Goal: Task Accomplishment & Management: Manage account settings

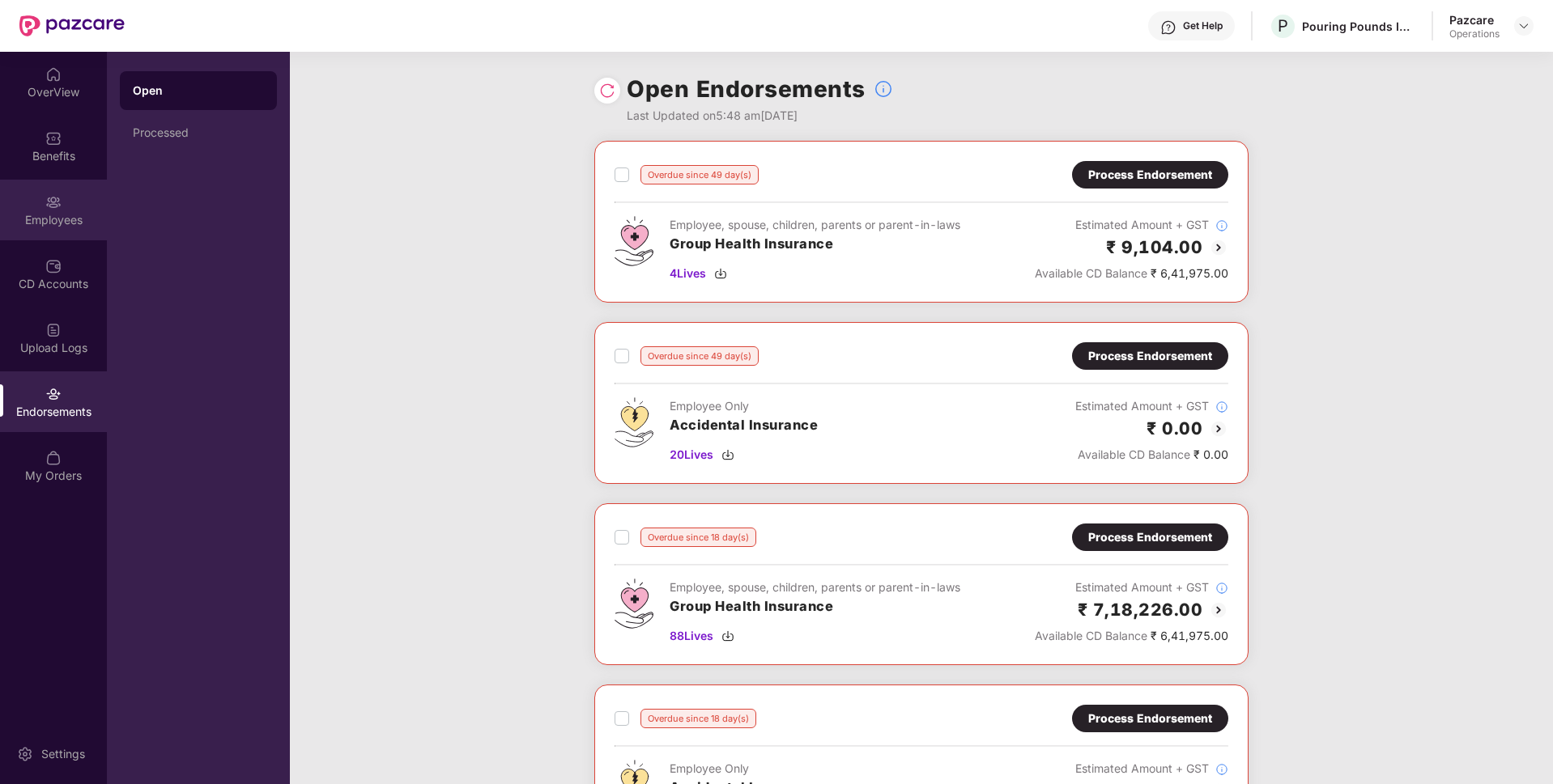
click at [100, 230] on div "Employees" at bounding box center [53, 209] width 107 height 60
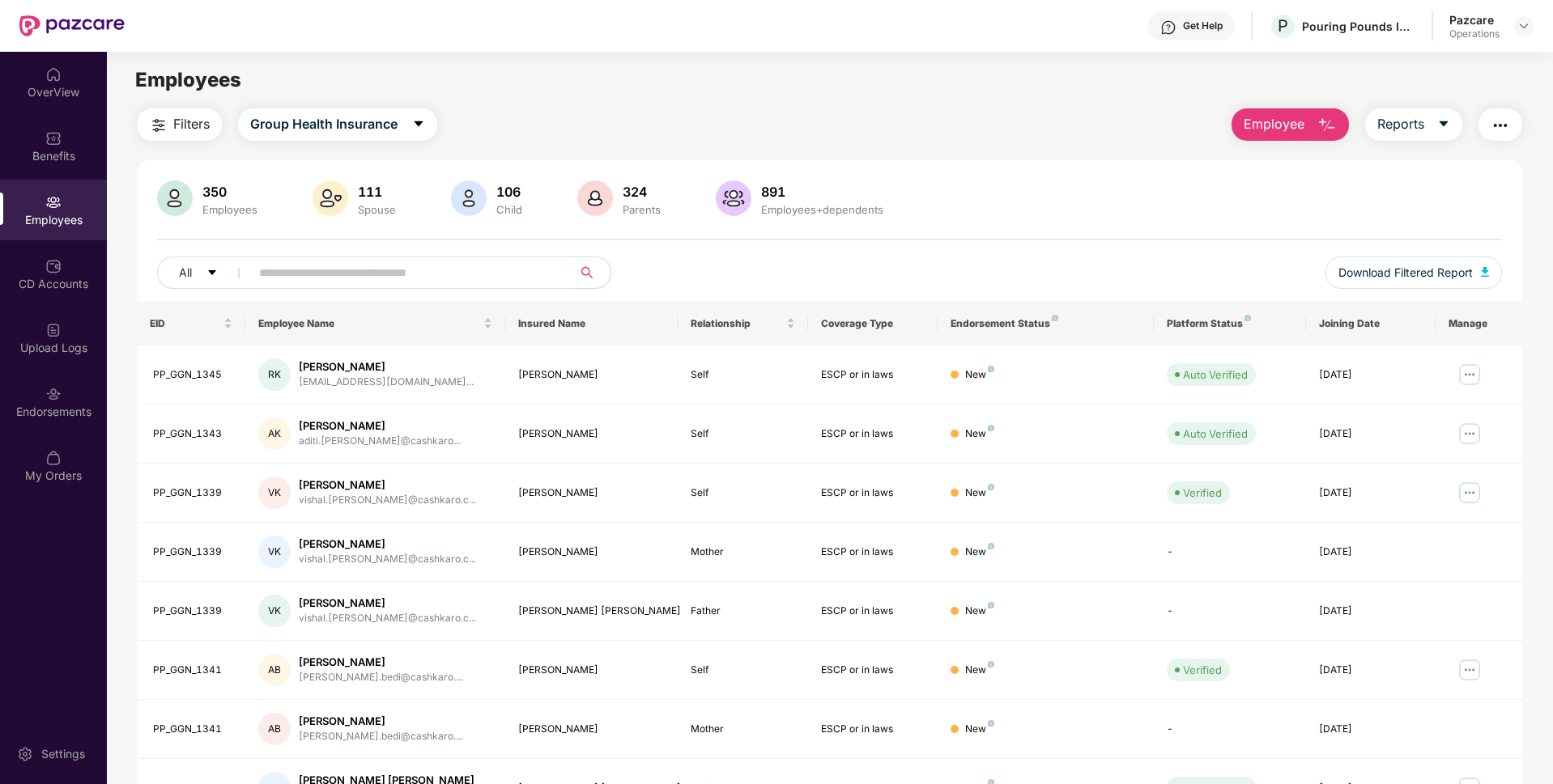
click at [445, 278] on input "text" at bounding box center [404, 272] width 291 height 24
paste input "**********"
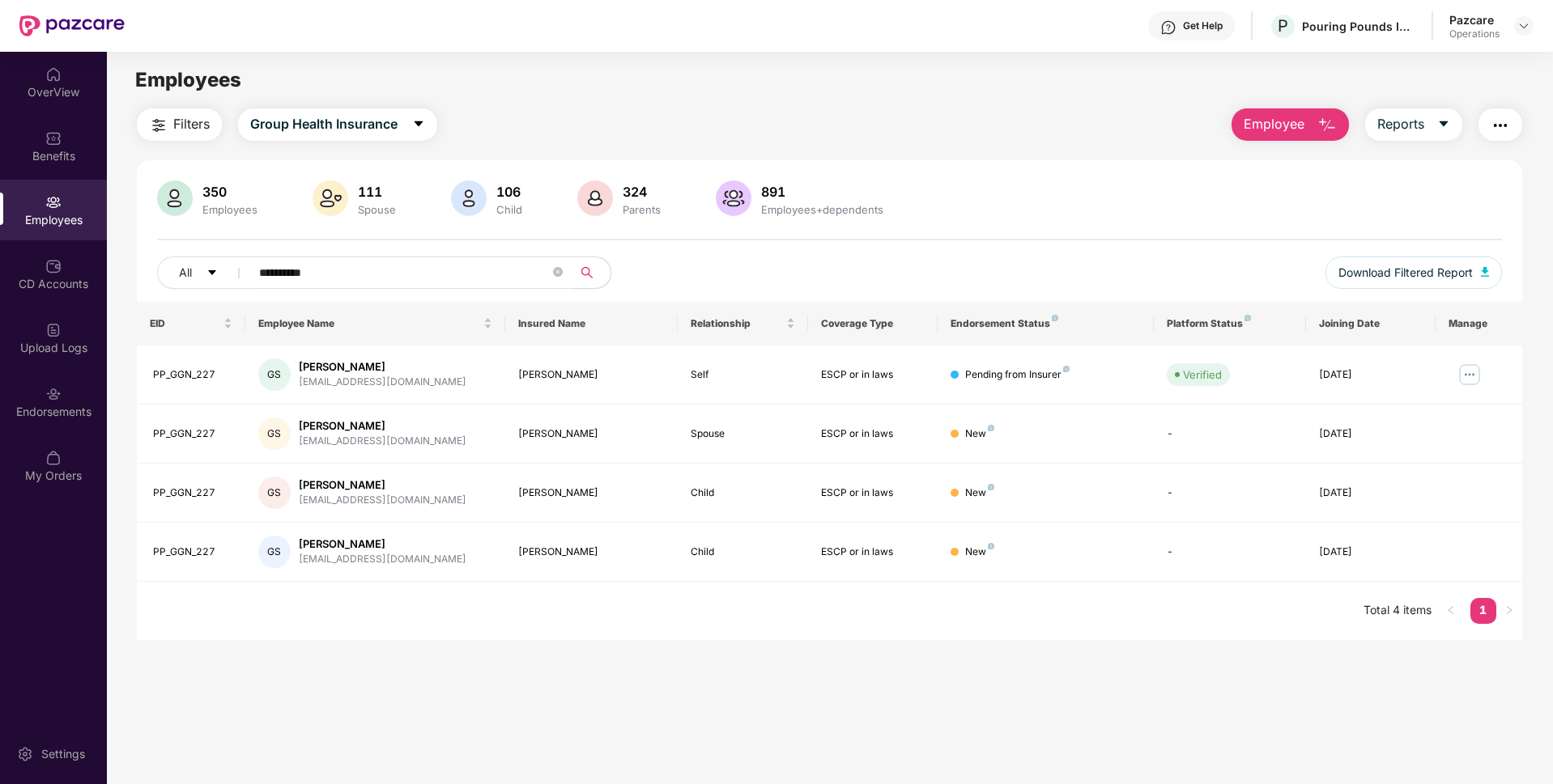
type input "**********"
click at [1470, 368] on img at bounding box center [1469, 374] width 26 height 26
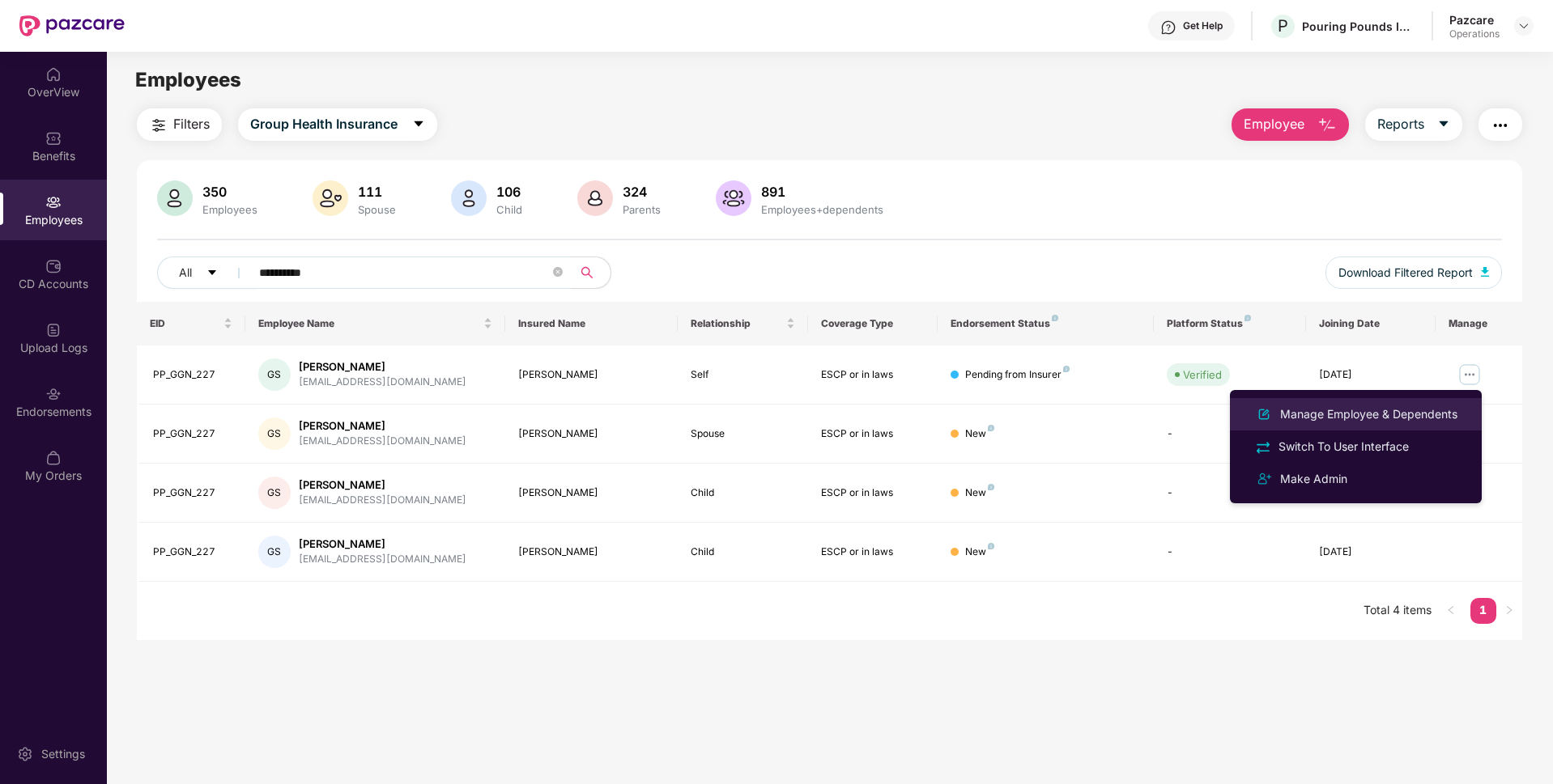
click at [1366, 412] on div "Manage Employee & Dependents" at bounding box center [1369, 415] width 183 height 18
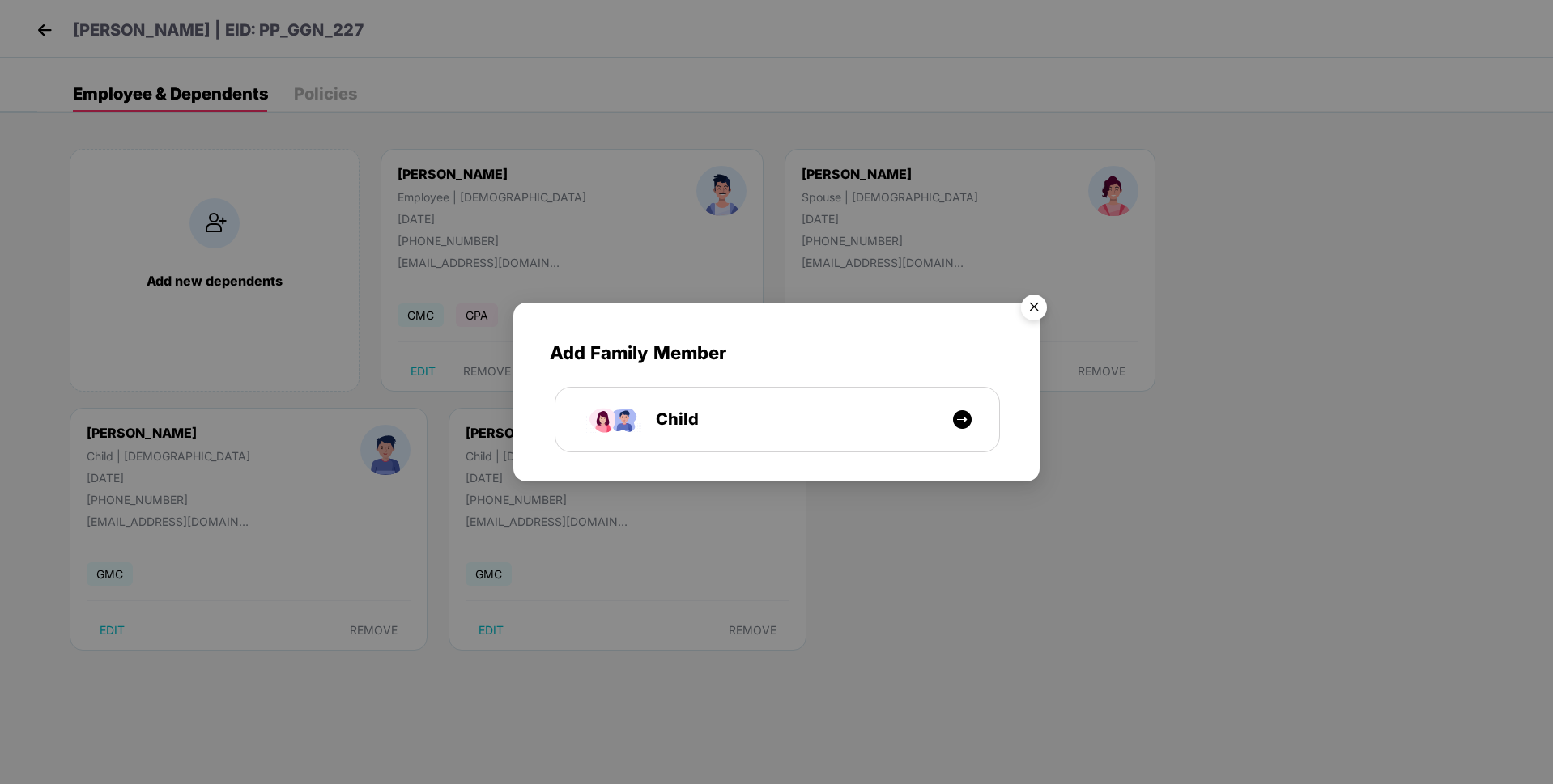
click at [1027, 306] on img "Close" at bounding box center [1033, 310] width 45 height 45
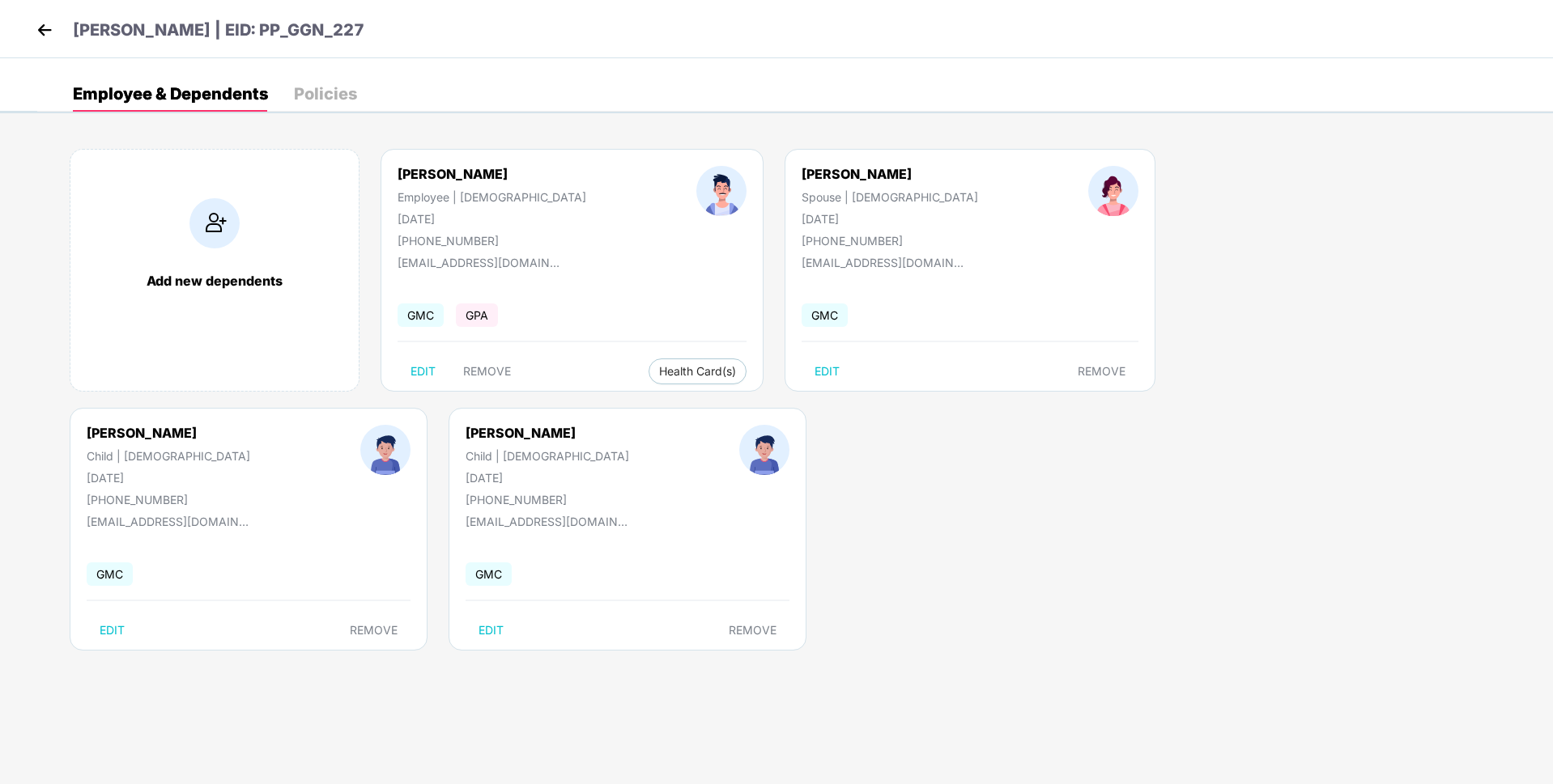
click at [45, 26] on img at bounding box center [44, 30] width 24 height 24
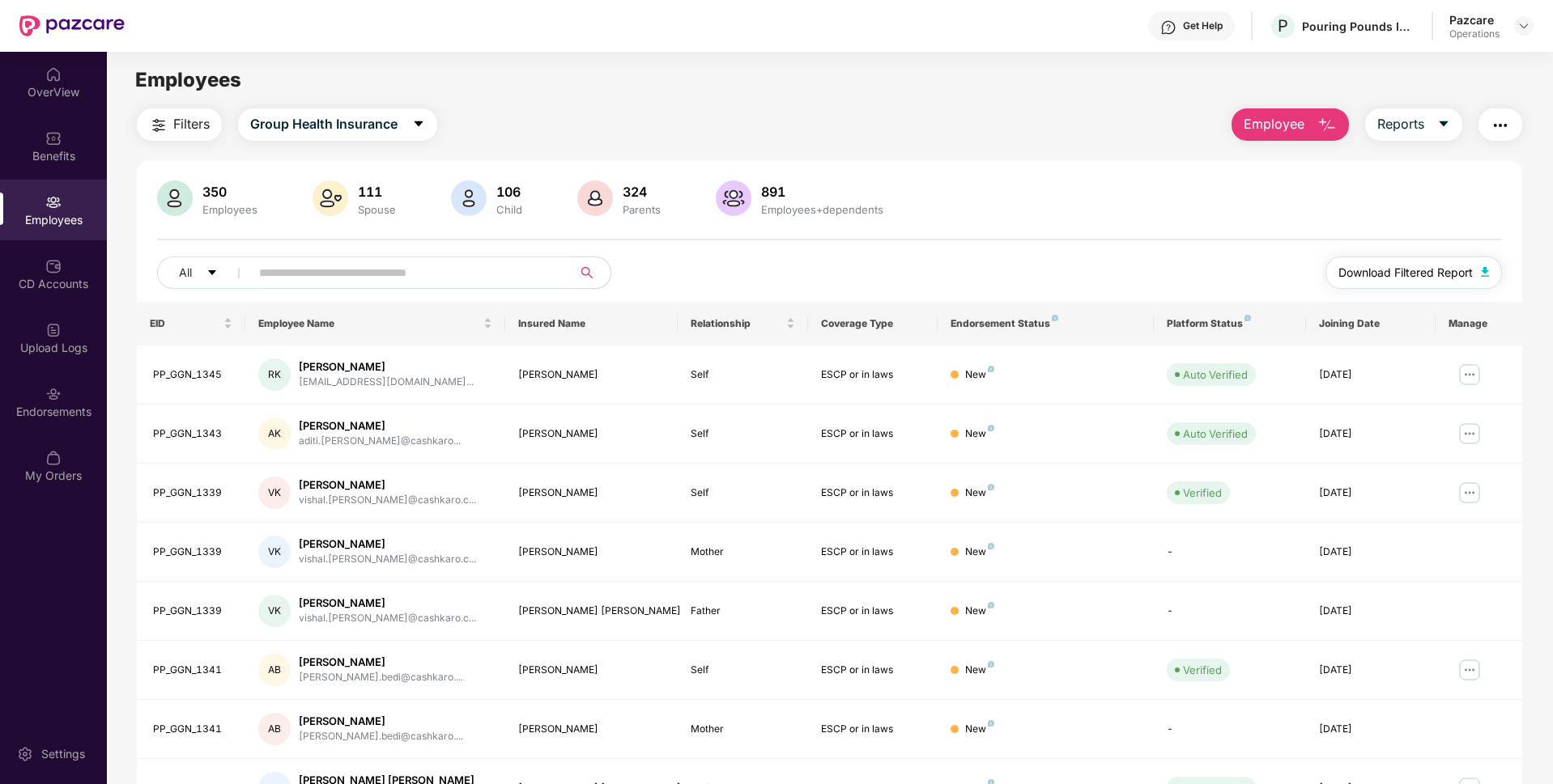
click at [1402, 262] on button "Download Filtered Report" at bounding box center [1413, 272] width 177 height 32
click at [88, 402] on div "Endorsements" at bounding box center [53, 402] width 107 height 60
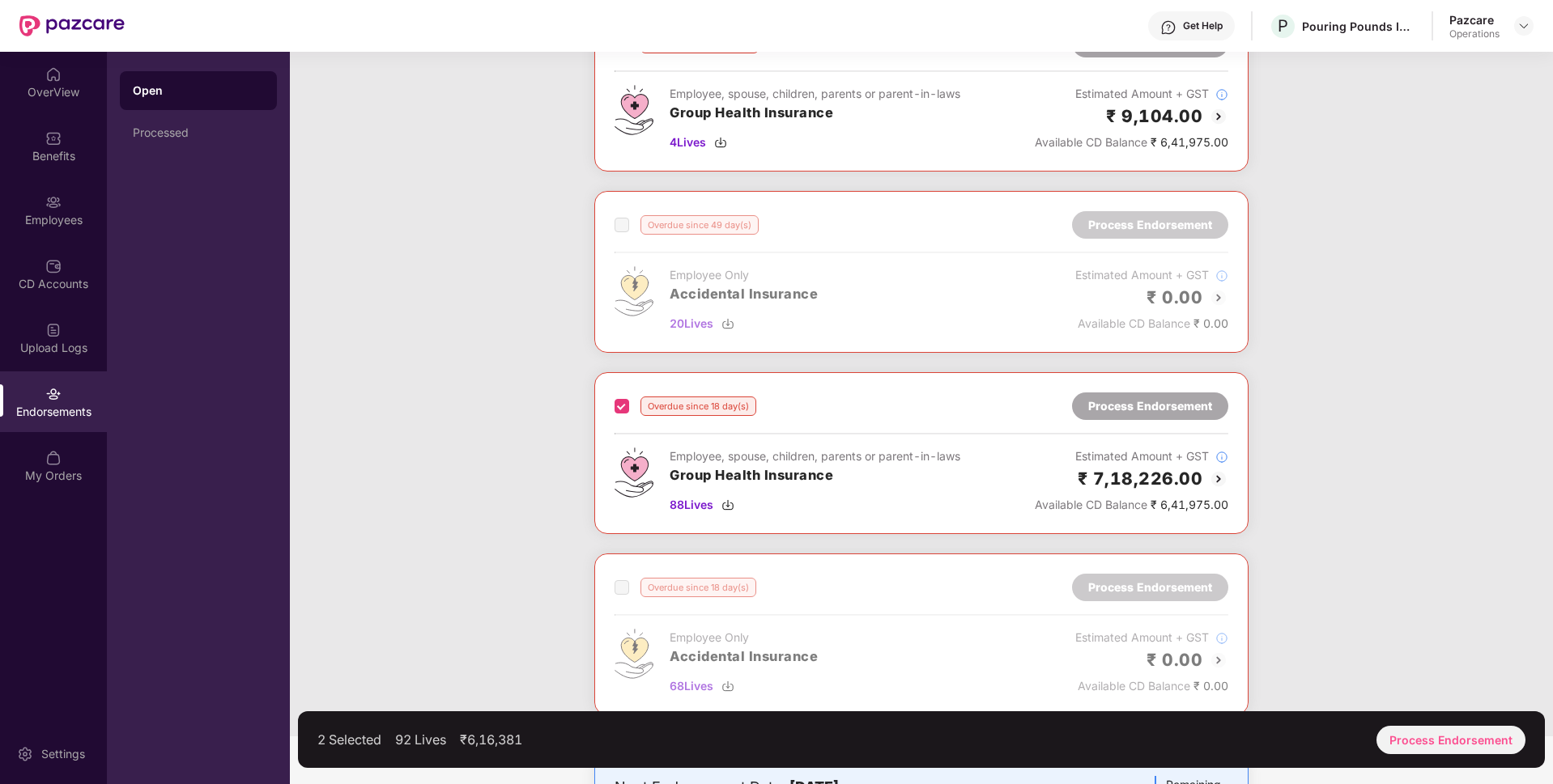
scroll to position [131, 0]
click at [1417, 736] on div "Process Endorsement" at bounding box center [1451, 740] width 149 height 28
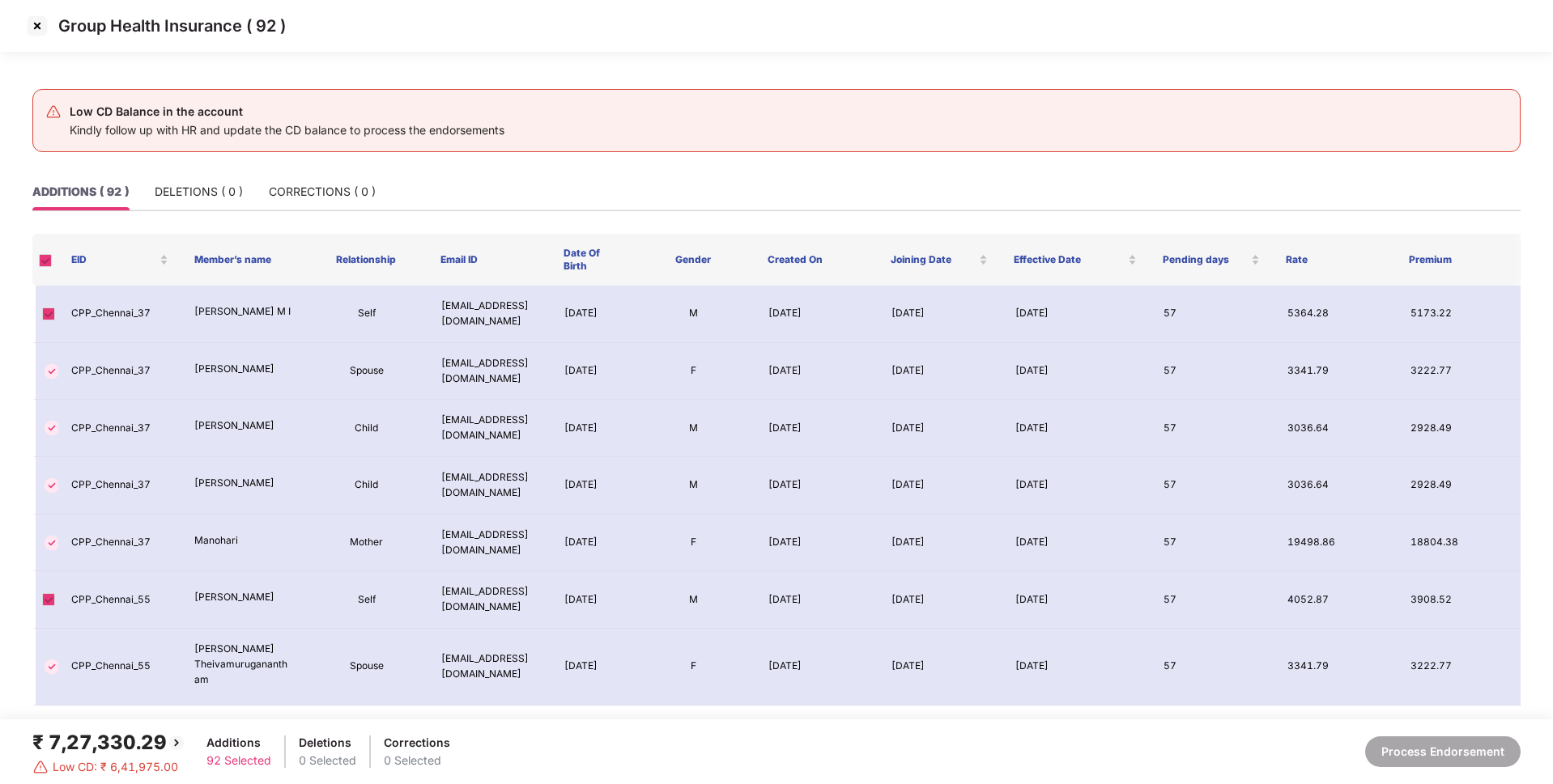
click at [51, 36] on div "Group Health Insurance ( 92 )" at bounding box center [776, 26] width 1504 height 26
click at [25, 27] on img at bounding box center [36, 26] width 26 height 26
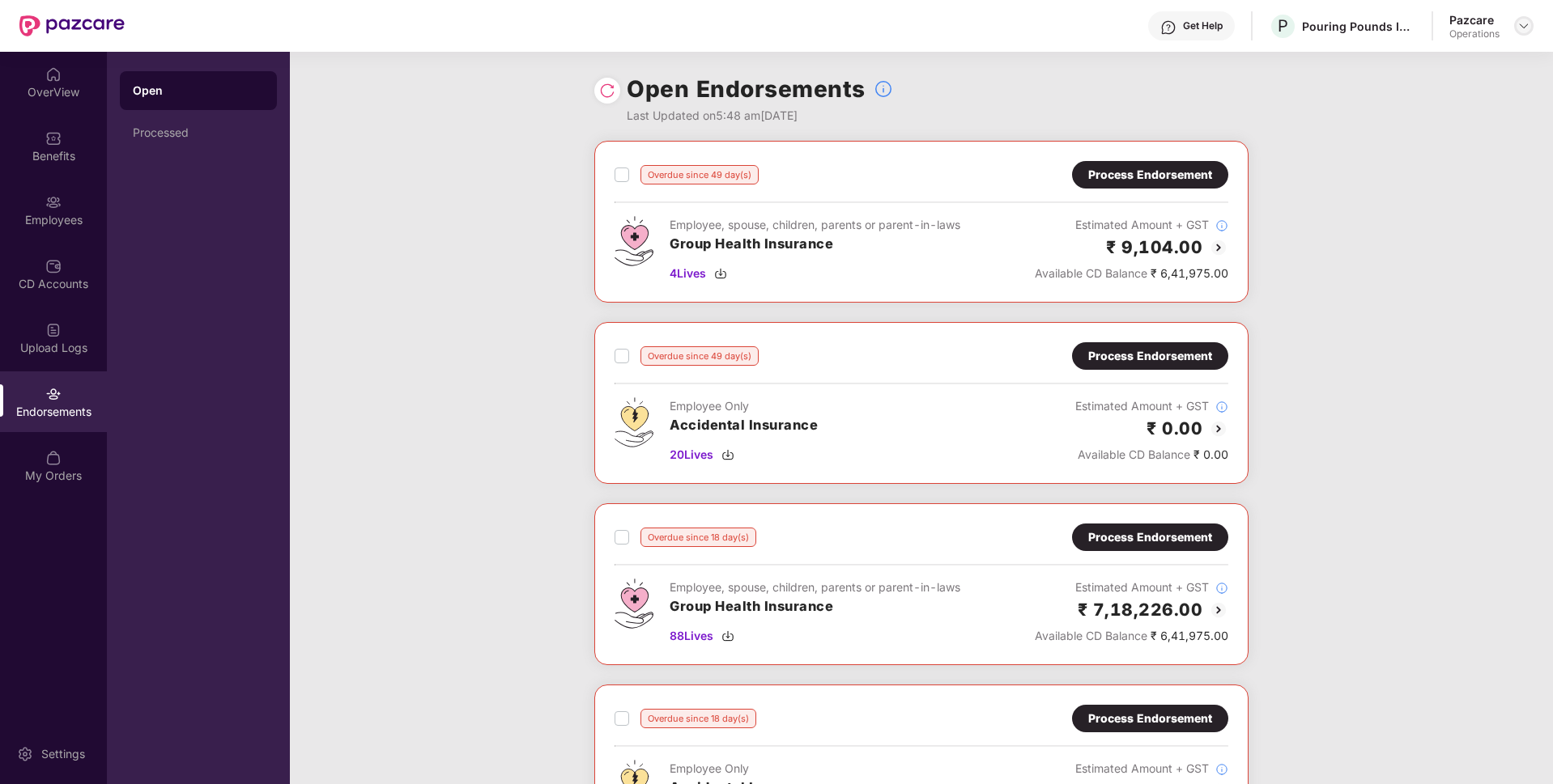
click at [1520, 29] on img at bounding box center [1523, 26] width 13 height 13
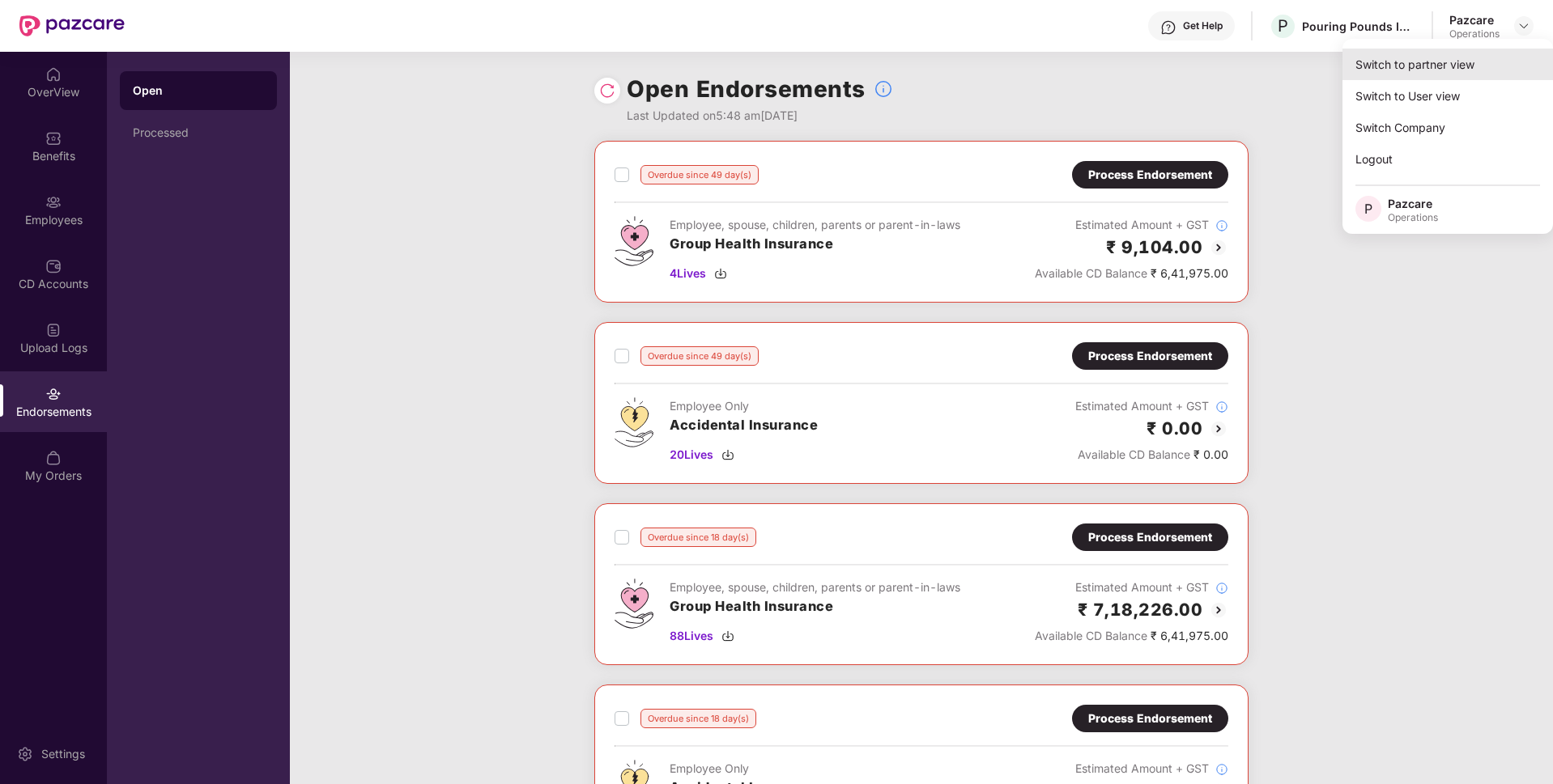
click at [1418, 62] on div "Switch to partner view" at bounding box center [1447, 64] width 211 height 31
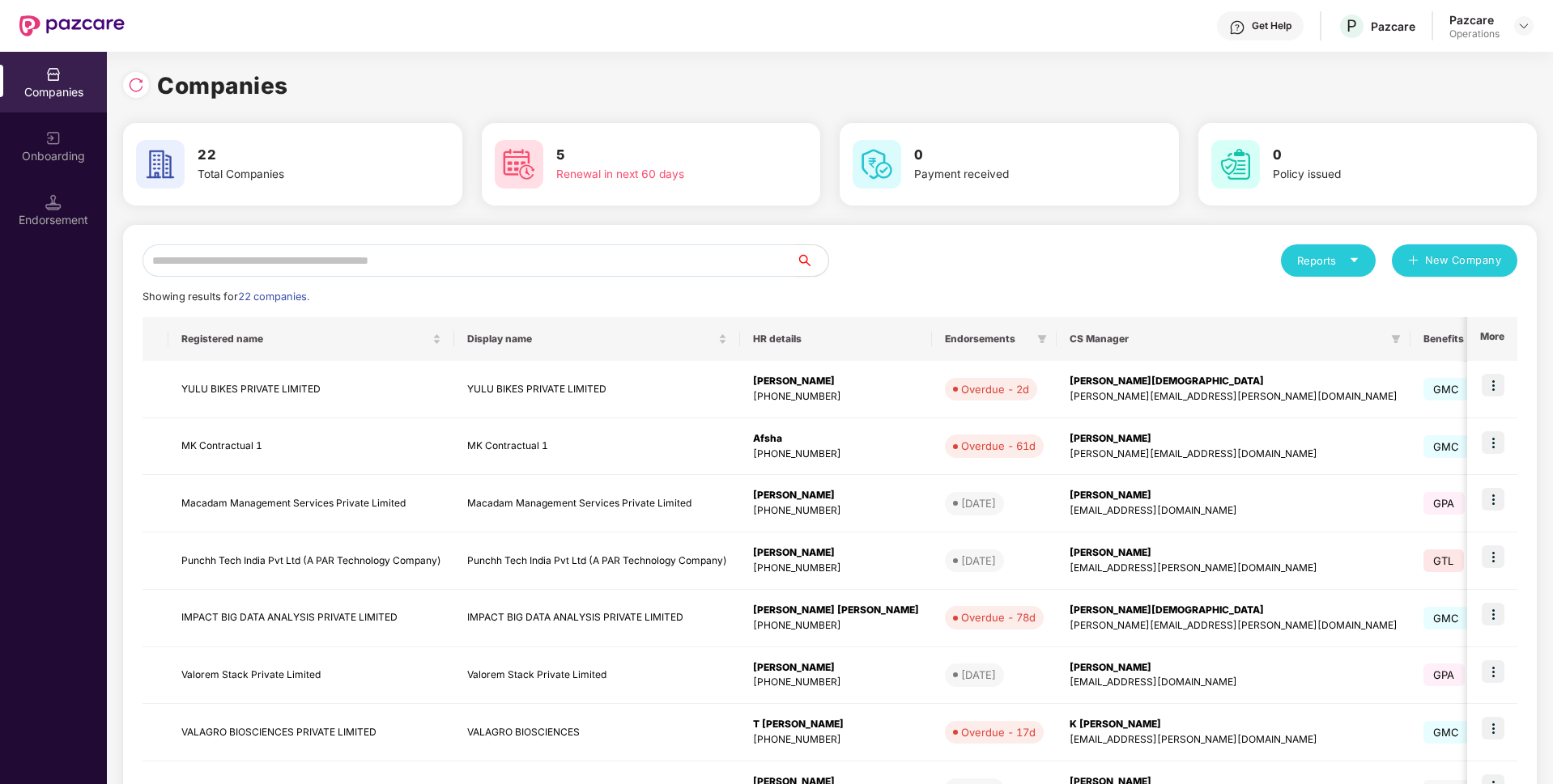
click at [457, 266] on input "text" at bounding box center [469, 260] width 653 height 32
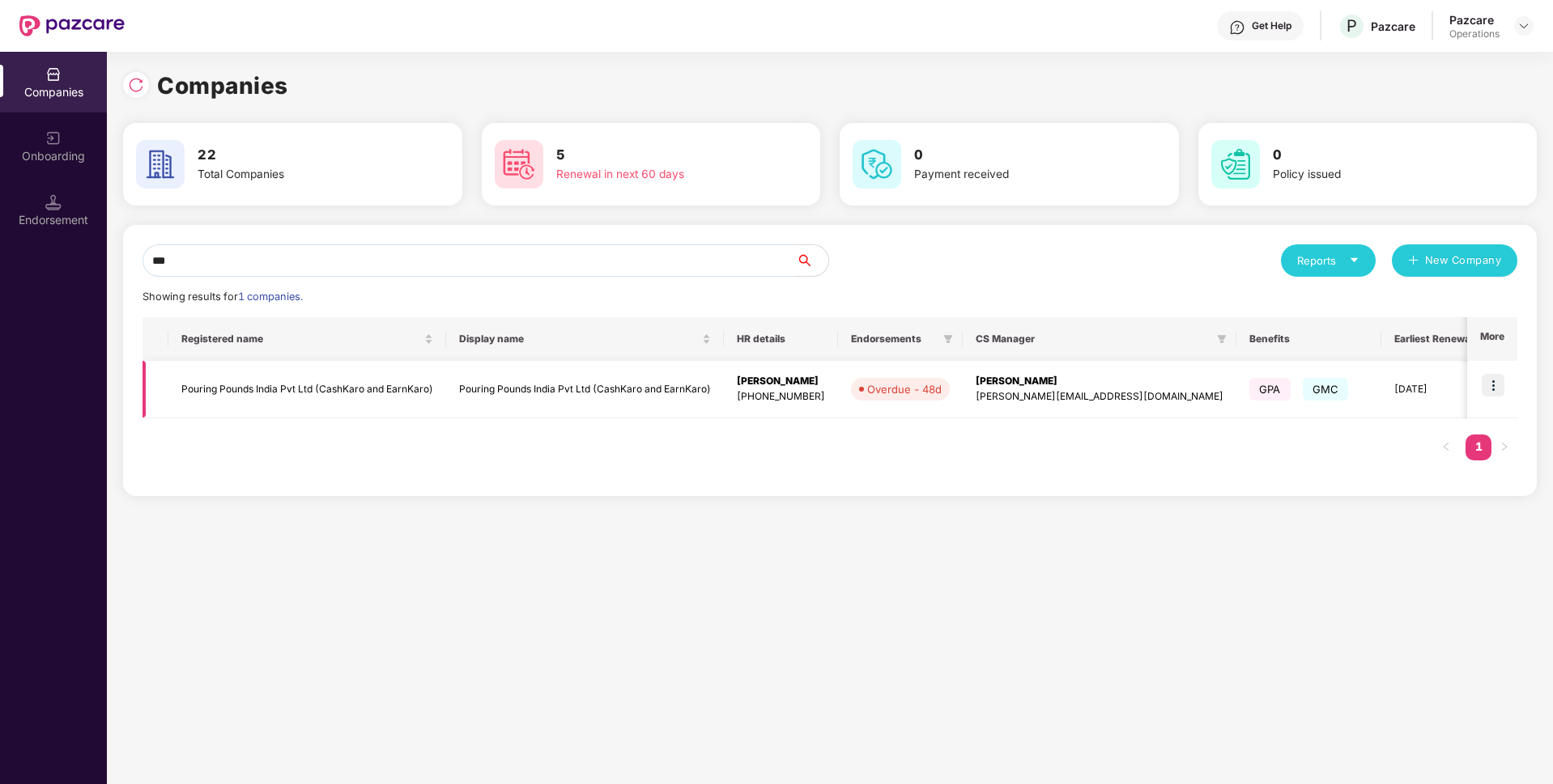
type input "***"
click at [314, 382] on td "Pouring Pounds India Pvt Ltd (CashKaro and EarnKaro)" at bounding box center [307, 390] width 278 height 58
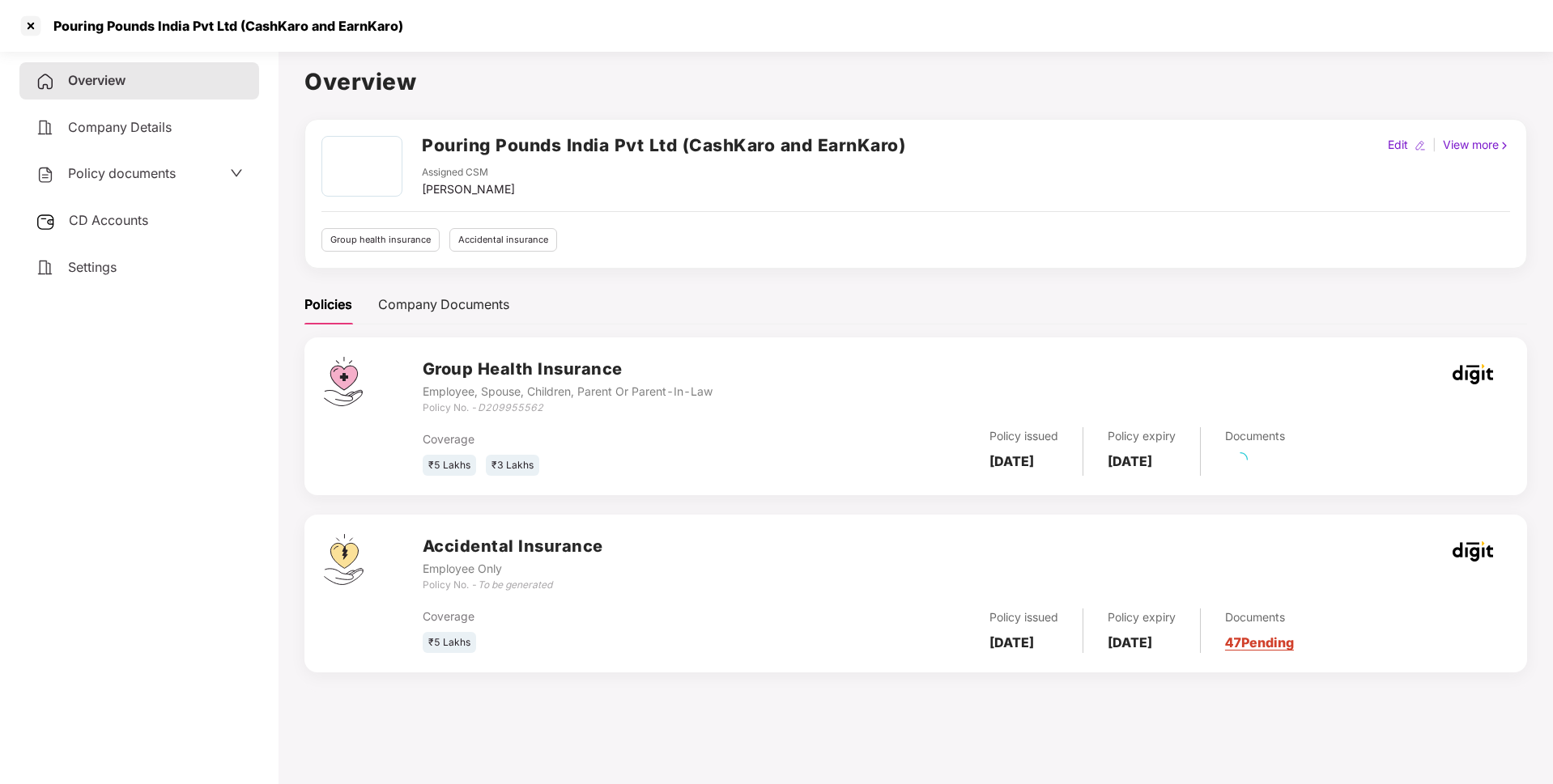
click at [118, 226] on span "CD Accounts" at bounding box center [108, 221] width 79 height 17
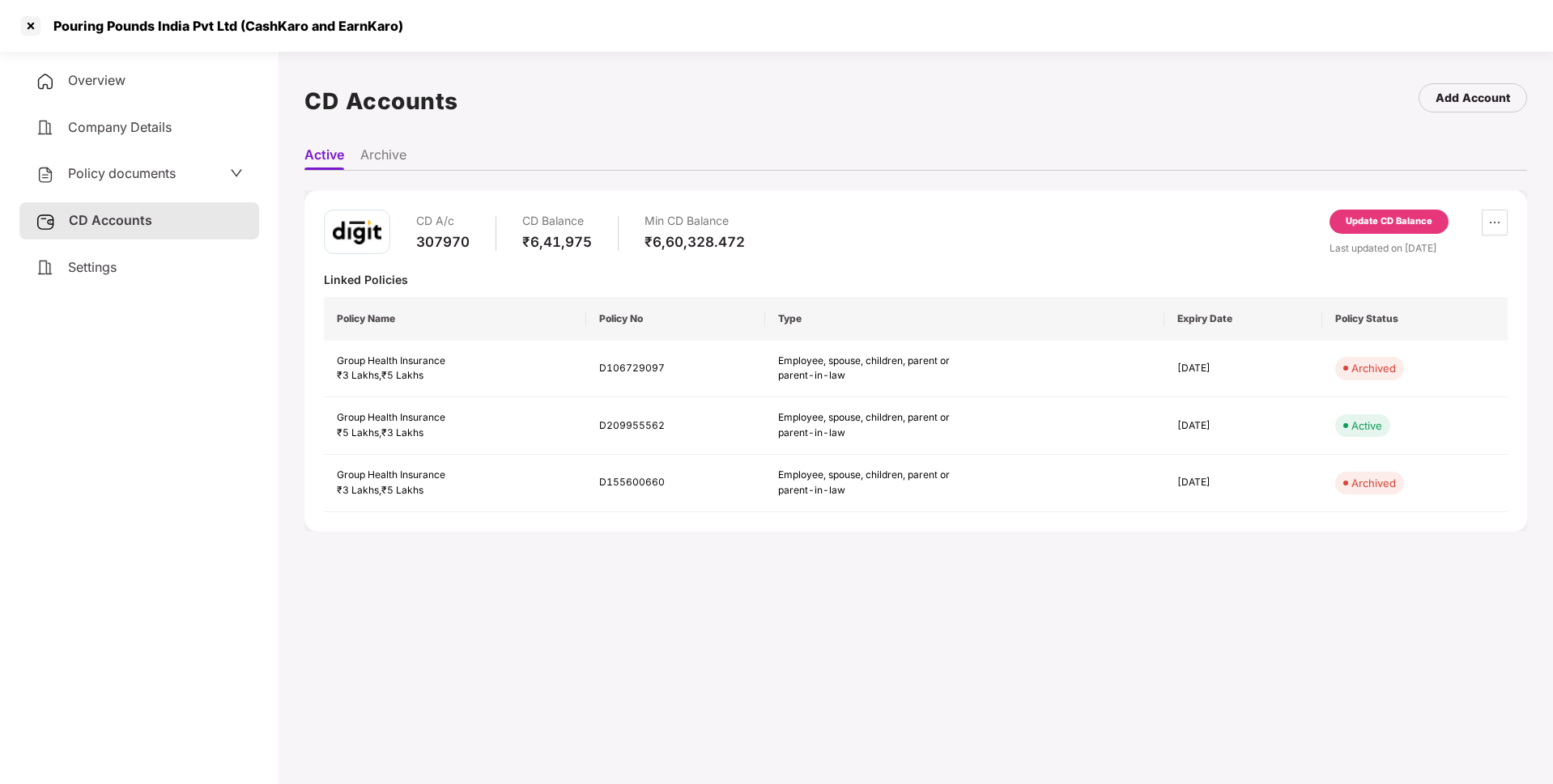
click at [1358, 219] on div "Update CD Balance" at bounding box center [1389, 222] width 87 height 15
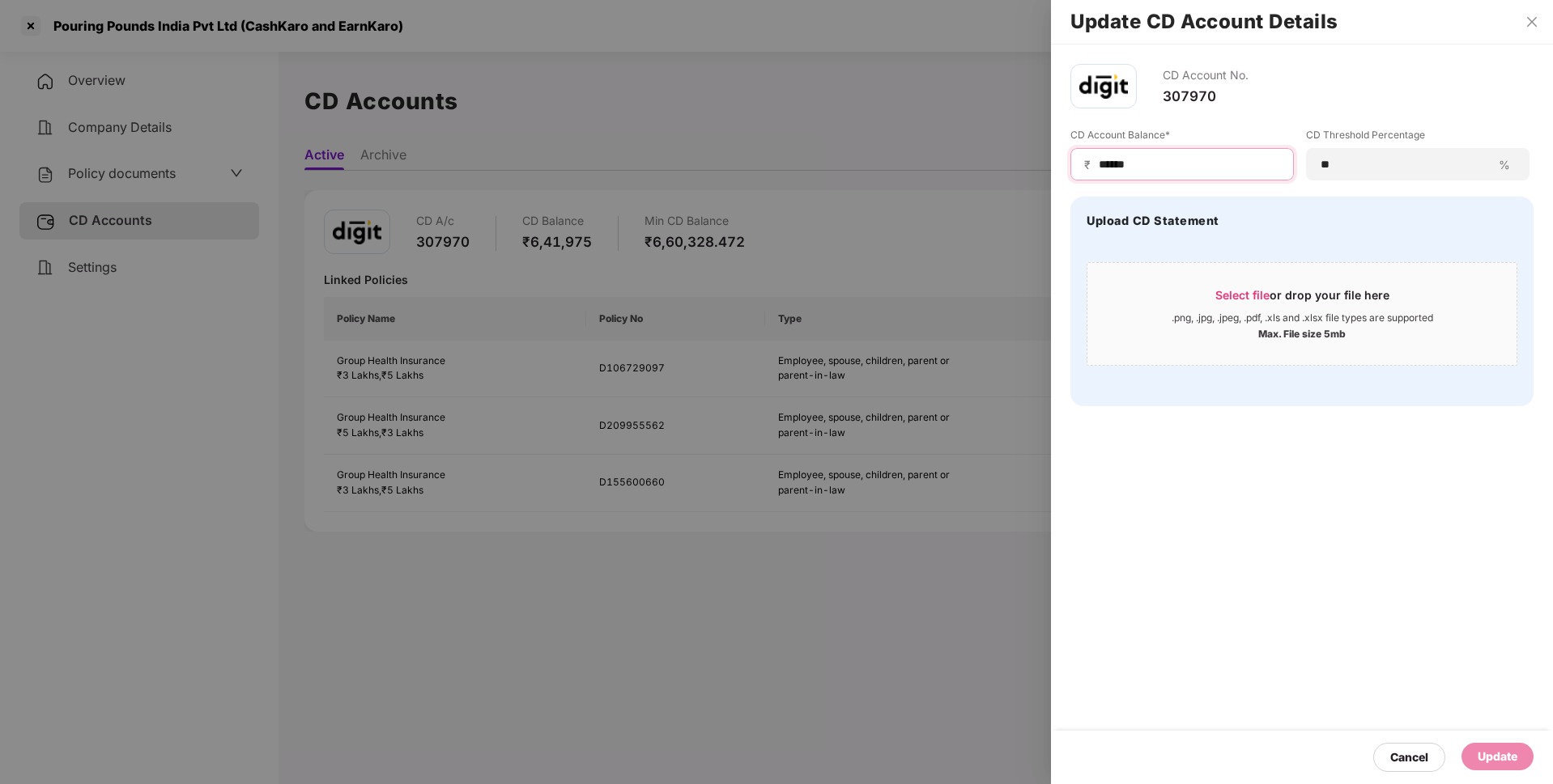
drag, startPoint x: 1163, startPoint y: 158, endPoint x: 1051, endPoint y: 162, distance: 112.1
click at [1051, 162] on div "CD Account No. 307970 CD Account Balance* ₹ ****** CD Threshold Percentage ** %…" at bounding box center [1301, 235] width 502 height 381
type input "******"
drag, startPoint x: 1492, startPoint y: 745, endPoint x: 1417, endPoint y: 736, distance: 75.5
click at [1417, 736] on div "Cancel Update" at bounding box center [1301, 757] width 502 height 54
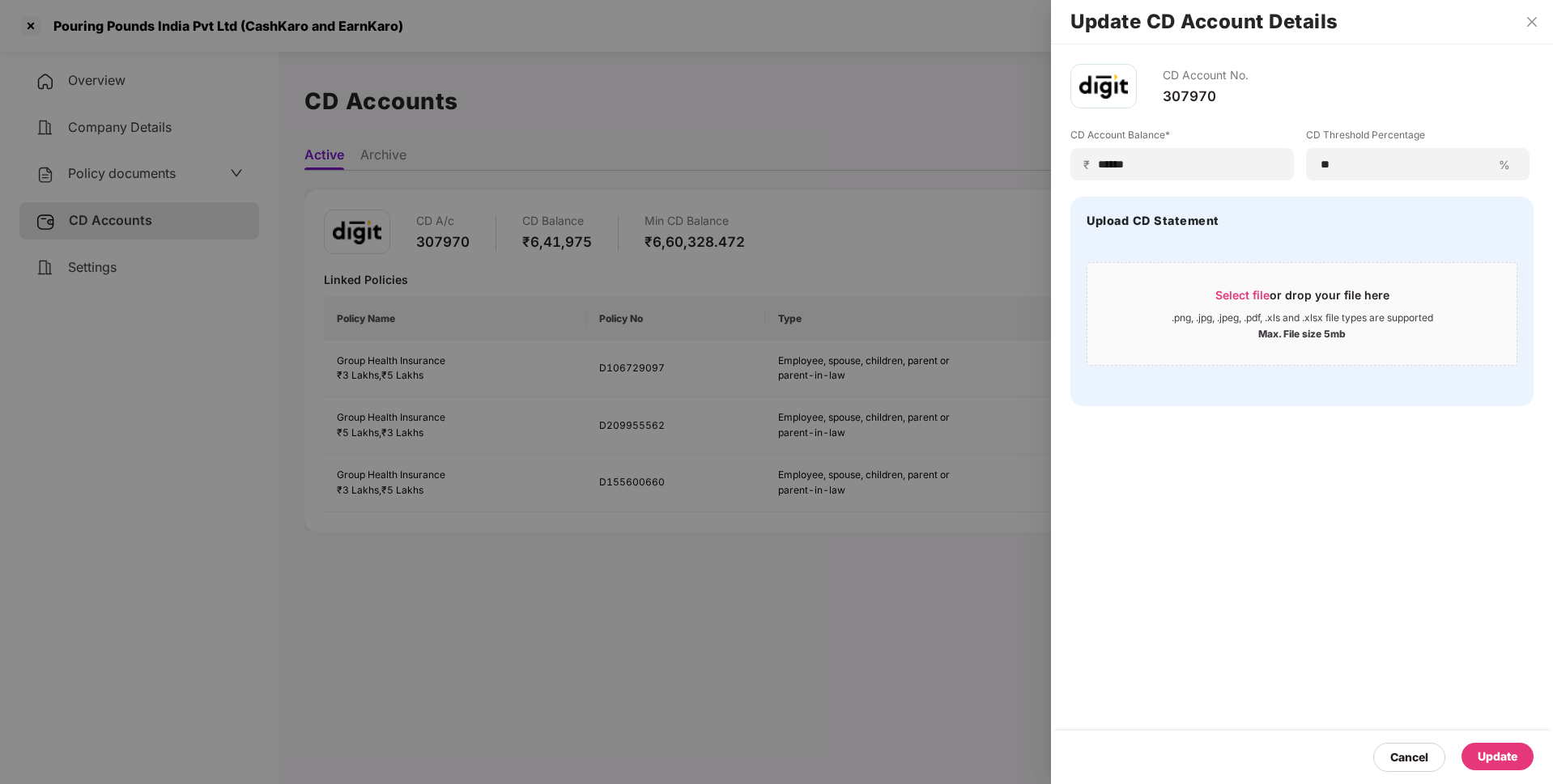
click at [1498, 747] on div "Update" at bounding box center [1497, 756] width 72 height 27
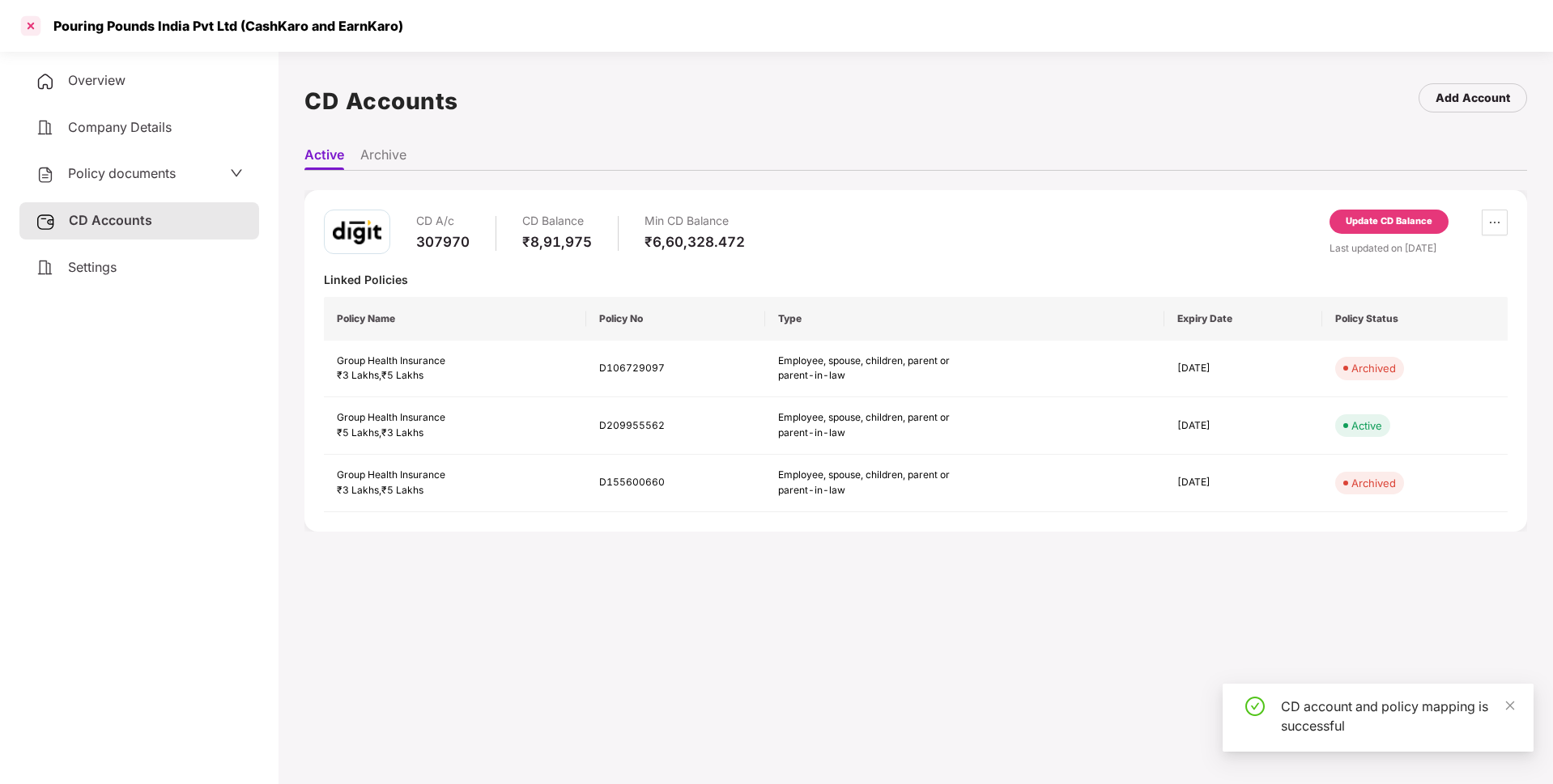
click at [31, 26] on div at bounding box center [31, 26] width 26 height 26
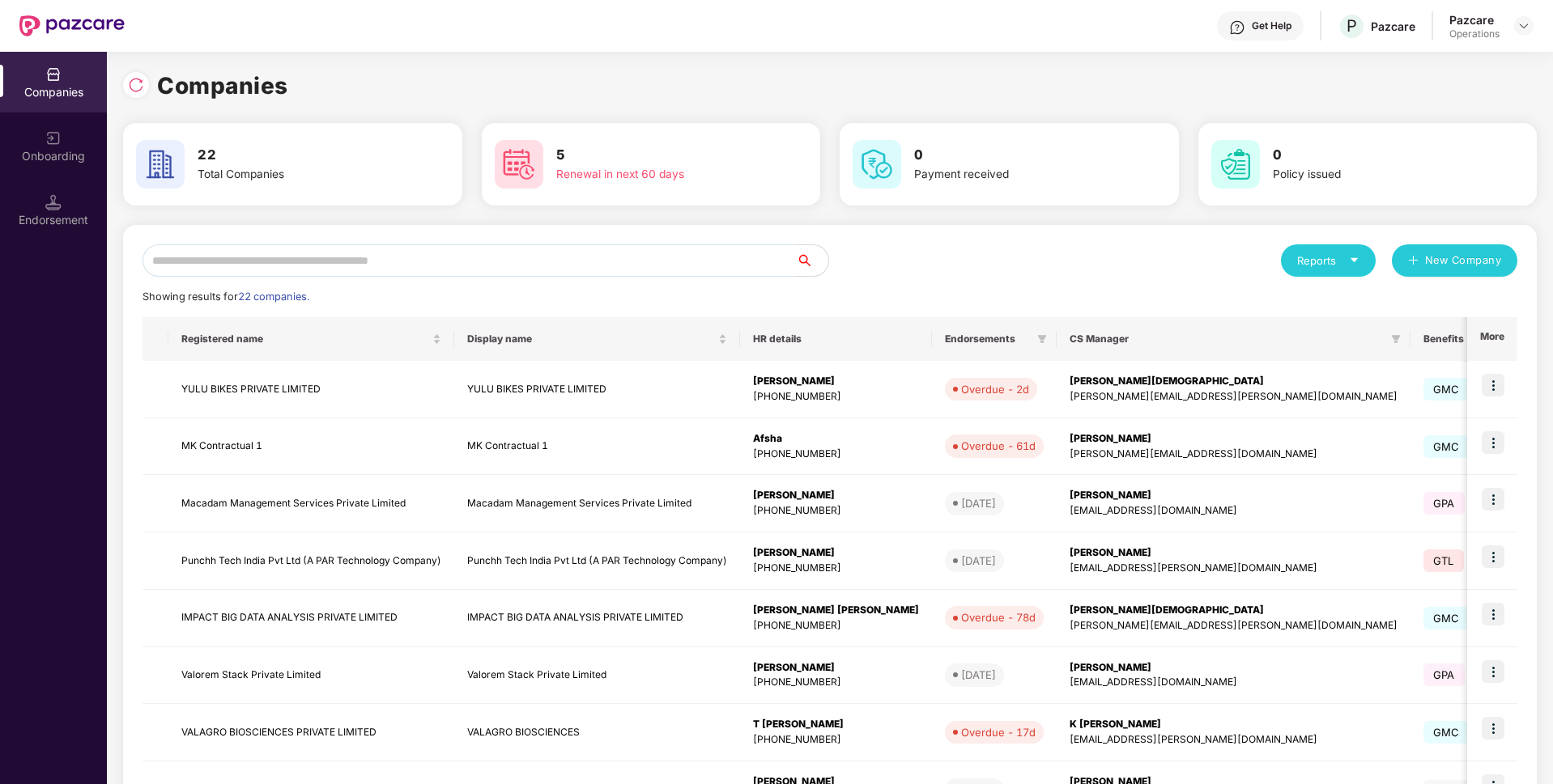
click at [259, 249] on input "text" at bounding box center [469, 260] width 653 height 32
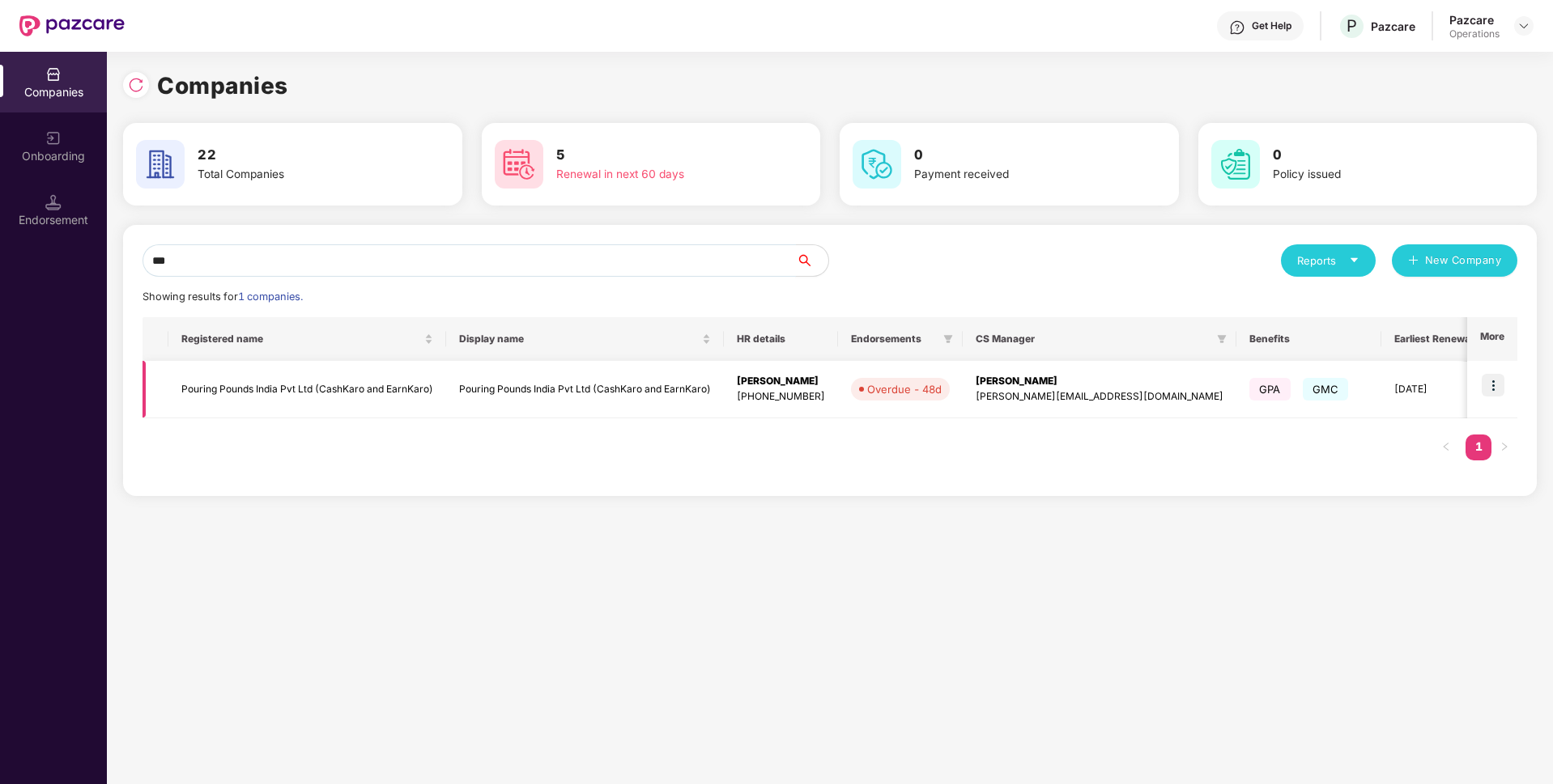
type input "***"
click at [1490, 382] on img at bounding box center [1492, 384] width 22 height 22
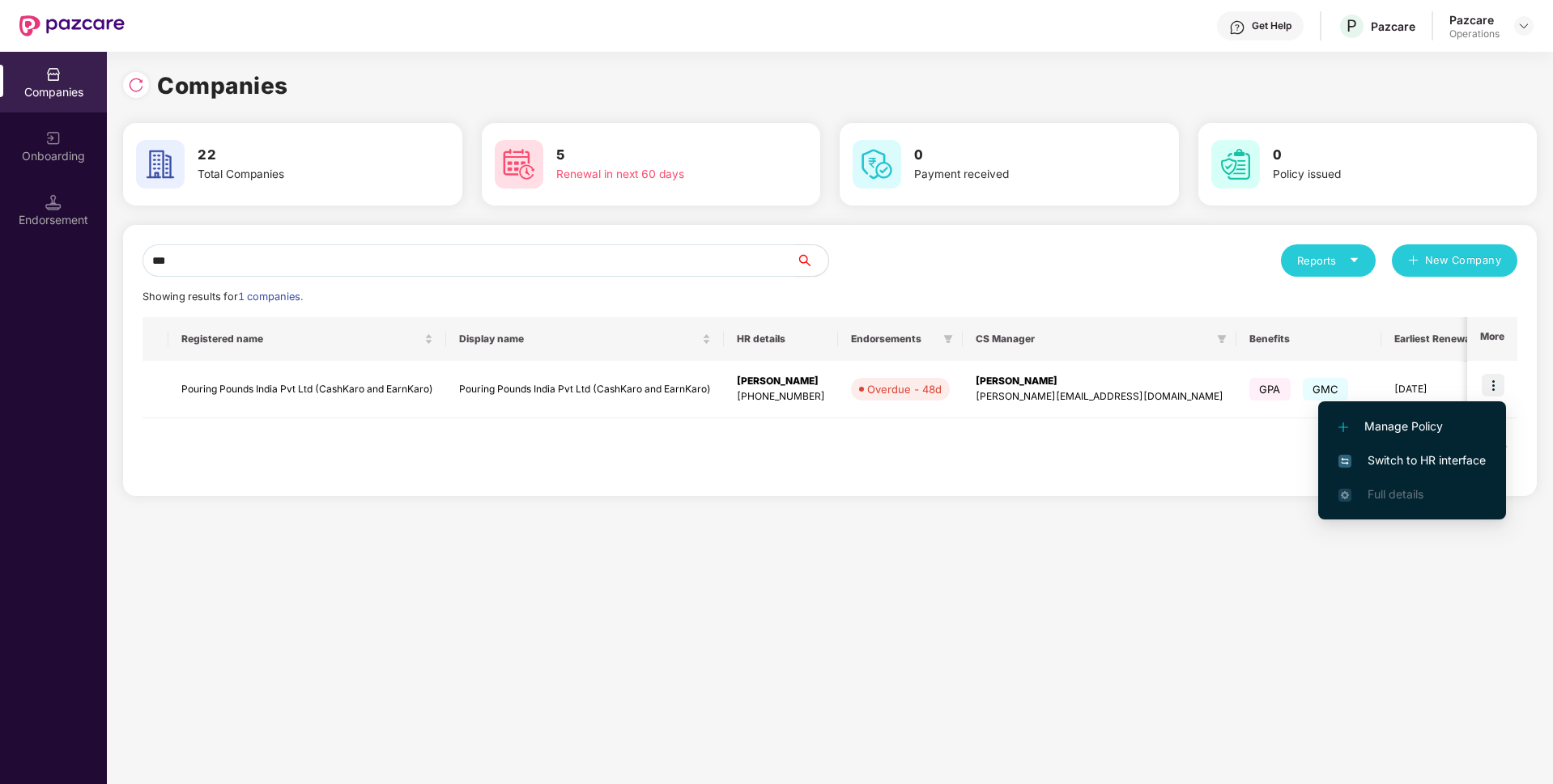
click at [1411, 449] on li "Switch to HR interface" at bounding box center [1412, 460] width 188 height 34
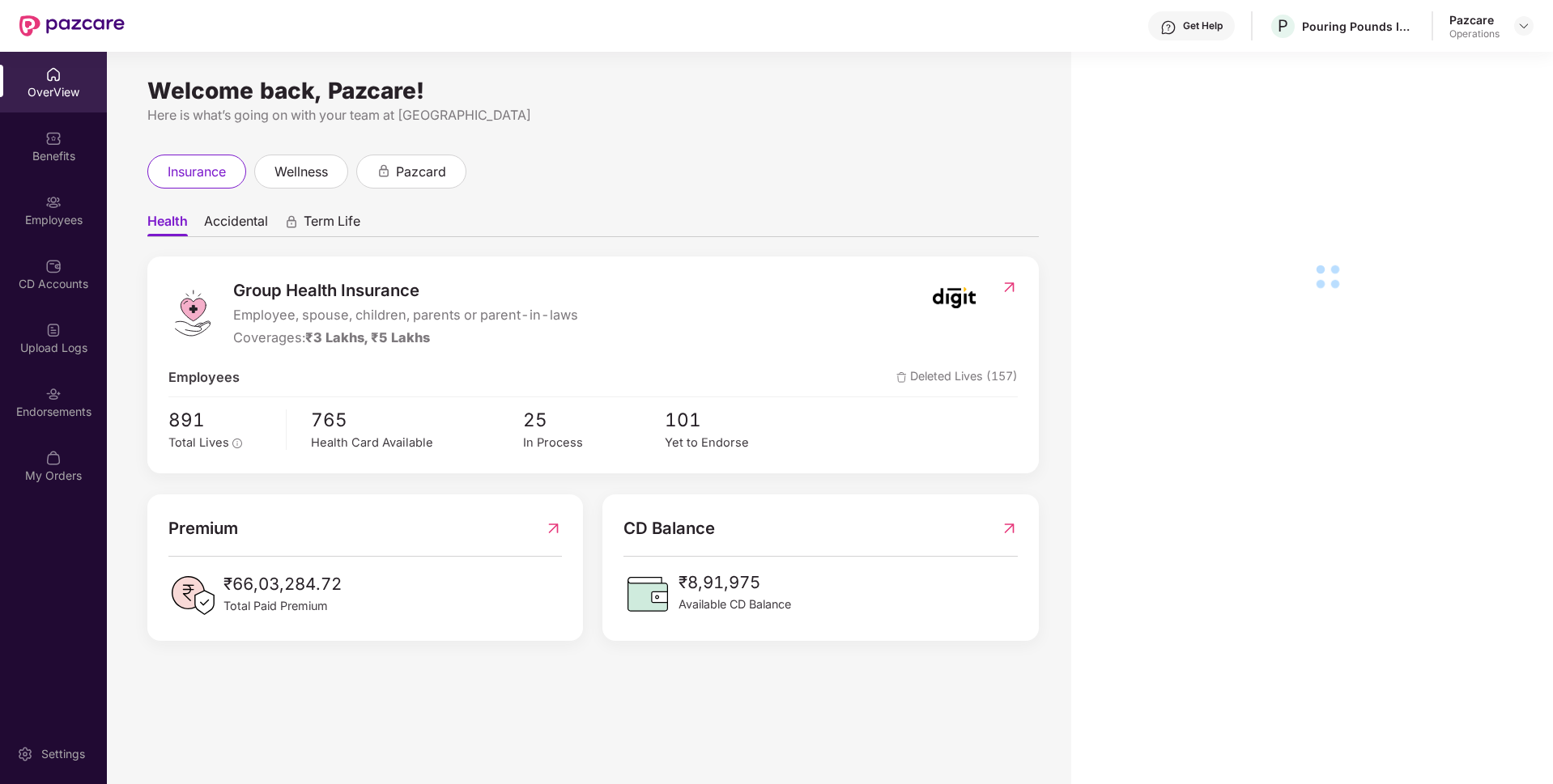
click at [64, 217] on div "Employees" at bounding box center [53, 221] width 107 height 17
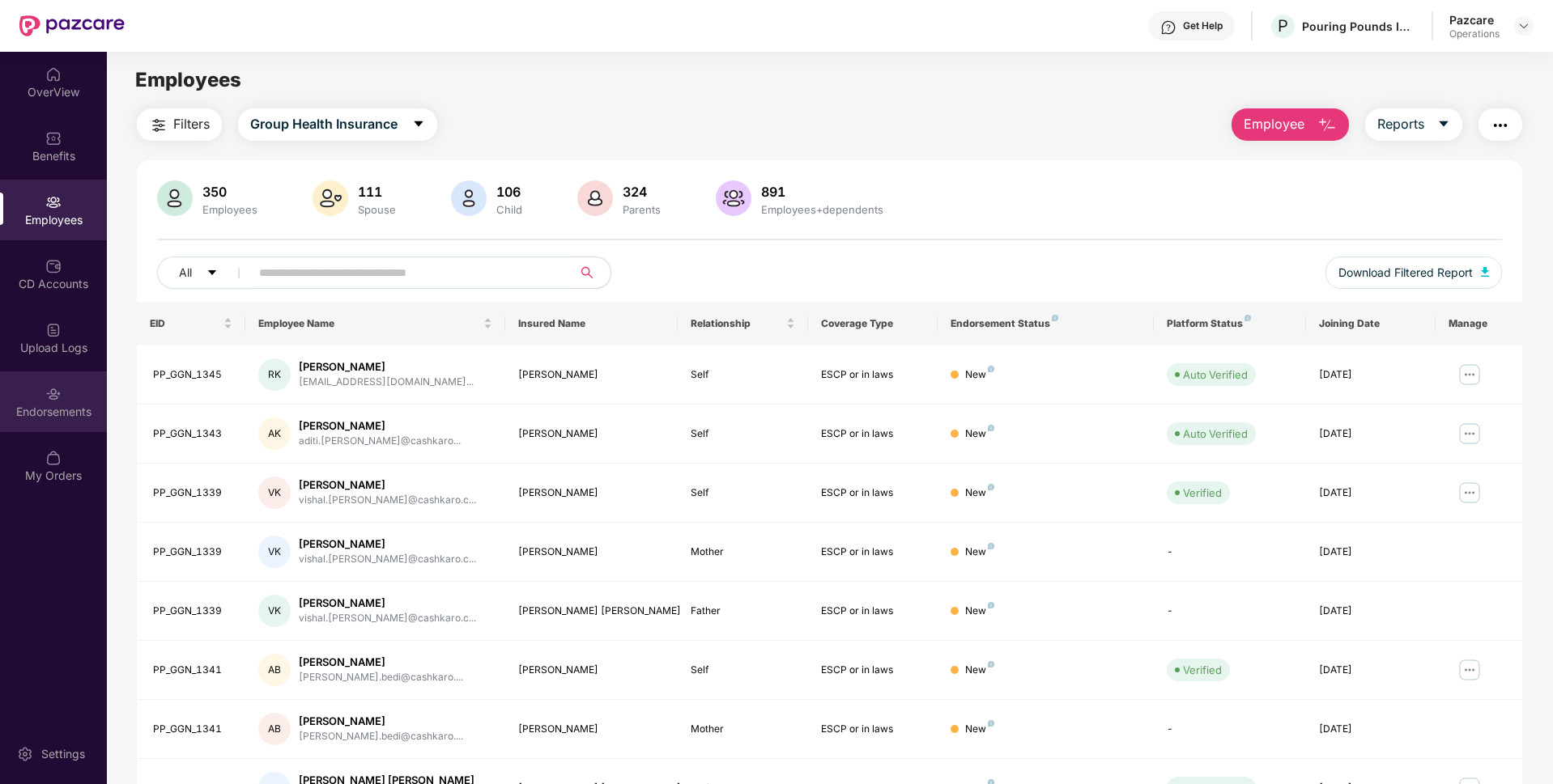
click at [49, 406] on div "Endorsements" at bounding box center [53, 412] width 107 height 17
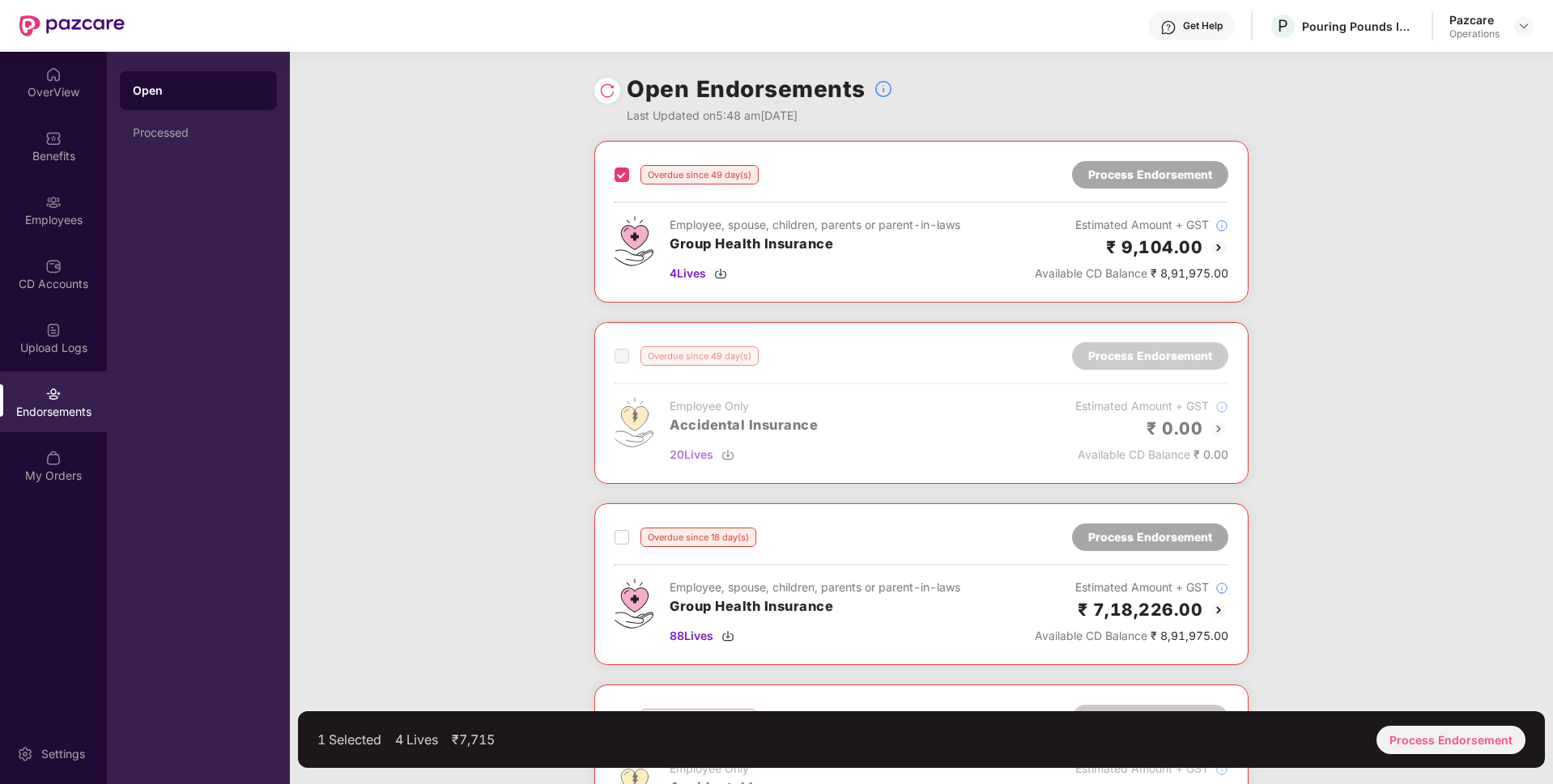
click at [625, 529] on label at bounding box center [622, 538] width 15 height 20
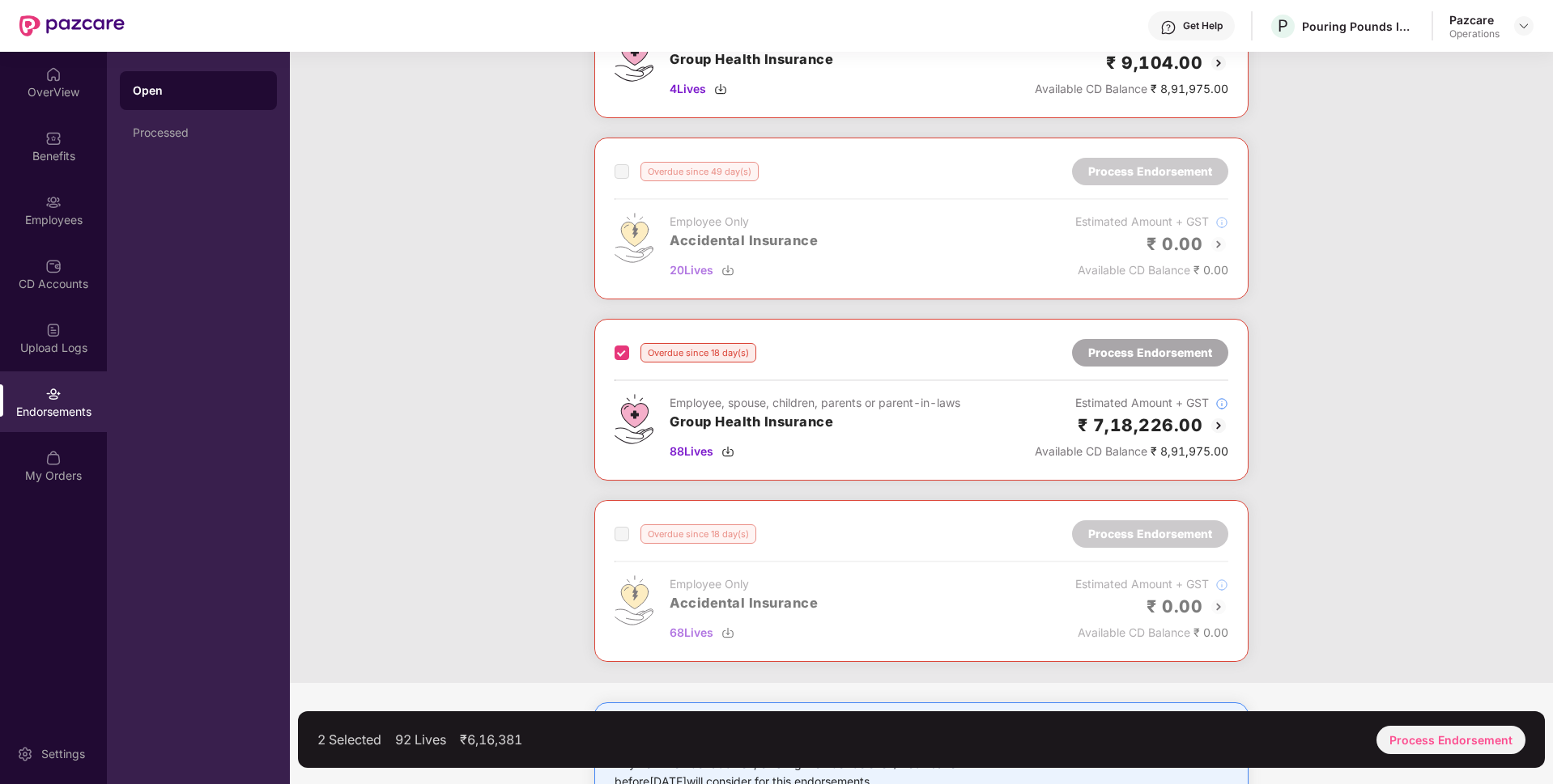
scroll to position [178, 0]
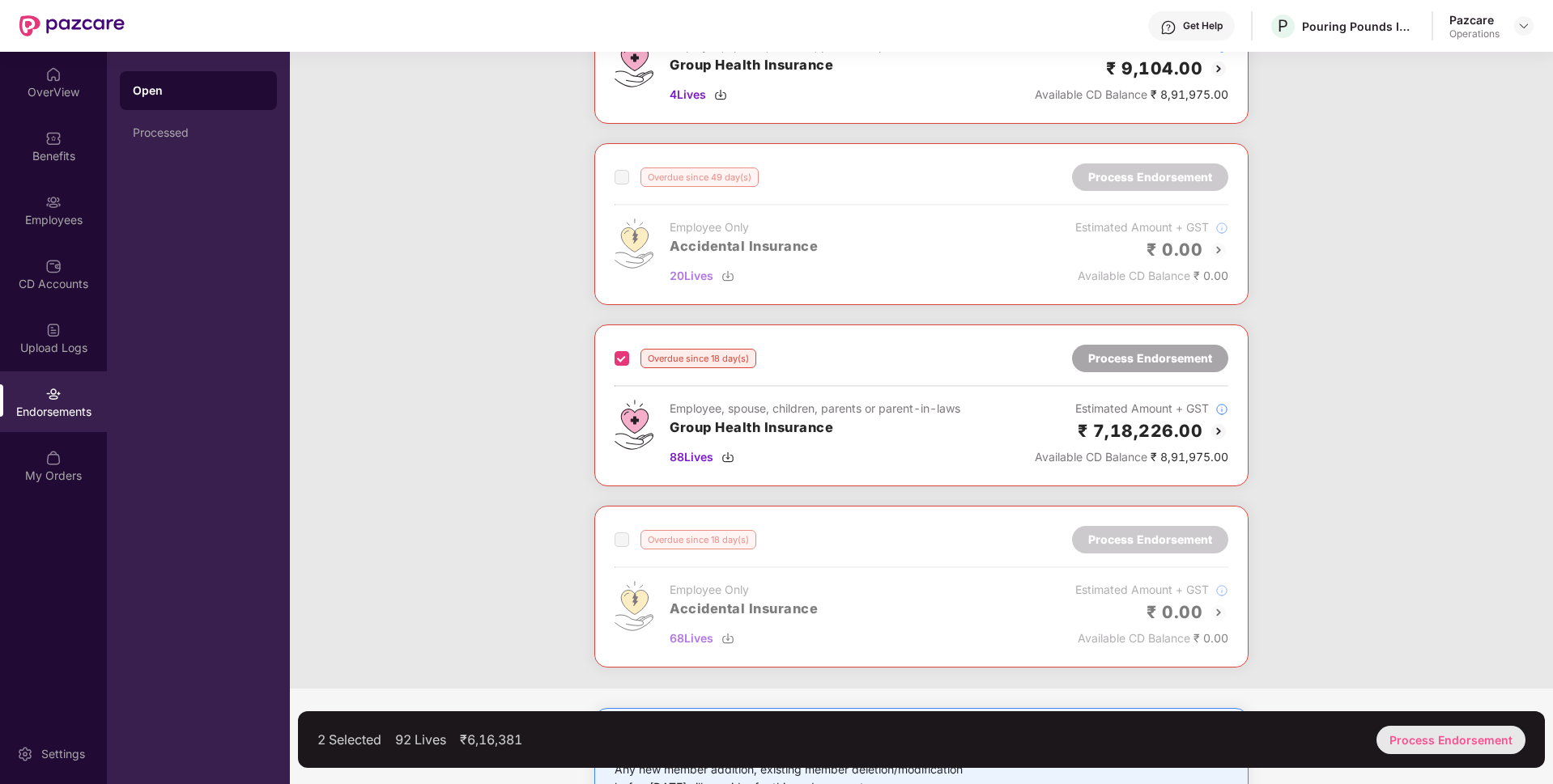
click at [1408, 735] on div "Process Endorsement" at bounding box center [1451, 740] width 149 height 28
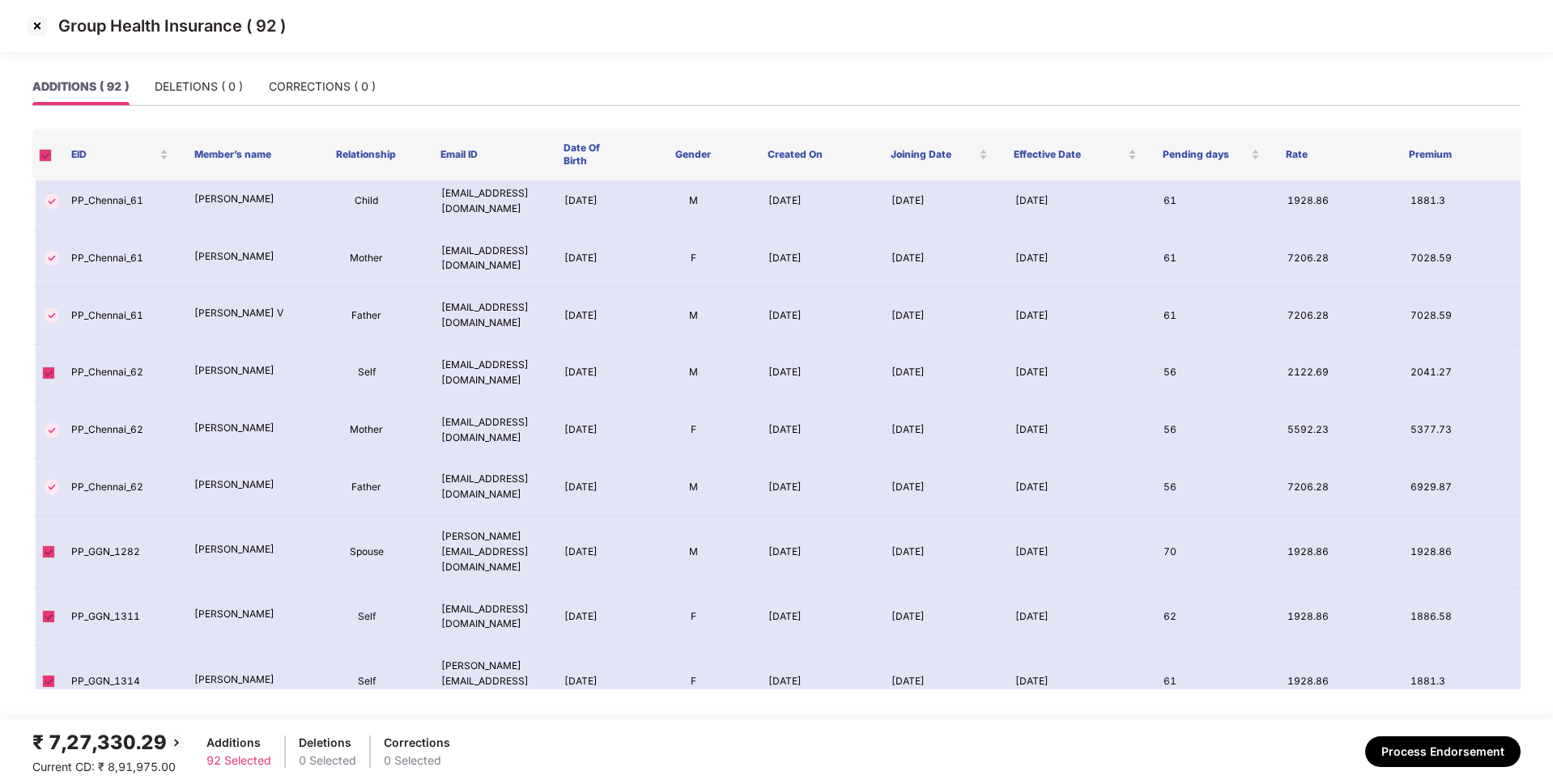
scroll to position [4844, 0]
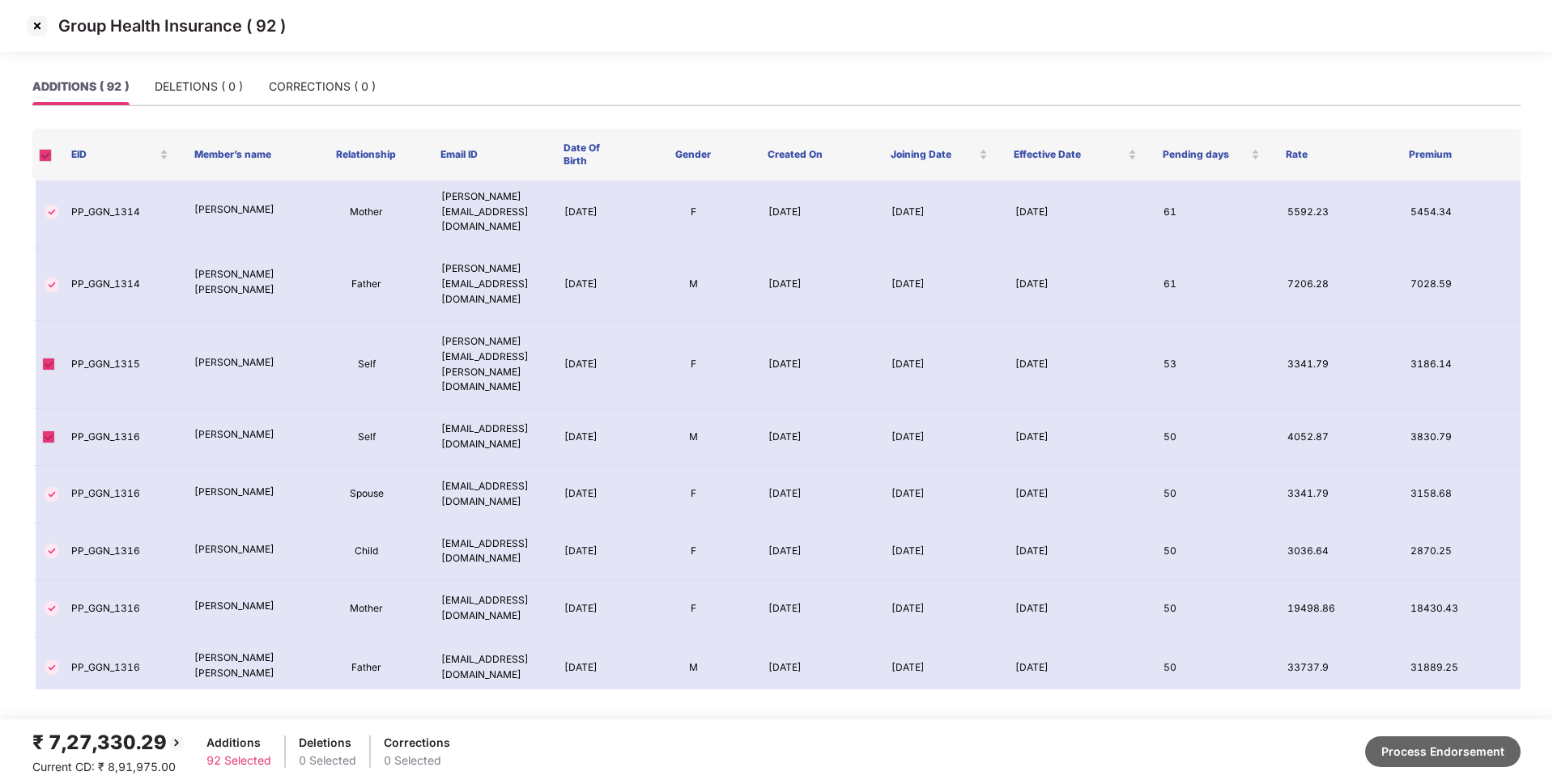
click at [1433, 752] on button "Process Endorsement" at bounding box center [1442, 751] width 155 height 31
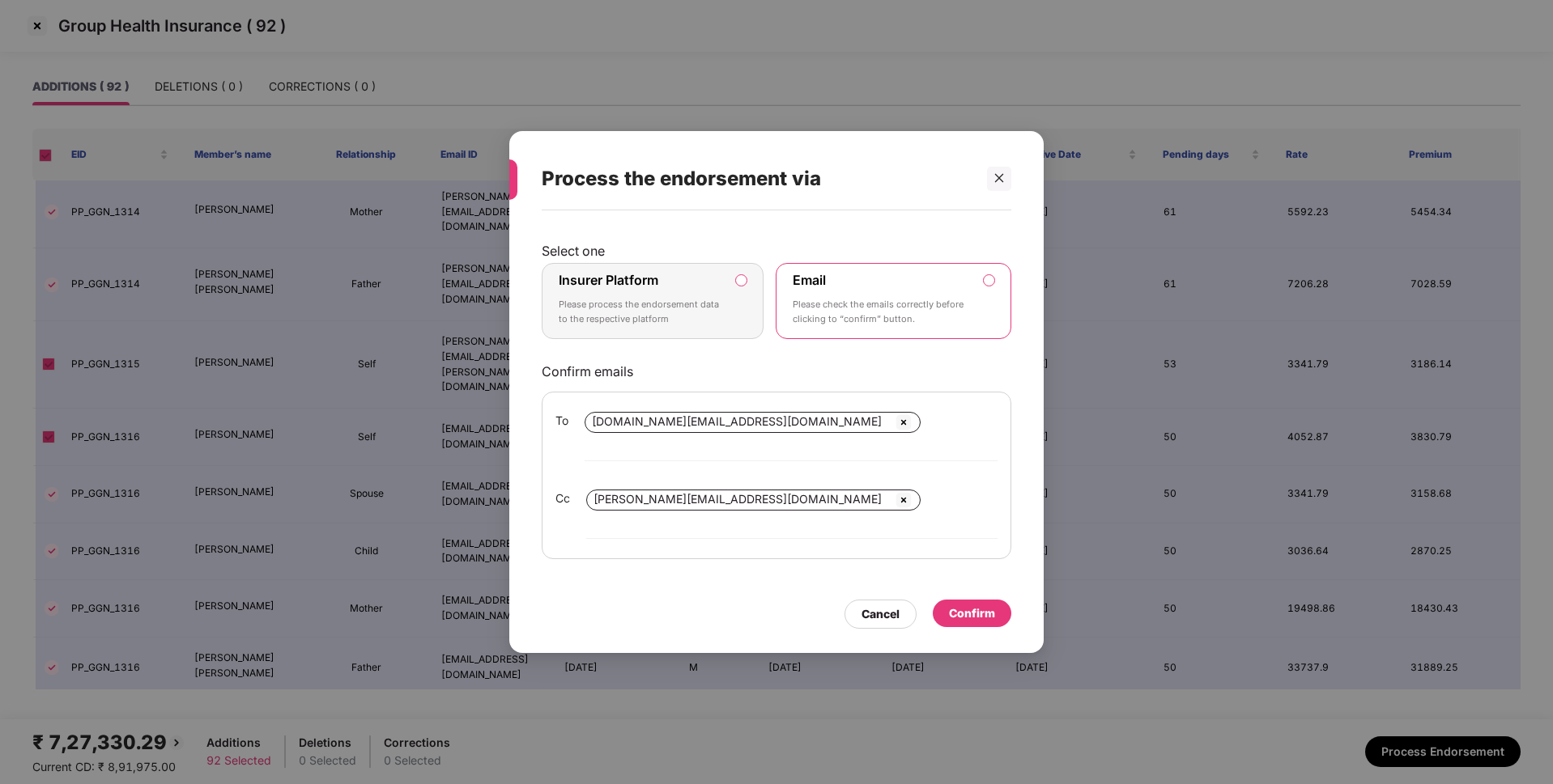
click at [746, 310] on label "Insurer Platform Please process the endorsement data to the respective platform" at bounding box center [652, 301] width 222 height 76
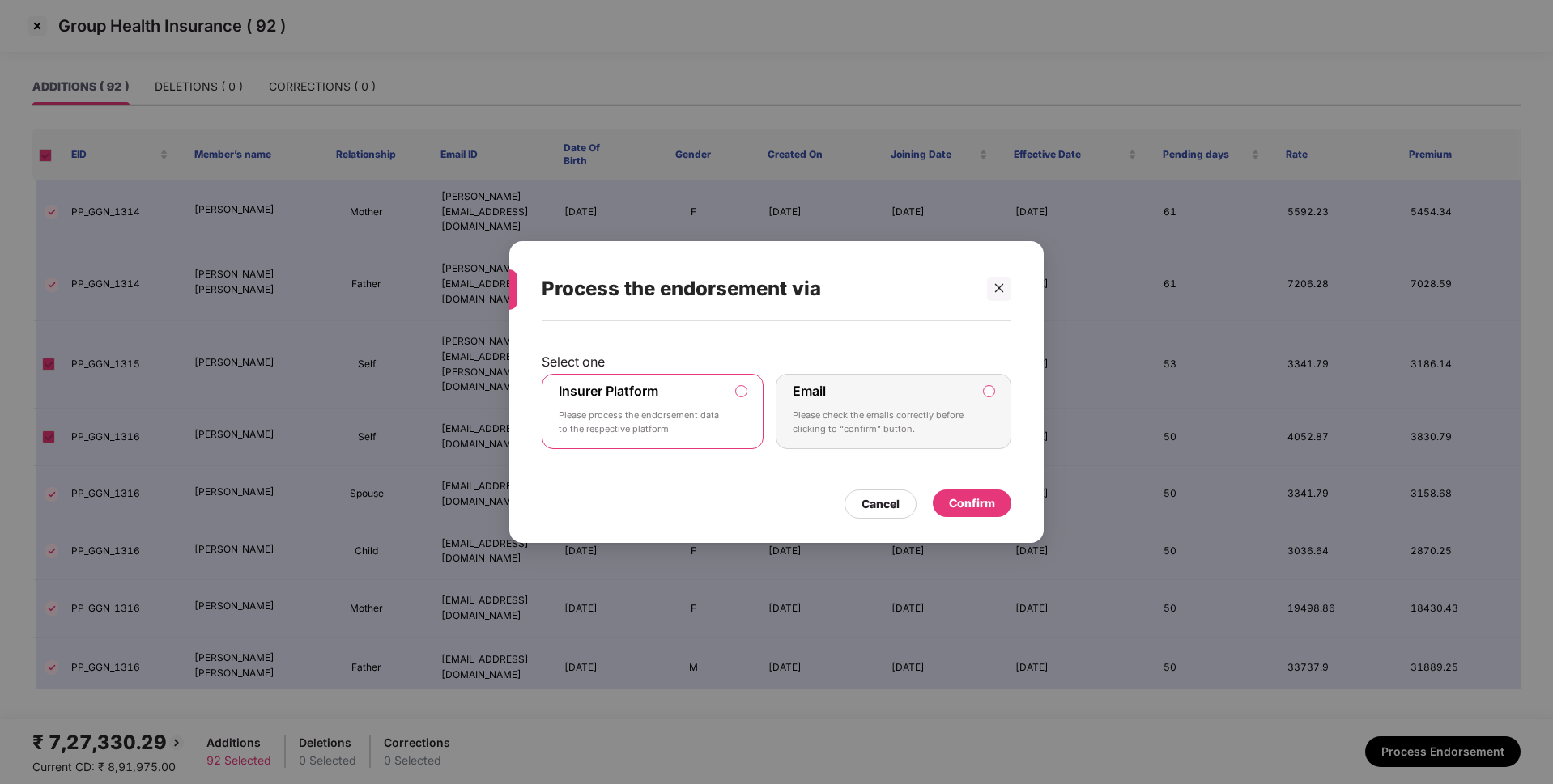
click at [965, 502] on div "Confirm" at bounding box center [972, 503] width 46 height 18
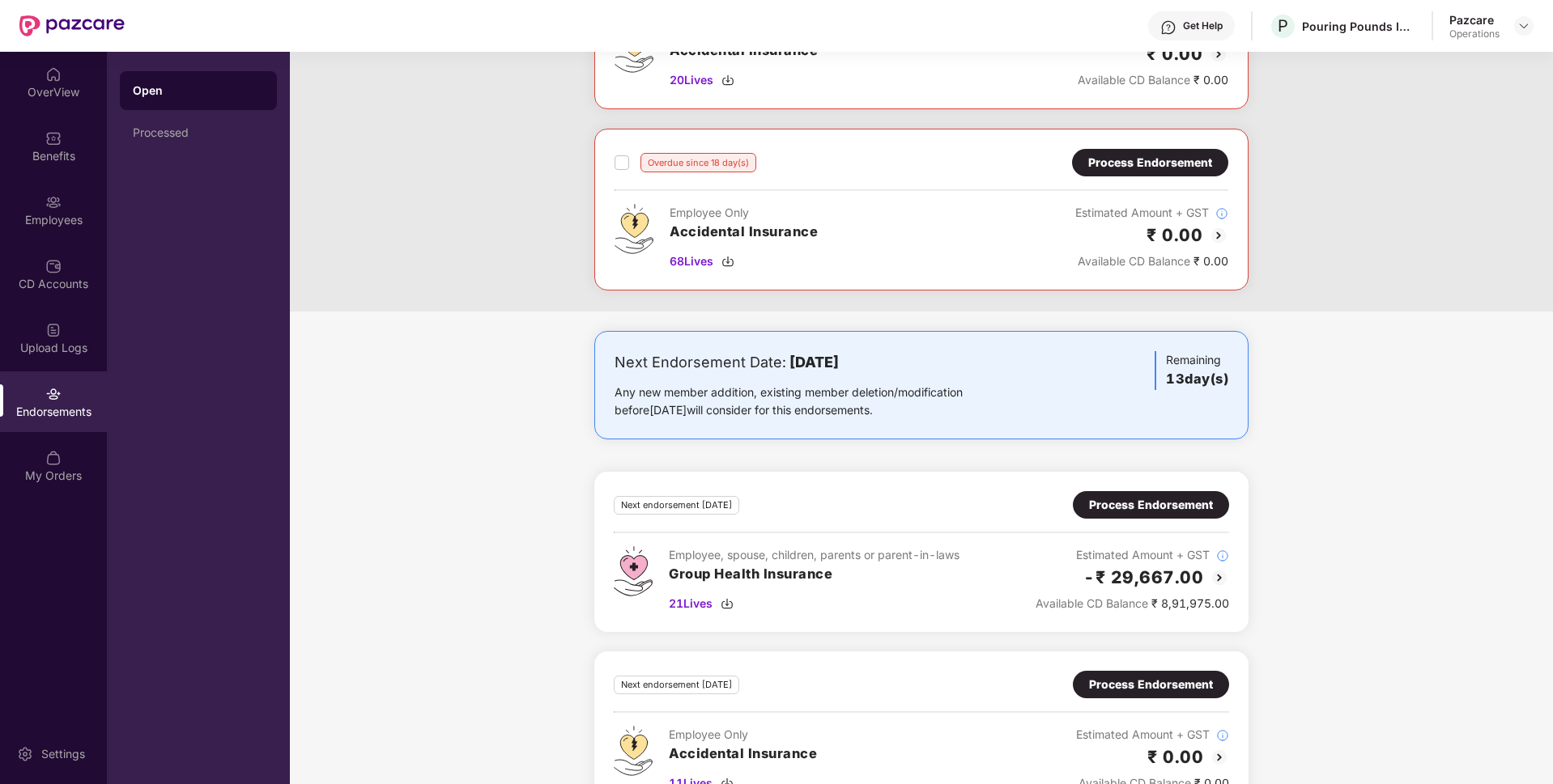
scroll to position [0, 0]
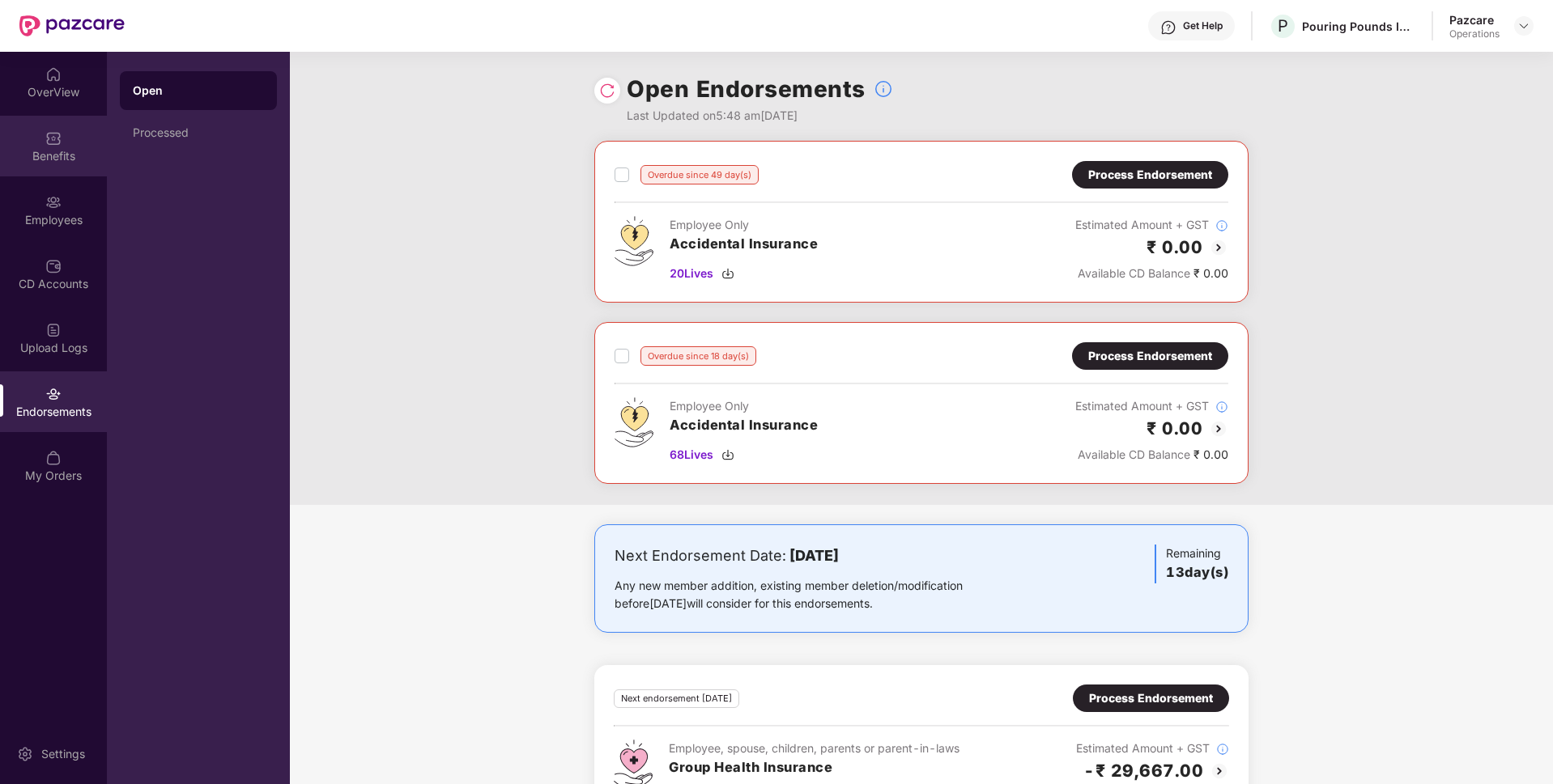
click at [59, 145] on img at bounding box center [54, 139] width 17 height 17
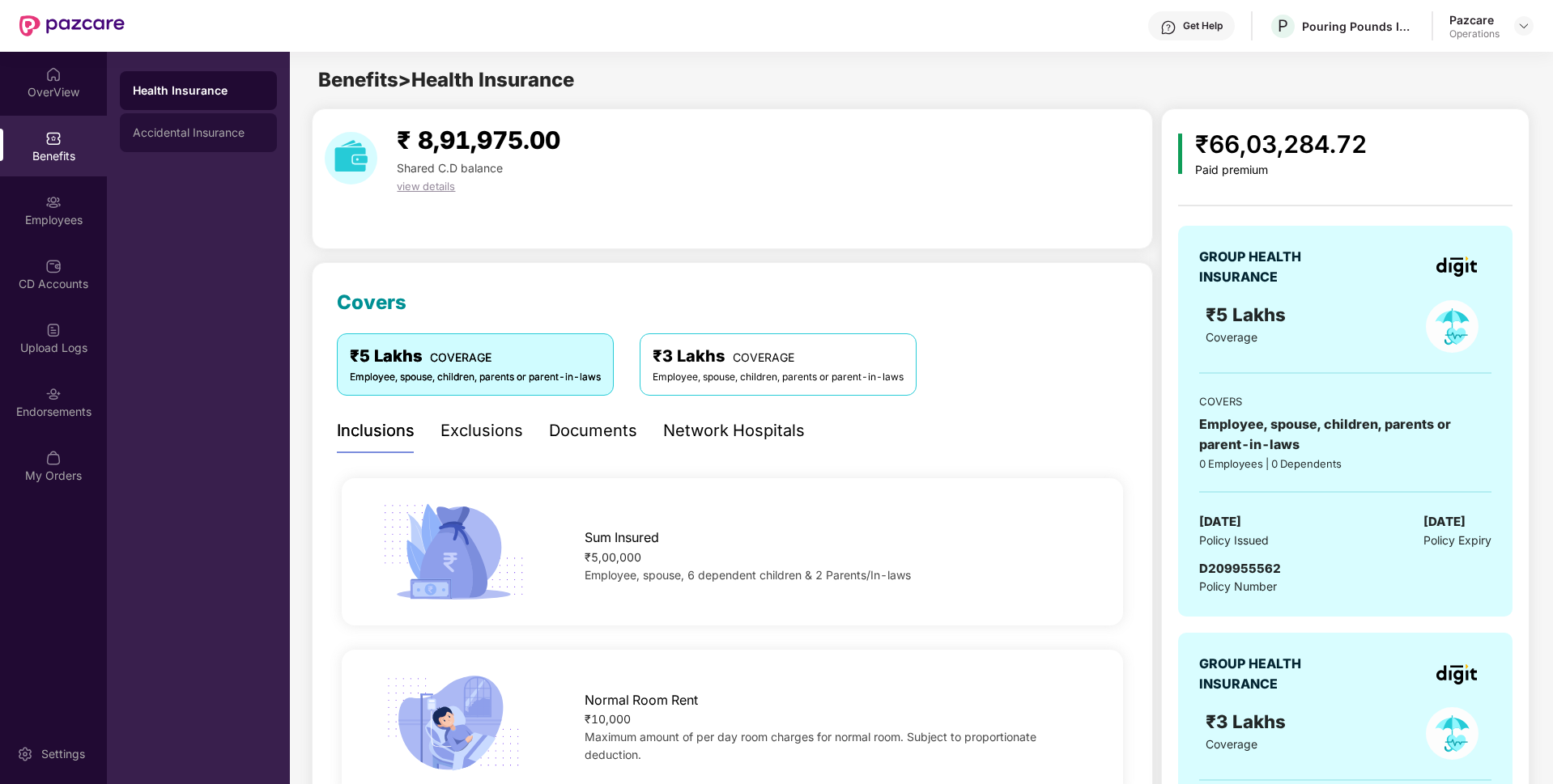
click at [188, 130] on div "Accidental Insurance" at bounding box center [198, 133] width 131 height 13
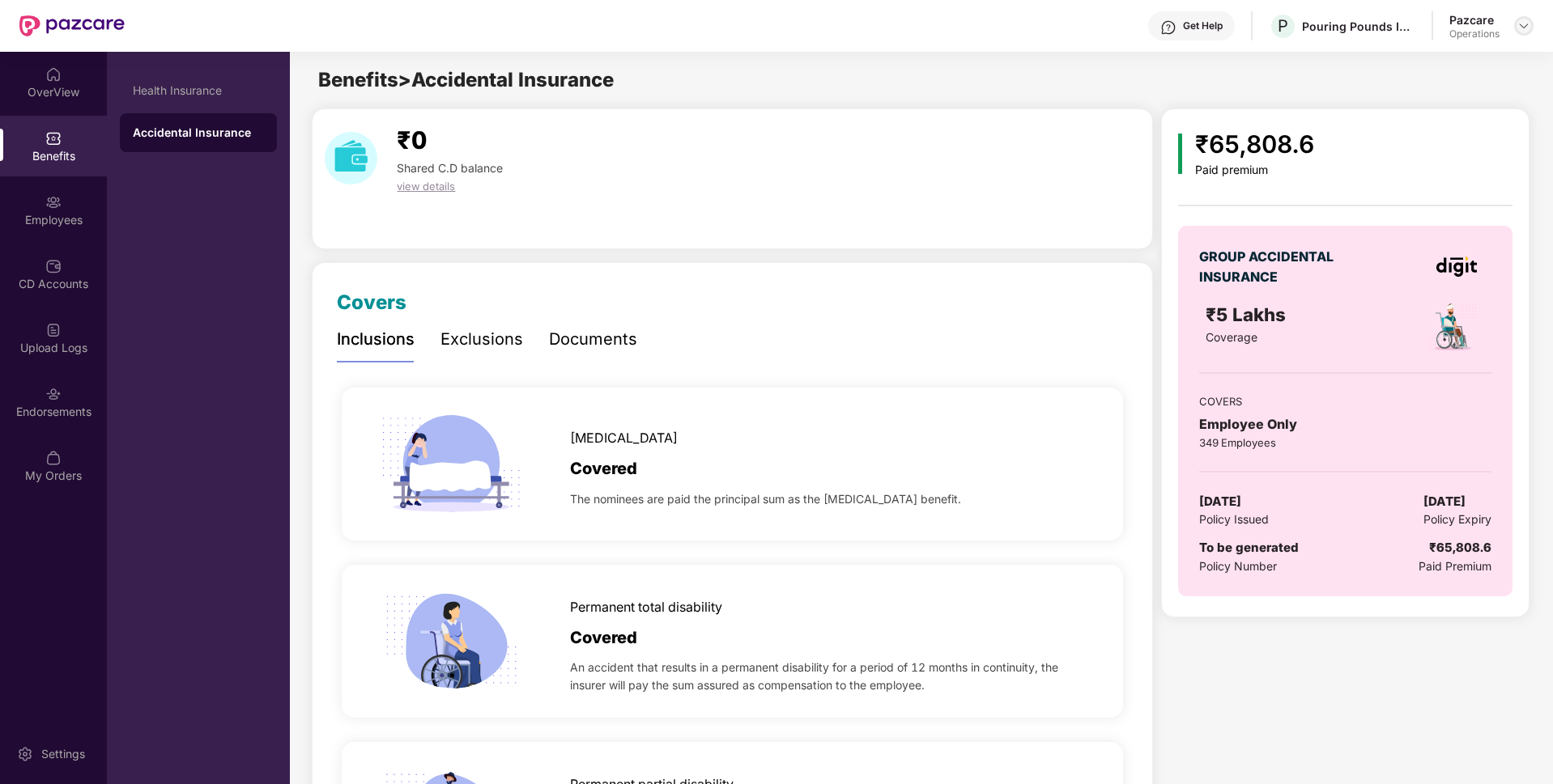
click at [1526, 26] on img at bounding box center [1523, 26] width 13 height 13
click at [1421, 58] on div "Switch to partner view" at bounding box center [1447, 64] width 211 height 31
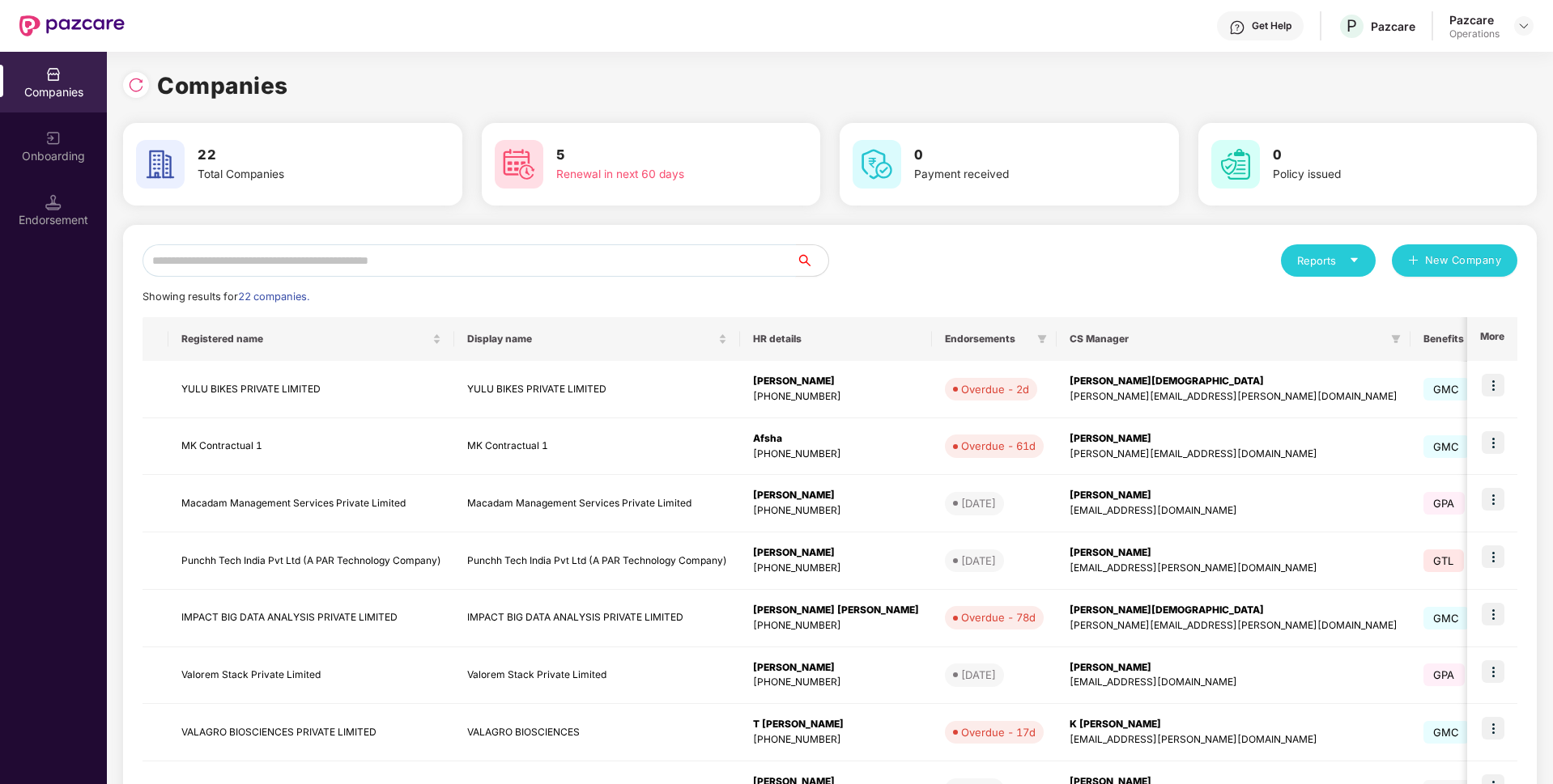
click at [571, 253] on input "text" at bounding box center [469, 260] width 653 height 32
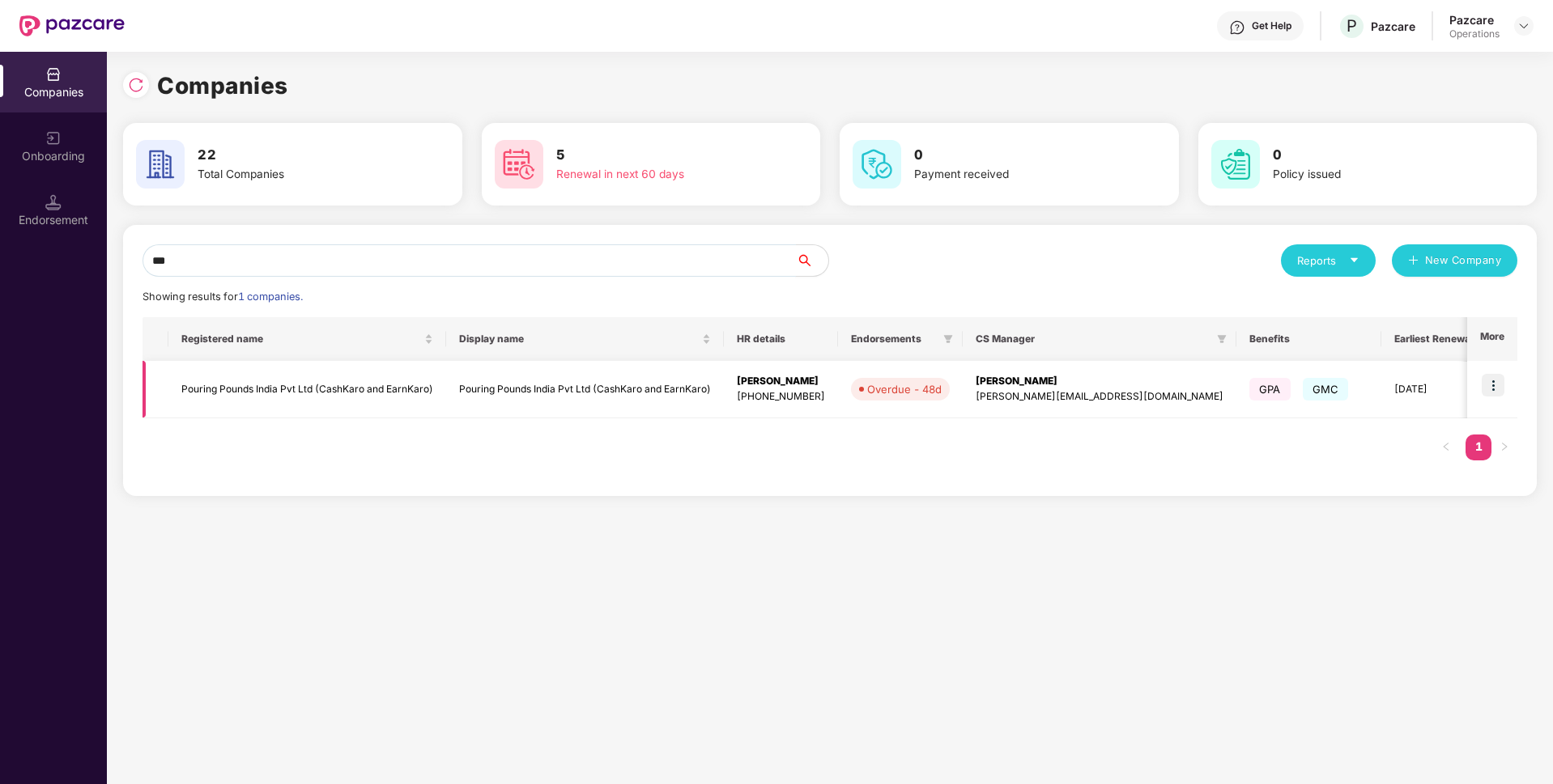
type input "***"
click at [413, 396] on td "Pouring Pounds India Pvt Ltd (CashKaro and EarnKaro)" at bounding box center [307, 390] width 278 height 58
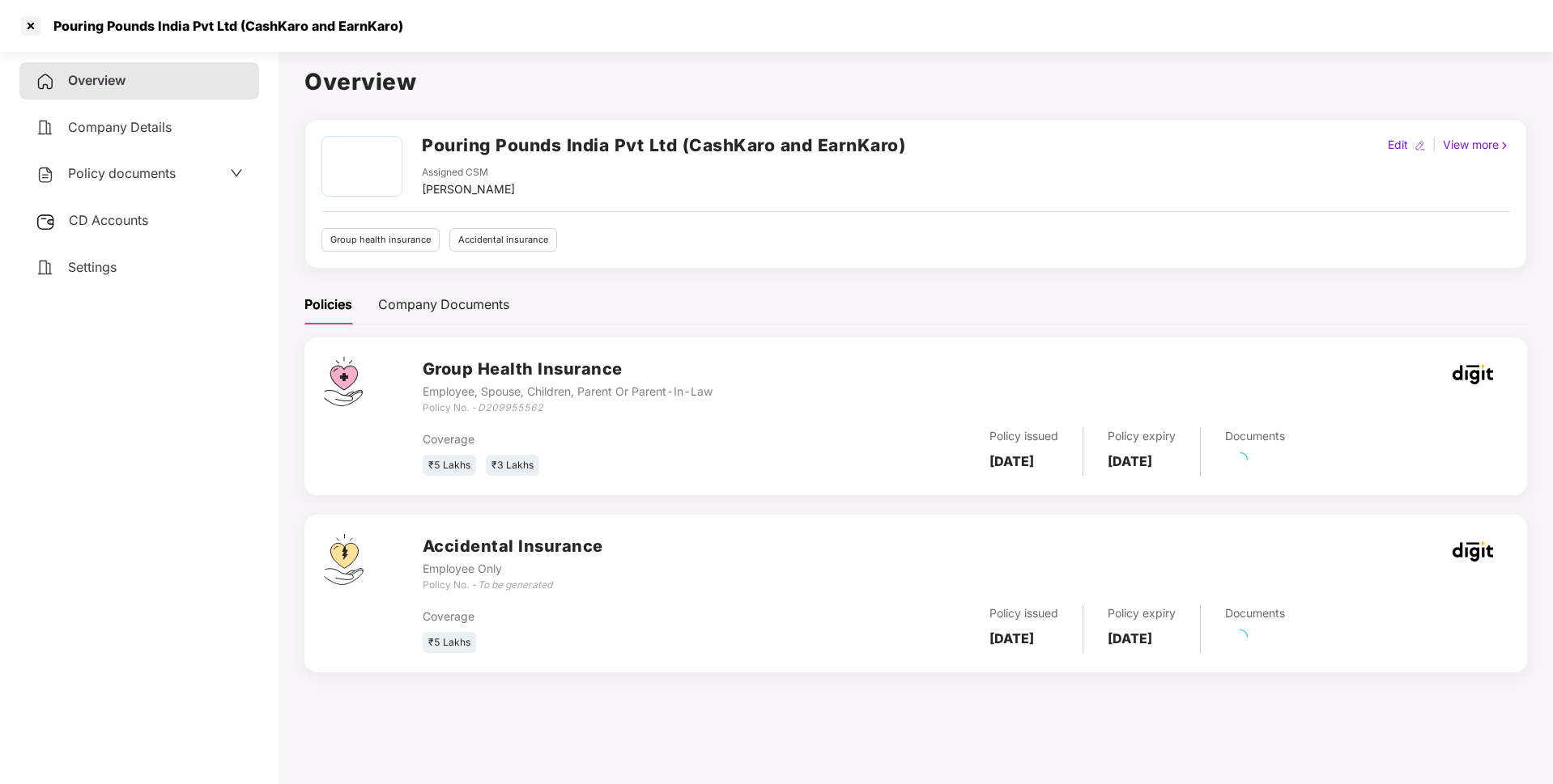
click at [174, 170] on span "Policy documents" at bounding box center [121, 173] width 107 height 17
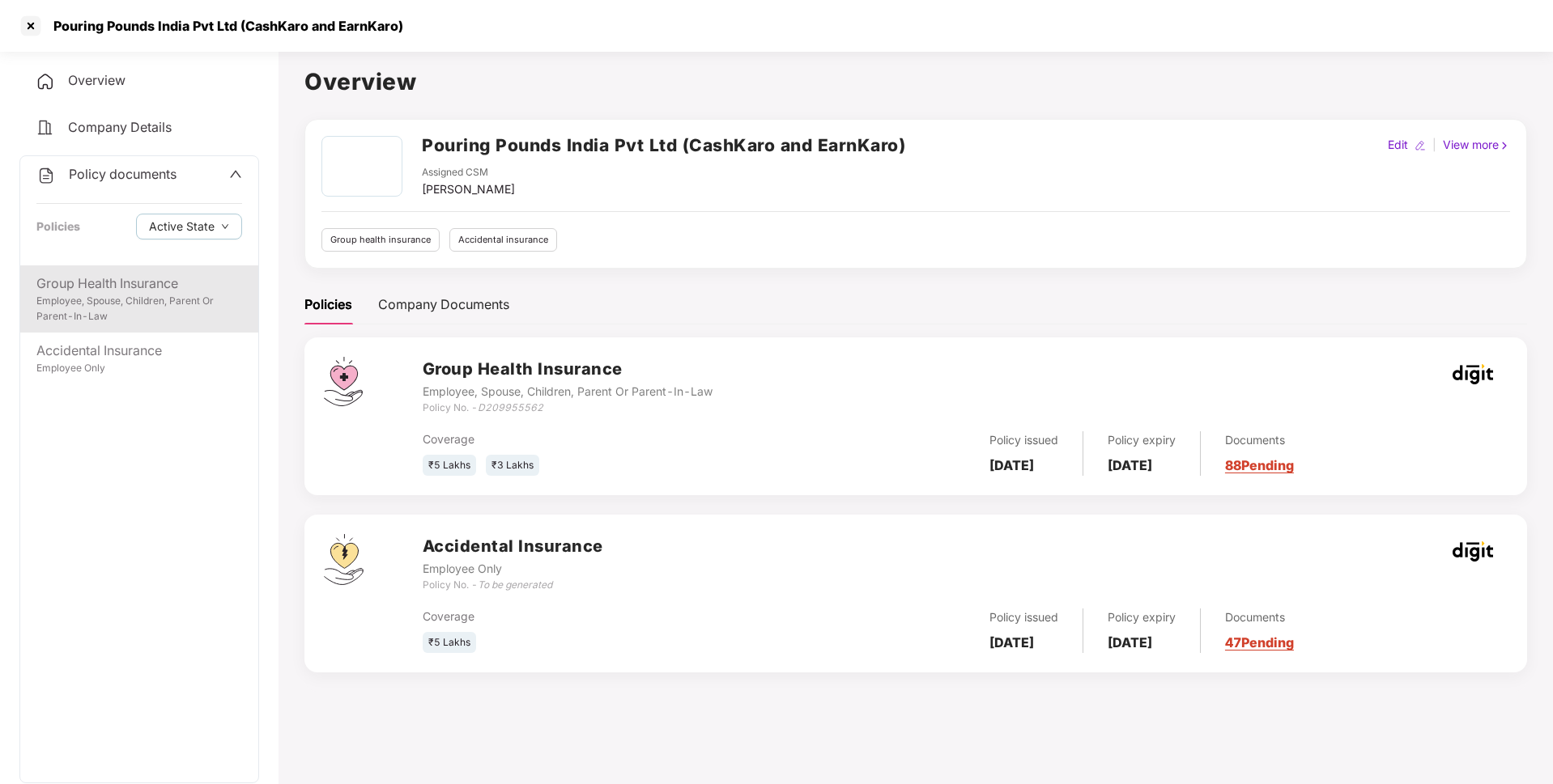
click at [112, 294] on div "Employee, Spouse, Children, Parent Or Parent-In-Law" at bounding box center [139, 309] width 206 height 31
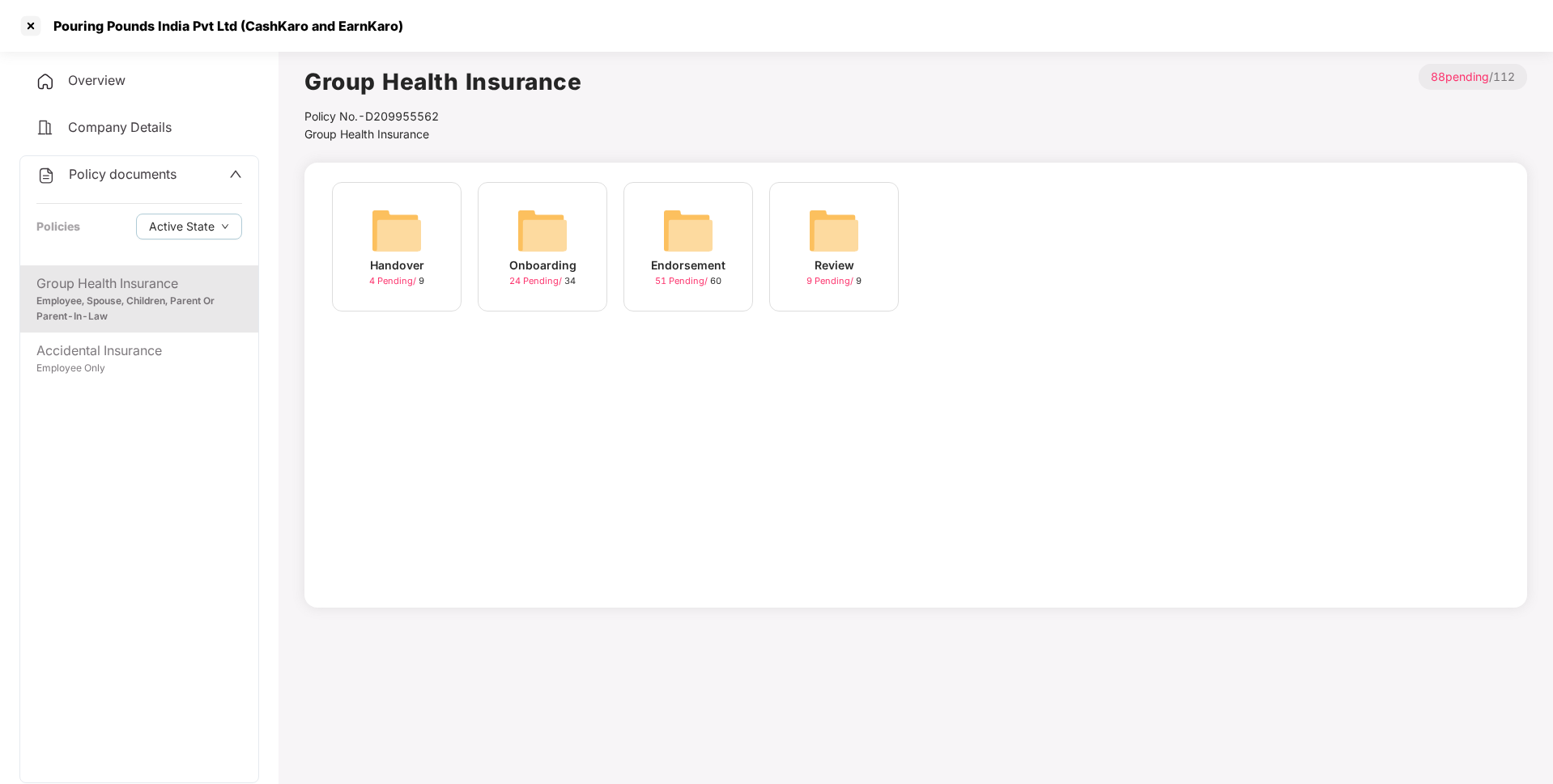
click at [672, 257] on div "Endorsement" at bounding box center [688, 265] width 74 height 18
click at [545, 246] on img at bounding box center [542, 230] width 52 height 52
click at [481, 132] on span "Endorsement" at bounding box center [484, 134] width 69 height 14
click at [37, 21] on div at bounding box center [31, 26] width 26 height 26
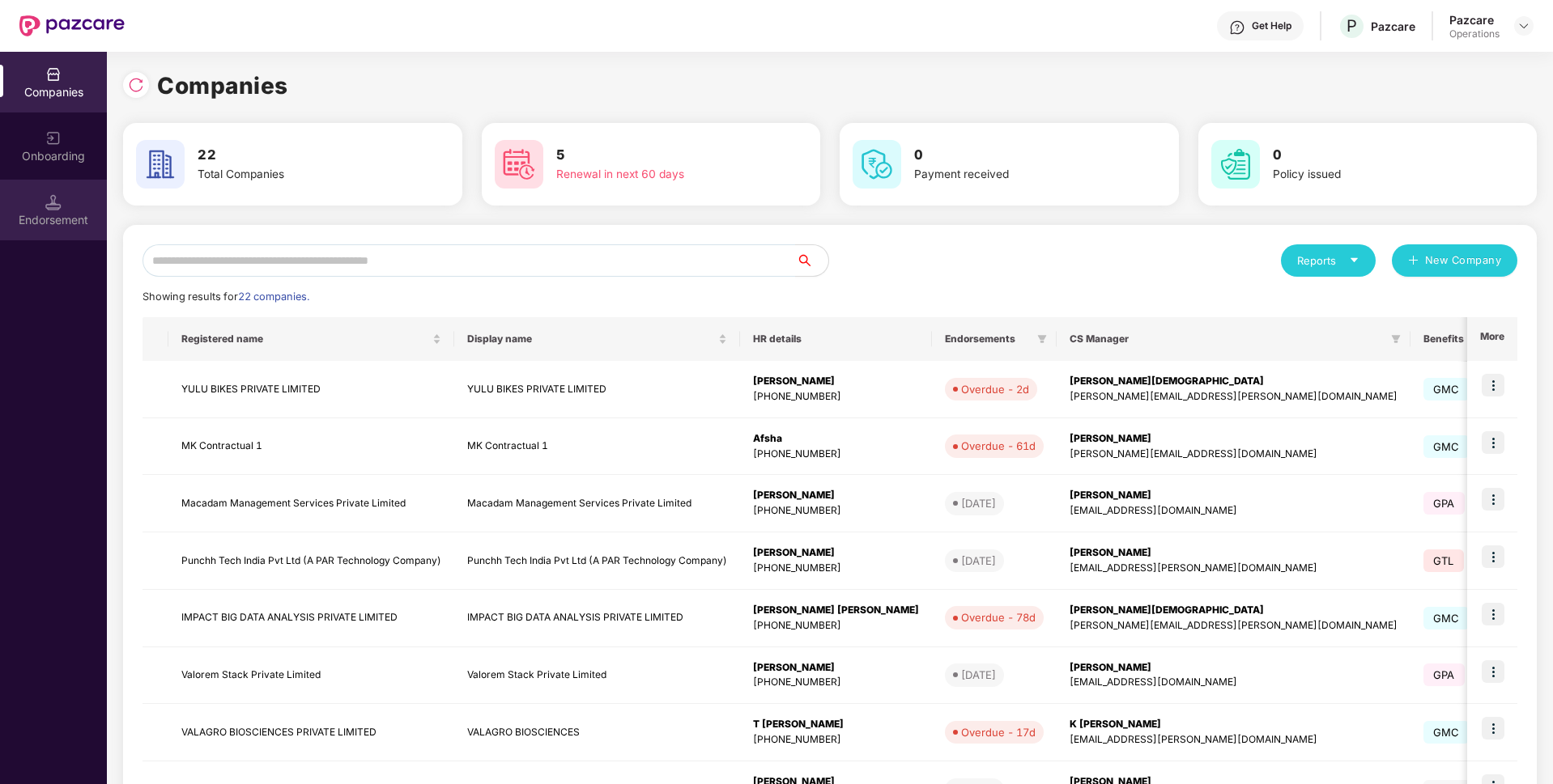
click at [49, 212] on div "Endorsement" at bounding box center [53, 221] width 107 height 17
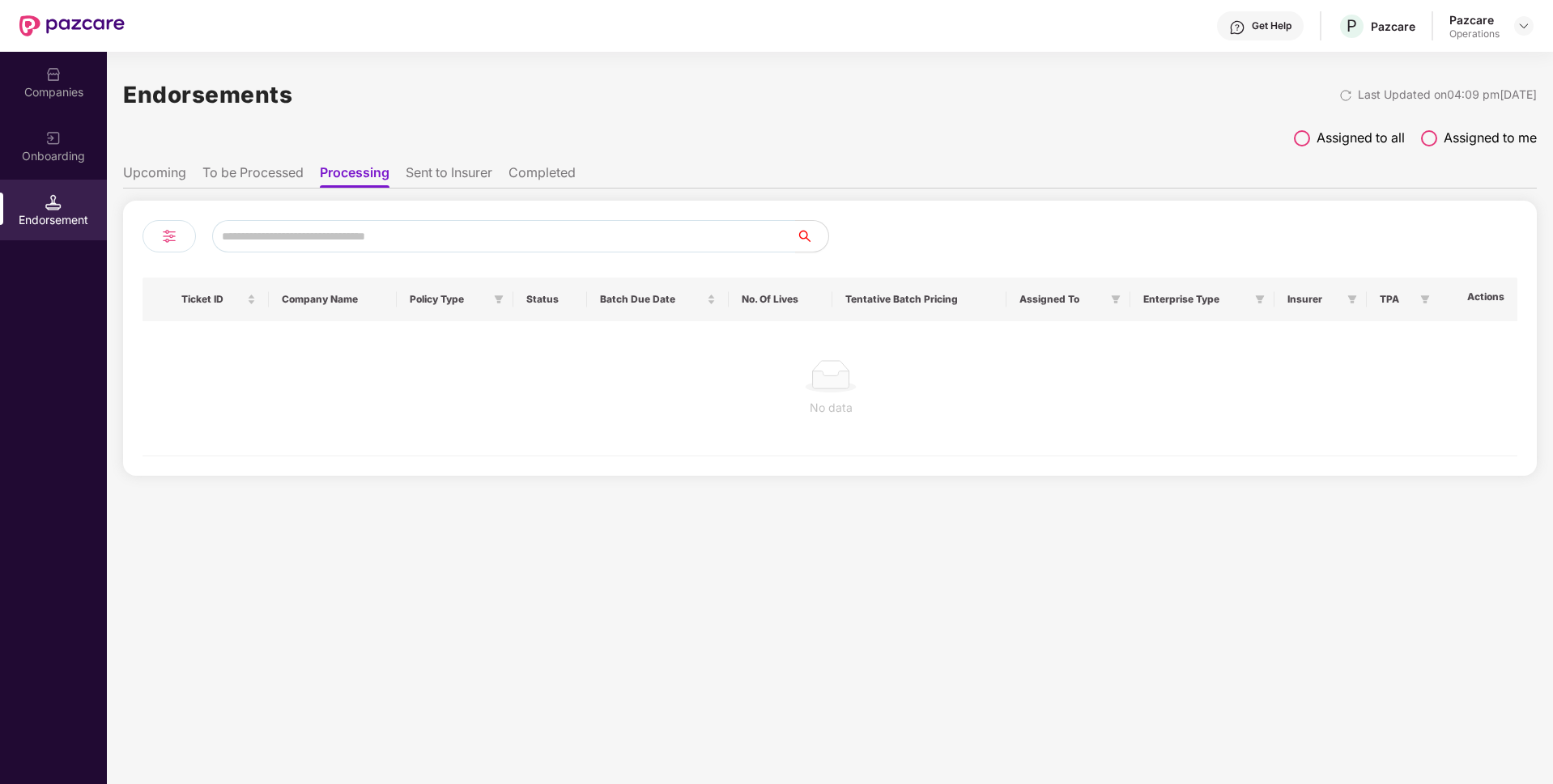
click at [464, 172] on li "Sent to Insurer" at bounding box center [449, 176] width 87 height 23
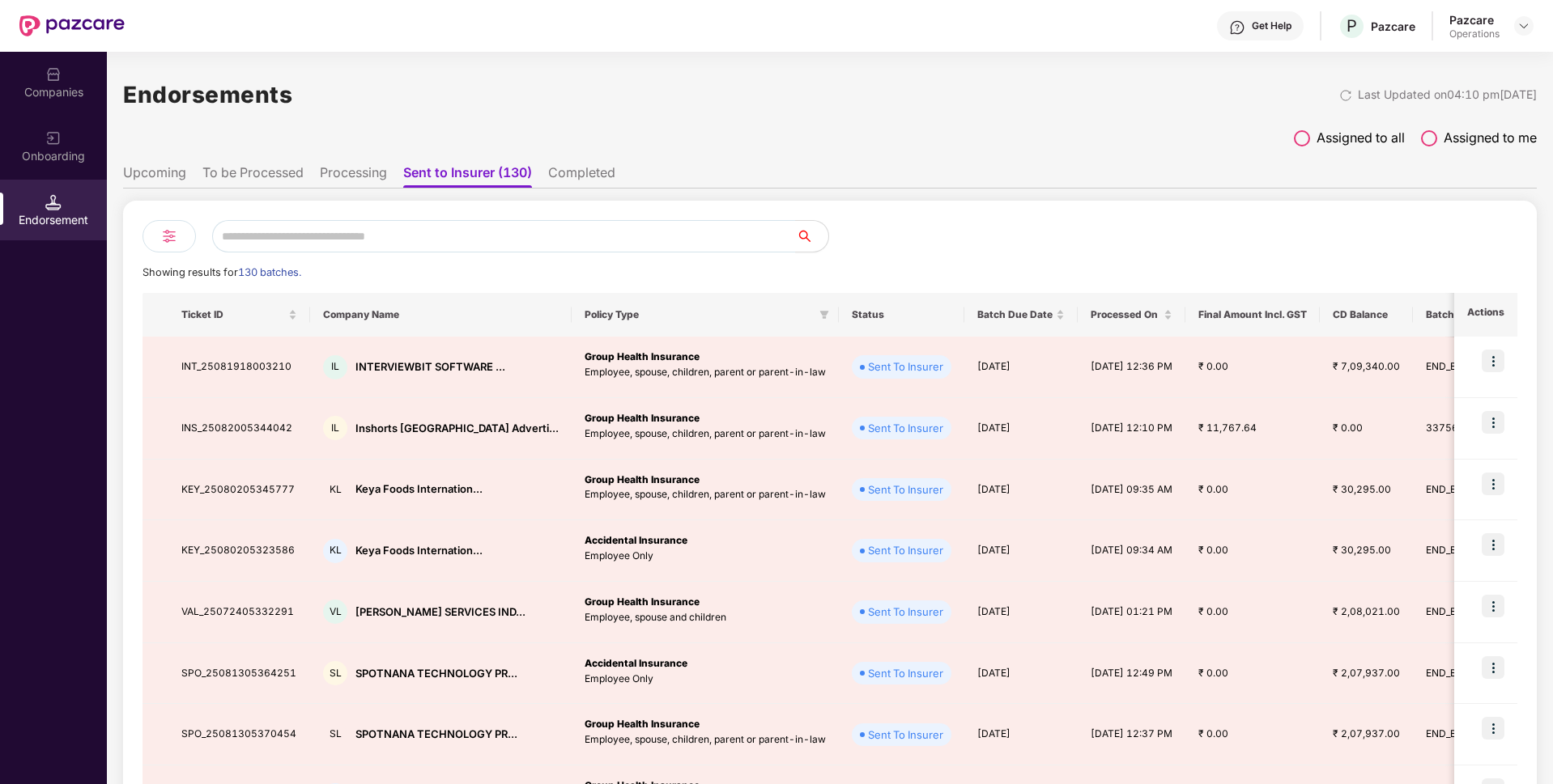
click at [550, 182] on ul "Upcoming To be Processed Processing Sent to Insurer (130) Completed" at bounding box center [830, 172] width 1413 height 32
click at [566, 177] on li "Completed" at bounding box center [581, 176] width 67 height 23
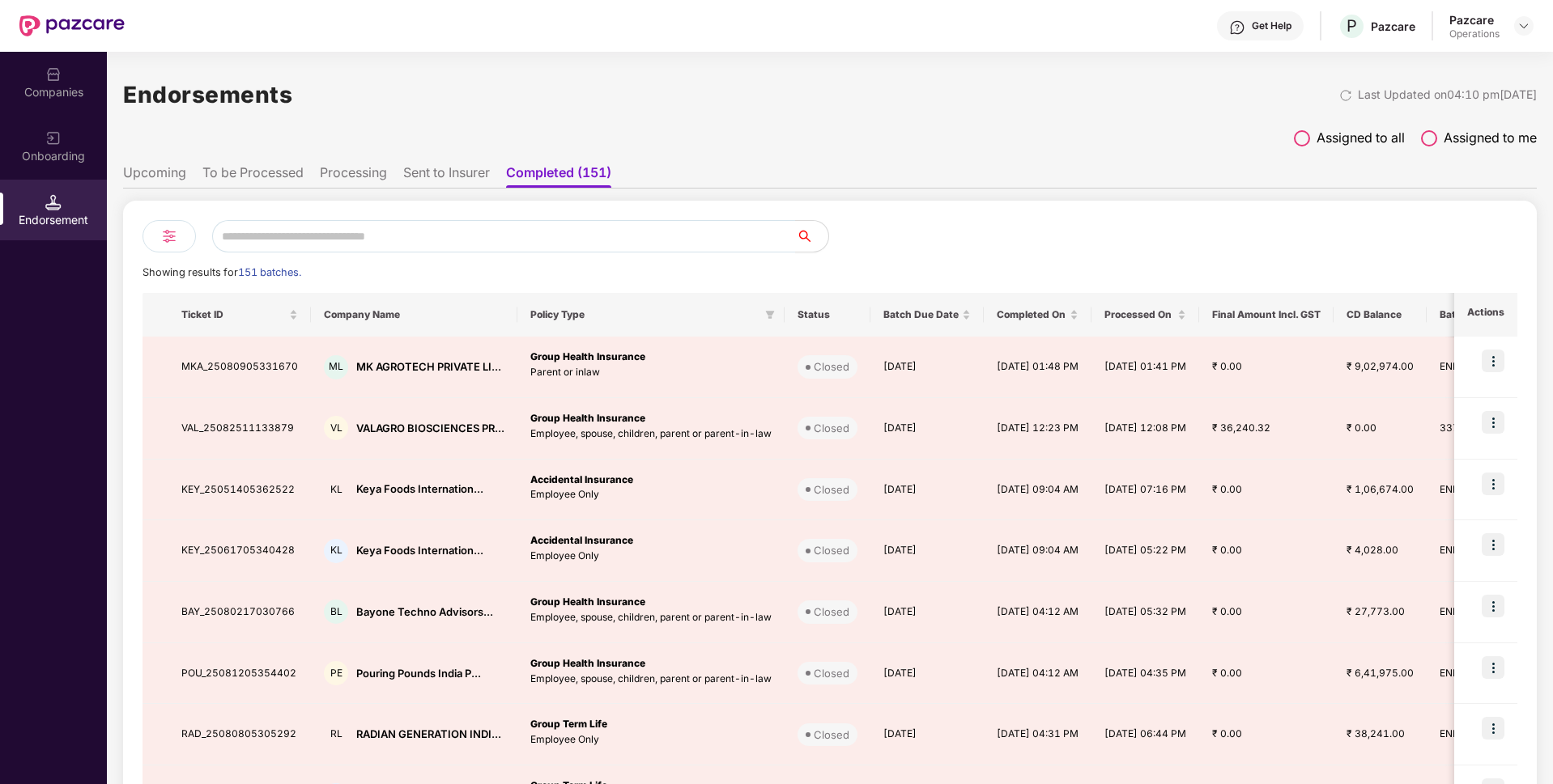
click at [452, 166] on li "Sent to Insurer" at bounding box center [446, 176] width 87 height 23
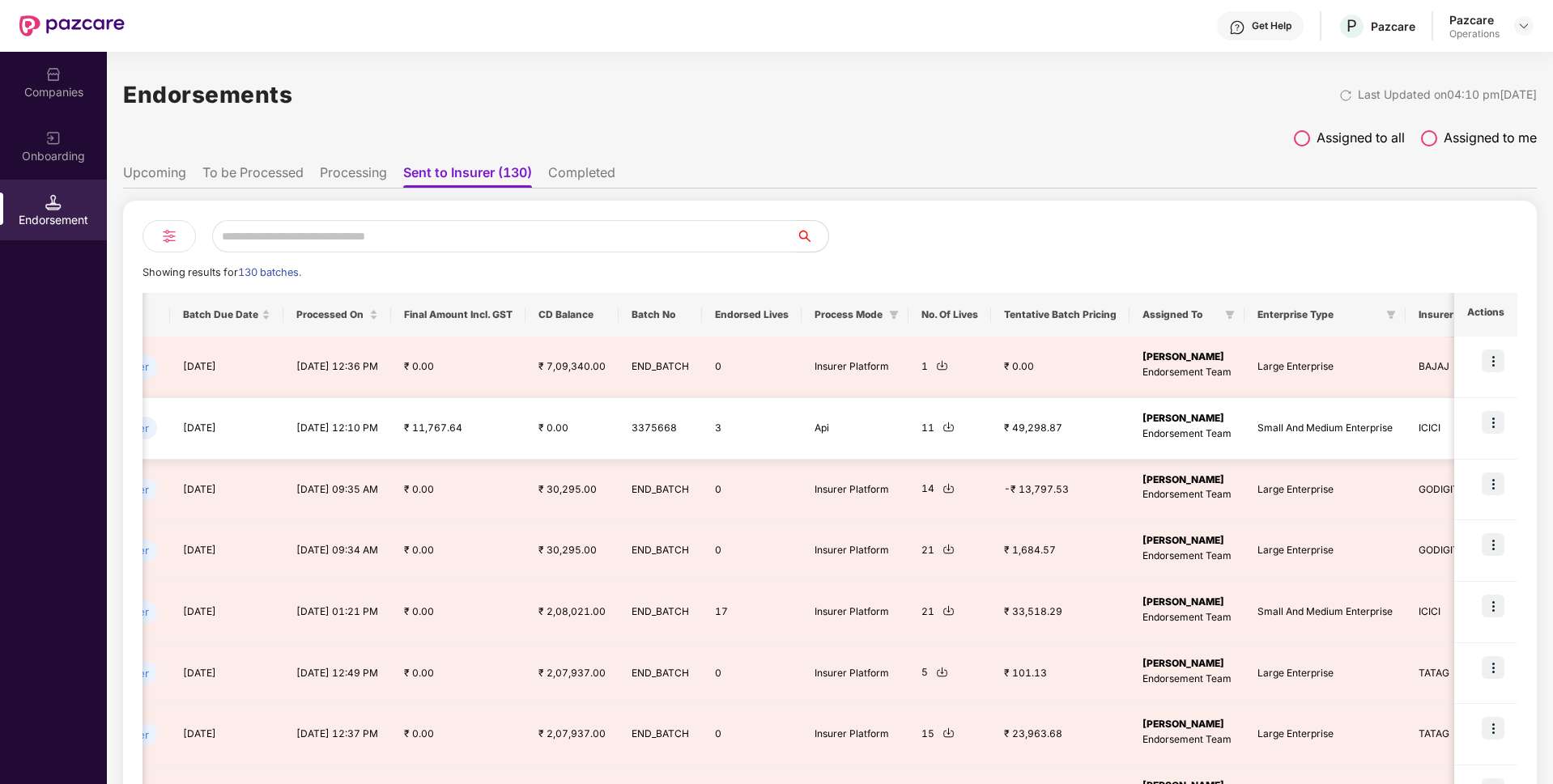
scroll to position [0, 881]
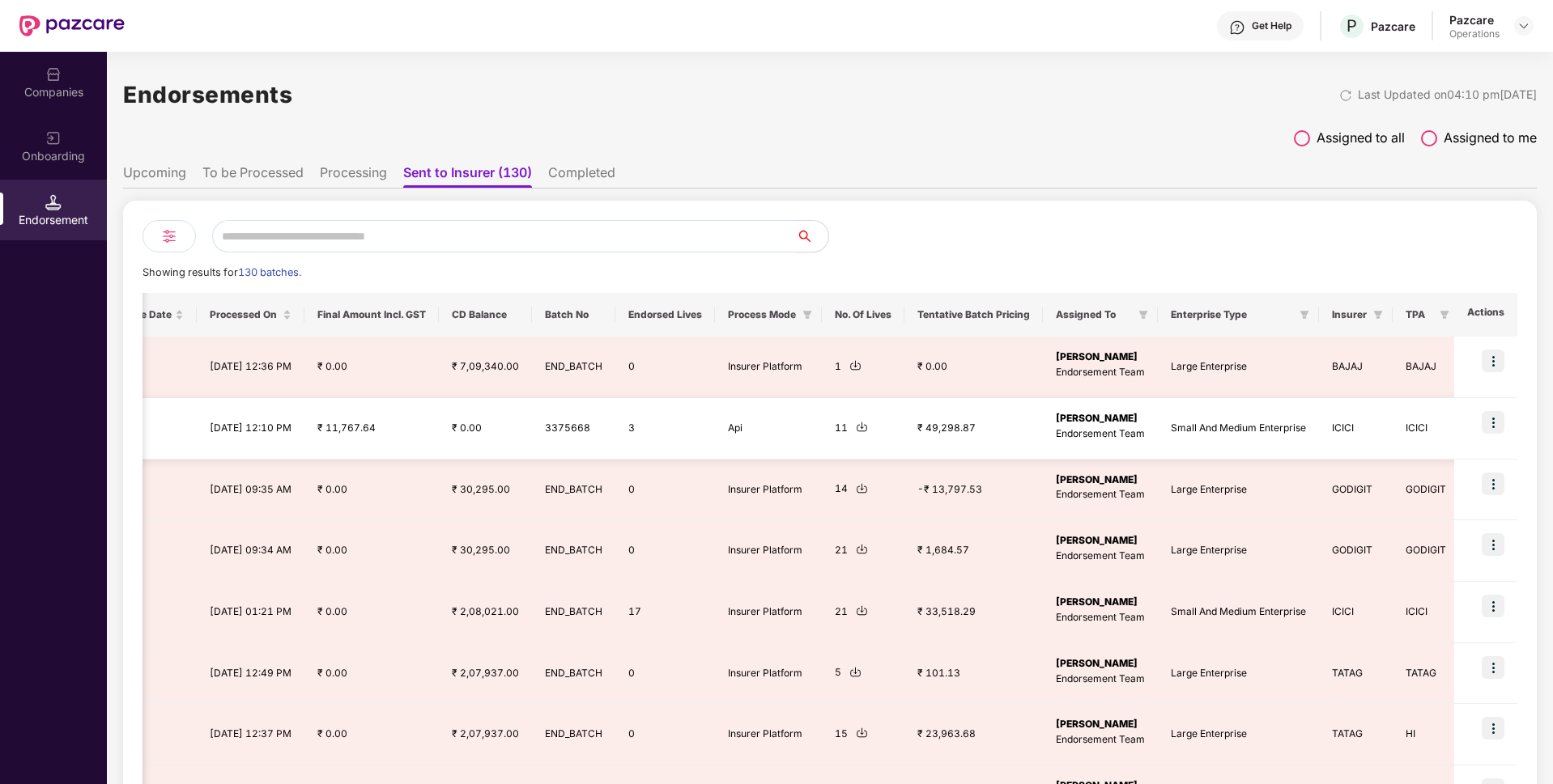
click at [1503, 421] on img at bounding box center [1492, 422] width 22 height 22
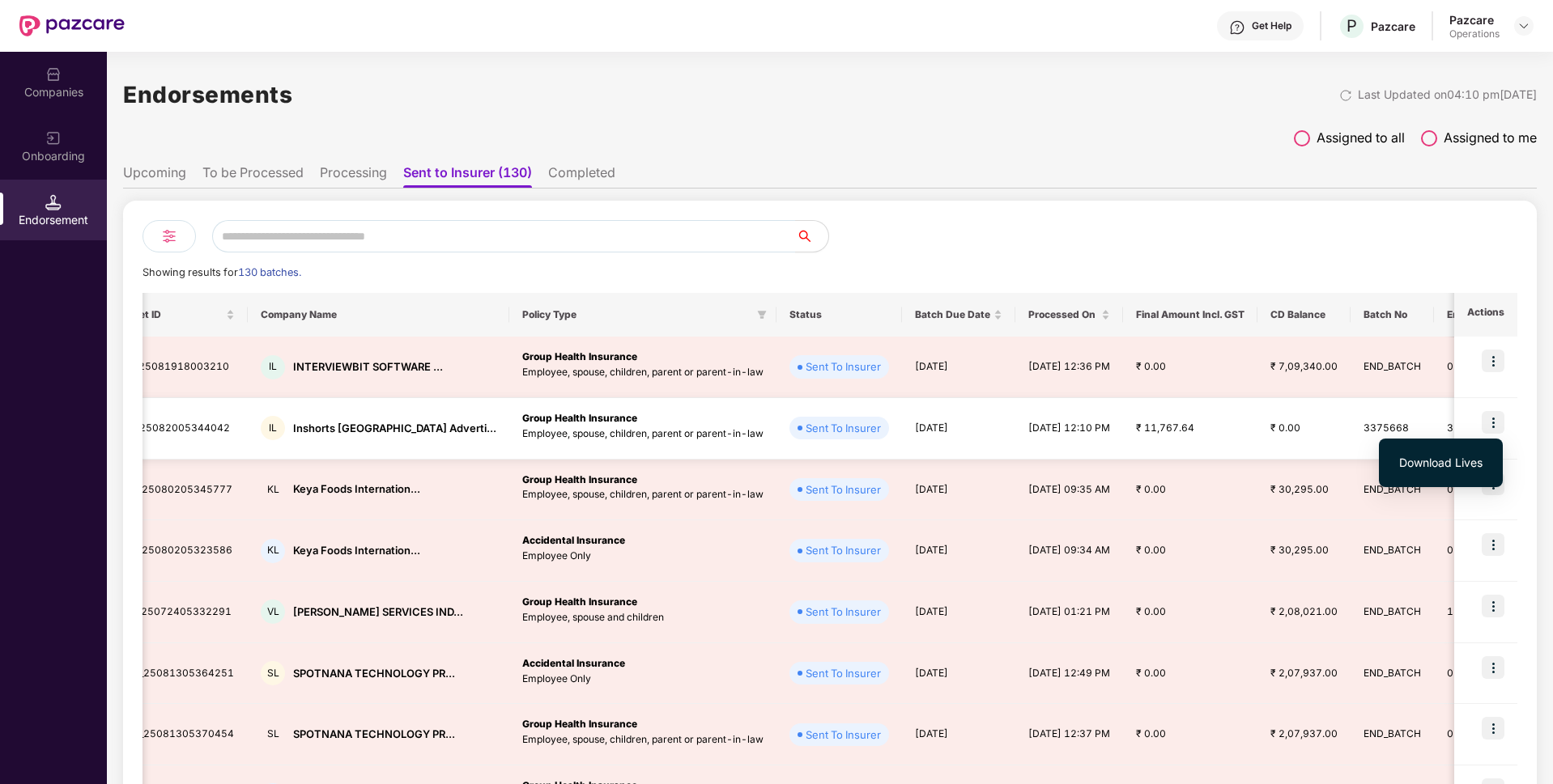
scroll to position [0, 0]
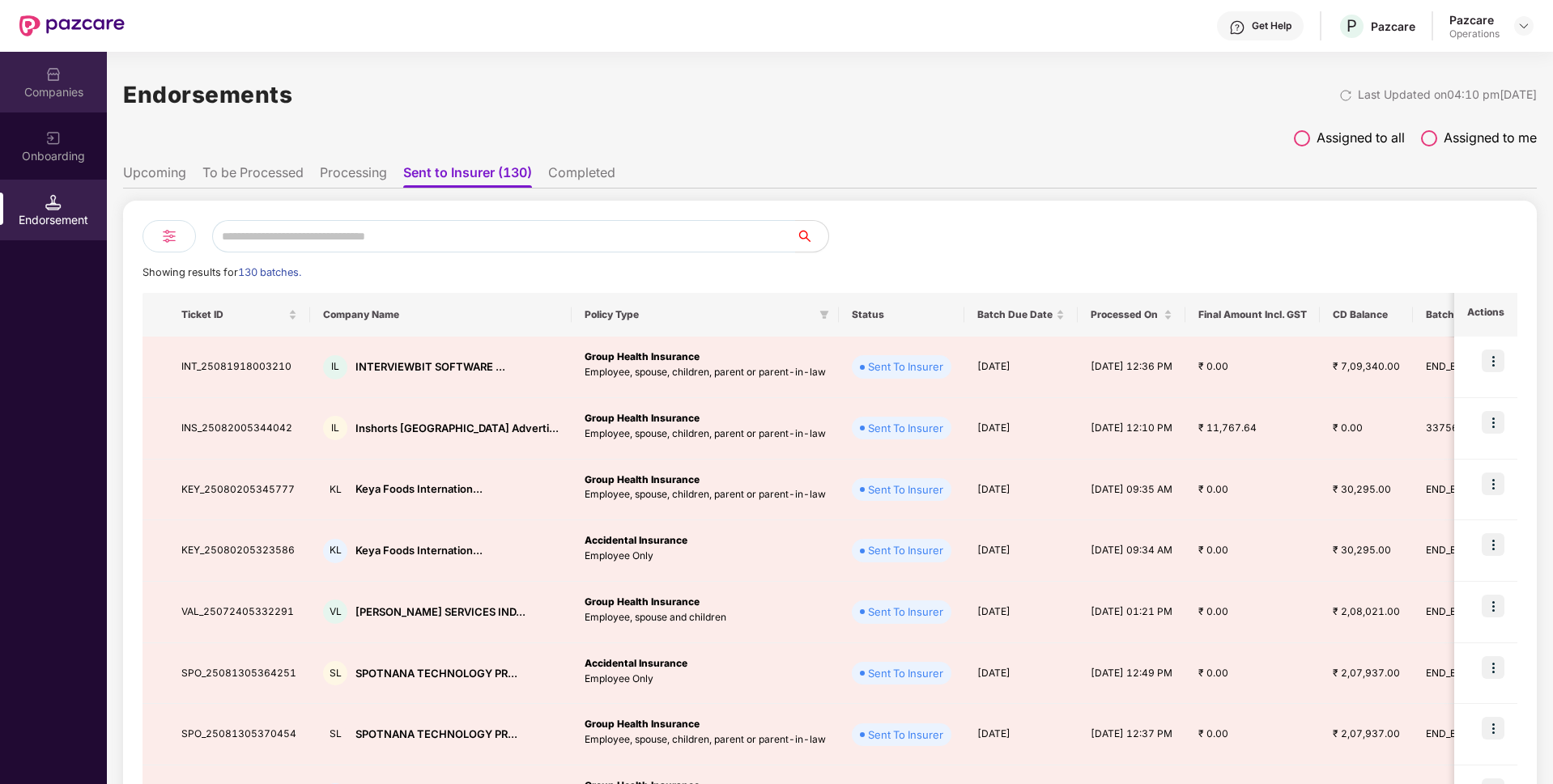
click at [68, 88] on div "Companies" at bounding box center [53, 93] width 107 height 17
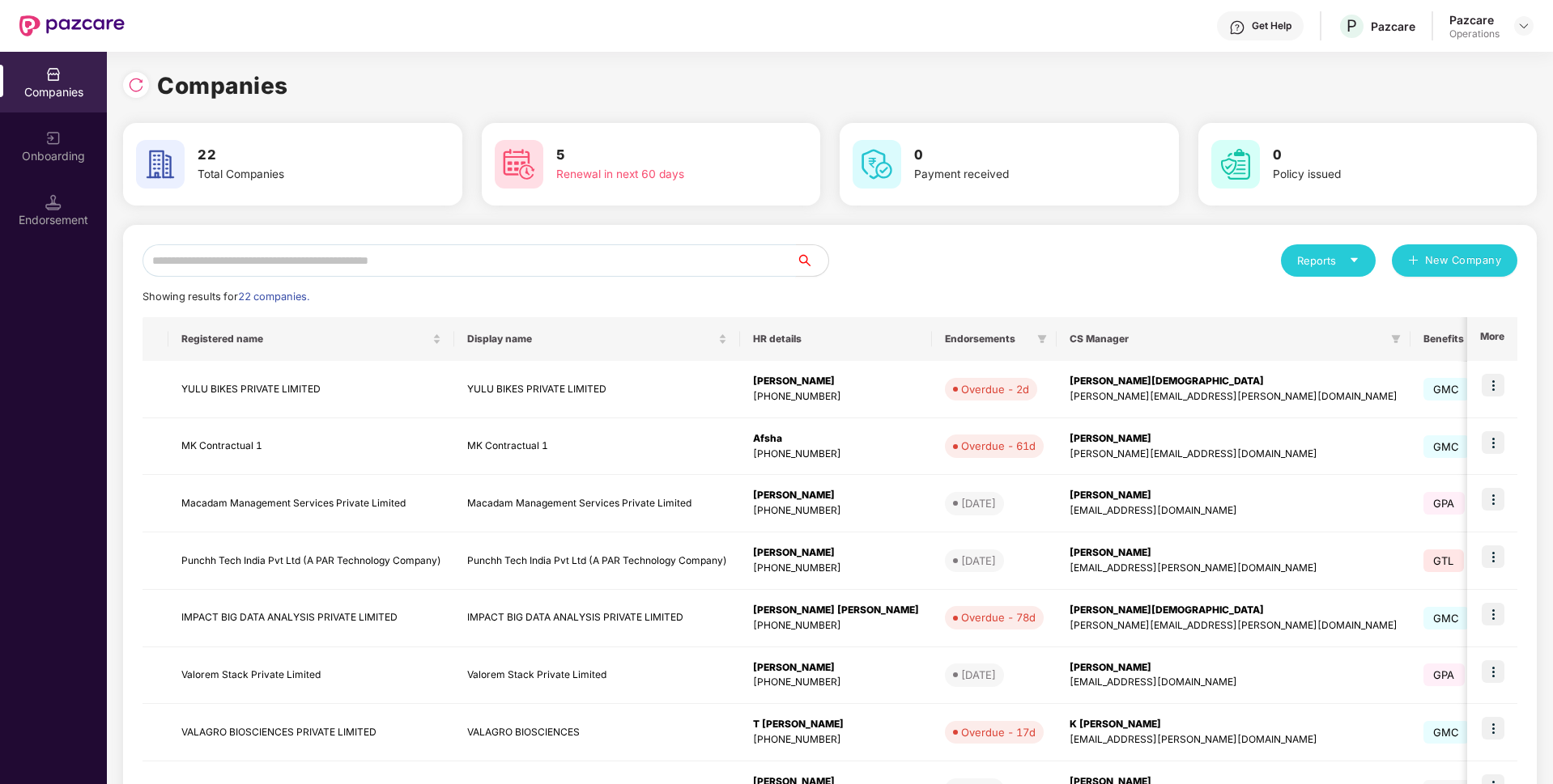
click at [201, 254] on input "text" at bounding box center [469, 260] width 653 height 32
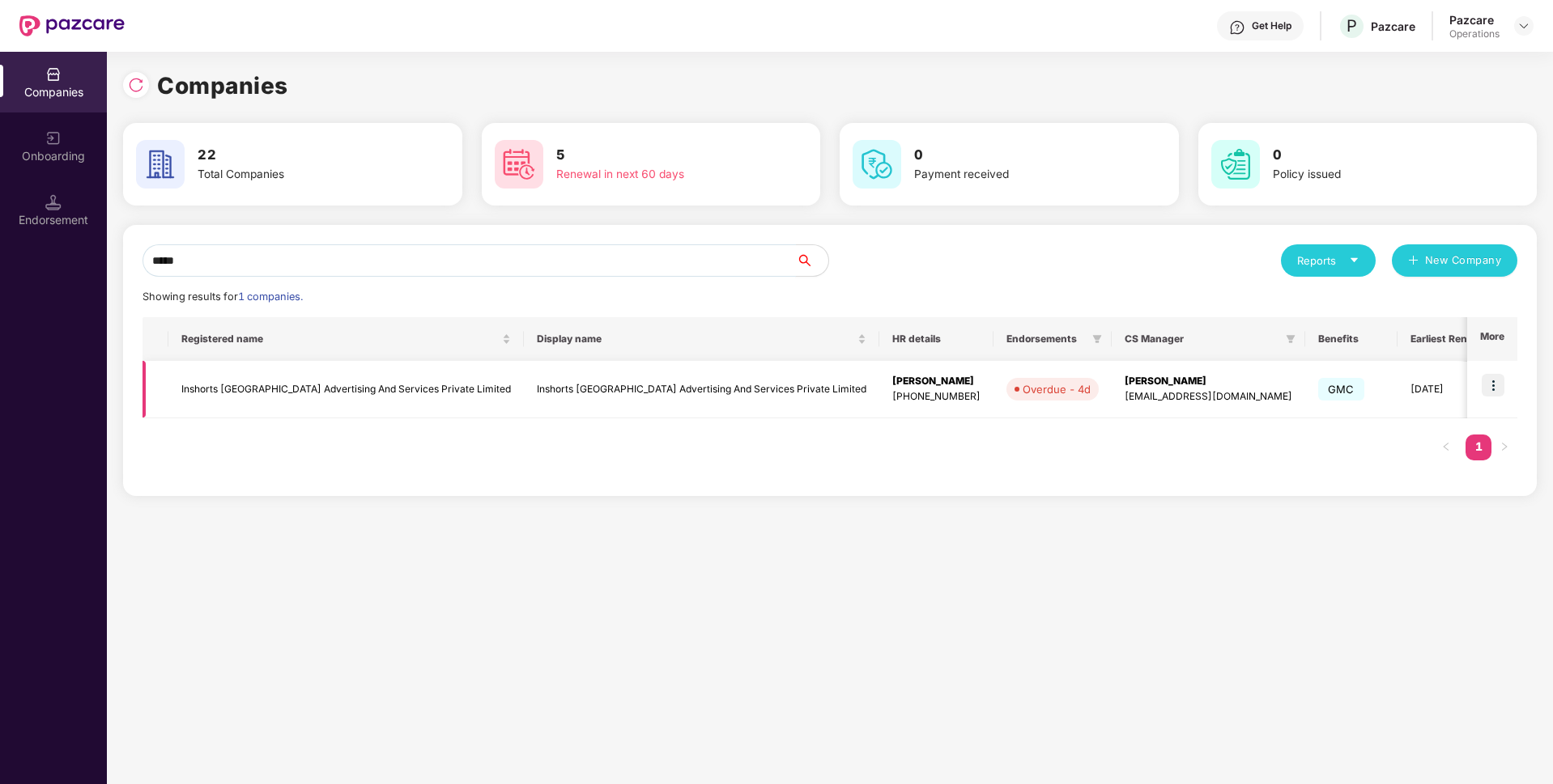
type input "*****"
click at [295, 383] on td "Inshorts [GEOGRAPHIC_DATA] Advertising And Services Private Limited" at bounding box center [346, 390] width 355 height 58
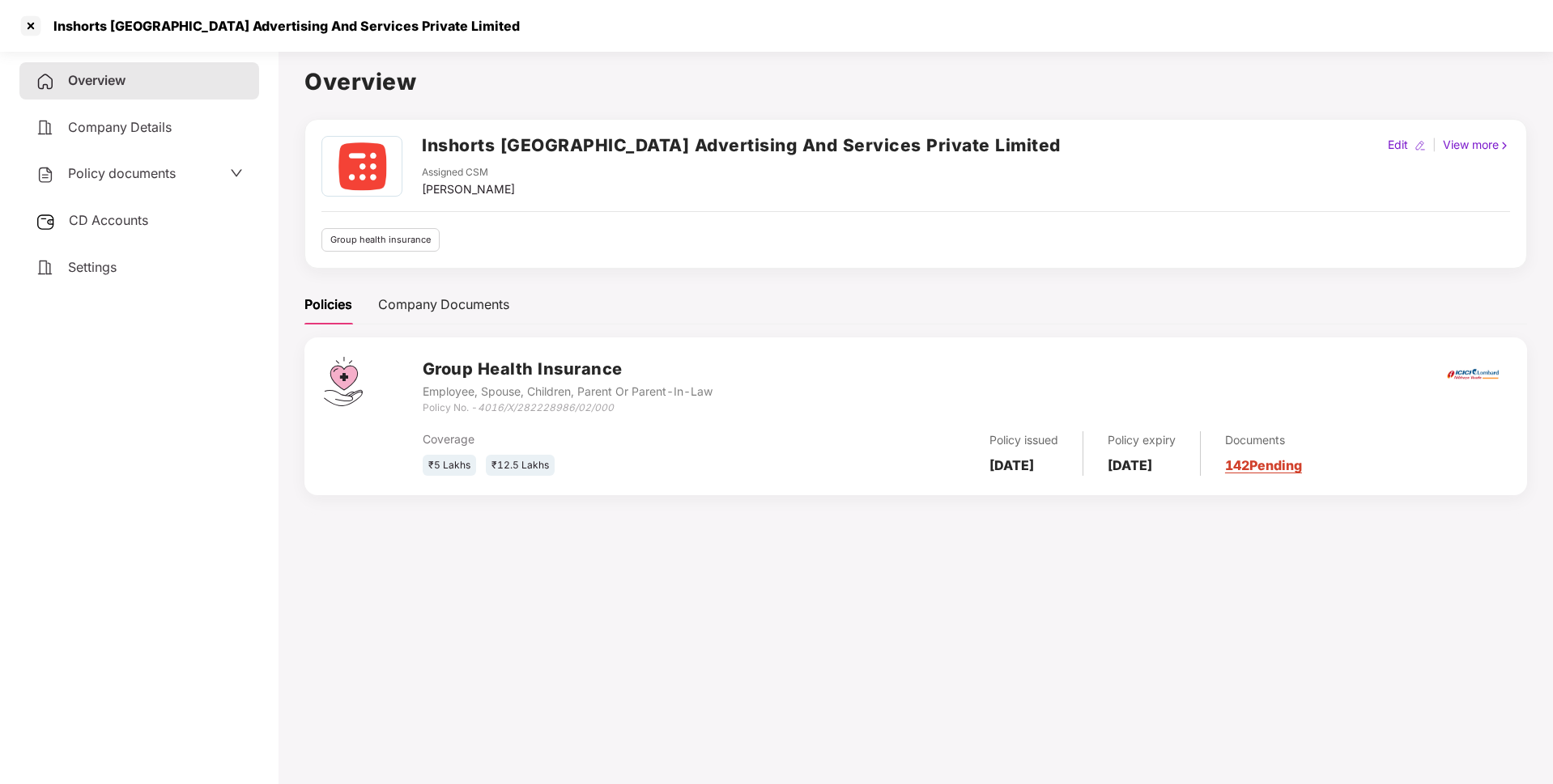
click at [172, 172] on span "Policy documents" at bounding box center [121, 173] width 107 height 17
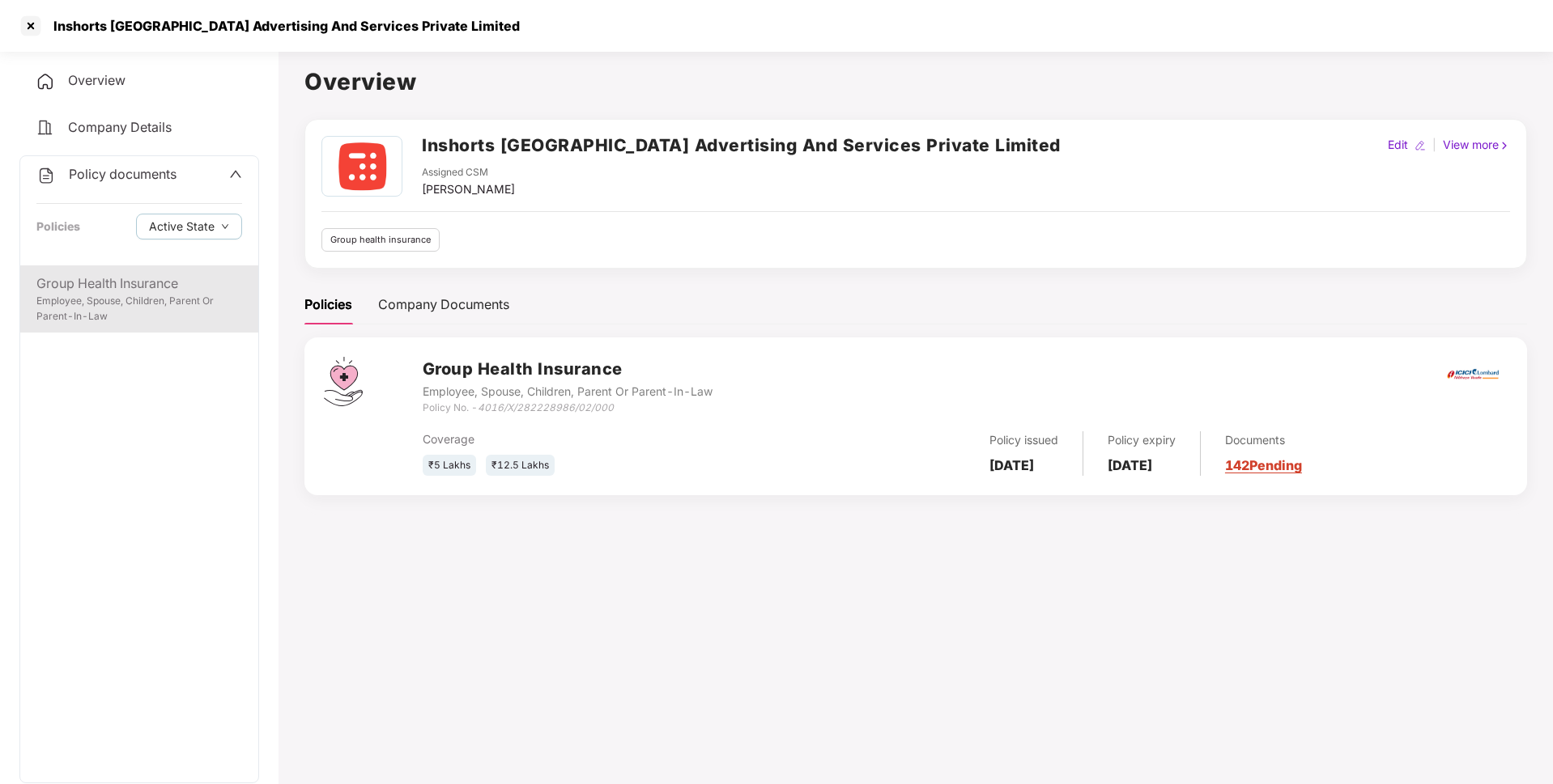
click at [131, 300] on div "Employee, Spouse, Children, Parent Or Parent-In-Law" at bounding box center [139, 309] width 206 height 31
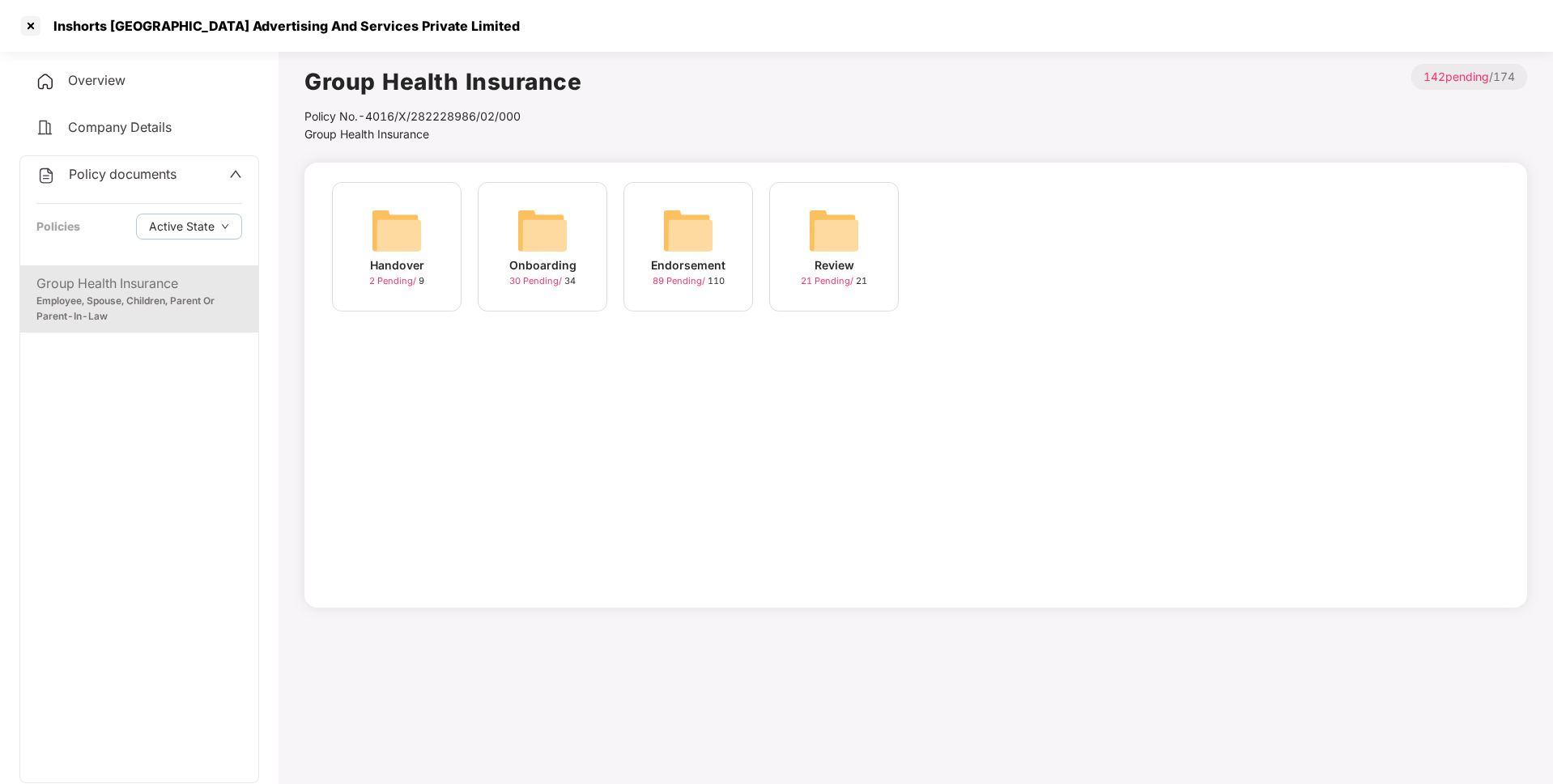
click at [696, 248] on img at bounding box center [688, 230] width 52 height 52
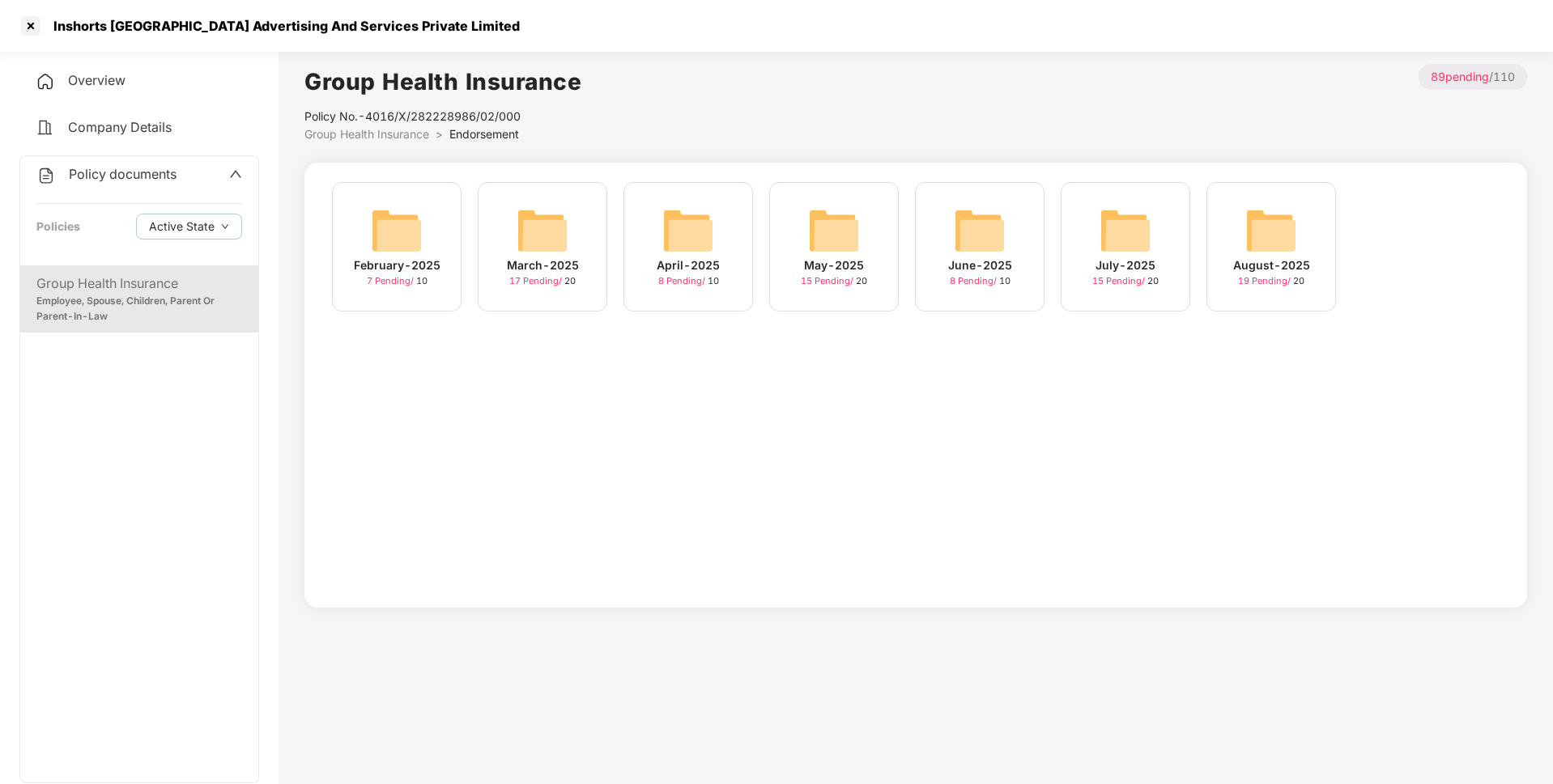
click at [1221, 245] on div "August-2025 19 Pending / 20" at bounding box center [1270, 246] width 130 height 130
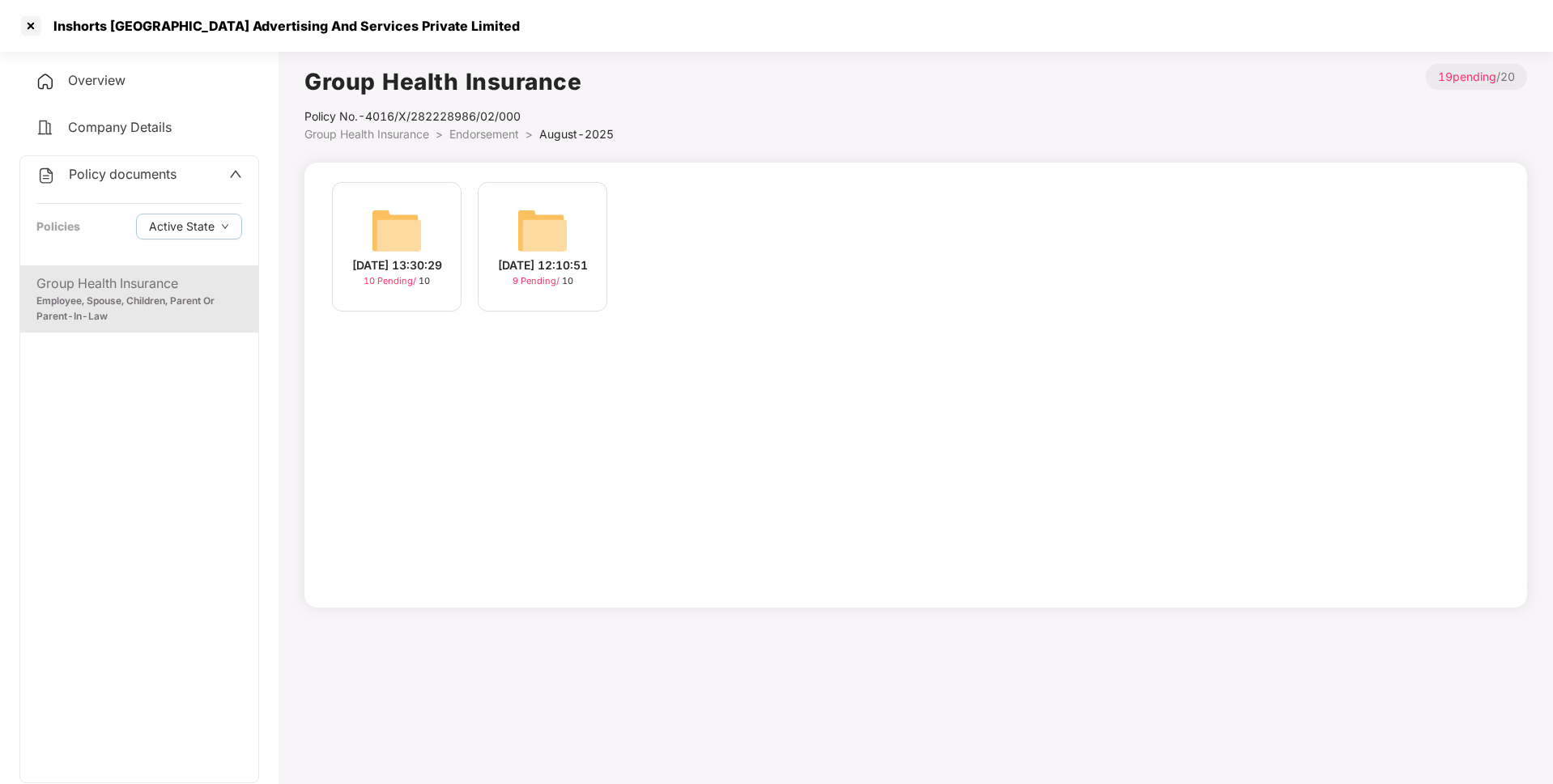
click at [503, 216] on div "[DATE] 12:10:51 9 Pending / 10" at bounding box center [542, 246] width 130 height 130
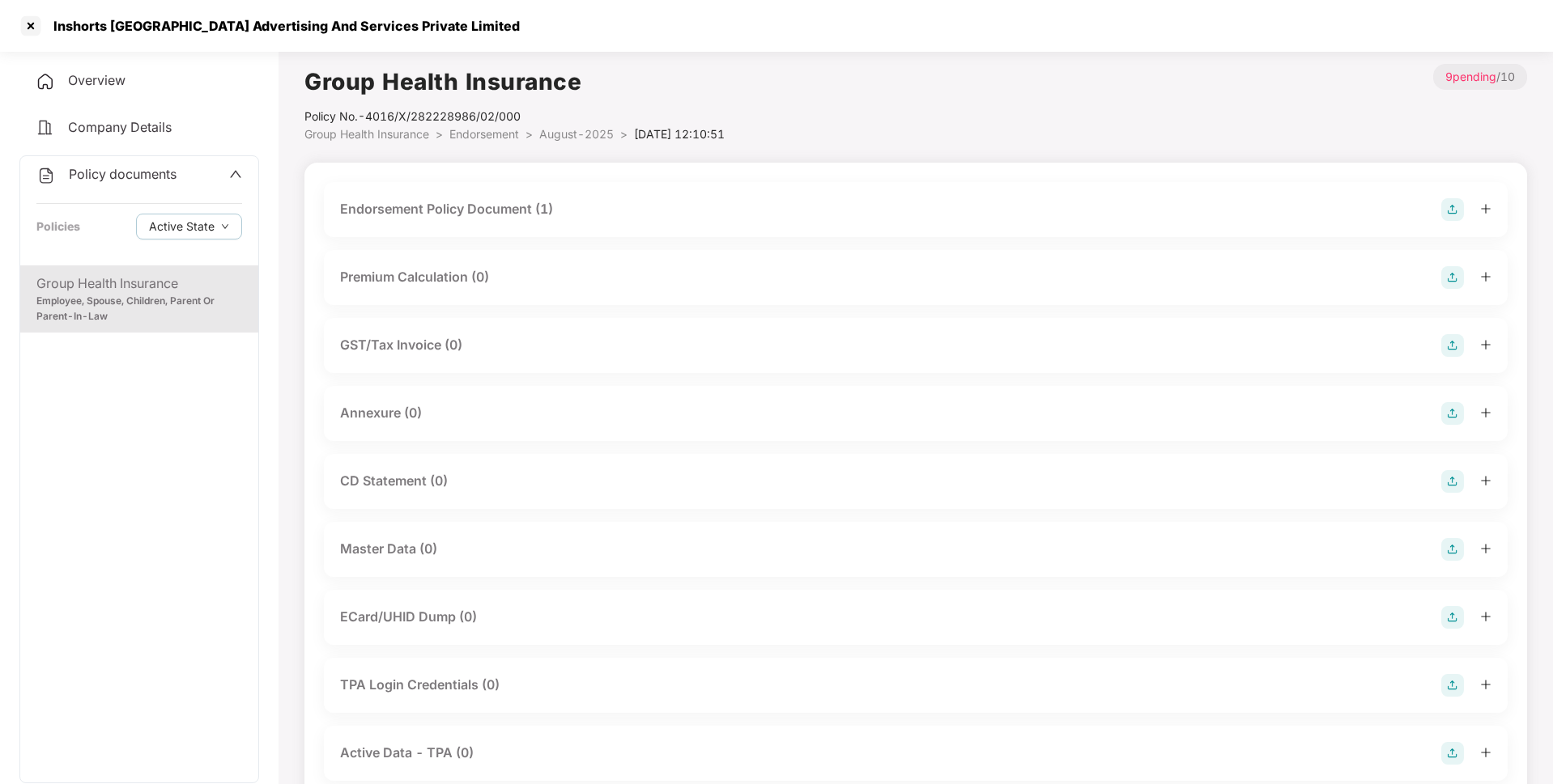
click at [792, 215] on div "Endorsement Policy Document (1)" at bounding box center [915, 209] width 1151 height 22
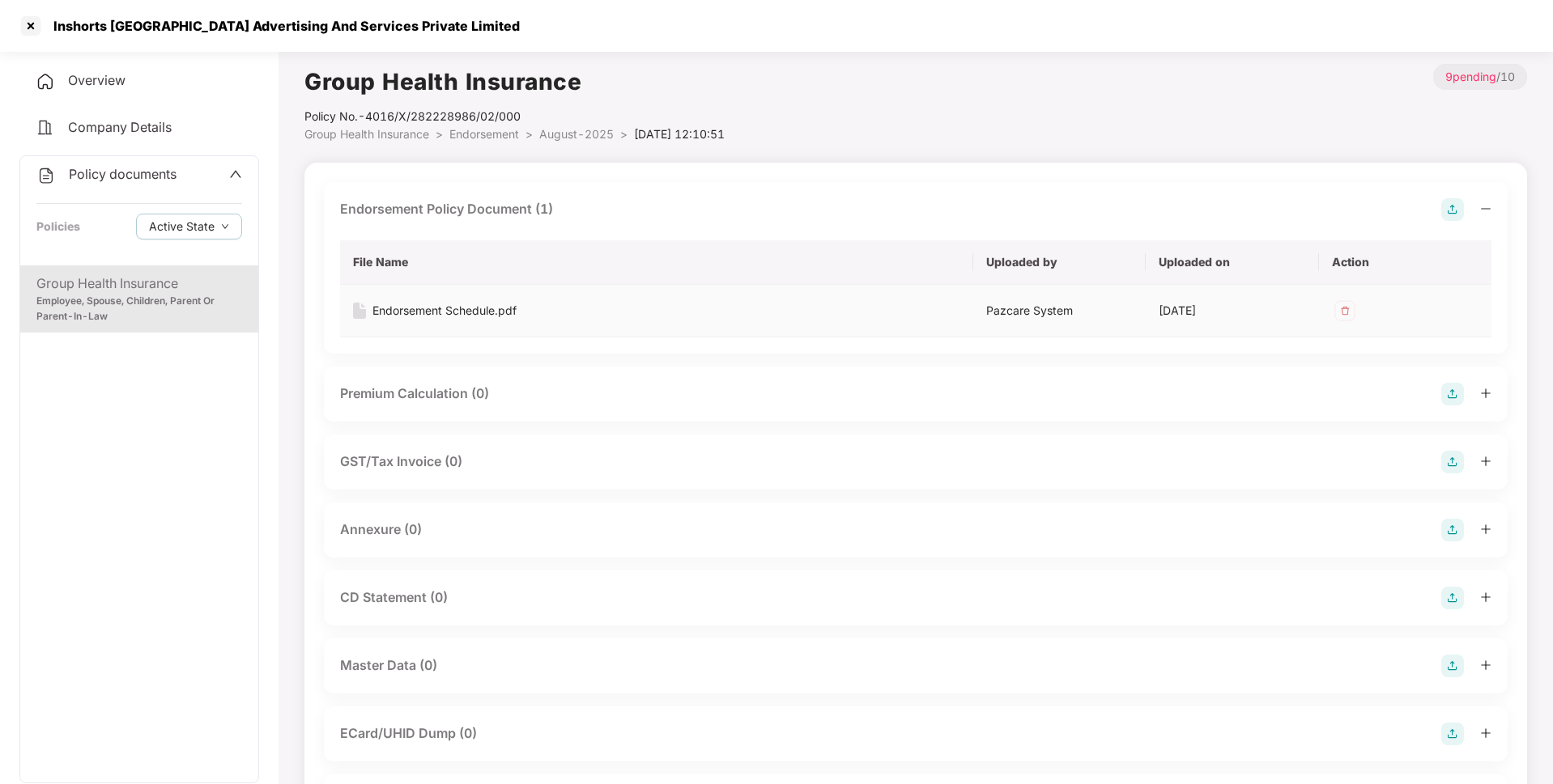
click at [456, 306] on div "Endorsement Schedule.pdf" at bounding box center [445, 311] width 144 height 18
click at [1446, 533] on img at bounding box center [1451, 530] width 22 height 22
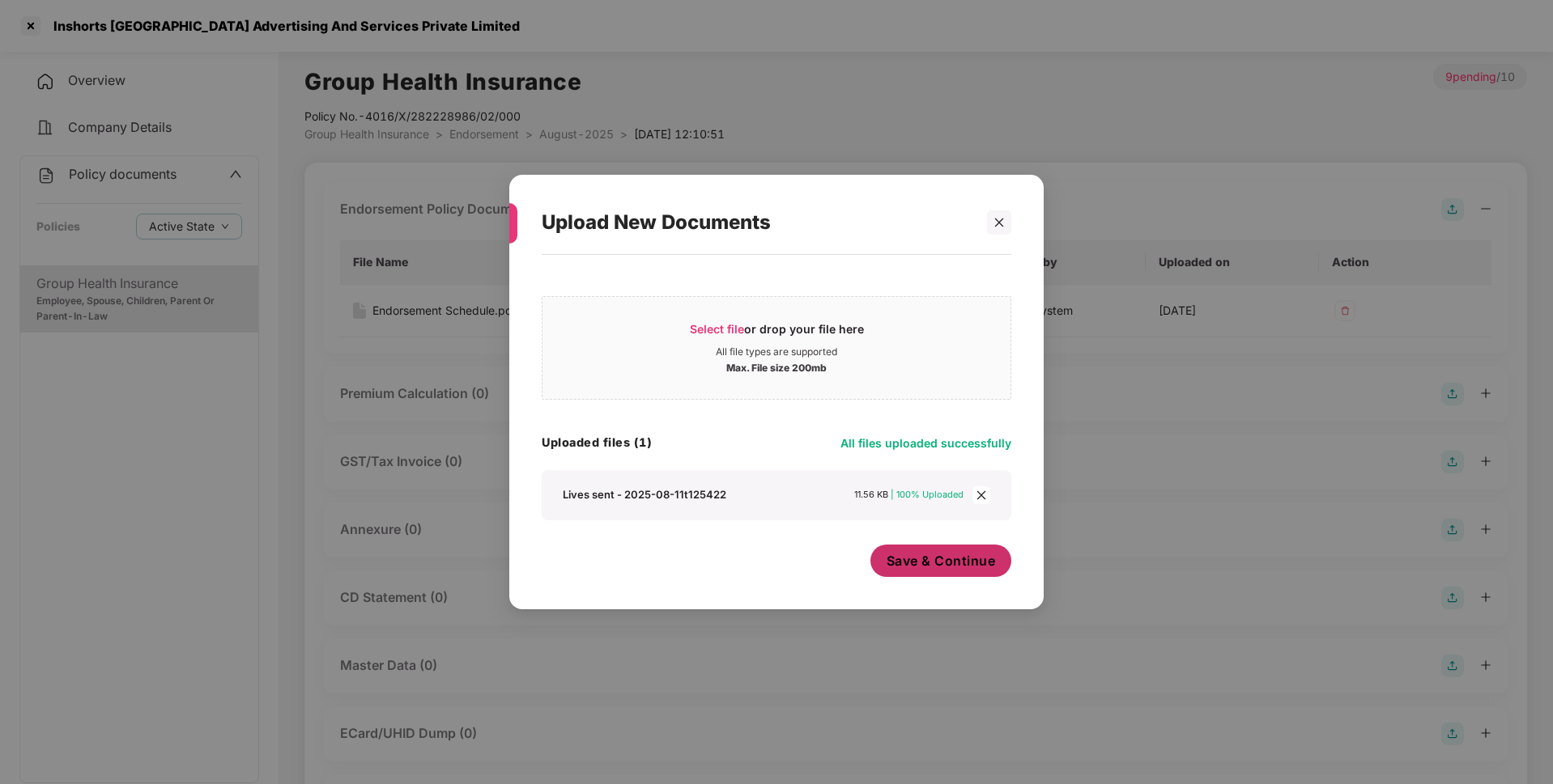
click at [965, 572] on button "Save & Continue" at bounding box center [941, 560] width 141 height 32
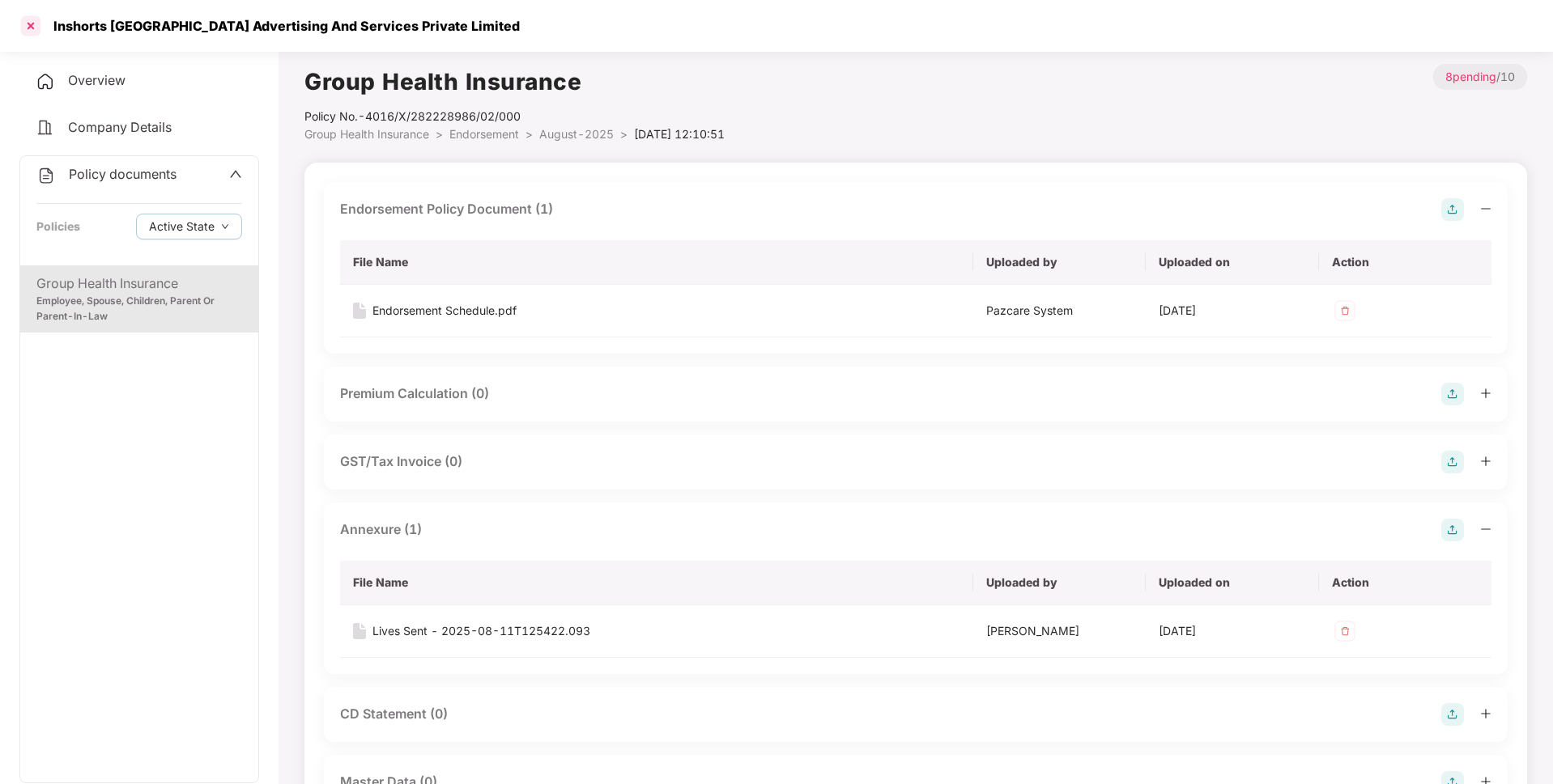
click at [34, 32] on div at bounding box center [31, 26] width 26 height 26
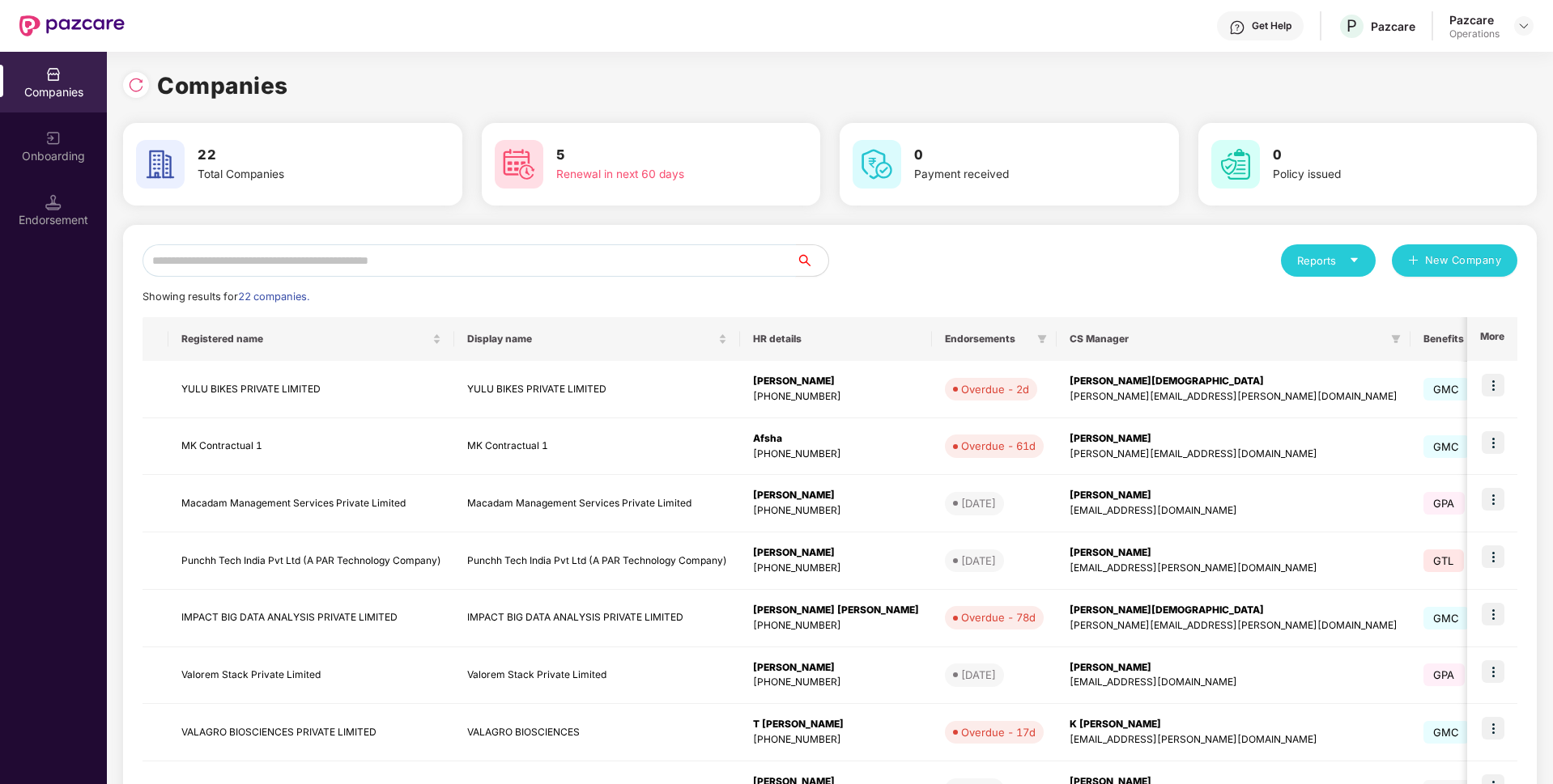
click at [310, 263] on input "text" at bounding box center [469, 260] width 653 height 32
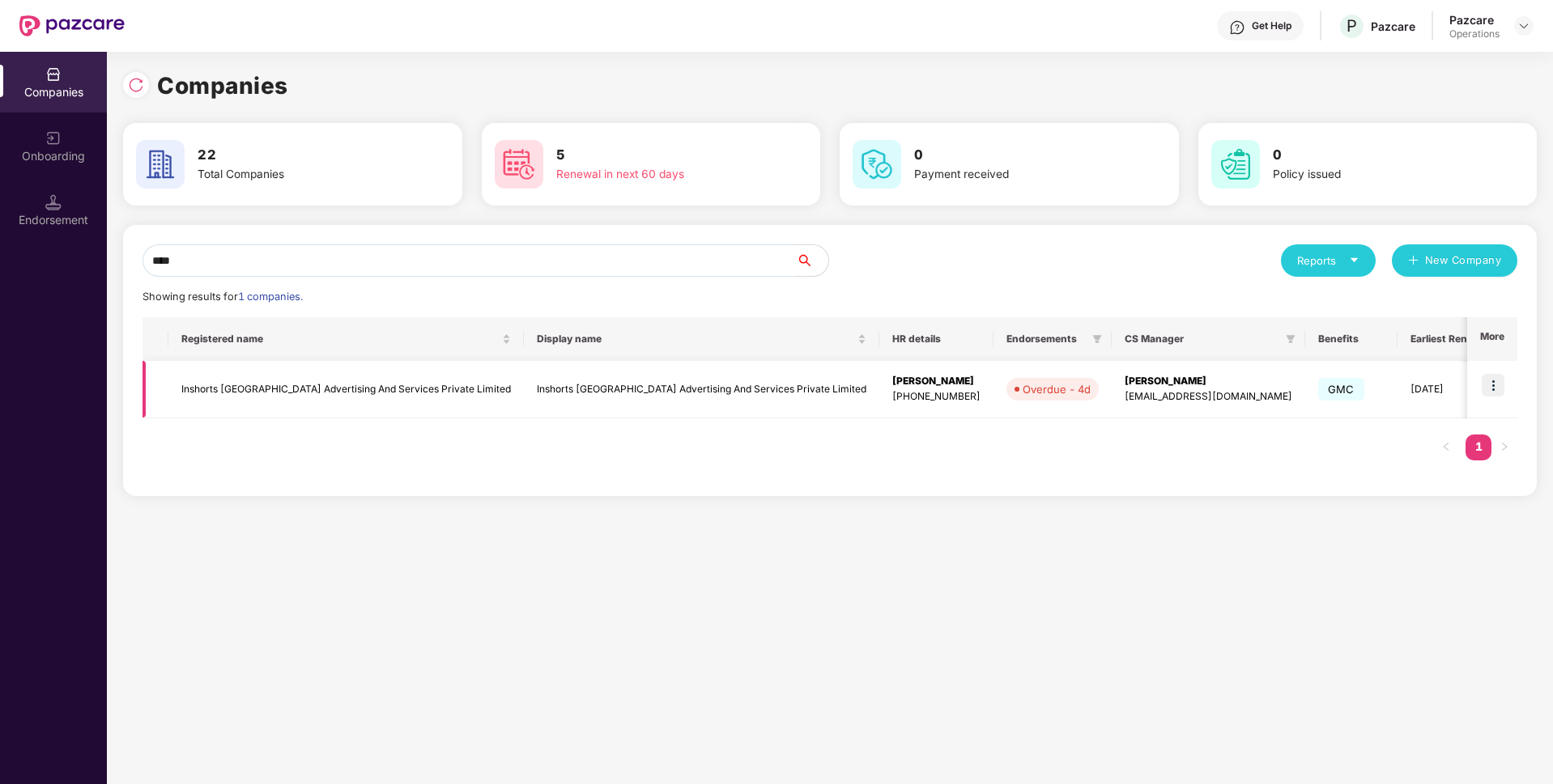
type input "****"
click at [1493, 384] on img at bounding box center [1492, 384] width 22 height 22
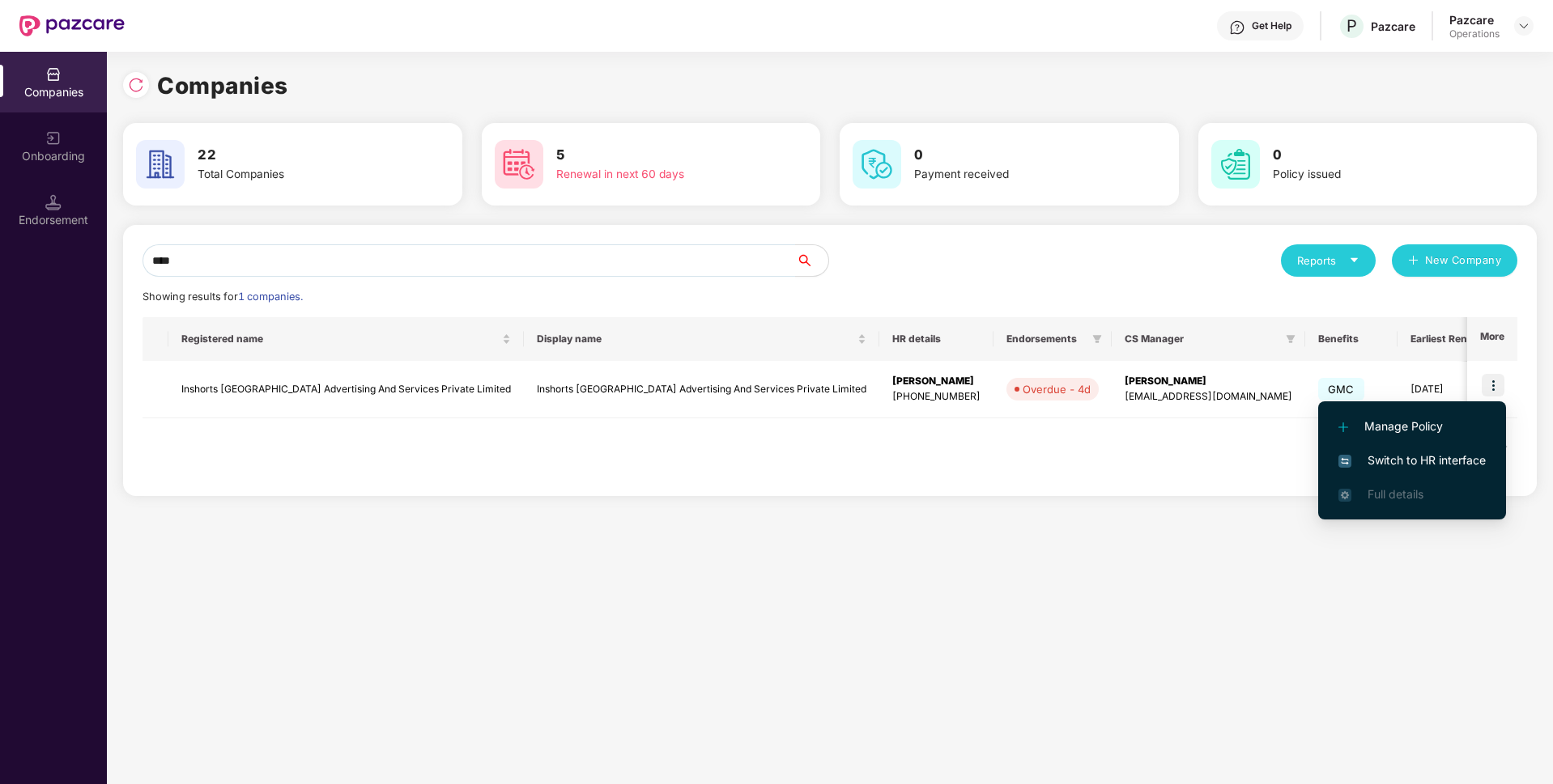
click at [1371, 460] on span "Switch to HR interface" at bounding box center [1412, 461] width 147 height 18
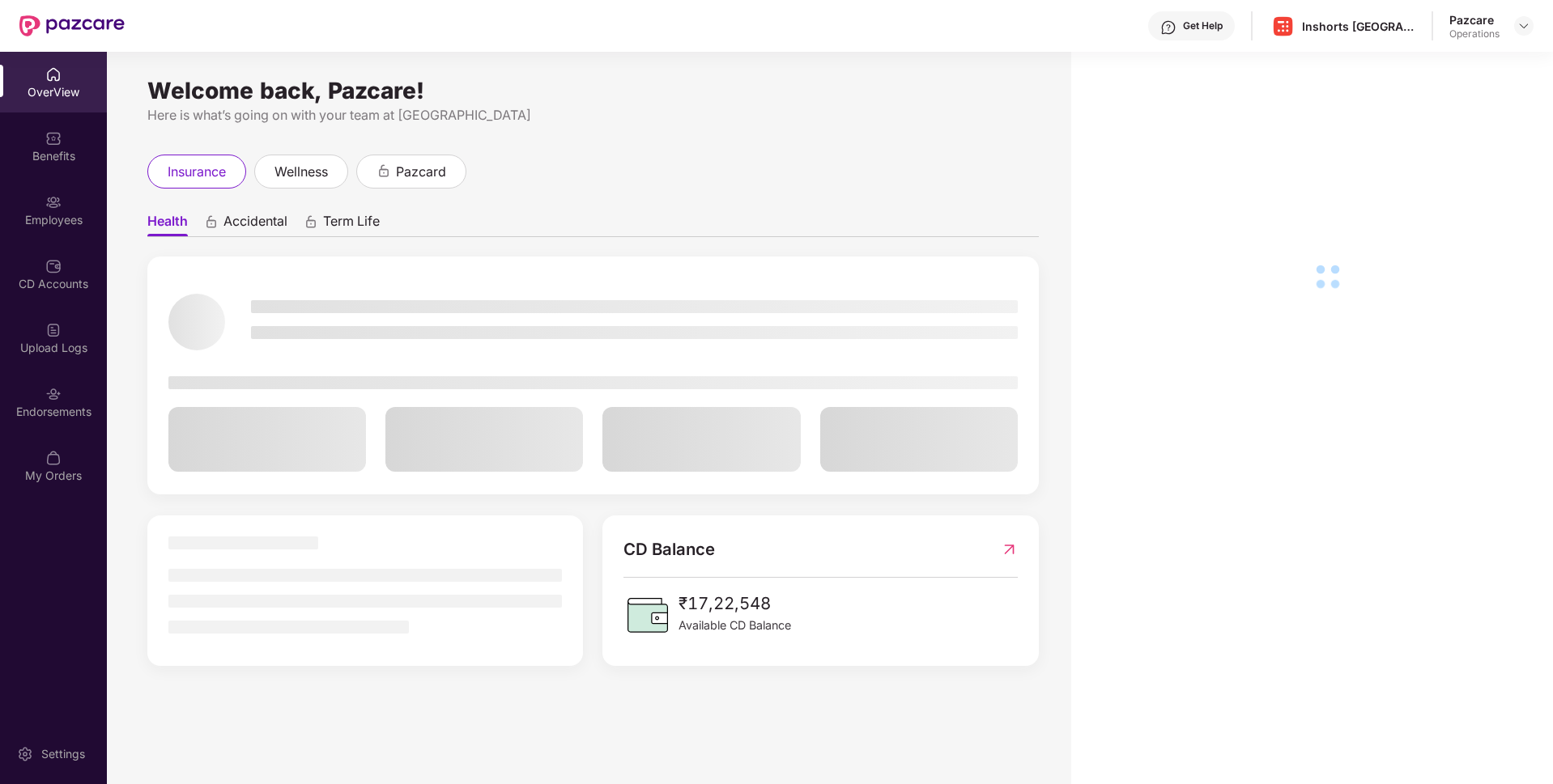
click at [52, 230] on div "Employees" at bounding box center [53, 209] width 107 height 60
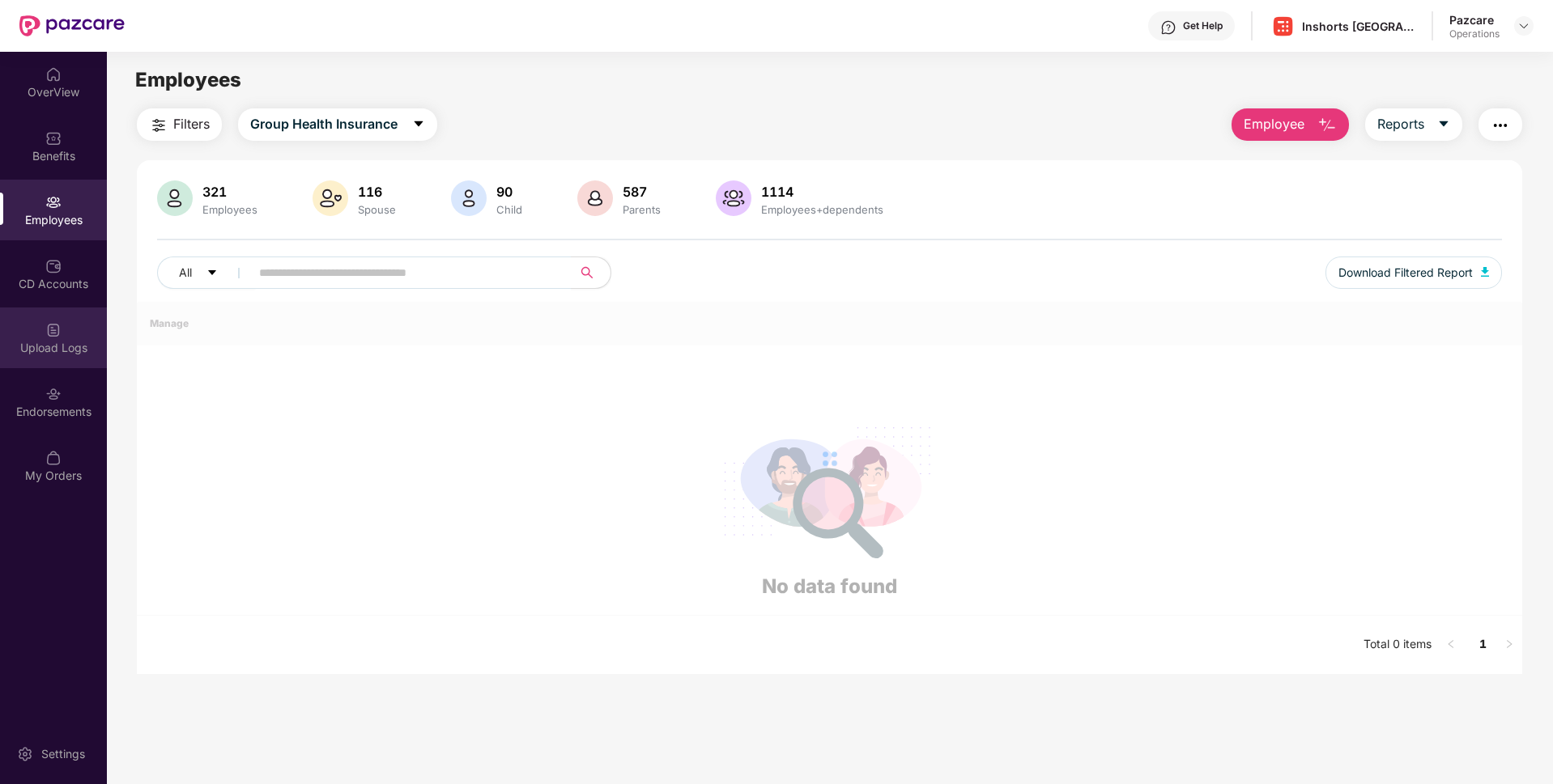
click at [55, 357] on div "Upload Logs" at bounding box center [53, 337] width 107 height 60
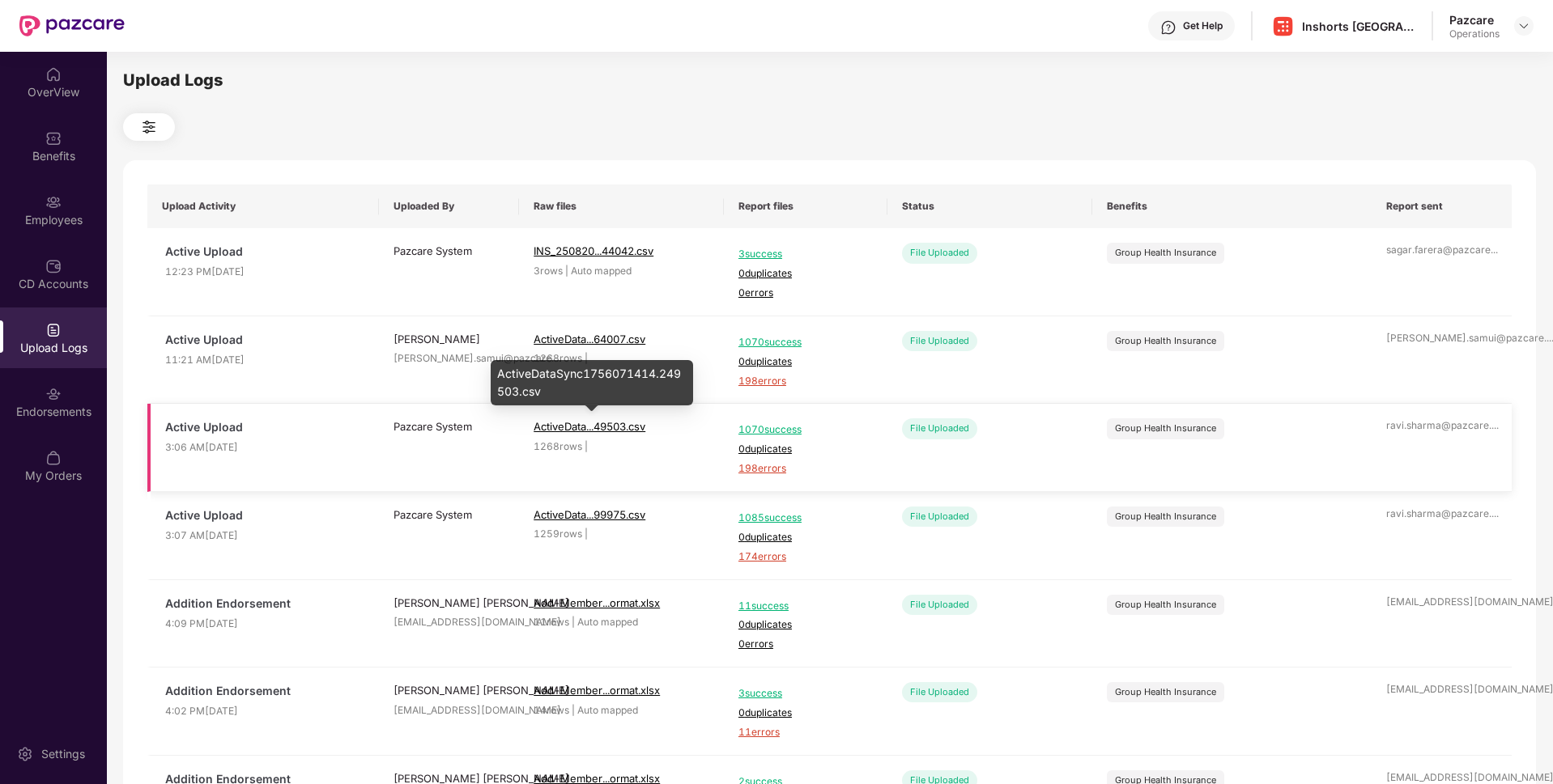
click at [584, 431] on span "ActiveData...49503.csv" at bounding box center [588, 426] width 112 height 13
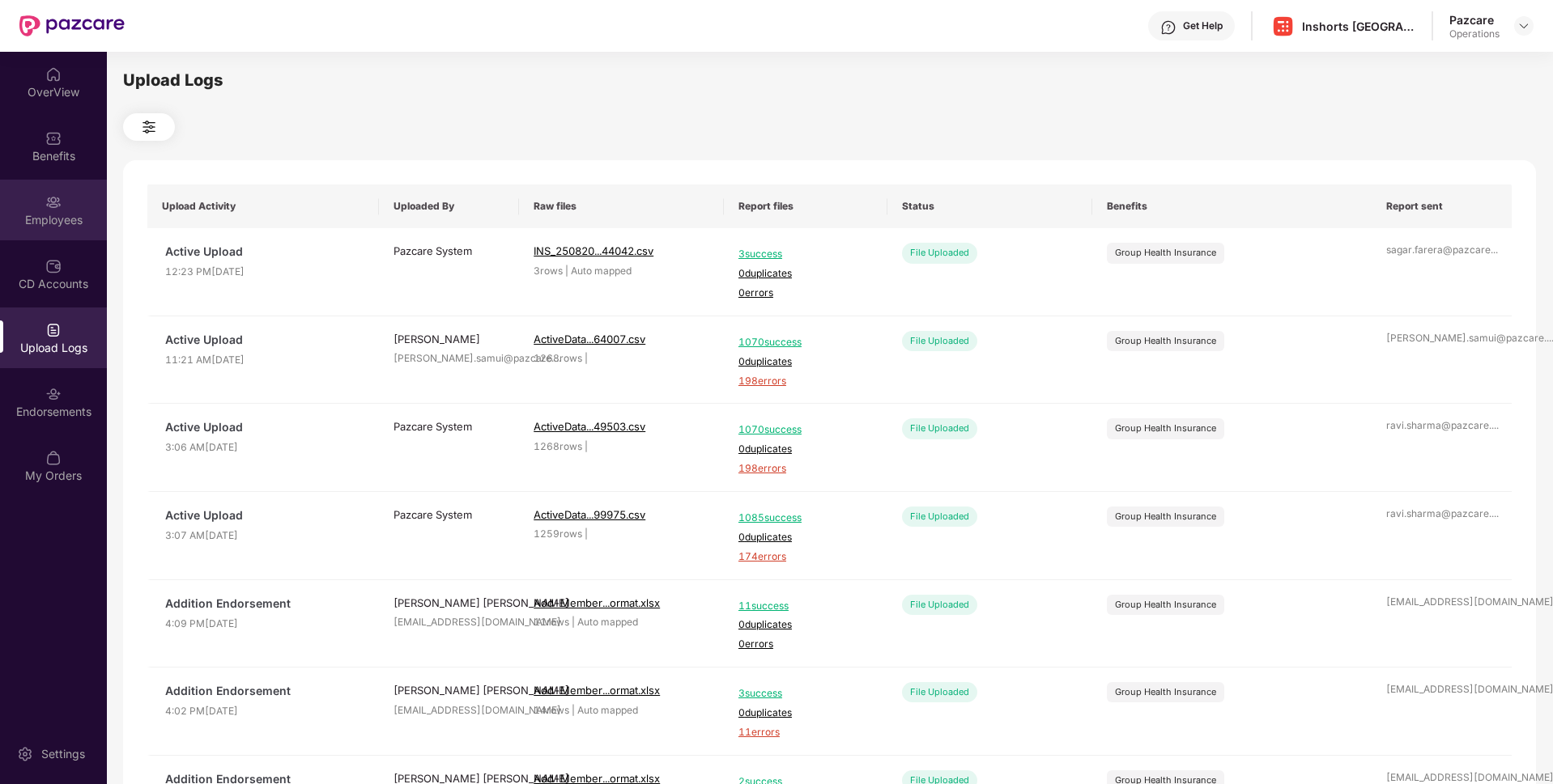
click at [41, 212] on div "Employees" at bounding box center [53, 221] width 107 height 17
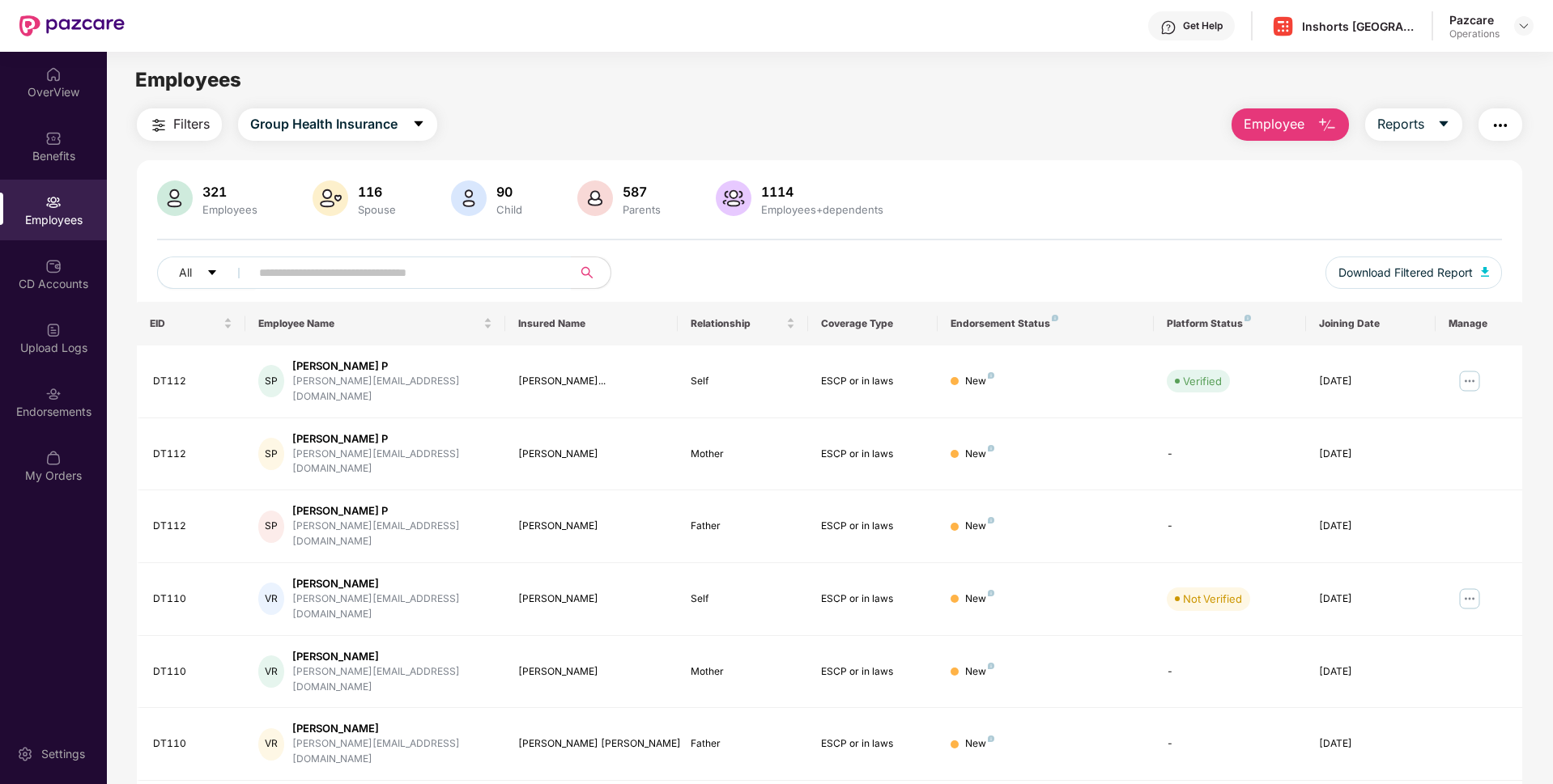
click at [1503, 113] on button "button" at bounding box center [1499, 124] width 44 height 32
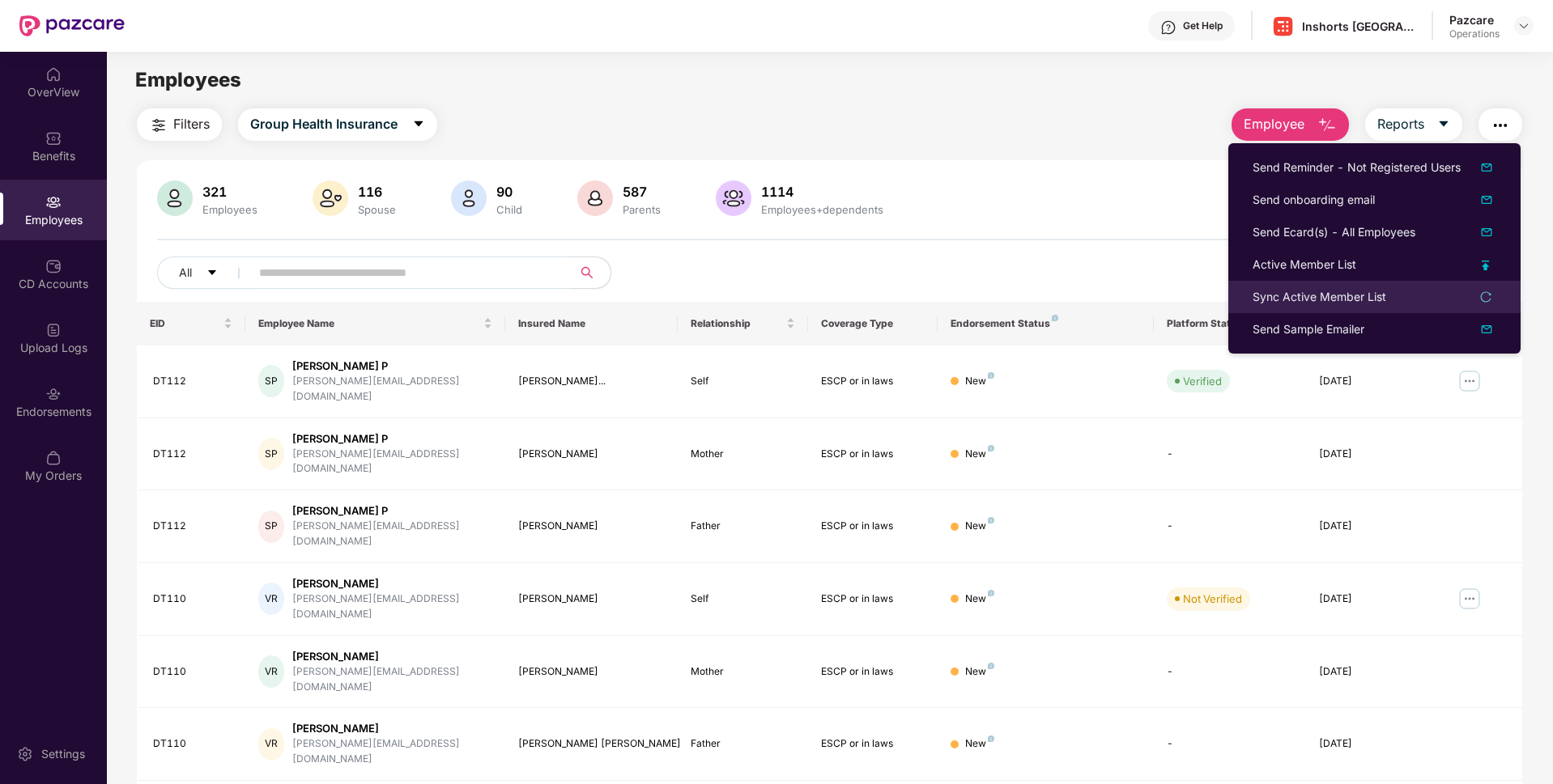
click at [1288, 292] on div "Sync Active Member List" at bounding box center [1319, 297] width 134 height 18
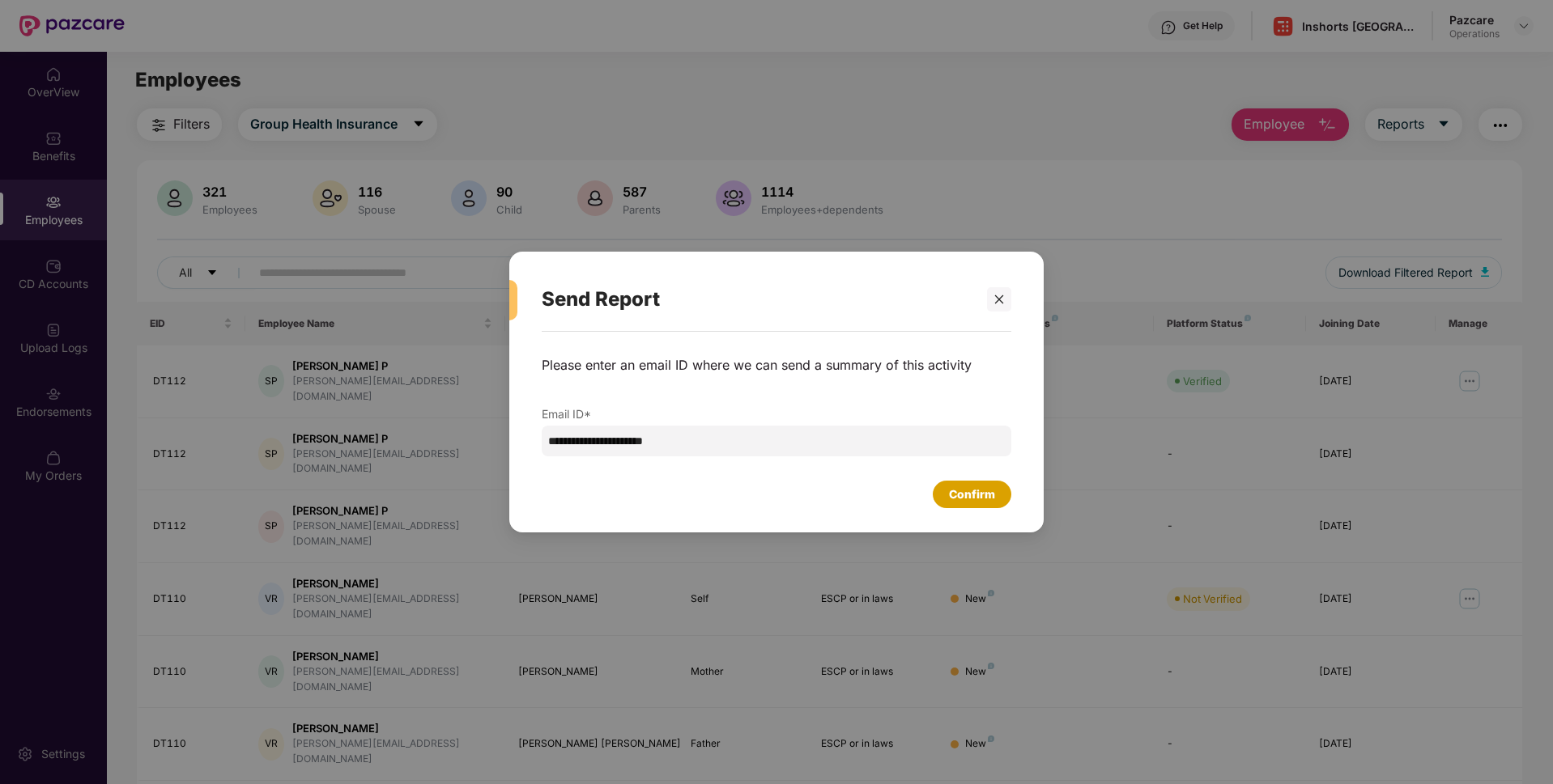
click at [956, 493] on div "Confirm" at bounding box center [972, 495] width 46 height 18
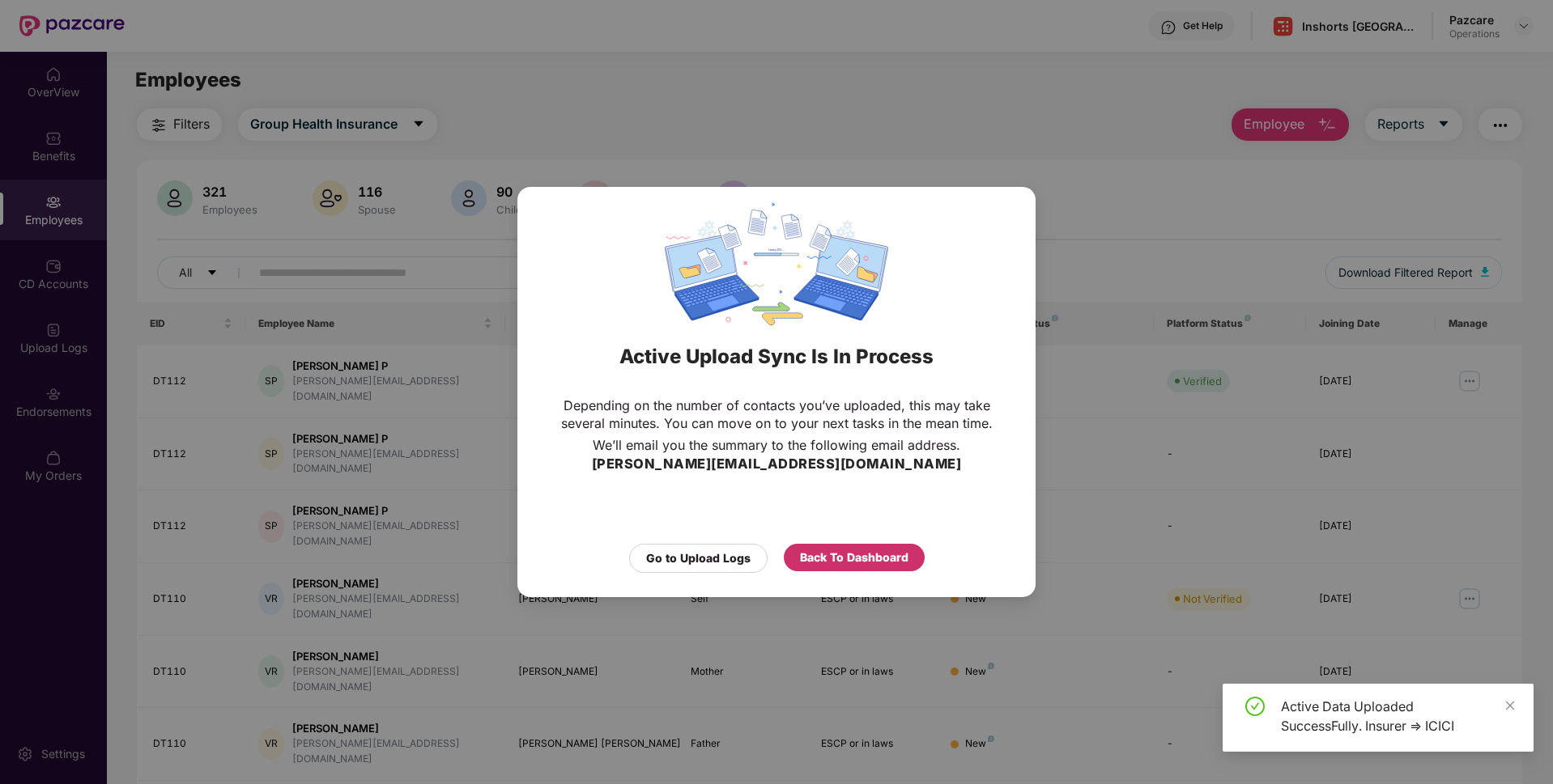
click at [857, 558] on div "Back To Dashboard" at bounding box center [854, 558] width 108 height 18
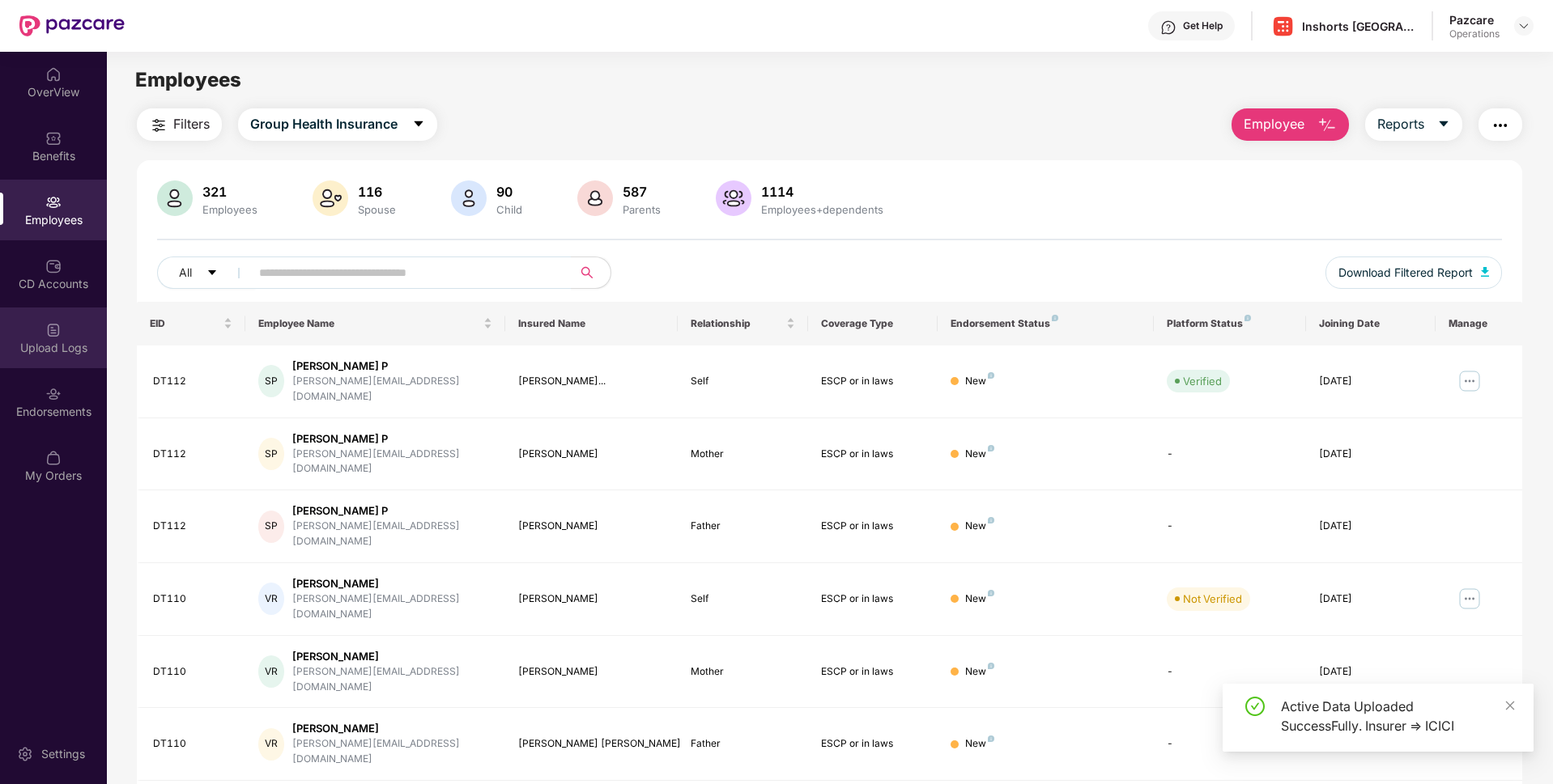
click at [51, 358] on div "Upload Logs" at bounding box center [53, 337] width 107 height 60
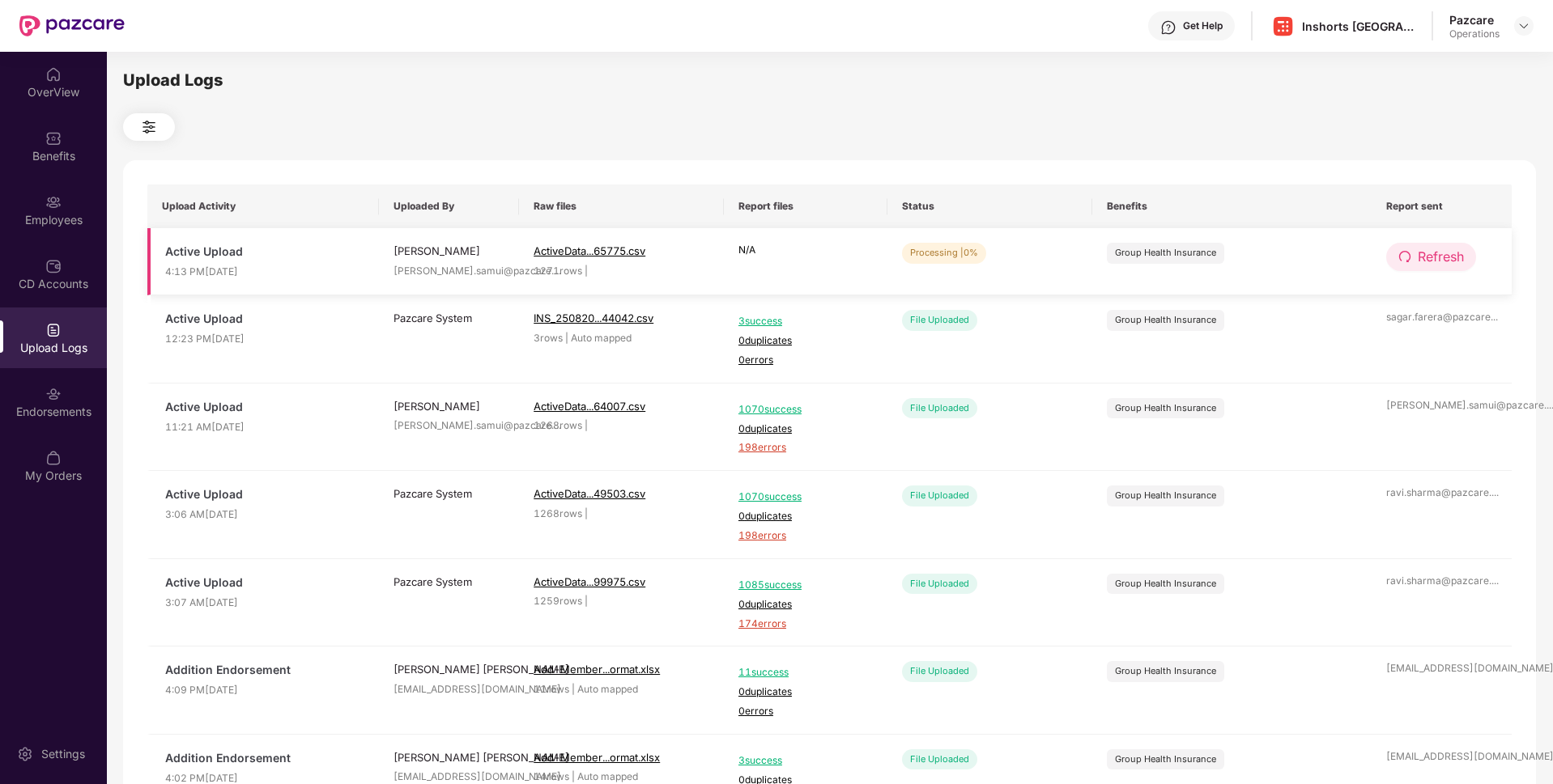
click at [1417, 257] on span "Refresh" at bounding box center [1441, 257] width 46 height 20
click at [1430, 257] on span "Refresh" at bounding box center [1441, 257] width 46 height 20
click at [1423, 245] on button "Refresh" at bounding box center [1431, 257] width 90 height 28
click at [1526, 26] on img at bounding box center [1523, 26] width 13 height 13
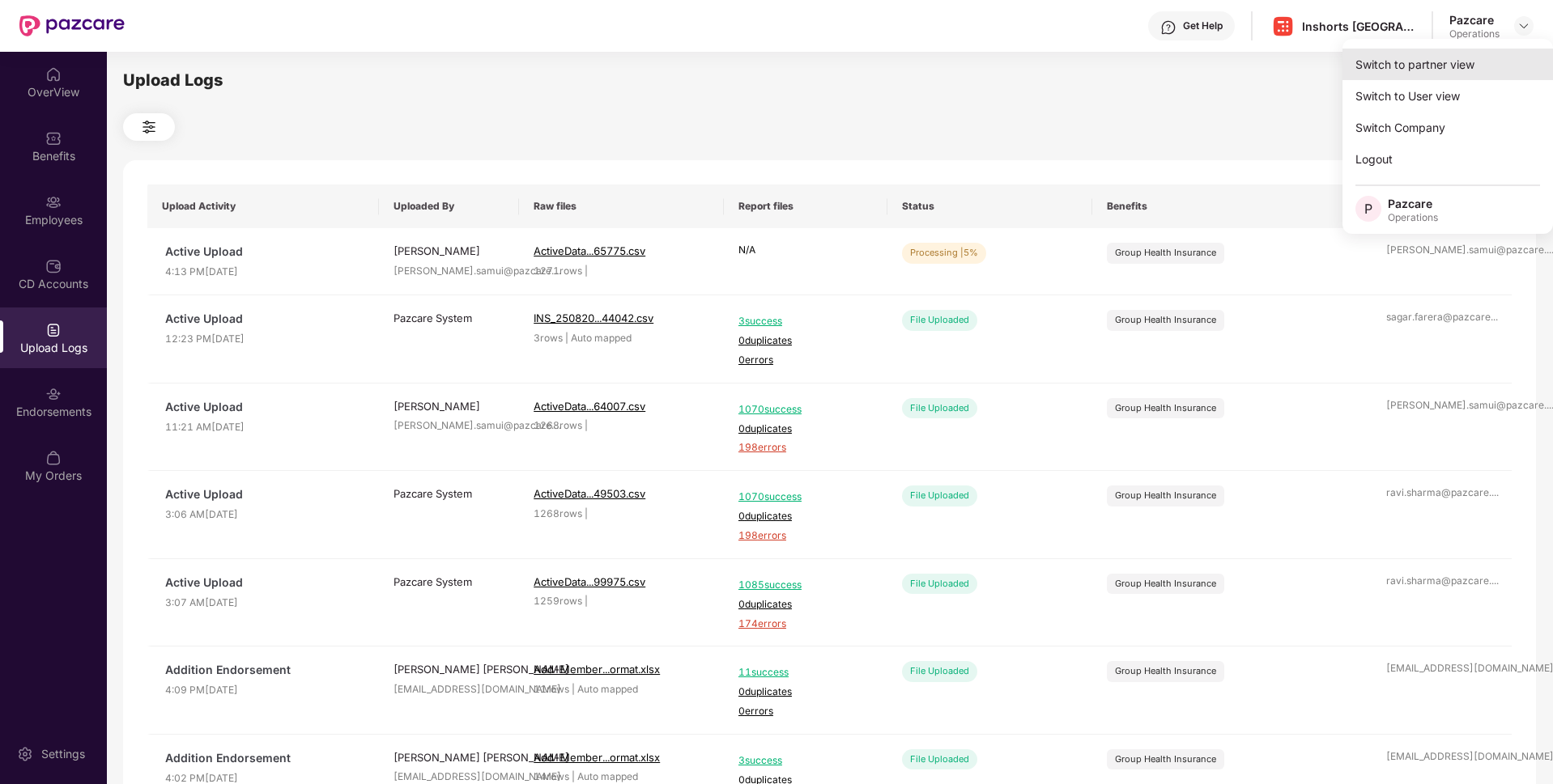
click at [1422, 56] on div "Switch to partner view" at bounding box center [1447, 64] width 211 height 31
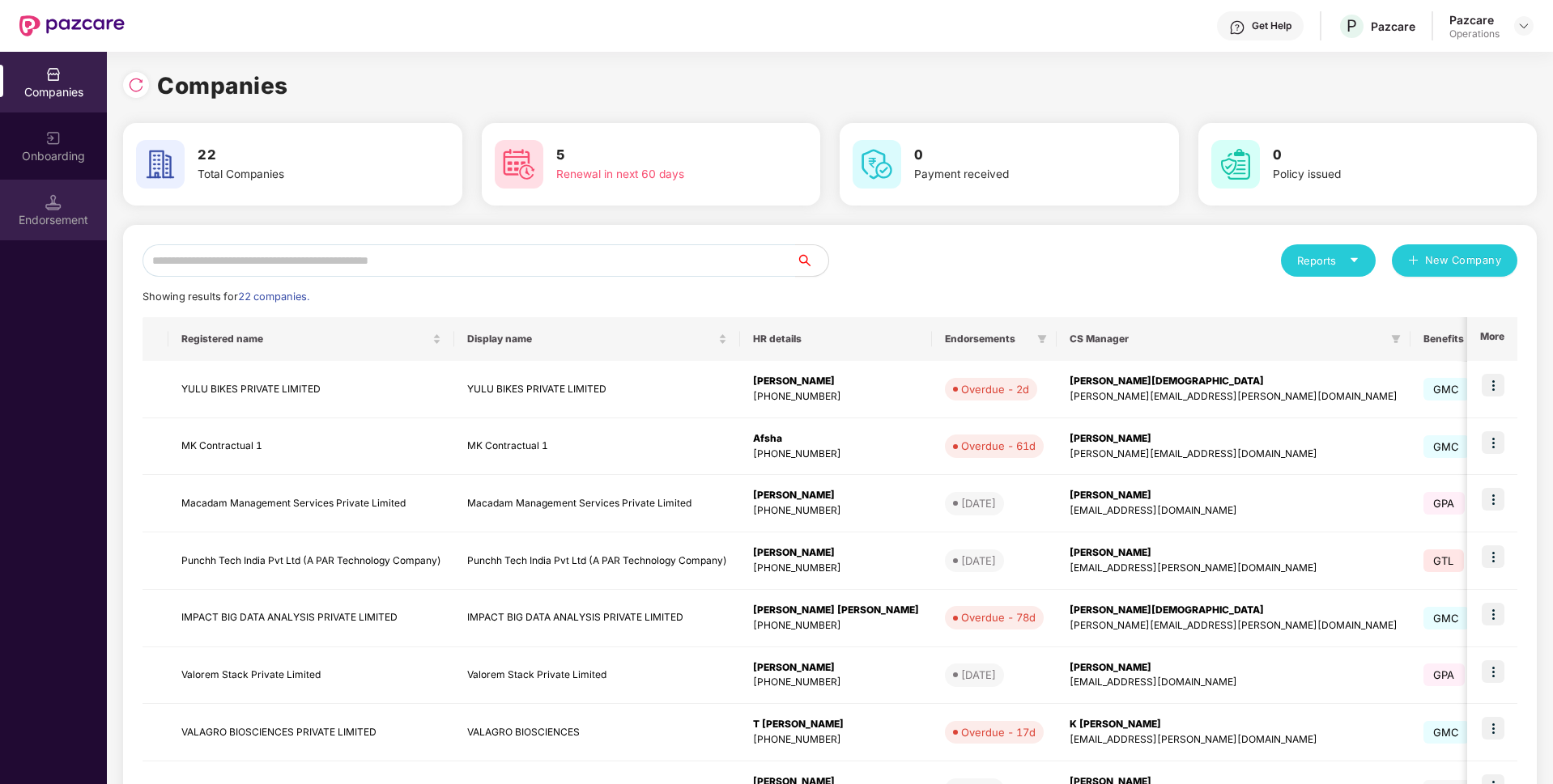
click at [83, 209] on div "Endorsement" at bounding box center [53, 209] width 107 height 60
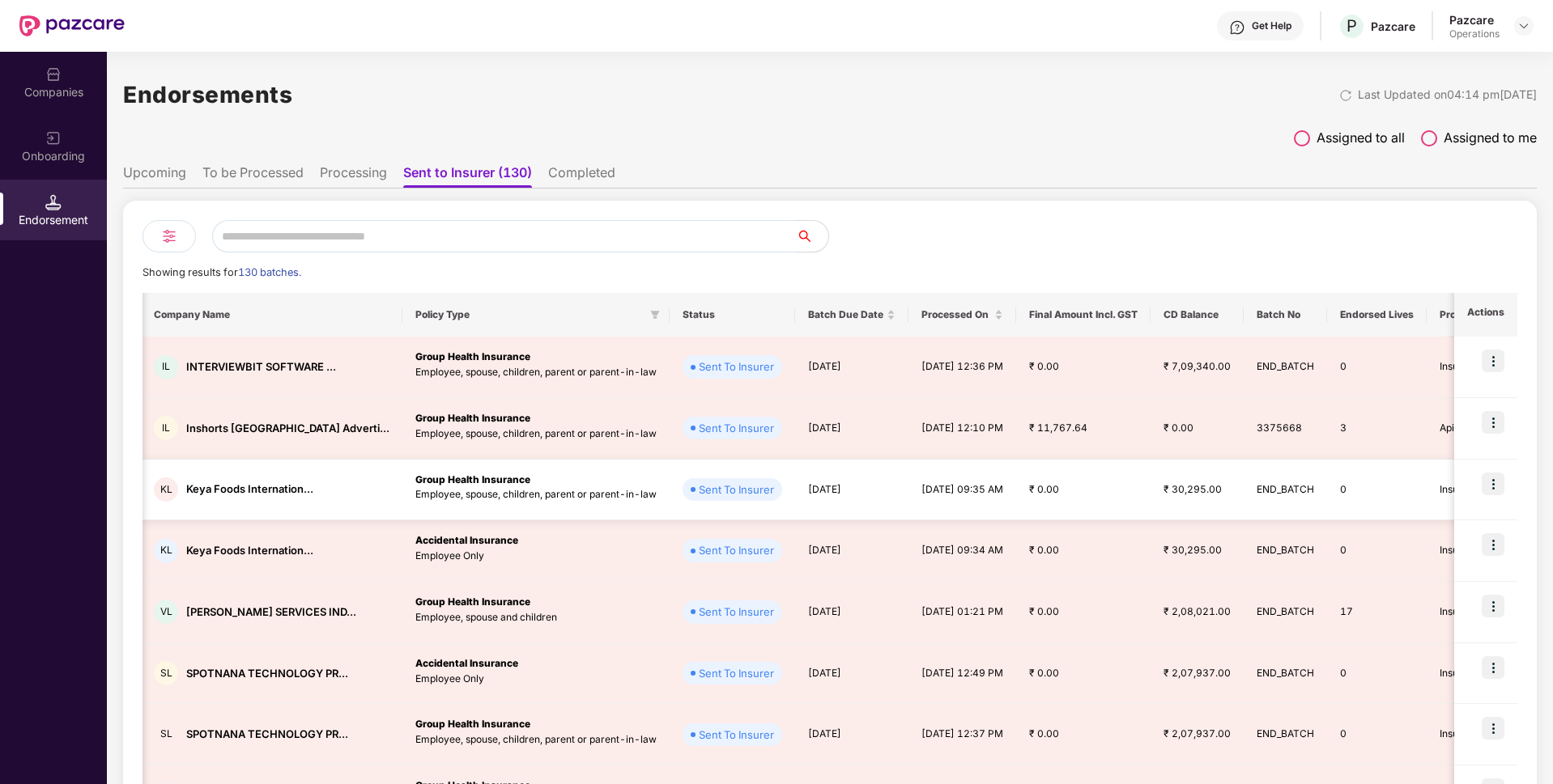
scroll to position [0, 168]
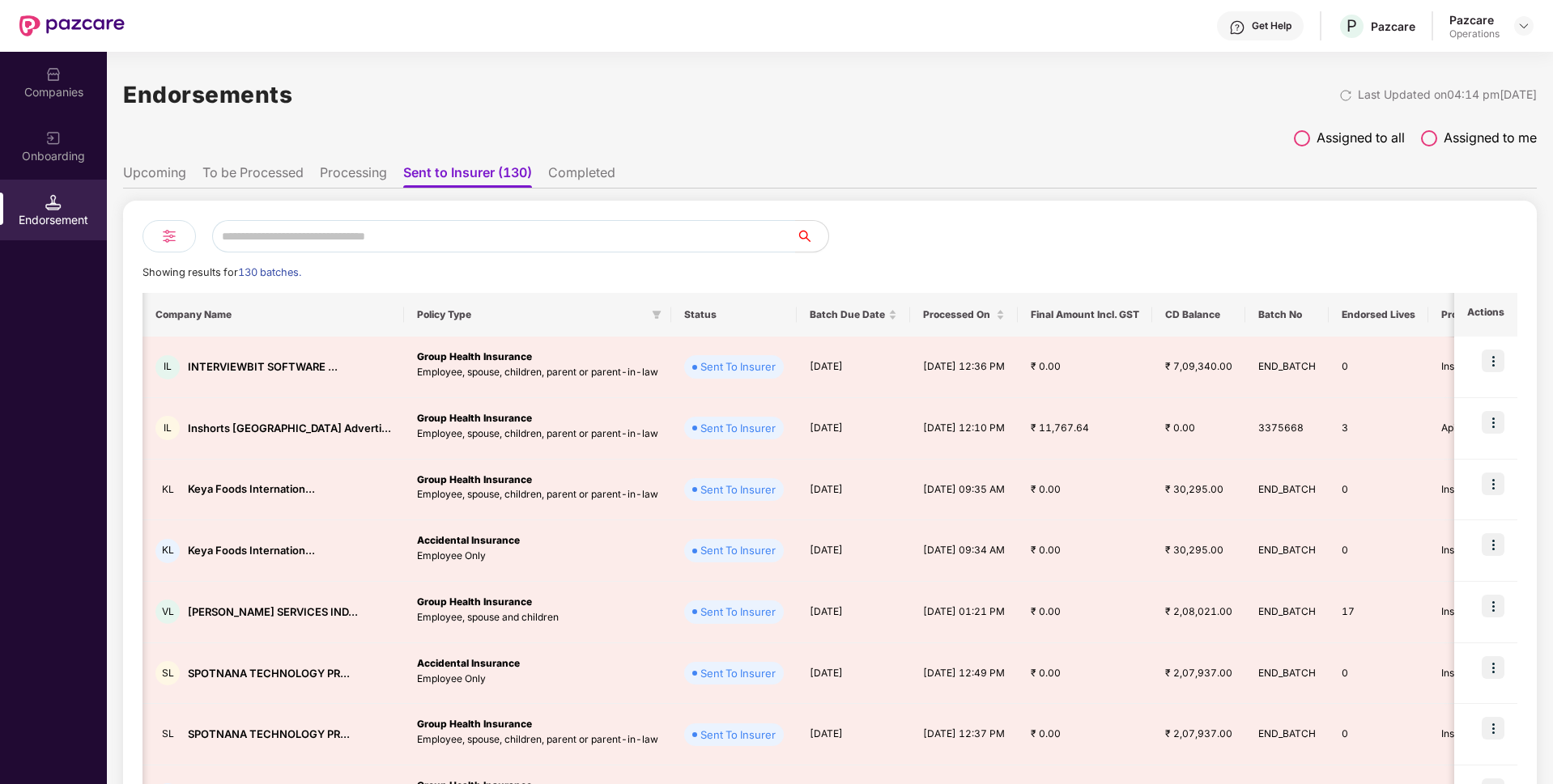
click at [352, 174] on li "Processing" at bounding box center [353, 176] width 67 height 23
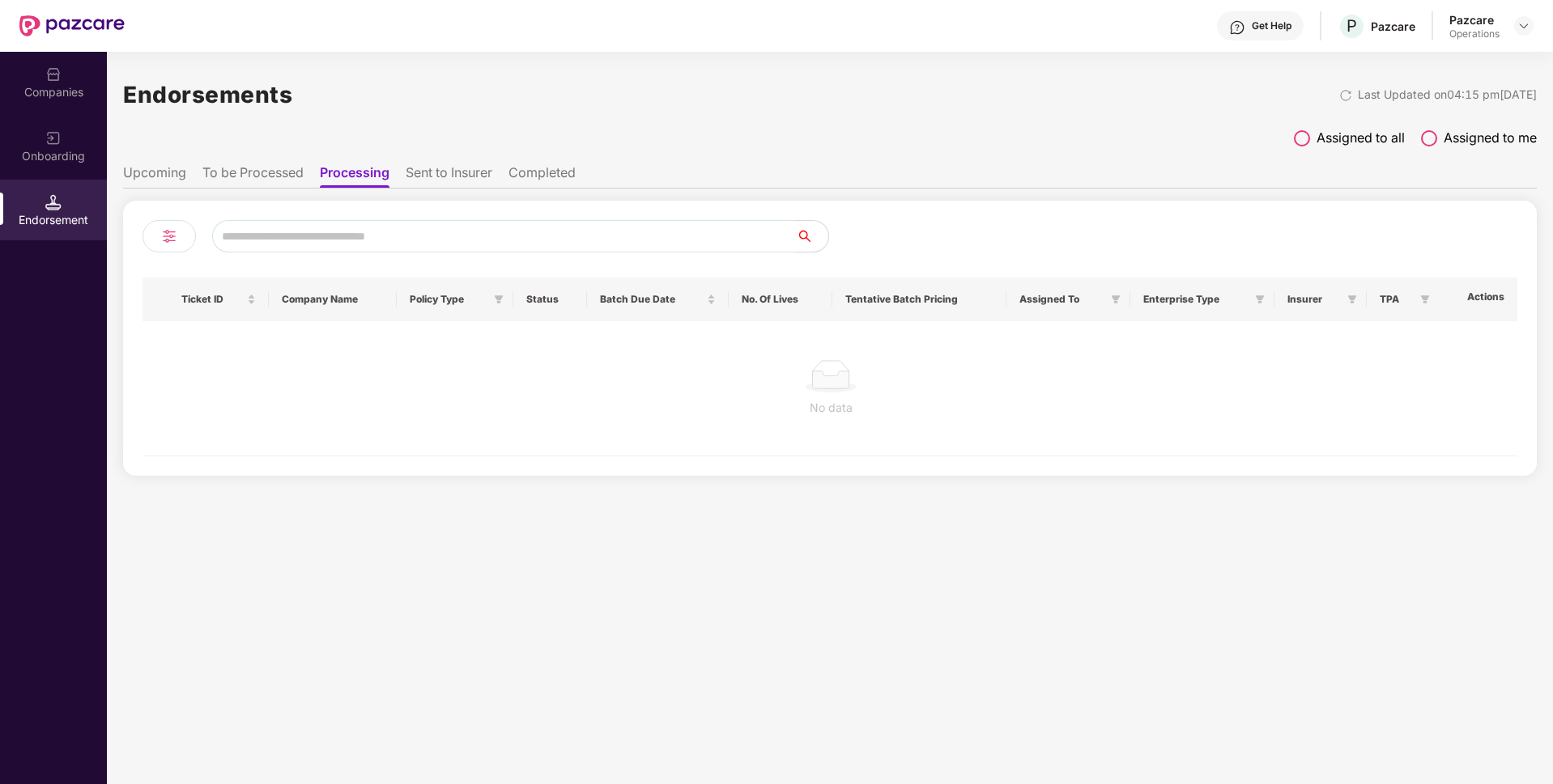
click at [429, 187] on li "Sent to Insurer" at bounding box center [449, 176] width 87 height 23
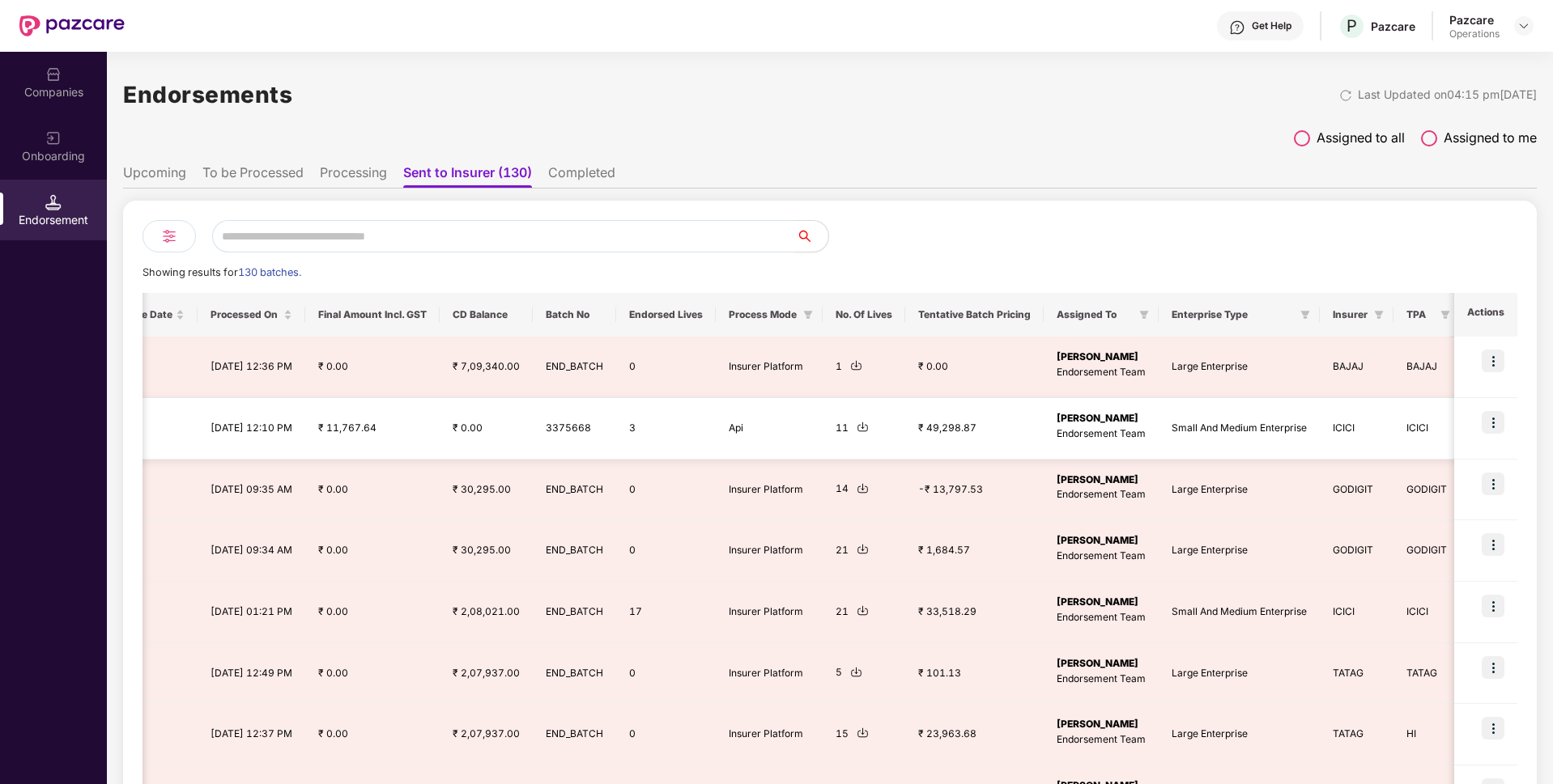
scroll to position [0, 881]
click at [1490, 419] on img at bounding box center [1492, 422] width 22 height 22
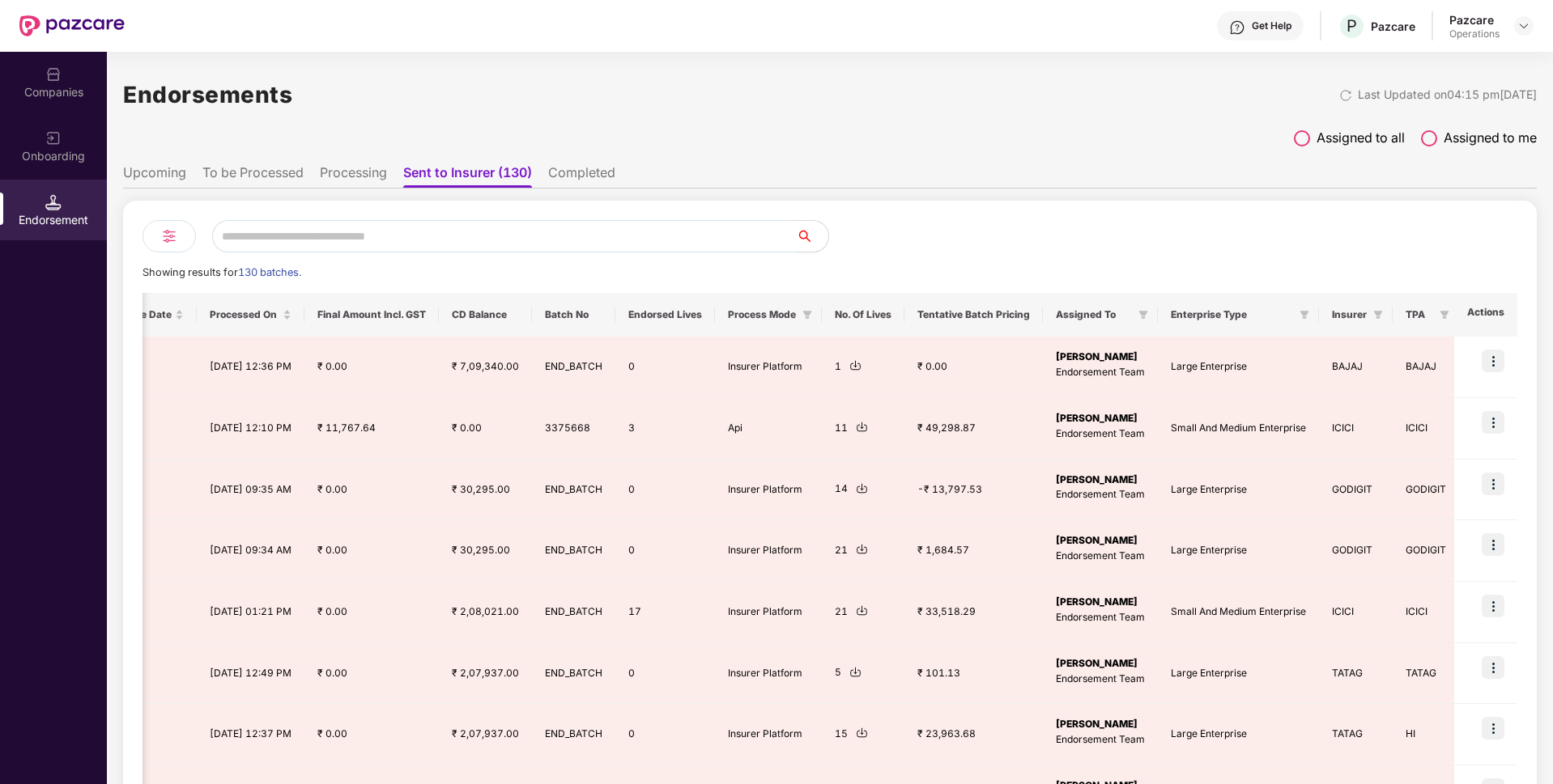
click at [37, 98] on div "Companies" at bounding box center [53, 93] width 107 height 17
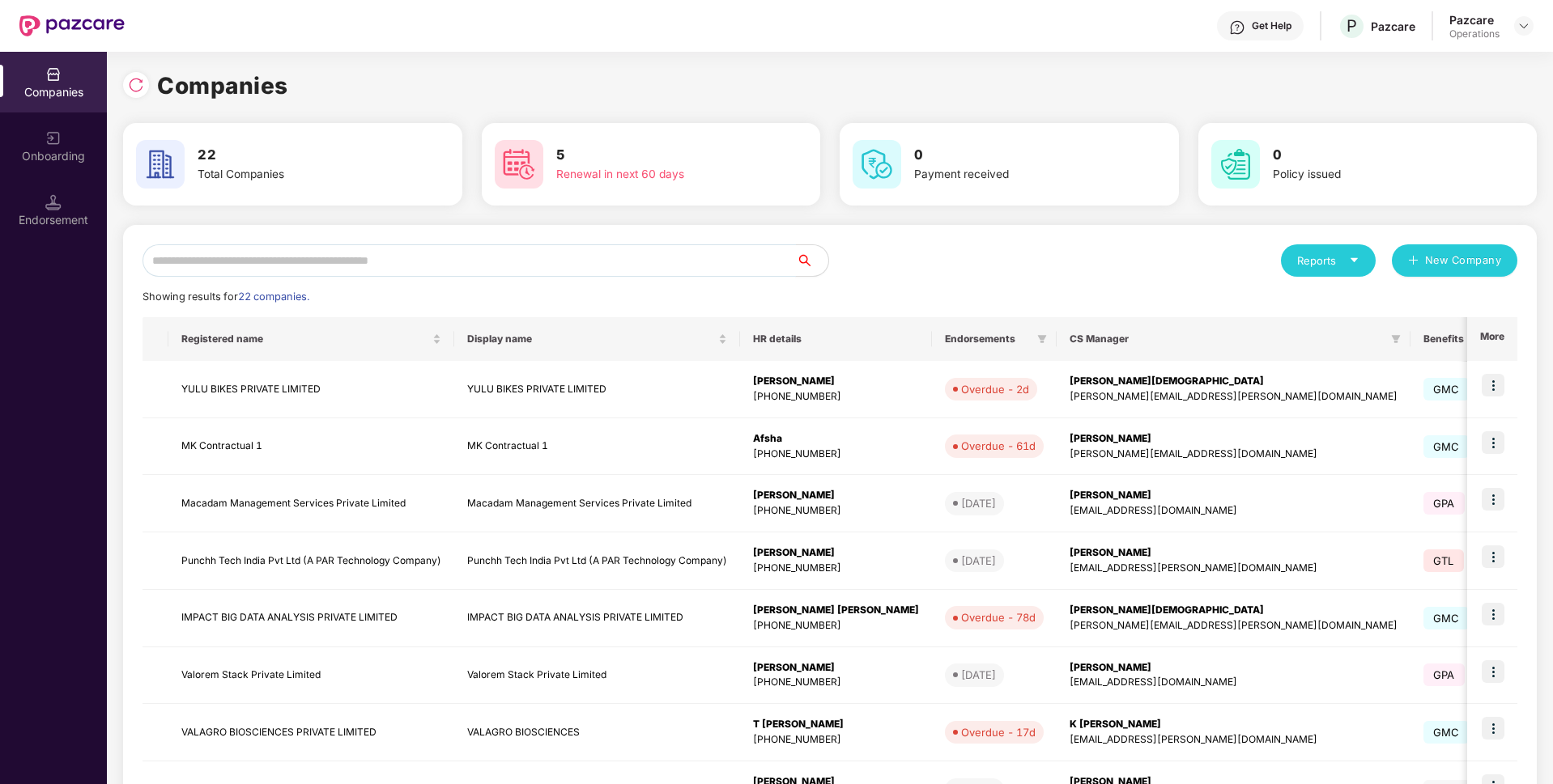
click at [350, 259] on input "text" at bounding box center [469, 260] width 653 height 32
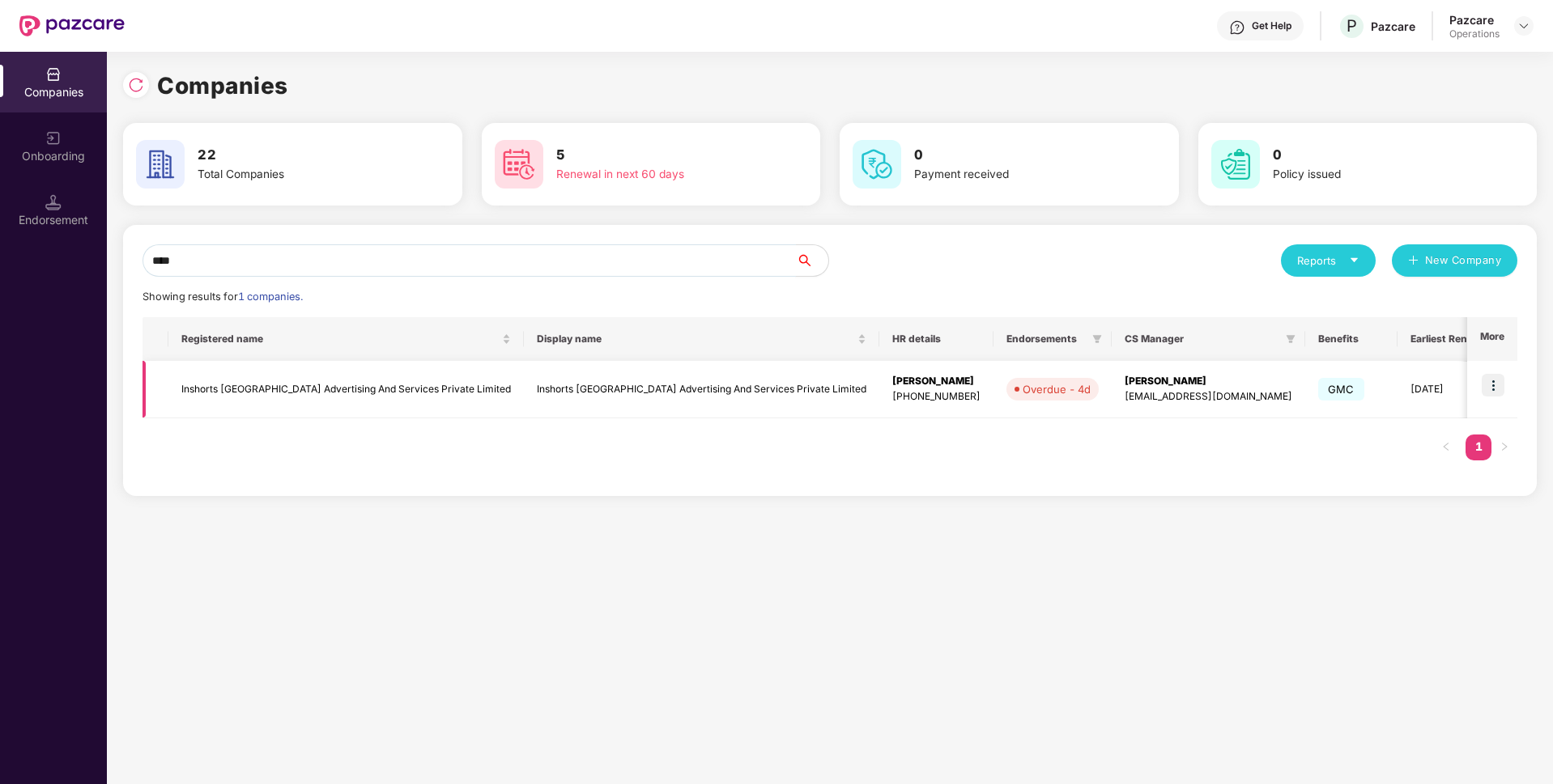
type input "****"
click at [1496, 385] on img at bounding box center [1492, 384] width 22 height 22
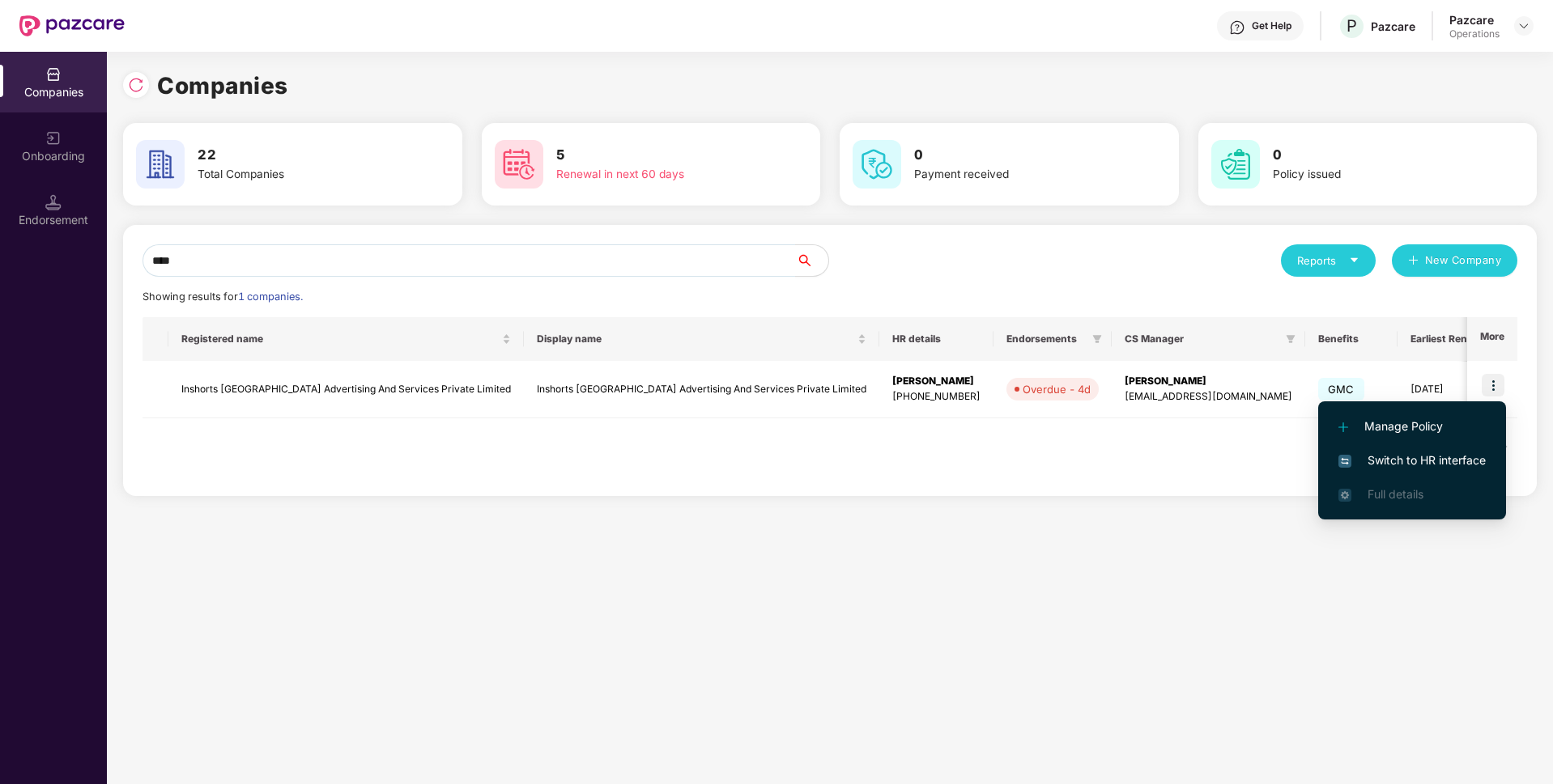
click at [1399, 451] on li "Switch to HR interface" at bounding box center [1412, 460] width 188 height 34
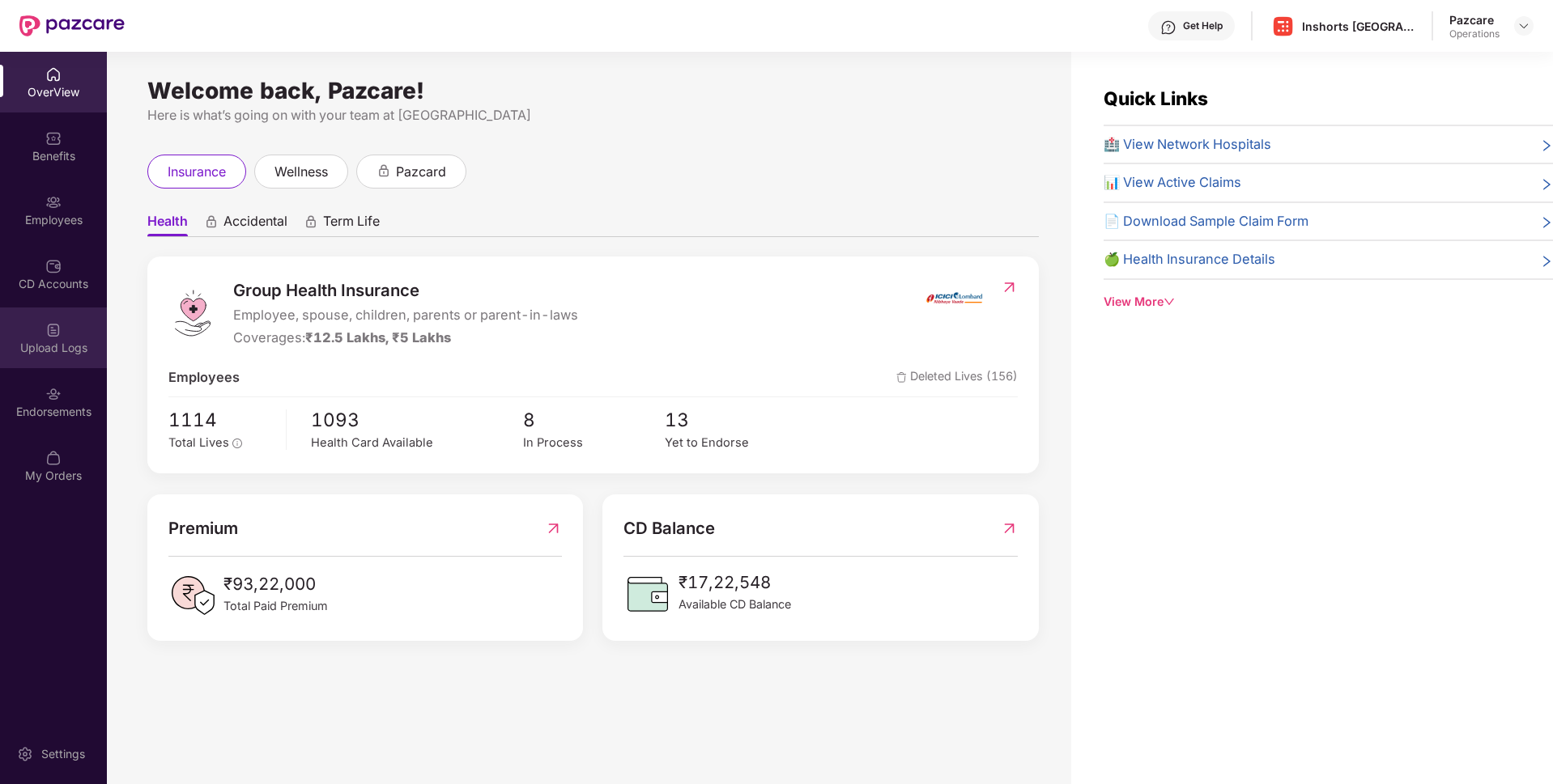
click at [28, 343] on div "Upload Logs" at bounding box center [53, 348] width 107 height 17
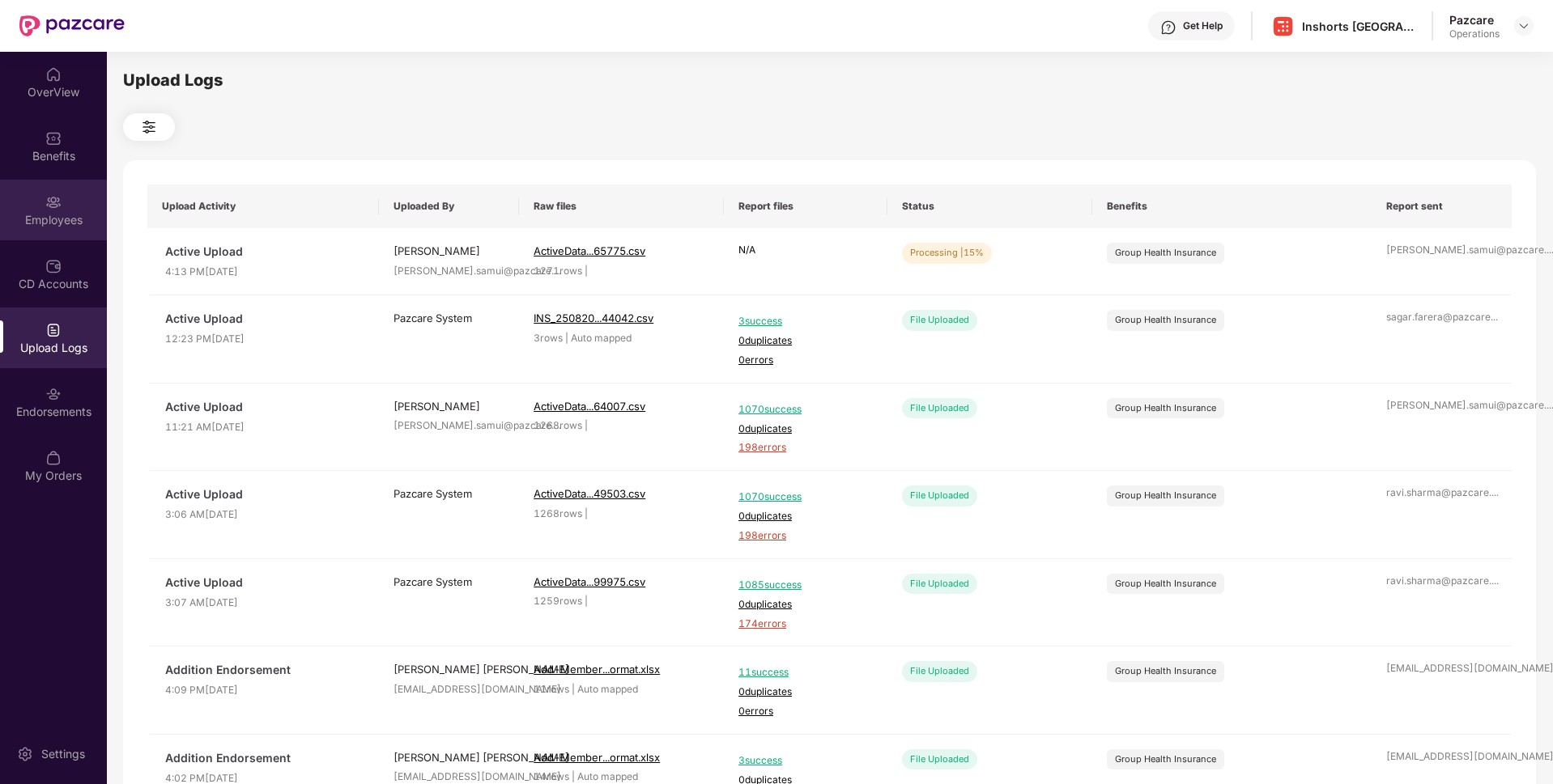
click at [39, 209] on div "Employees" at bounding box center [53, 209] width 107 height 60
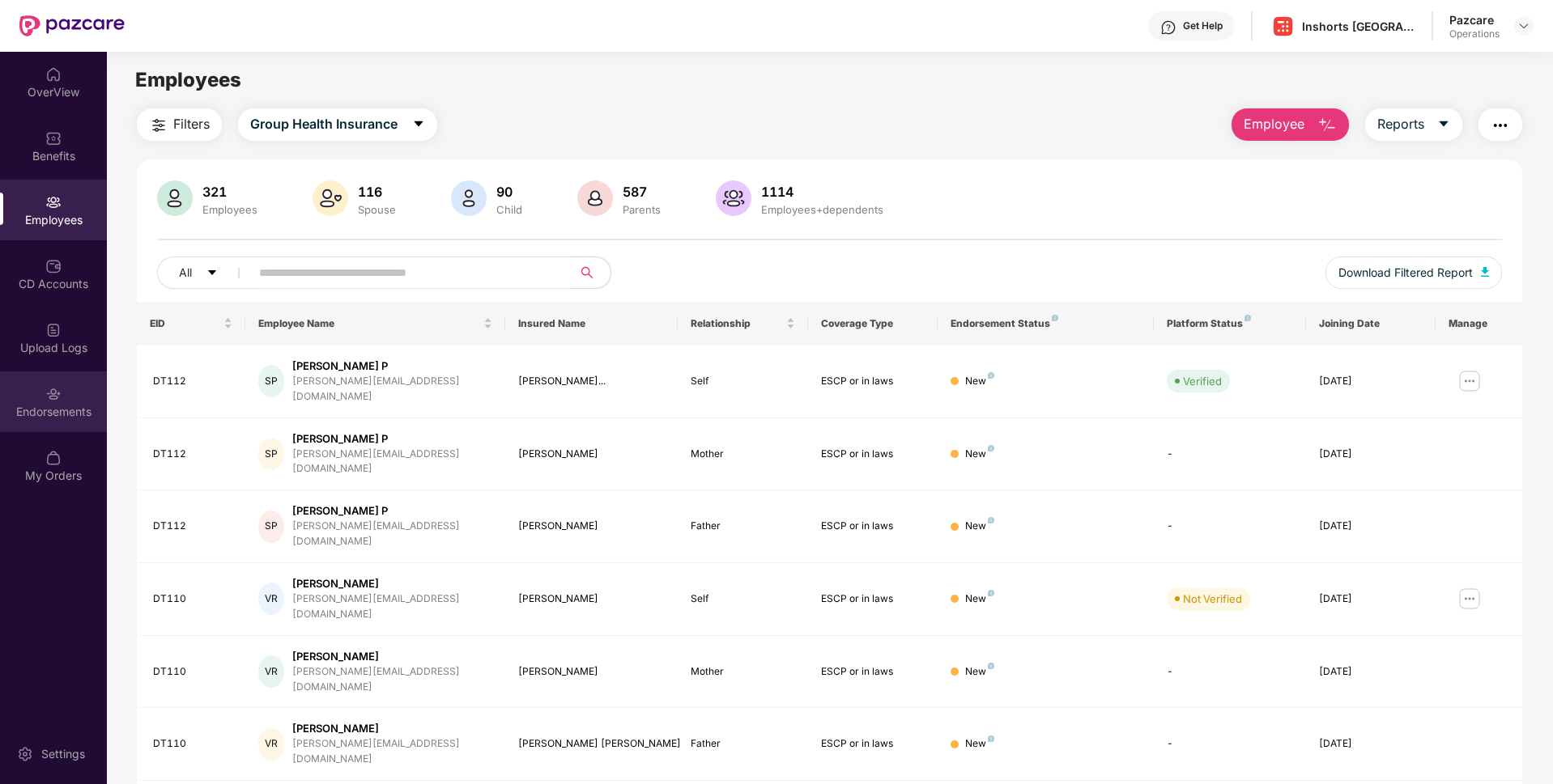
click at [30, 420] on div "Endorsements" at bounding box center [53, 402] width 107 height 60
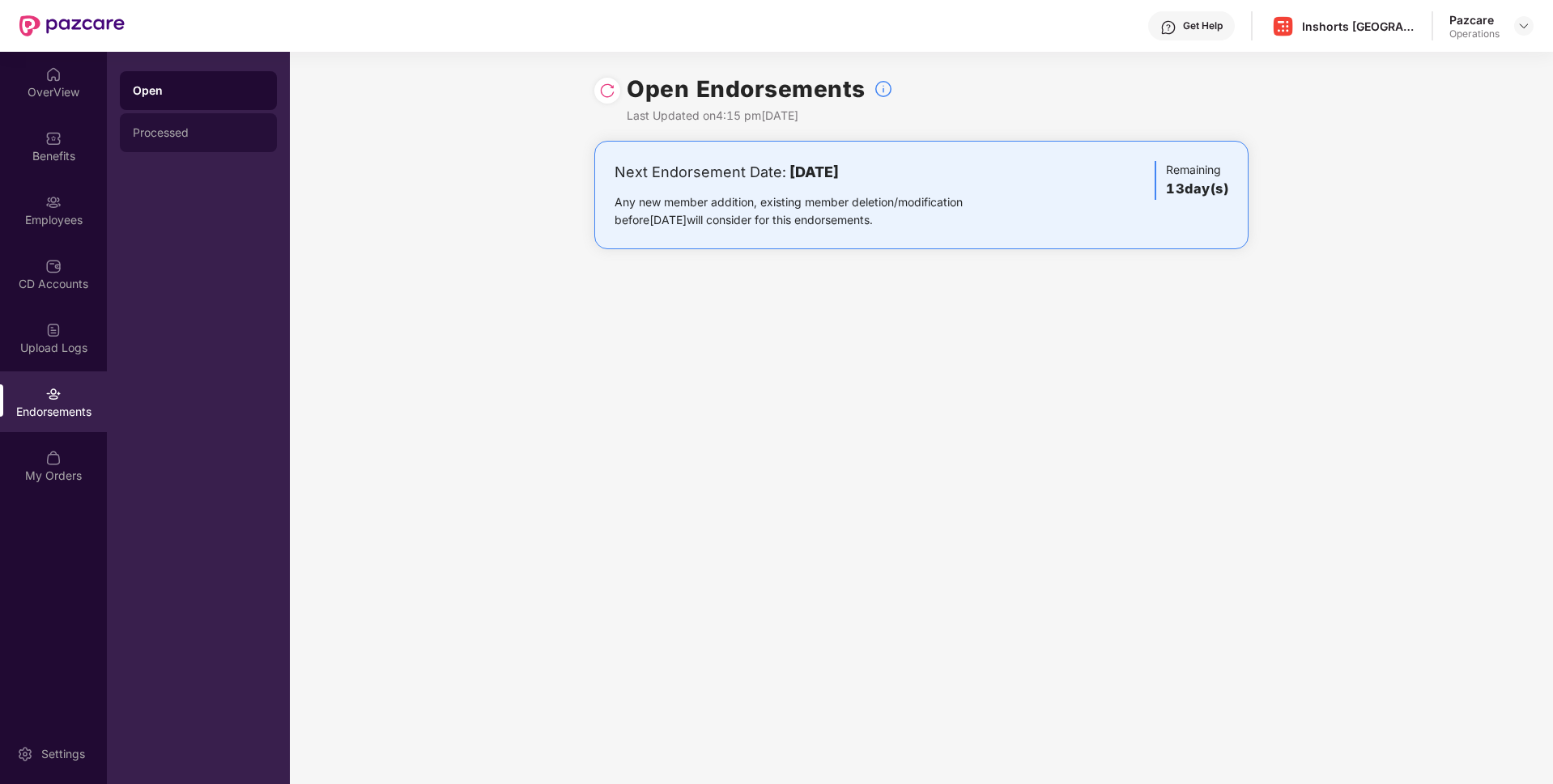
click at [185, 137] on div "Processed" at bounding box center [198, 133] width 131 height 13
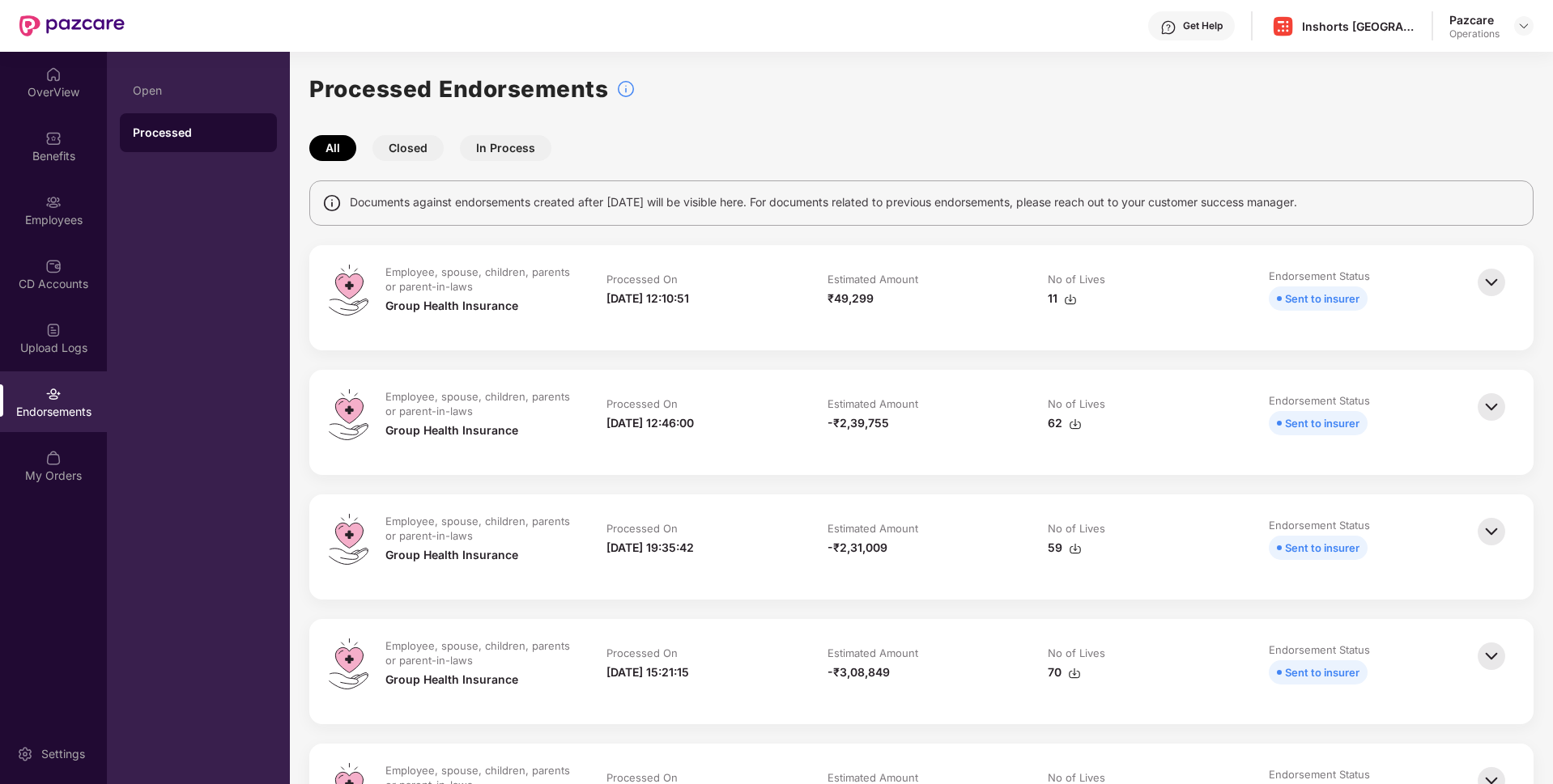
click at [1492, 283] on img at bounding box center [1491, 282] width 36 height 36
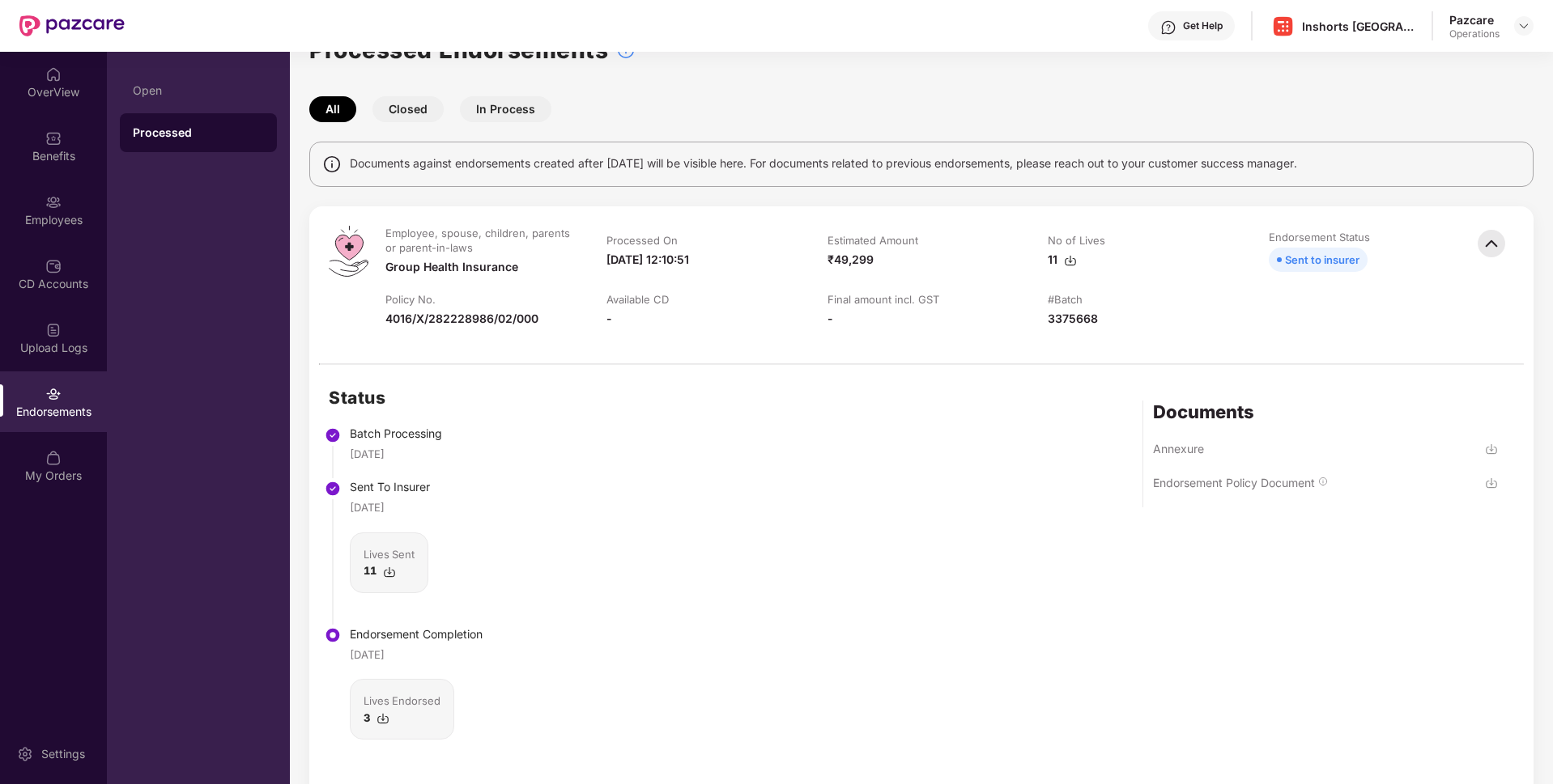
scroll to position [204, 0]
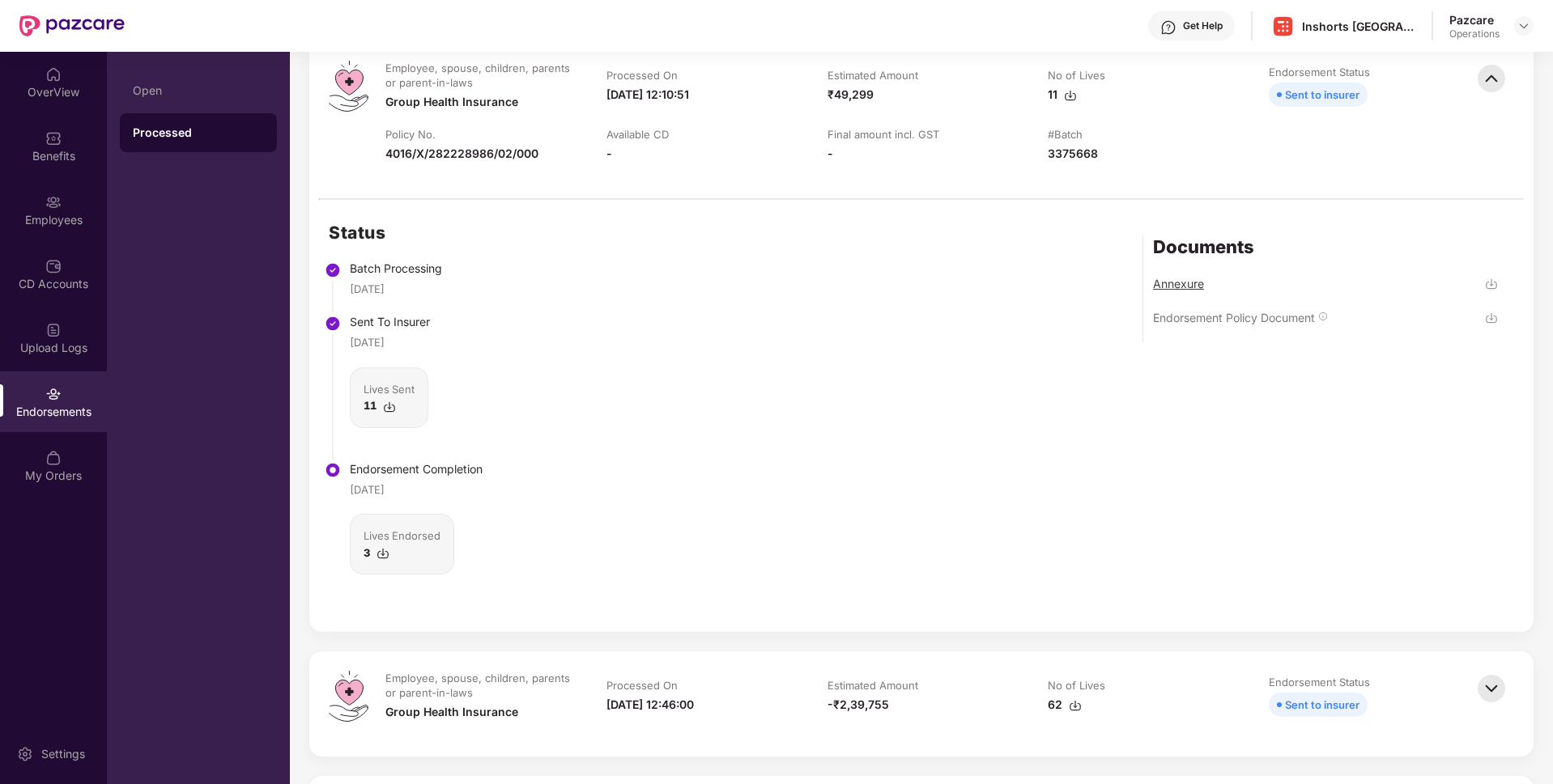
click at [1189, 283] on div "Annexure" at bounding box center [1179, 283] width 51 height 16
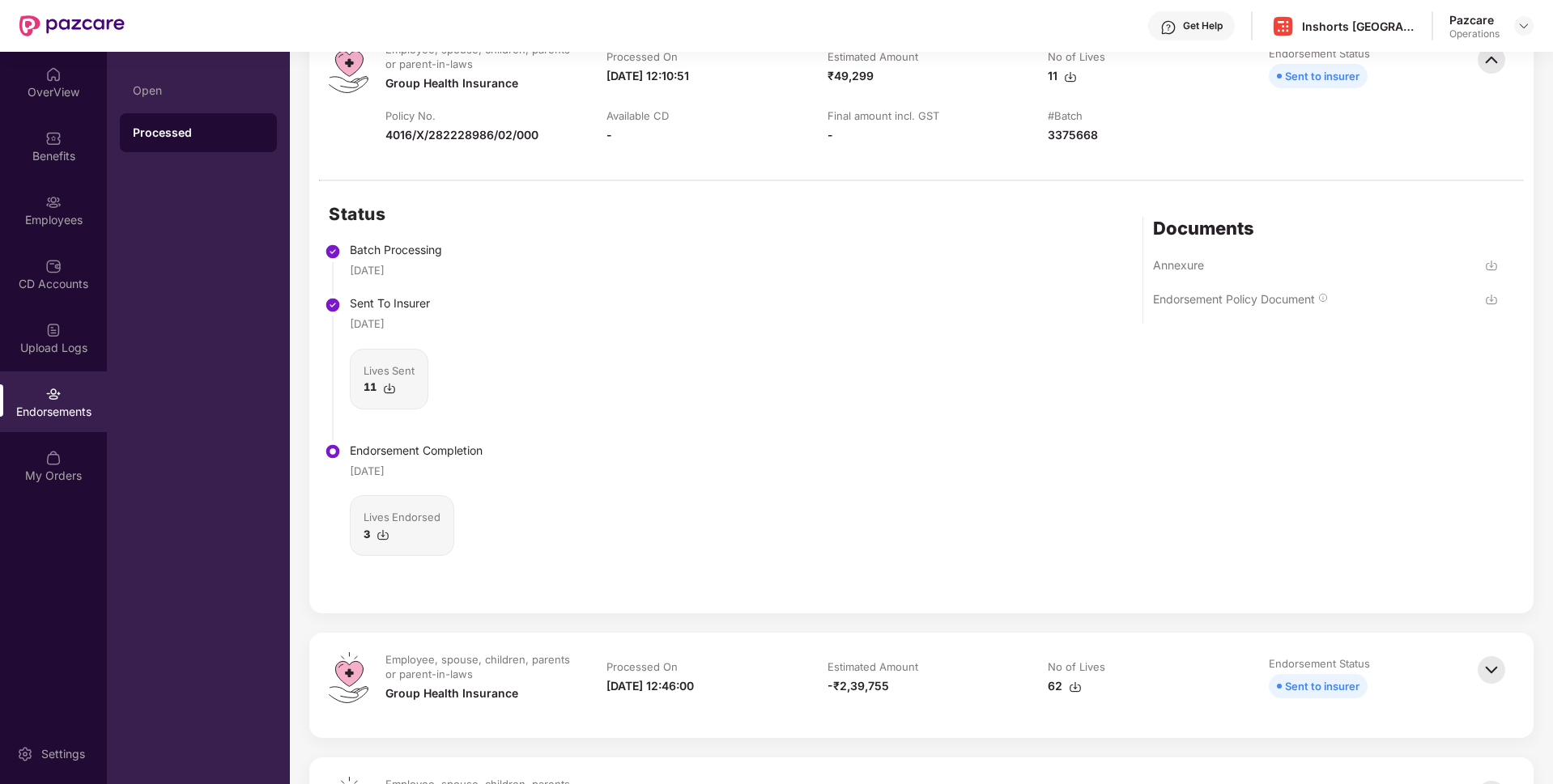
scroll to position [221, 0]
click at [389, 390] on img at bounding box center [389, 390] width 13 height 13
click at [371, 537] on div "3" at bounding box center [402, 536] width 77 height 17
click at [381, 537] on img at bounding box center [383, 537] width 13 height 13
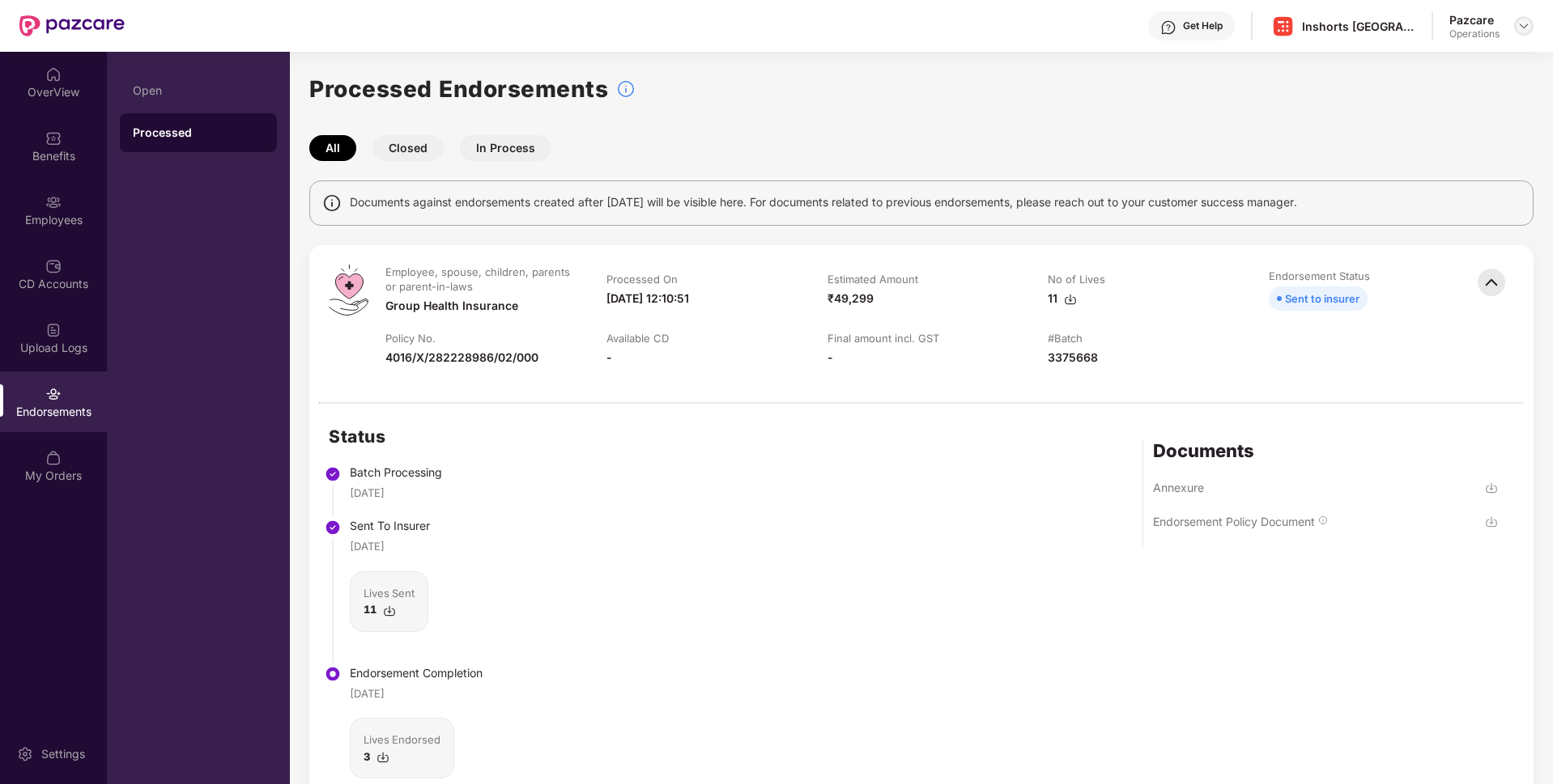
click at [1528, 25] on img at bounding box center [1523, 26] width 13 height 13
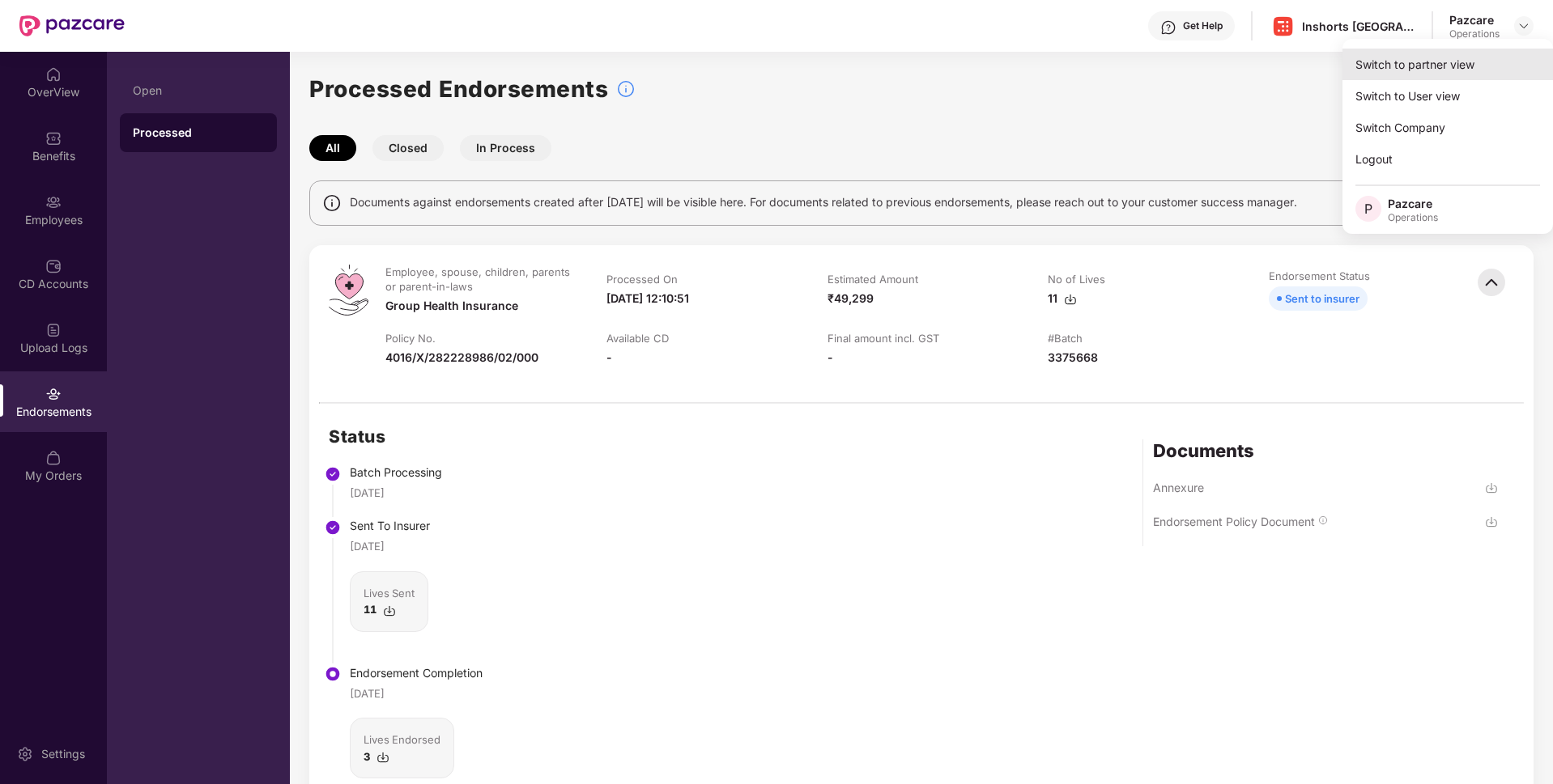
click at [1373, 70] on div "Switch to partner view" at bounding box center [1447, 64] width 211 height 31
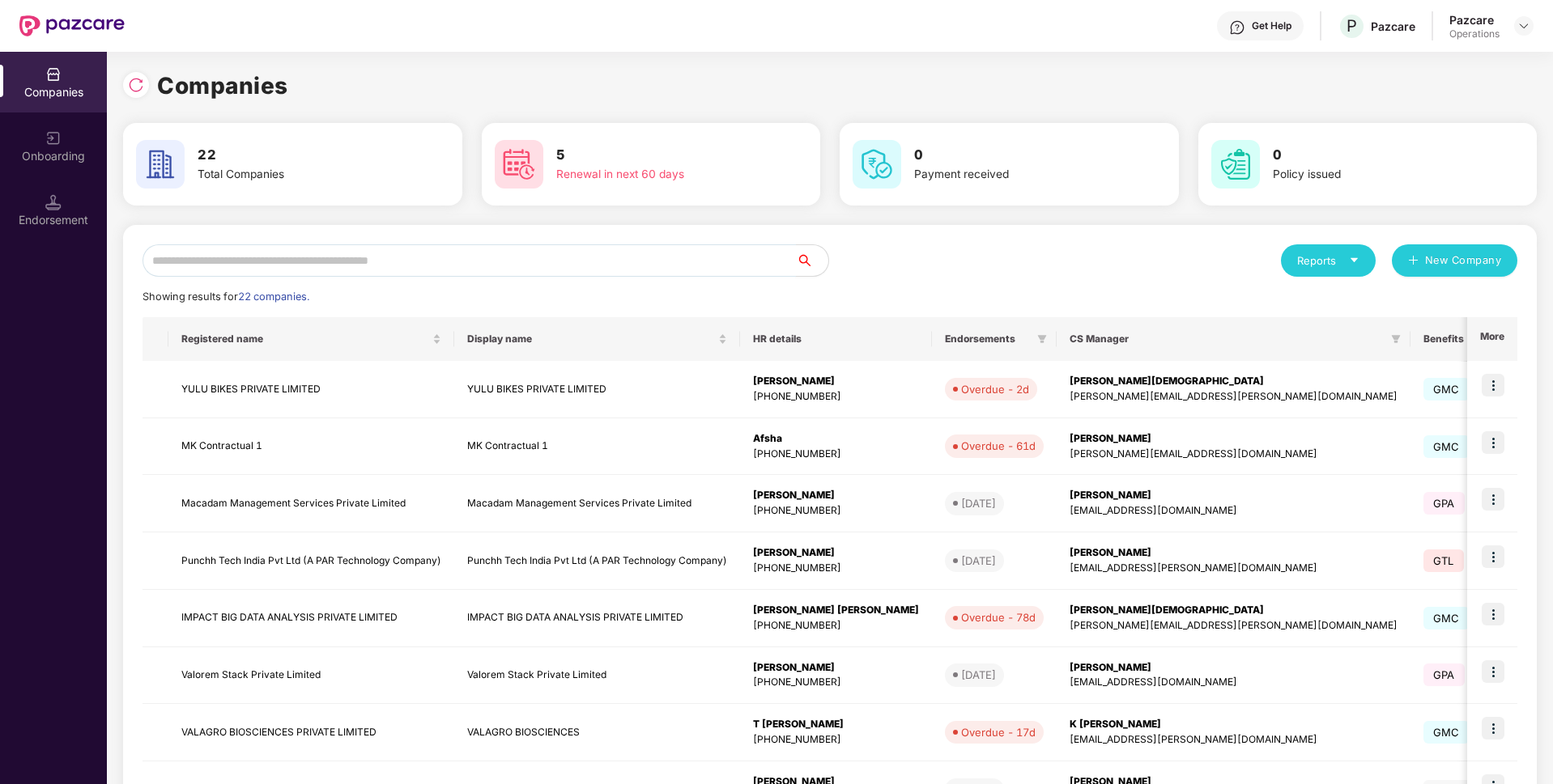
click at [507, 257] on input "text" at bounding box center [469, 260] width 653 height 32
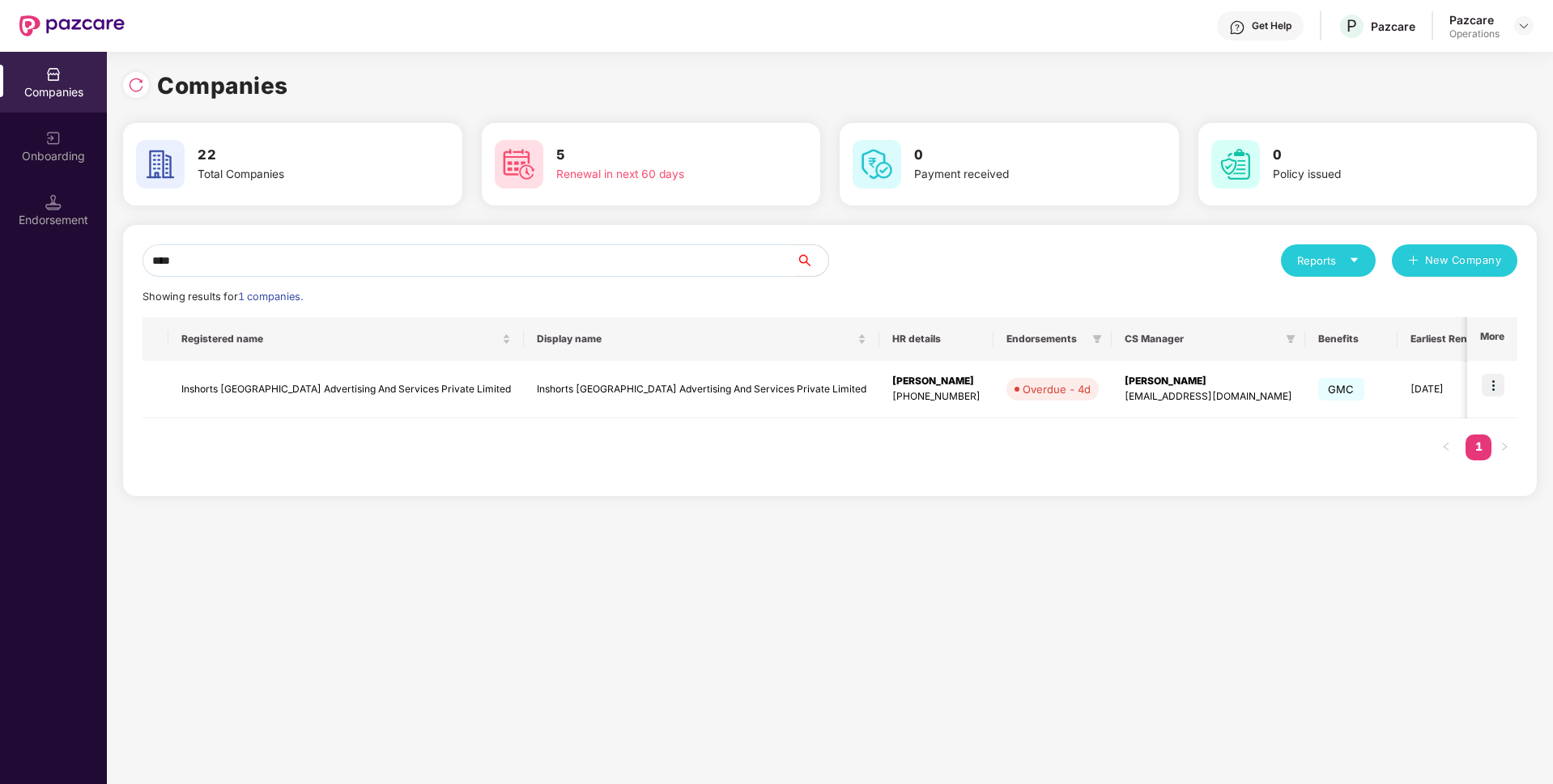
type input "****"
click at [60, 203] on img at bounding box center [54, 202] width 17 height 17
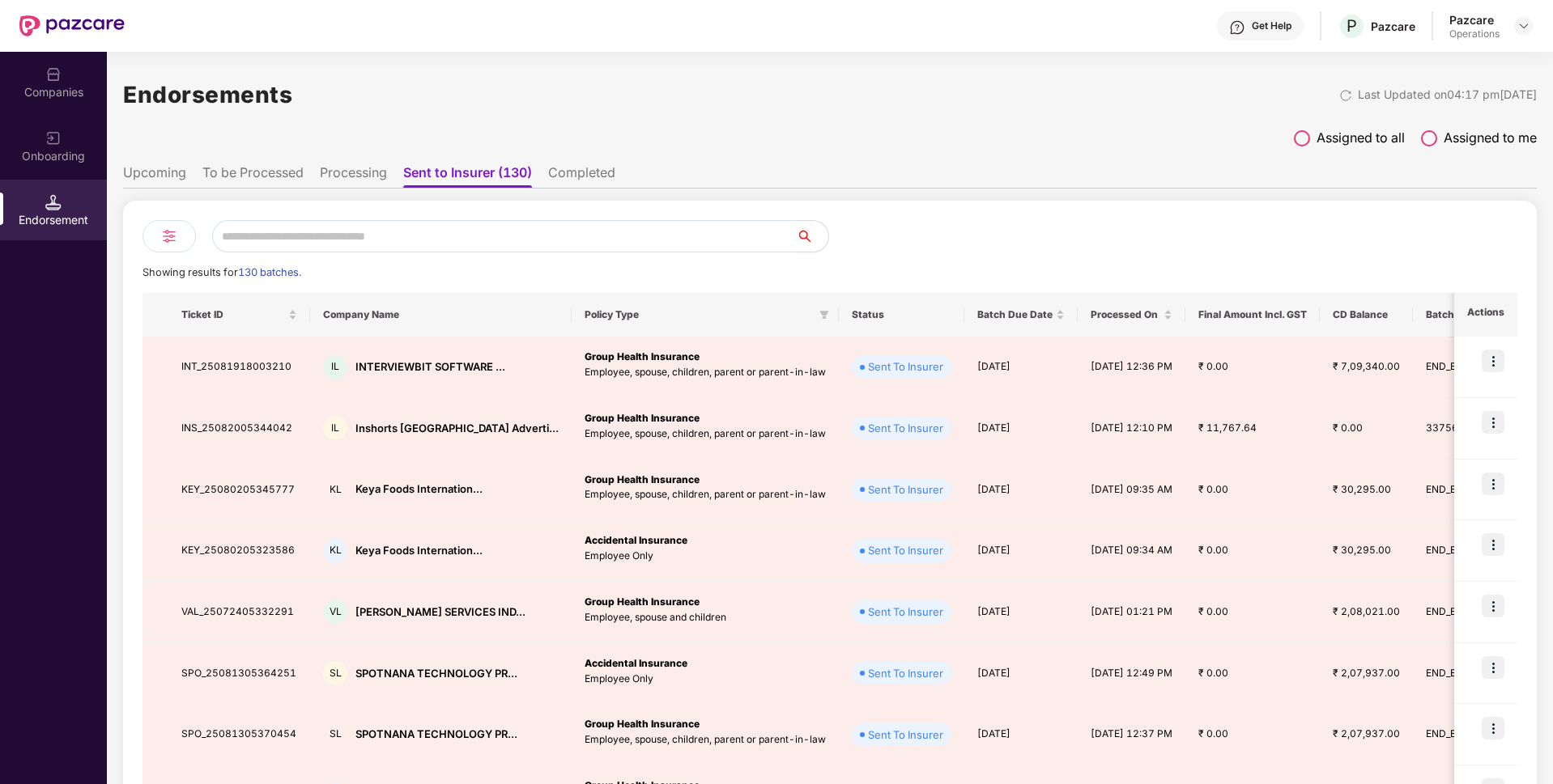
click at [435, 230] on input "text" at bounding box center [504, 235] width 584 height 32
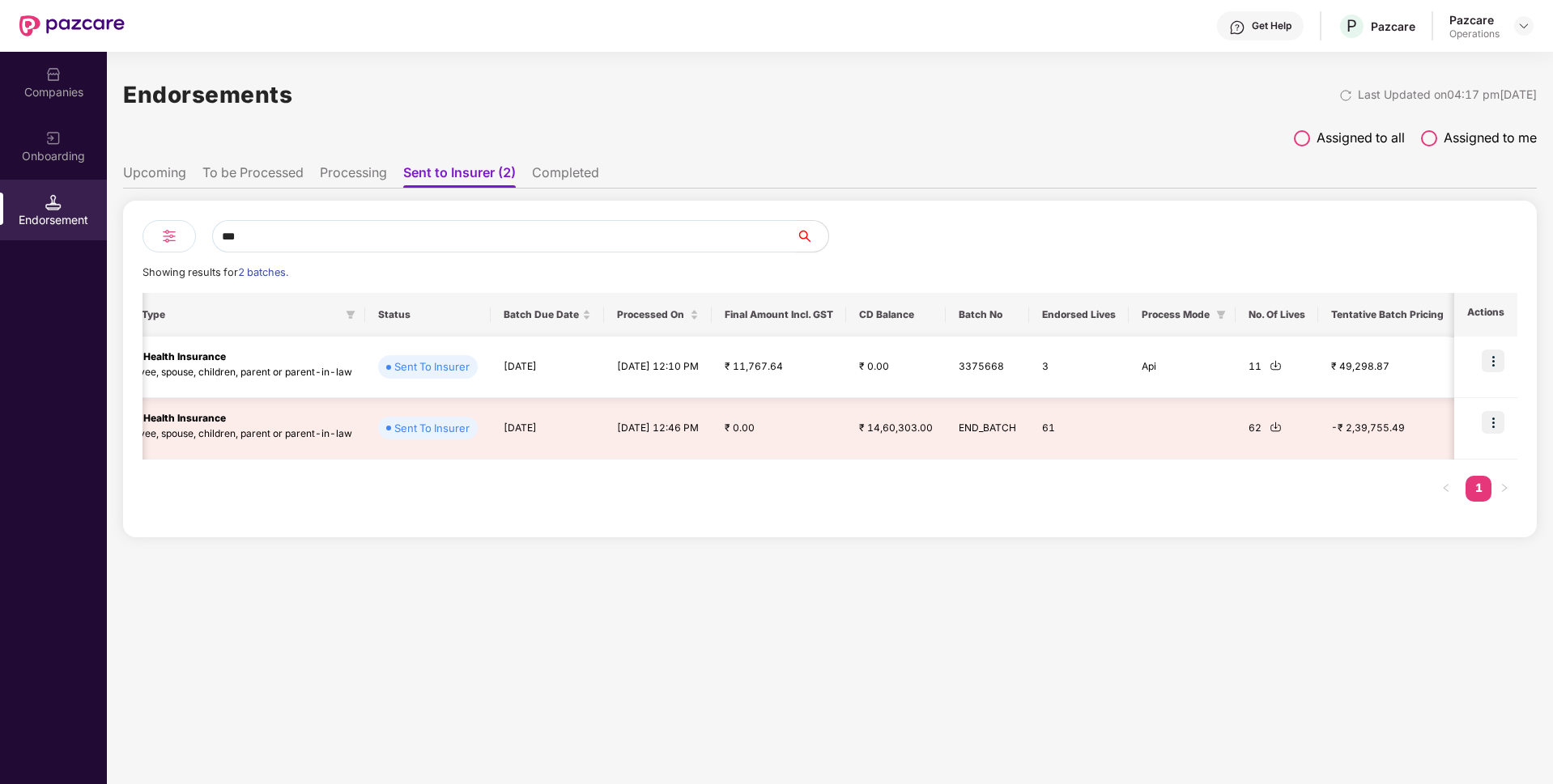
scroll to position [0, 829]
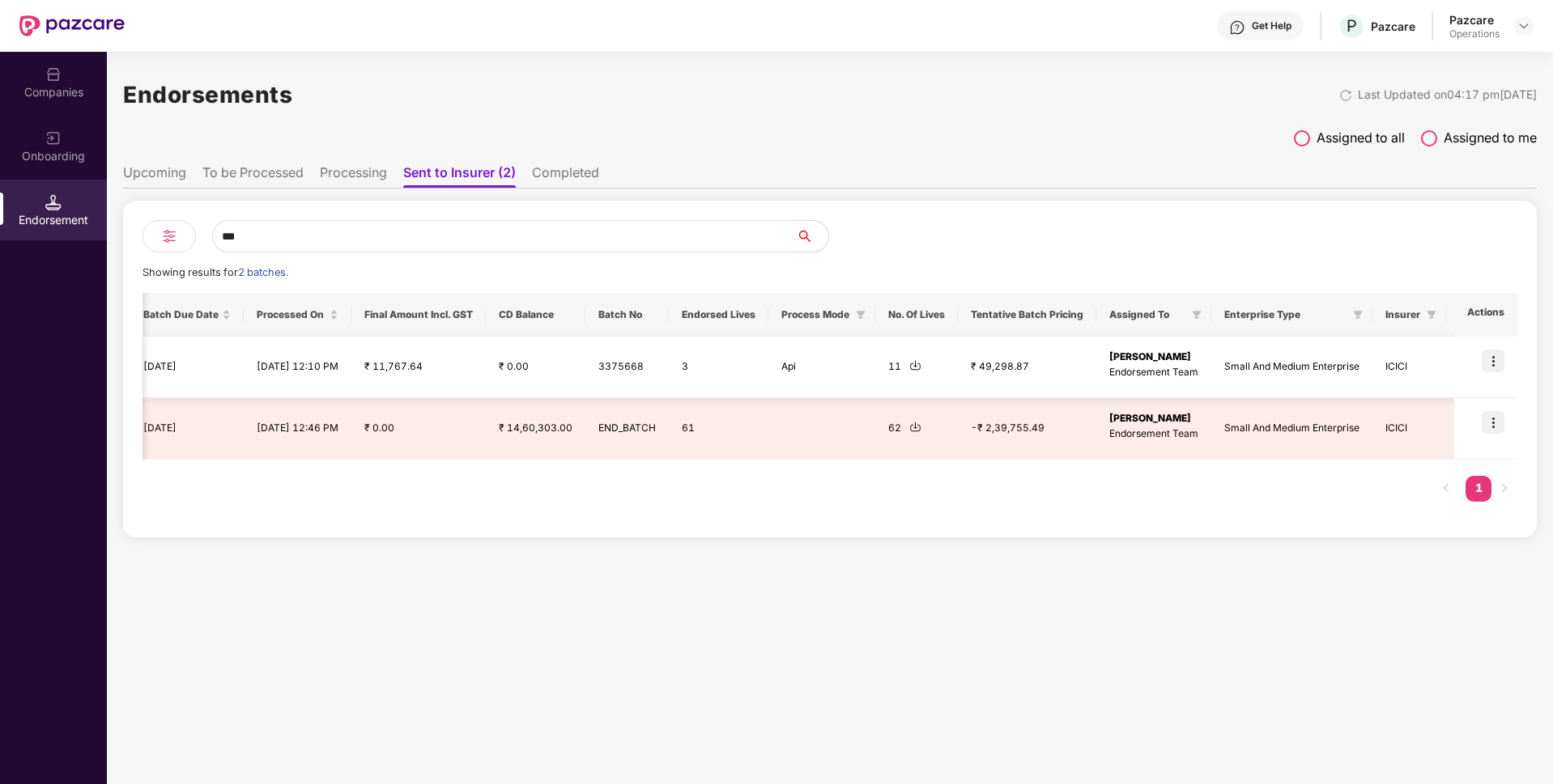
type input "***"
click at [1446, 366] on td "ICICI" at bounding box center [1474, 367] width 59 height 61
click at [1496, 359] on img at bounding box center [1492, 360] width 22 height 22
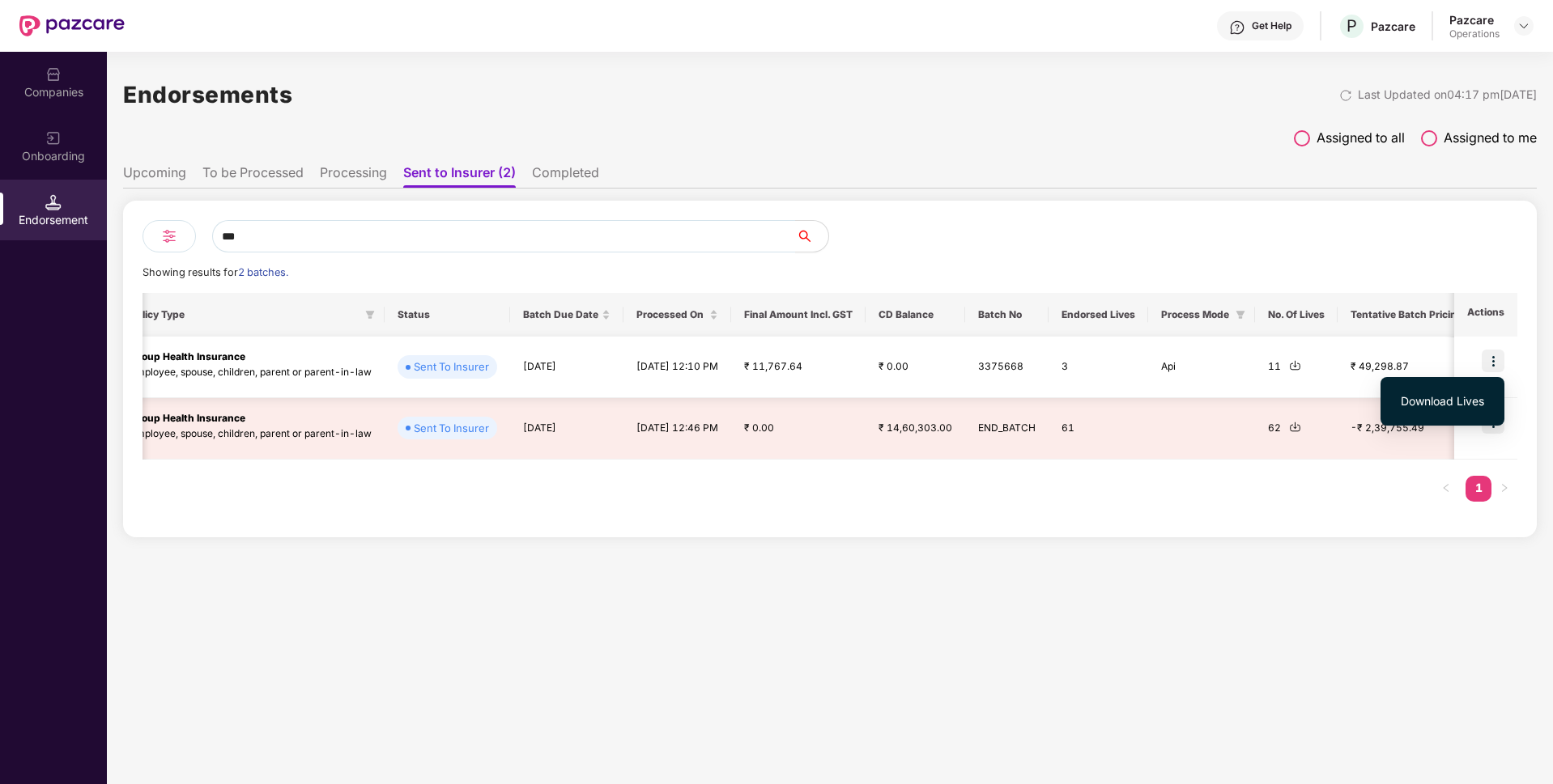
scroll to position [0, 0]
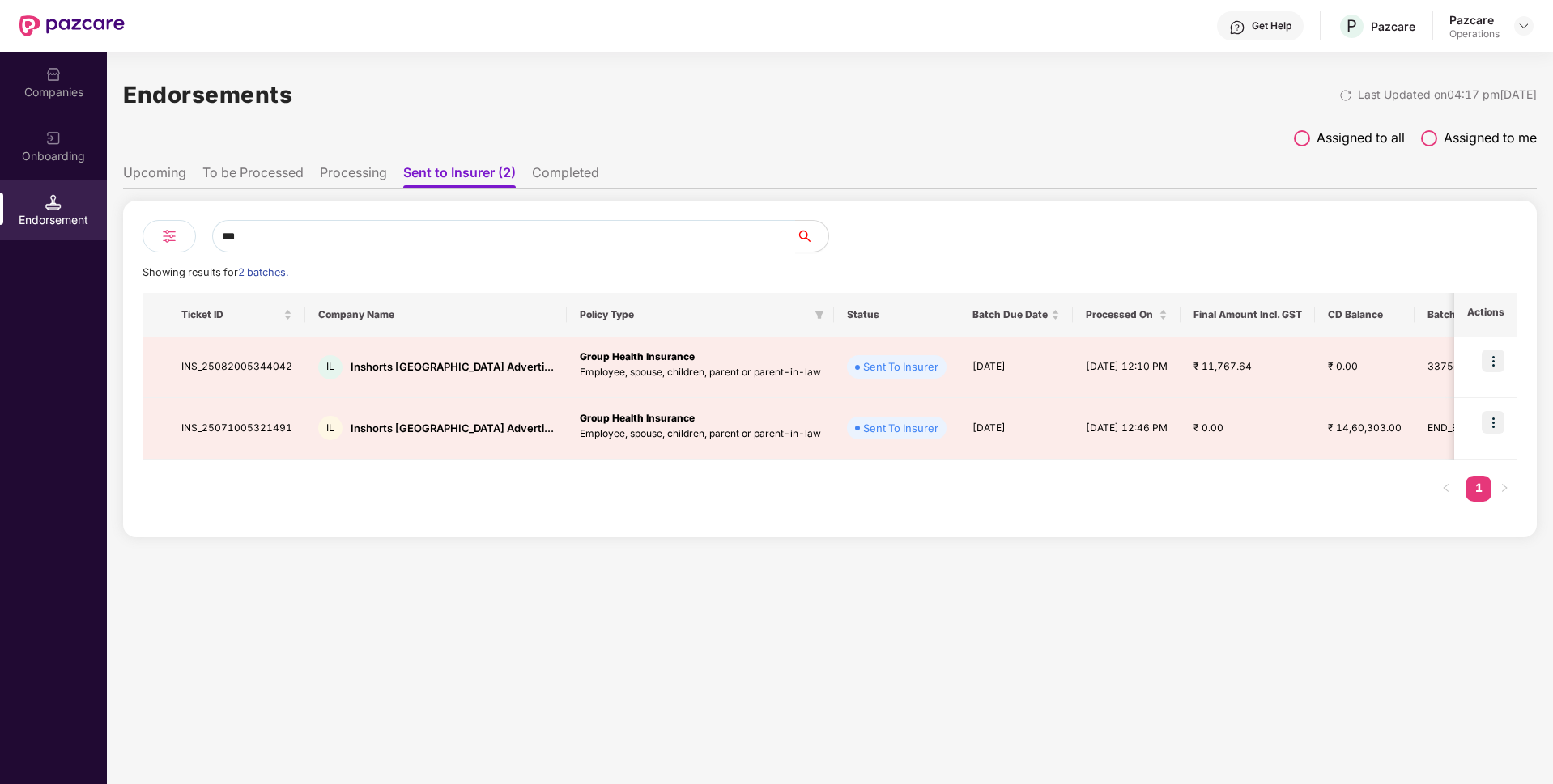
click at [359, 173] on li "Processing" at bounding box center [353, 176] width 67 height 23
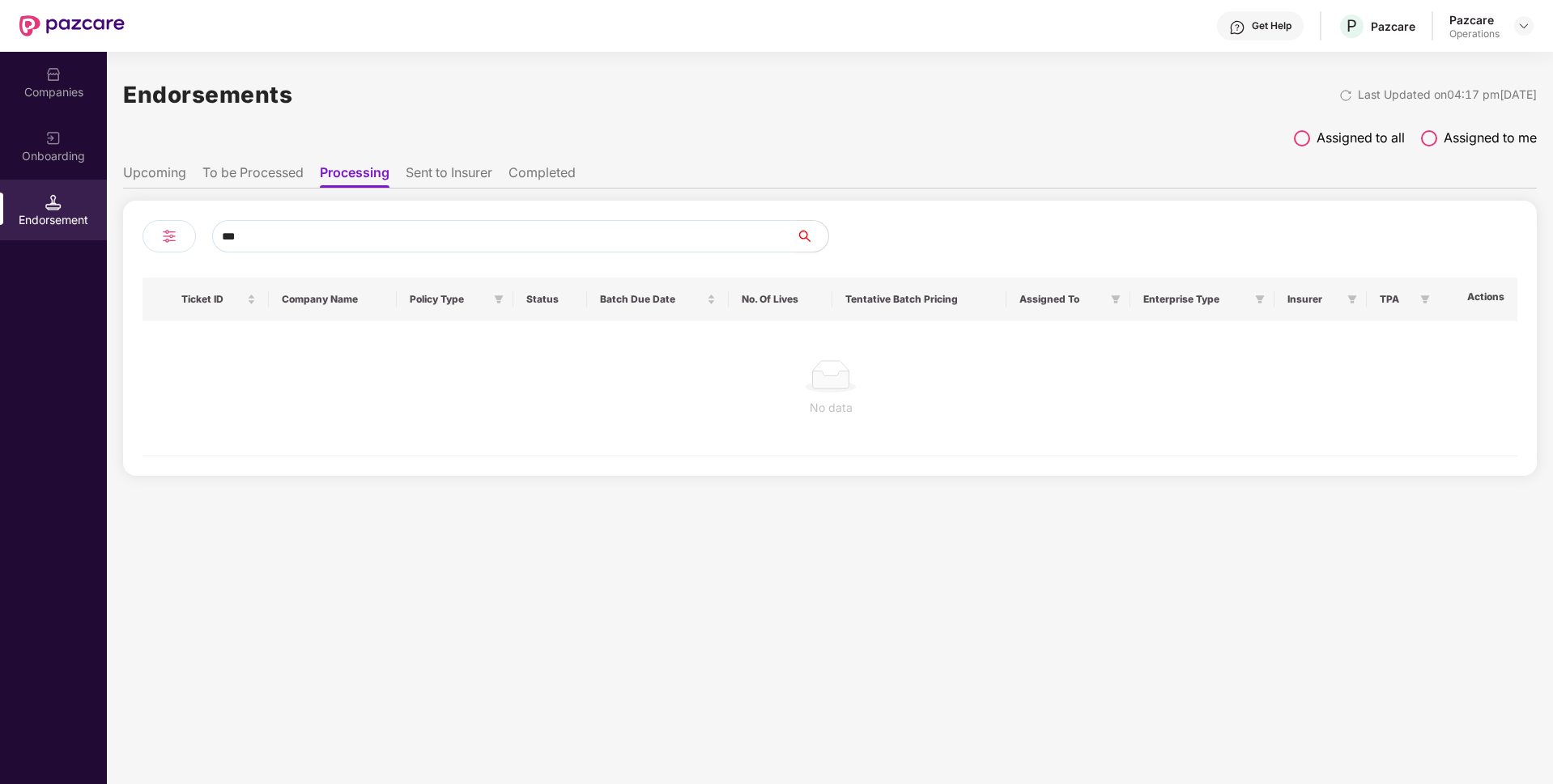
click at [407, 237] on input "***" at bounding box center [504, 235] width 584 height 32
click at [257, 171] on li "To be Processed" at bounding box center [253, 176] width 101 height 23
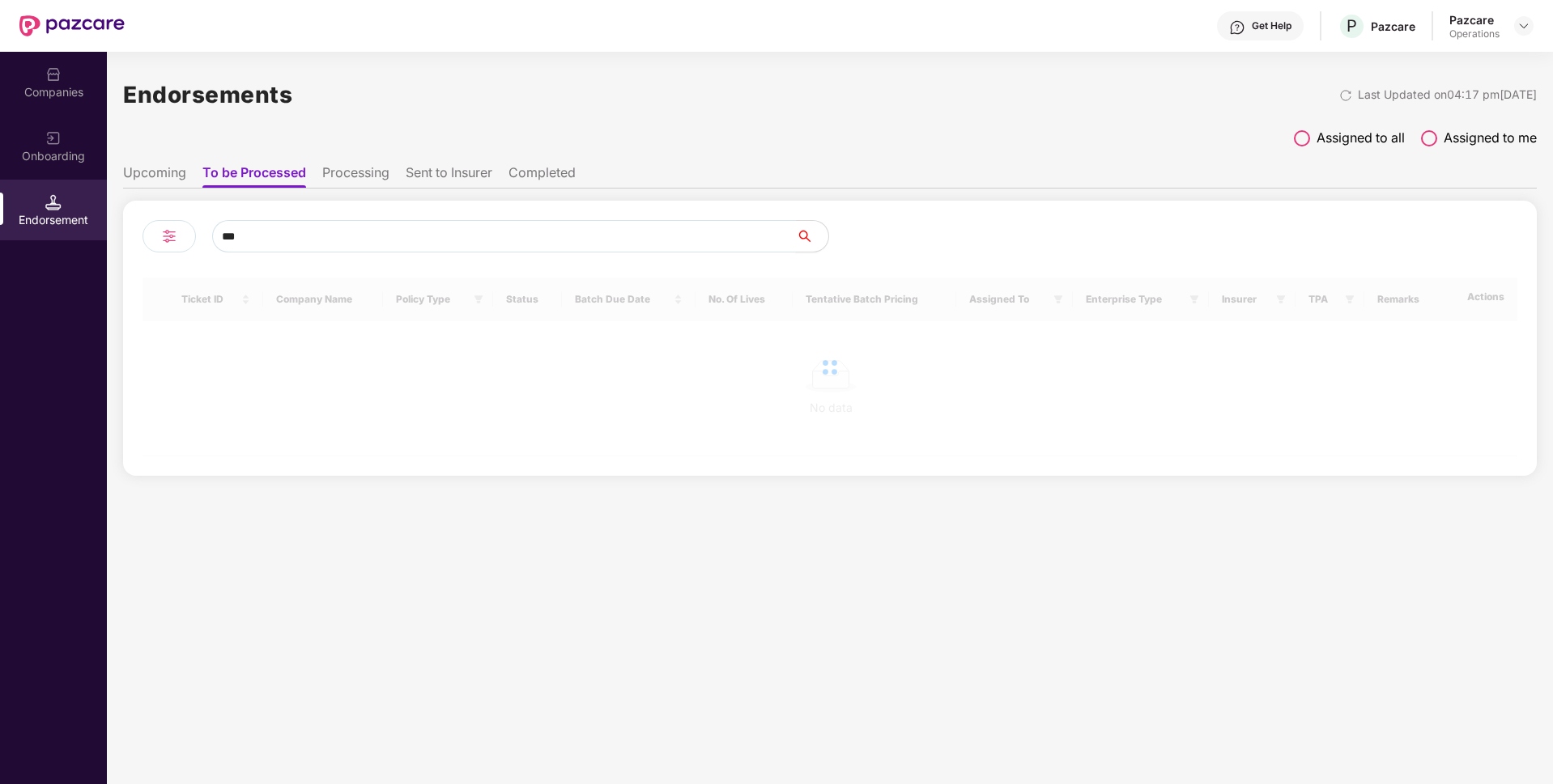
click at [255, 239] on input "***" at bounding box center [504, 235] width 584 height 32
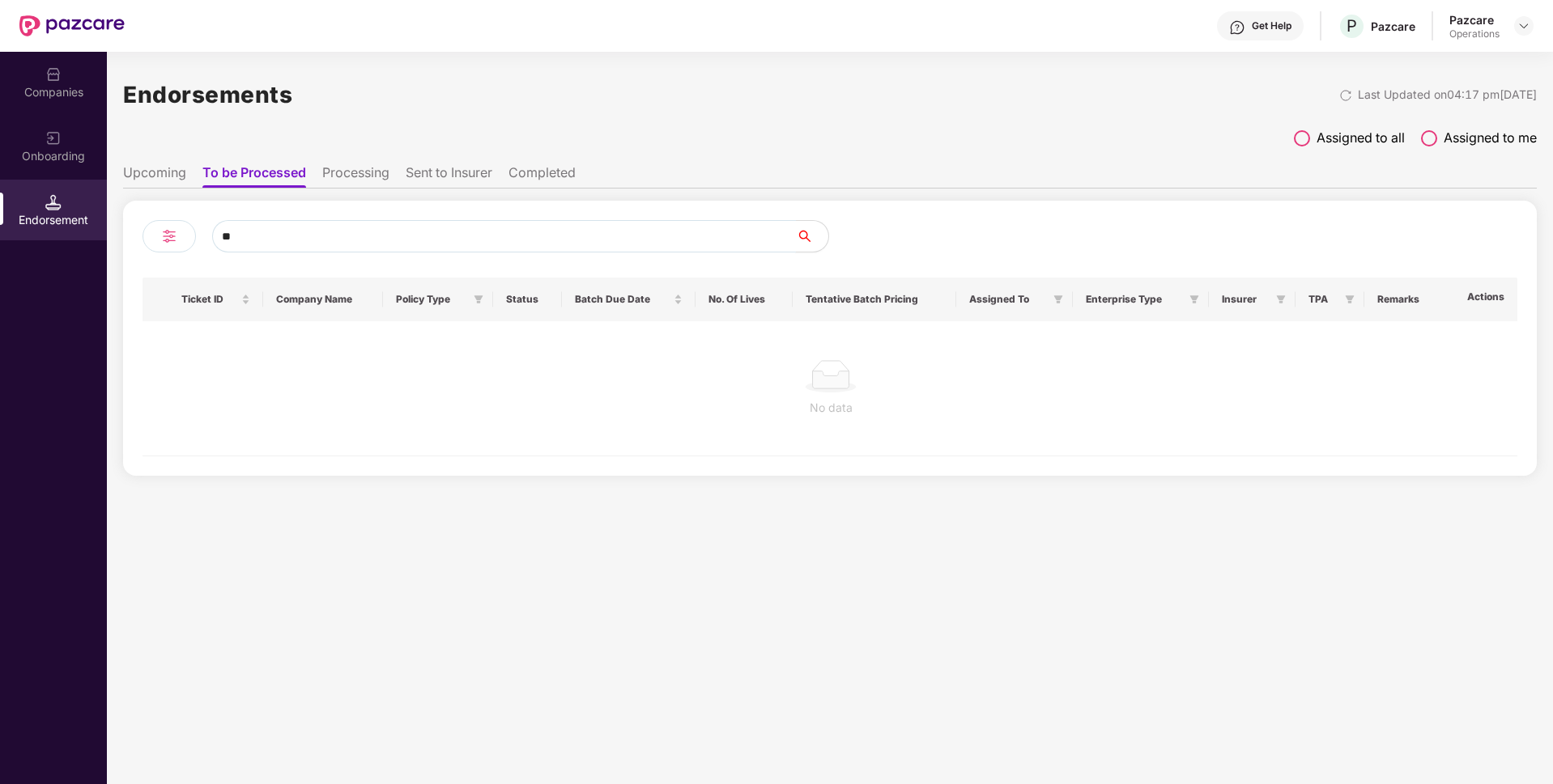
type input "*"
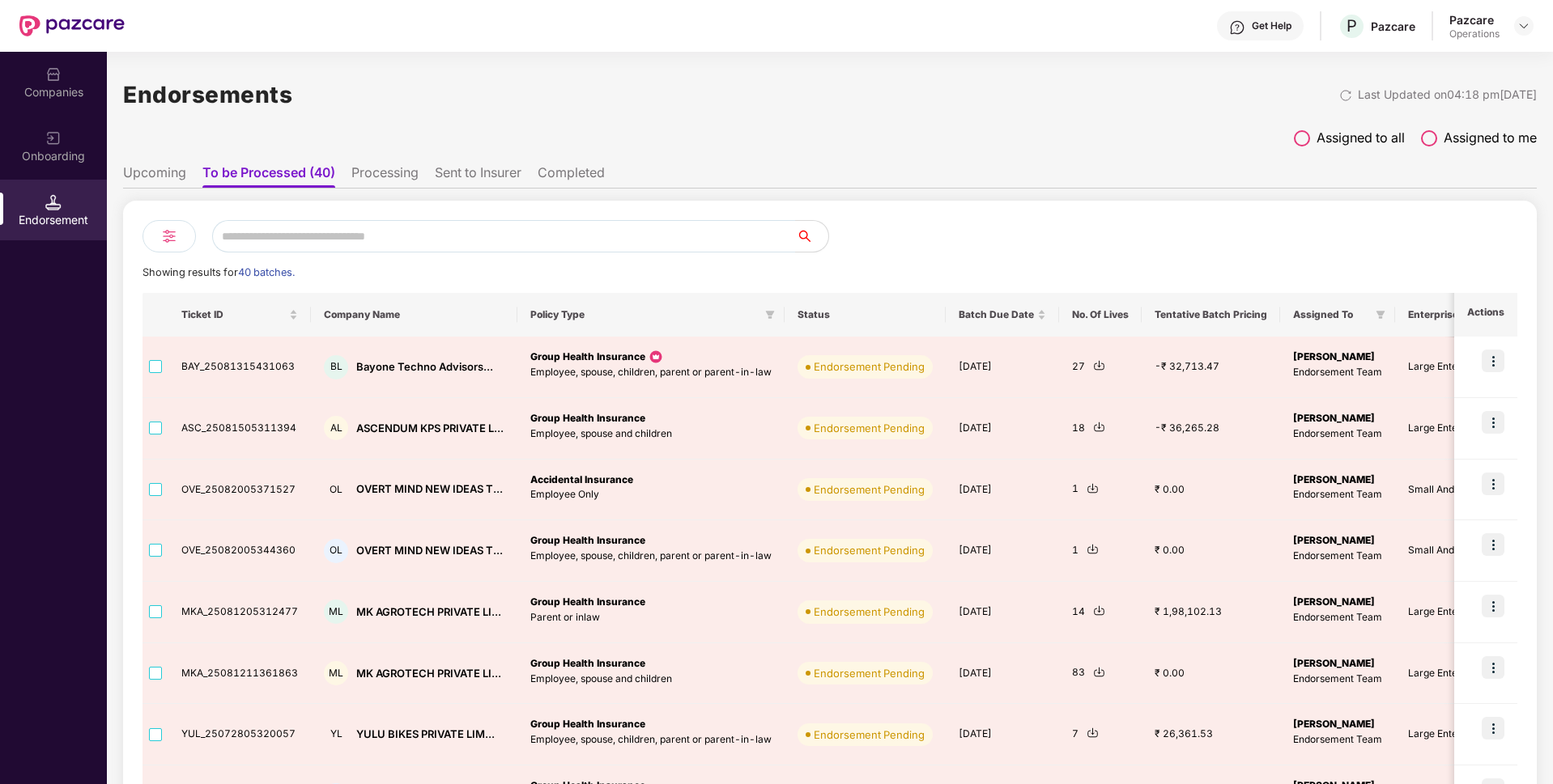
click at [173, 228] on img at bounding box center [169, 236] width 20 height 20
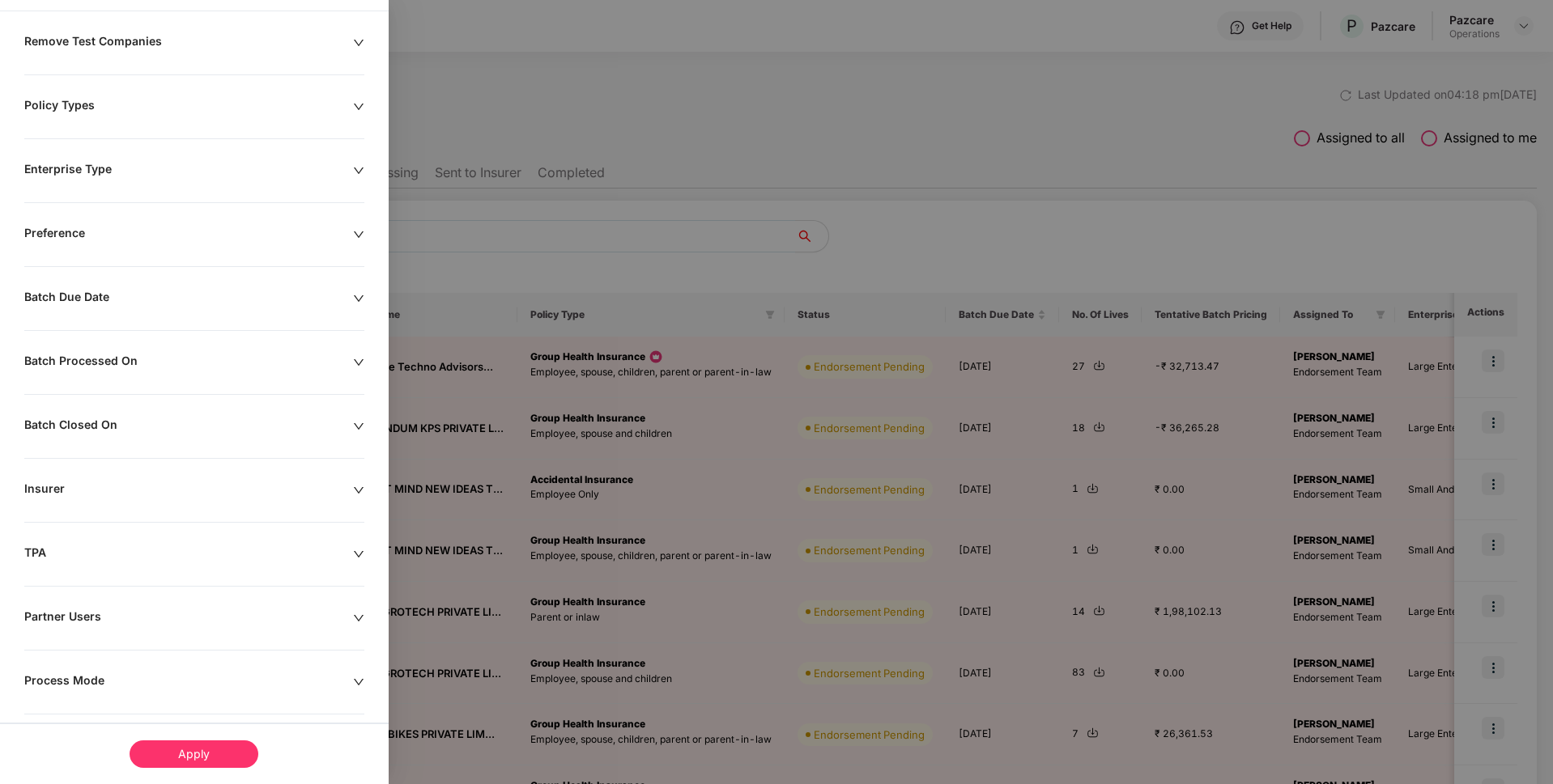
scroll to position [125, 0]
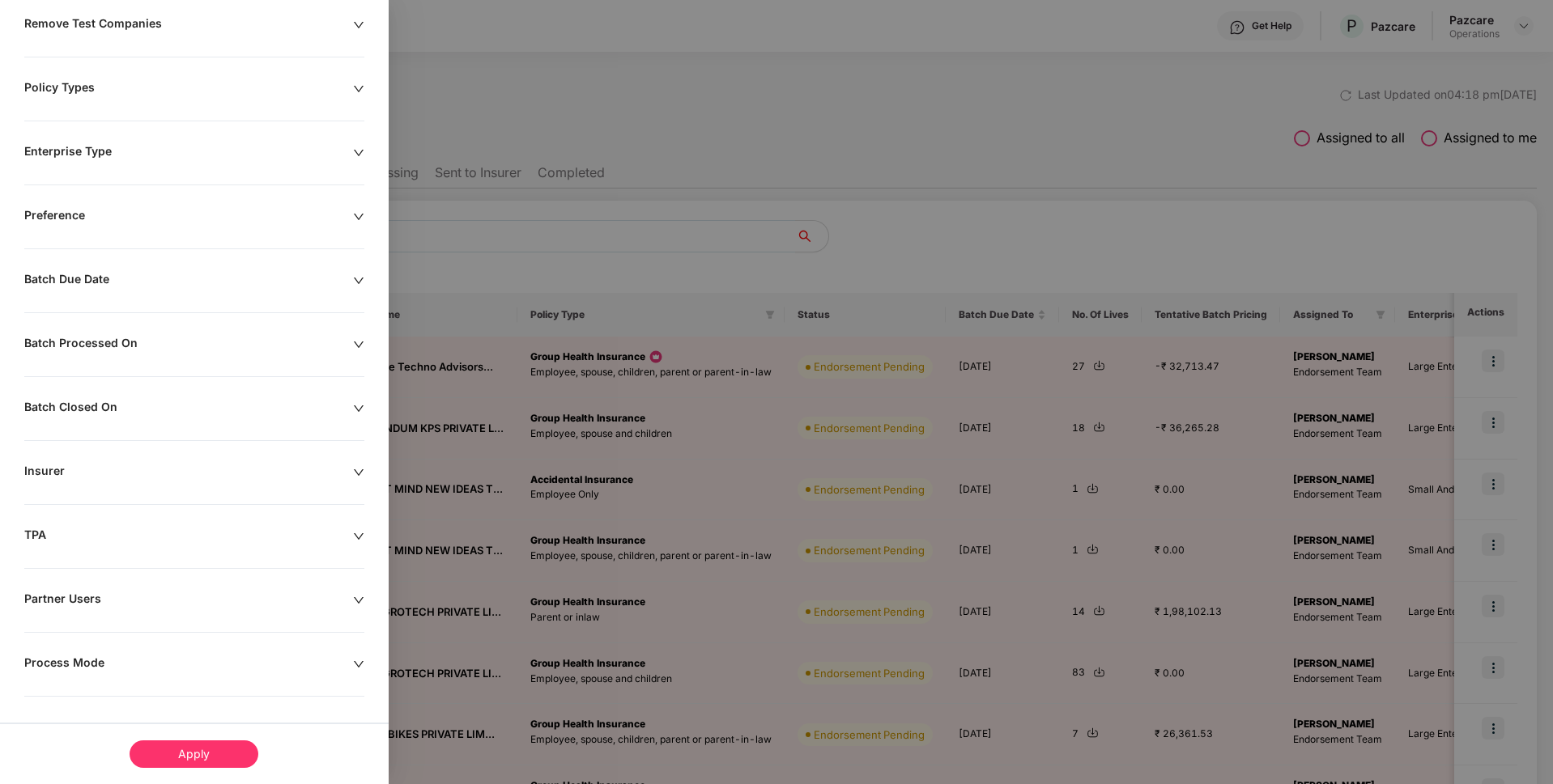
click at [356, 467] on icon "down" at bounding box center [359, 473] width 12 height 12
click at [172, 749] on div "Apply" at bounding box center [194, 753] width 129 height 27
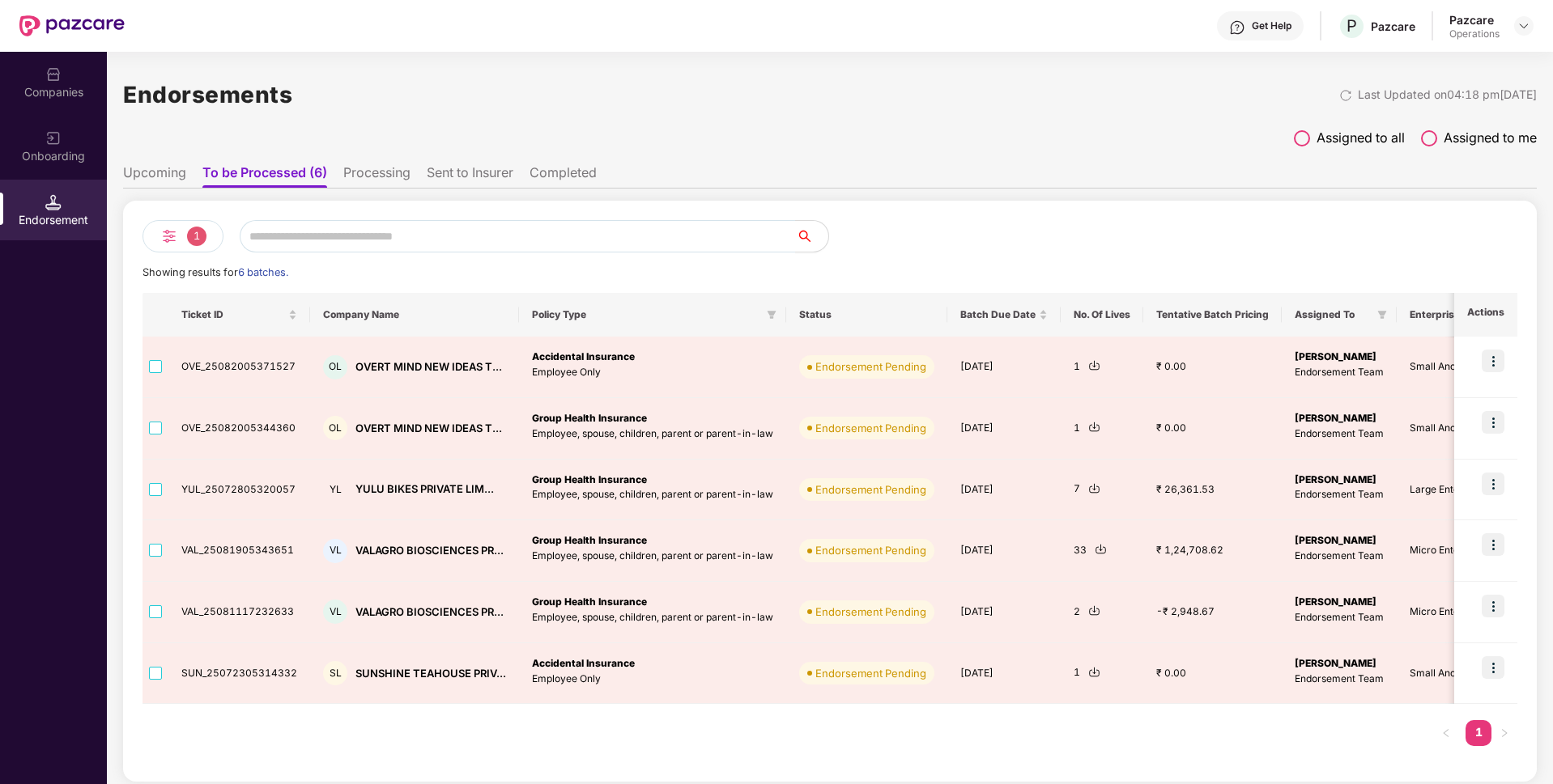
click at [377, 172] on li "Processing" at bounding box center [376, 176] width 67 height 23
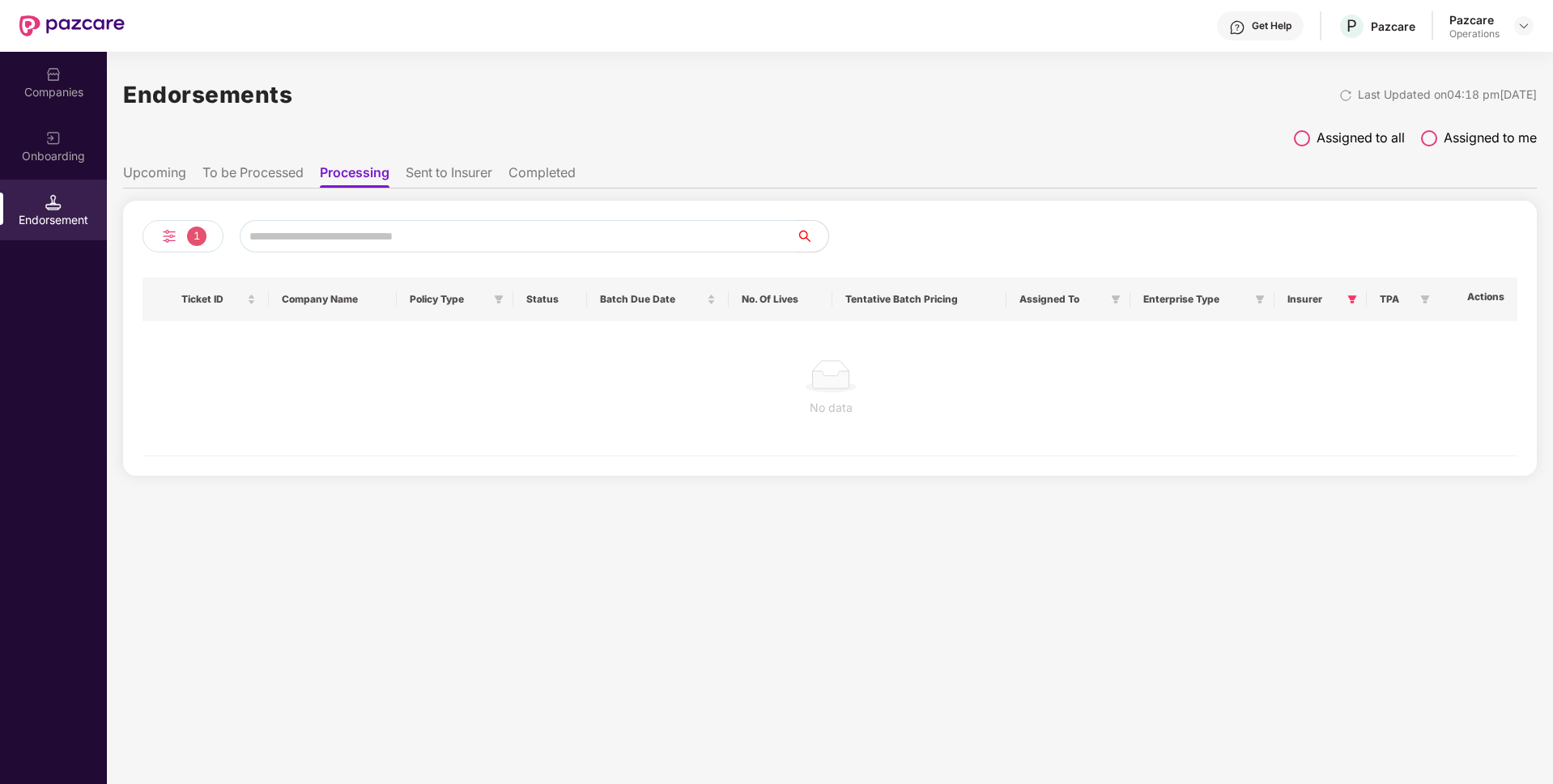
click at [441, 169] on li "Sent to Insurer" at bounding box center [449, 176] width 87 height 23
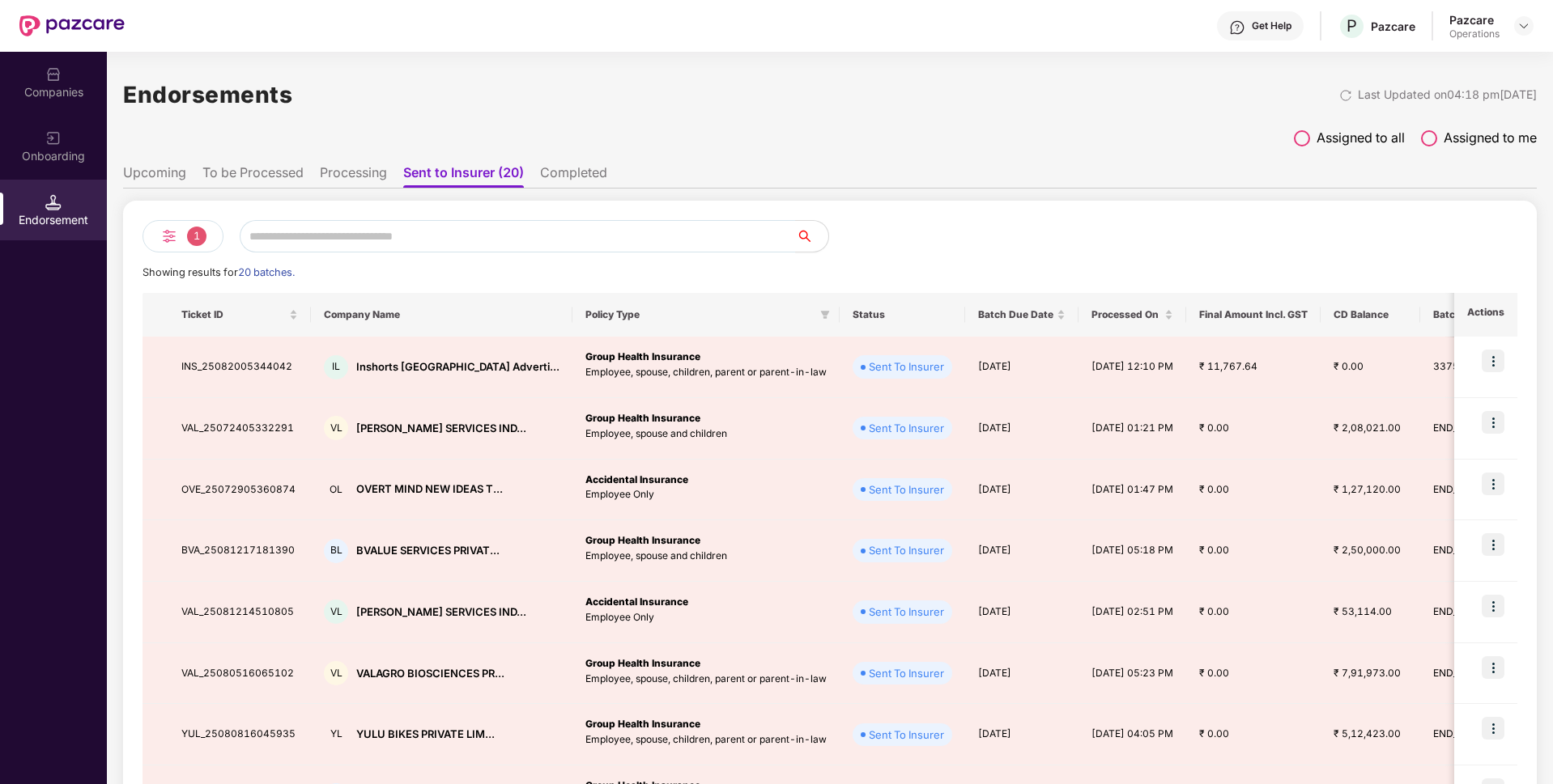
click at [345, 214] on div "1 Showing results for 20 batches. Ticket ID Company Name Policy Type Status Bat…" at bounding box center [830, 614] width 1413 height 826
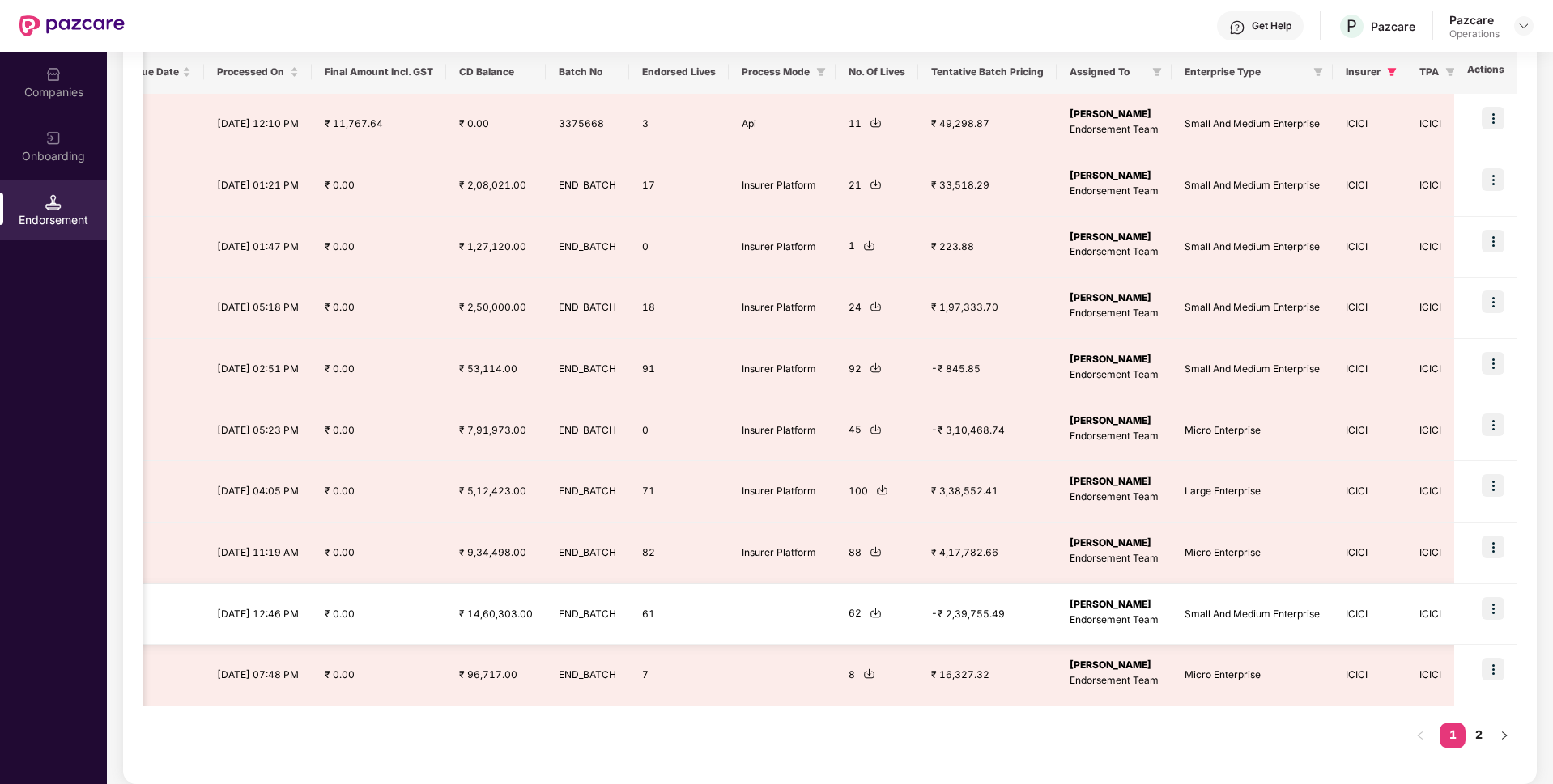
scroll to position [0, 0]
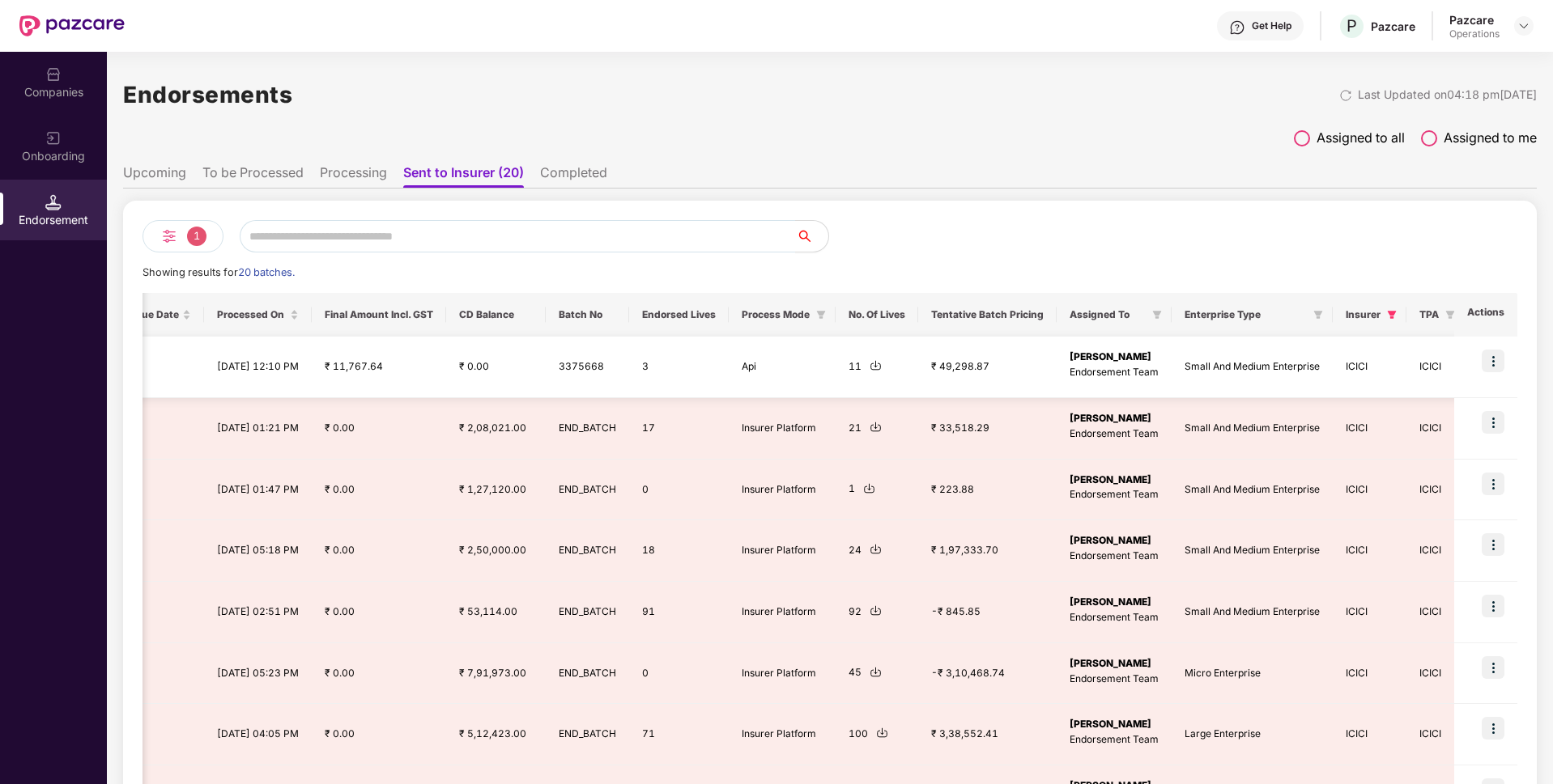
click at [1489, 354] on img at bounding box center [1492, 360] width 22 height 22
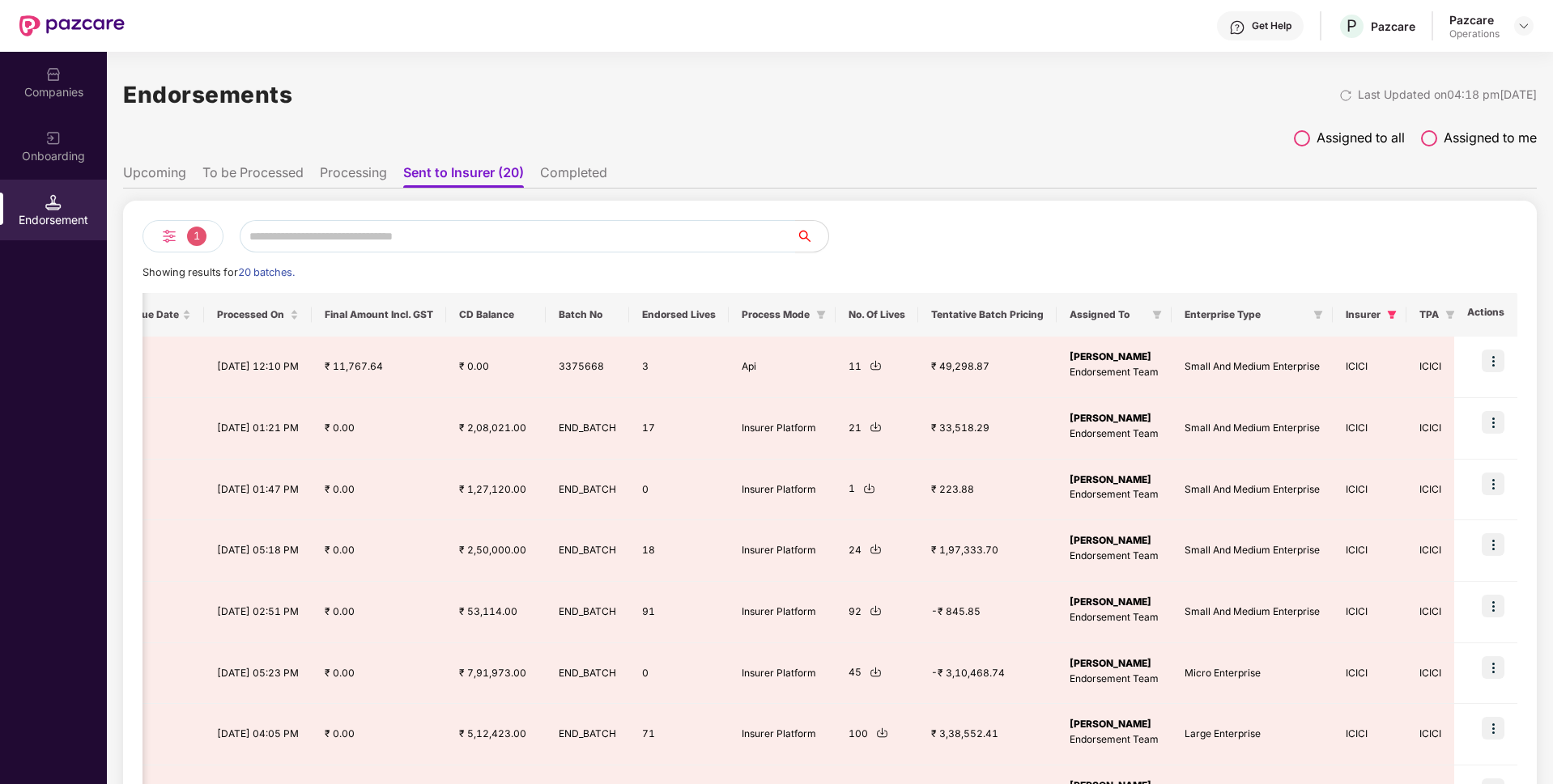
click at [598, 174] on li "Completed" at bounding box center [573, 176] width 67 height 23
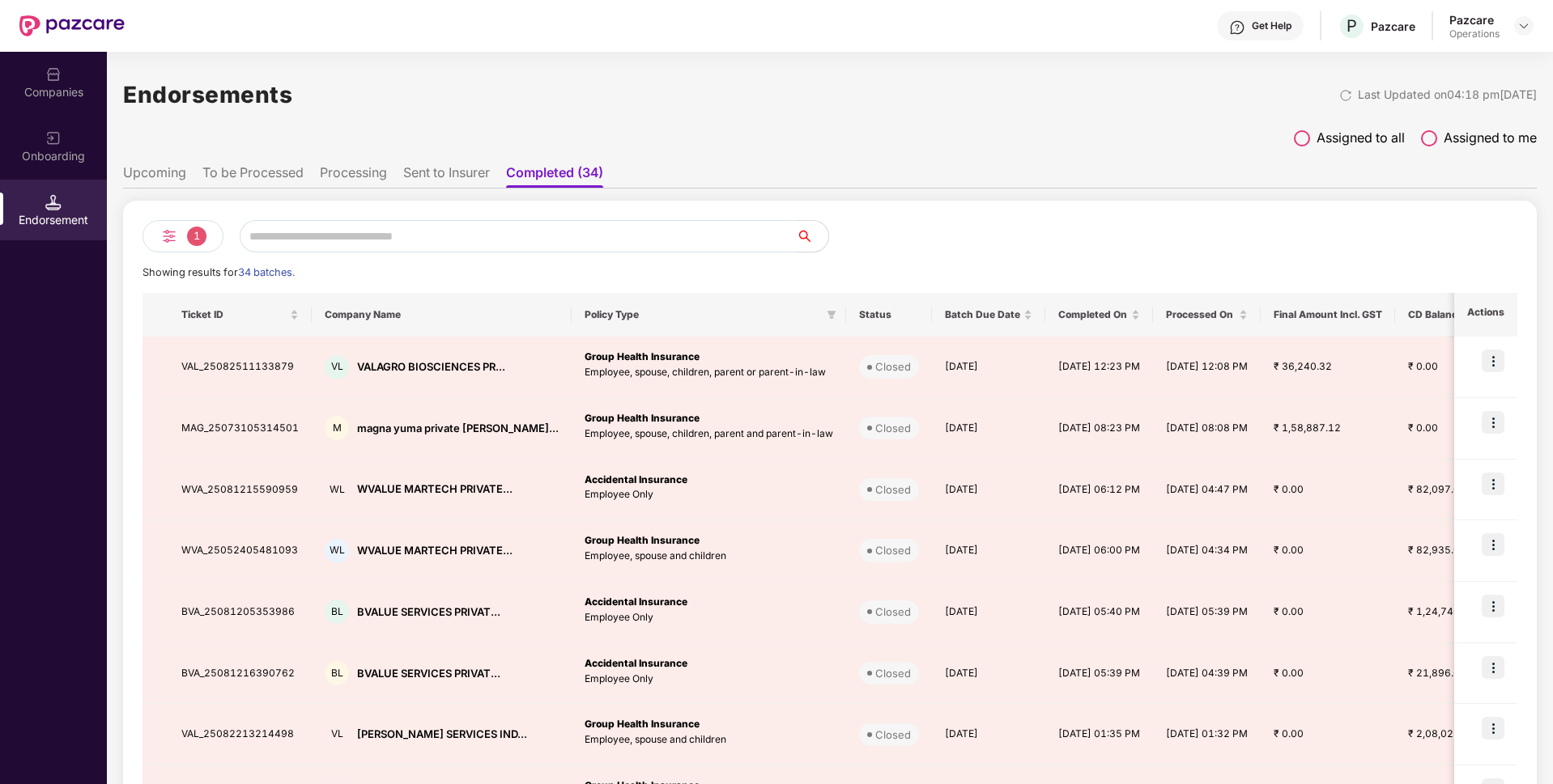
click at [490, 225] on input "text" at bounding box center [517, 235] width 556 height 32
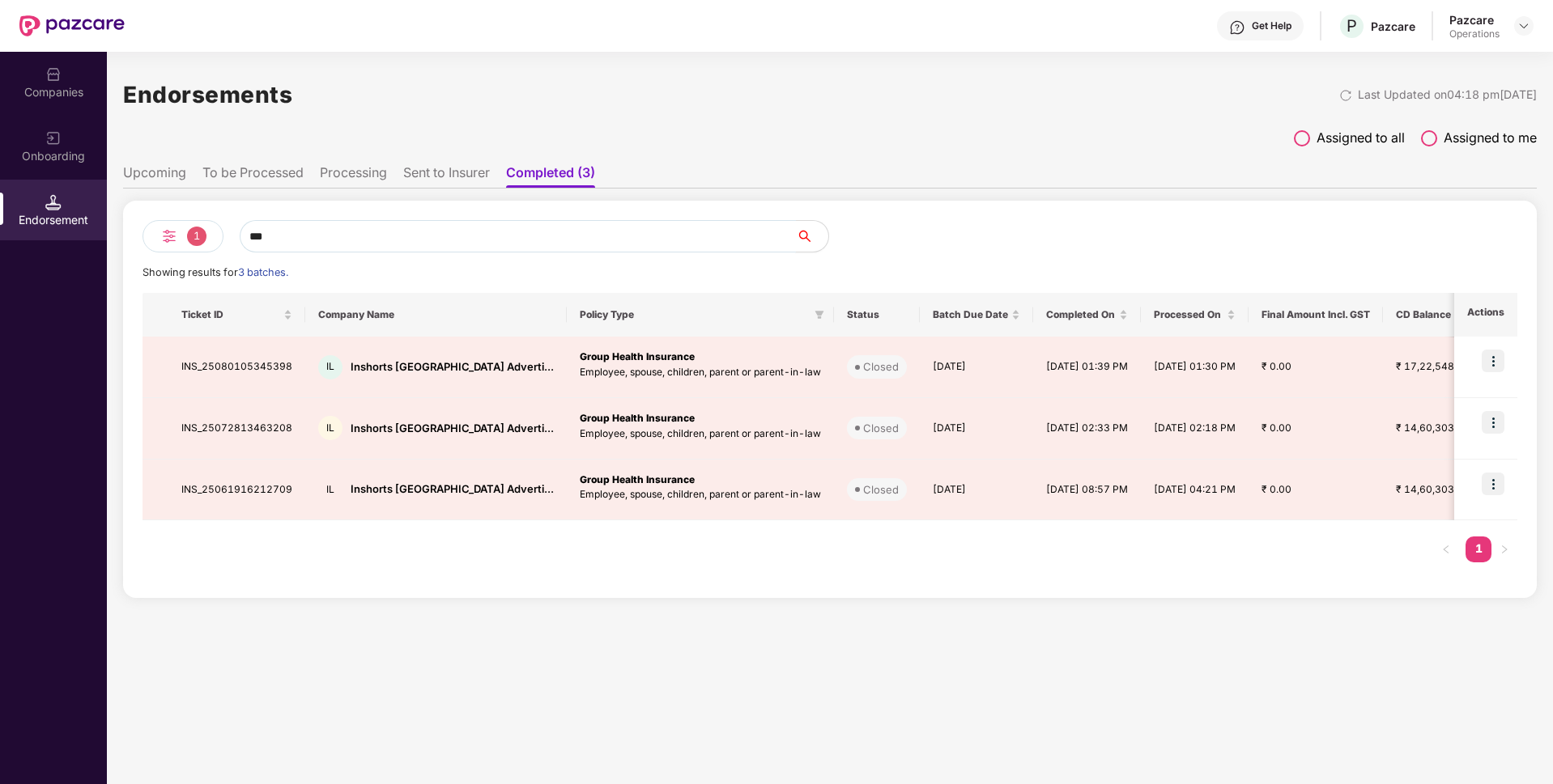
type input "***"
click at [452, 170] on li "Sent to Insurer" at bounding box center [446, 176] width 87 height 23
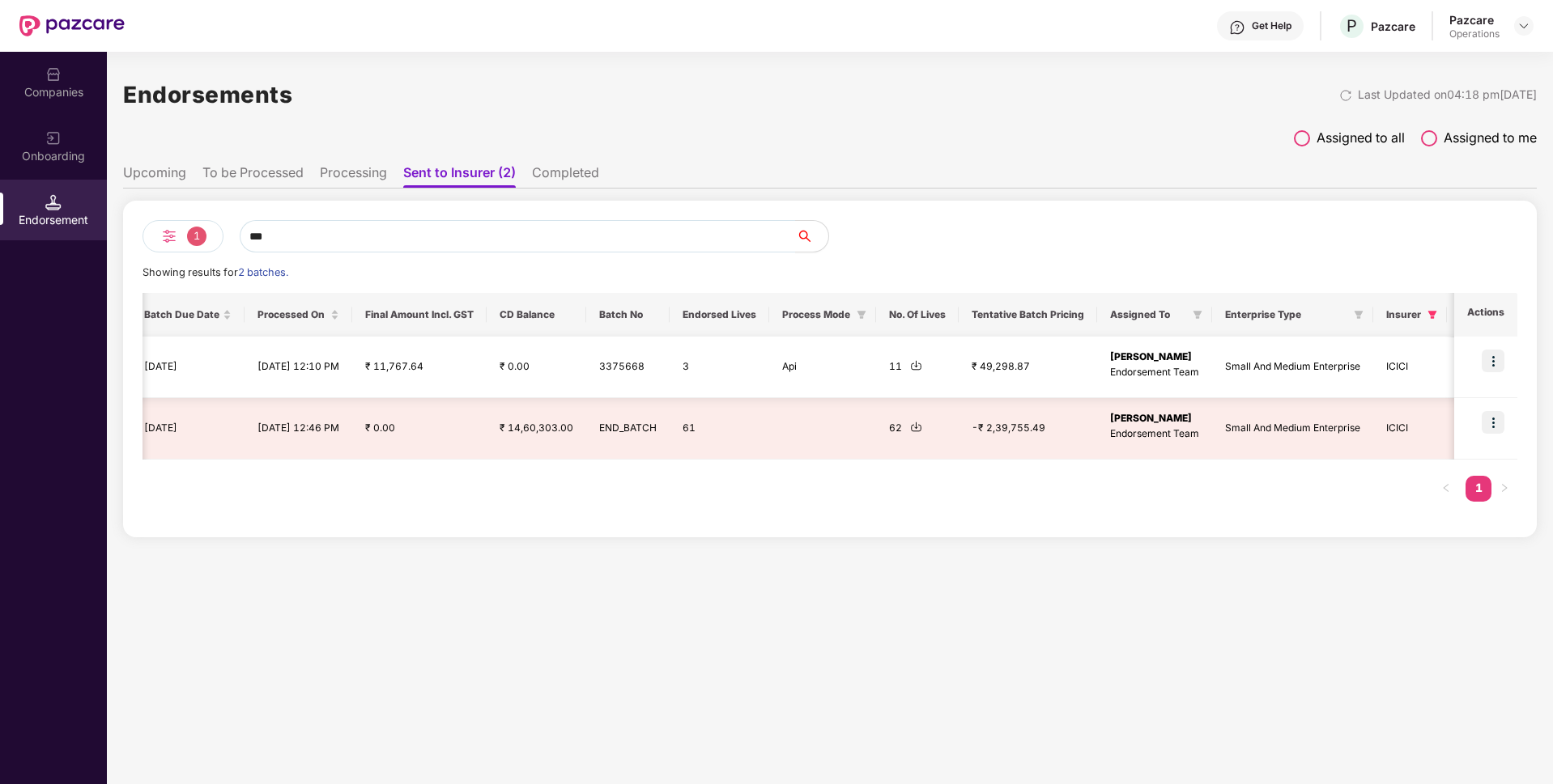
scroll to position [0, 829]
click at [1489, 360] on img at bounding box center [1492, 360] width 22 height 22
click at [1441, 408] on span "Download Lives" at bounding box center [1441, 402] width 83 height 18
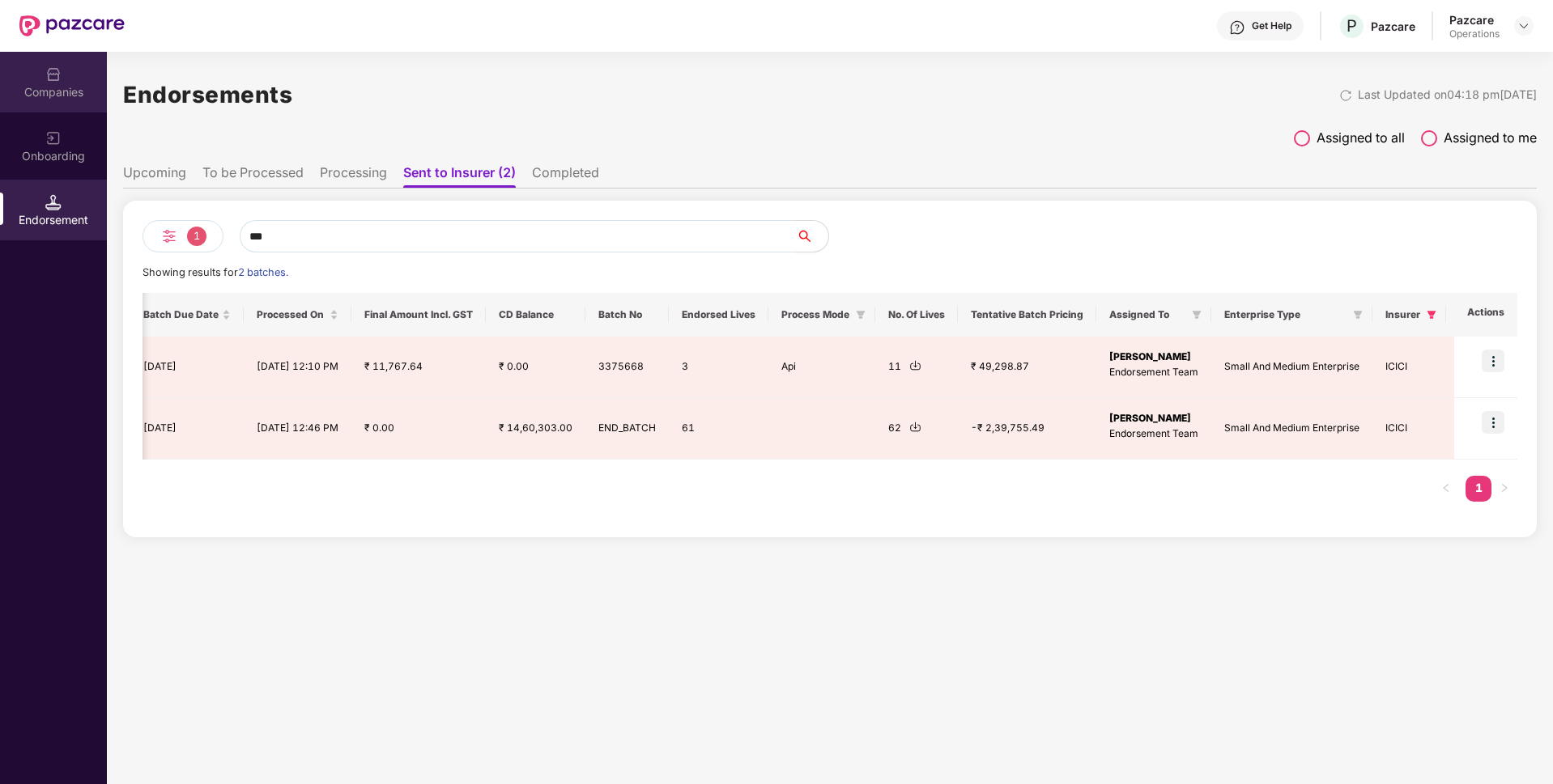
click at [49, 84] on div "Companies" at bounding box center [53, 93] width 107 height 17
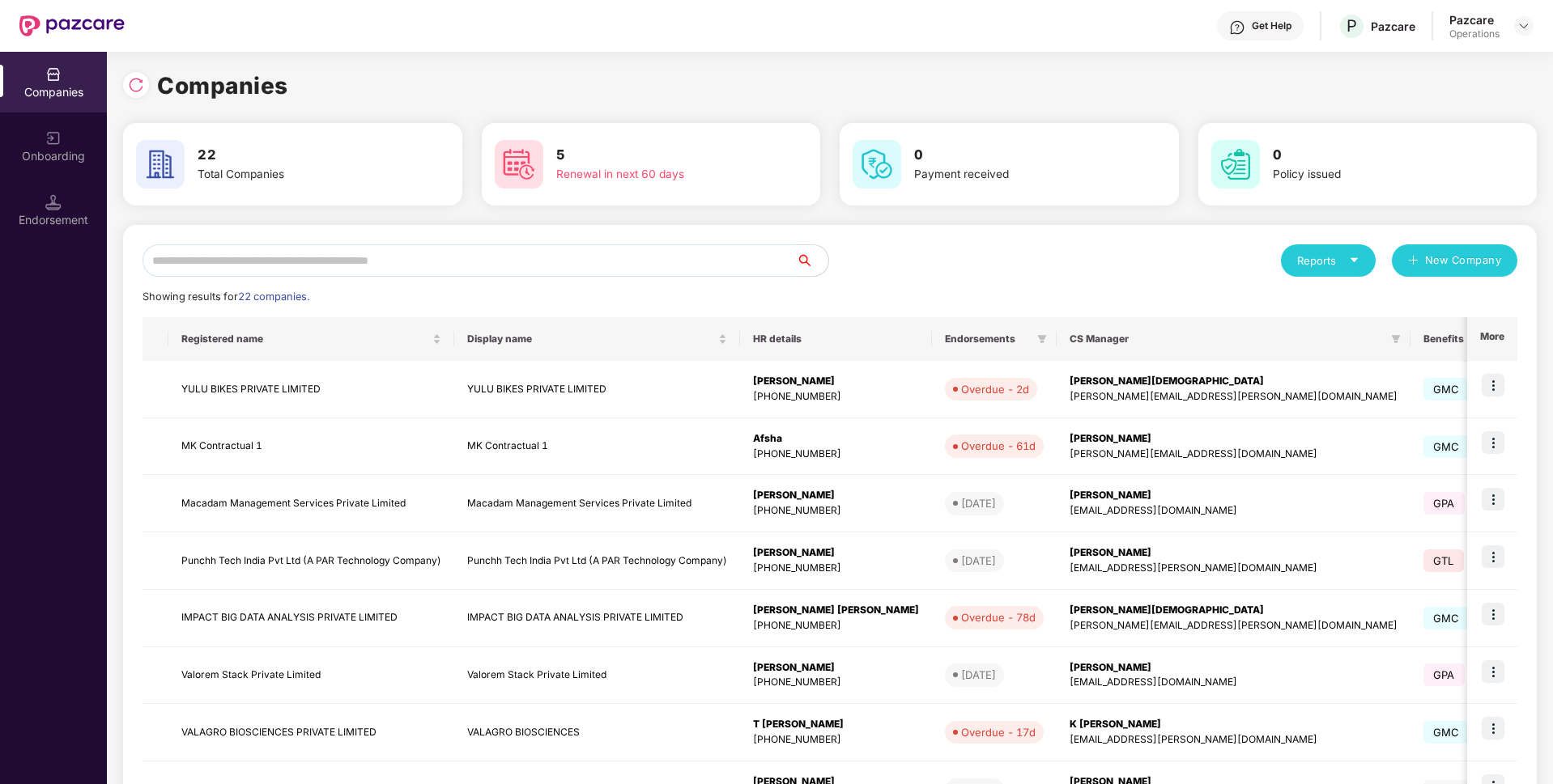
click at [313, 263] on input "text" at bounding box center [469, 260] width 653 height 32
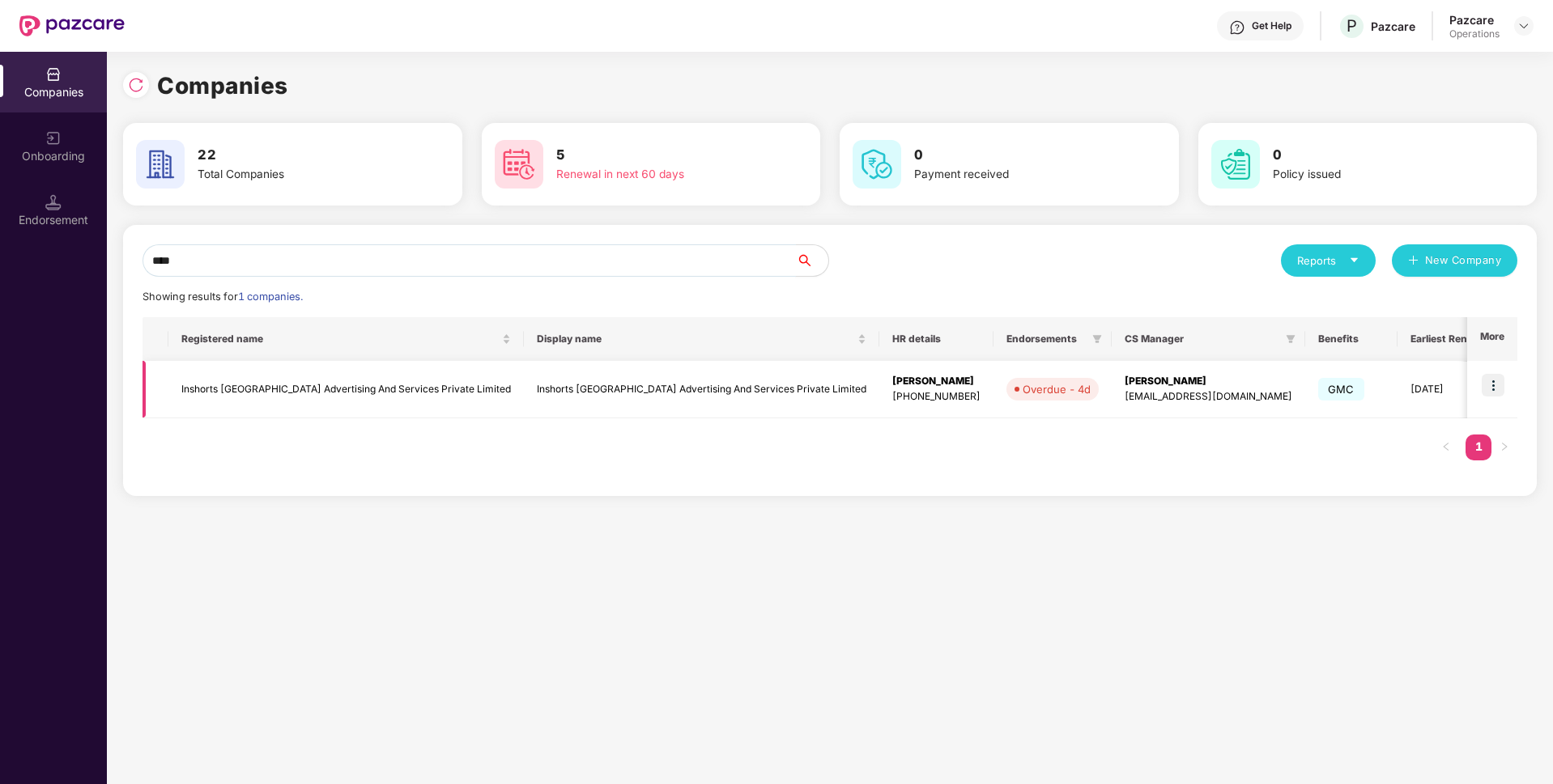
type input "****"
click at [1493, 378] on img at bounding box center [1492, 384] width 22 height 22
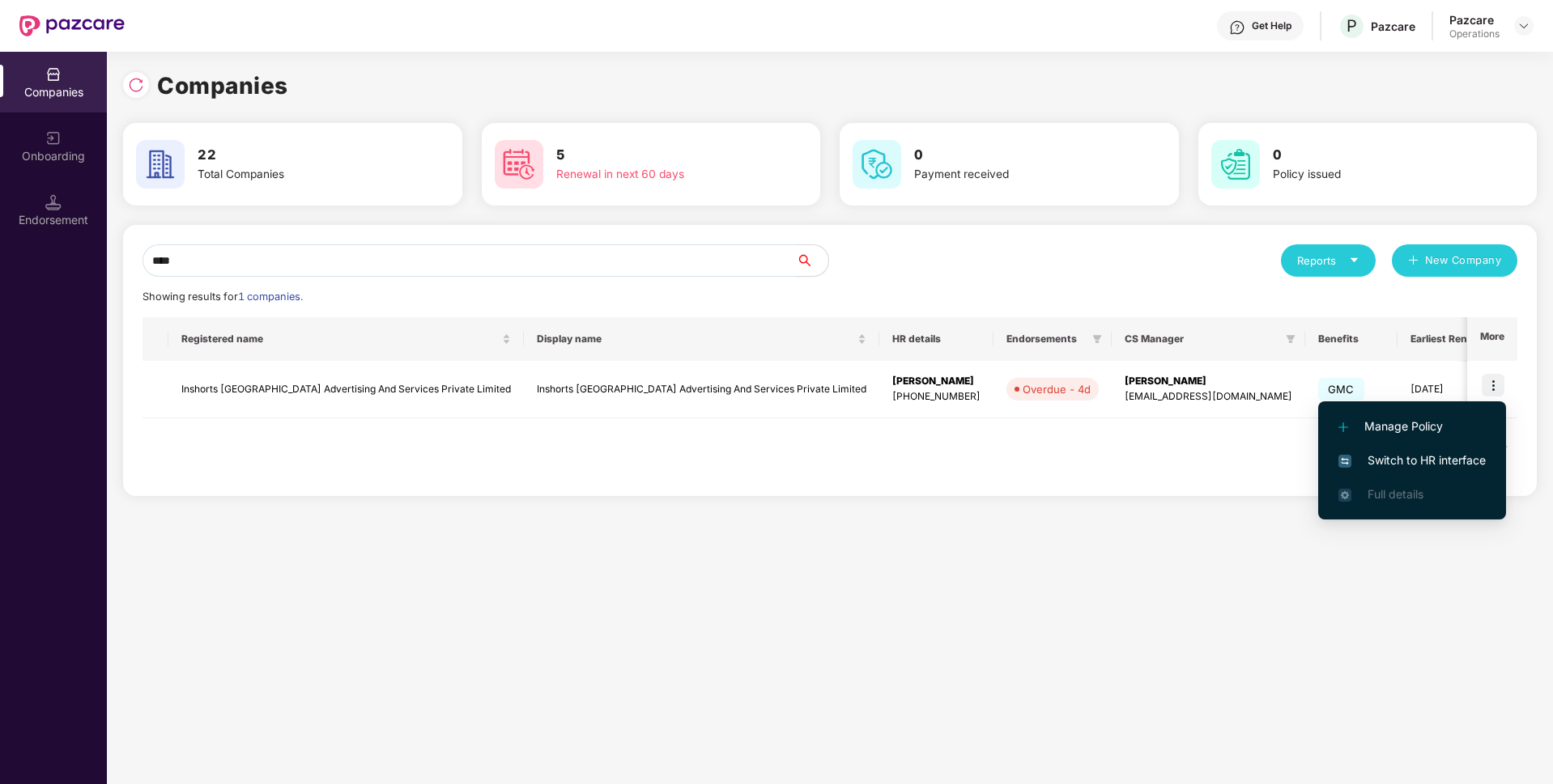
click at [1411, 456] on span "Switch to HR interface" at bounding box center [1412, 461] width 147 height 18
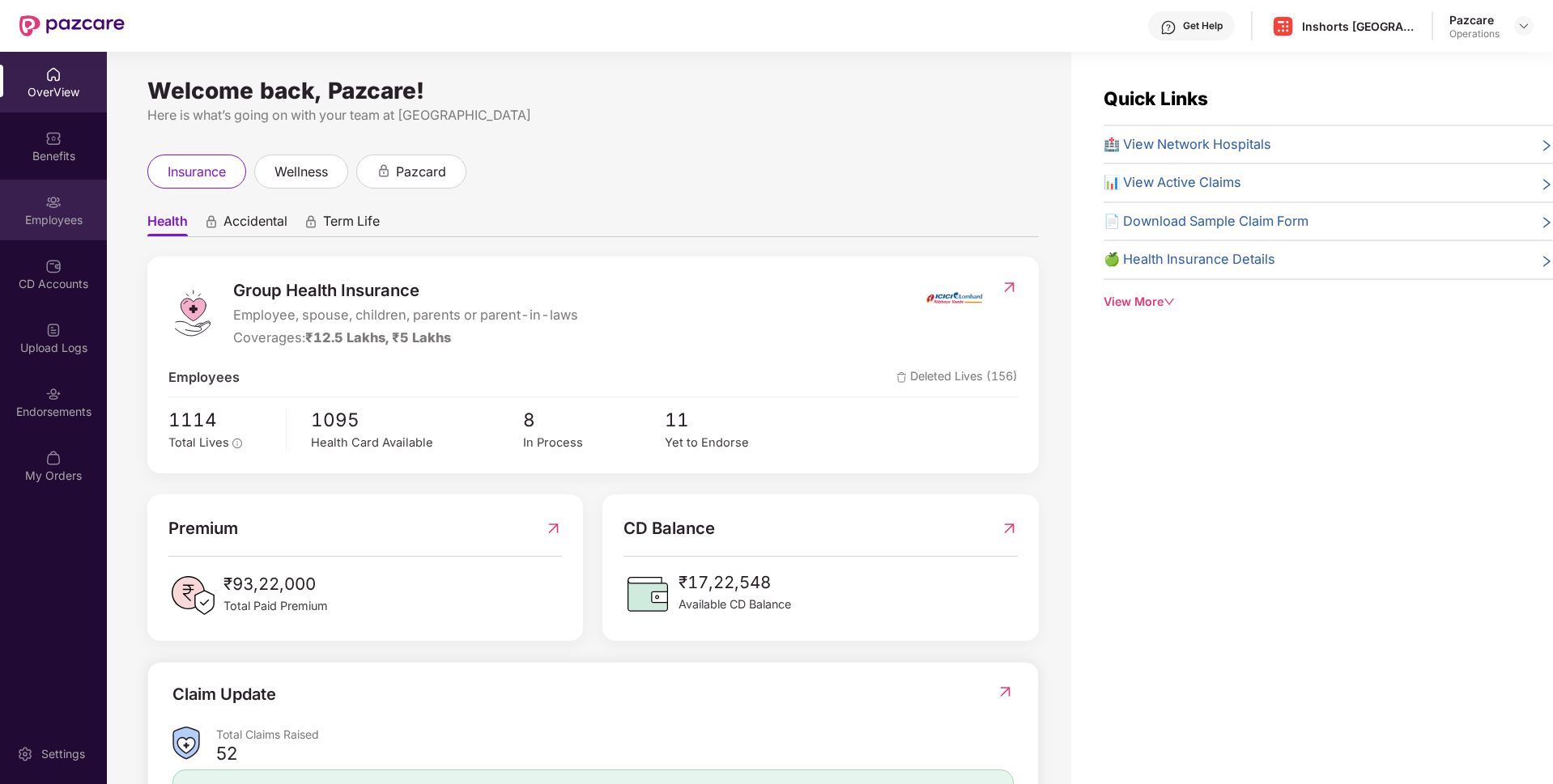
click at [2, 216] on div "Employees" at bounding box center [53, 221] width 107 height 17
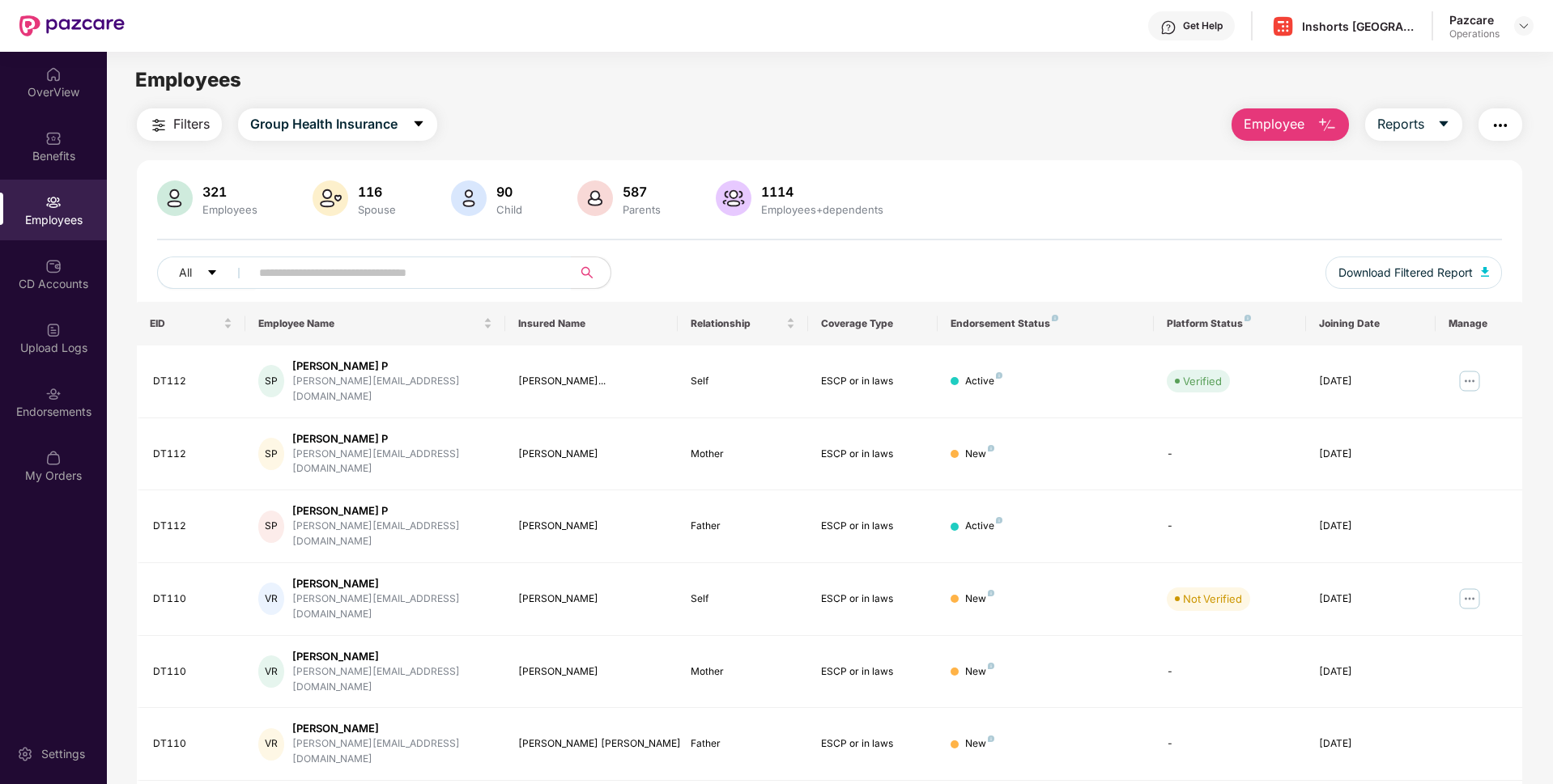
click at [197, 128] on span "Filters" at bounding box center [192, 124] width 36 height 20
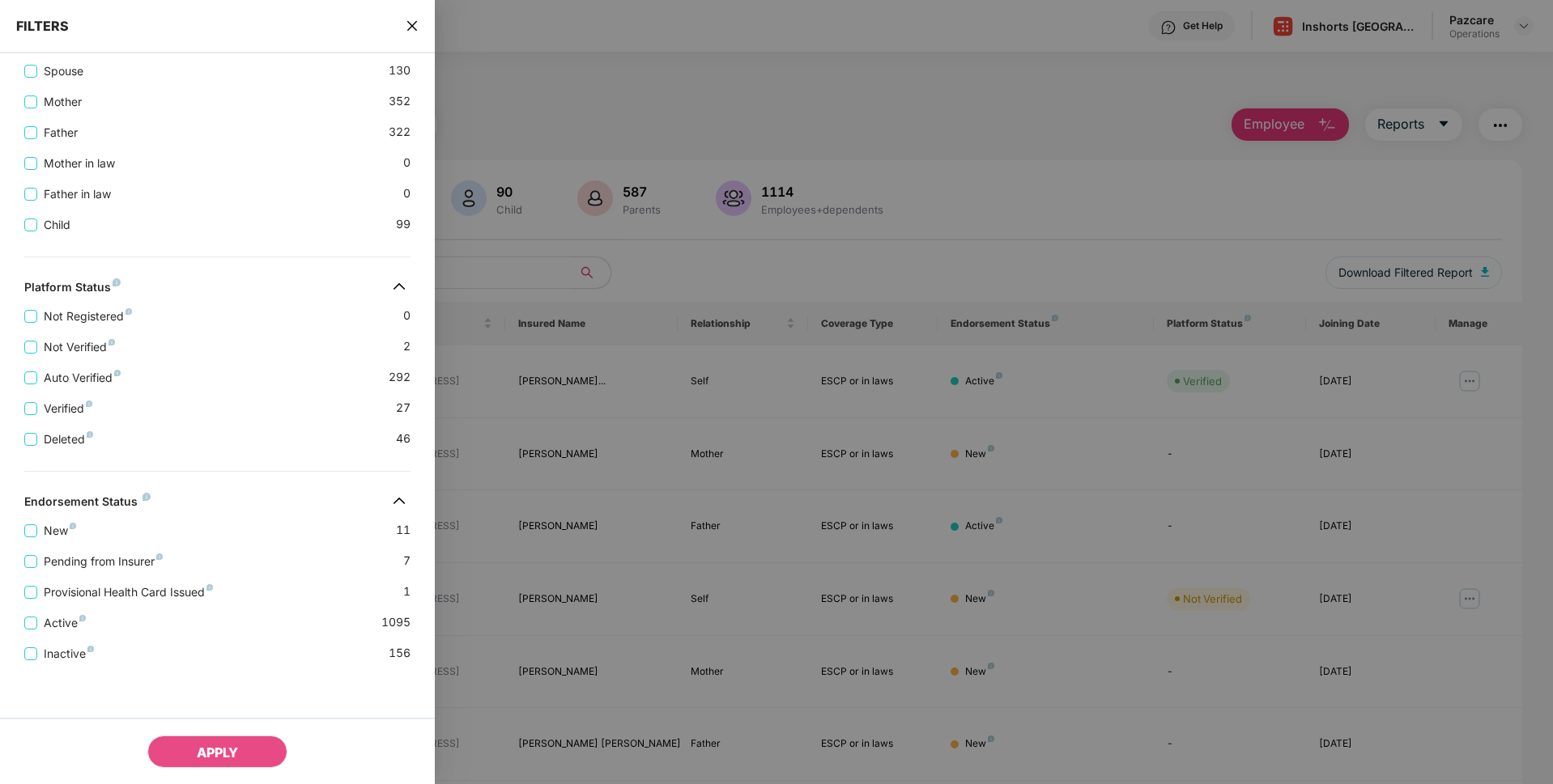
scroll to position [363, 0]
click at [413, 31] on icon "close" at bounding box center [412, 26] width 13 height 13
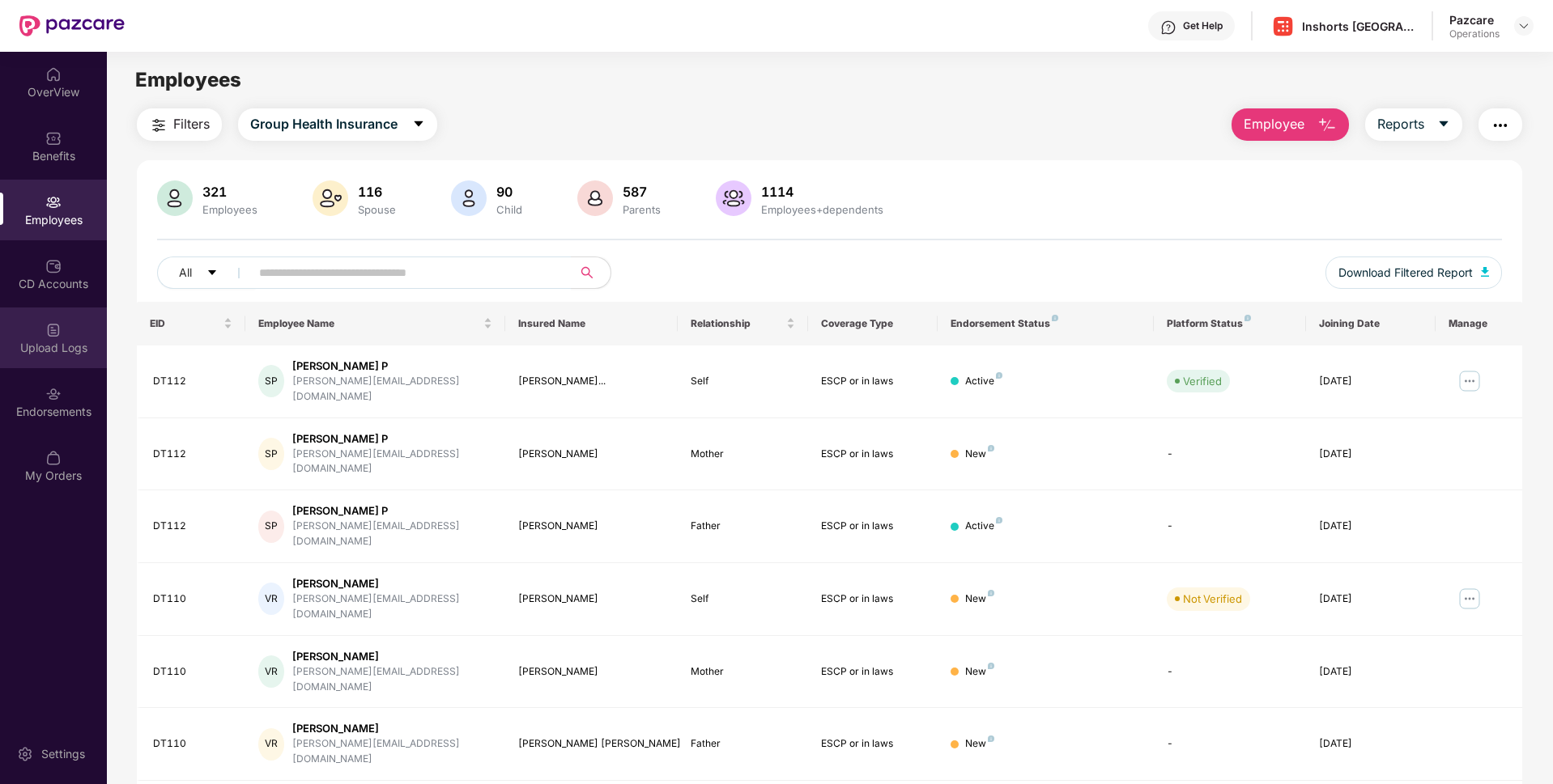
click at [45, 363] on div "Upload Logs" at bounding box center [53, 337] width 107 height 60
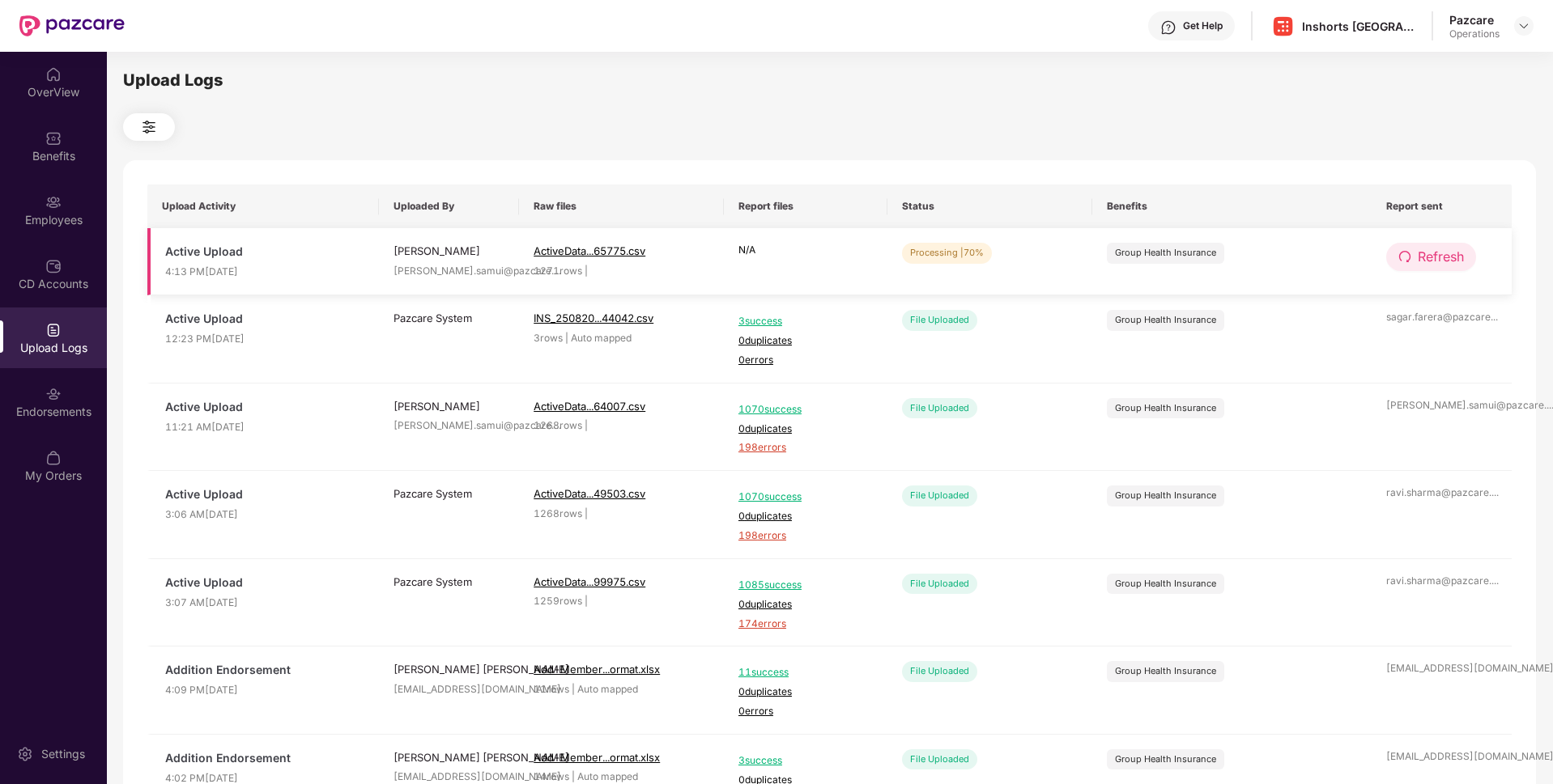
click at [1422, 259] on span "Refresh" at bounding box center [1441, 257] width 46 height 20
click at [622, 318] on span "INS_250820...44042.csv" at bounding box center [593, 318] width 120 height 13
click at [1401, 255] on icon "redo" at bounding box center [1404, 257] width 13 height 13
click at [1412, 246] on button "Refresh" at bounding box center [1431, 257] width 90 height 28
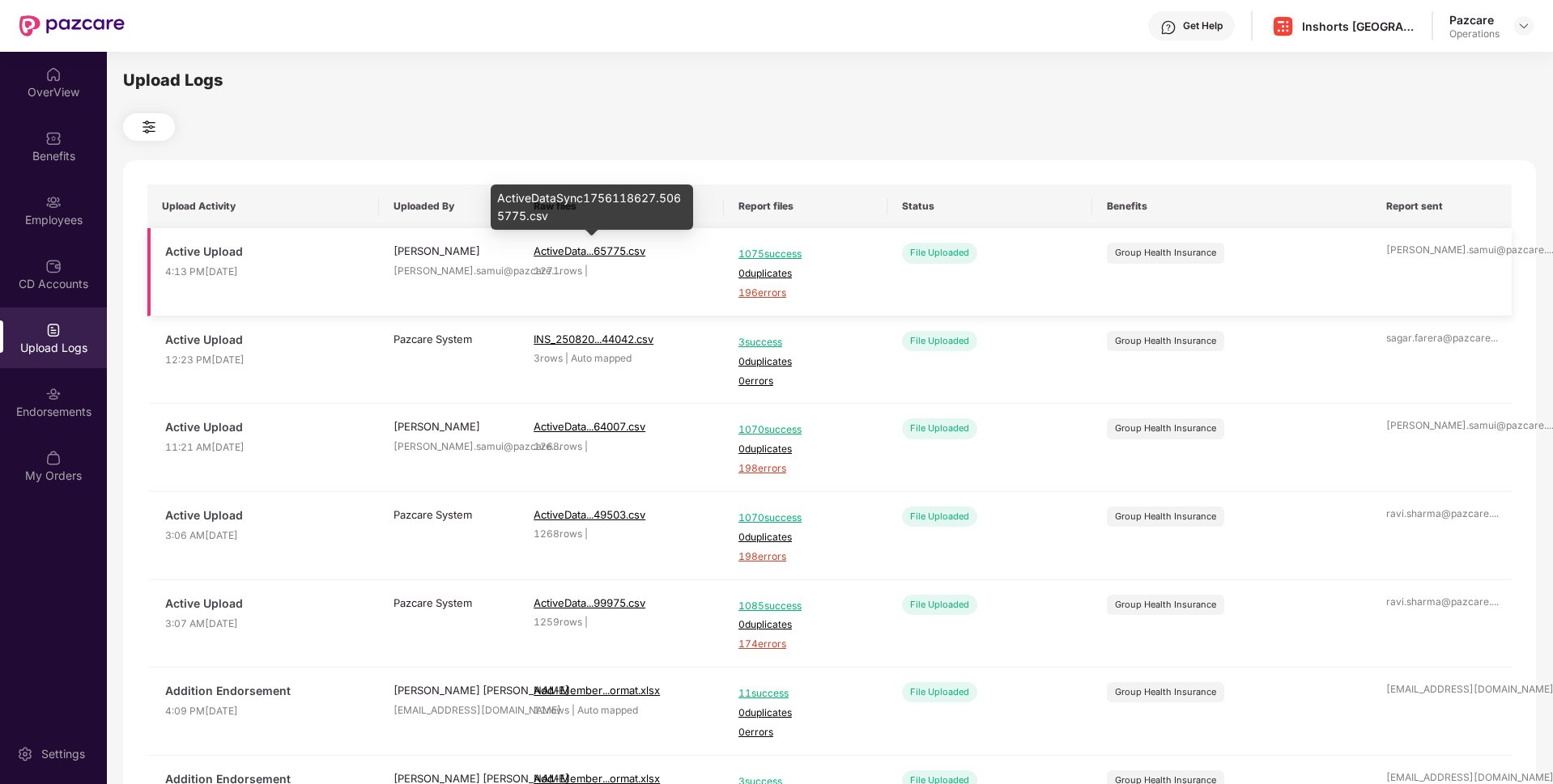
click at [624, 251] on span "ActiveData...65775.csv" at bounding box center [588, 251] width 112 height 13
click at [1530, 25] on div at bounding box center [1524, 26] width 20 height 20
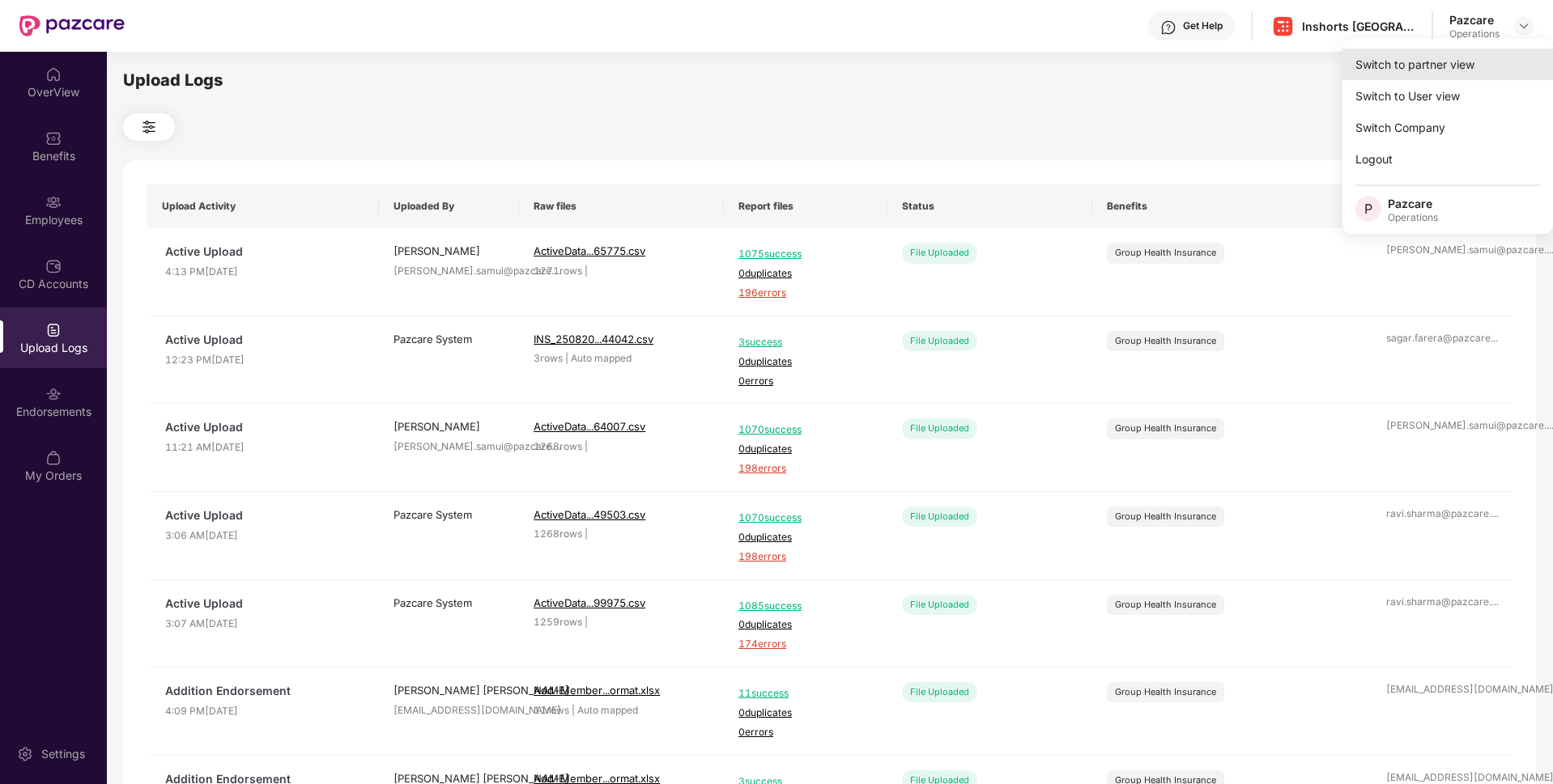
click at [1433, 72] on div "Switch to partner view" at bounding box center [1447, 64] width 211 height 31
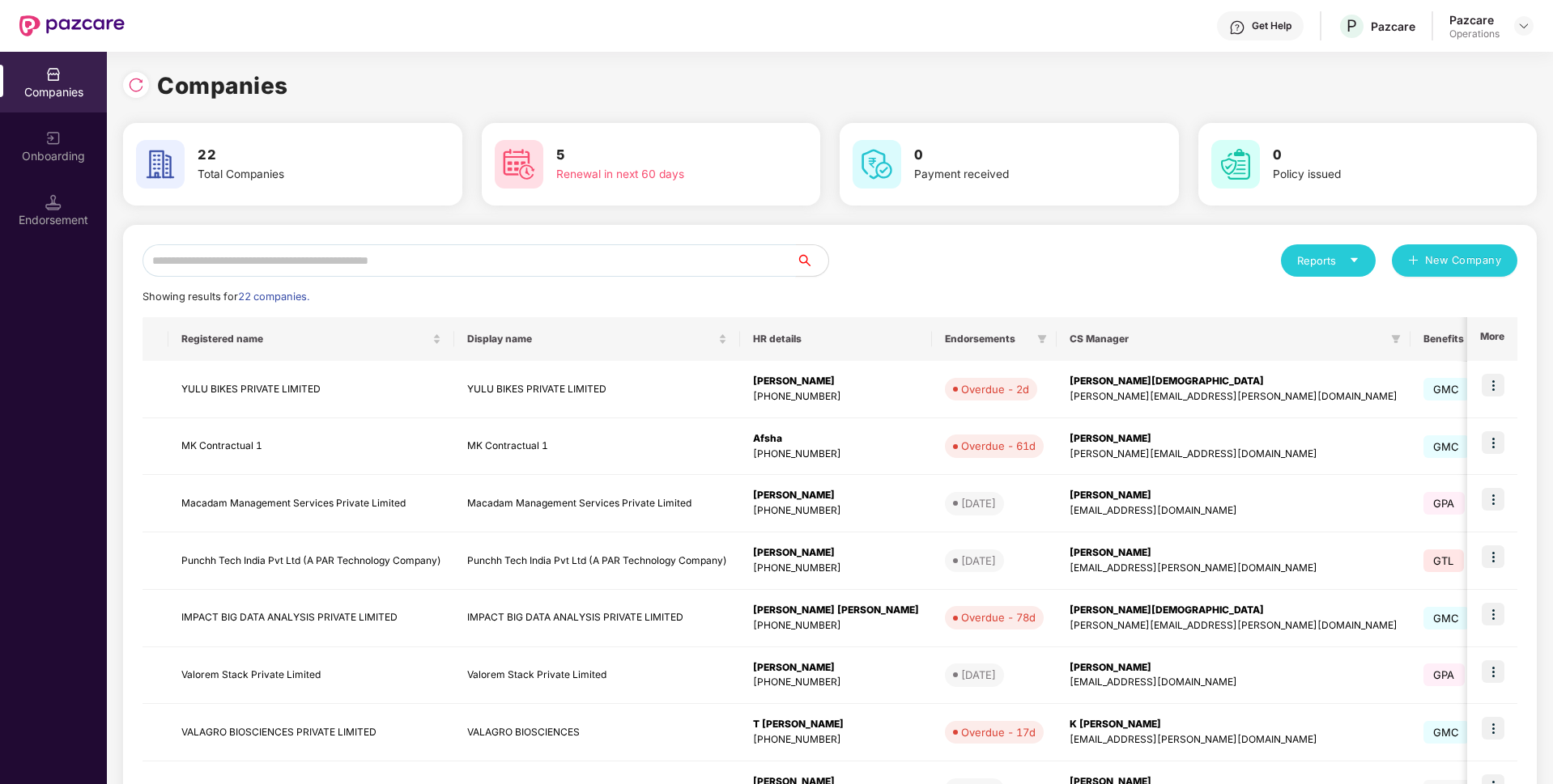
click at [452, 250] on input "text" at bounding box center [469, 260] width 653 height 32
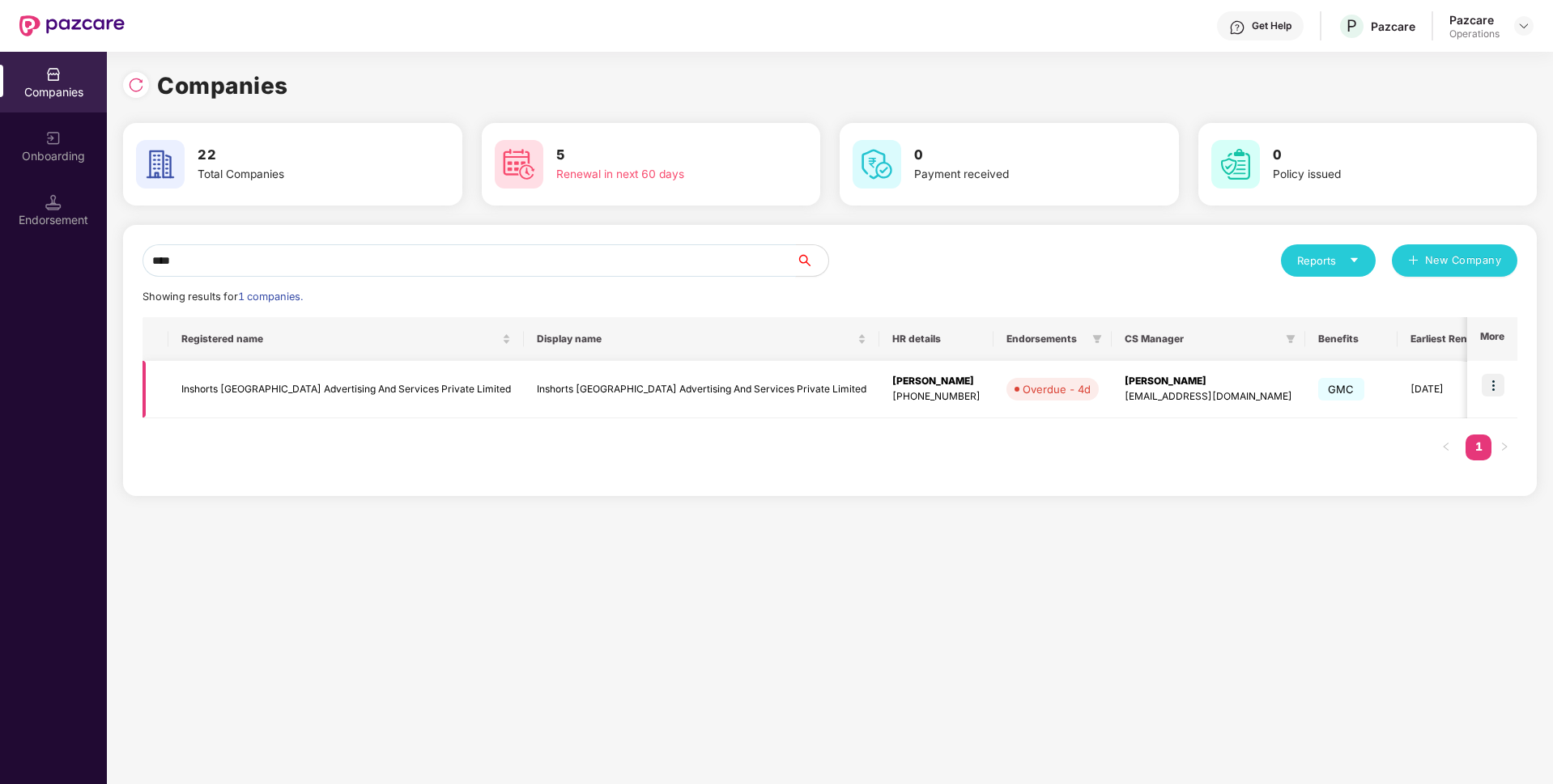
type input "****"
click at [1493, 382] on img at bounding box center [1492, 384] width 22 height 22
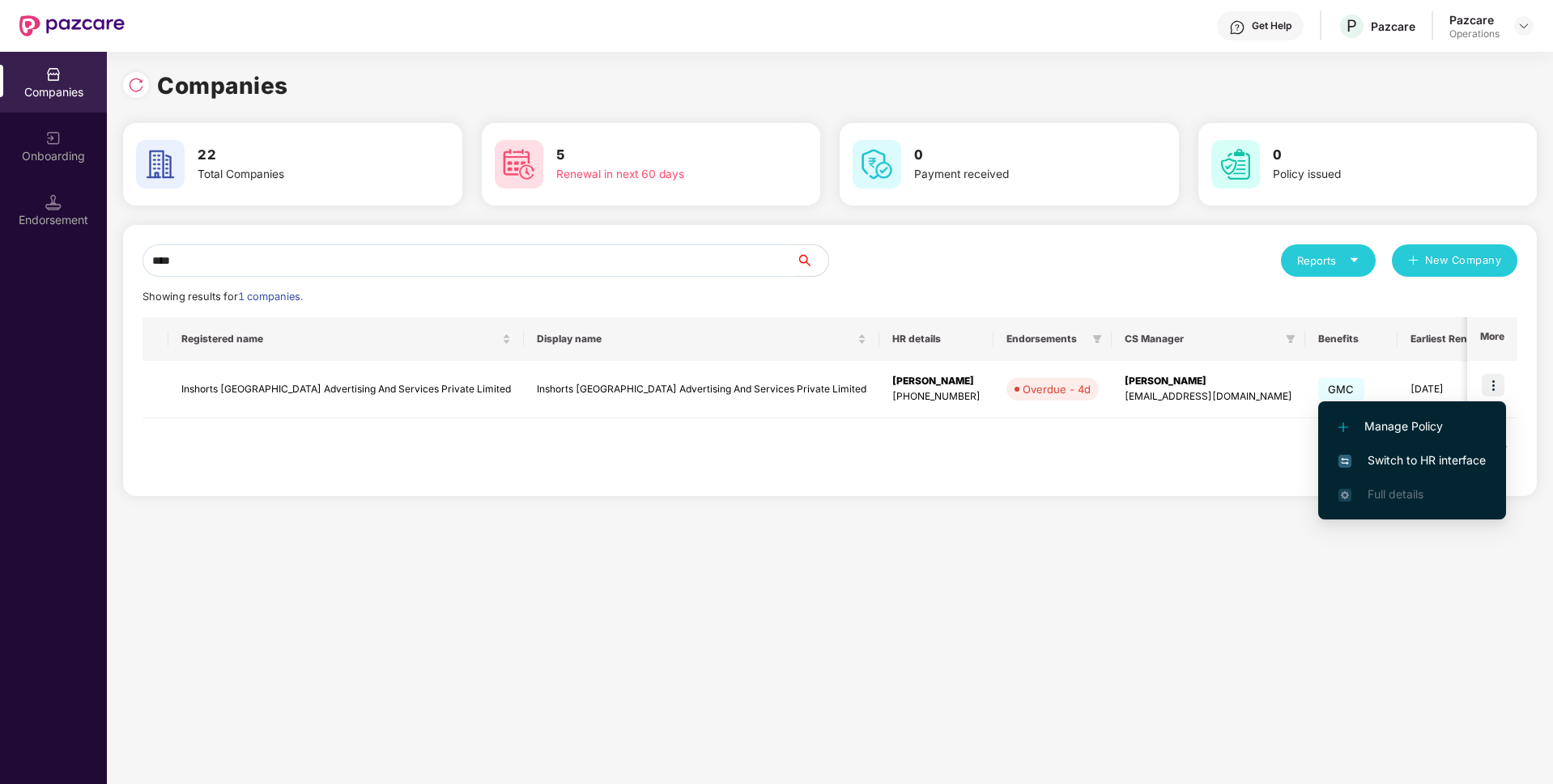
click at [1357, 429] on span "Manage Policy" at bounding box center [1412, 426] width 147 height 18
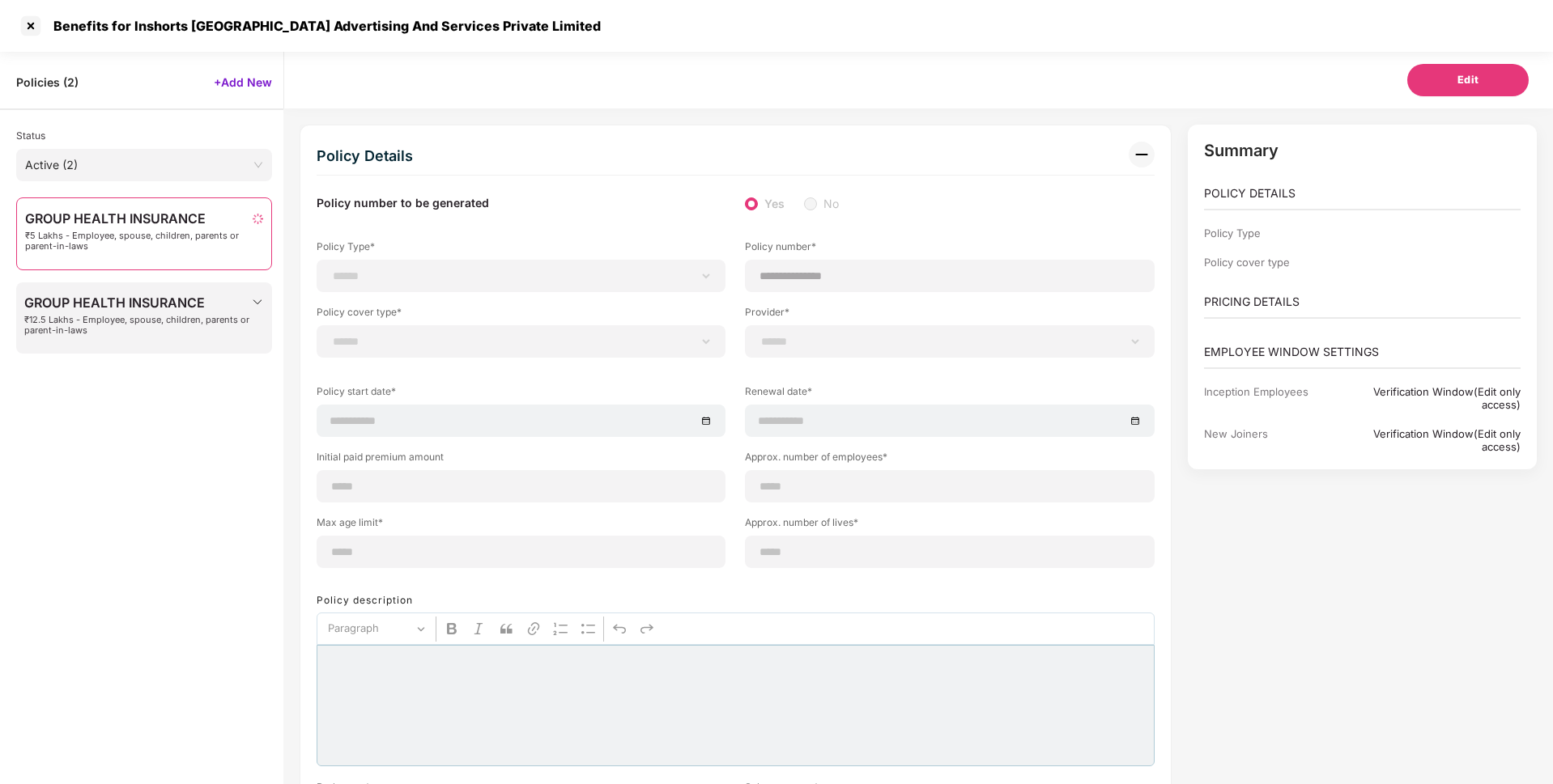
type input "**********"
type input "***"
type input "**"
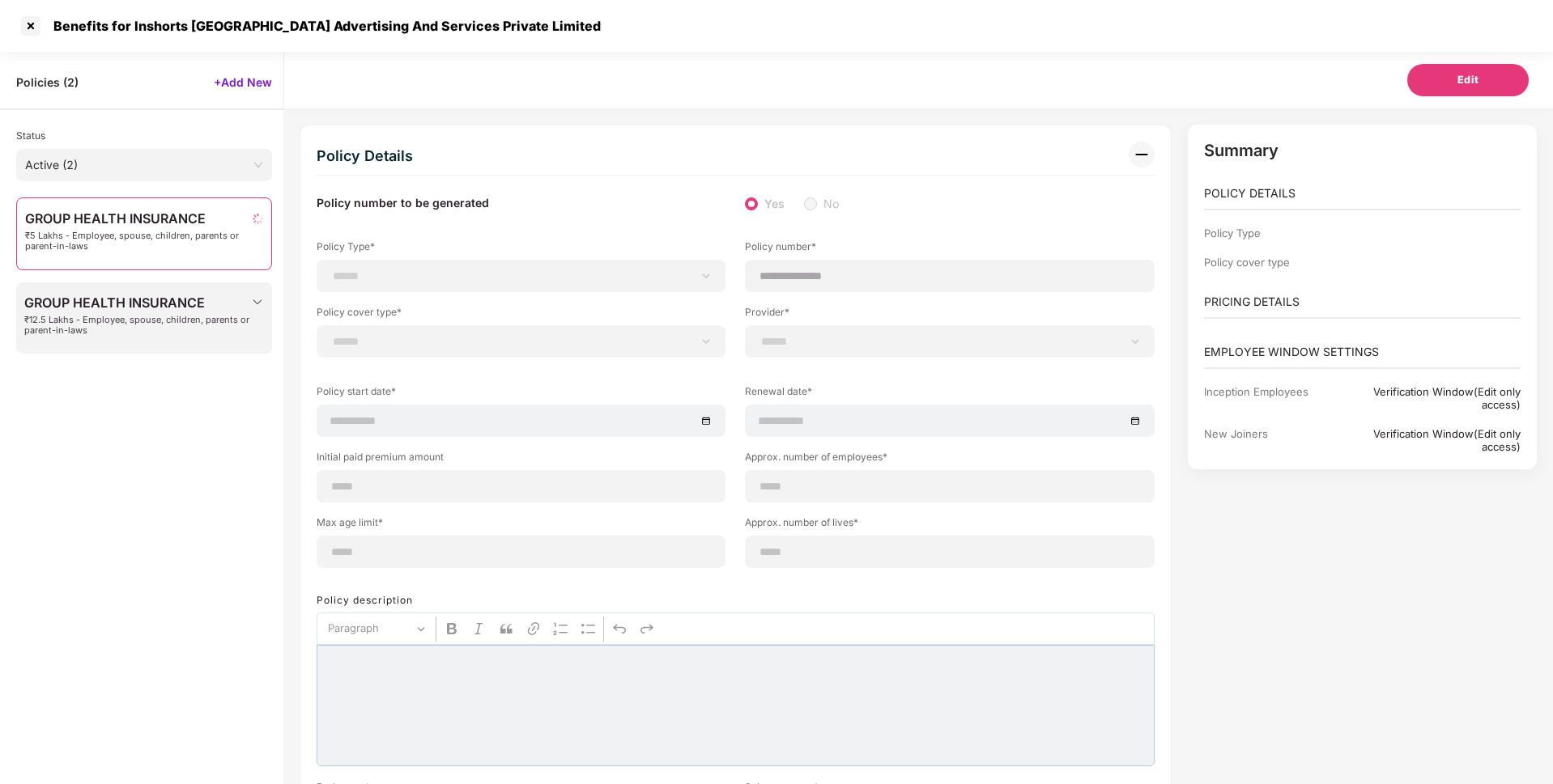
type input "****"
type input "*"
type input "**"
type input "******"
type input "**********"
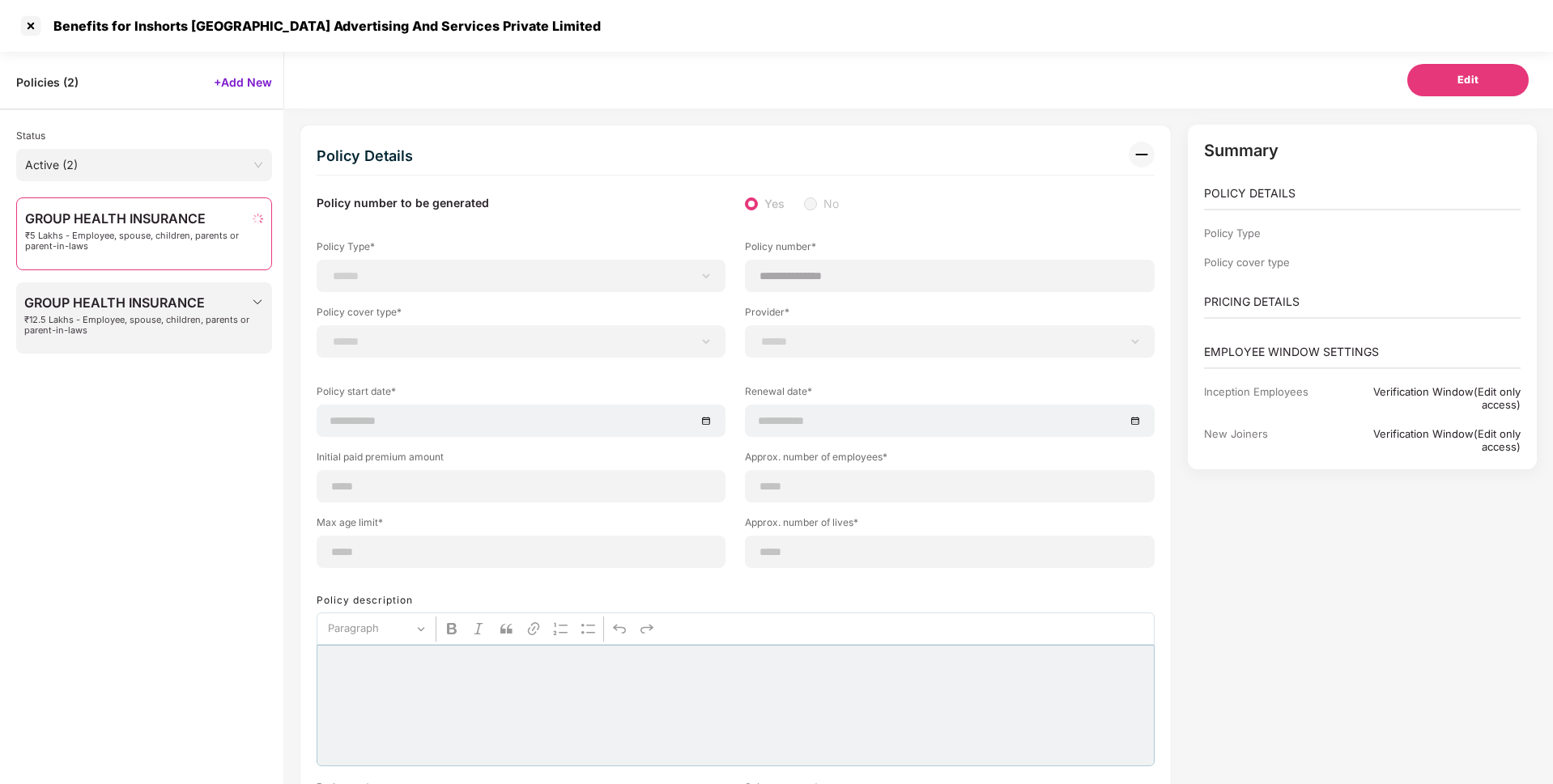
type input "**********"
type input "*****"
select select "**********"
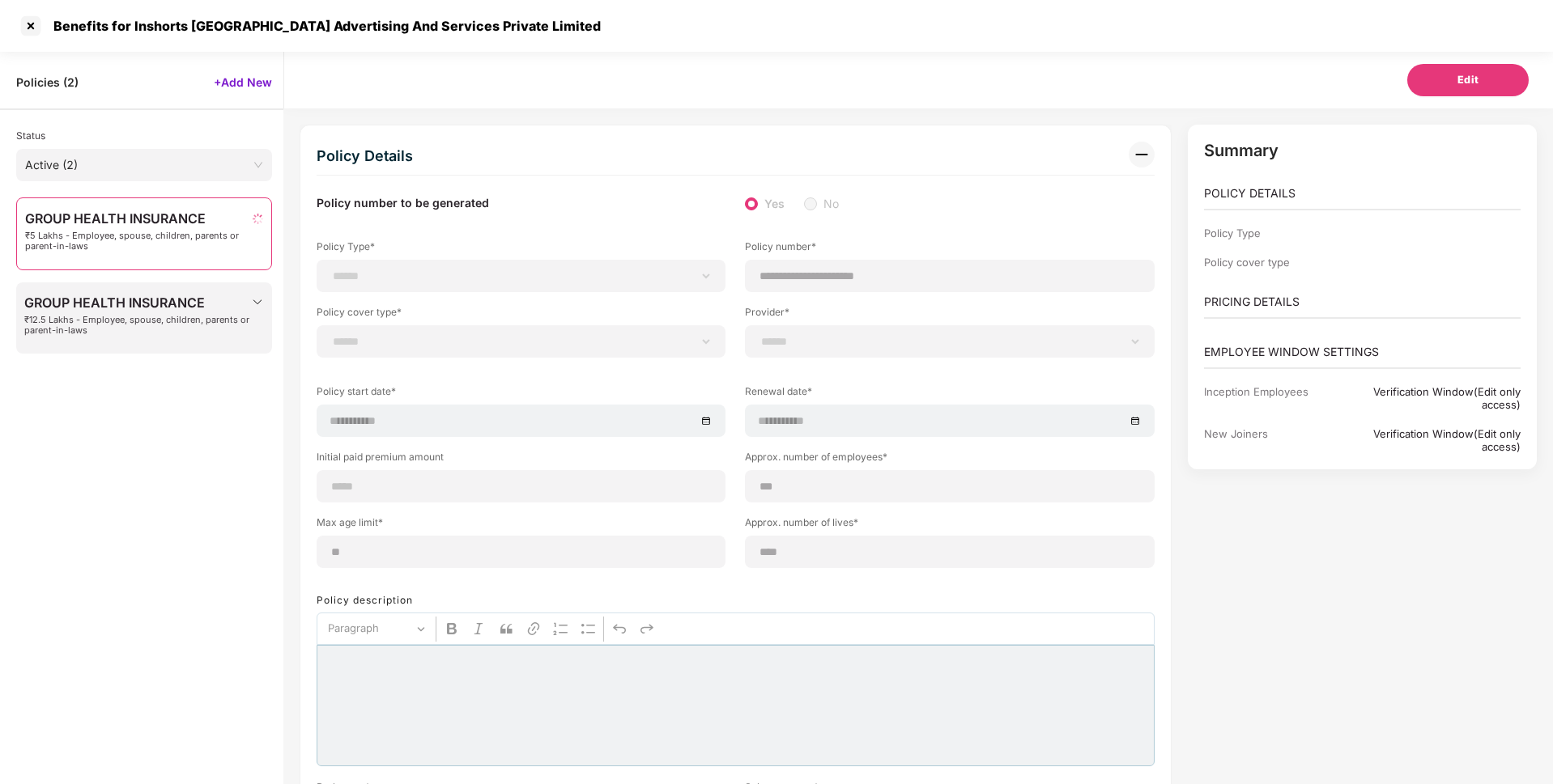
select select "**********"
select select "**"
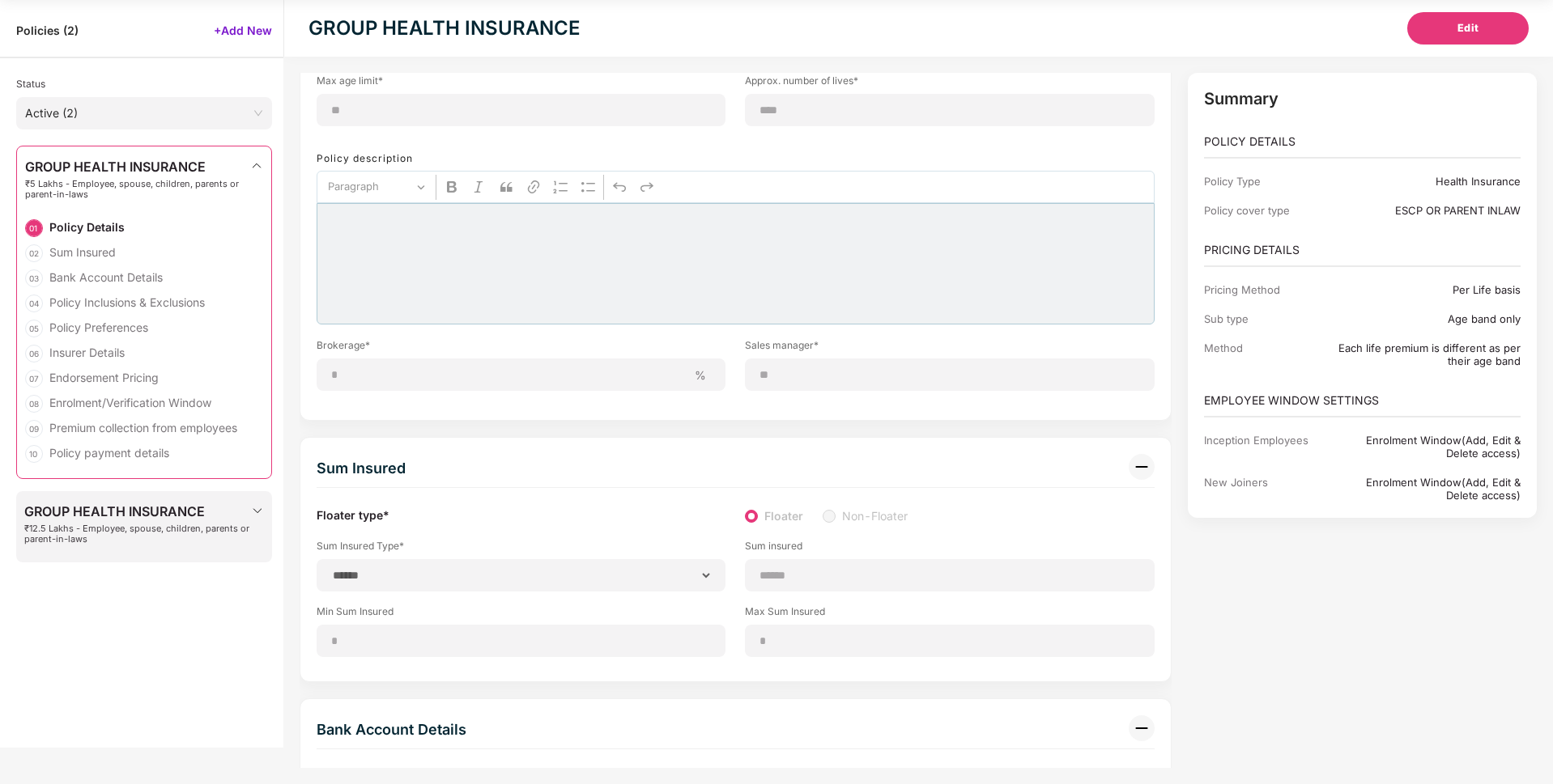
scroll to position [0, 0]
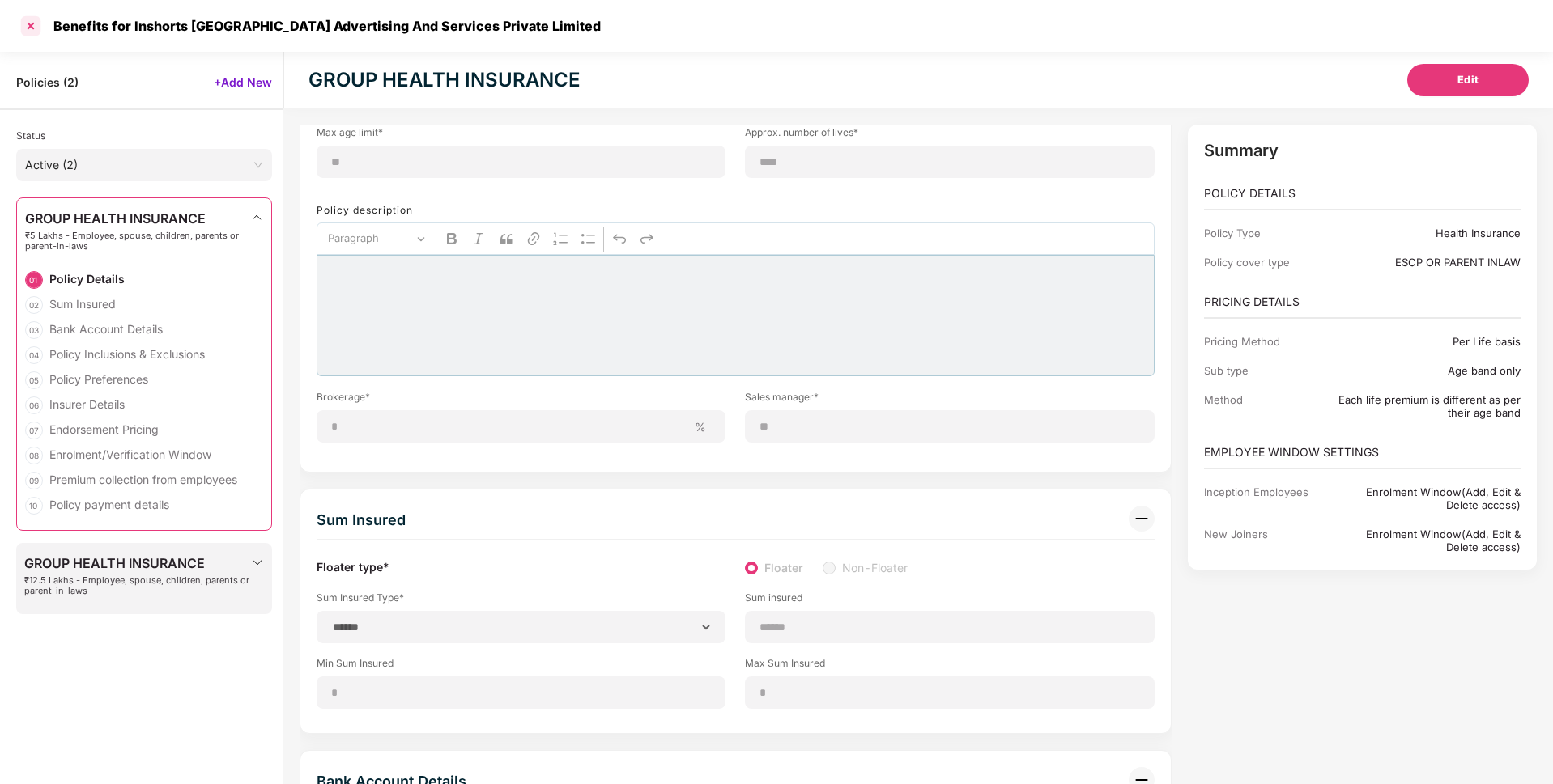
click at [31, 21] on div at bounding box center [31, 26] width 26 height 26
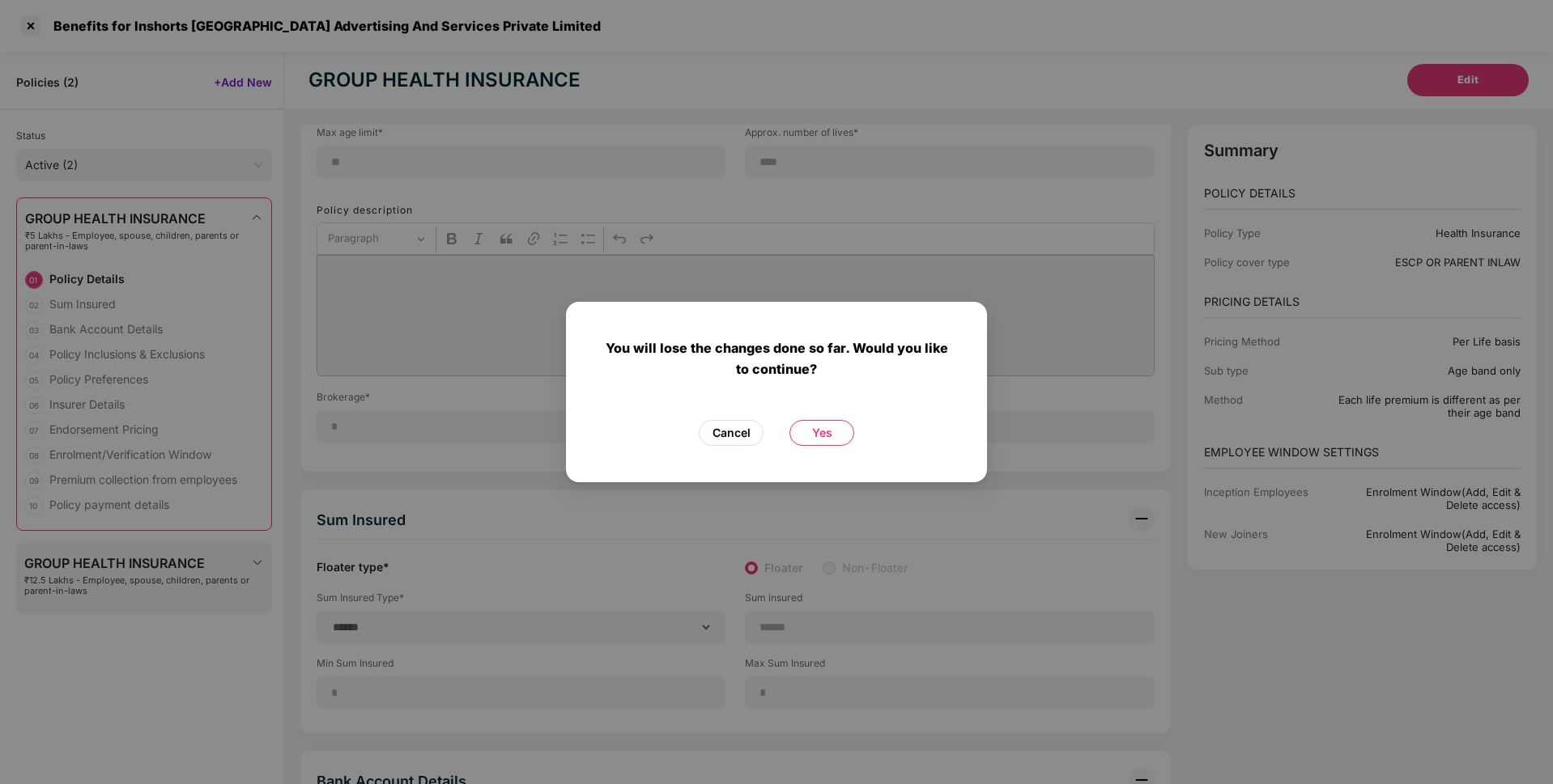
click at [743, 428] on span "Cancel" at bounding box center [731, 433] width 38 height 18
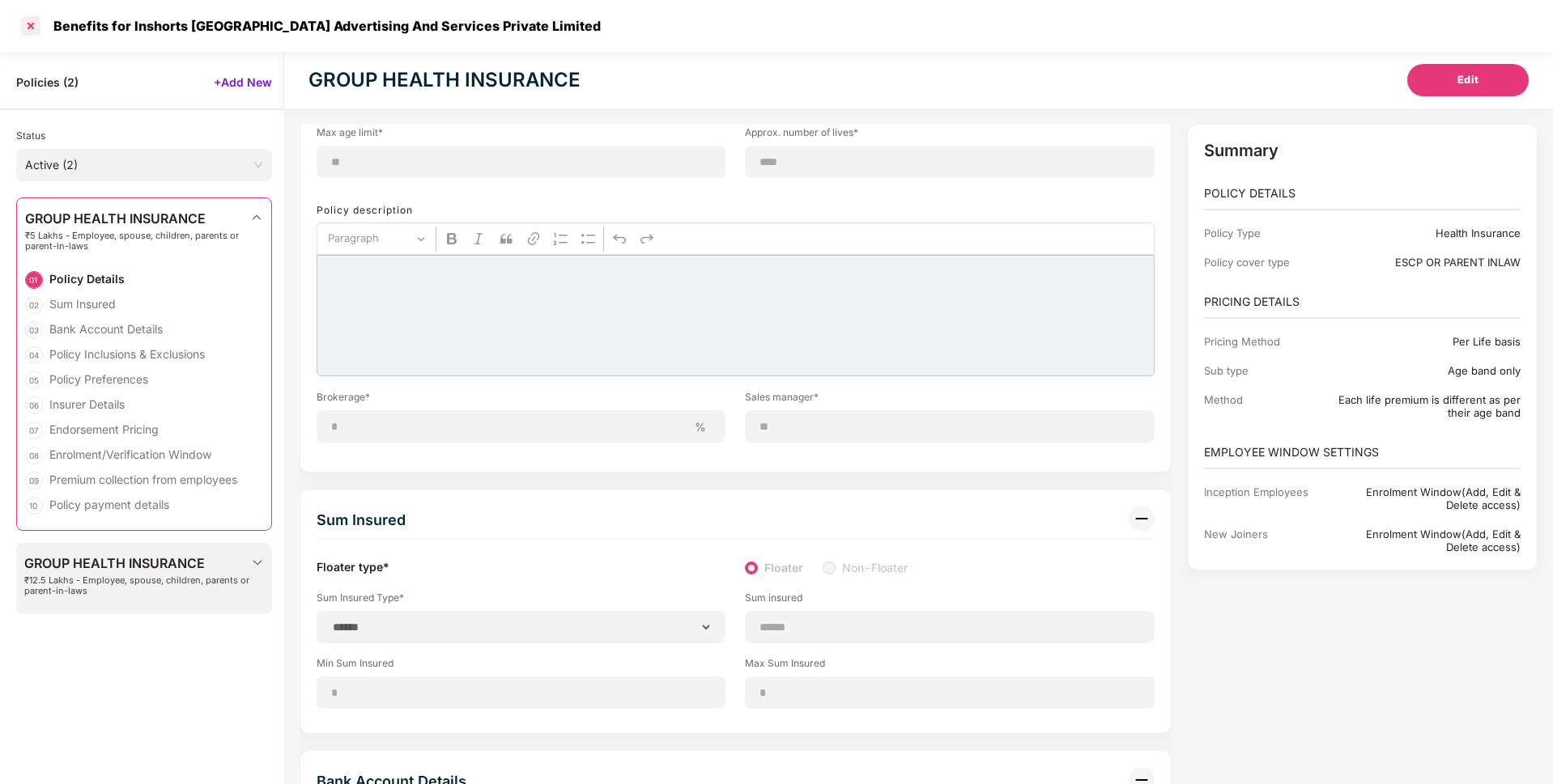
click at [25, 26] on div at bounding box center [31, 26] width 26 height 26
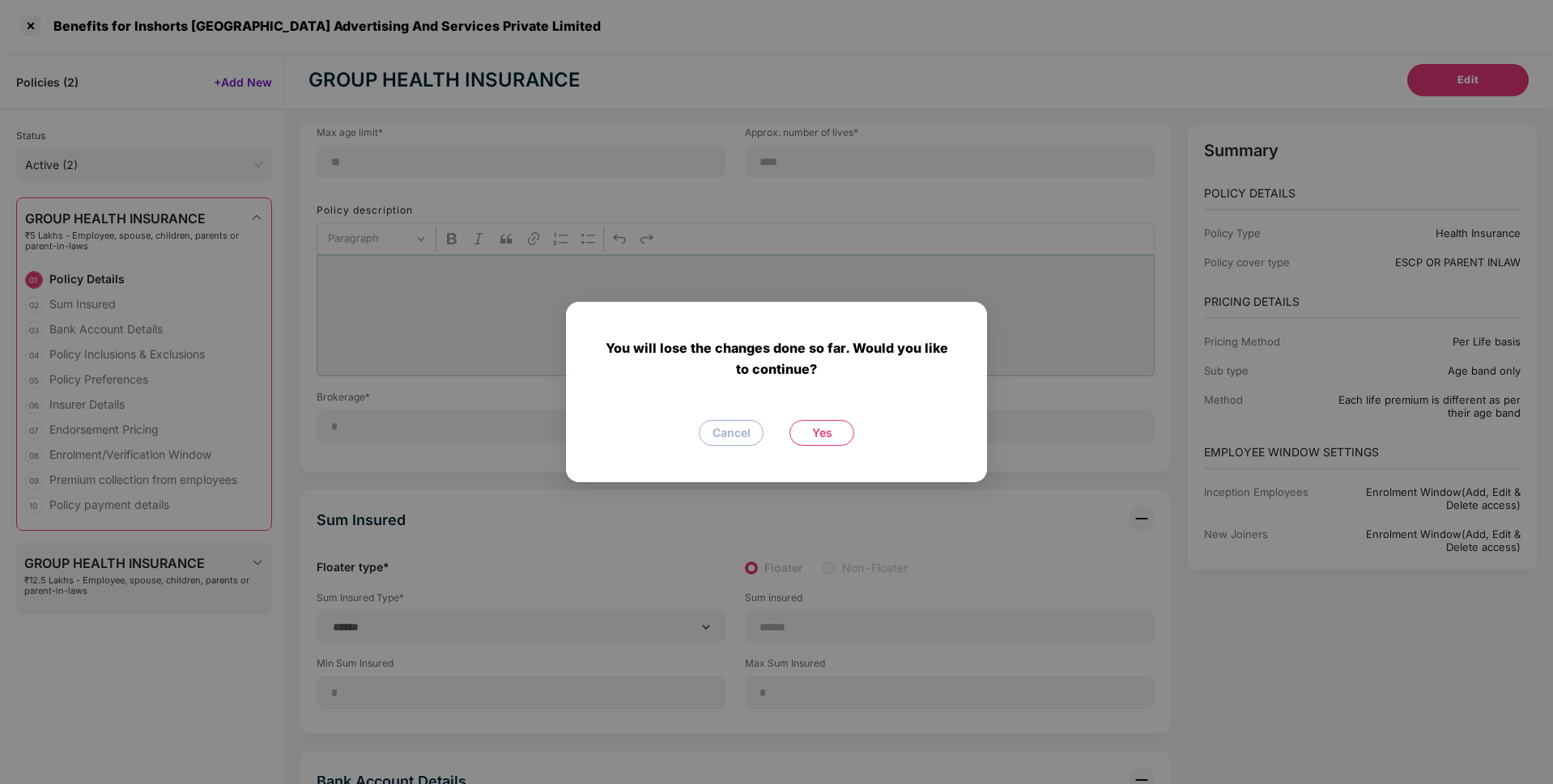
click at [826, 428] on span "Yes" at bounding box center [822, 433] width 20 height 18
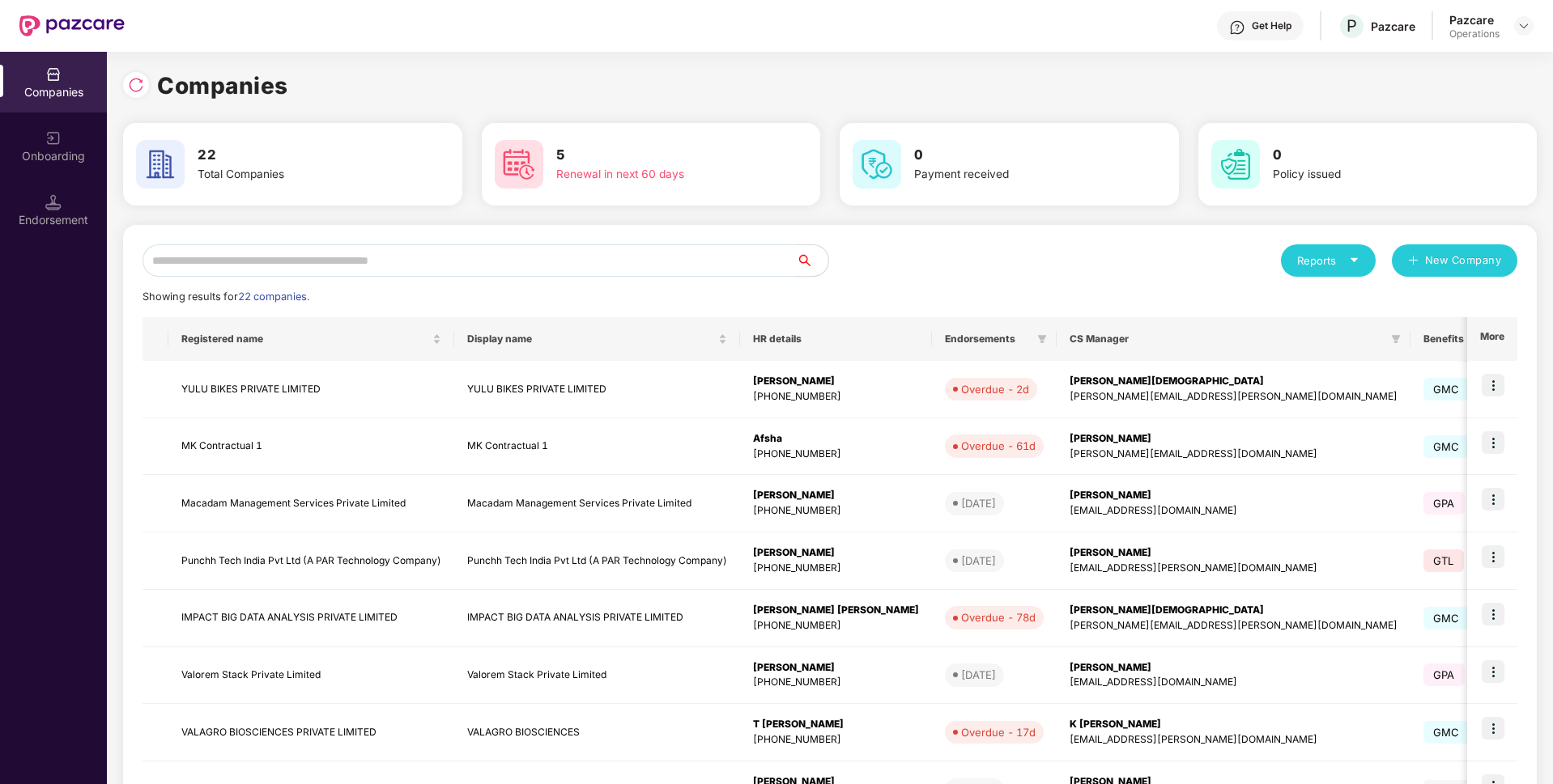
click at [620, 276] on input "text" at bounding box center [469, 260] width 653 height 32
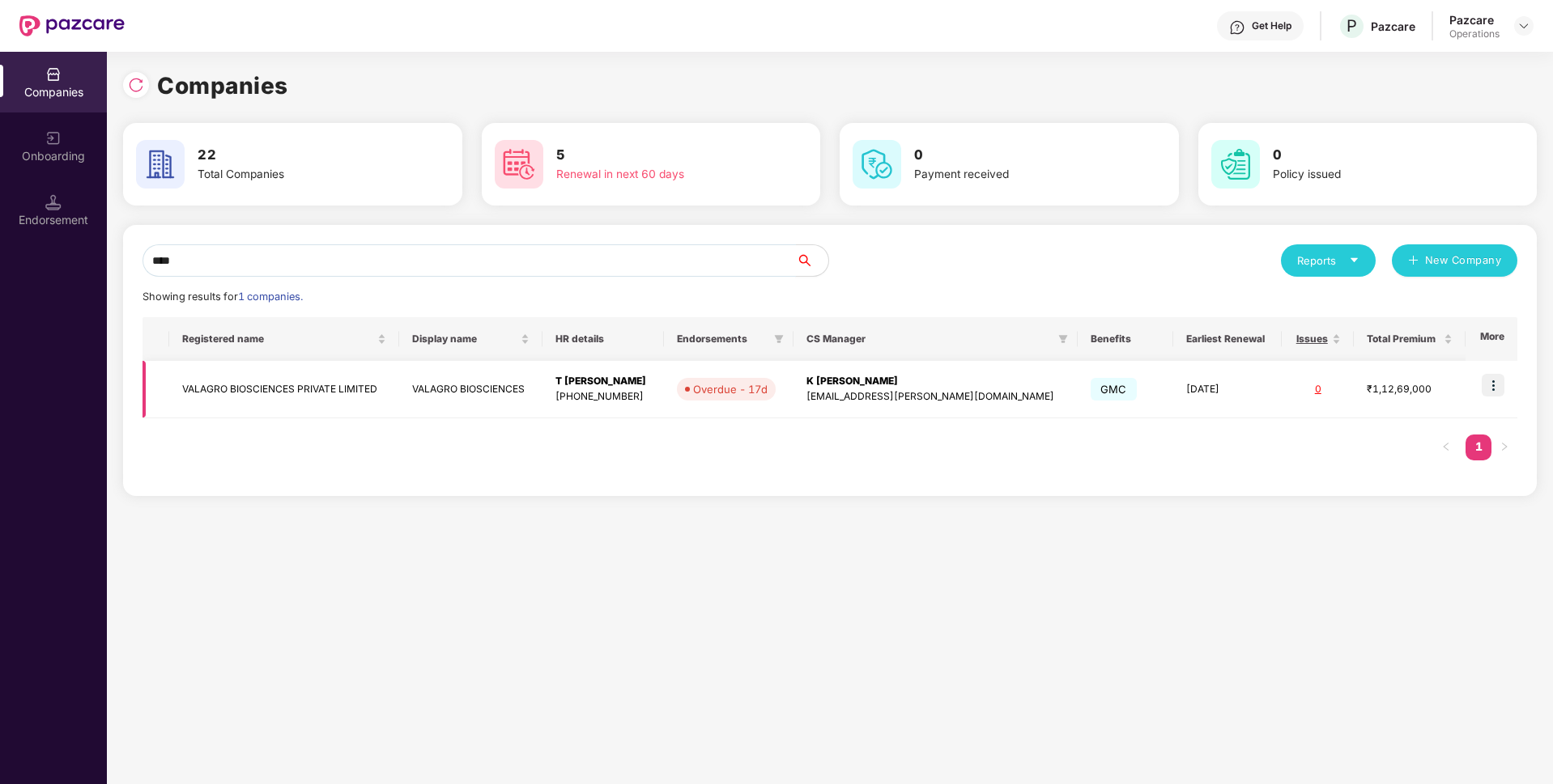
type input "****"
click at [1493, 392] on img at bounding box center [1492, 384] width 22 height 22
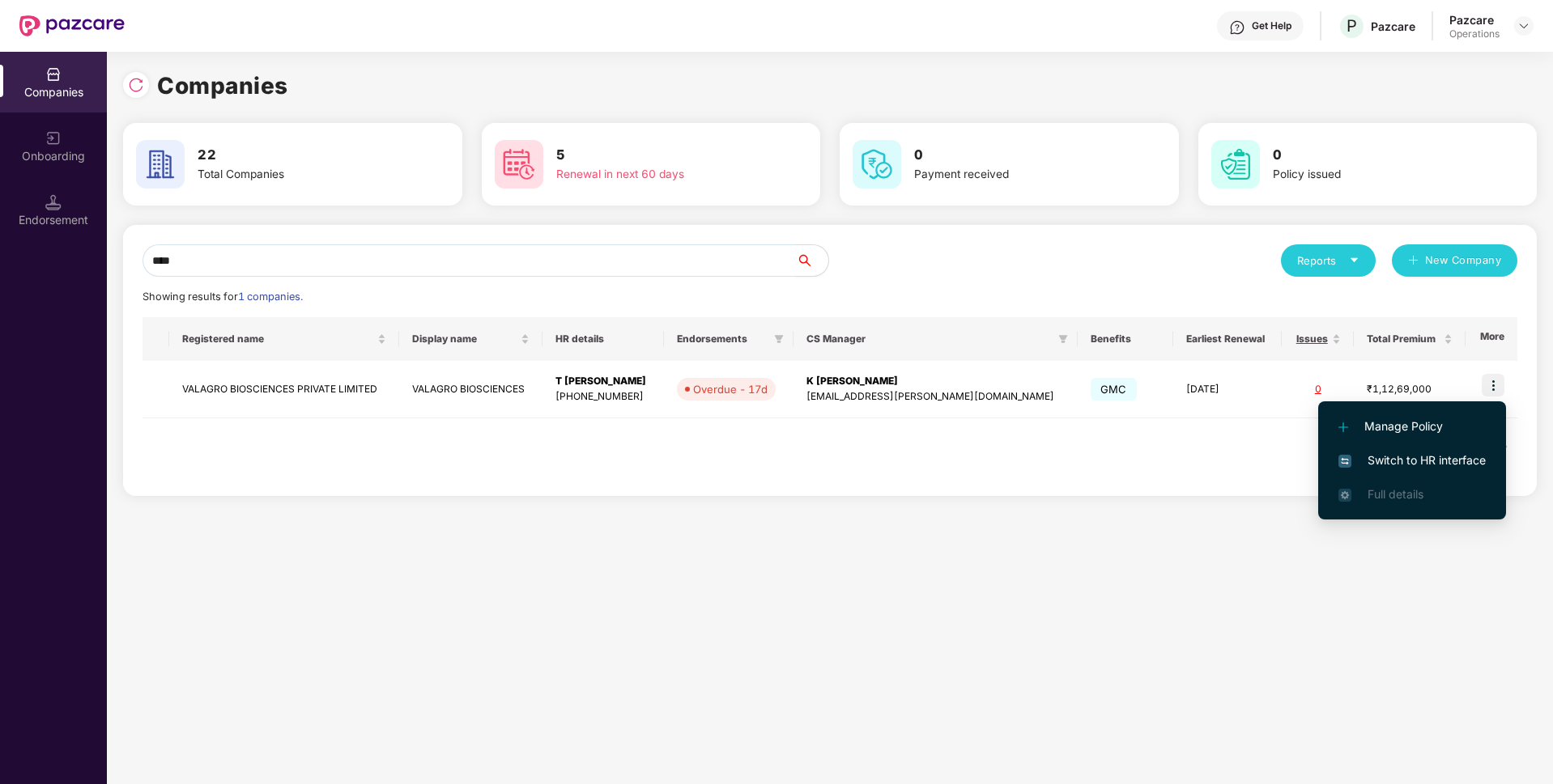
click at [1391, 457] on span "Switch to HR interface" at bounding box center [1412, 461] width 147 height 18
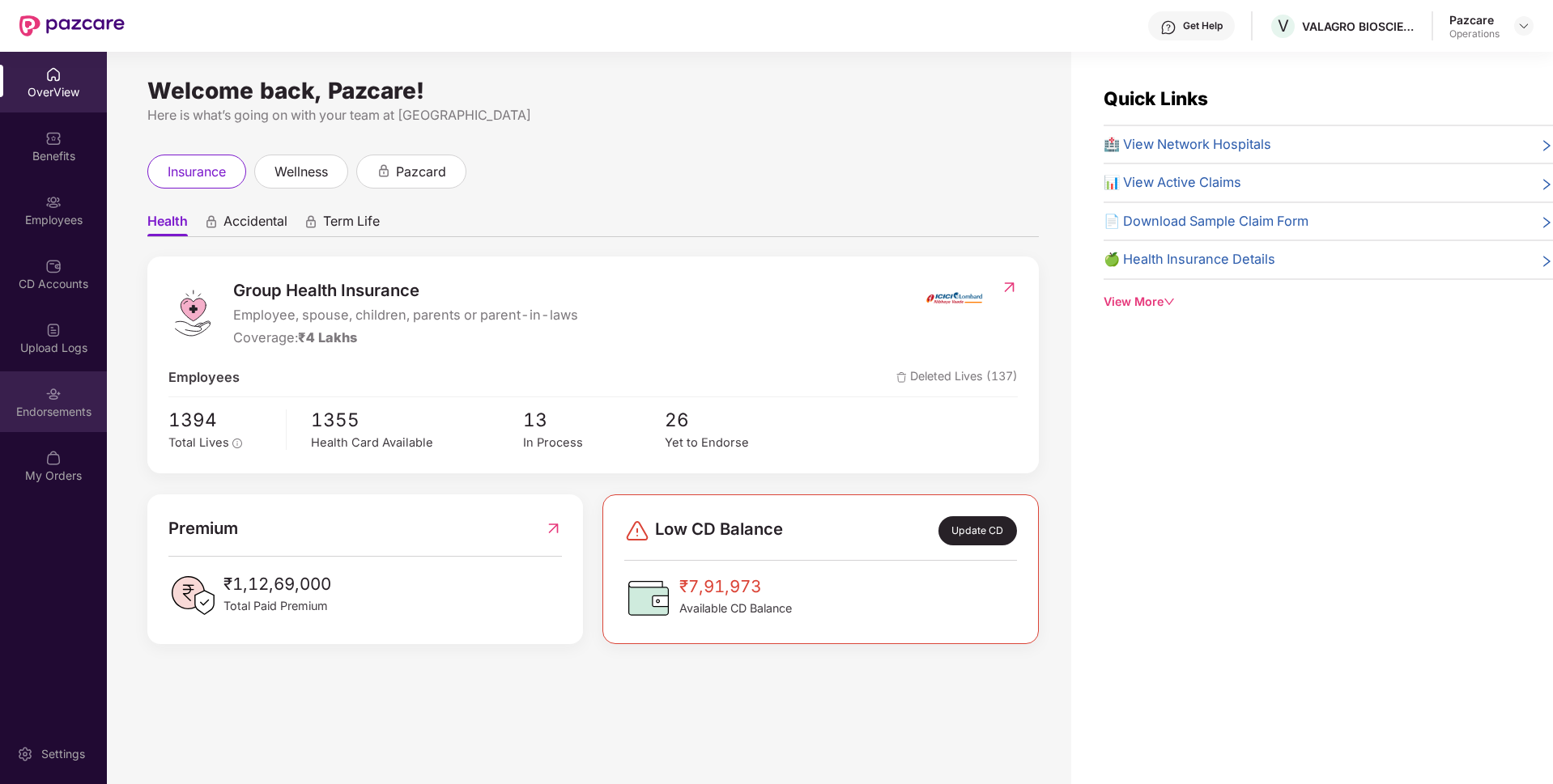
click at [55, 399] on img at bounding box center [54, 394] width 17 height 17
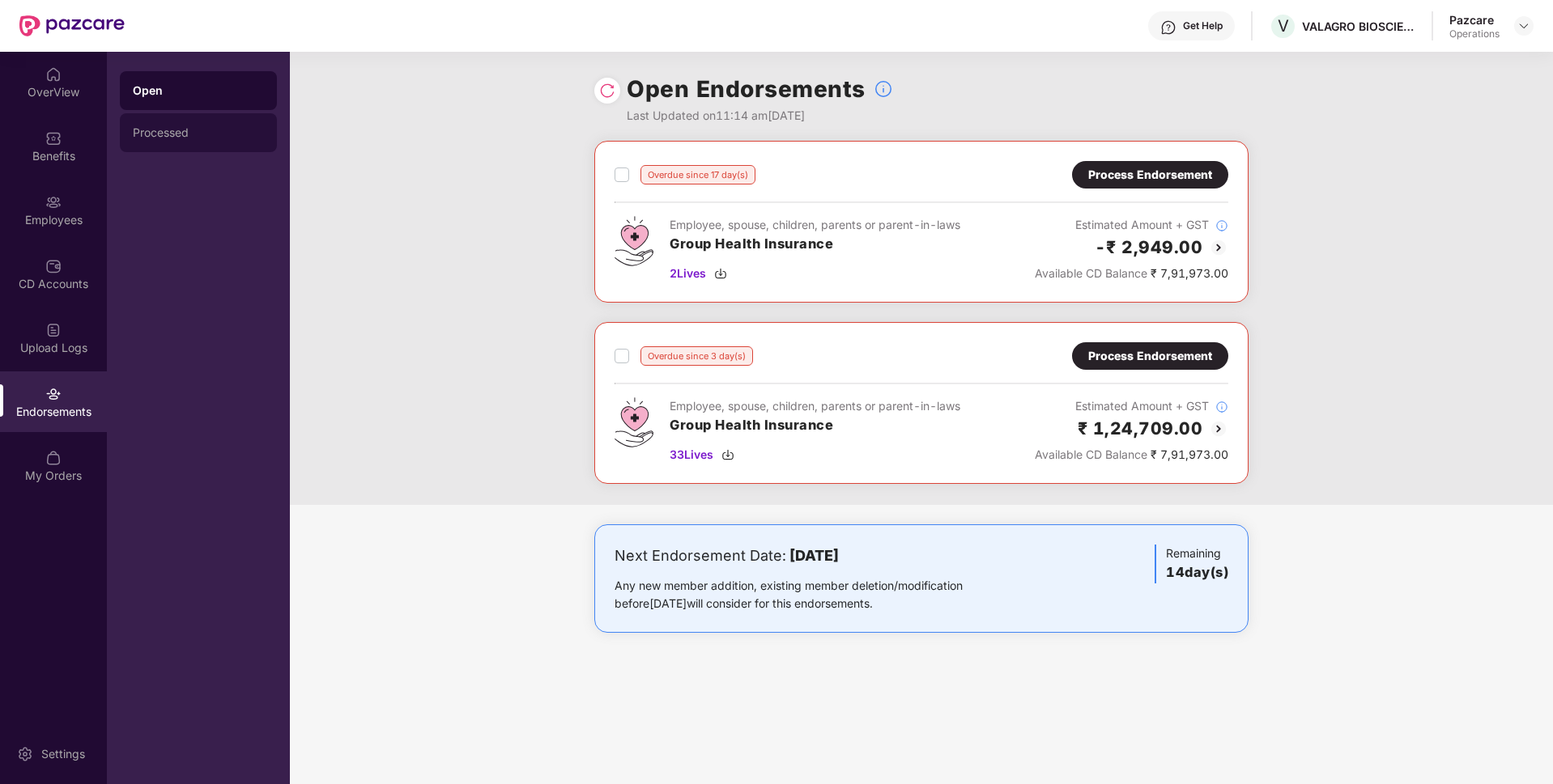
click at [191, 131] on div "Processed" at bounding box center [198, 133] width 131 height 13
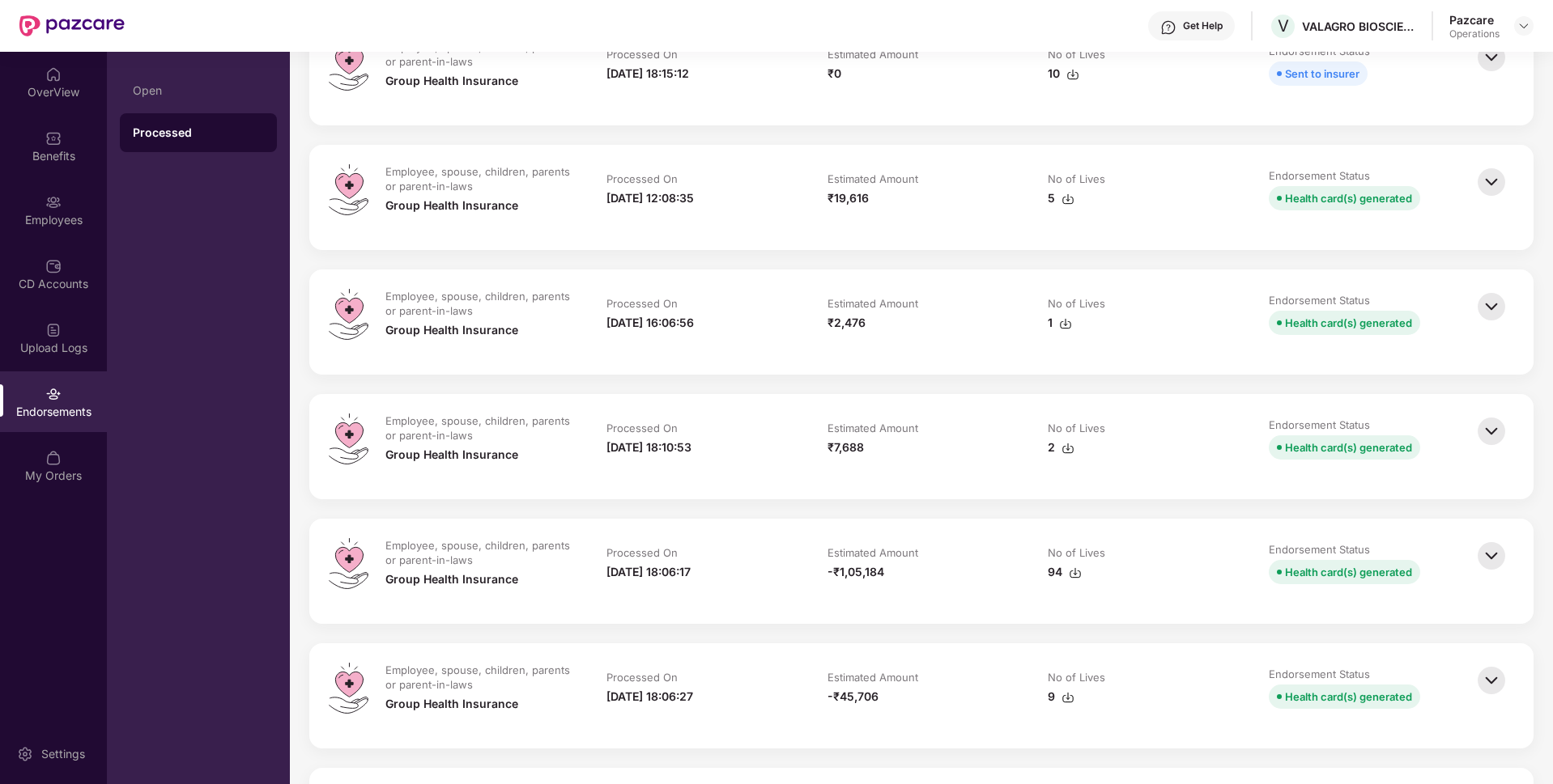
scroll to position [3078, 0]
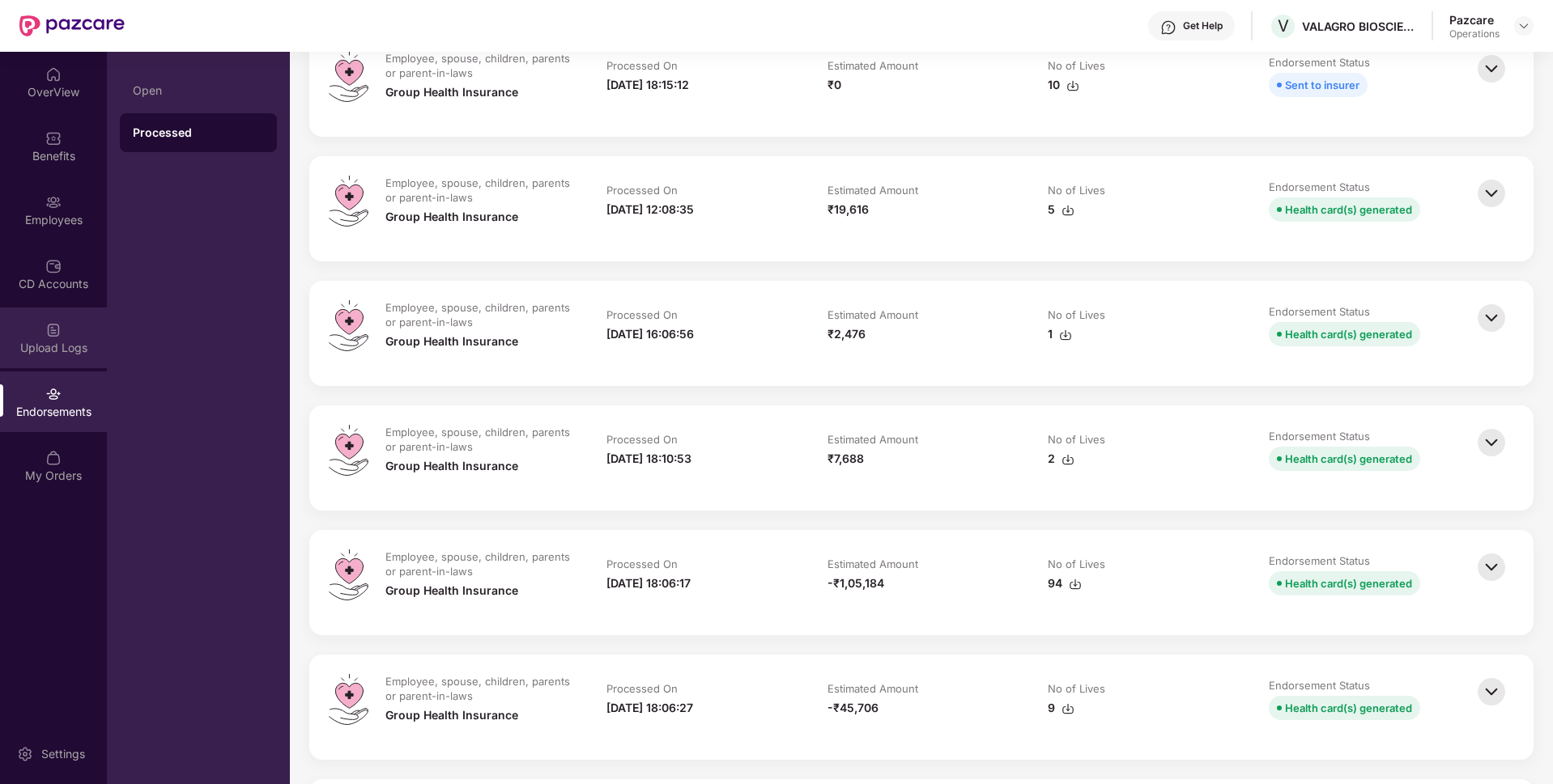
click at [66, 330] on div "Upload Logs" at bounding box center [53, 337] width 107 height 60
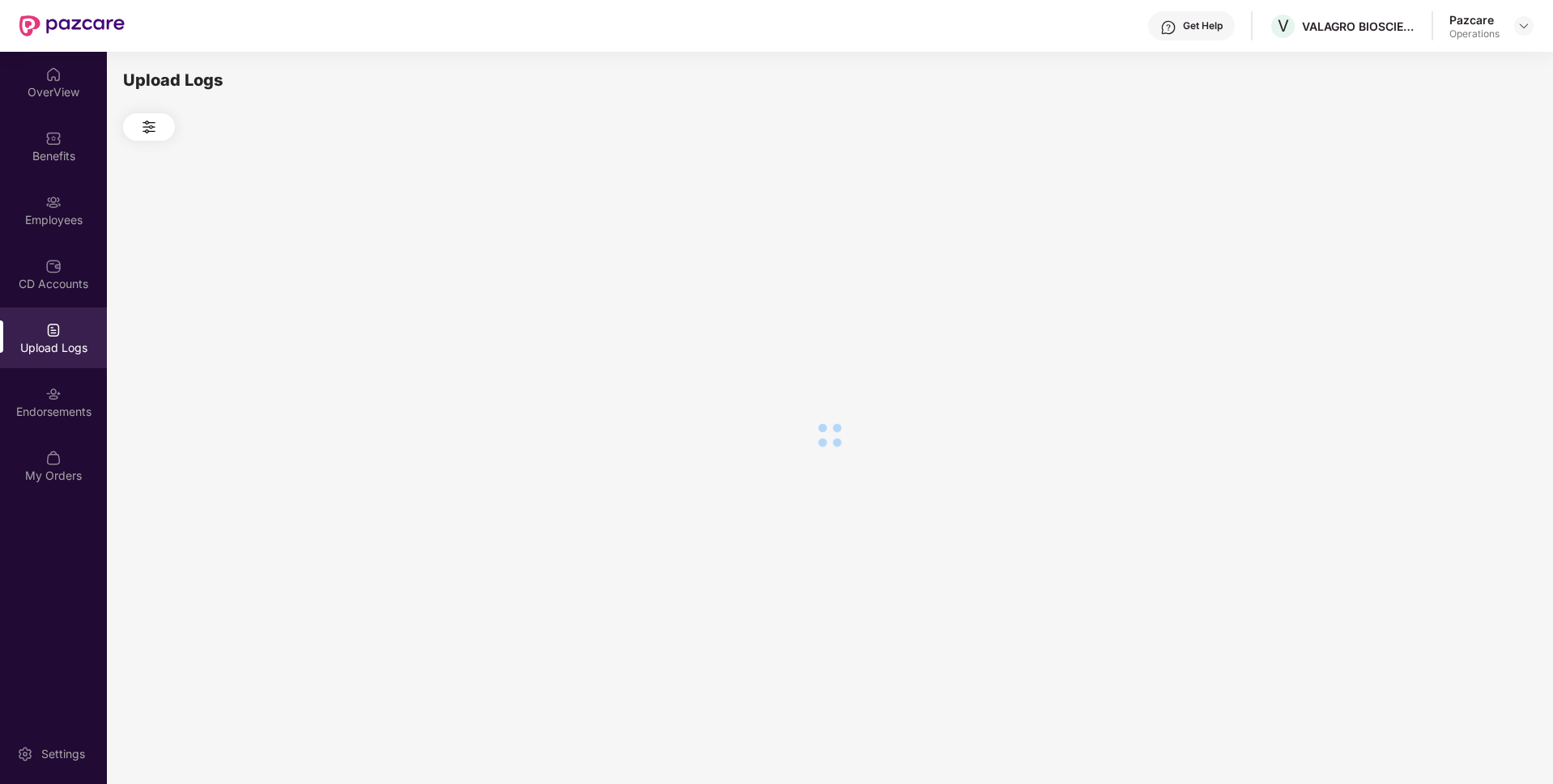
scroll to position [0, 0]
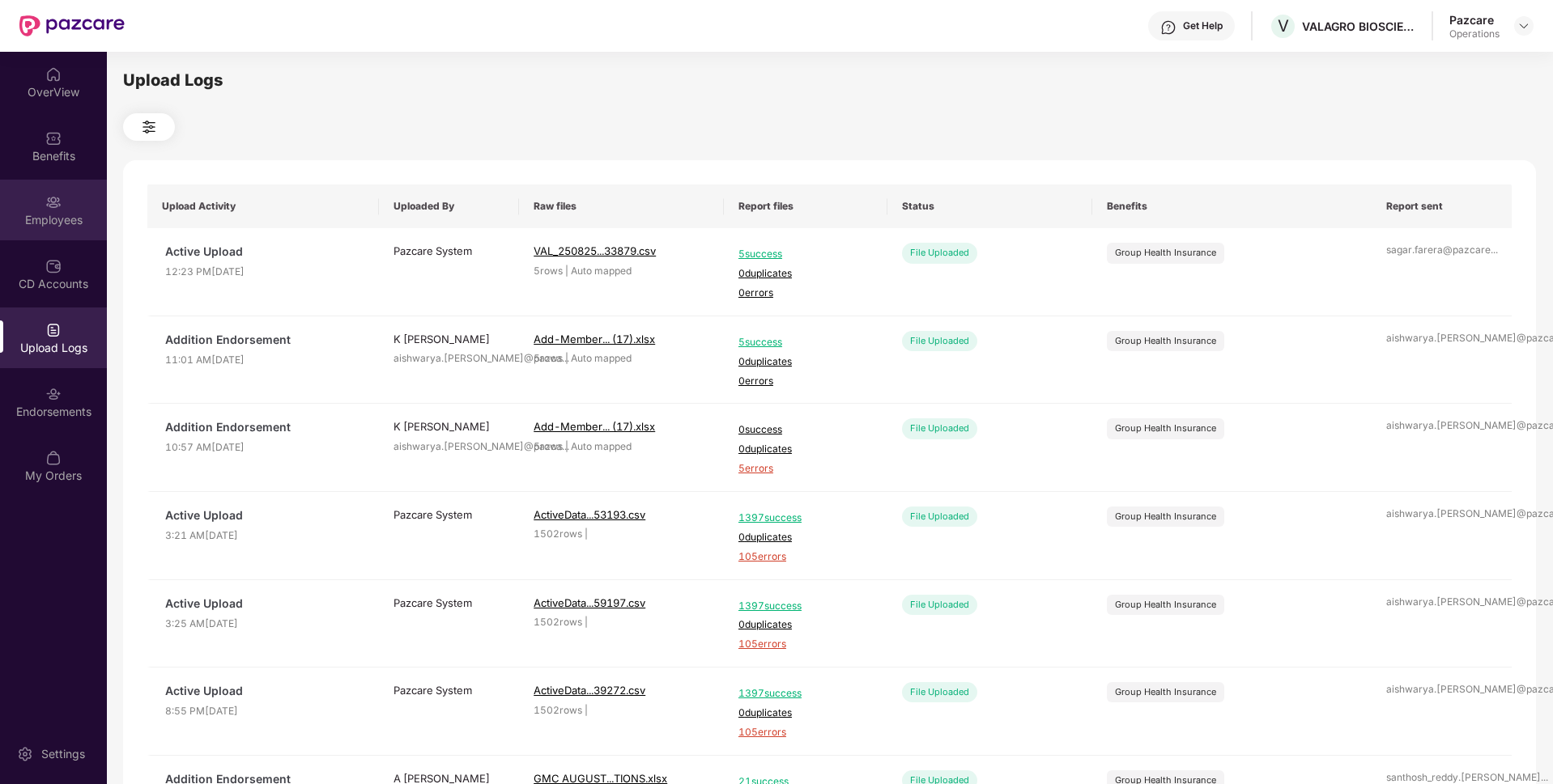
click at [48, 211] on div "Employees" at bounding box center [53, 209] width 107 height 60
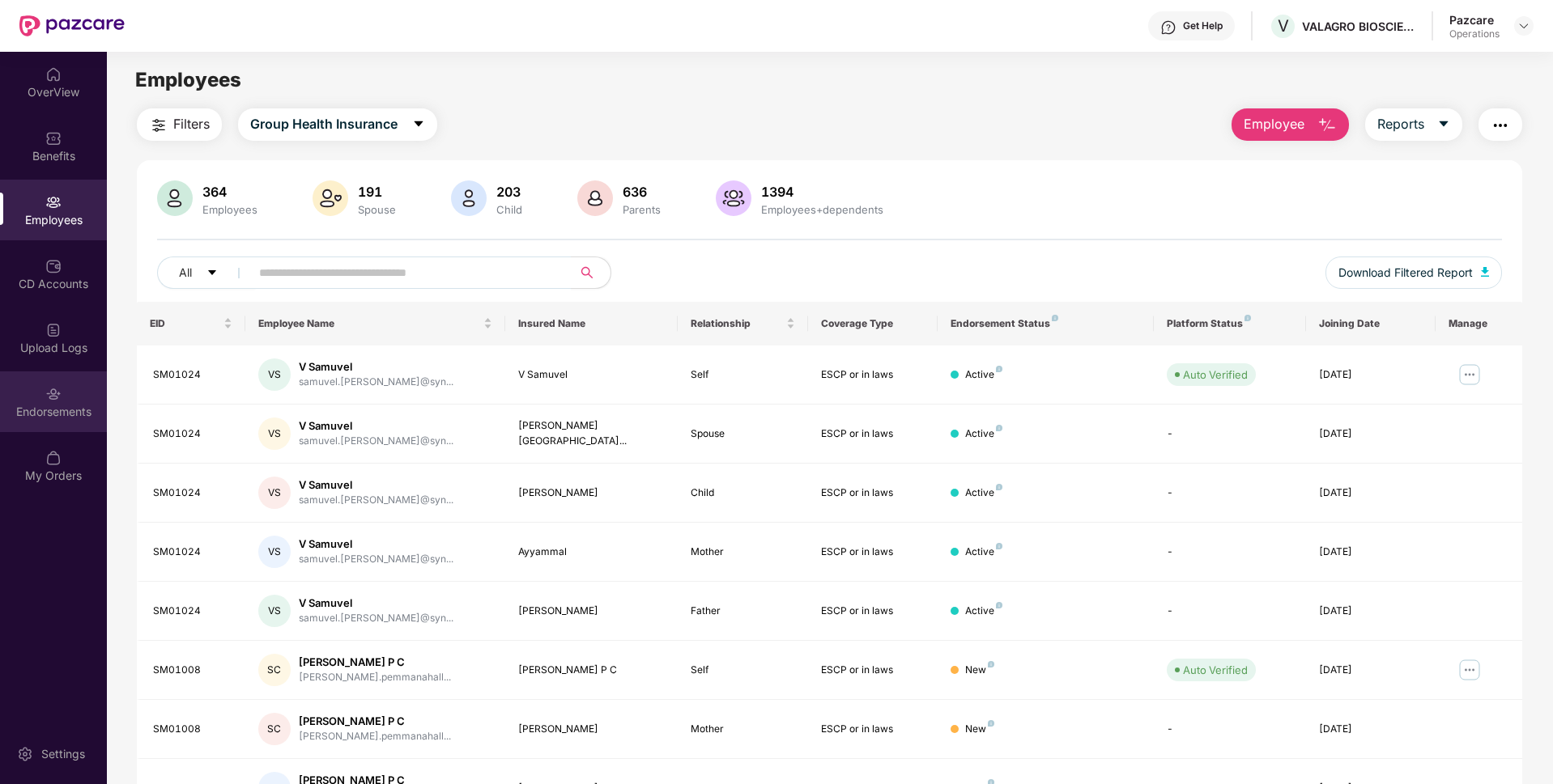
click at [46, 395] on img at bounding box center [54, 394] width 17 height 17
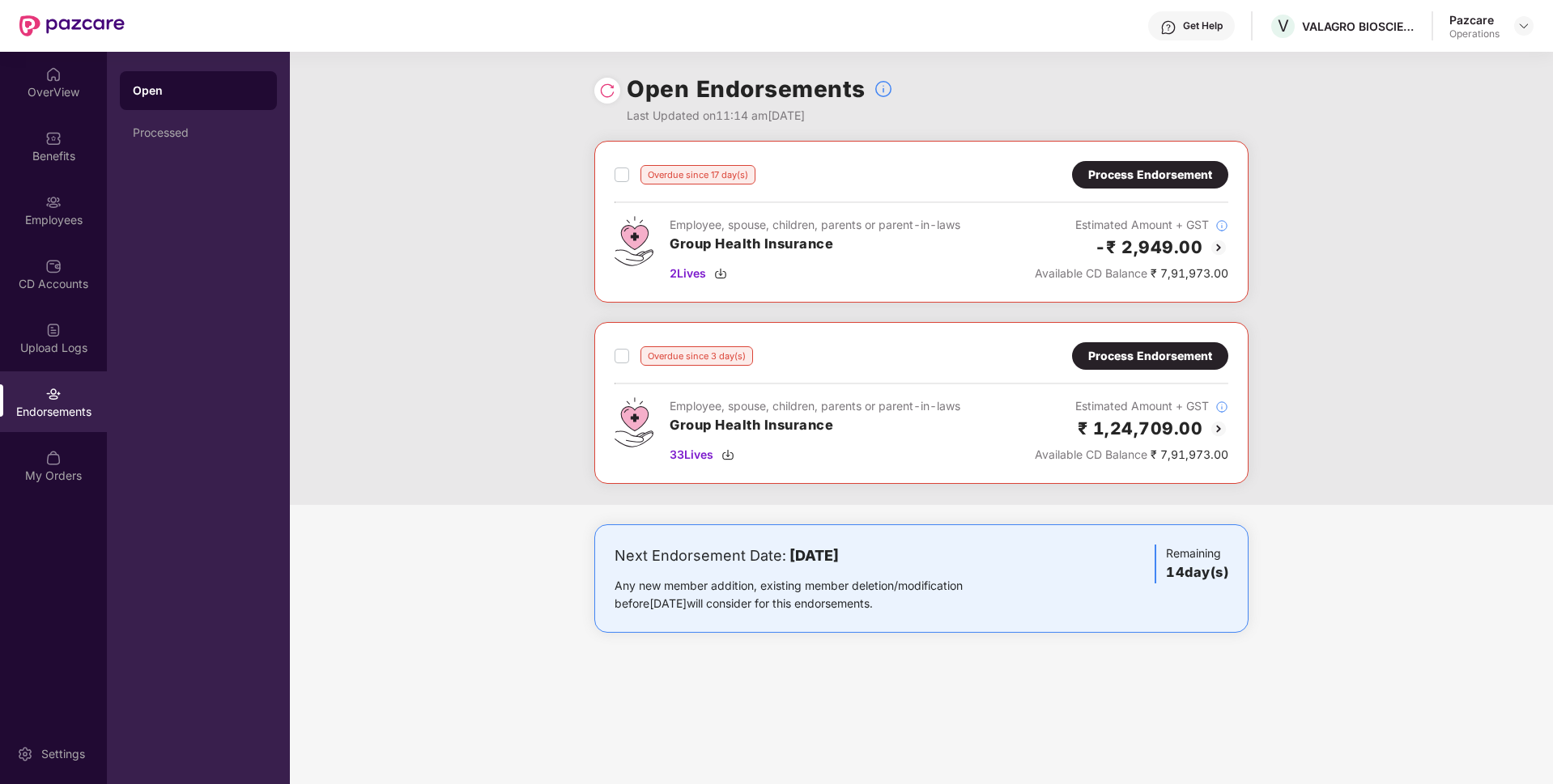
click at [1160, 177] on div "Process Endorsement" at bounding box center [1150, 175] width 124 height 18
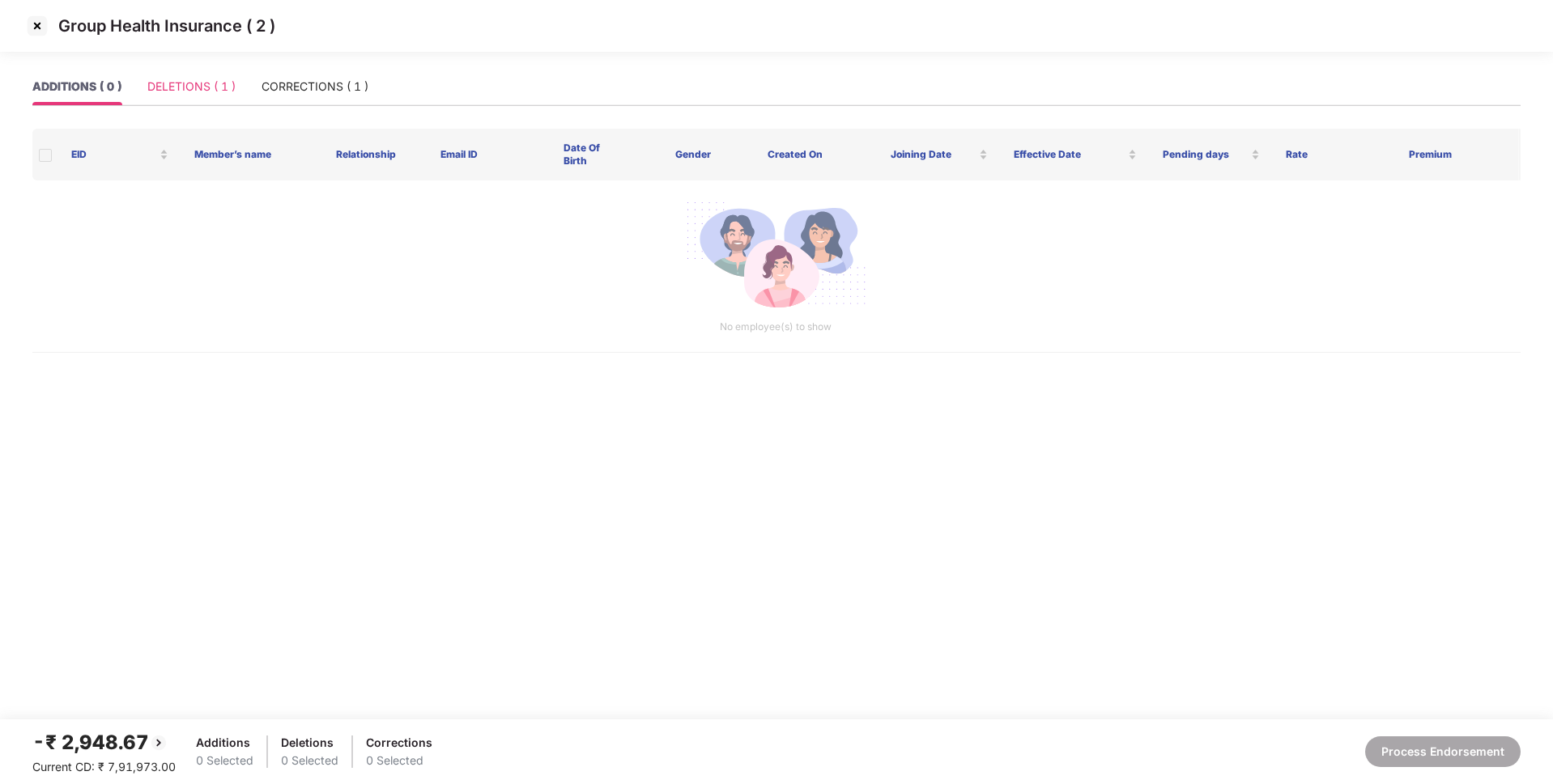
click at [202, 96] on div "DELETIONS ( 1 )" at bounding box center [191, 86] width 88 height 37
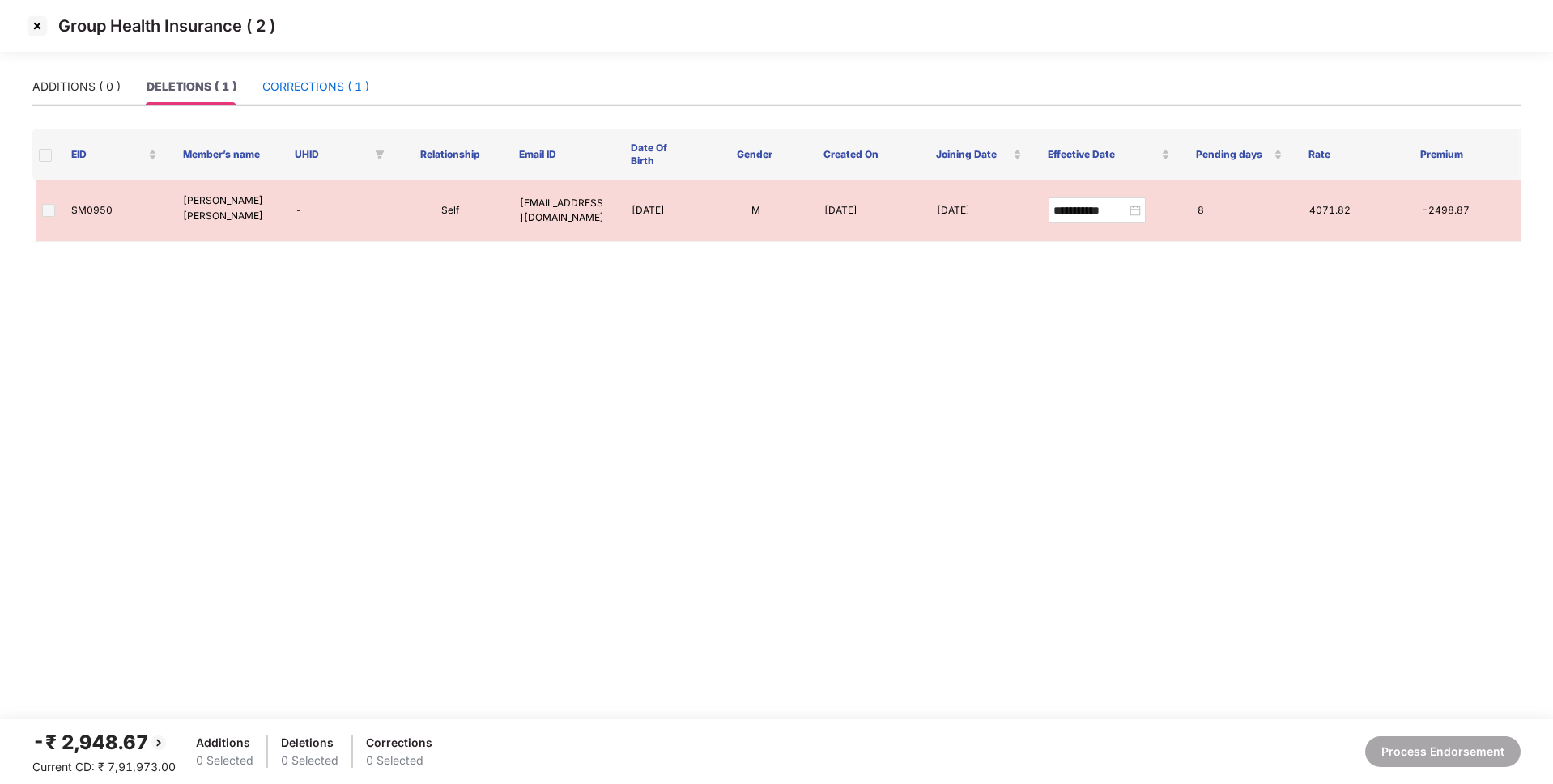
click at [310, 88] on div "CORRECTIONS ( 1 )" at bounding box center [315, 87] width 107 height 18
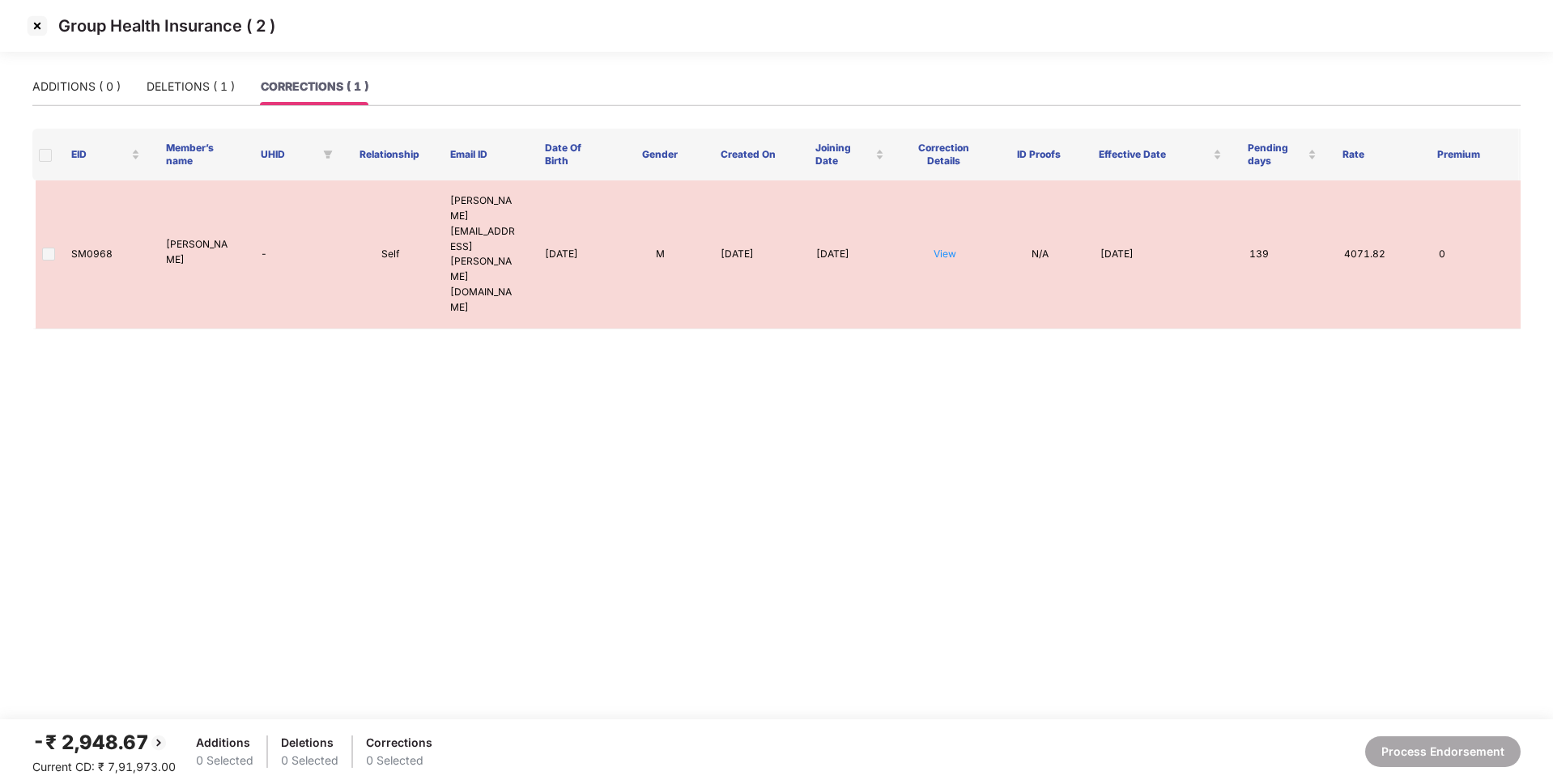
click at [35, 22] on img at bounding box center [36, 26] width 26 height 26
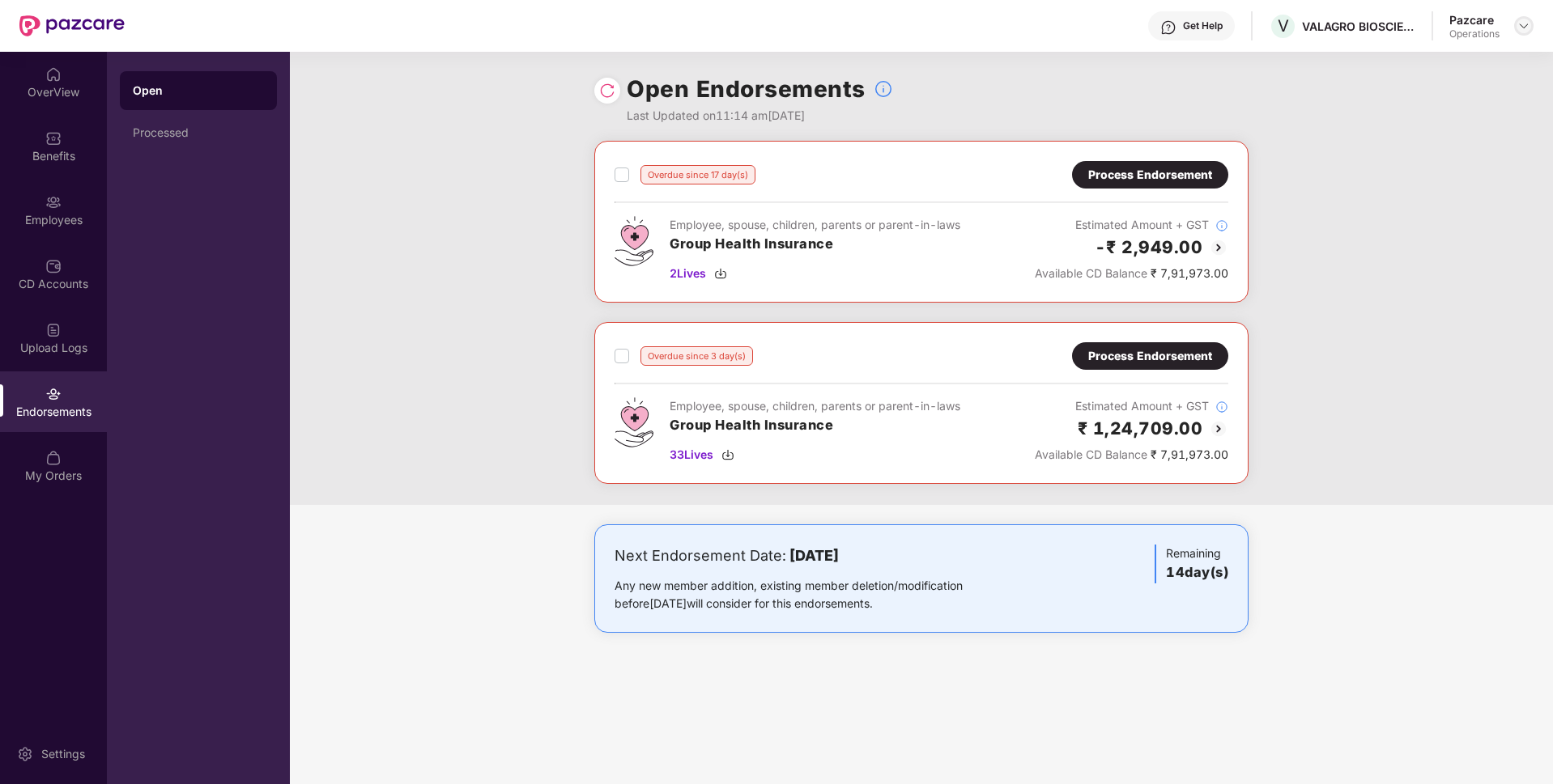
click at [1518, 26] on img at bounding box center [1523, 26] width 13 height 13
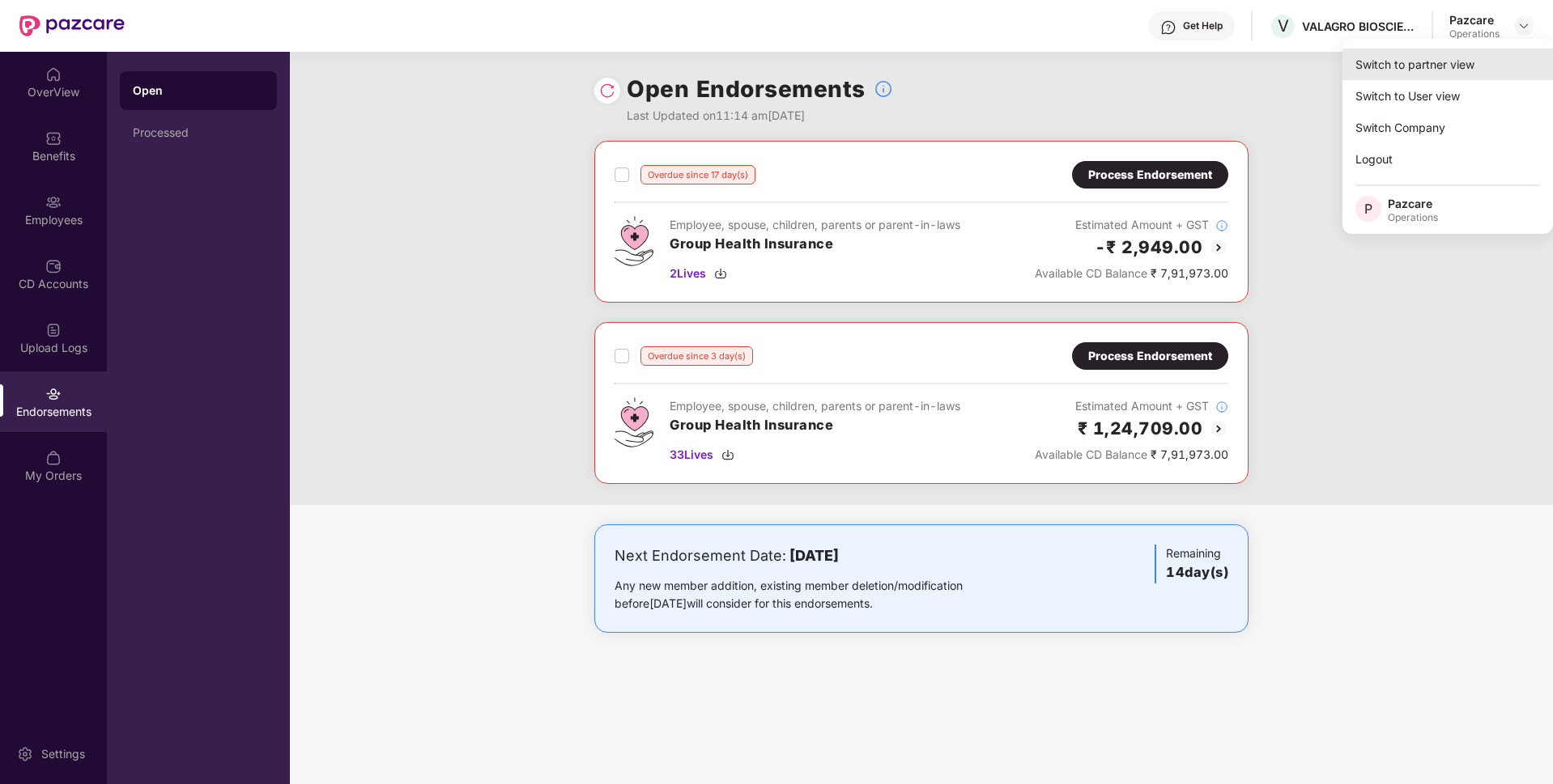
click at [1423, 54] on div "Switch to partner view" at bounding box center [1447, 64] width 211 height 31
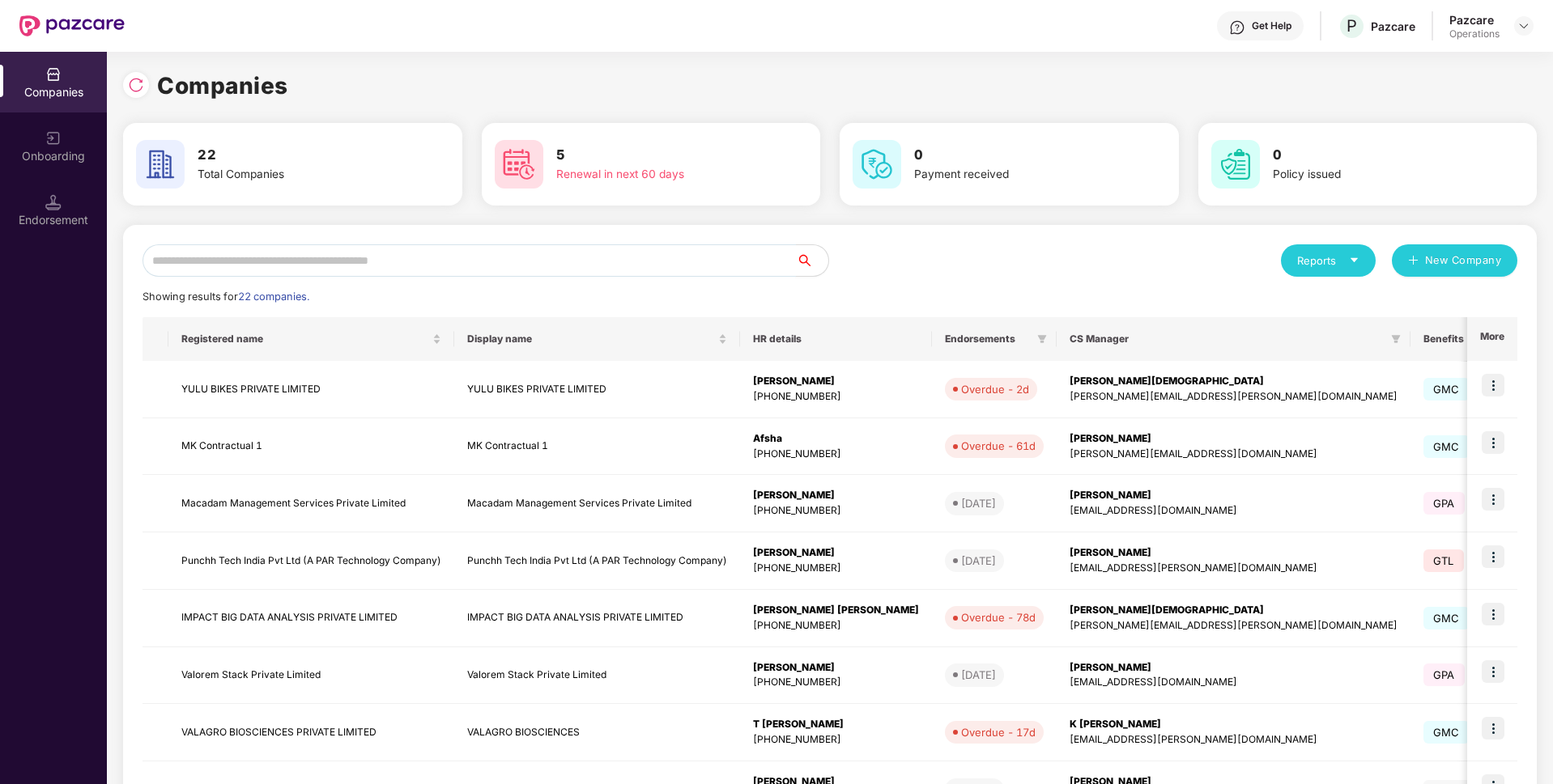
click at [240, 264] on input "text" at bounding box center [469, 260] width 653 height 32
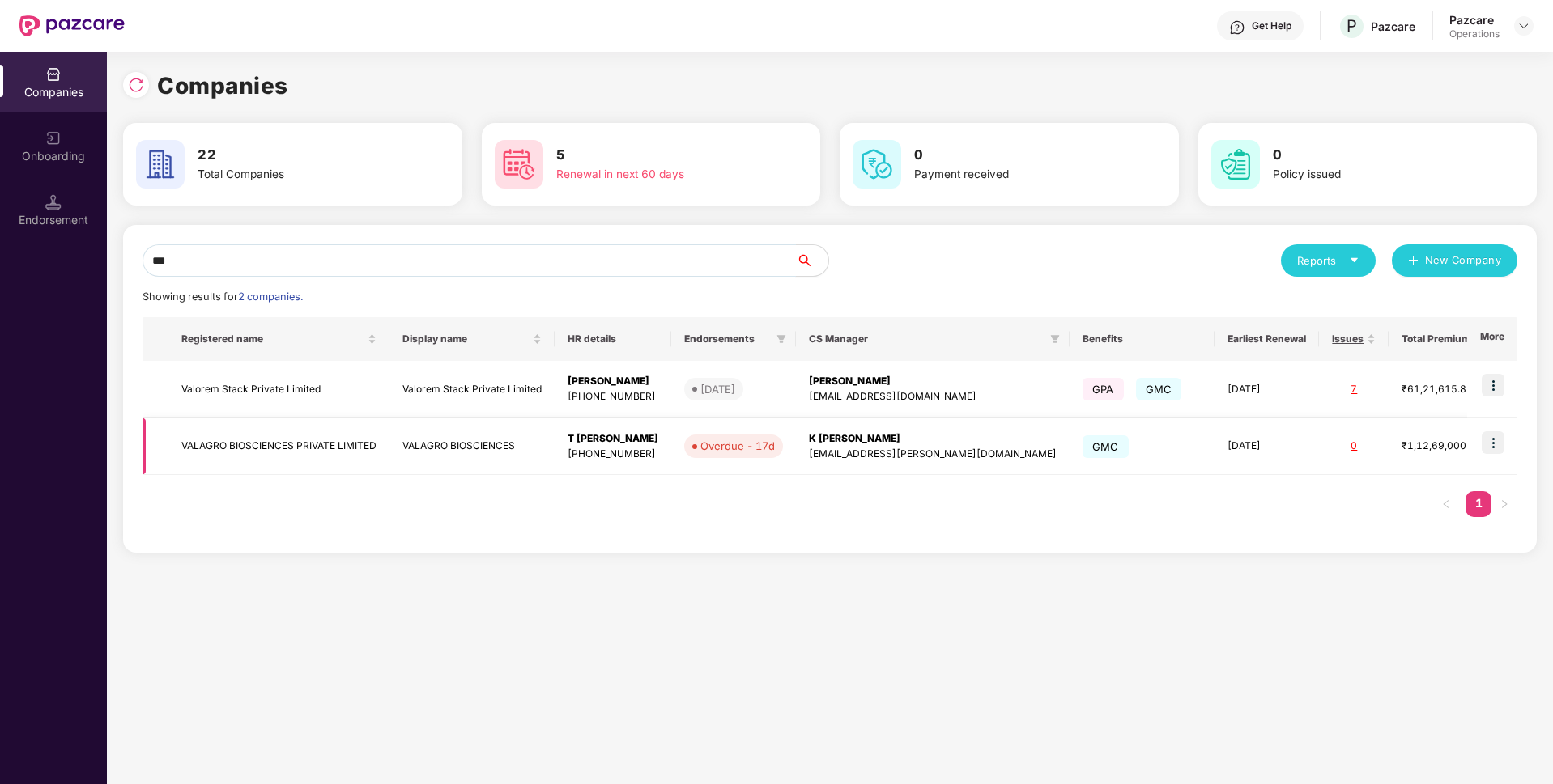
type input "***"
click at [1489, 446] on img at bounding box center [1492, 442] width 22 height 22
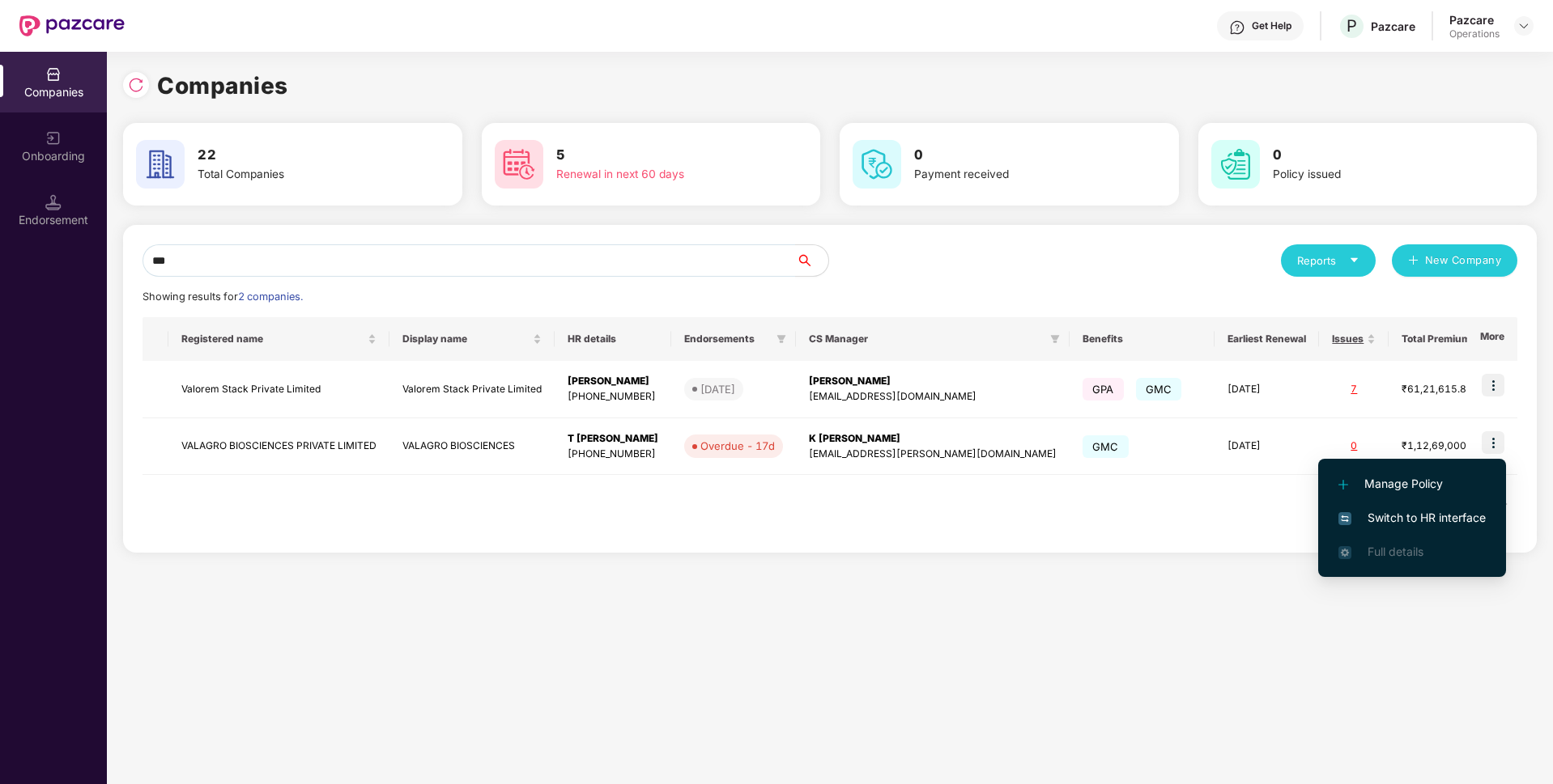
click at [1385, 516] on span "Switch to HR interface" at bounding box center [1412, 518] width 147 height 18
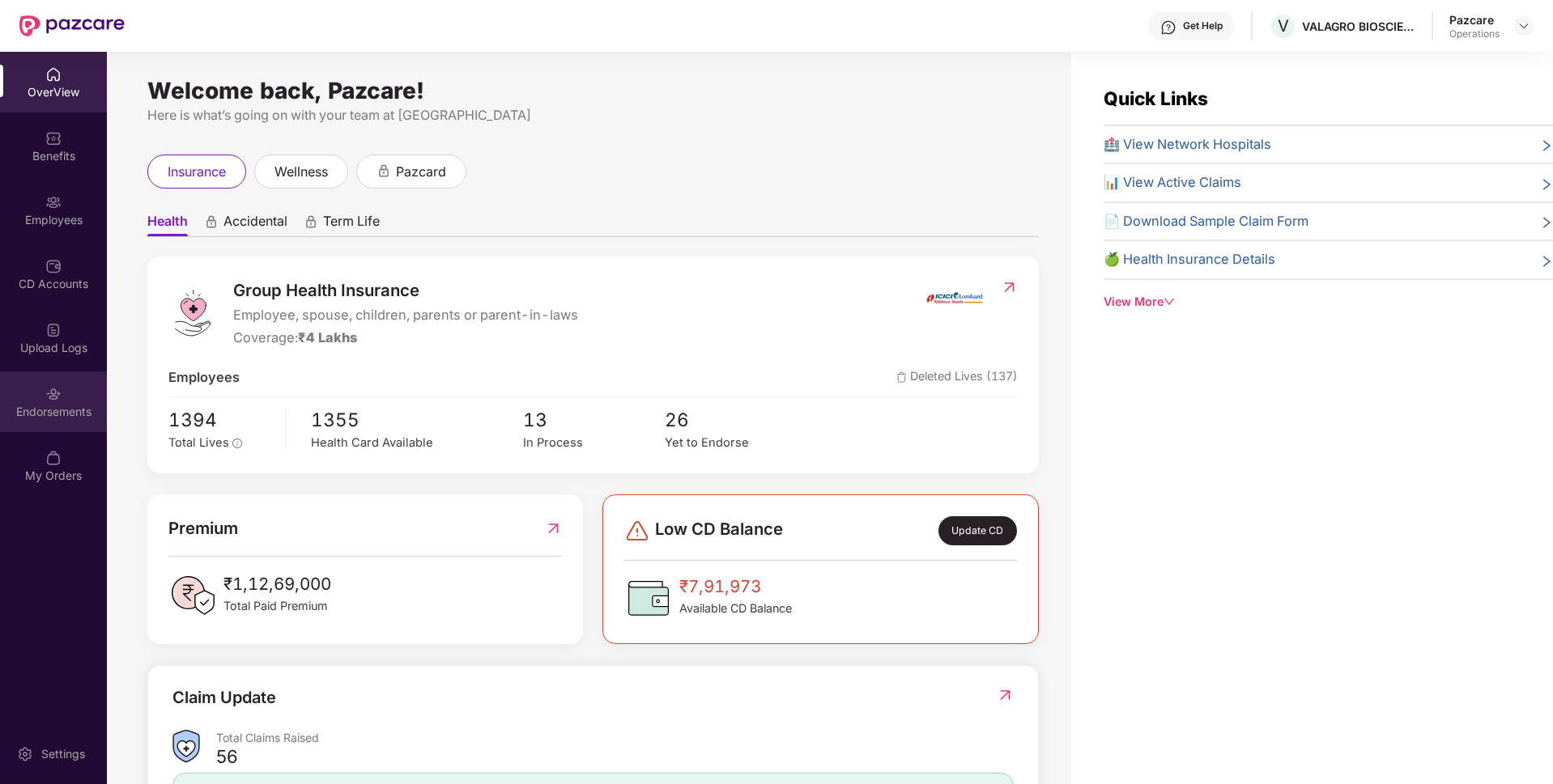
click at [71, 413] on div "Endorsements" at bounding box center [53, 412] width 107 height 17
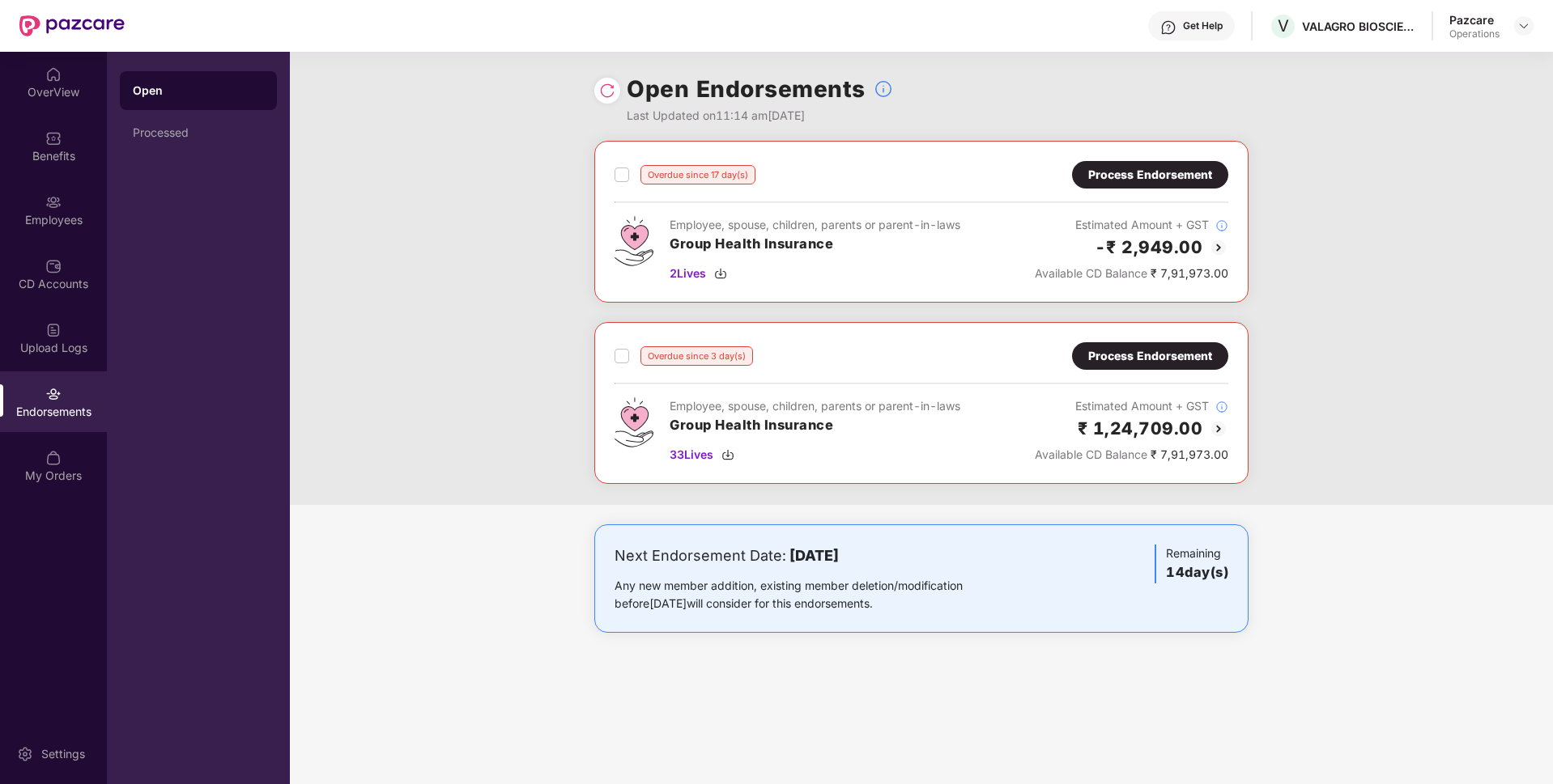
click at [1140, 168] on div "Process Endorsement" at bounding box center [1150, 175] width 124 height 18
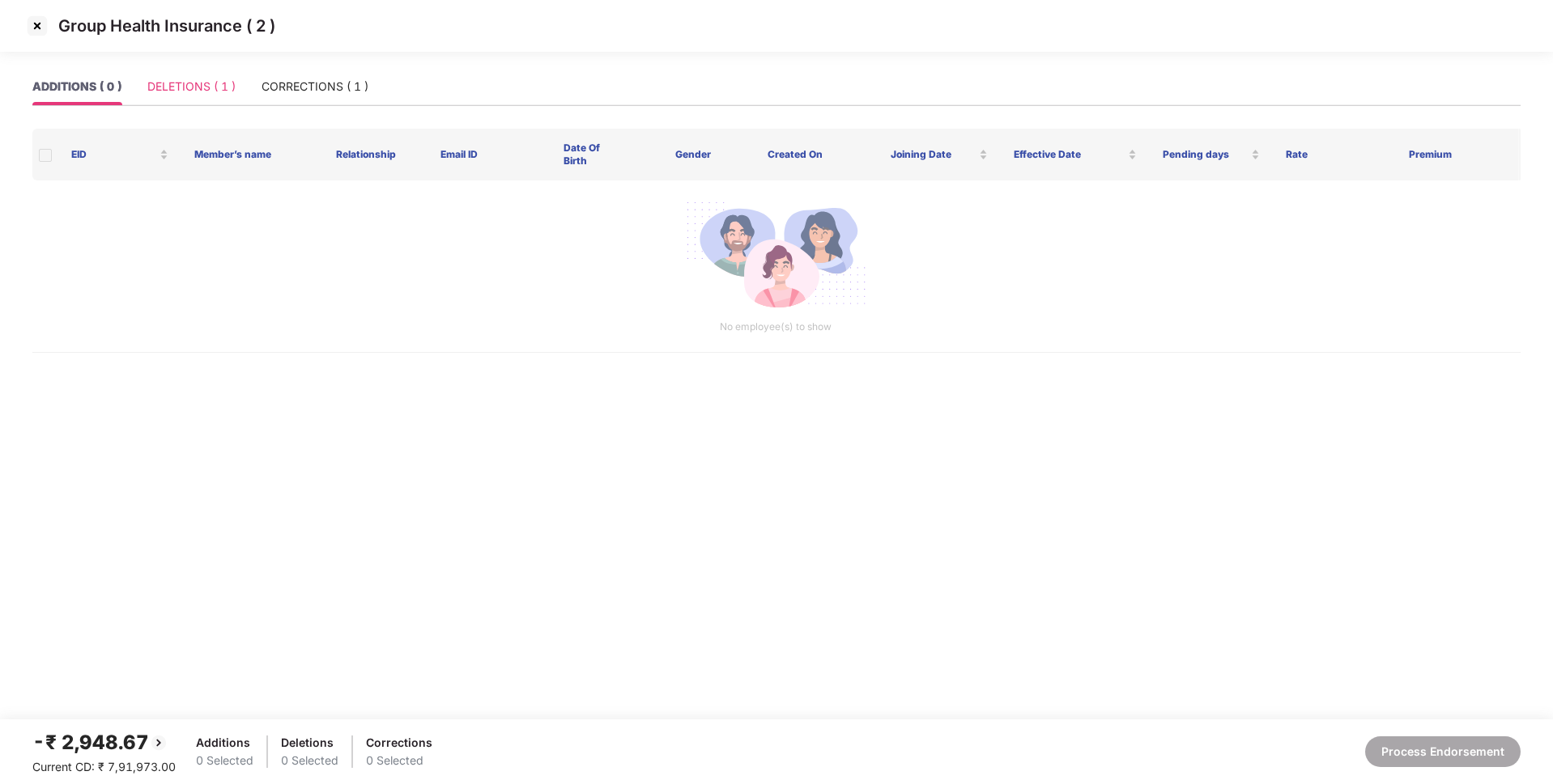
click at [166, 71] on div "DELETIONS ( 1 )" at bounding box center [191, 86] width 88 height 37
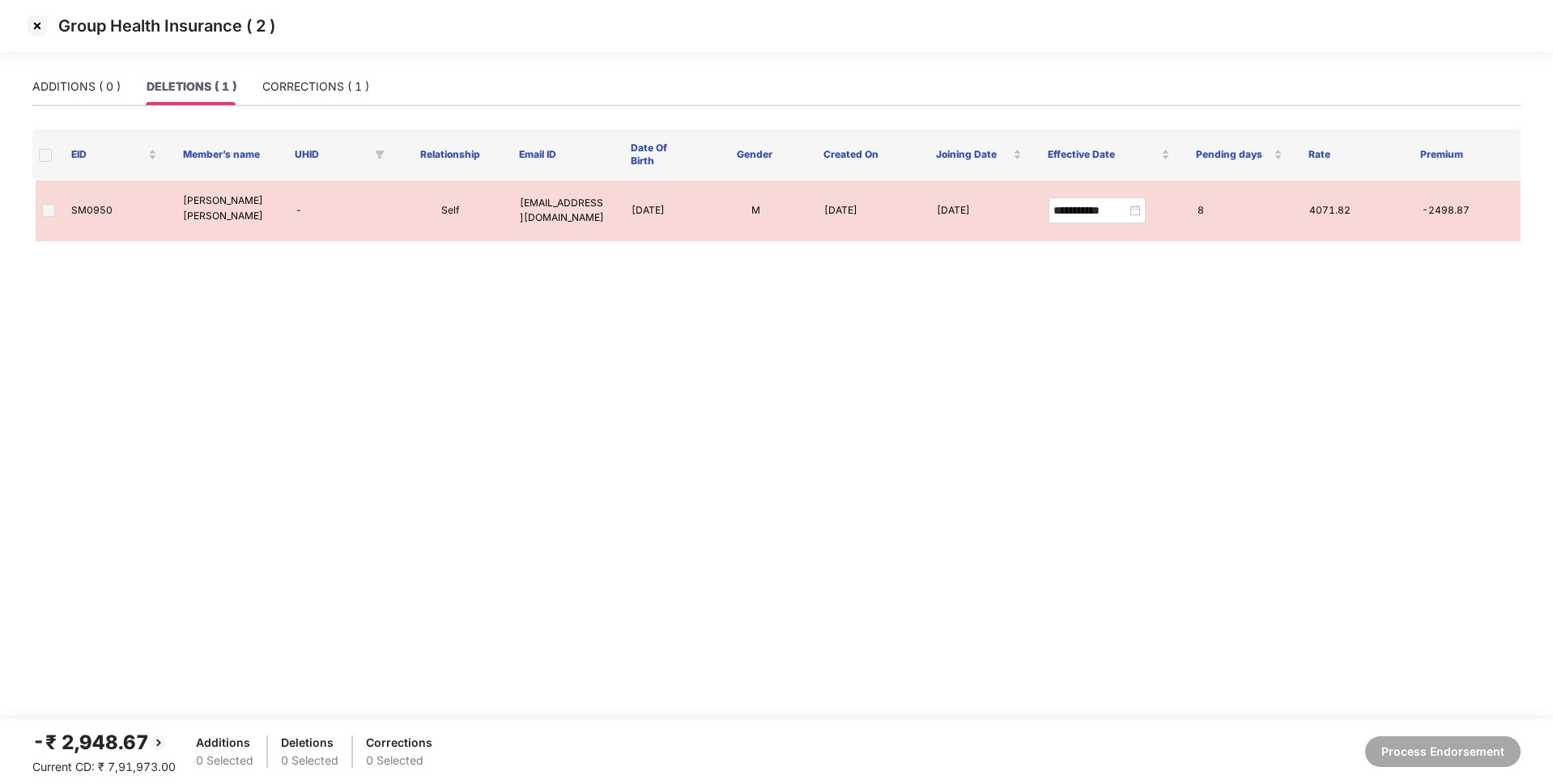
click at [37, 26] on img at bounding box center [36, 26] width 26 height 26
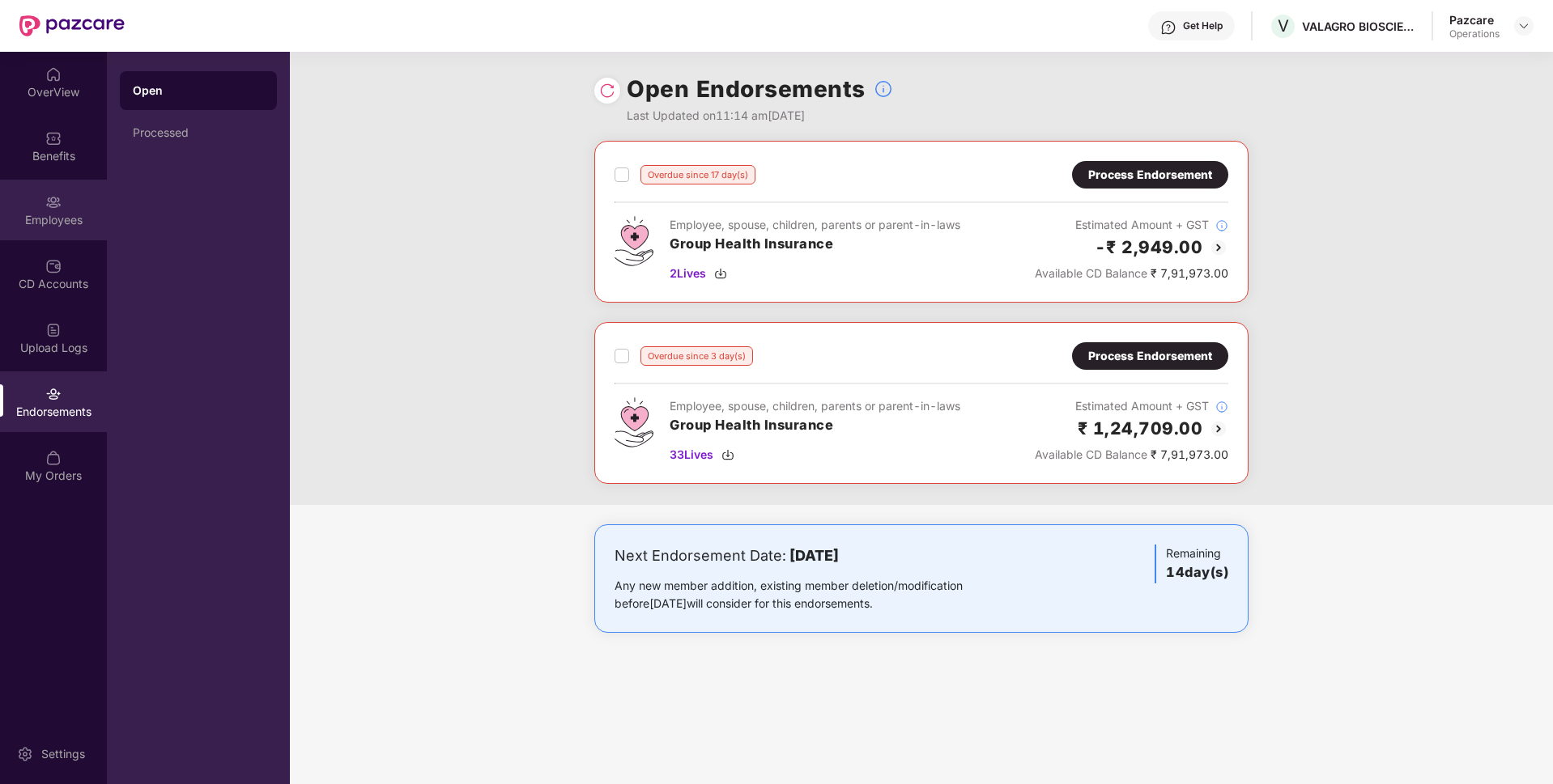
click at [70, 230] on div "Employees" at bounding box center [53, 209] width 107 height 60
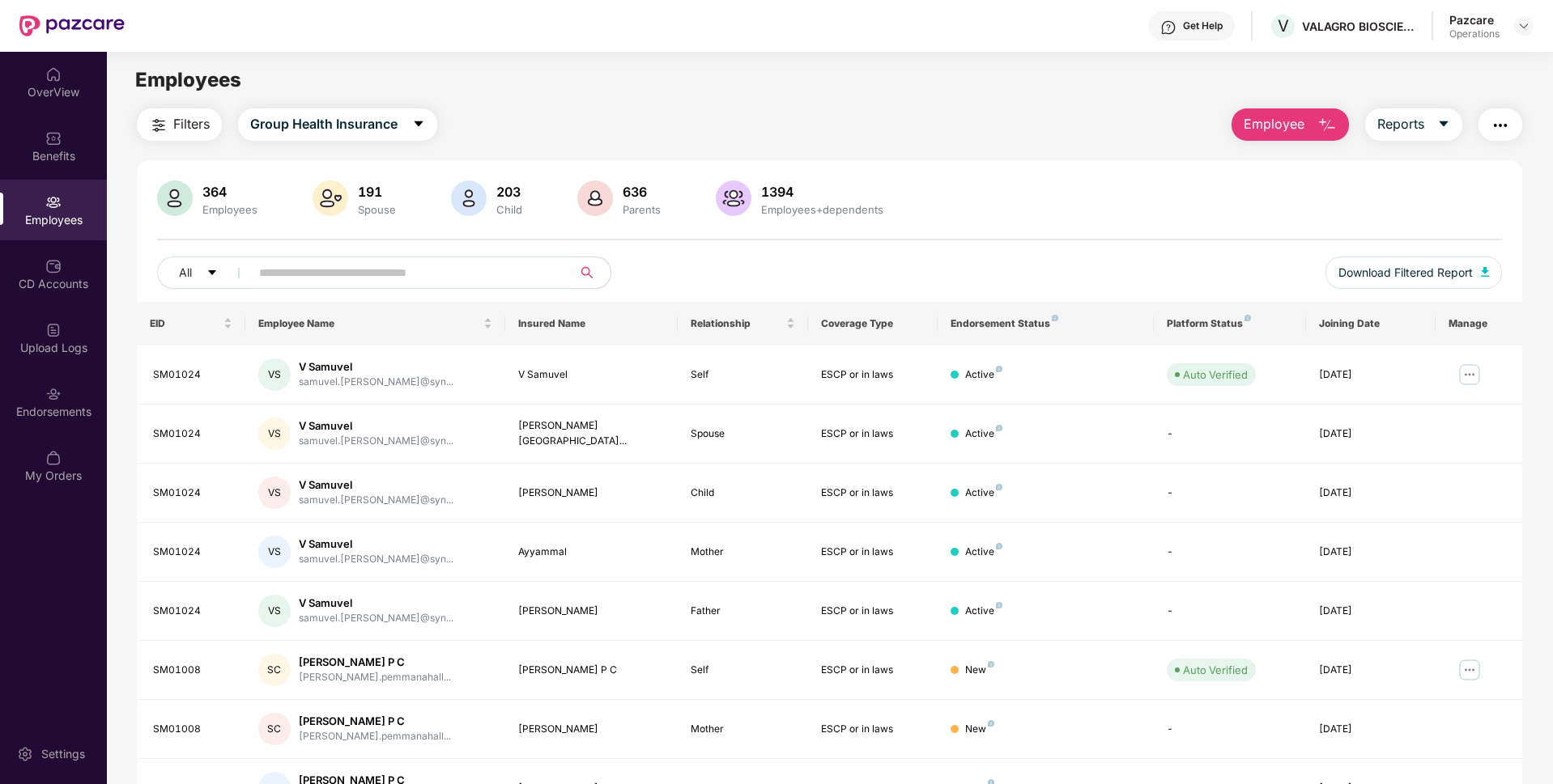
click at [357, 260] on input "text" at bounding box center [404, 272] width 291 height 24
paste input "******"
type input "******"
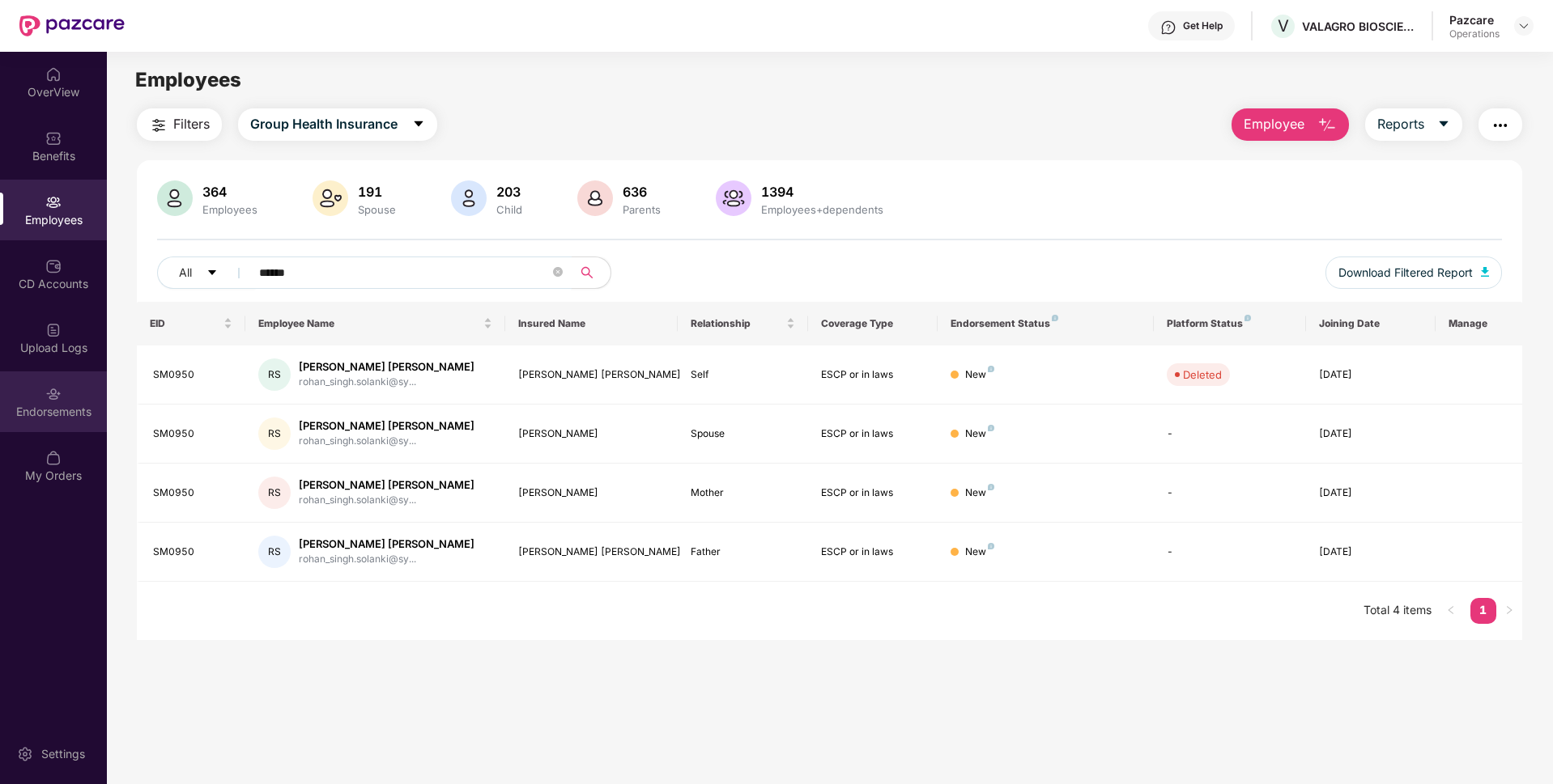
click at [19, 413] on div "Endorsements" at bounding box center [53, 412] width 107 height 17
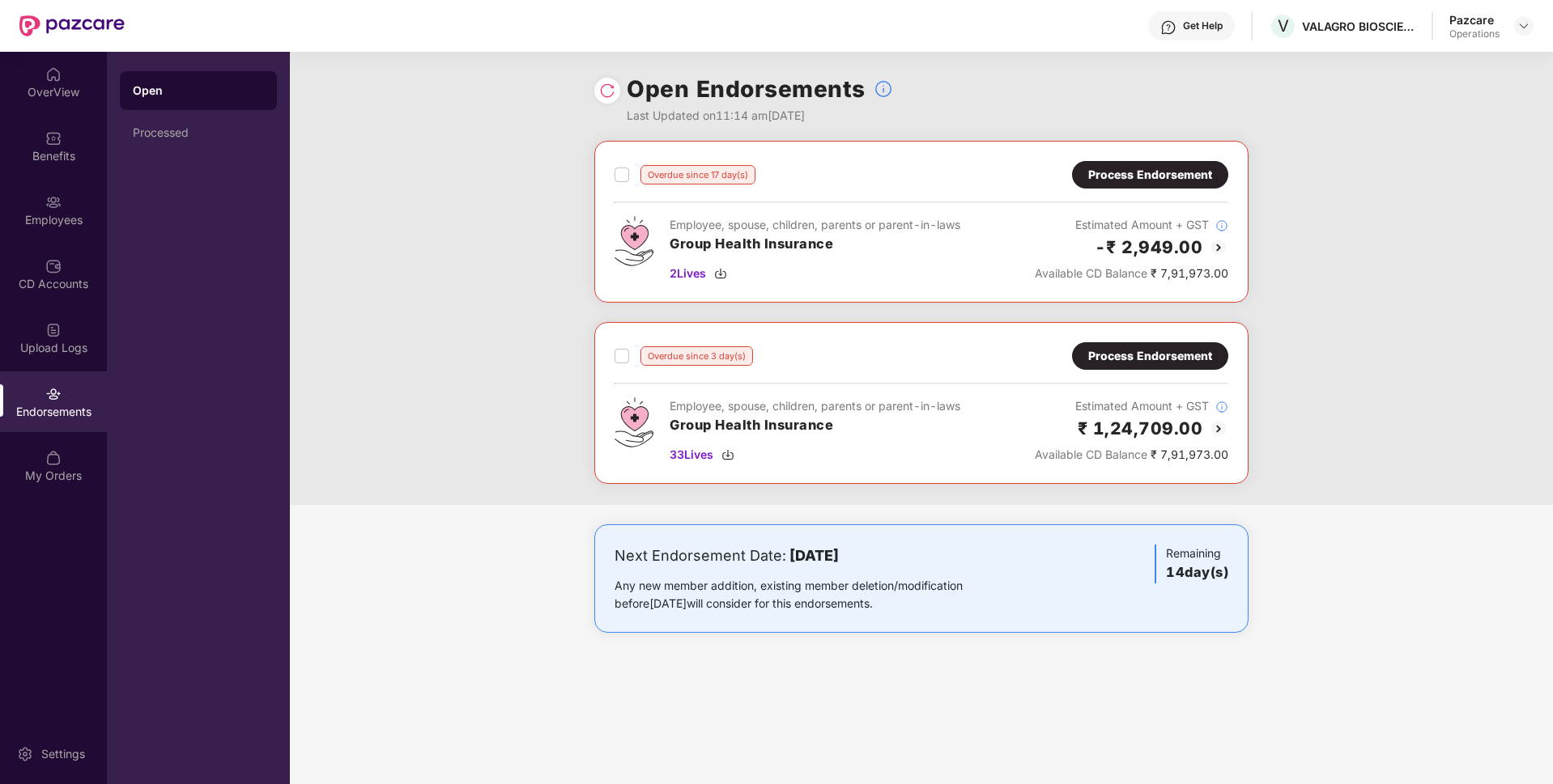
click at [1132, 186] on div "Process Endorsement" at bounding box center [1150, 174] width 156 height 27
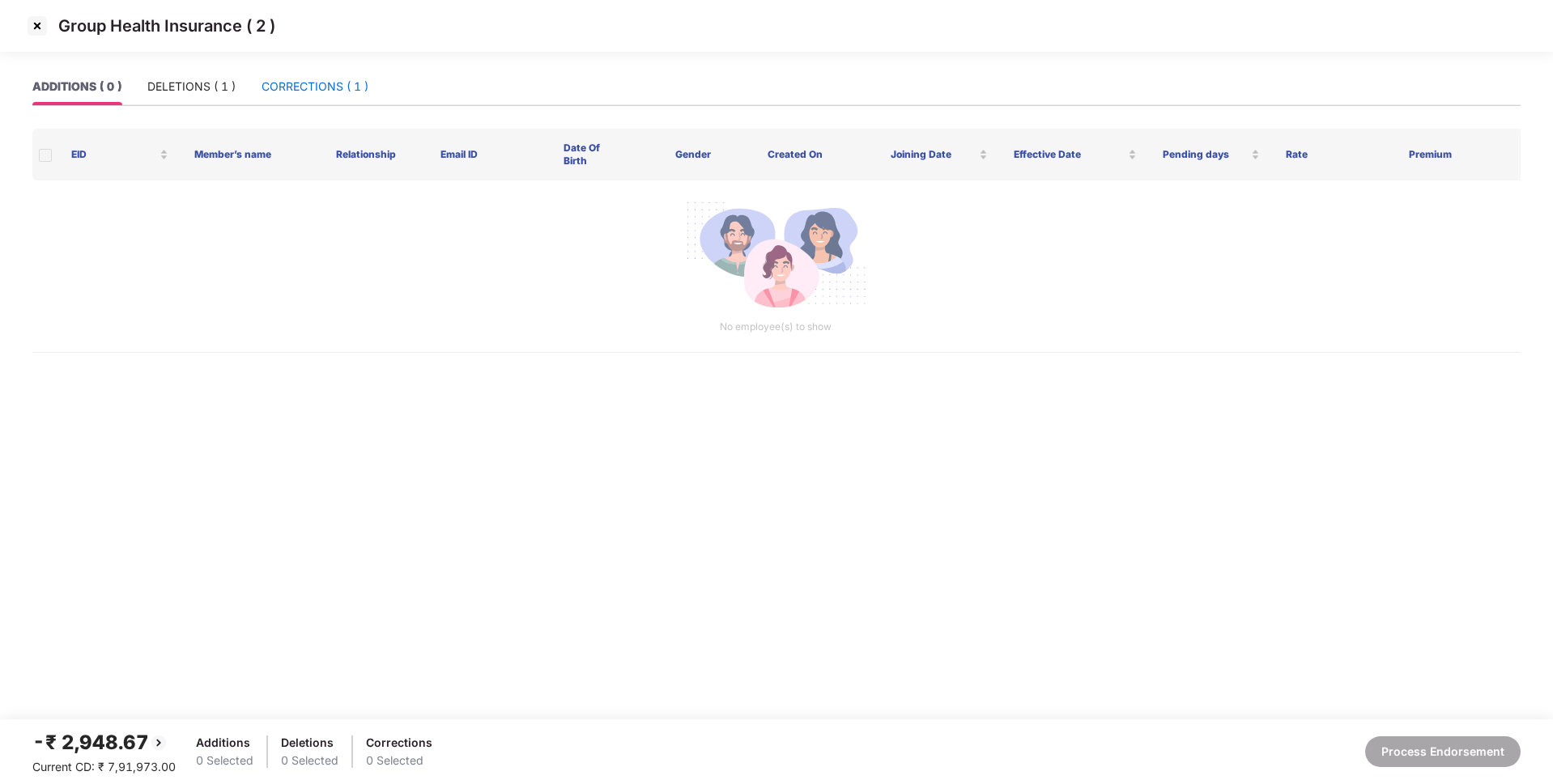
click at [277, 84] on div "CORRECTIONS ( 1 )" at bounding box center [314, 87] width 107 height 18
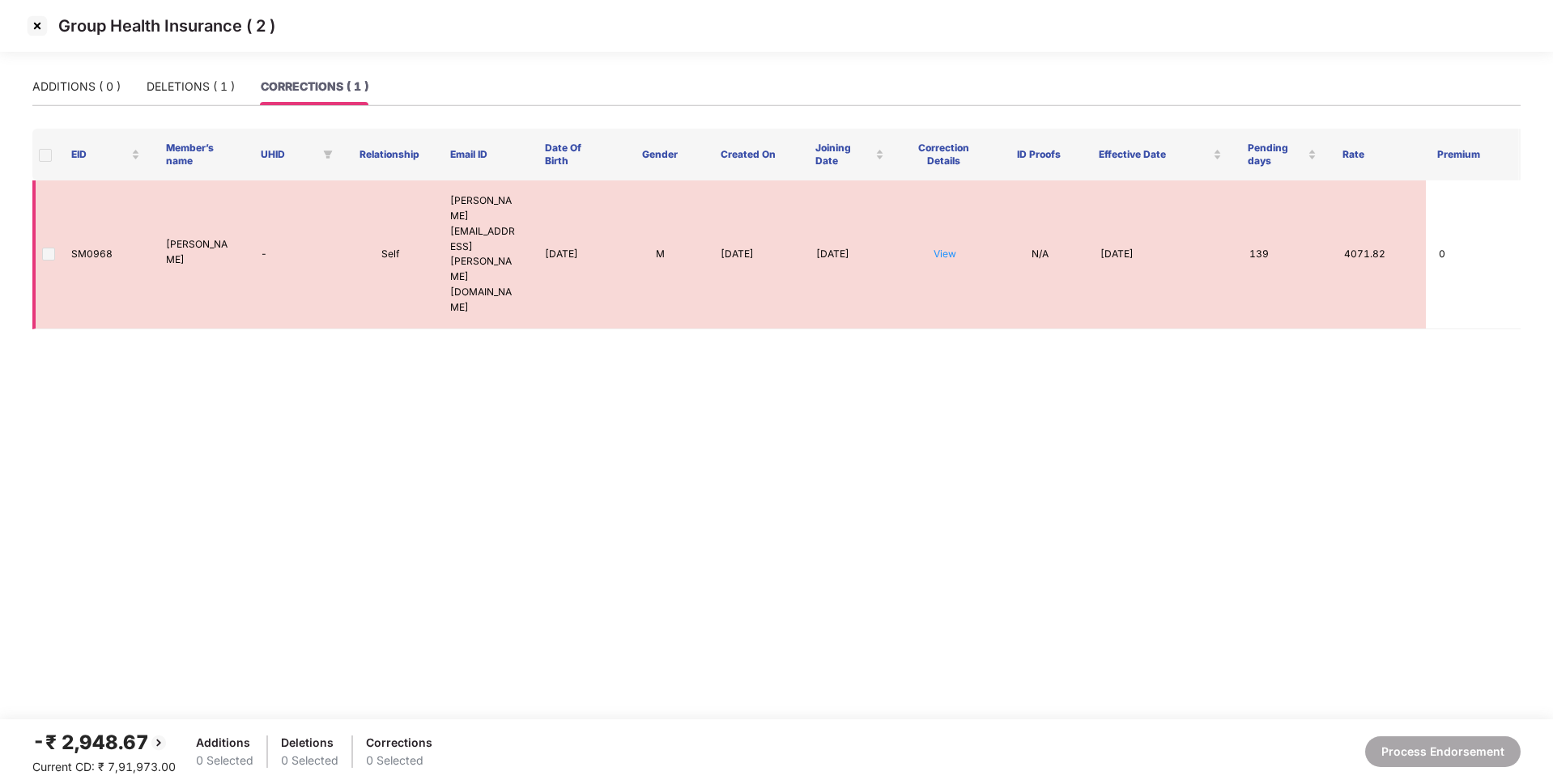
click at [92, 213] on td "SM0968" at bounding box center [106, 254] width 95 height 149
copy td "SM0968"
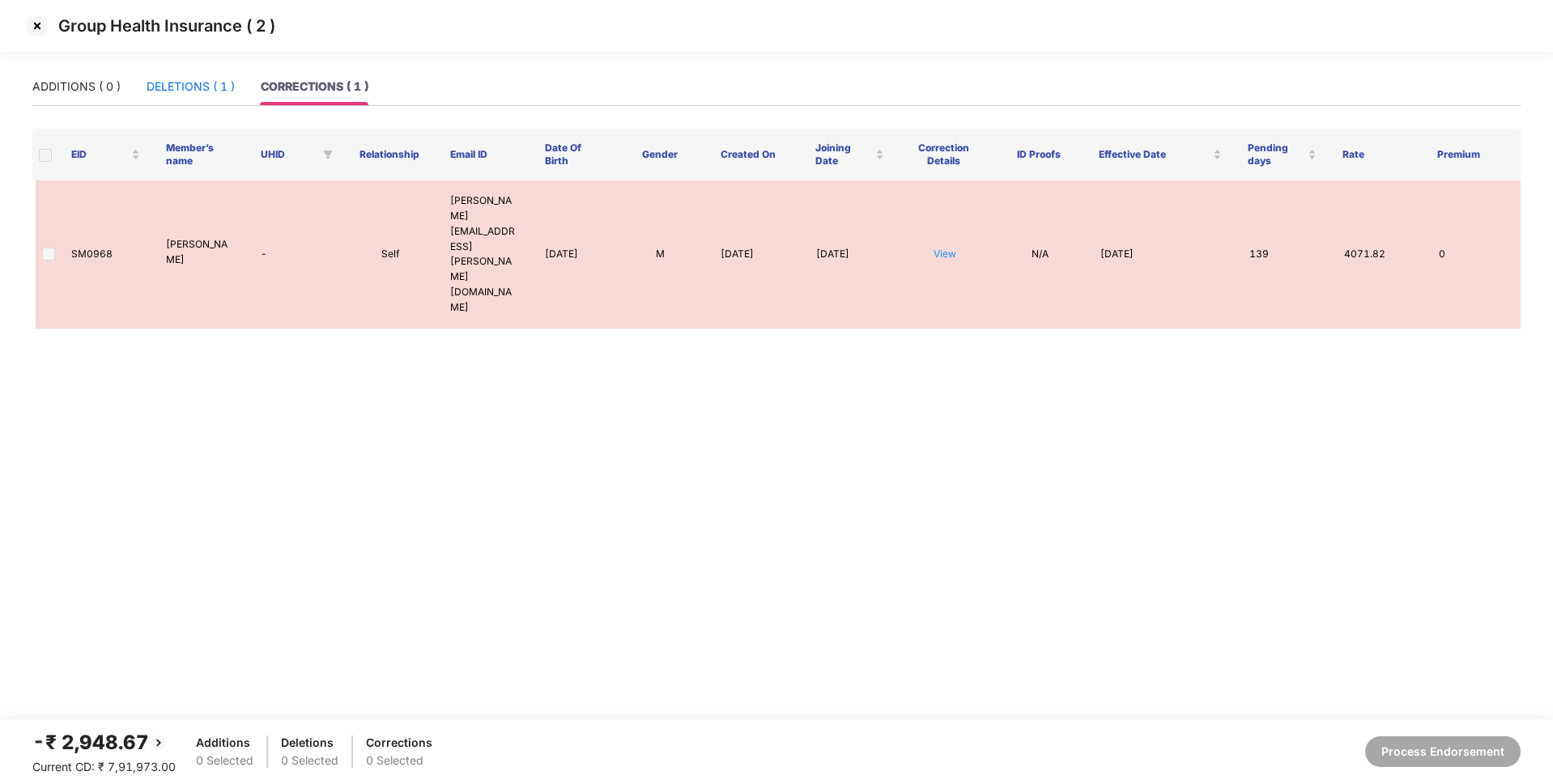
click at [211, 93] on div "DELETIONS ( 1 )" at bounding box center [190, 87] width 88 height 18
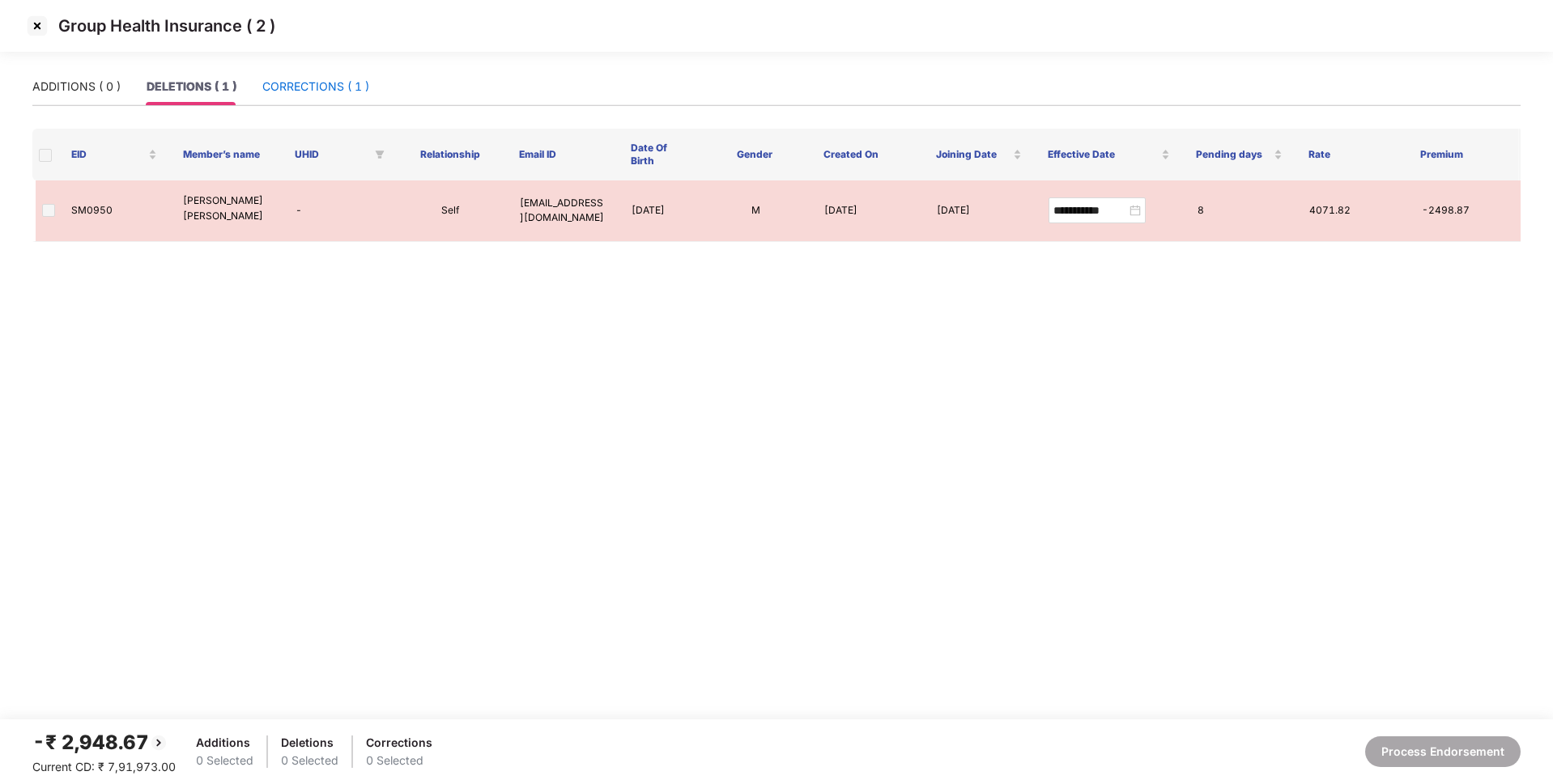
click at [295, 88] on div "CORRECTIONS ( 1 )" at bounding box center [315, 87] width 107 height 18
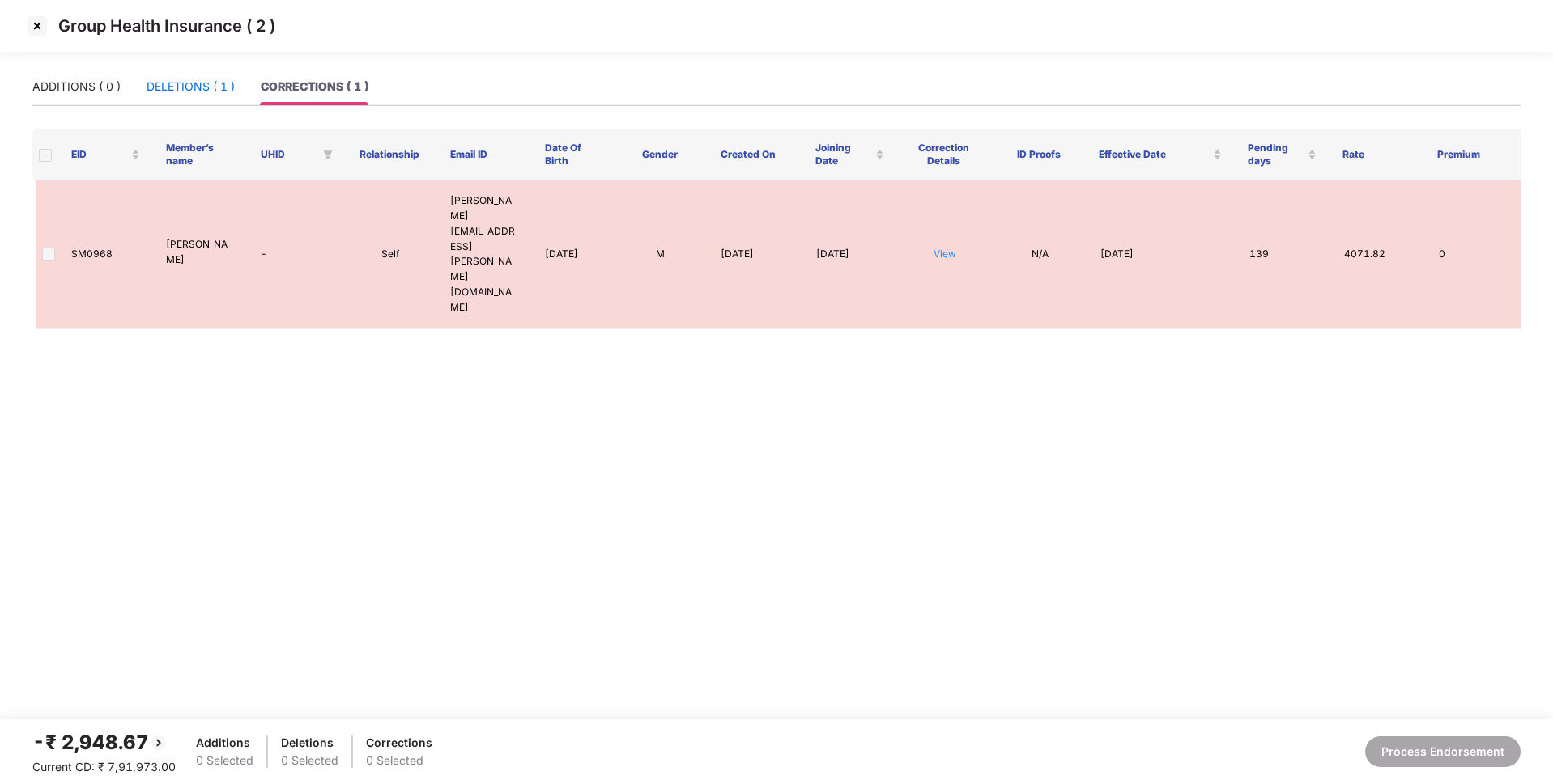
click at [193, 84] on div "DELETIONS ( 1 )" at bounding box center [190, 87] width 88 height 18
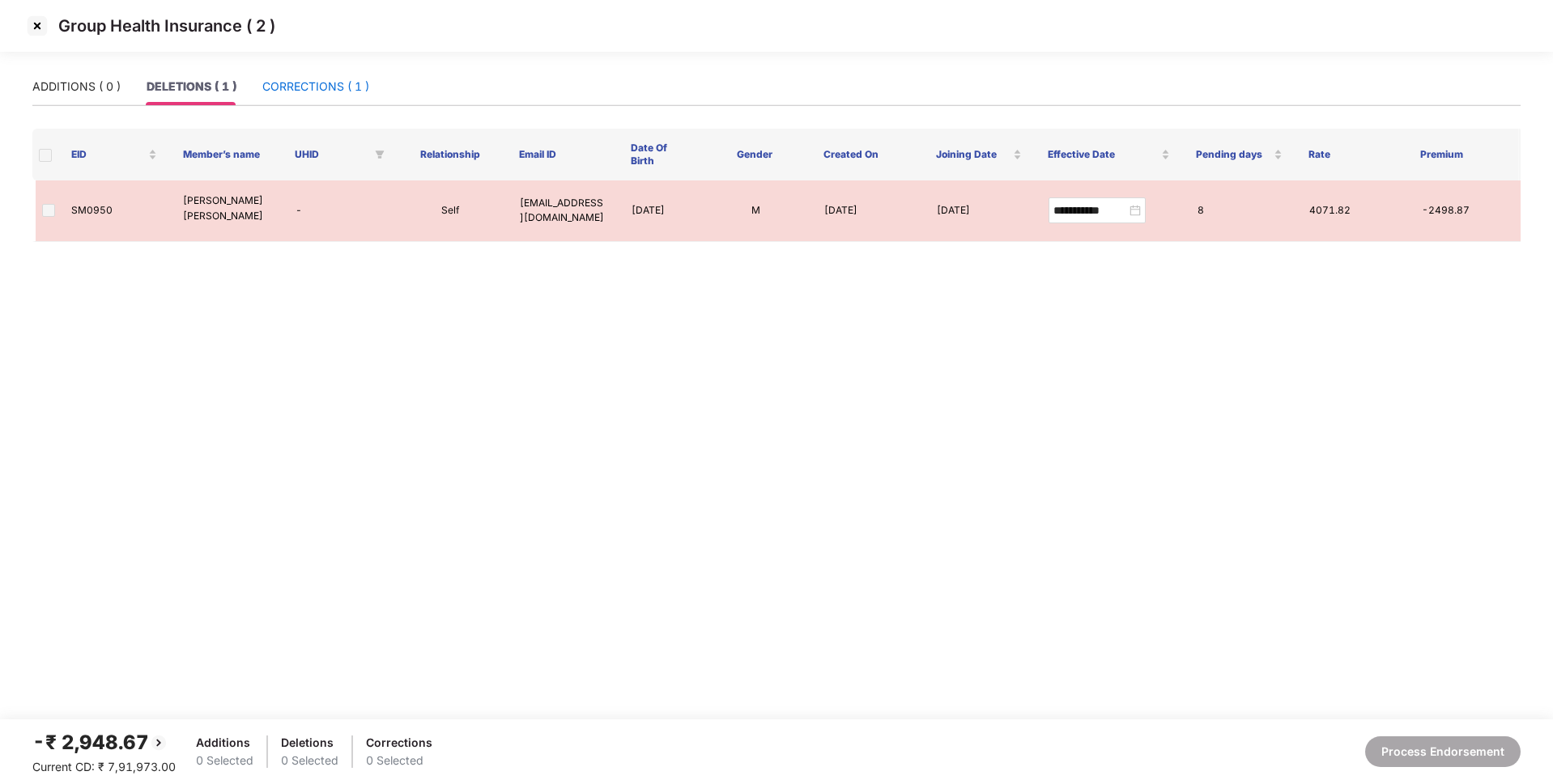
click at [302, 83] on div "CORRECTIONS ( 1 )" at bounding box center [315, 87] width 107 height 18
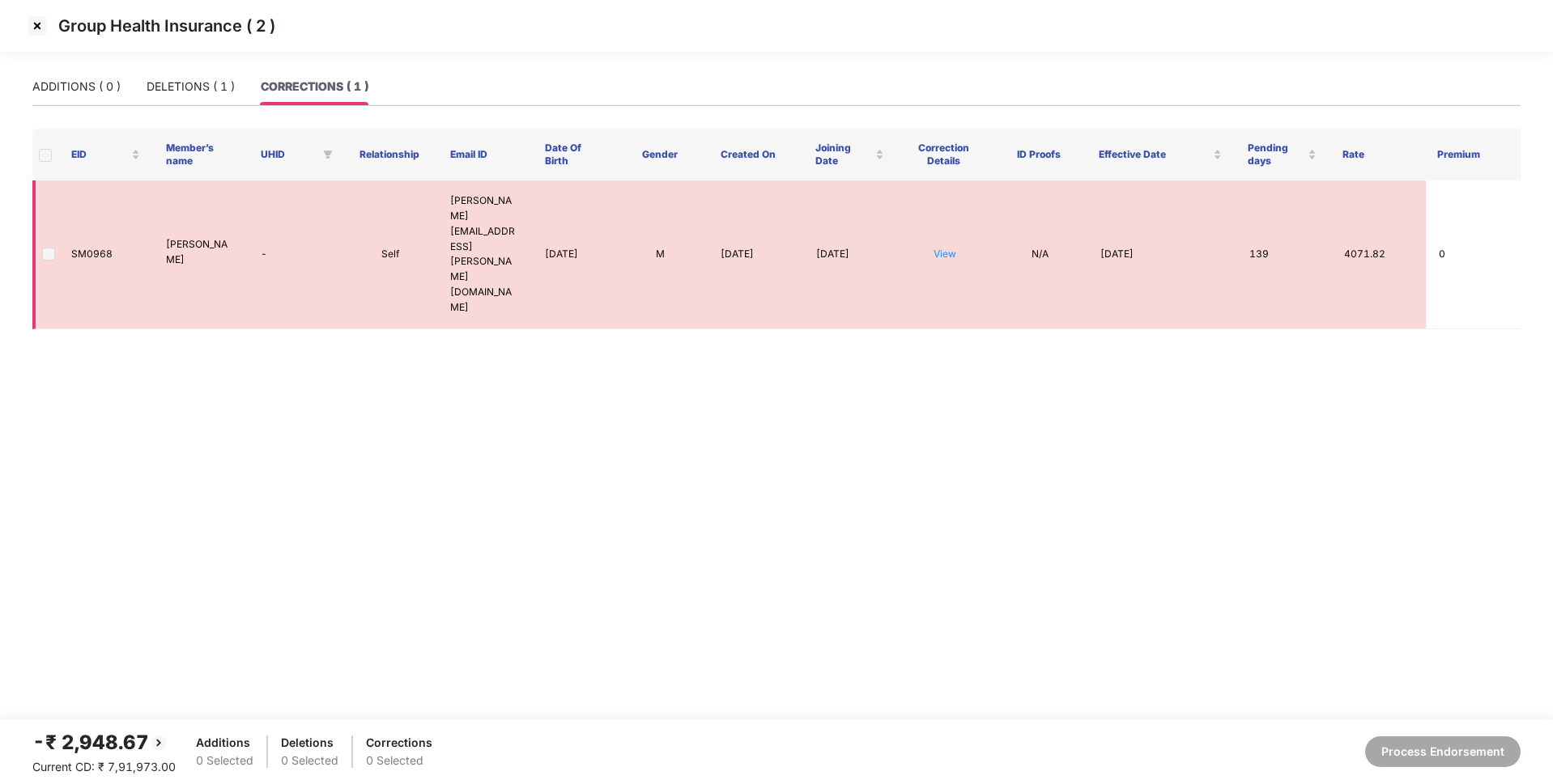
click at [95, 214] on td "SM0968" at bounding box center [106, 254] width 95 height 149
copy td "SM0968"
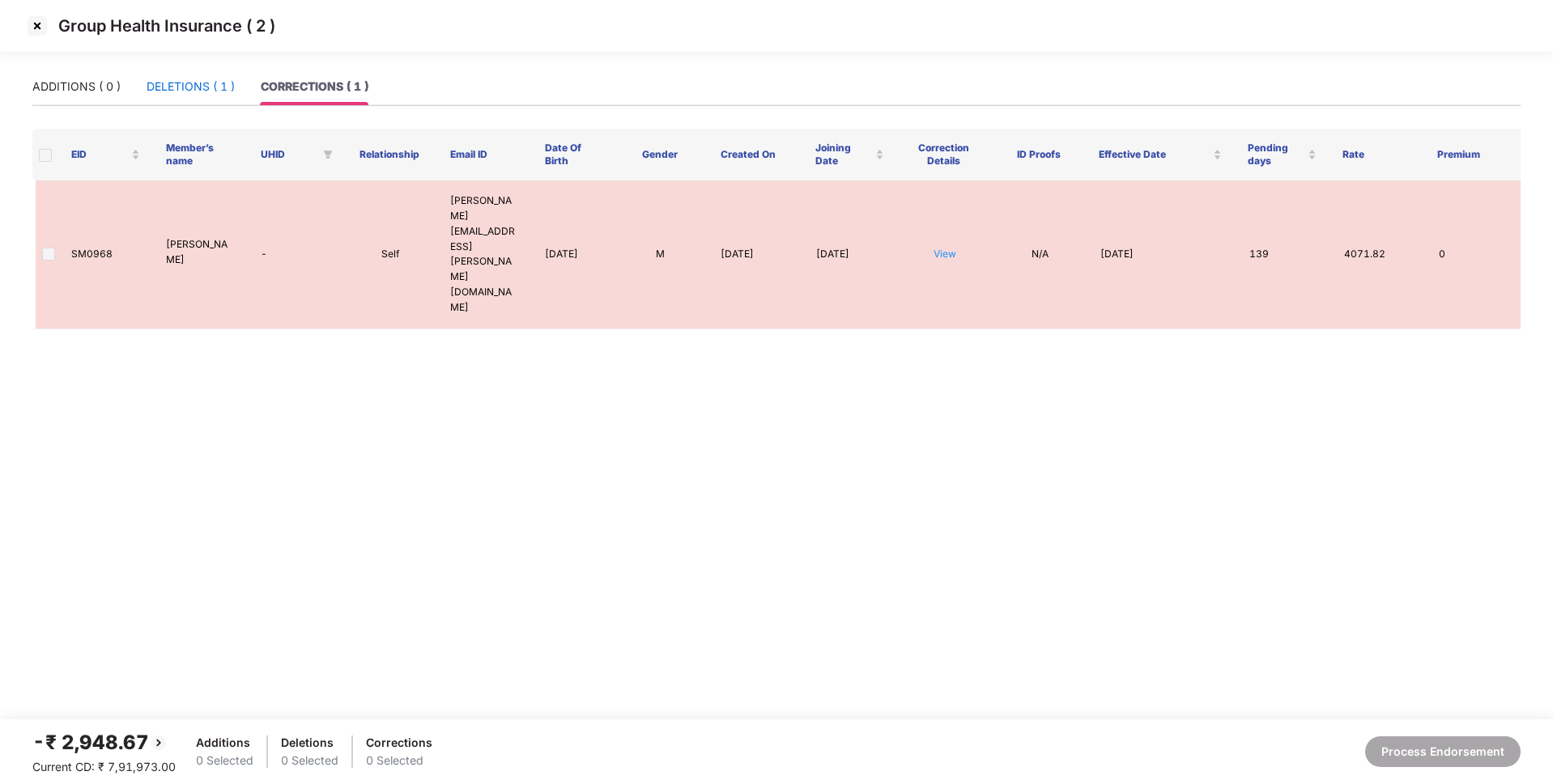
click at [209, 85] on div "DELETIONS ( 1 )" at bounding box center [190, 87] width 88 height 18
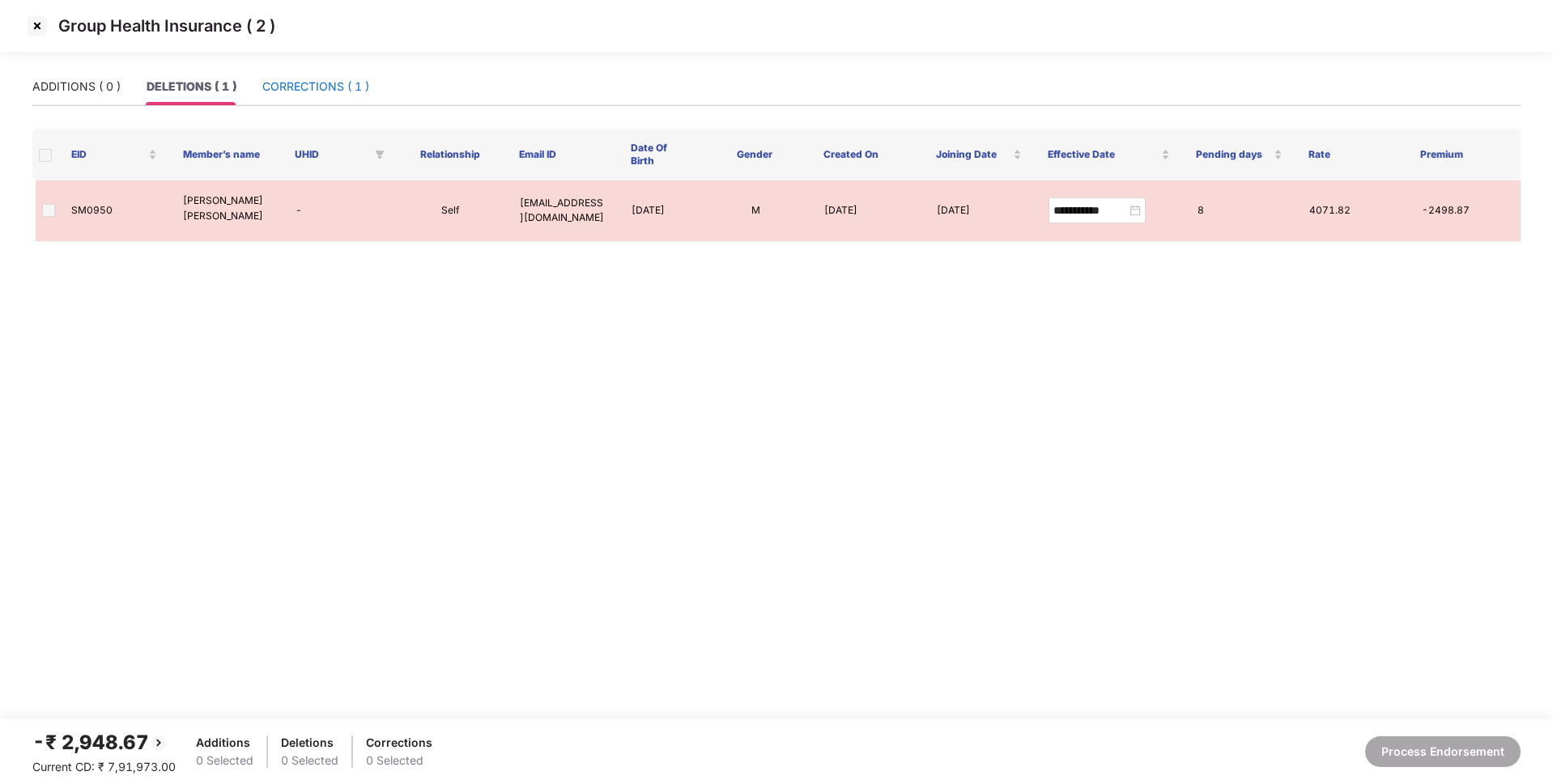
click at [319, 90] on div "CORRECTIONS ( 1 )" at bounding box center [315, 87] width 107 height 18
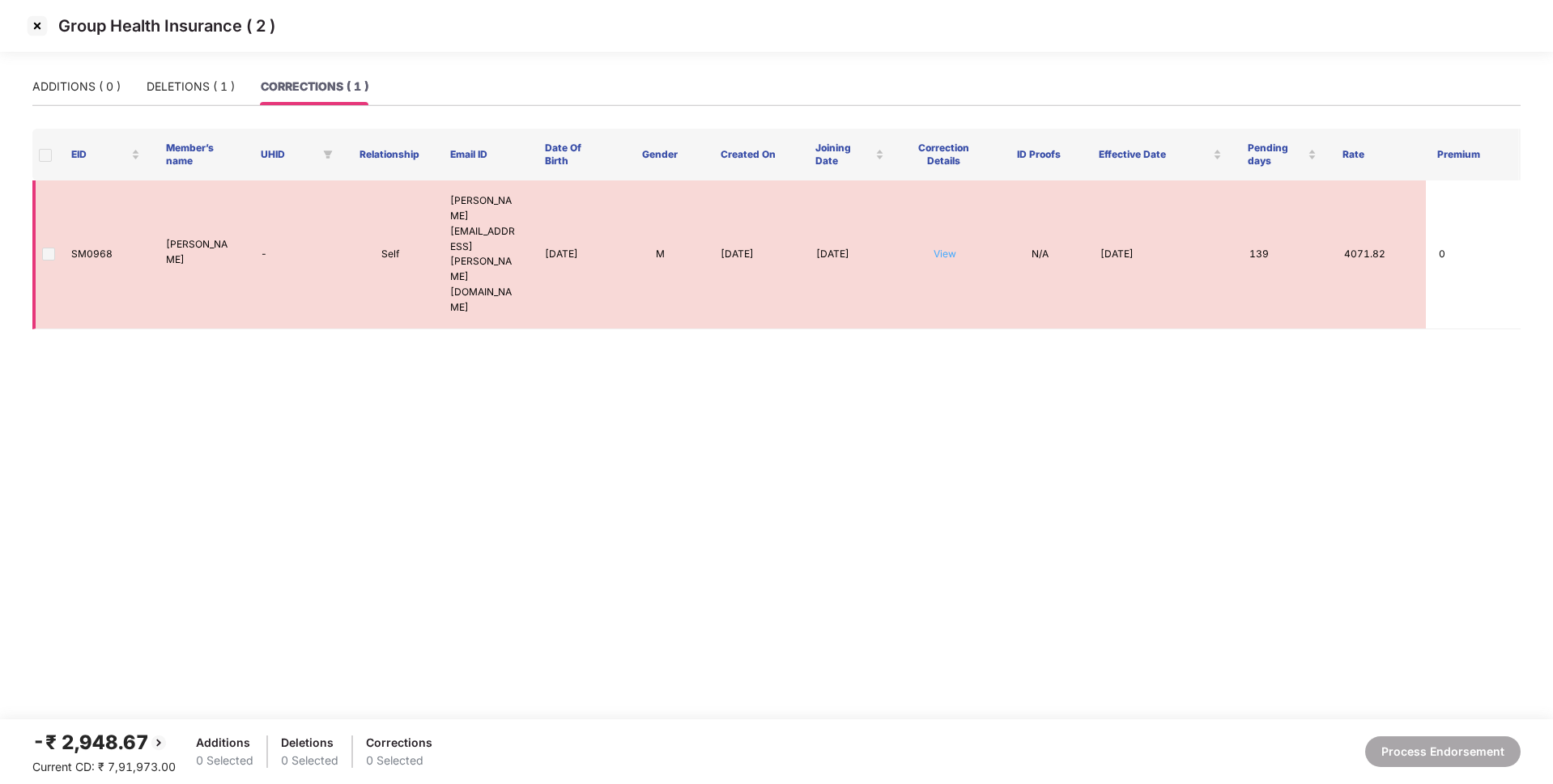
click at [943, 248] on link "View" at bounding box center [944, 254] width 22 height 12
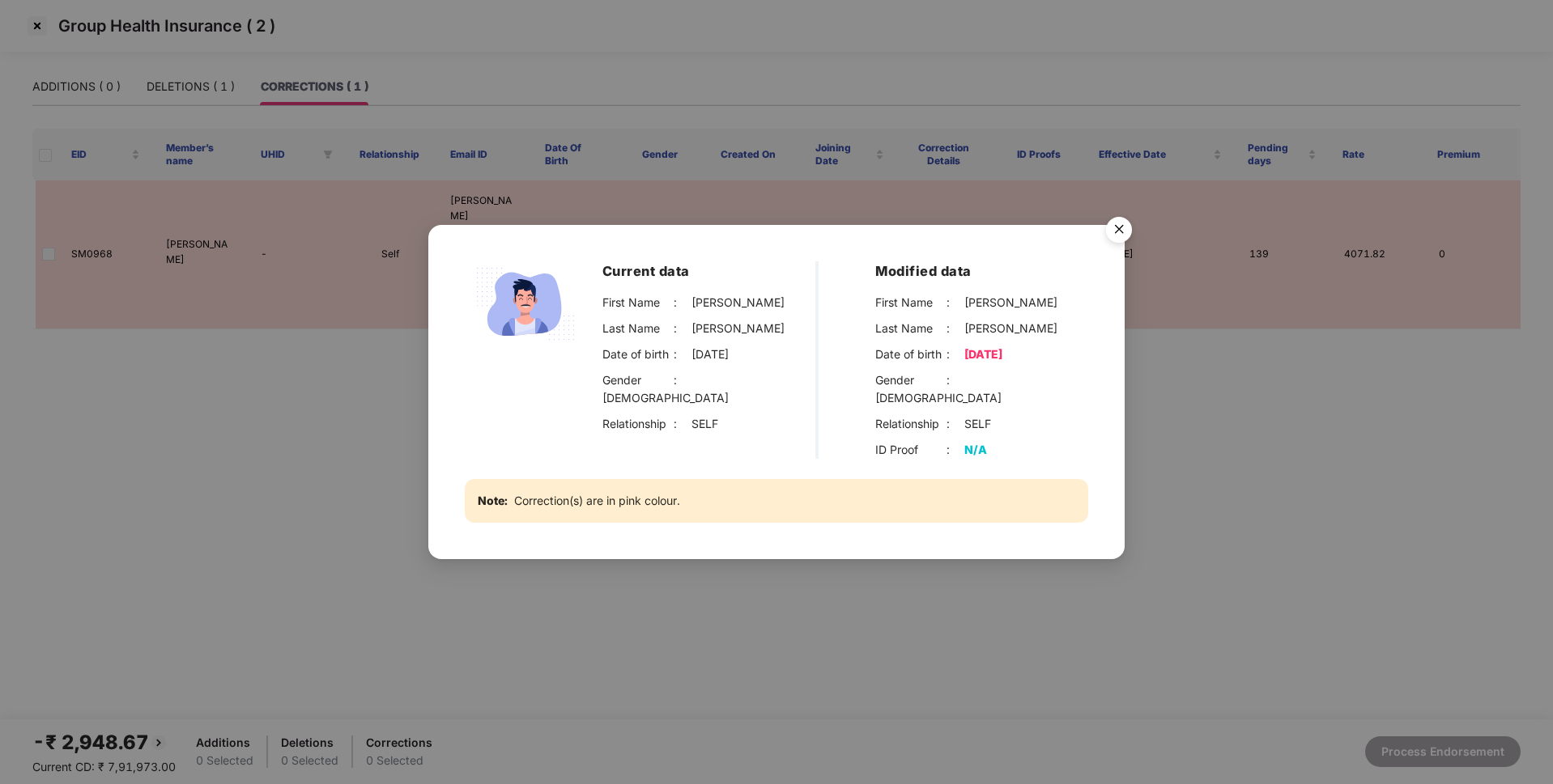
click at [1117, 237] on img "Close" at bounding box center [1118, 232] width 45 height 45
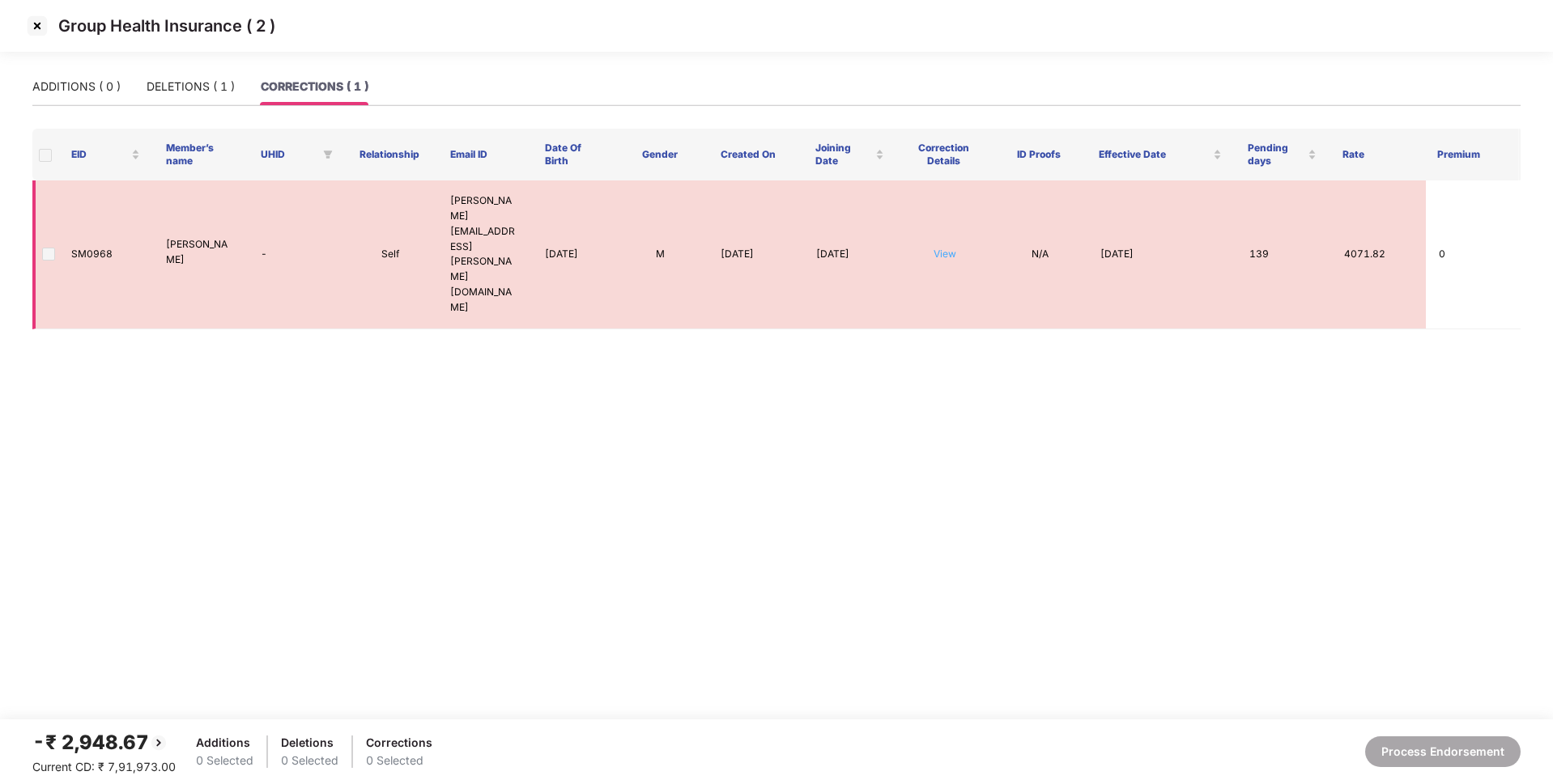
click at [944, 248] on link "View" at bounding box center [944, 254] width 22 height 12
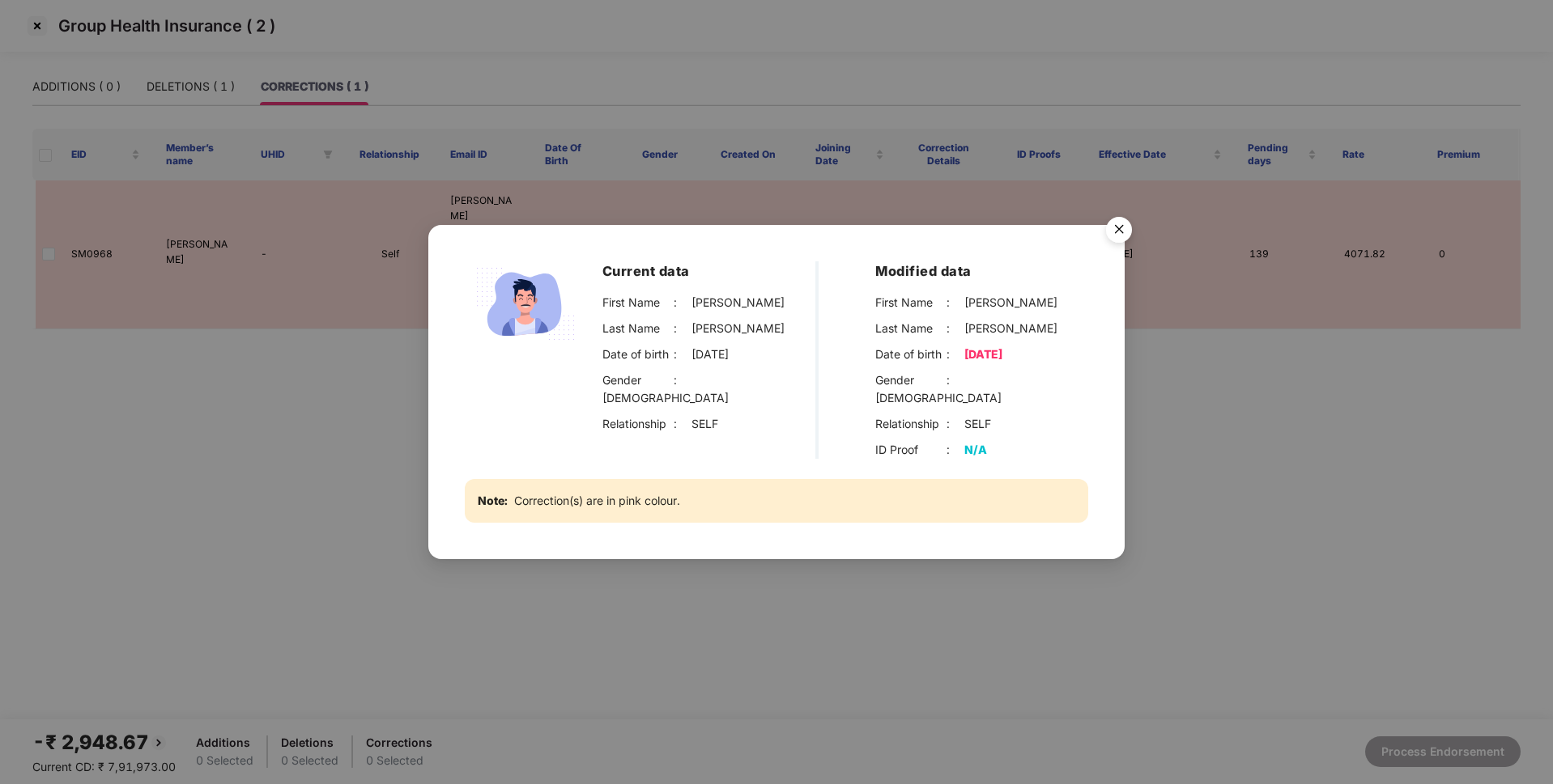
click at [1114, 242] on img "Close" at bounding box center [1118, 232] width 45 height 45
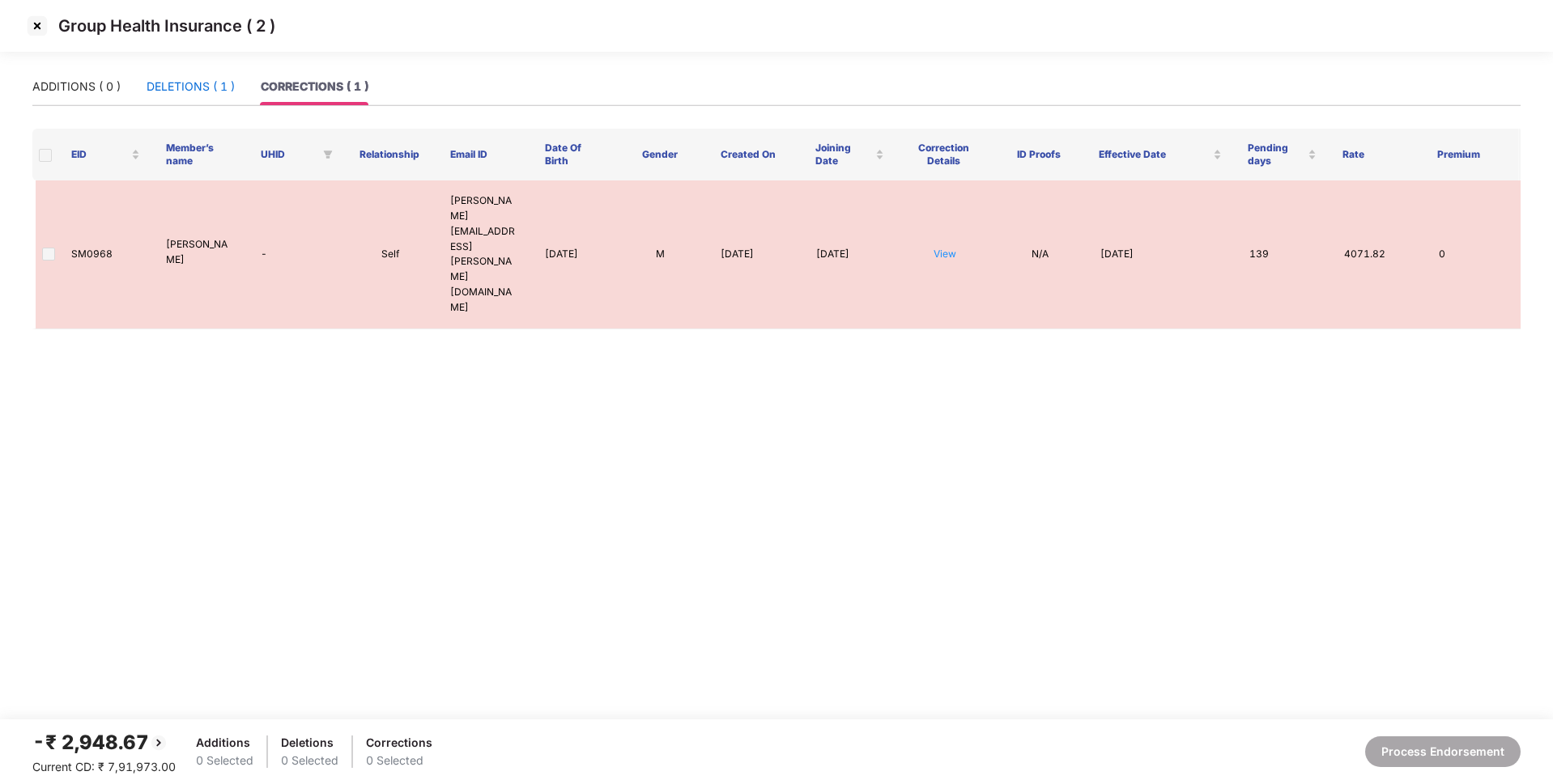
click at [172, 88] on div "DELETIONS ( 1 )" at bounding box center [190, 87] width 88 height 18
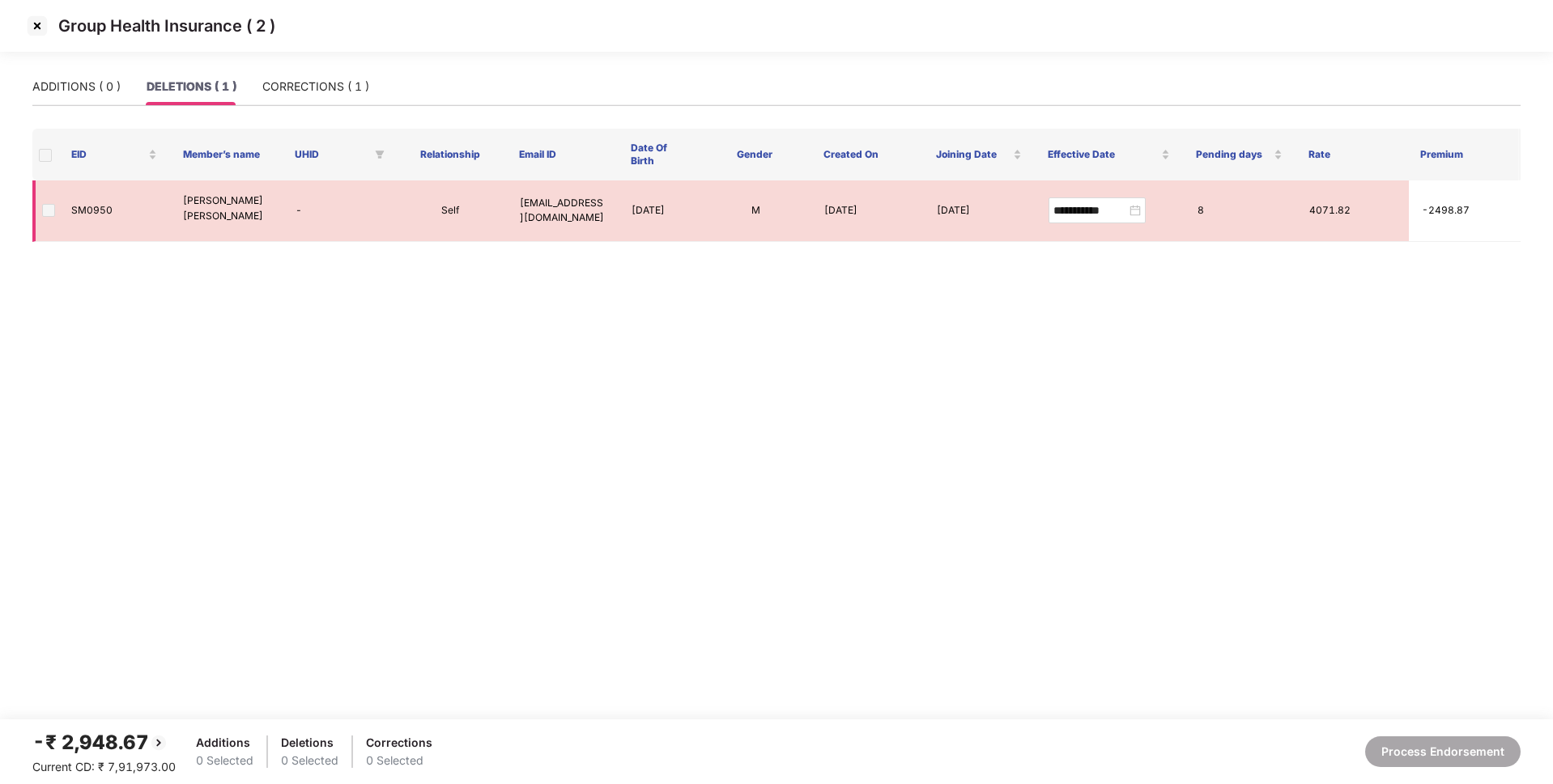
click at [96, 209] on td "SM0950" at bounding box center [114, 211] width 112 height 61
copy td "SM0950"
click at [310, 86] on div "CORRECTIONS ( 1 )" at bounding box center [315, 87] width 107 height 18
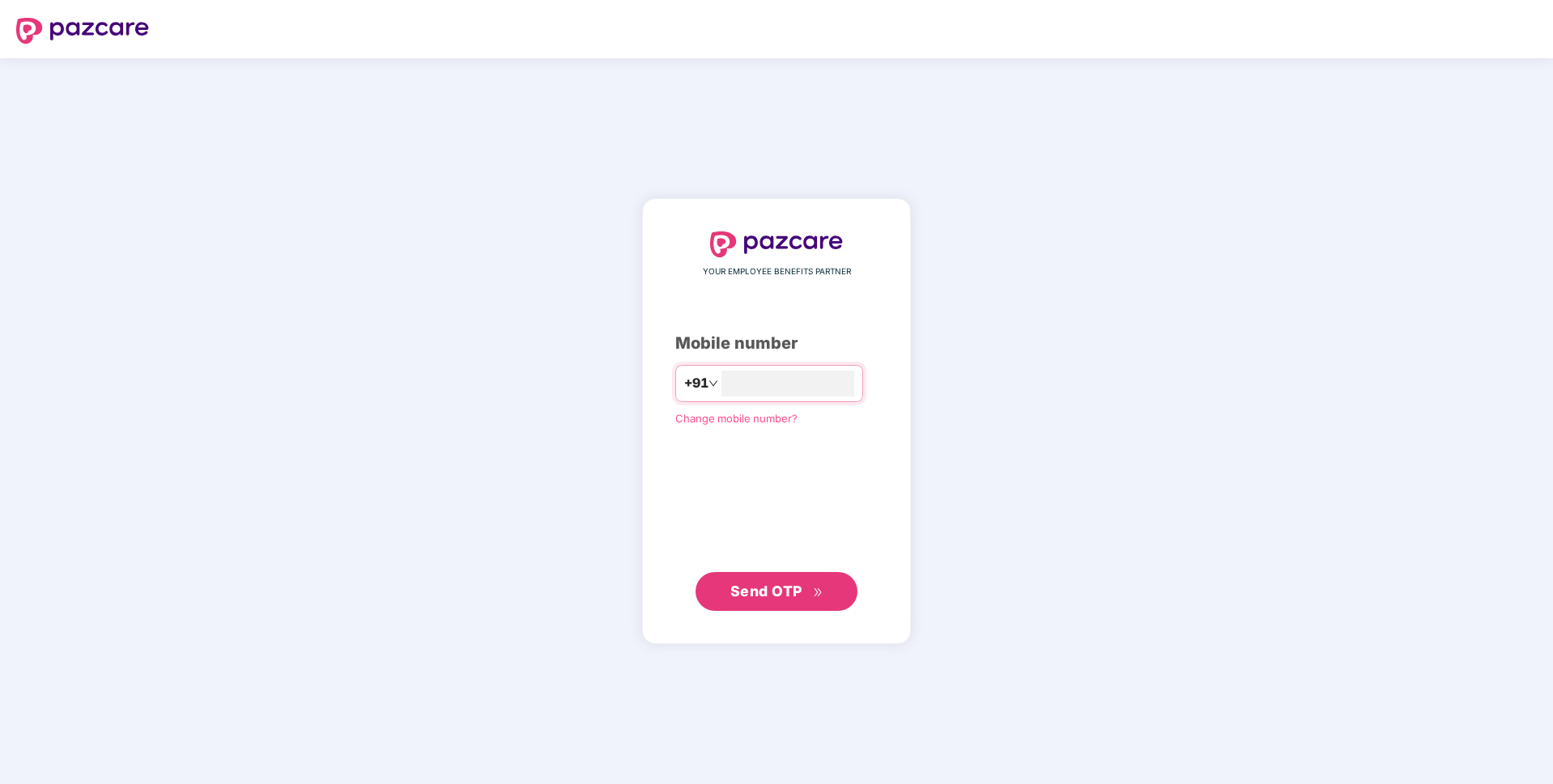
type input "**********"
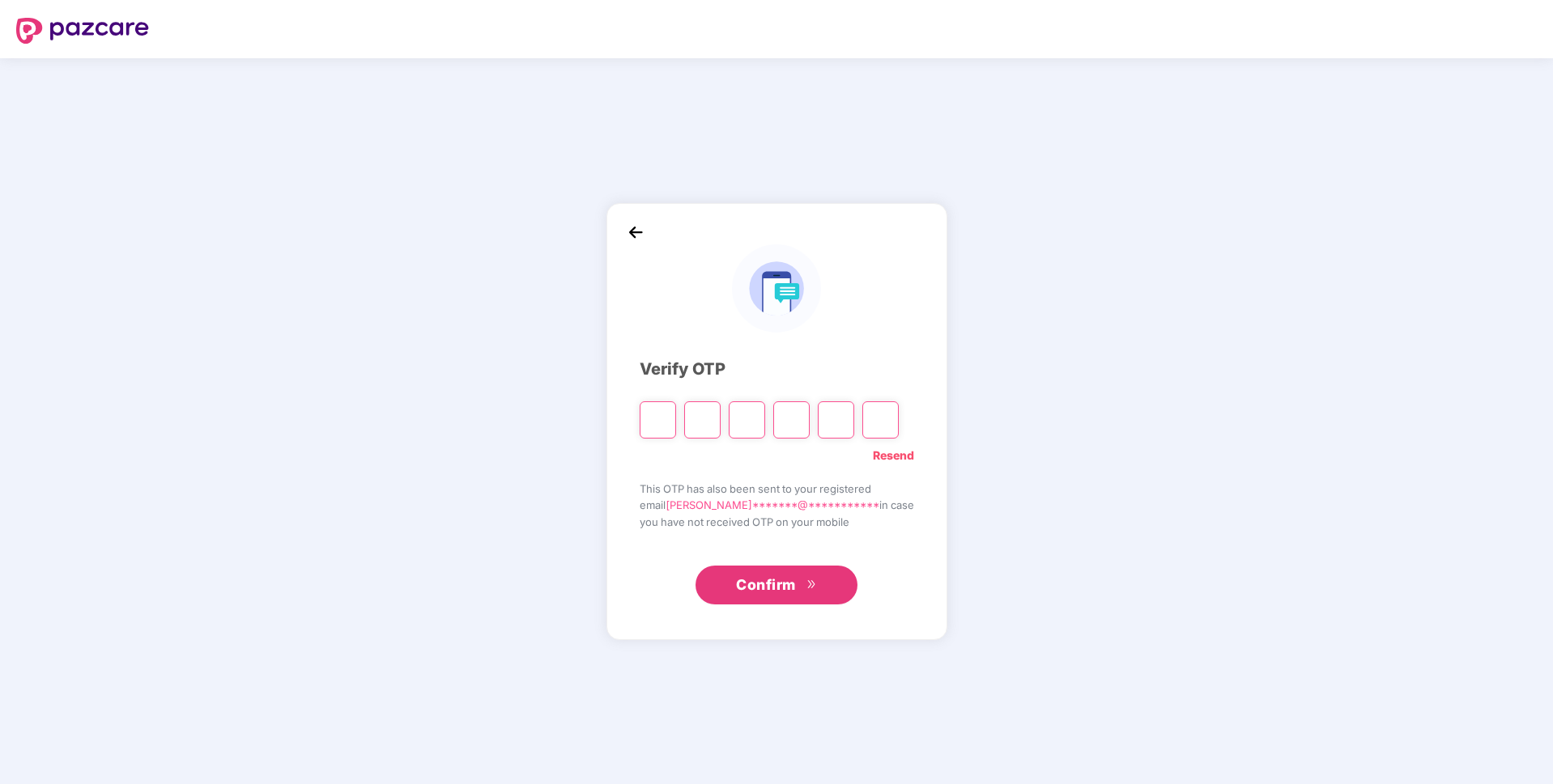
paste input "*"
type input "*"
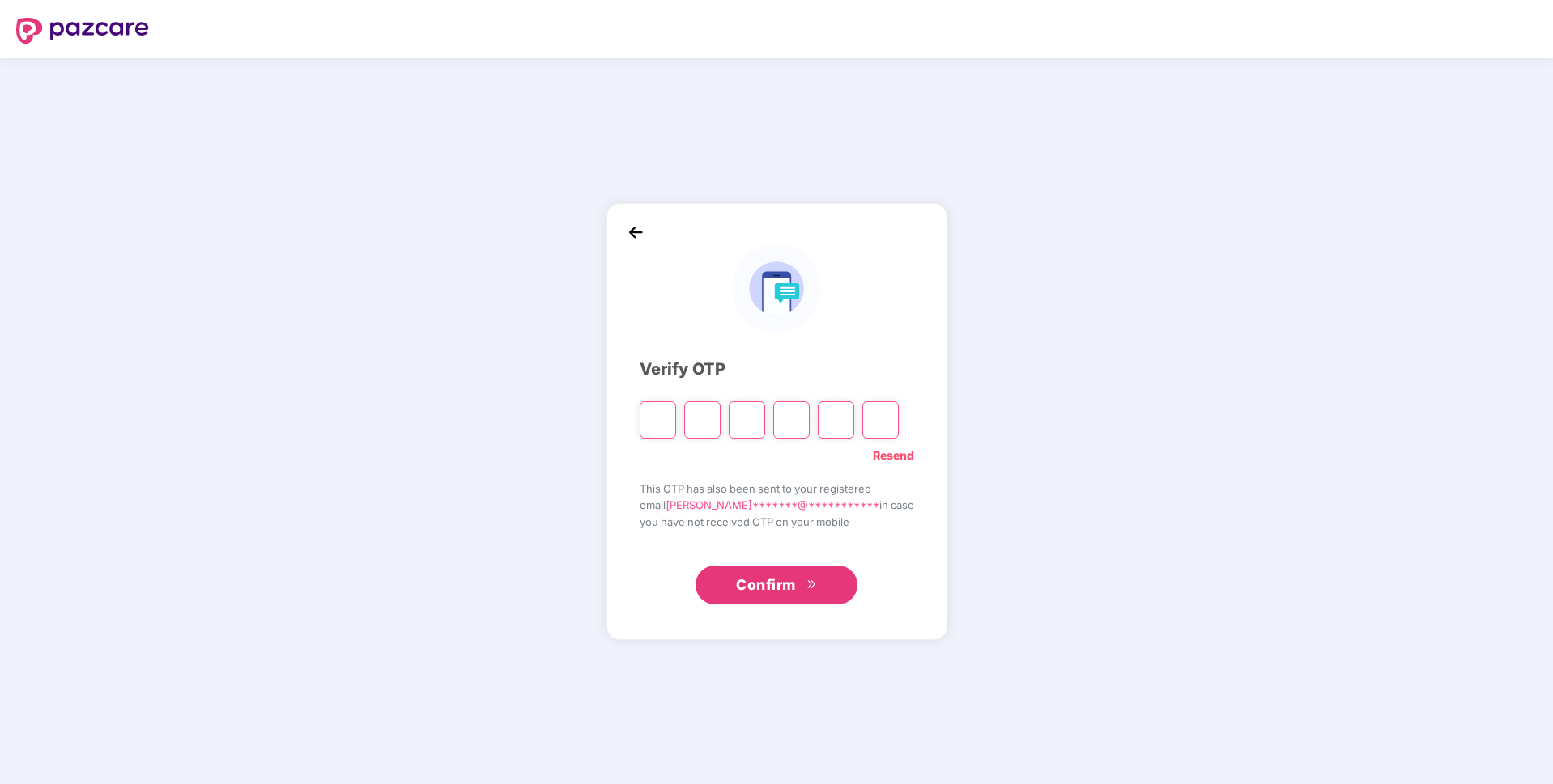
type input "*"
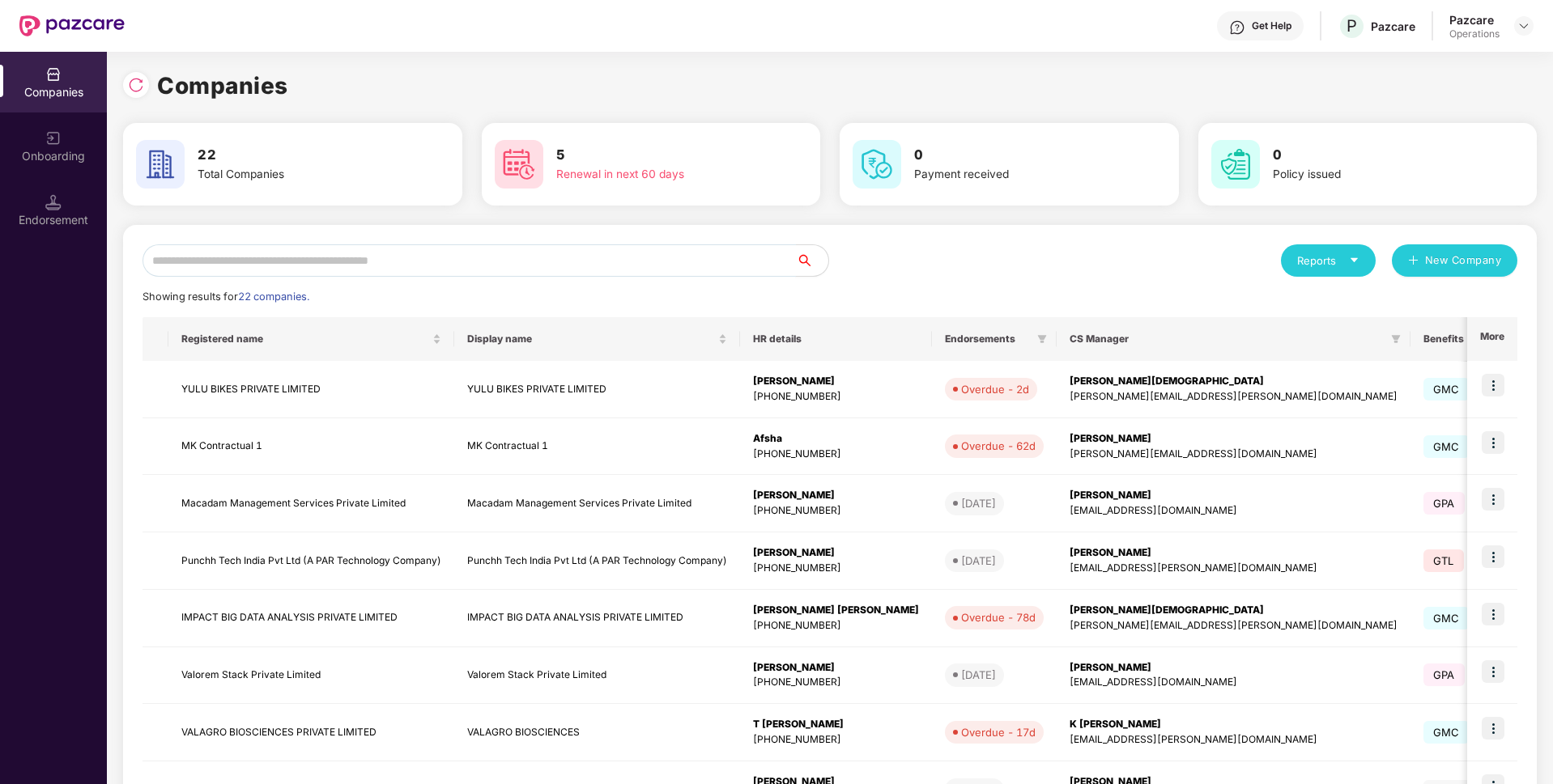
click at [458, 251] on input "text" at bounding box center [469, 260] width 653 height 32
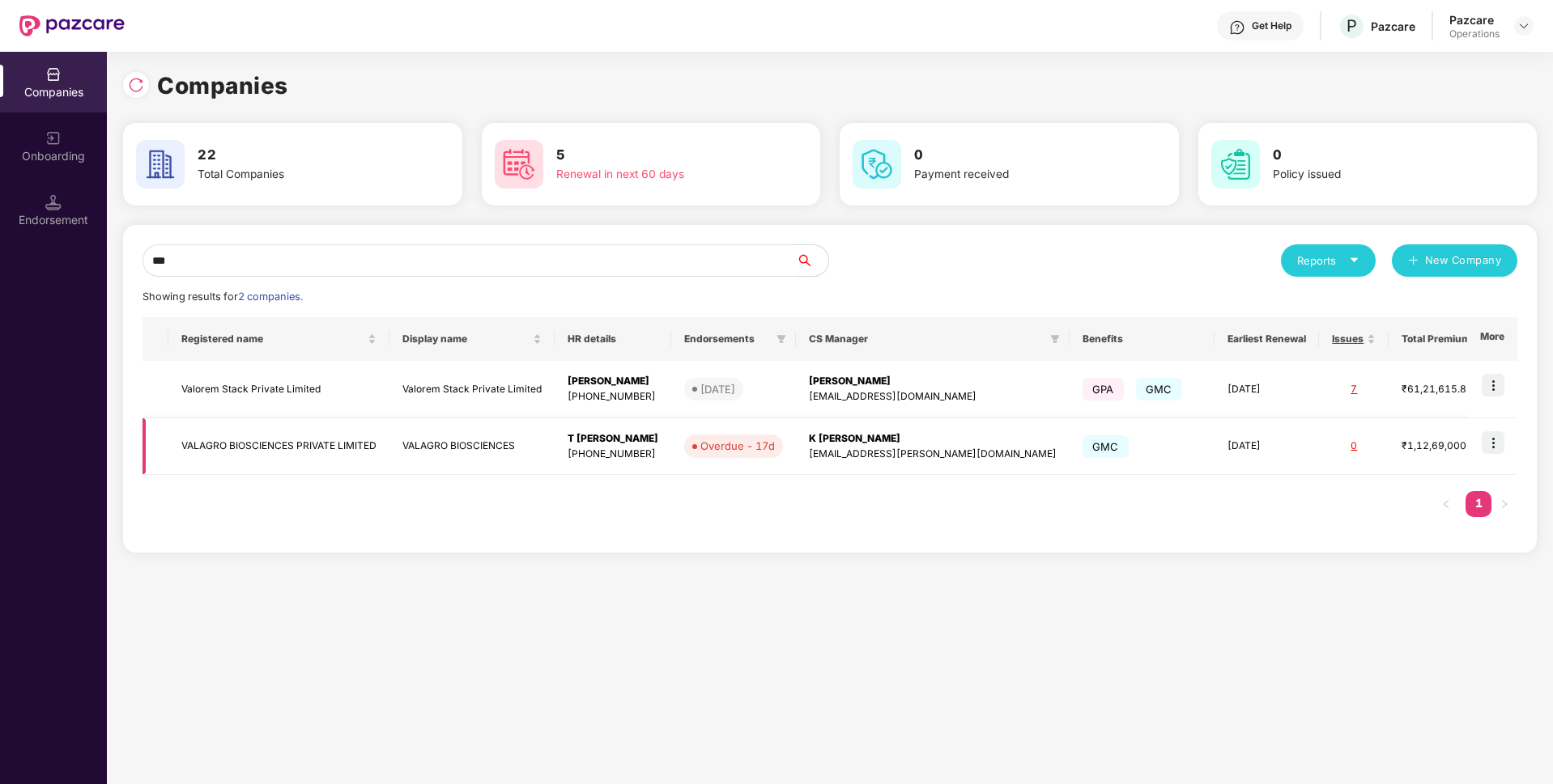
type input "***"
click at [1493, 440] on img at bounding box center [1492, 442] width 22 height 22
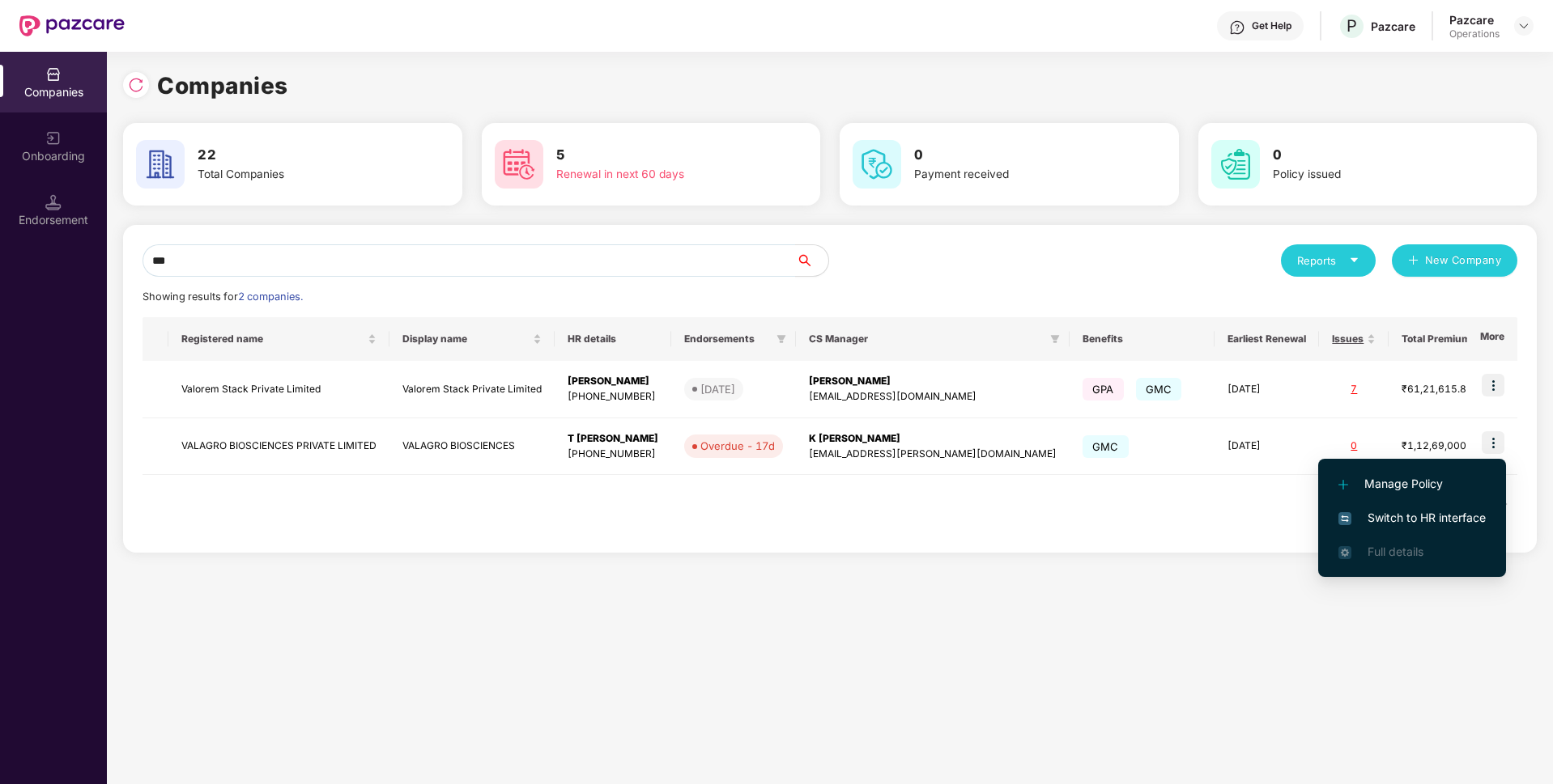
click at [1409, 522] on span "Switch to HR interface" at bounding box center [1412, 518] width 147 height 18
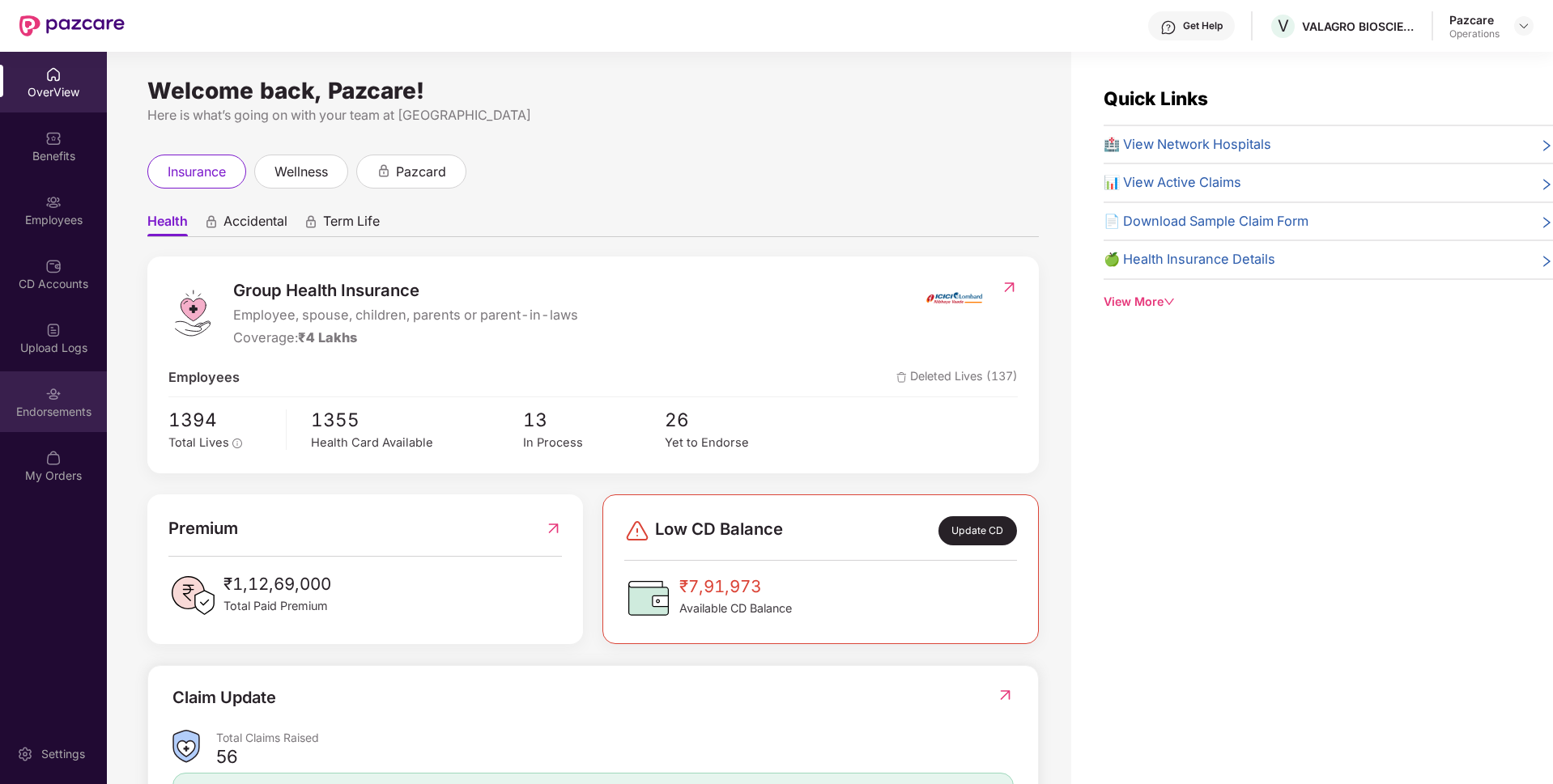
click at [59, 408] on div "Endorsements" at bounding box center [53, 412] width 107 height 17
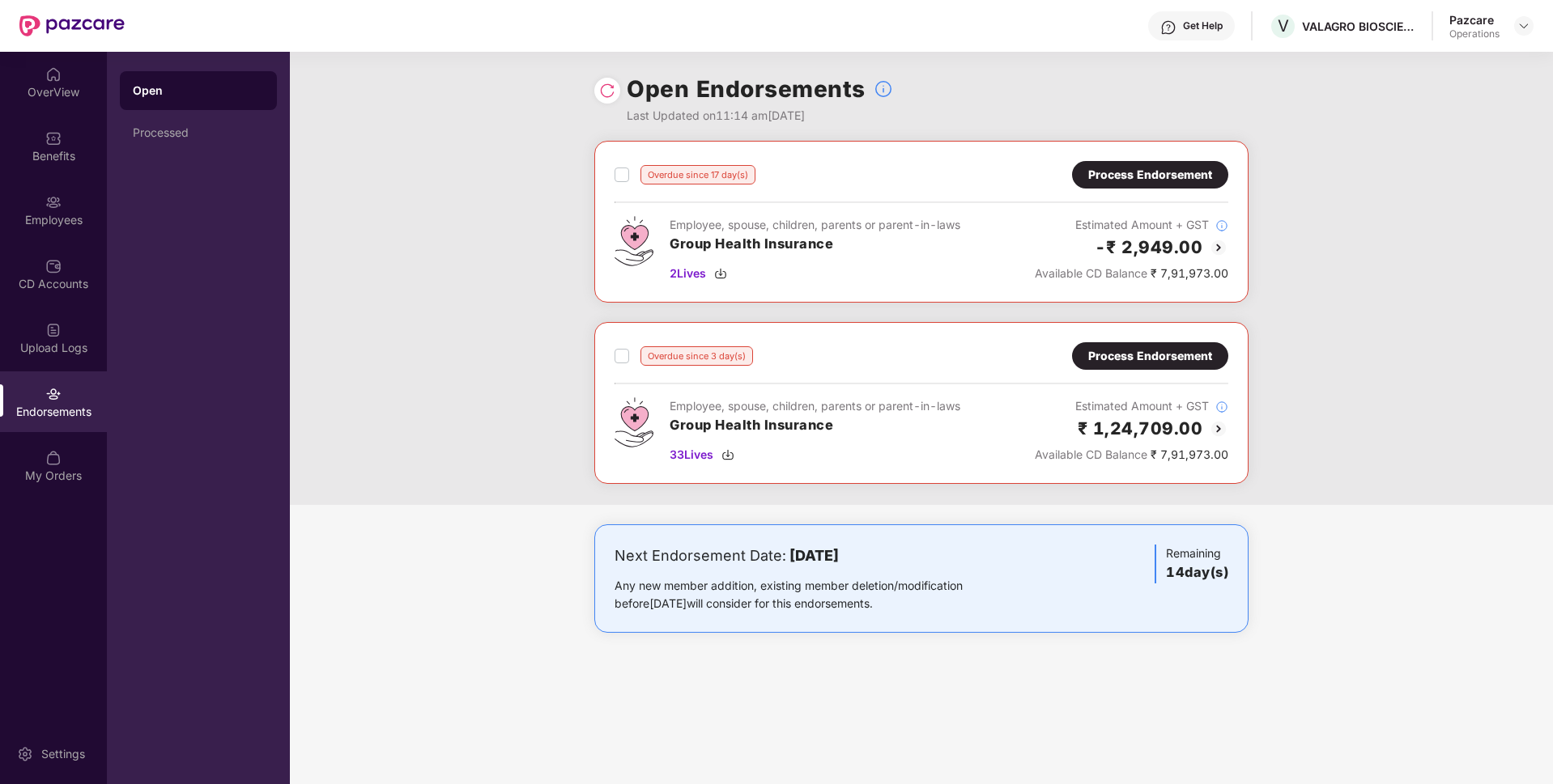
click at [1138, 175] on div "Process Endorsement" at bounding box center [1150, 175] width 124 height 18
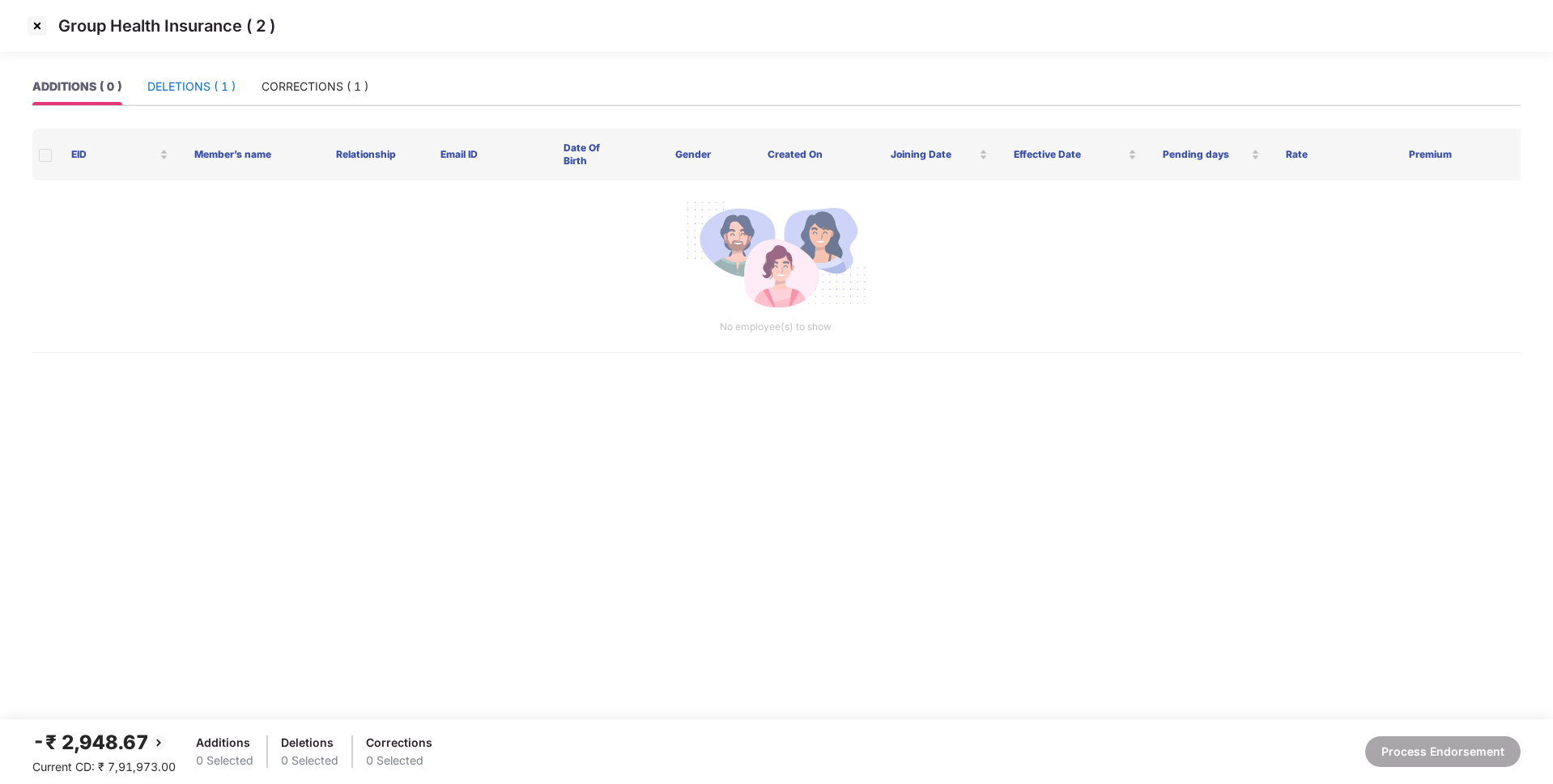
click at [195, 92] on div "DELETIONS ( 1 )" at bounding box center [191, 87] width 88 height 18
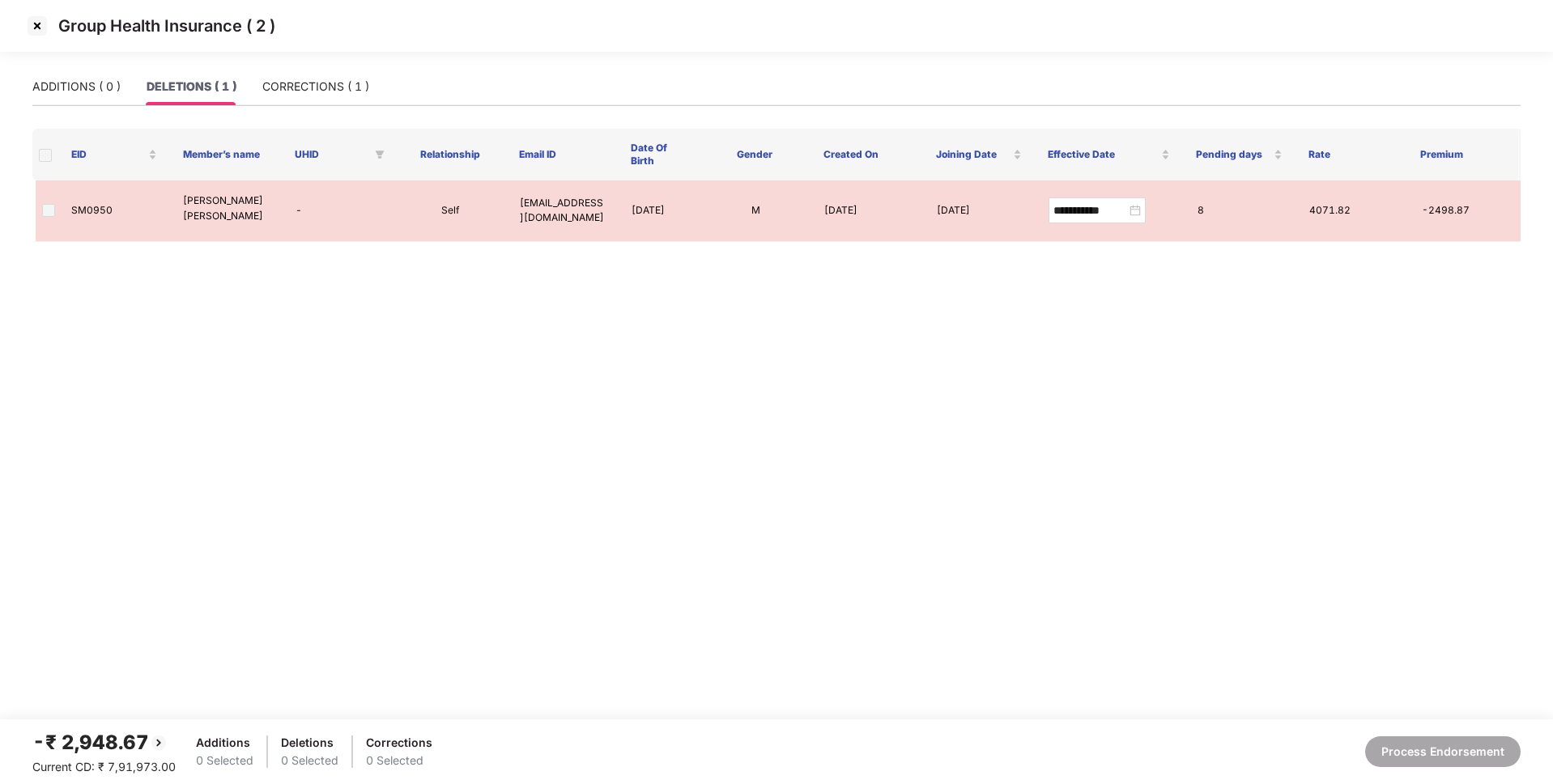
click at [38, 29] on img at bounding box center [36, 26] width 26 height 26
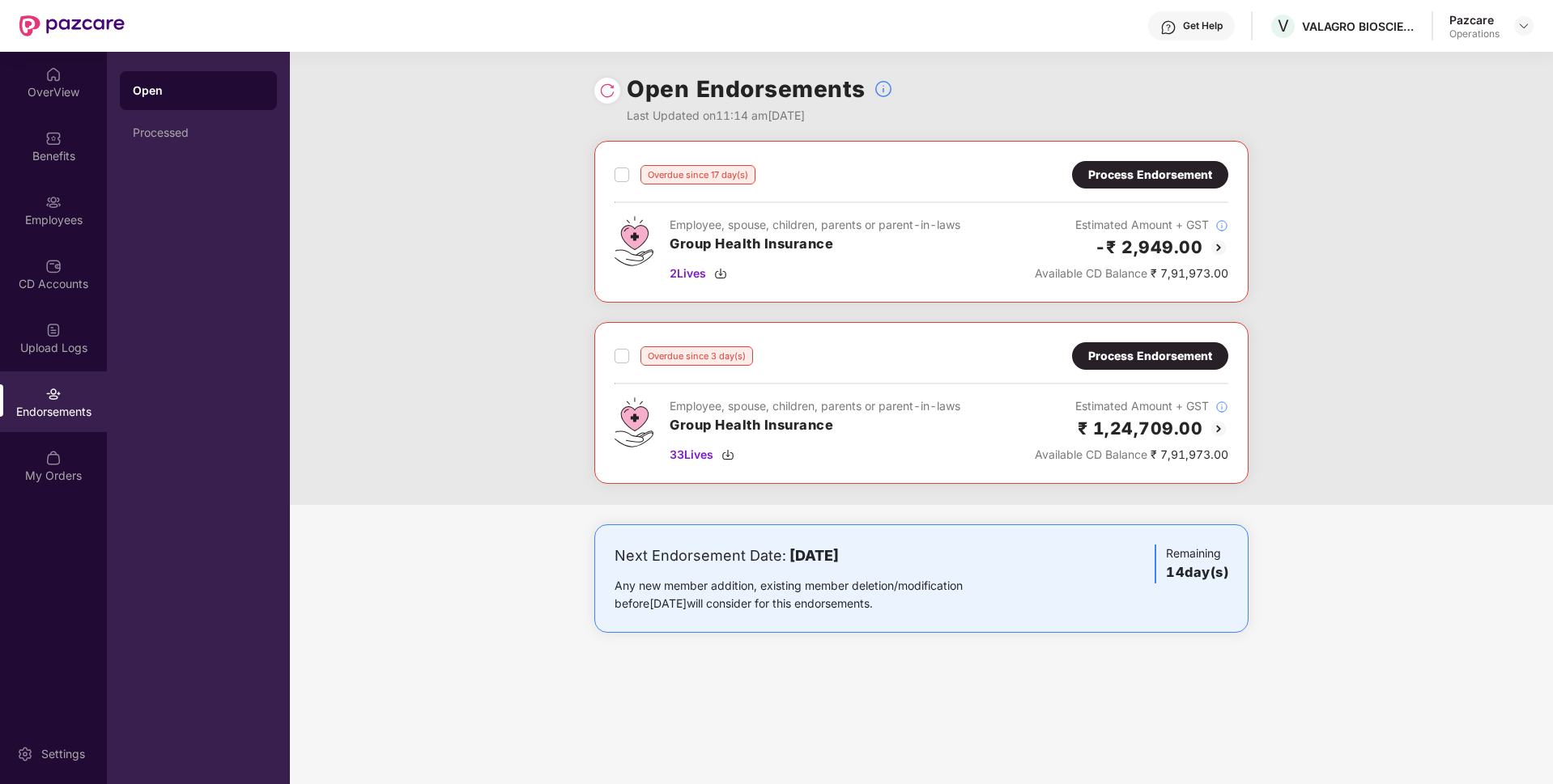
click at [1155, 360] on div "Process Endorsement" at bounding box center [1150, 356] width 124 height 18
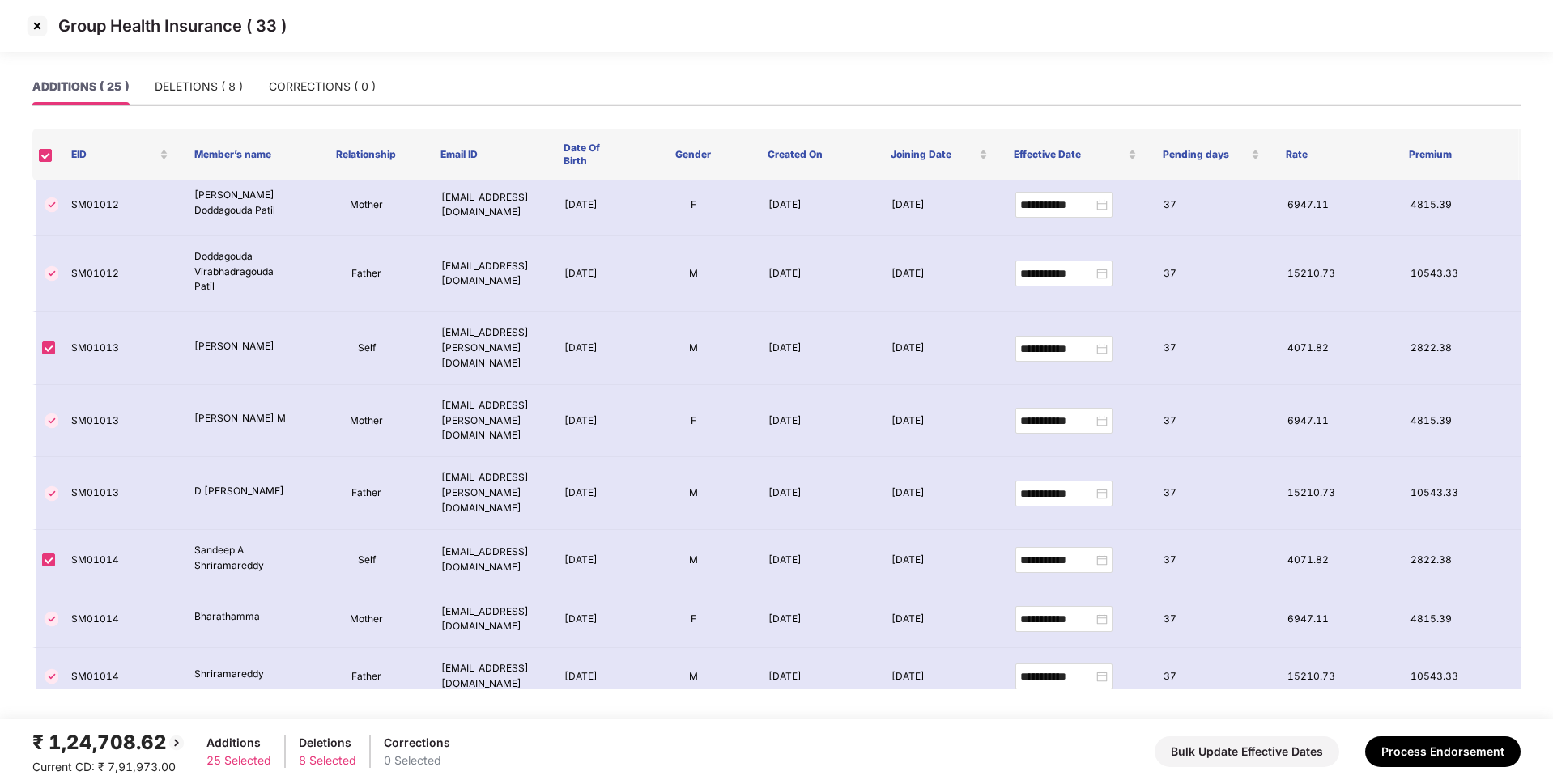
scroll to position [510, 0]
click at [204, 88] on div "DELETIONS ( 8 )" at bounding box center [198, 87] width 88 height 18
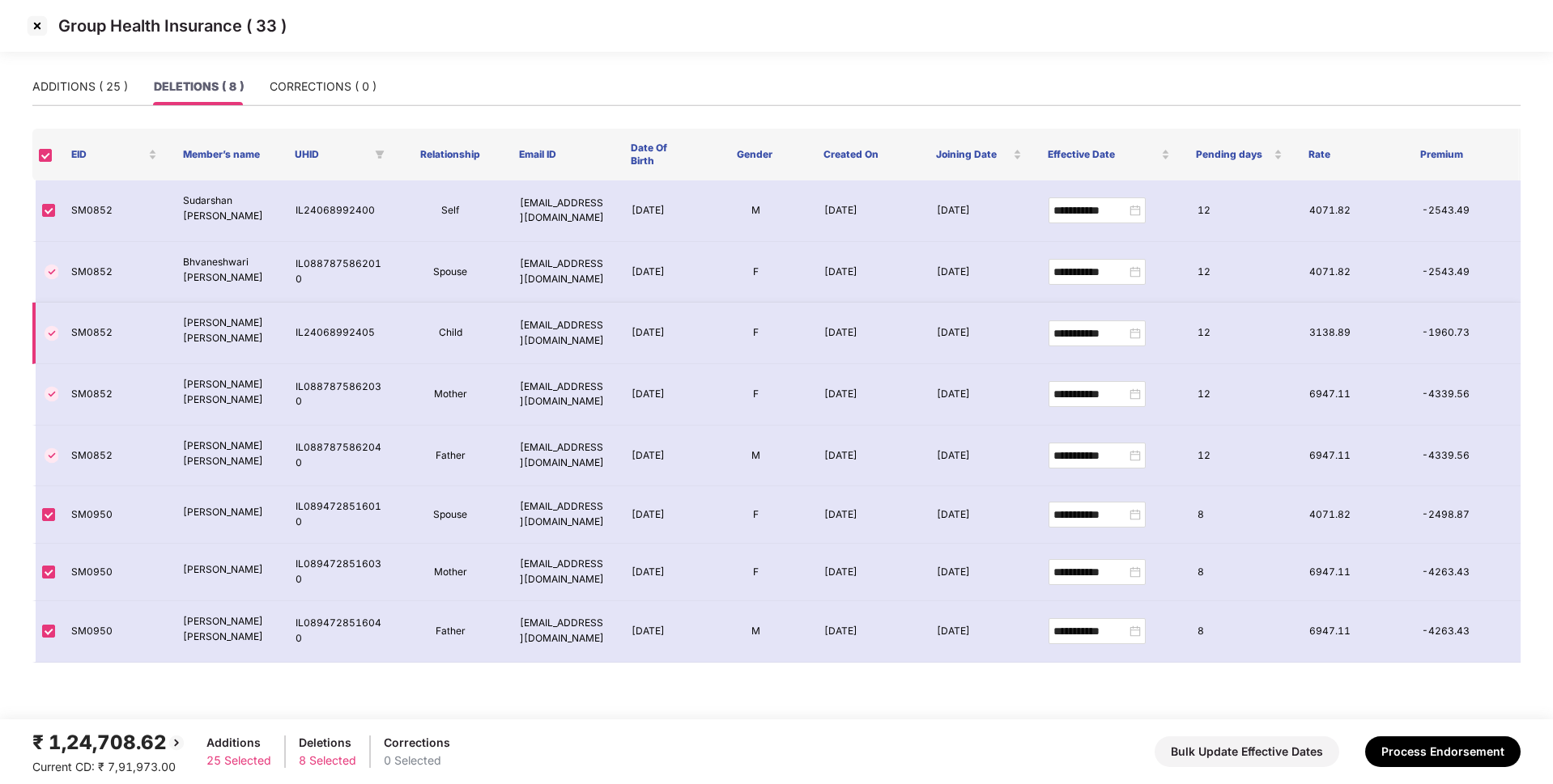
scroll to position [0, 0]
click at [31, 28] on img at bounding box center [36, 26] width 26 height 26
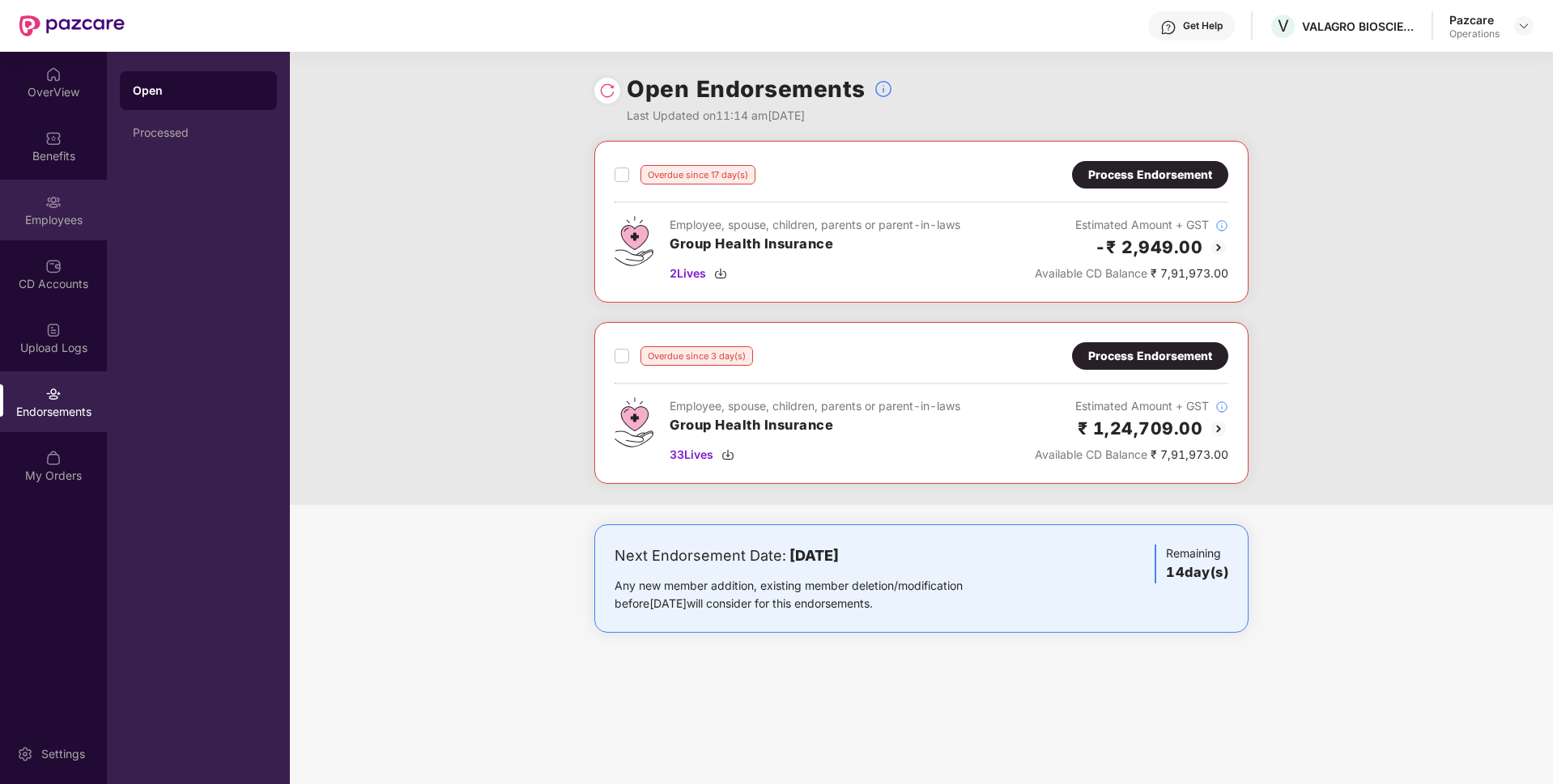
click at [7, 191] on div "Employees" at bounding box center [53, 209] width 107 height 60
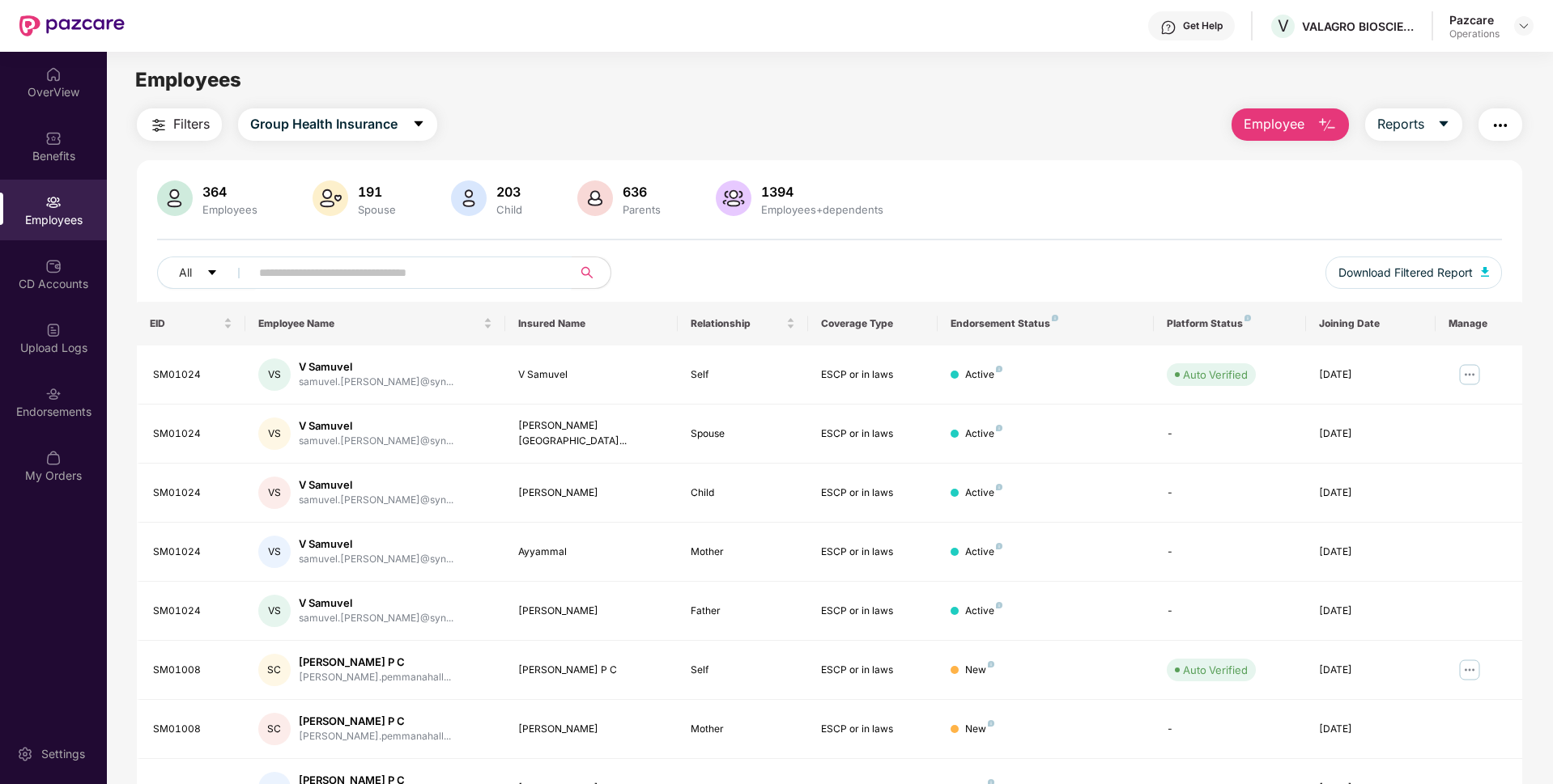
click at [326, 258] on span at bounding box center [406, 272] width 332 height 32
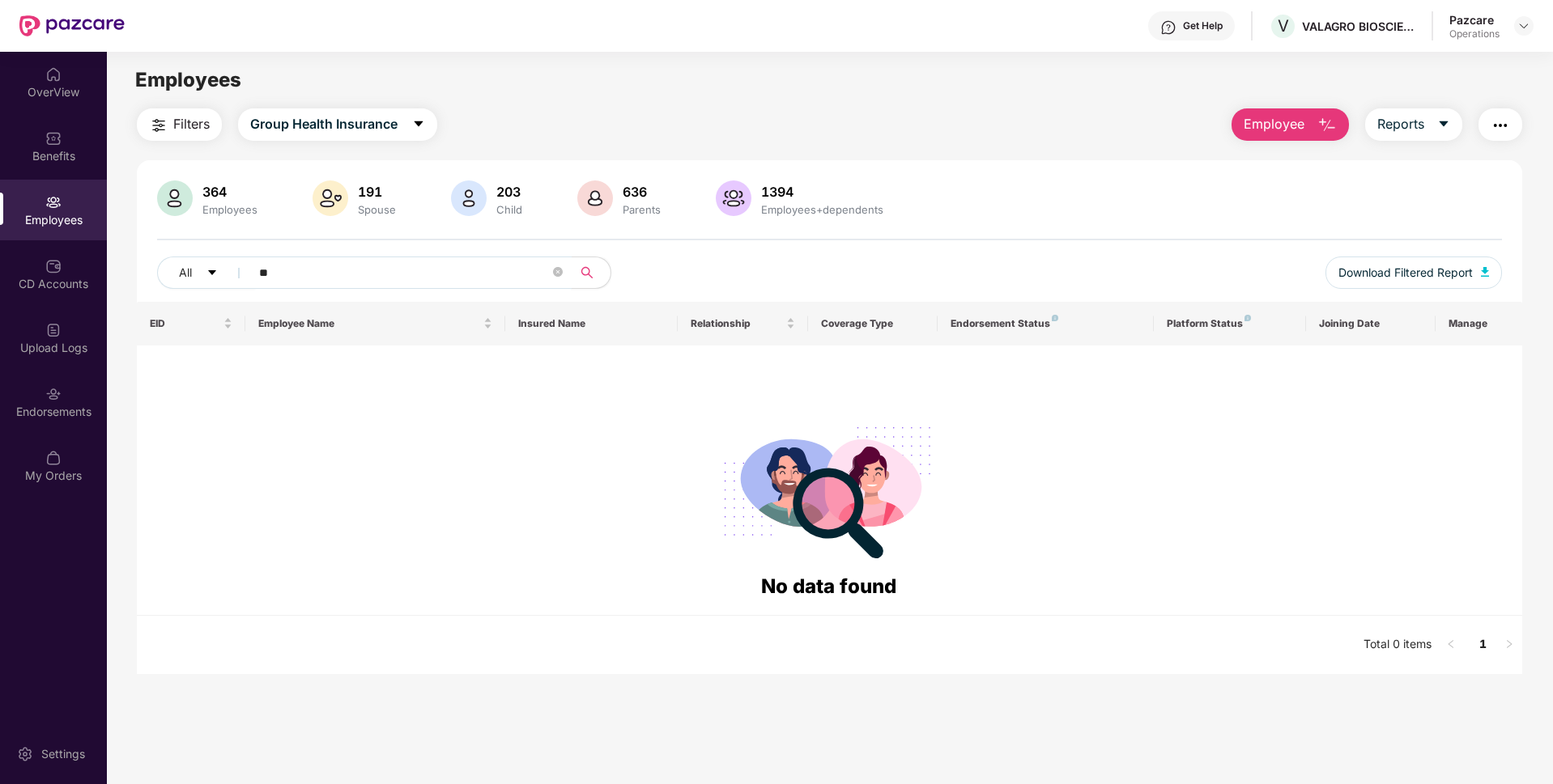
type input "*"
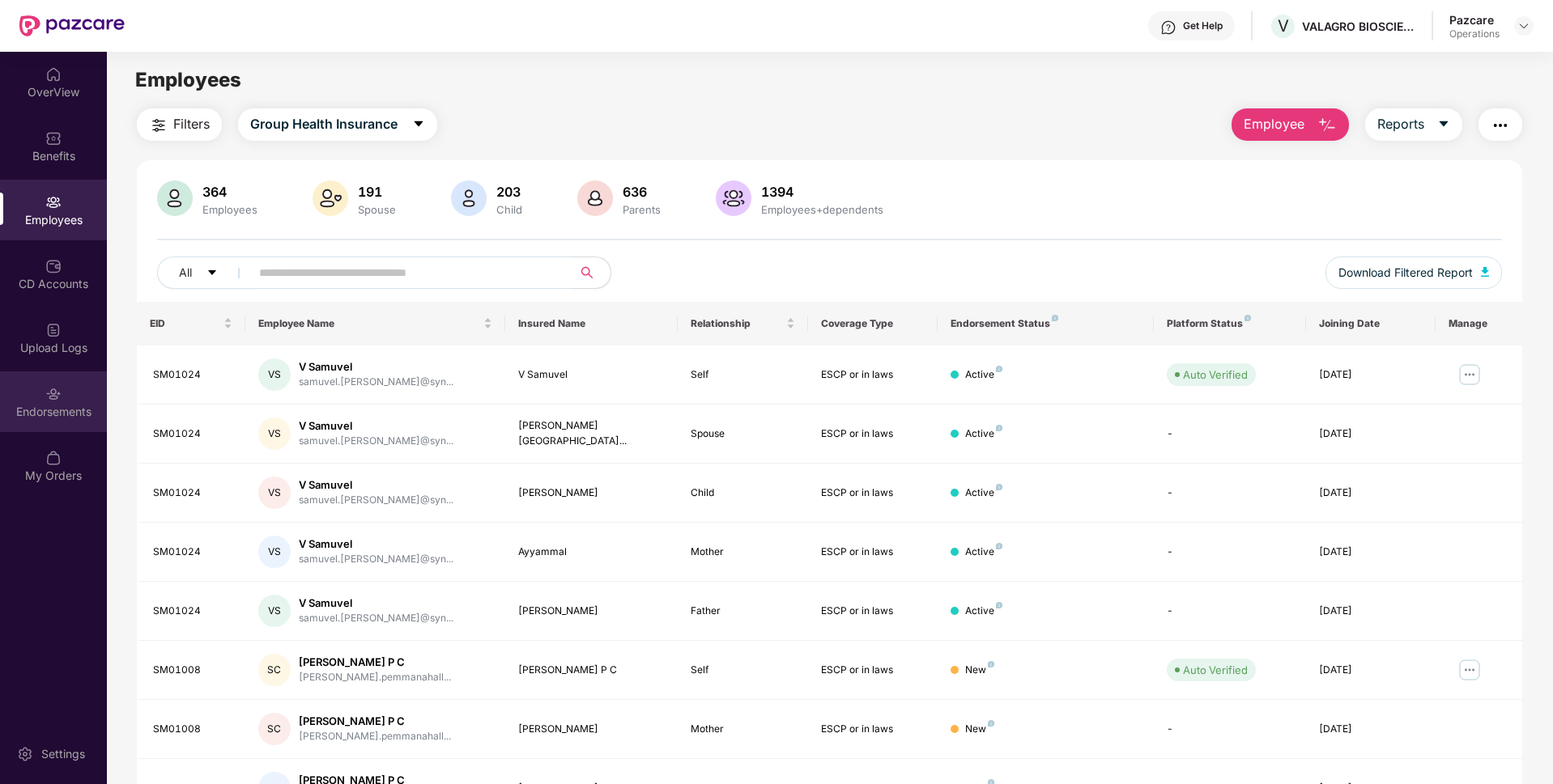
click at [84, 397] on div "Endorsements" at bounding box center [53, 402] width 107 height 60
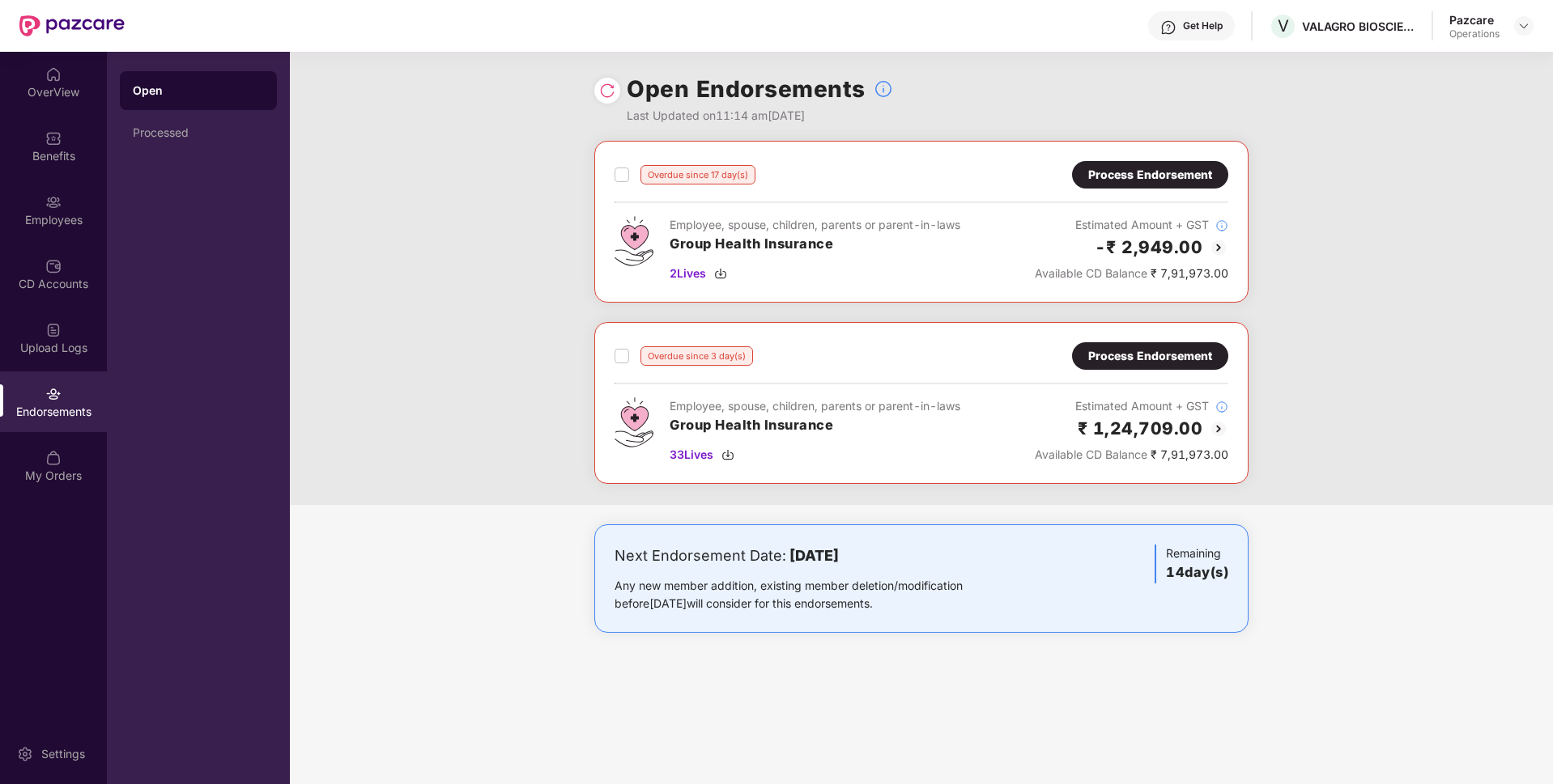
click at [1424, 242] on div "Overdue since 17 day(s) Process Endorsement Employee, spouse, children, parents…" at bounding box center [922, 322] width 1263 height 364
click at [1360, 165] on div "Overdue since 17 day(s) Process Endorsement Employee, spouse, children, parents…" at bounding box center [922, 322] width 1263 height 364
click at [1518, 31] on img at bounding box center [1523, 26] width 13 height 13
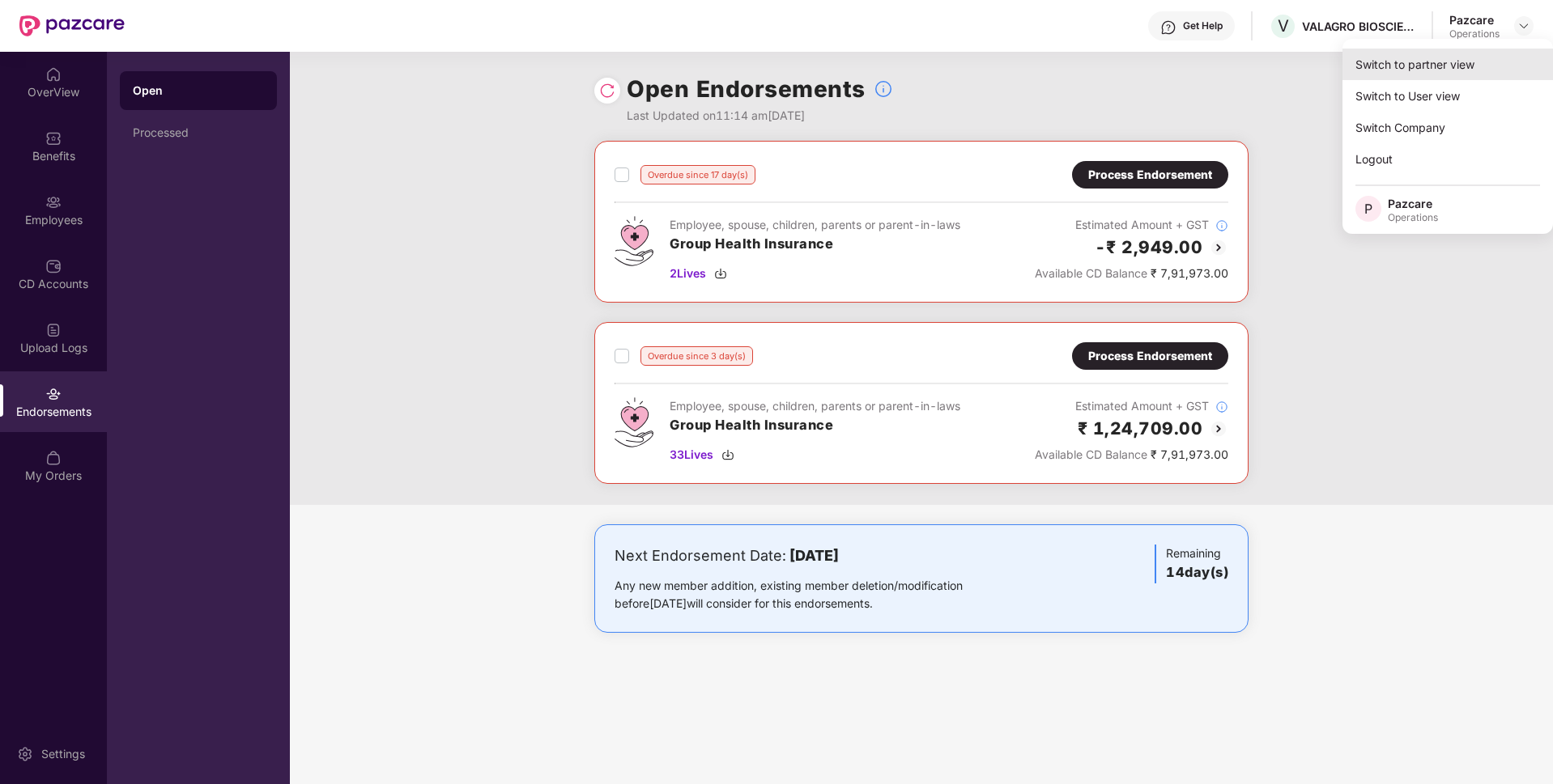
click at [1396, 66] on div "Switch to partner view" at bounding box center [1447, 64] width 211 height 31
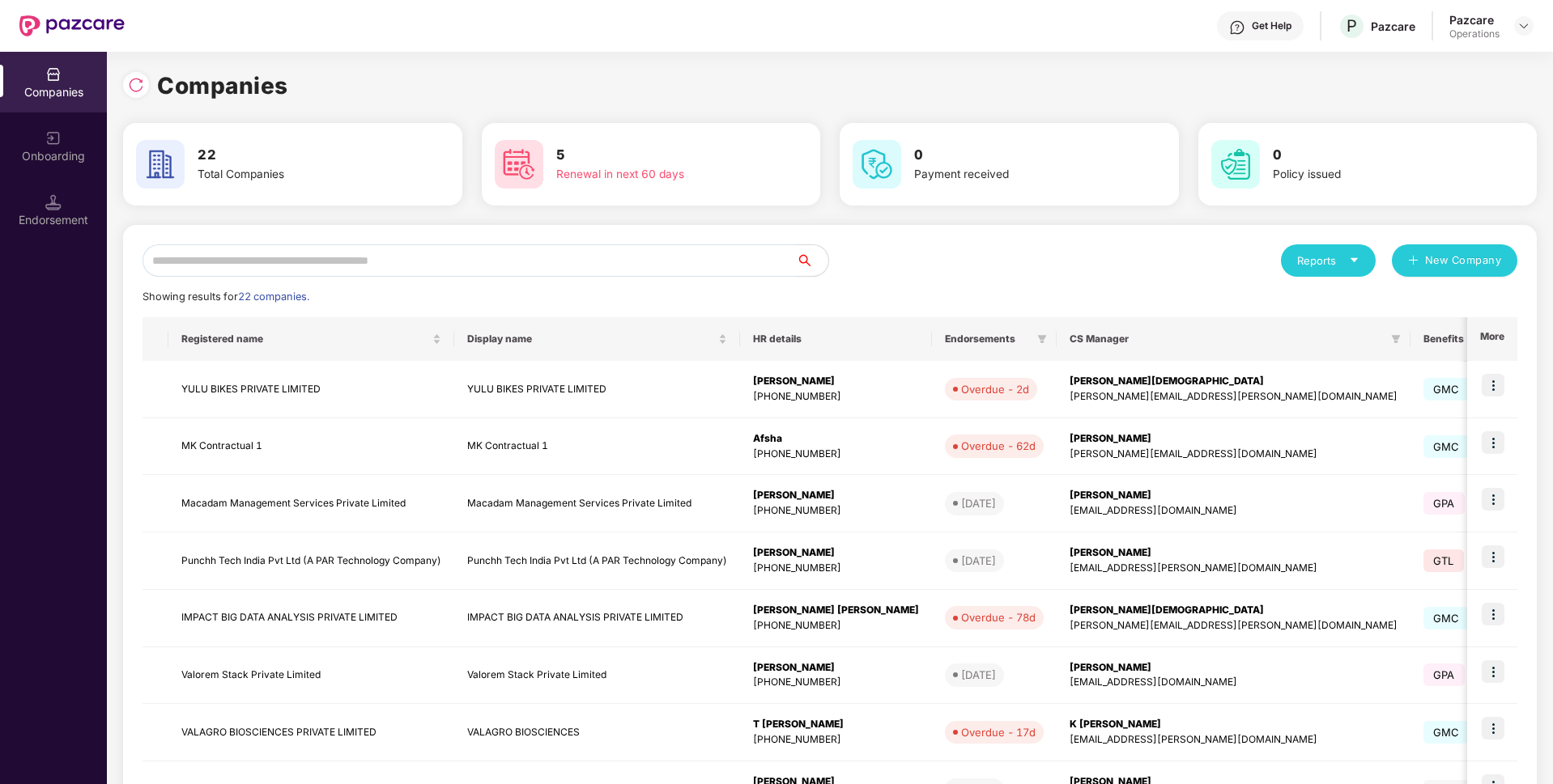
click at [587, 262] on input "text" at bounding box center [469, 260] width 653 height 32
paste input "**********"
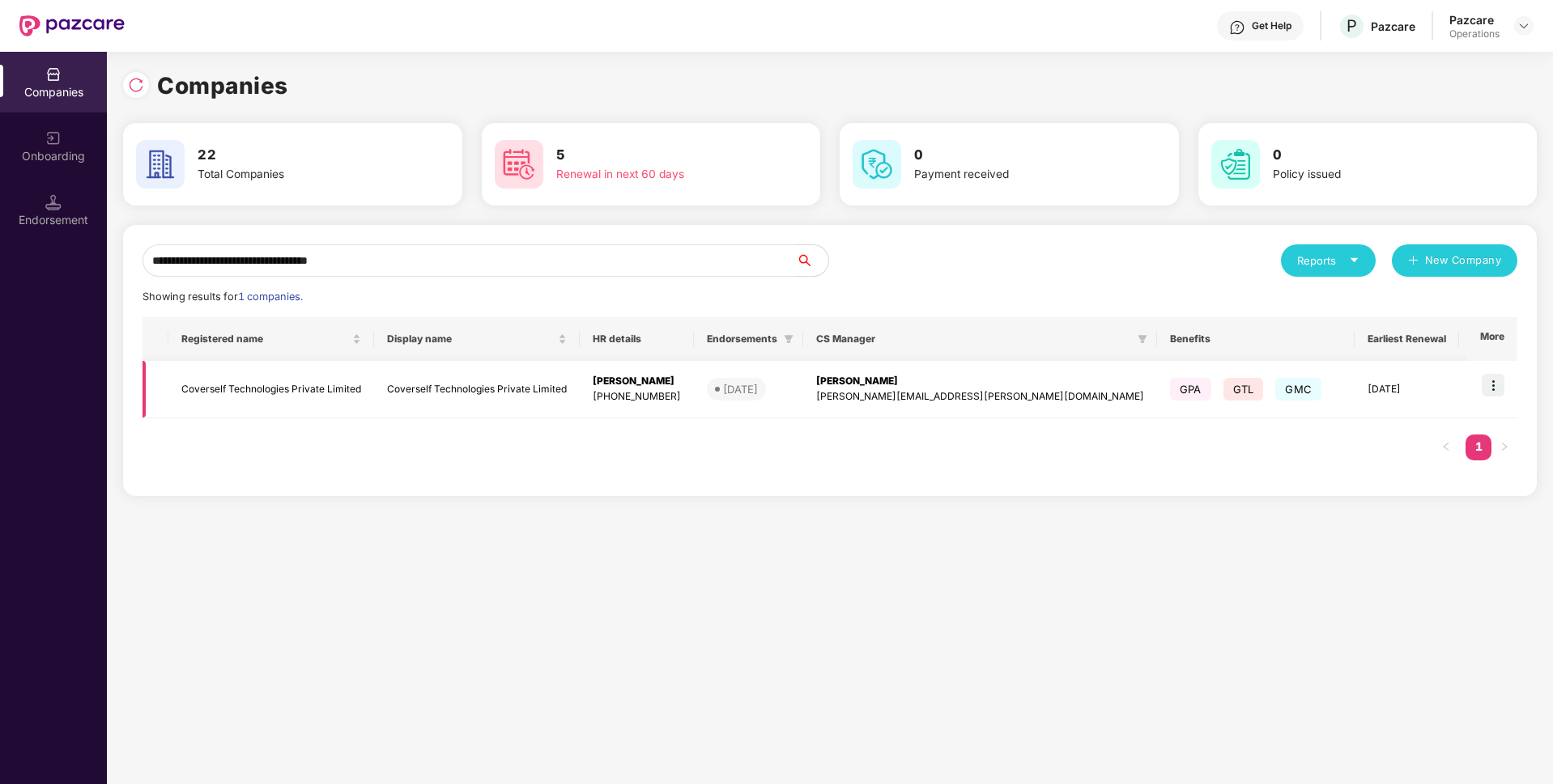
type input "**********"
click at [1480, 384] on td at bounding box center [1492, 390] width 50 height 58
click at [1503, 385] on img at bounding box center [1492, 384] width 22 height 22
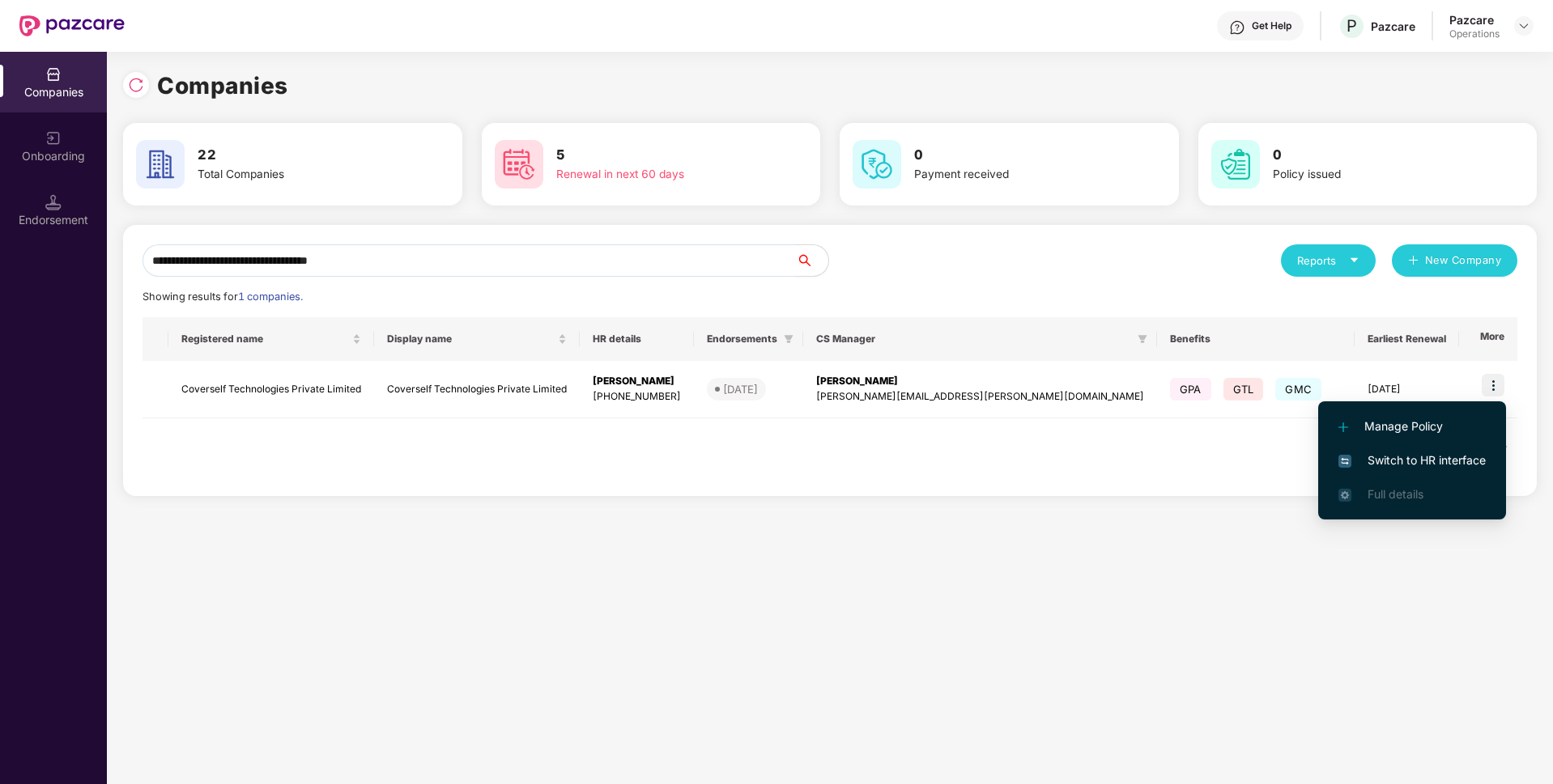
click at [1398, 463] on span "Switch to HR interface" at bounding box center [1412, 461] width 147 height 18
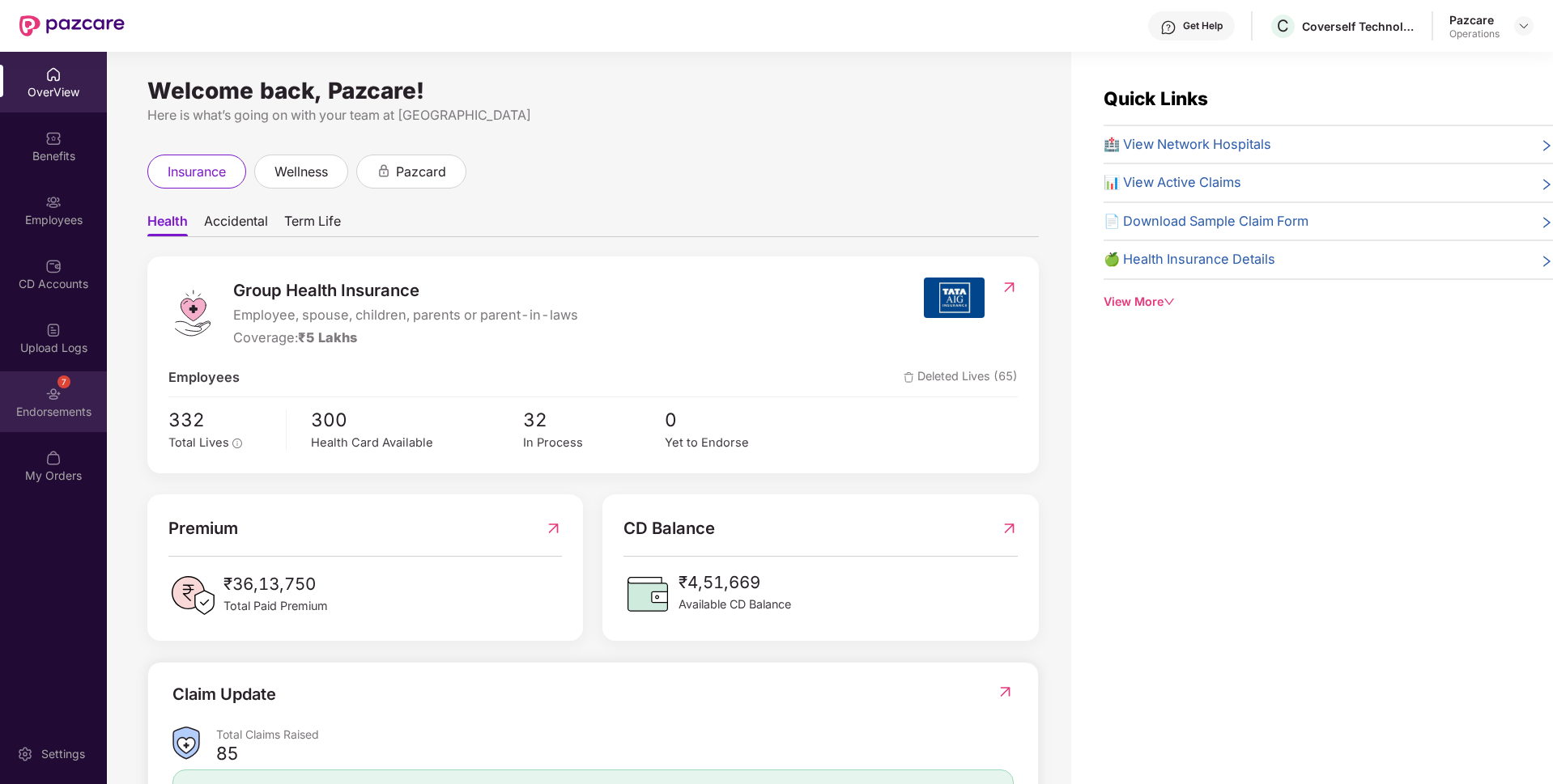
click at [63, 398] on div "7 Endorsements" at bounding box center [53, 402] width 107 height 60
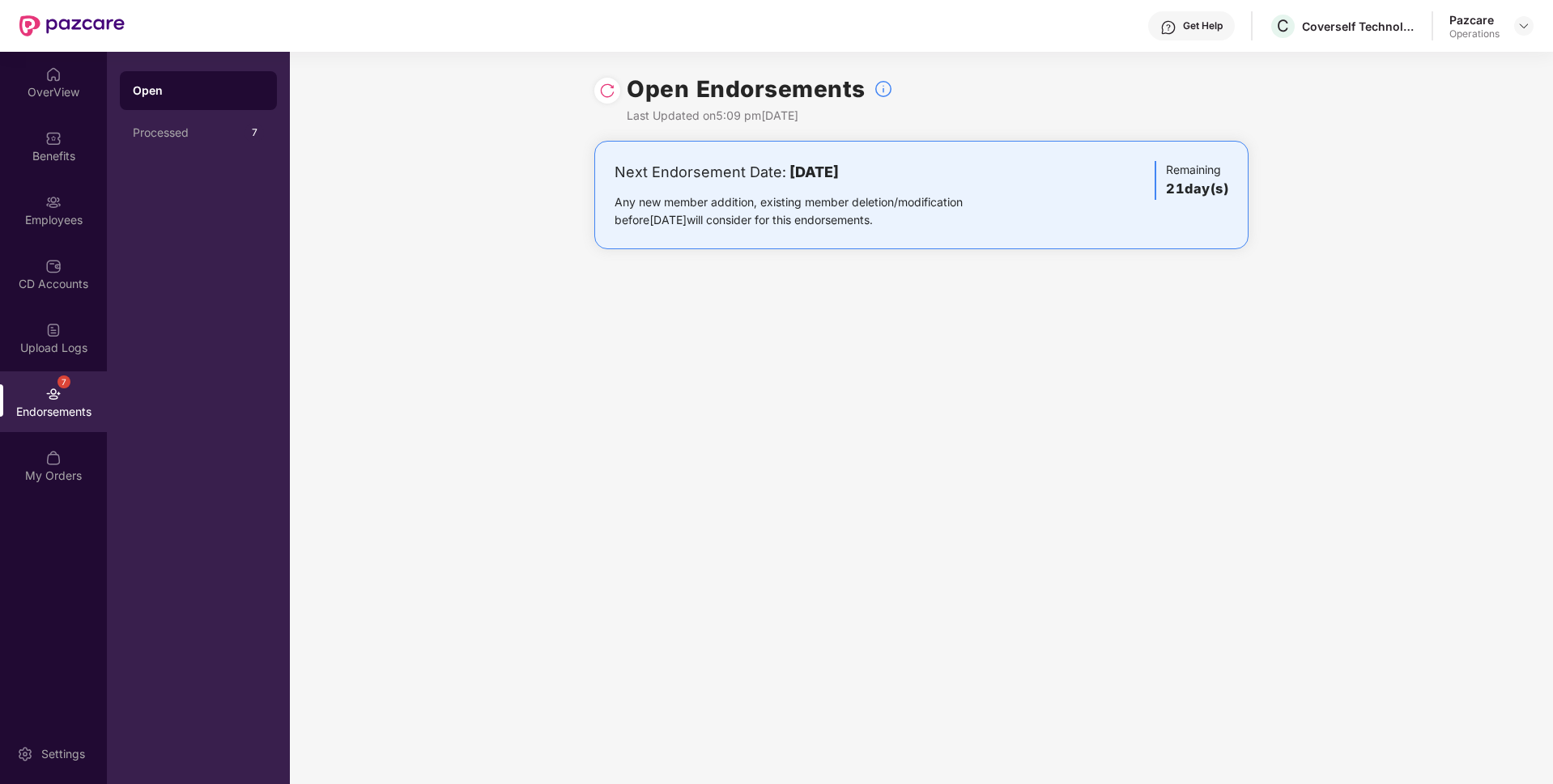
click at [1520, 37] on div "Pazcare Operations" at bounding box center [1491, 26] width 84 height 28
click at [1520, 30] on img at bounding box center [1523, 26] width 13 height 13
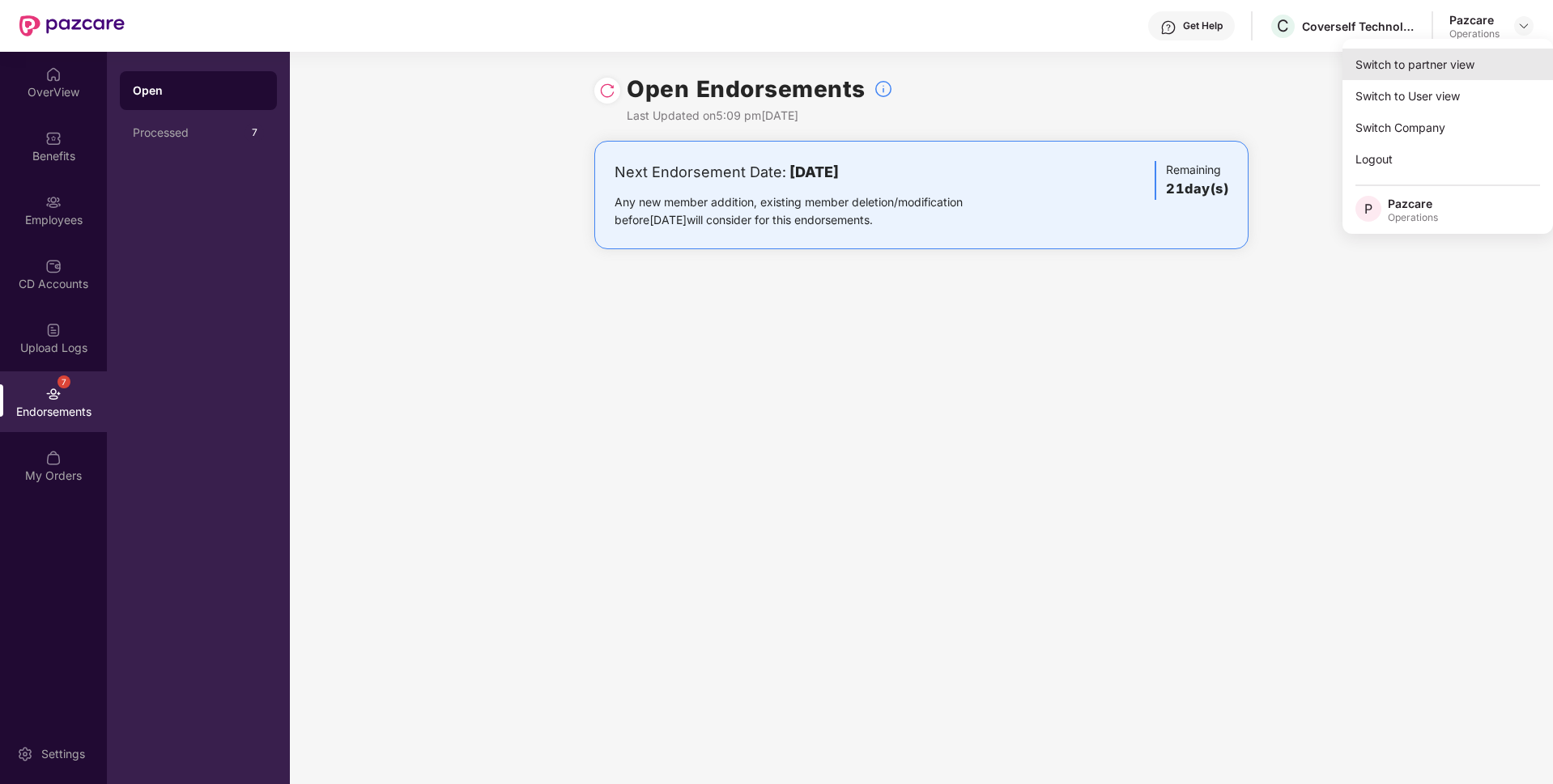
click at [1439, 67] on div "Switch to partner view" at bounding box center [1447, 64] width 211 height 31
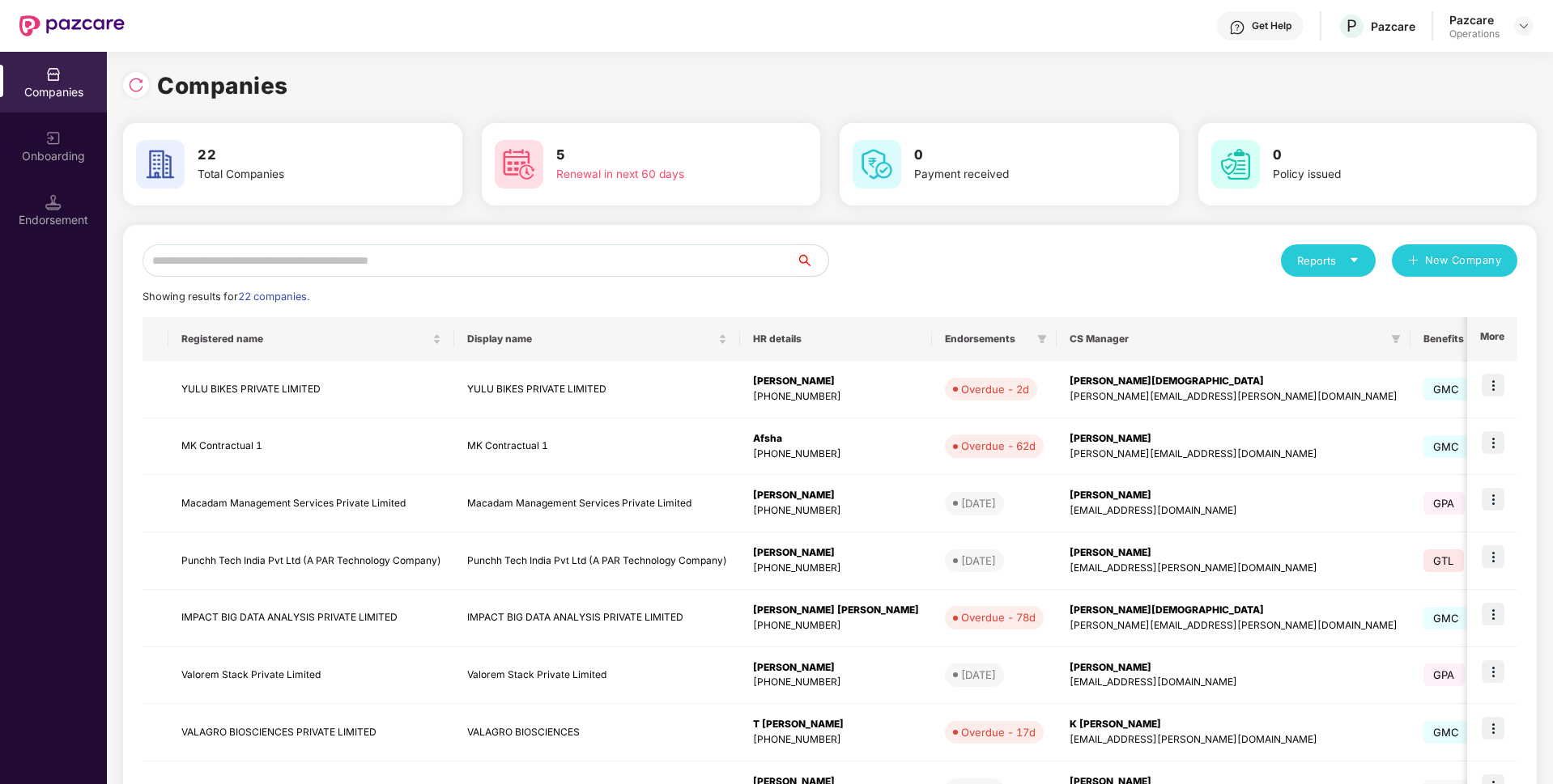
click at [518, 255] on input "text" at bounding box center [469, 260] width 653 height 32
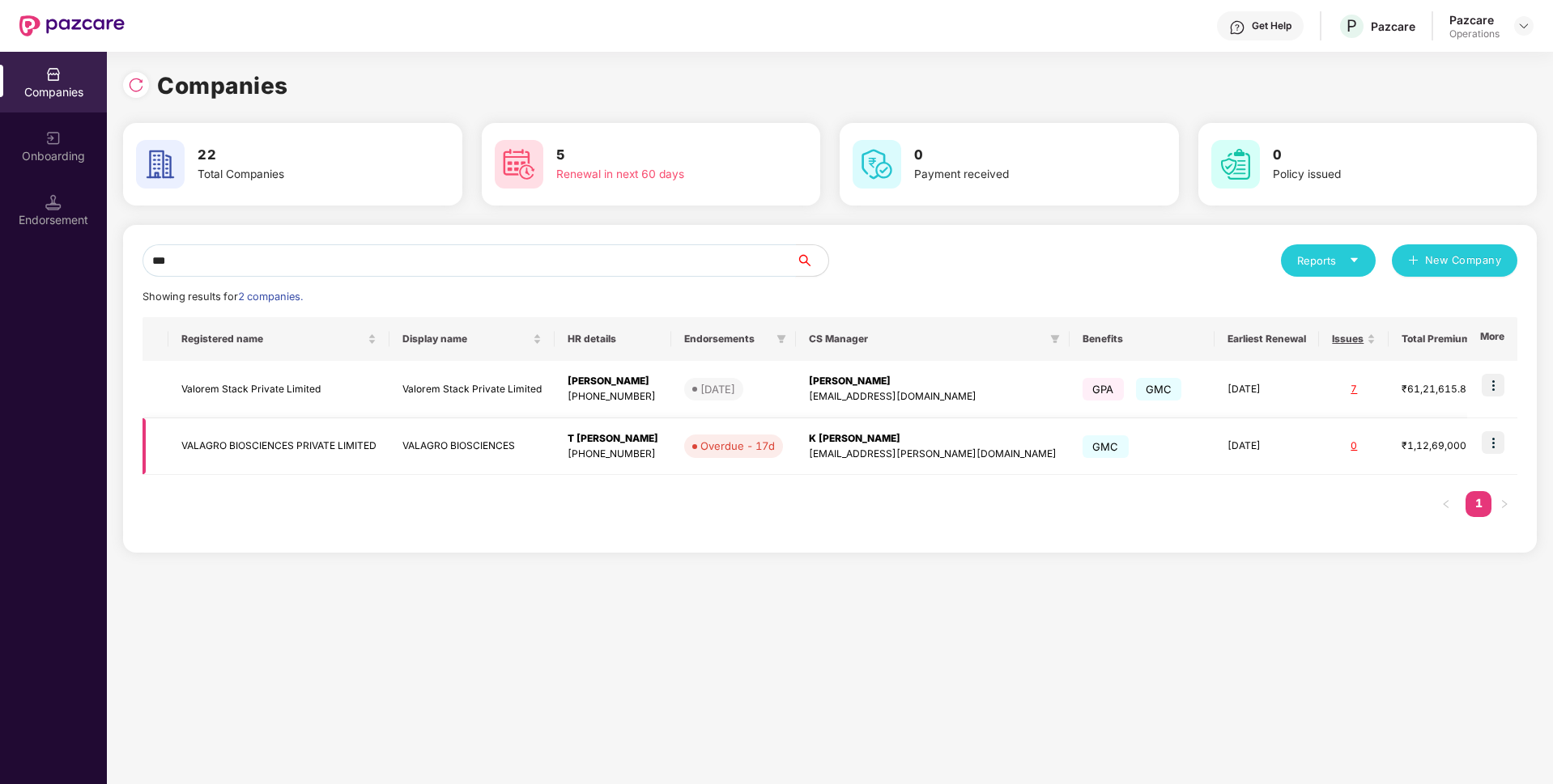
type input "***"
click at [1498, 444] on img at bounding box center [1492, 442] width 22 height 22
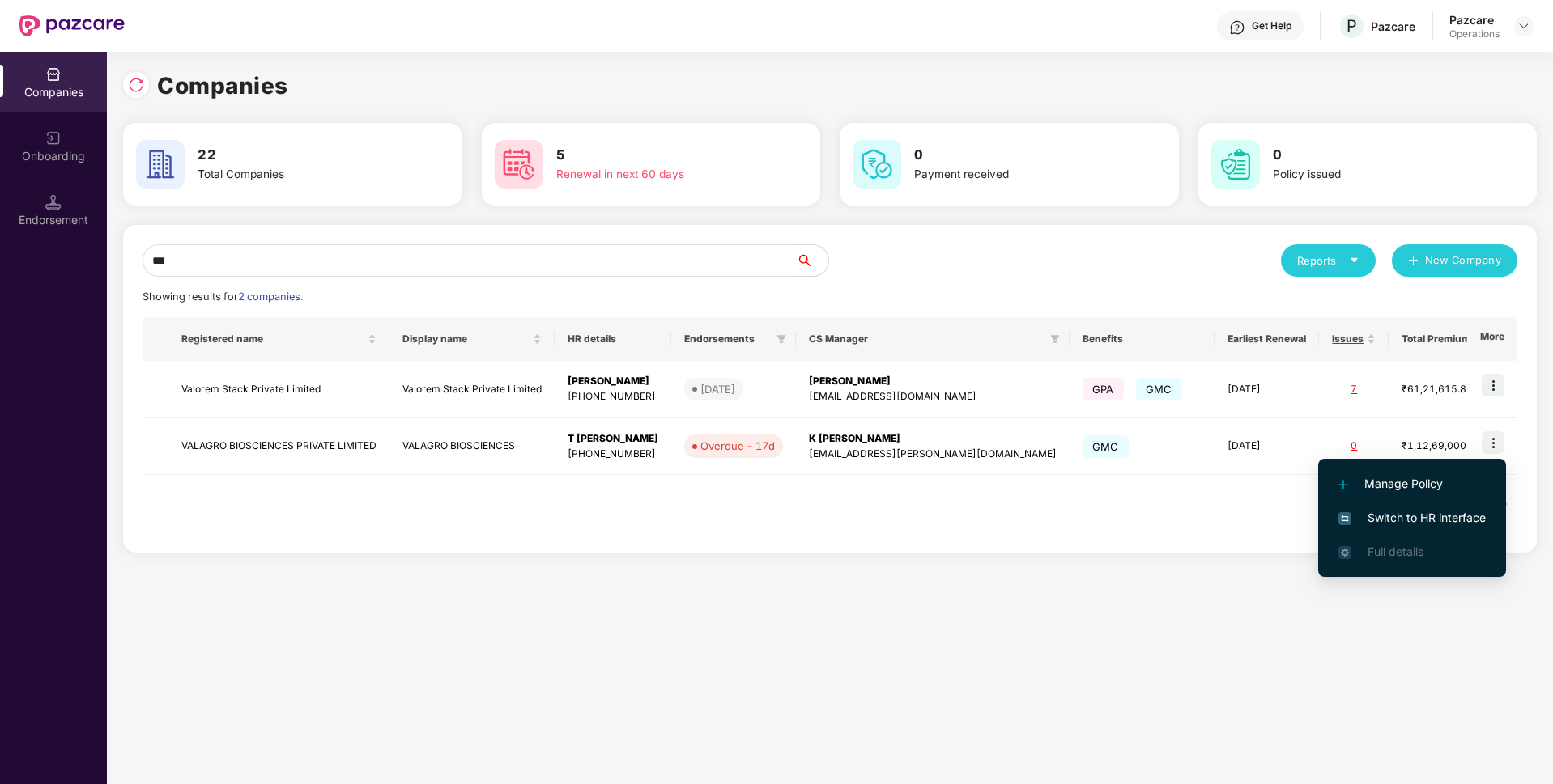
click at [1398, 513] on span "Switch to HR interface" at bounding box center [1412, 518] width 147 height 18
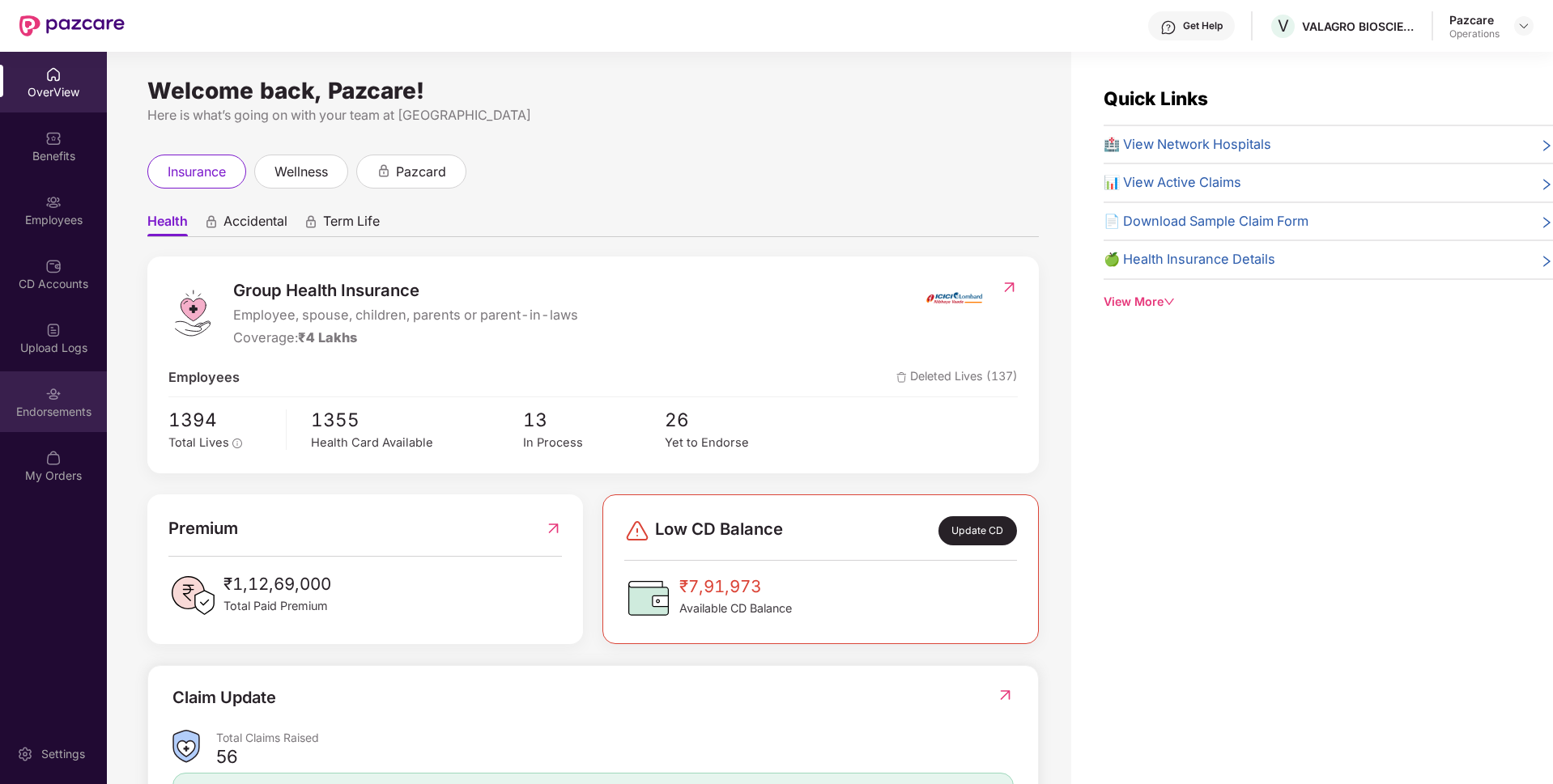
click at [51, 397] on img at bounding box center [54, 394] width 17 height 17
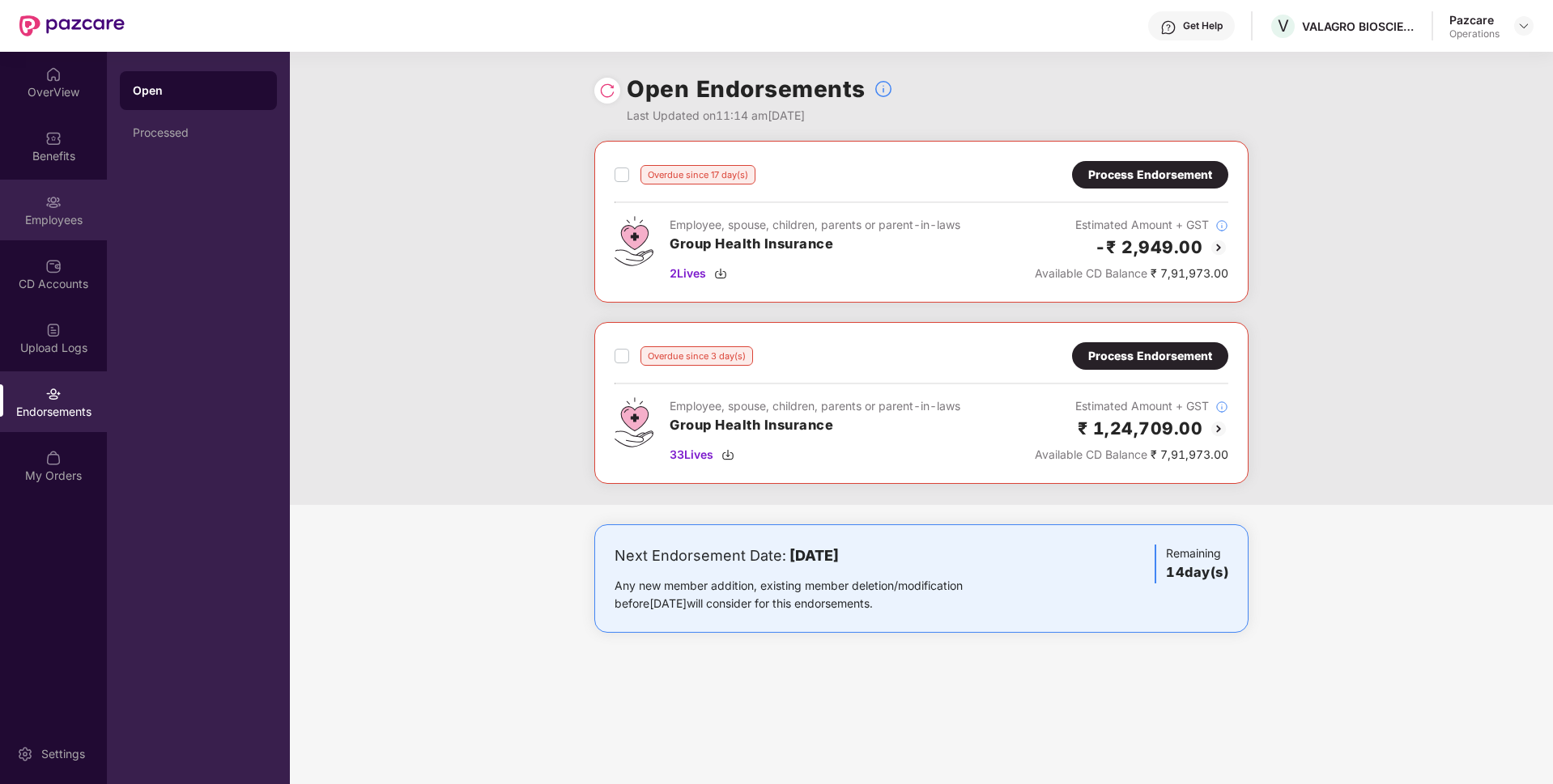
click at [71, 230] on div "Employees" at bounding box center [53, 209] width 107 height 60
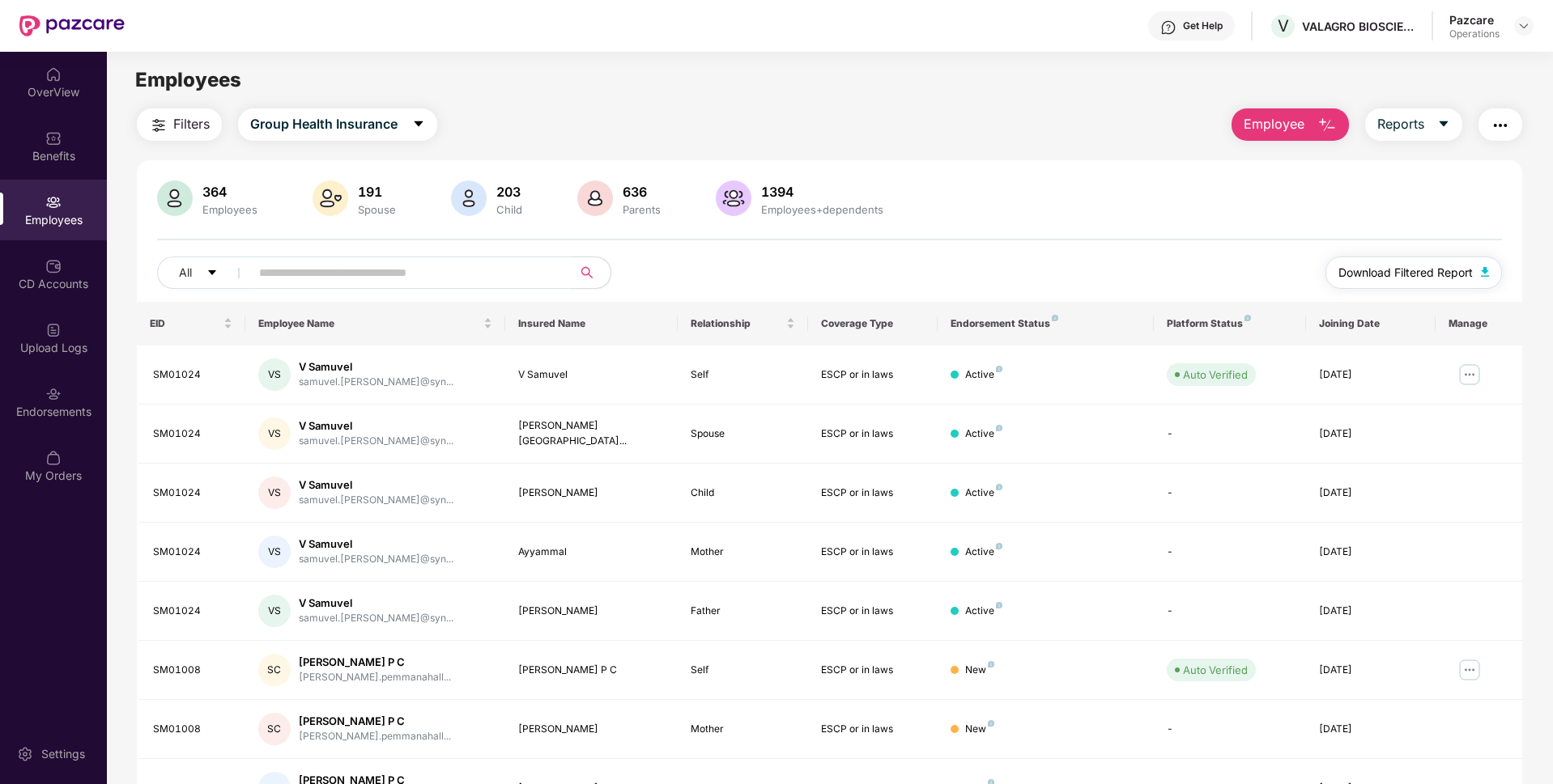
click at [1466, 275] on span "Download Filtered Report" at bounding box center [1405, 273] width 135 height 18
click at [1526, 23] on img at bounding box center [1523, 26] width 13 height 13
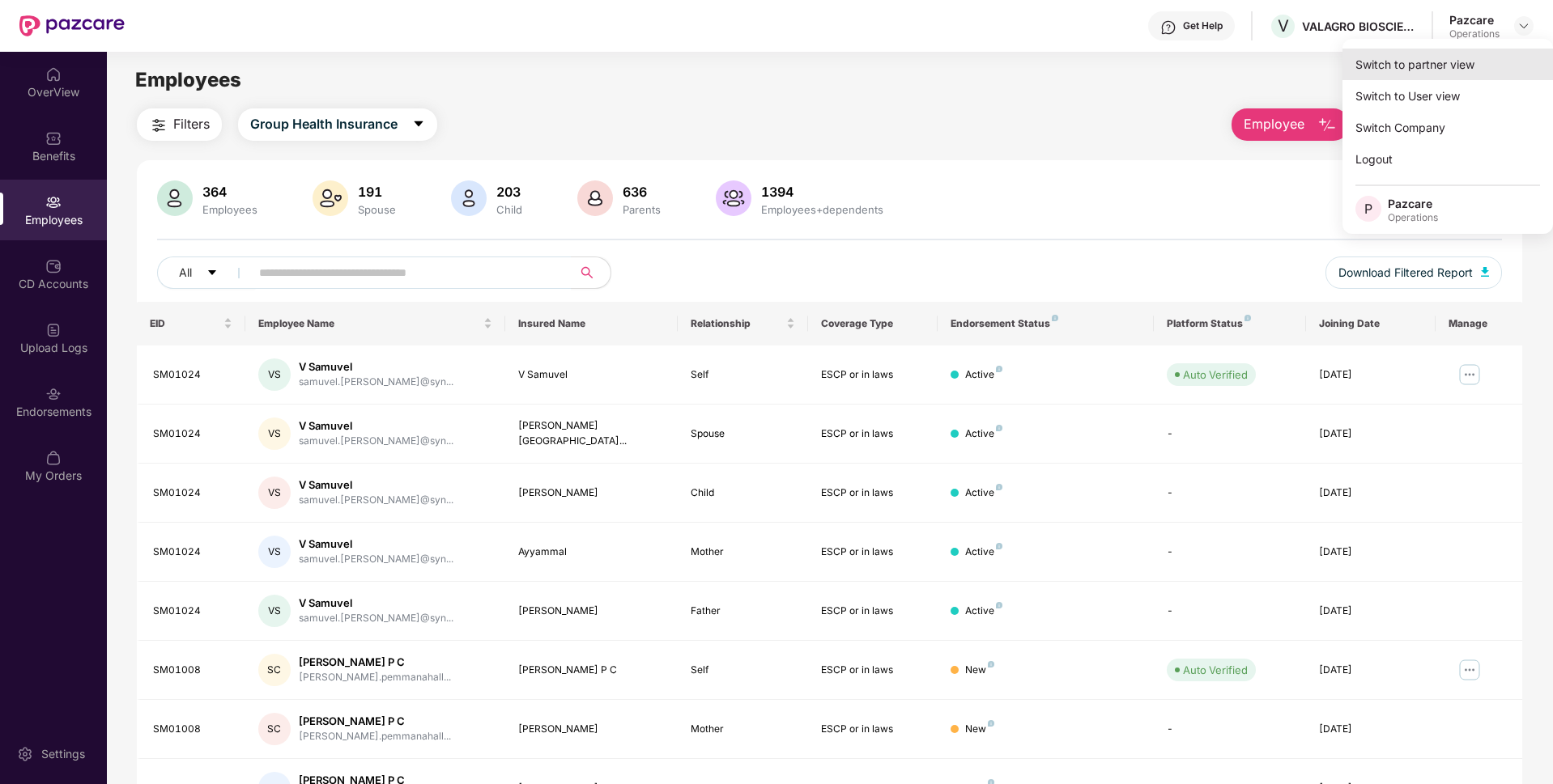
click at [1423, 66] on div "Switch to partner view" at bounding box center [1447, 64] width 211 height 31
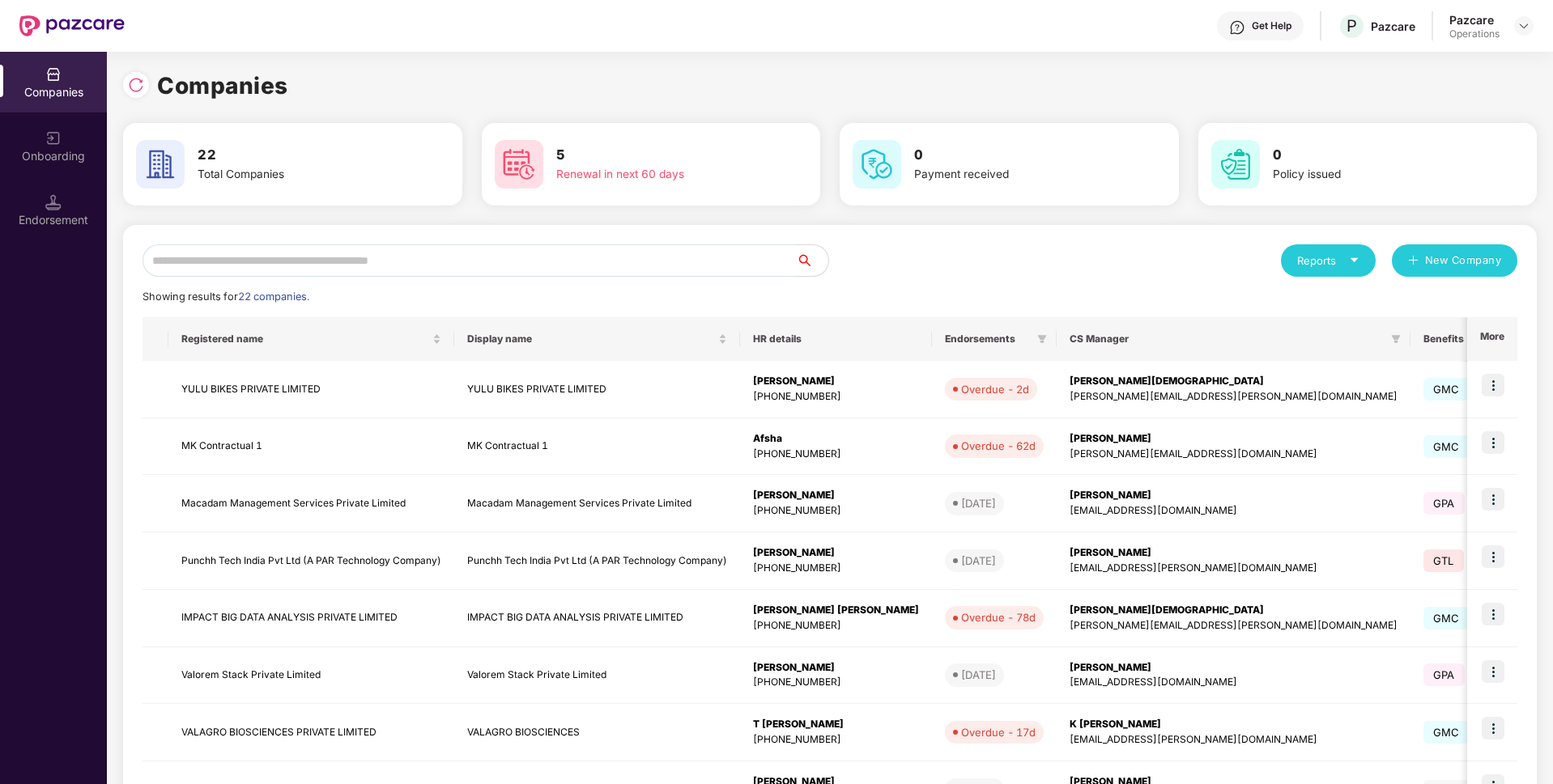
click at [383, 259] on input "text" at bounding box center [469, 260] width 653 height 32
paste input "**********"
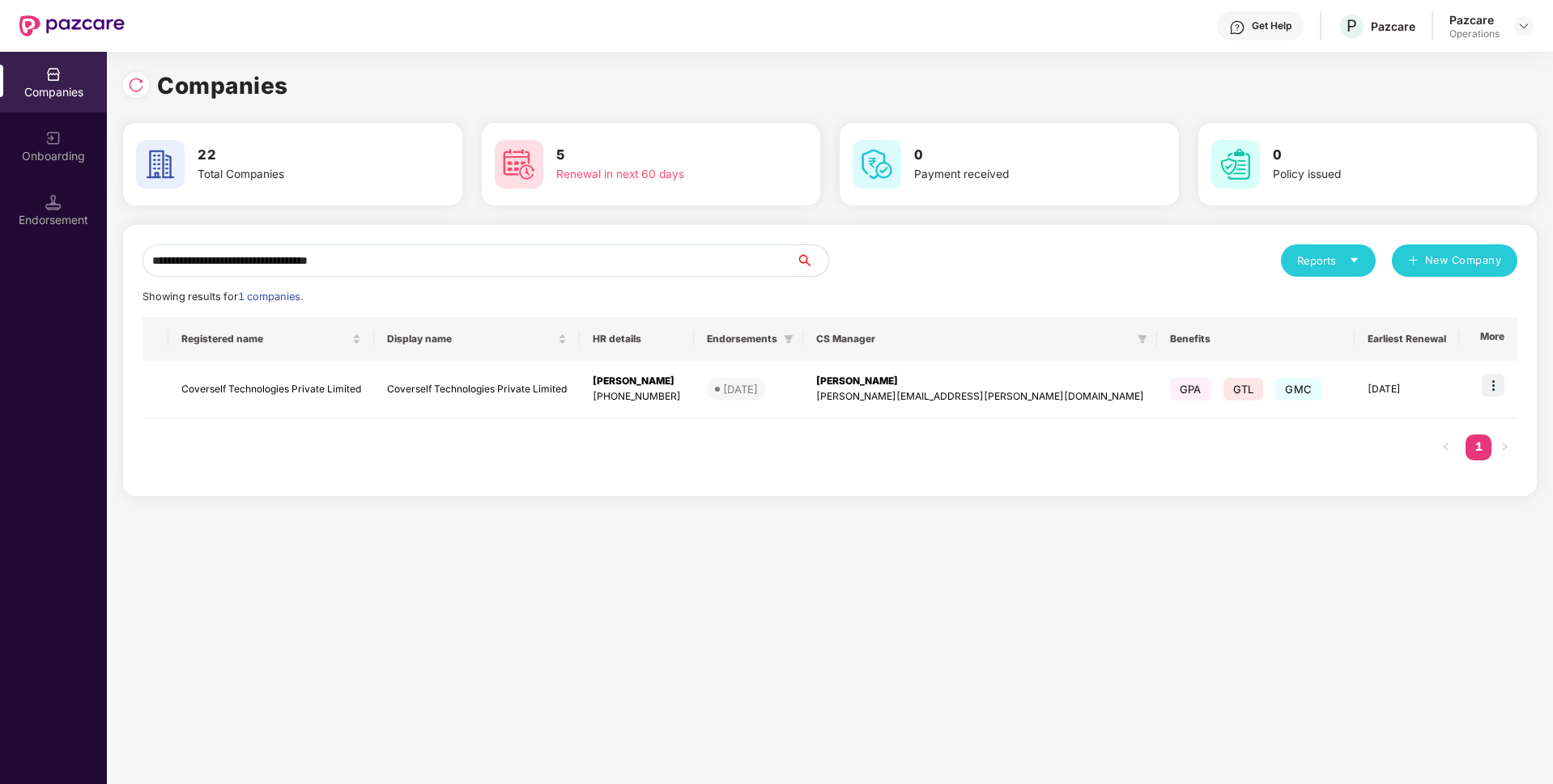
type input "**********"
click at [334, 381] on td "Coverself Technologies Private Limited" at bounding box center [271, 390] width 206 height 58
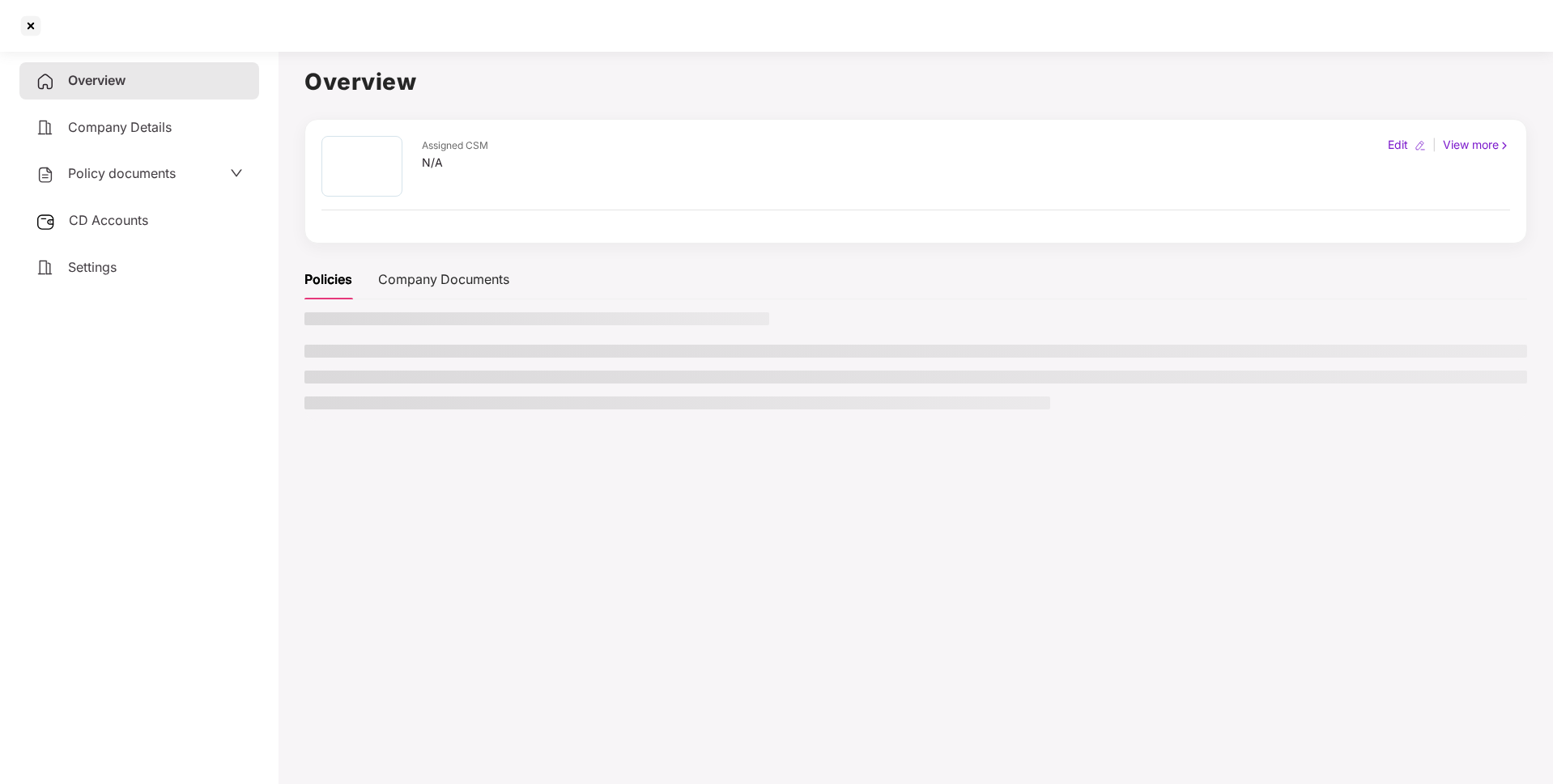
click at [162, 173] on span "Policy documents" at bounding box center [121, 173] width 107 height 17
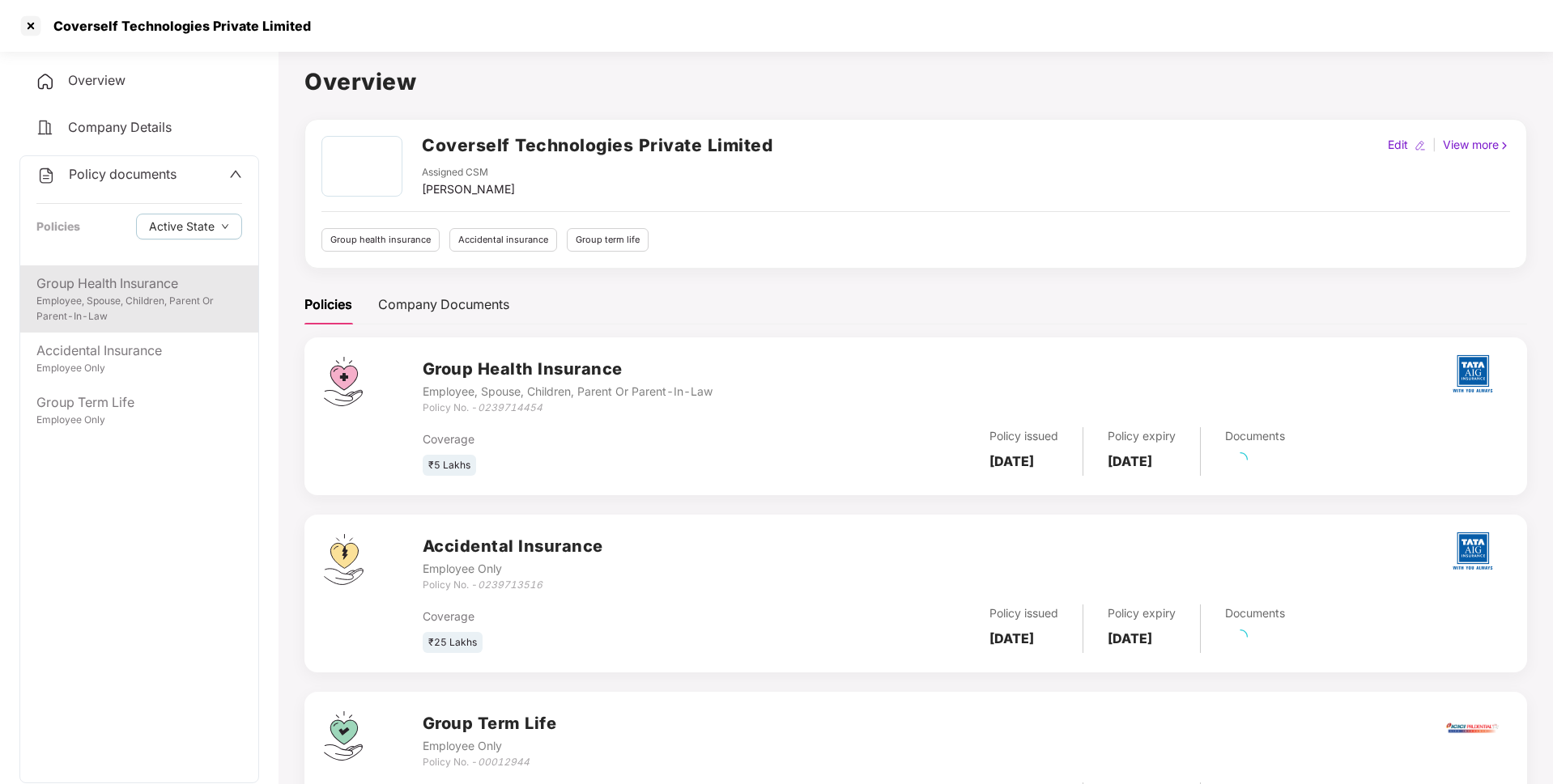
click at [125, 284] on div "Group Health Insurance" at bounding box center [139, 283] width 206 height 20
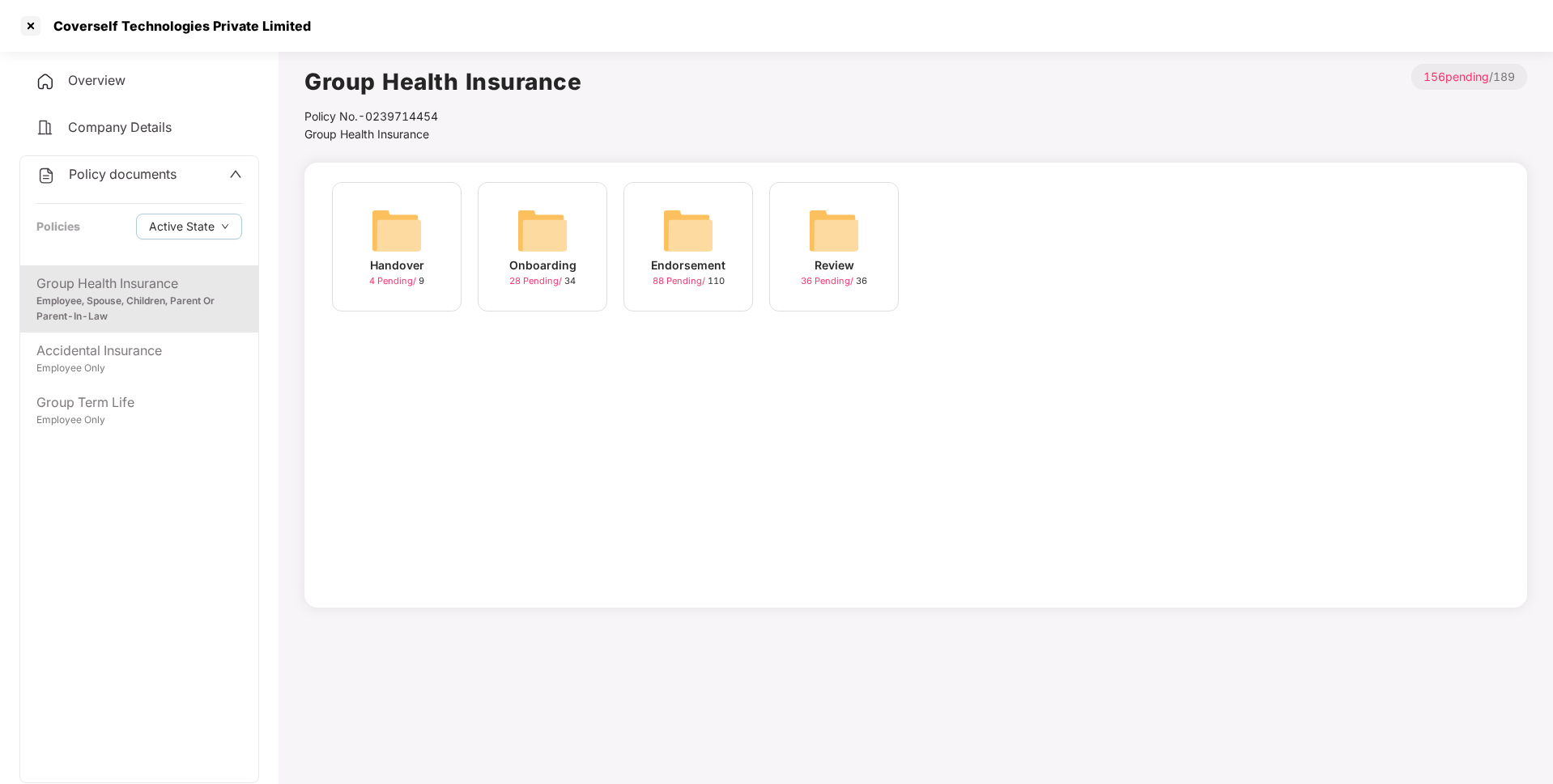
click at [677, 232] on img at bounding box center [688, 230] width 52 height 52
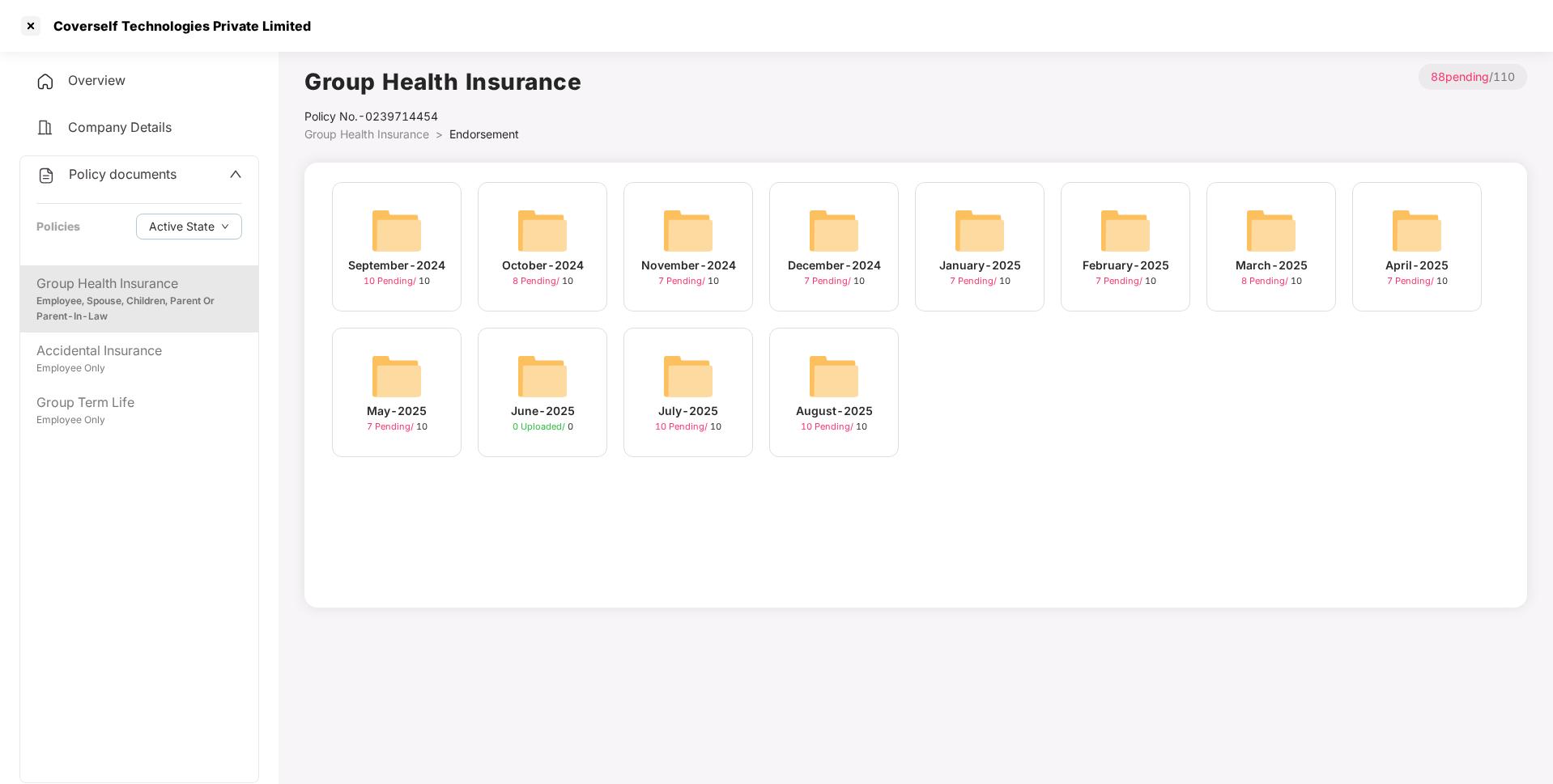
click at [671, 372] on img at bounding box center [688, 376] width 52 height 52
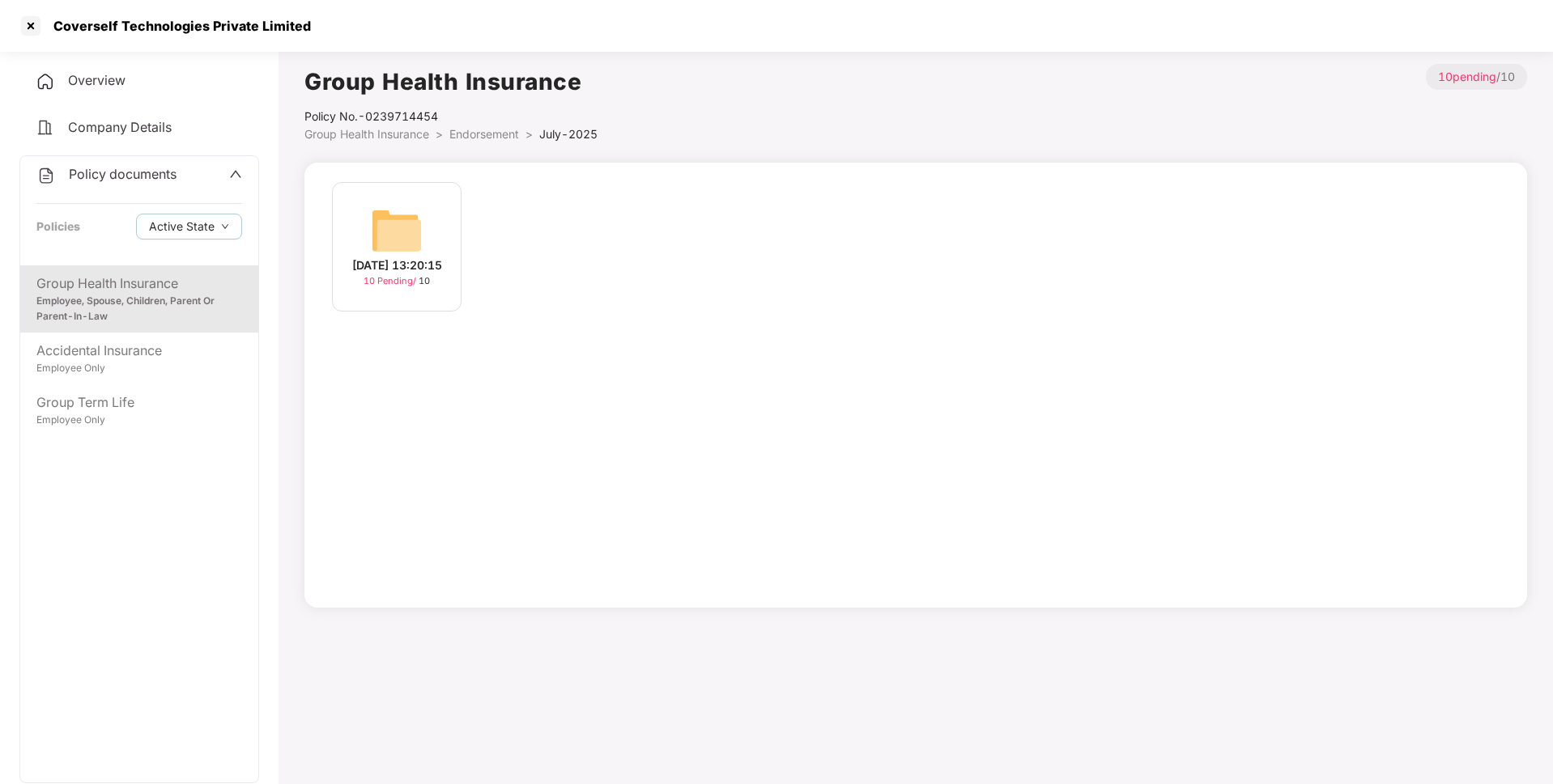
click at [395, 205] on img at bounding box center [397, 230] width 52 height 52
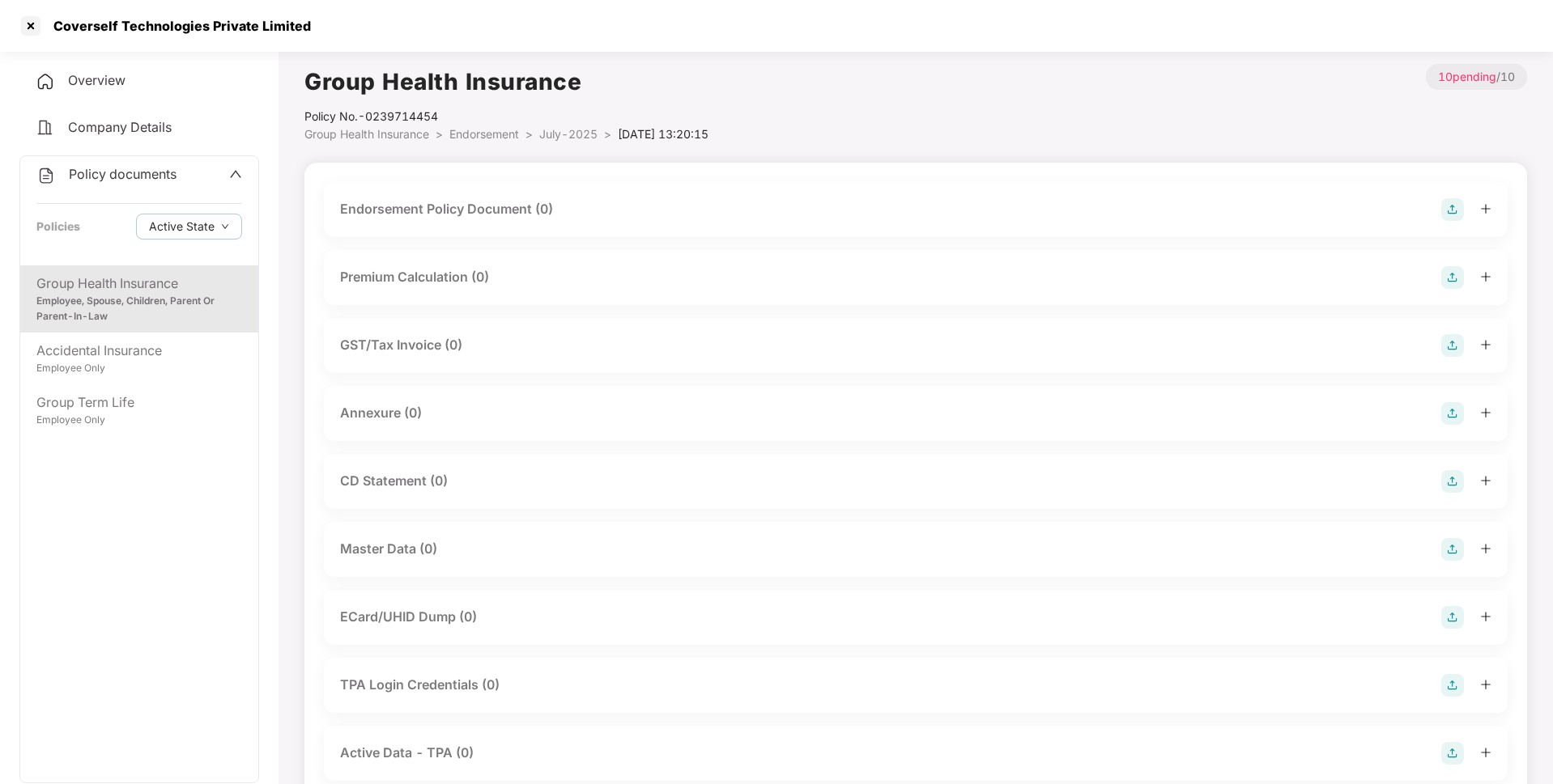
click at [1450, 216] on img at bounding box center [1451, 209] width 22 height 22
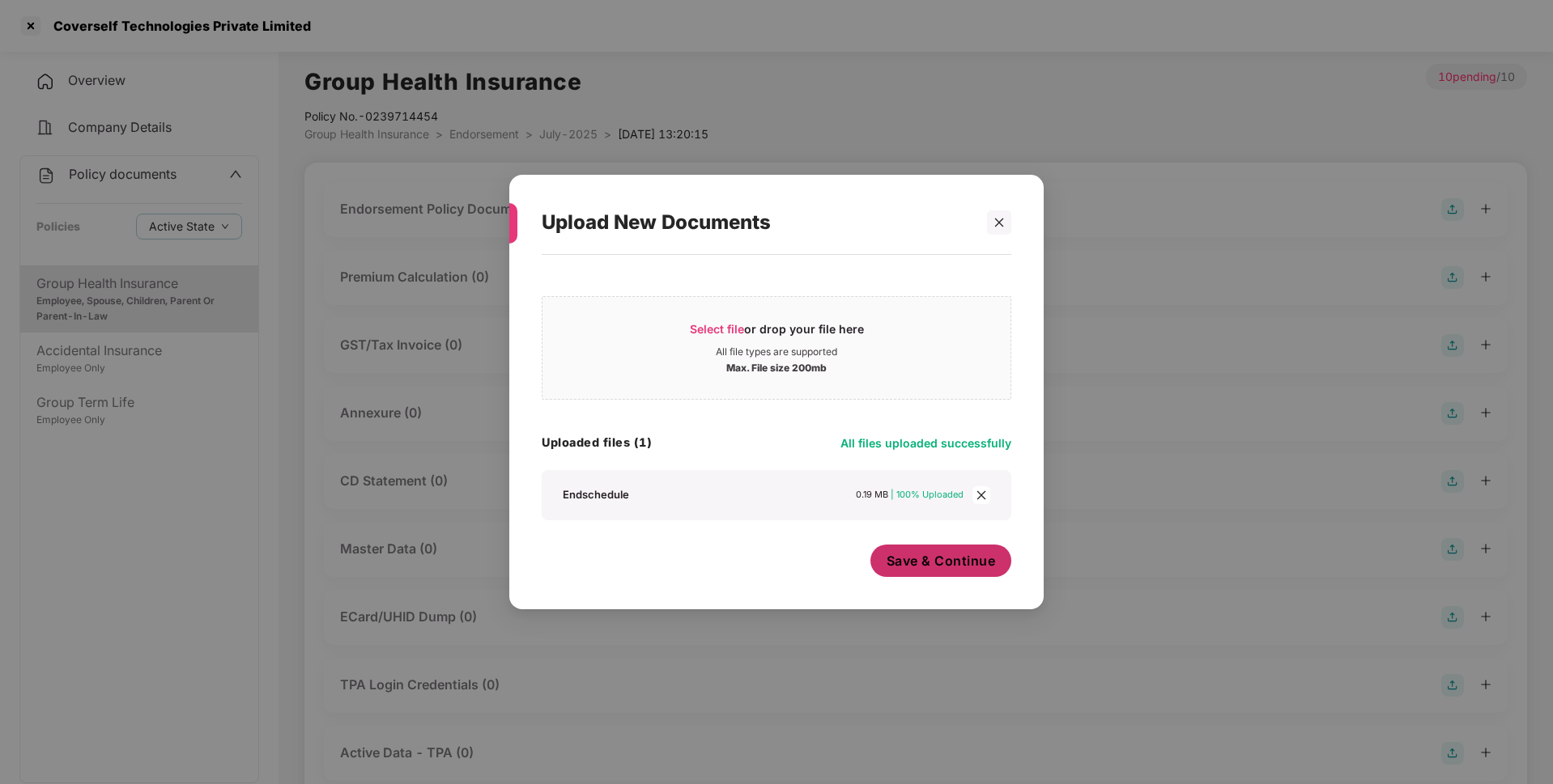
click at [941, 559] on span "Save & Continue" at bounding box center [941, 561] width 109 height 18
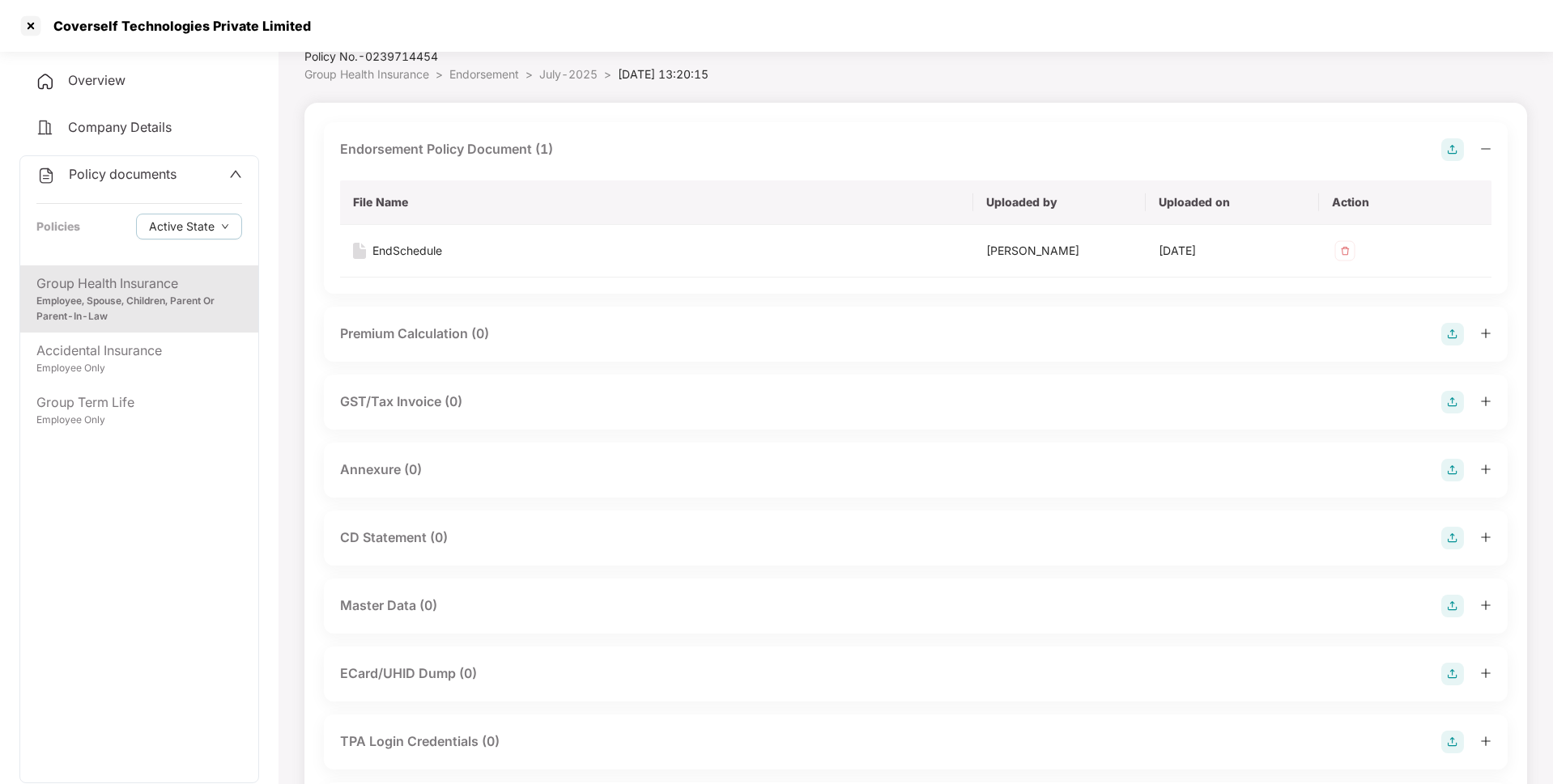
scroll to position [60, 0]
click at [1446, 468] on img at bounding box center [1451, 468] width 22 height 22
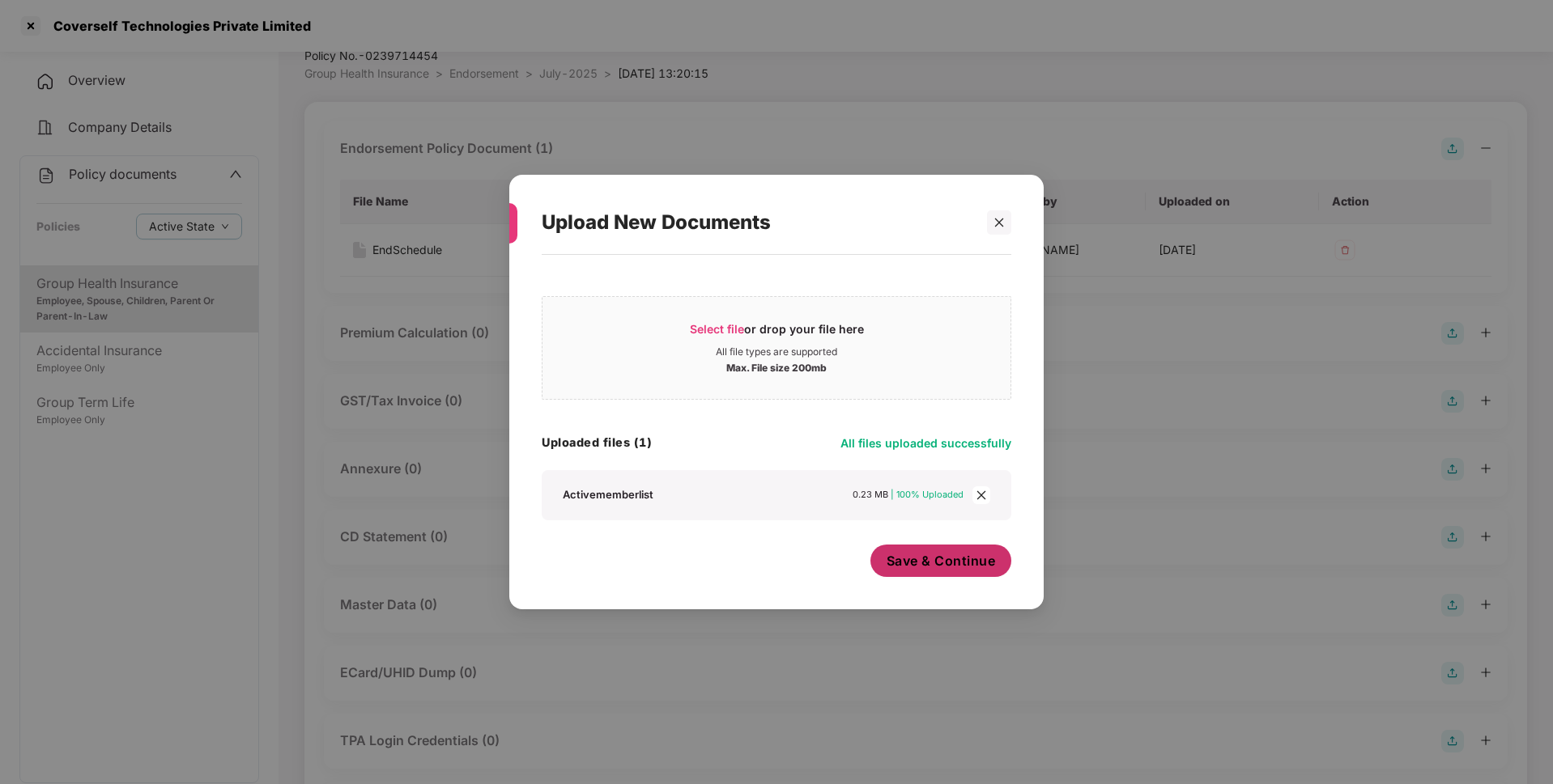
click at [936, 563] on span "Save & Continue" at bounding box center [941, 561] width 109 height 18
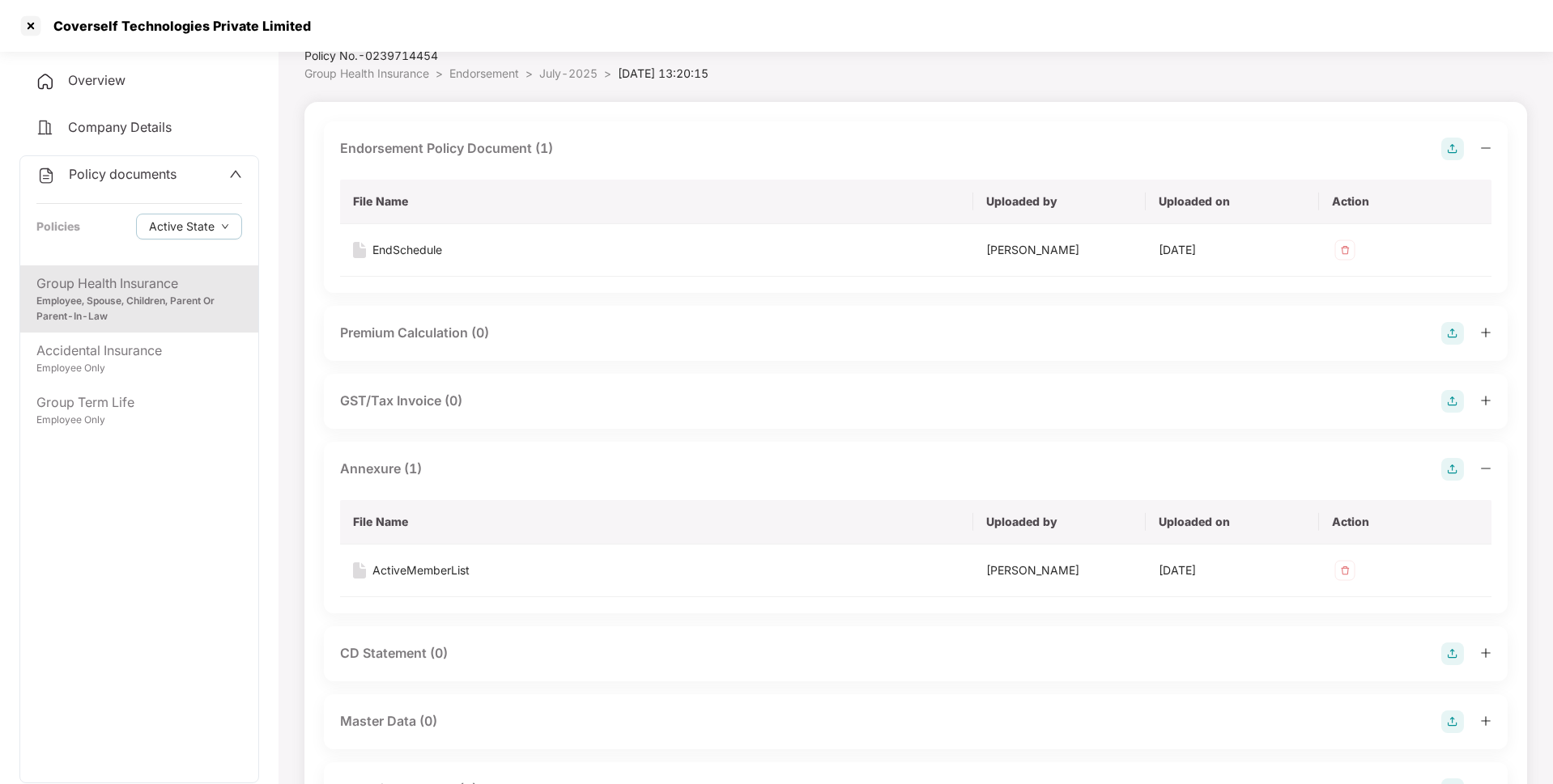
scroll to position [0, 0]
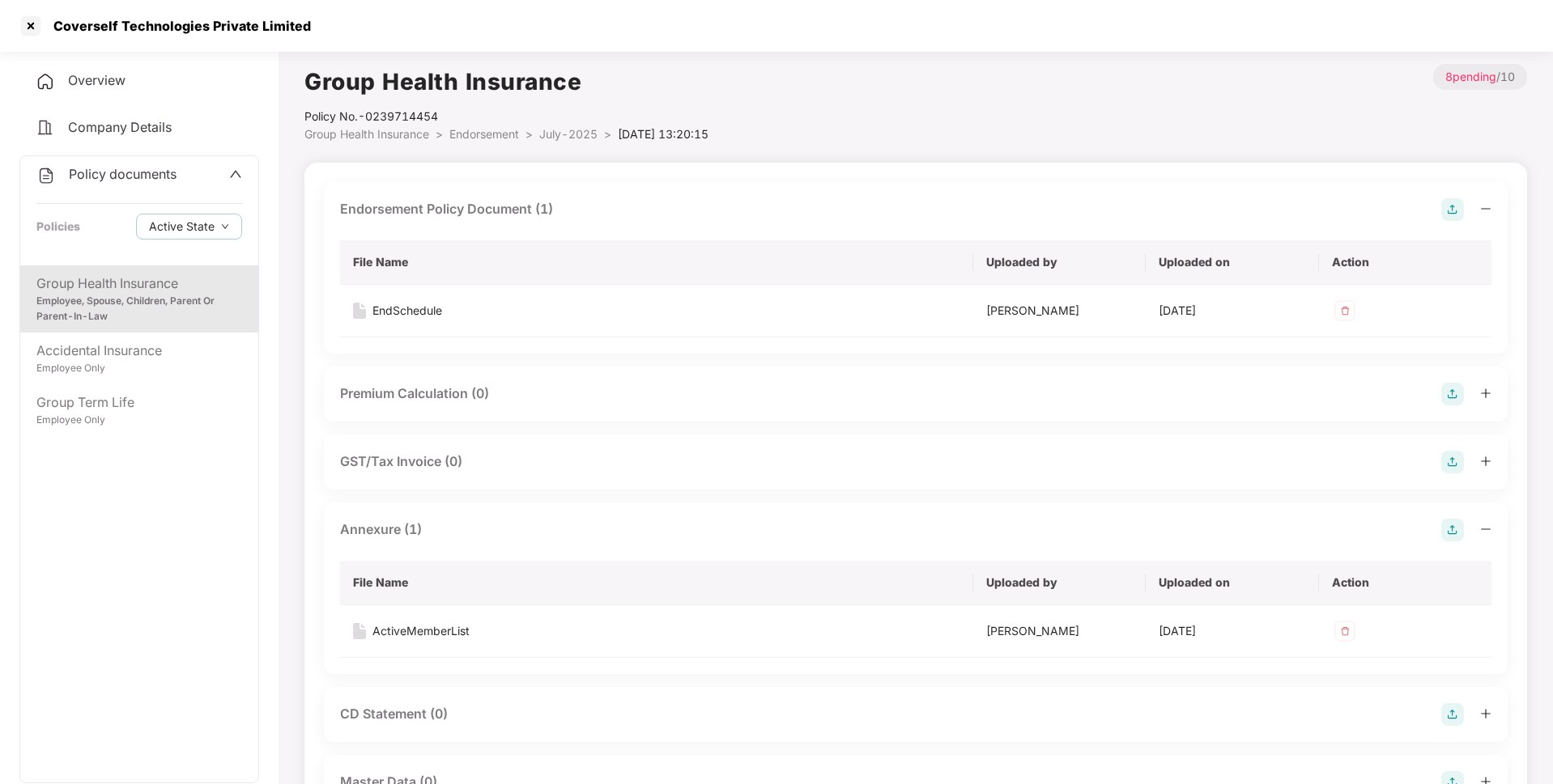
click at [504, 129] on span "Endorsement" at bounding box center [484, 134] width 69 height 14
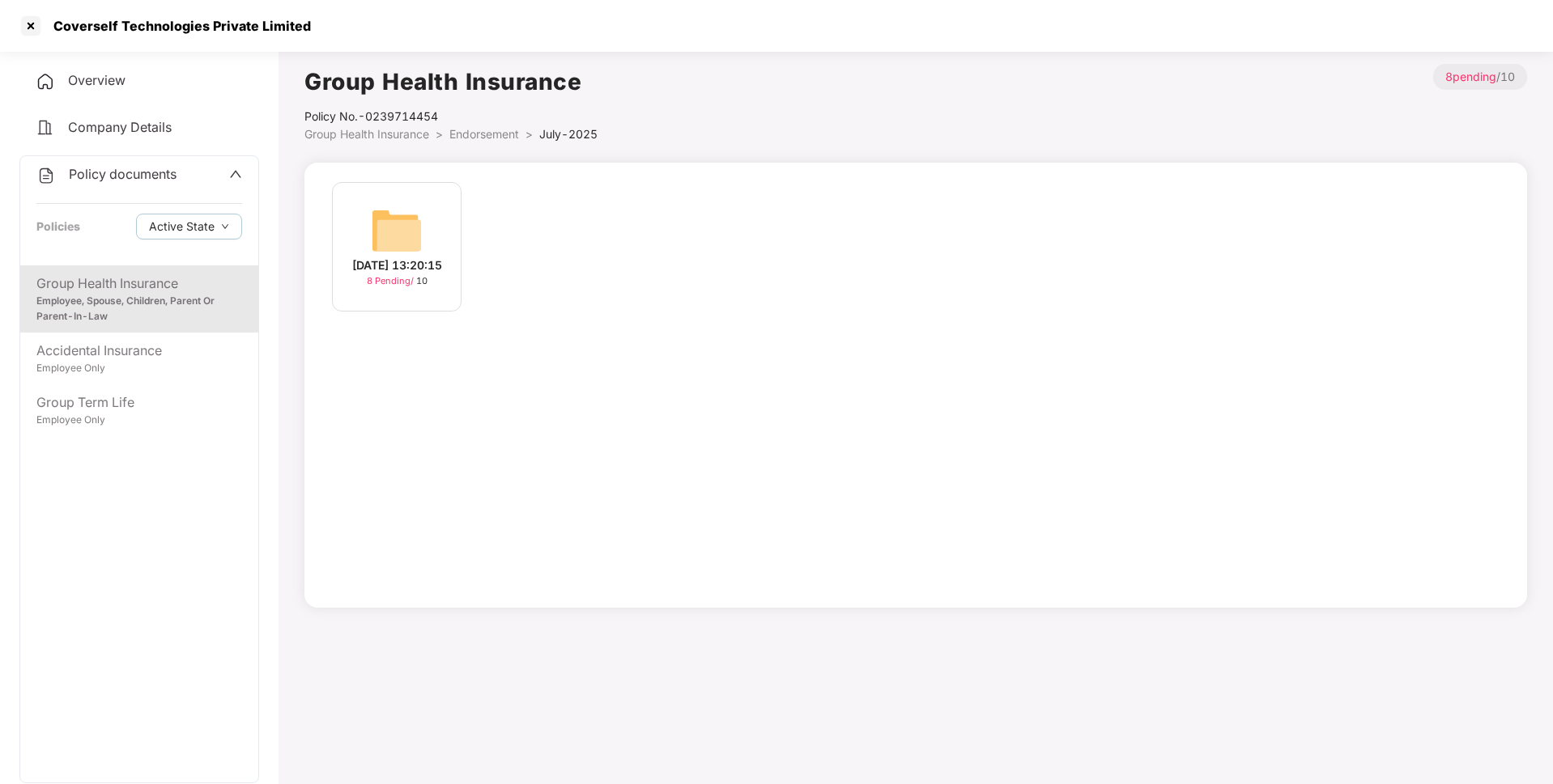
click at [501, 139] on span "Endorsement" at bounding box center [484, 134] width 69 height 14
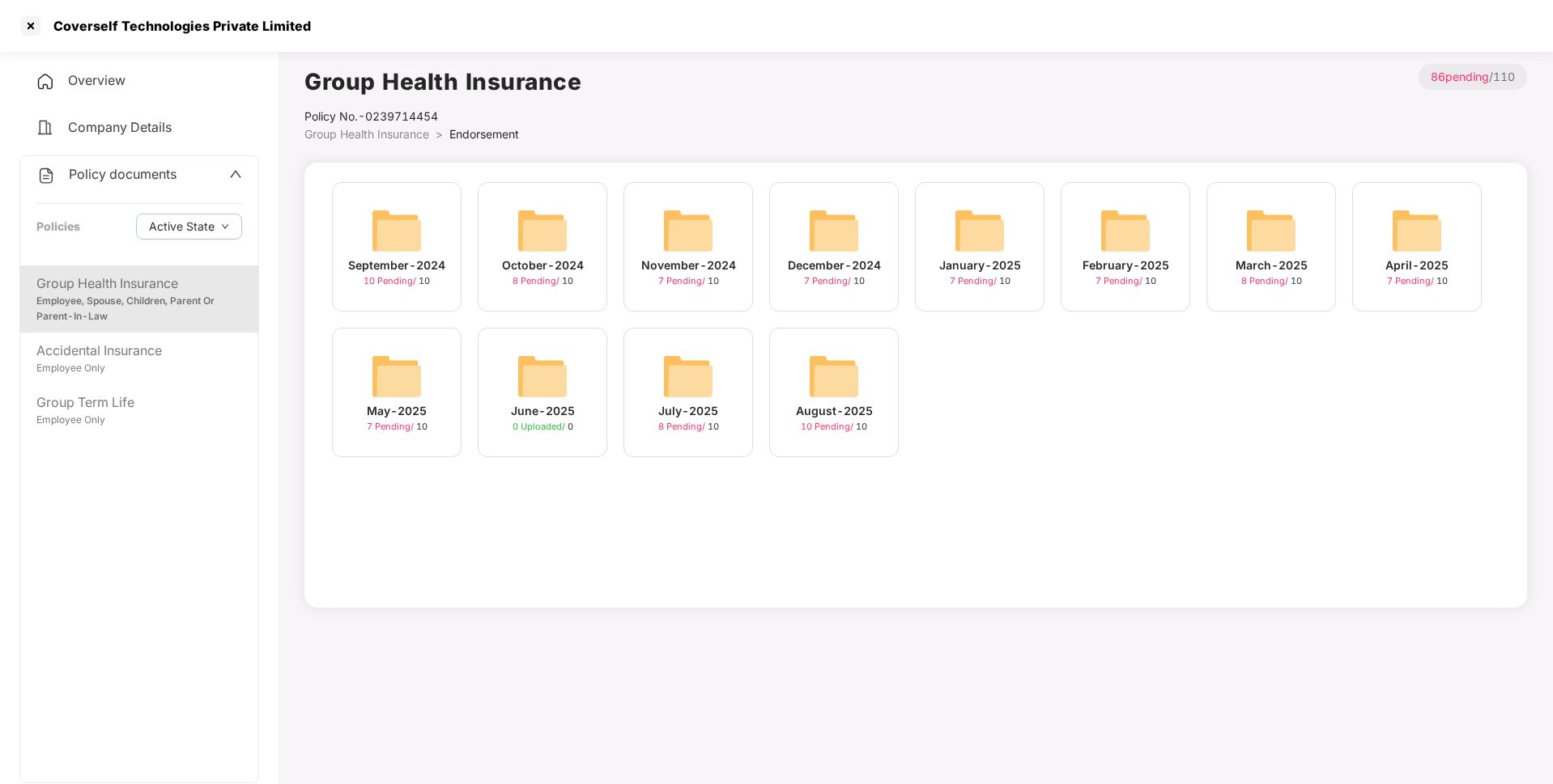
click at [724, 392] on div "July-2025 8 Pending / 10" at bounding box center [688, 392] width 130 height 130
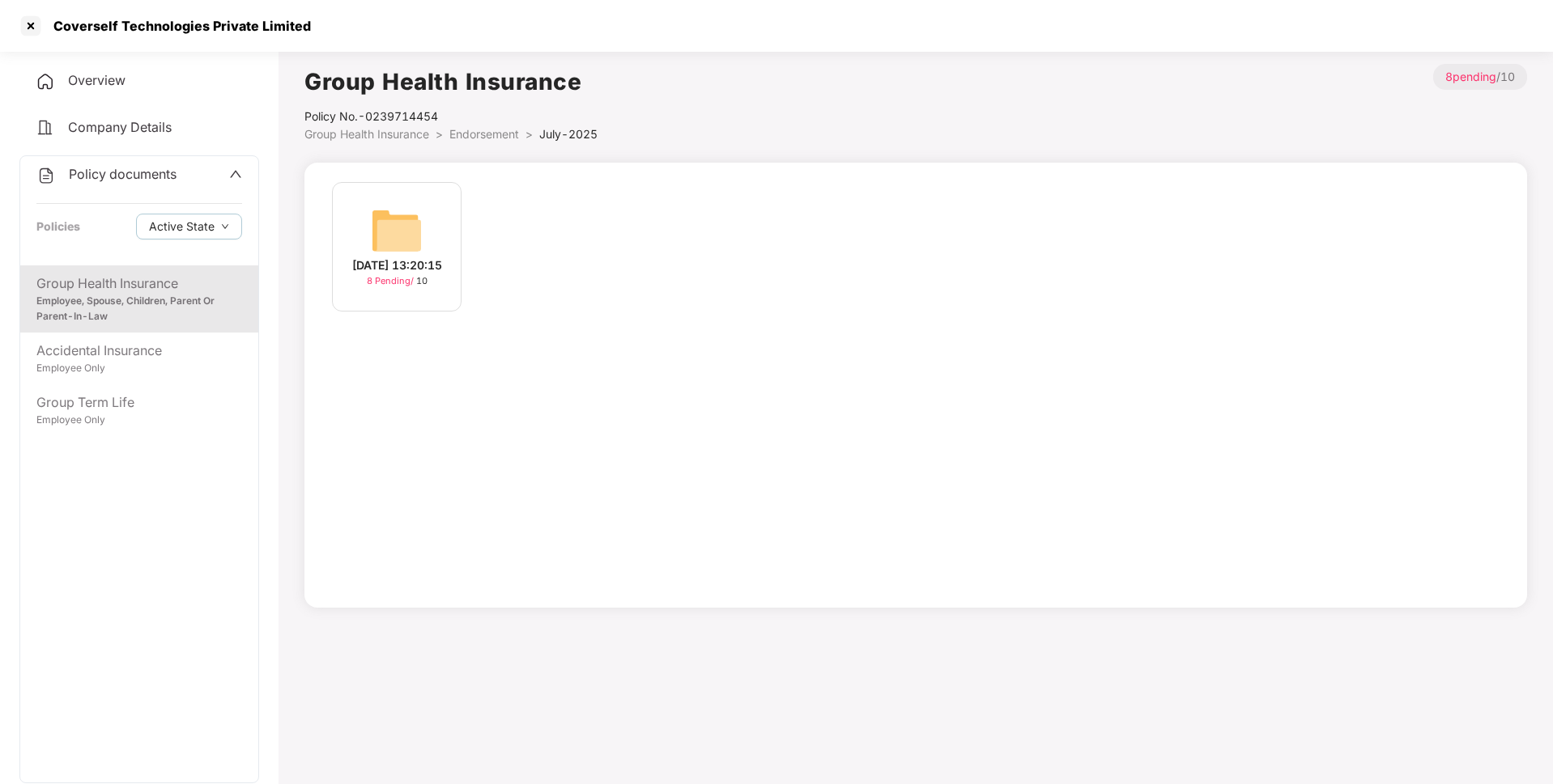
click at [471, 130] on span "Endorsement" at bounding box center [484, 134] width 69 height 14
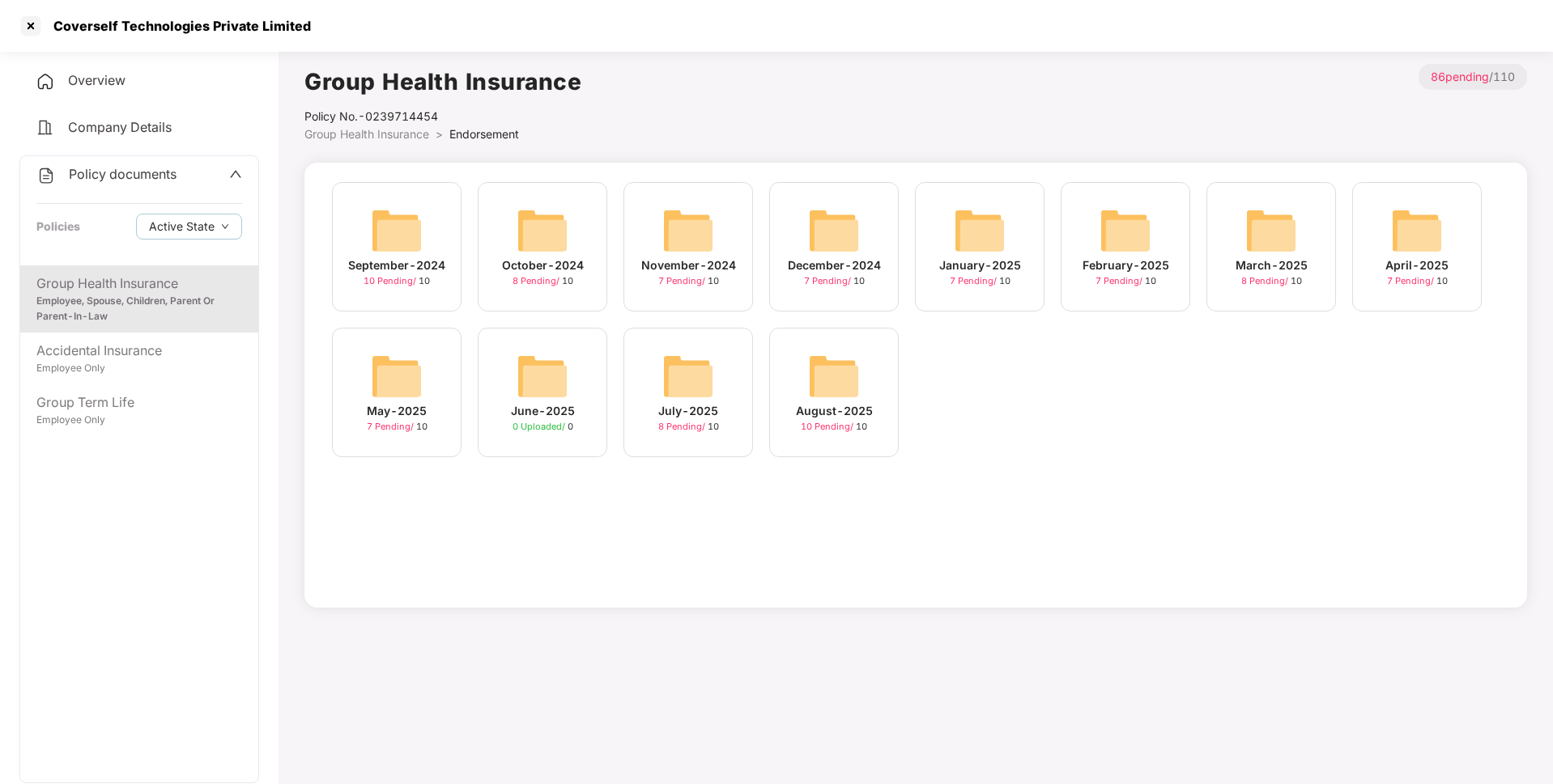
click at [810, 389] on img at bounding box center [833, 376] width 52 height 52
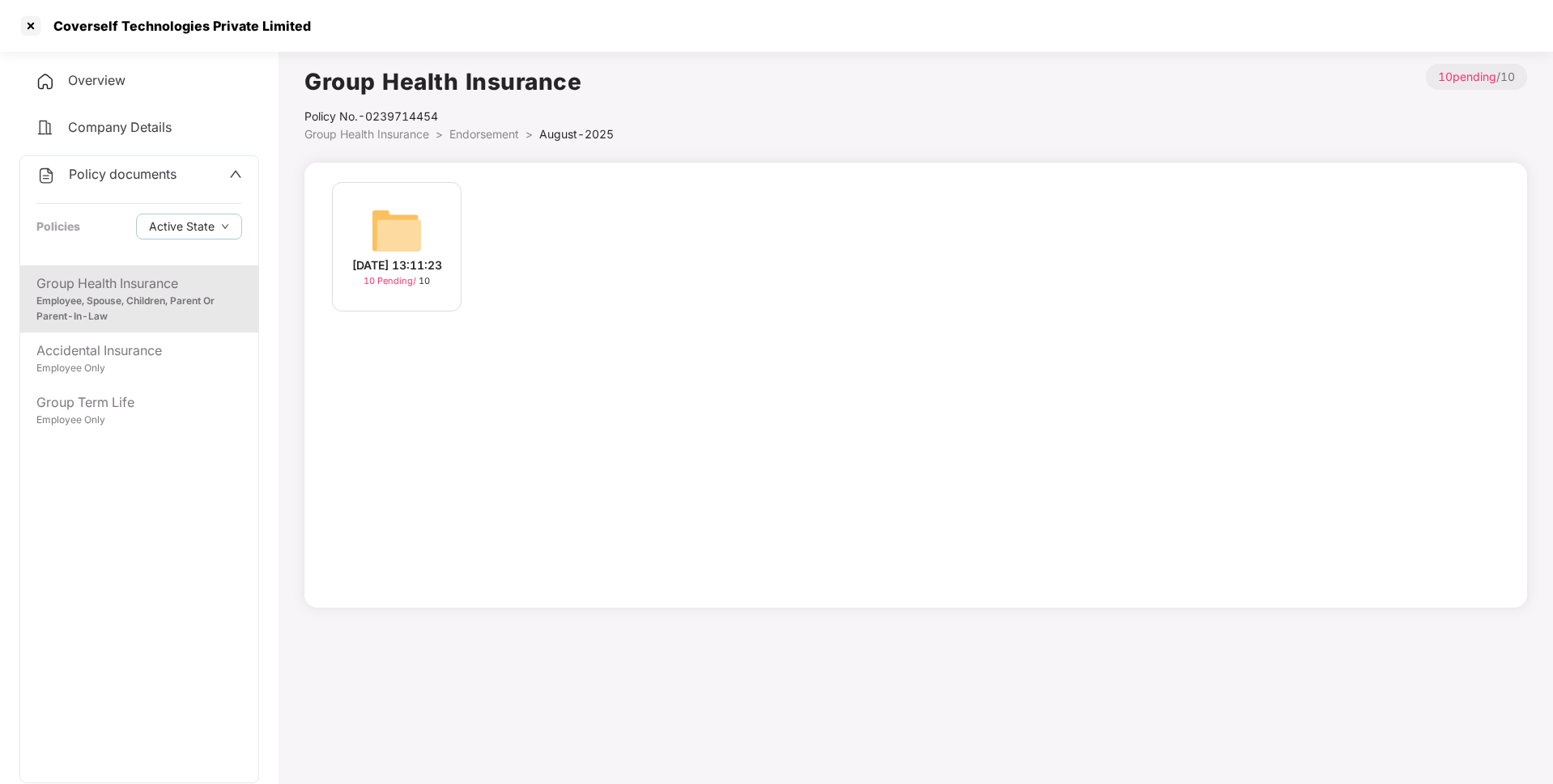
click at [406, 238] on img at bounding box center [397, 230] width 52 height 52
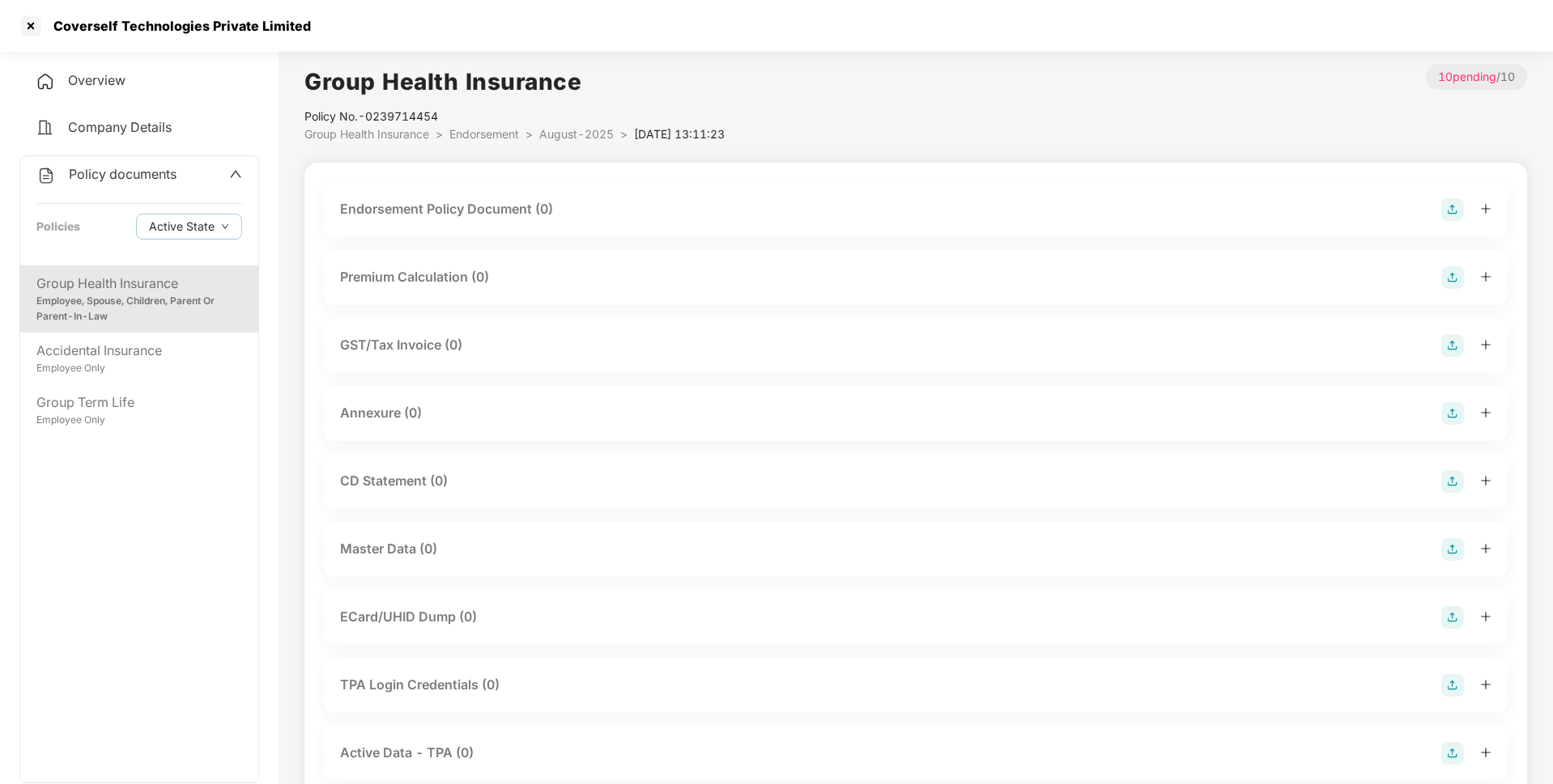
click at [1454, 215] on img at bounding box center [1451, 209] width 22 height 22
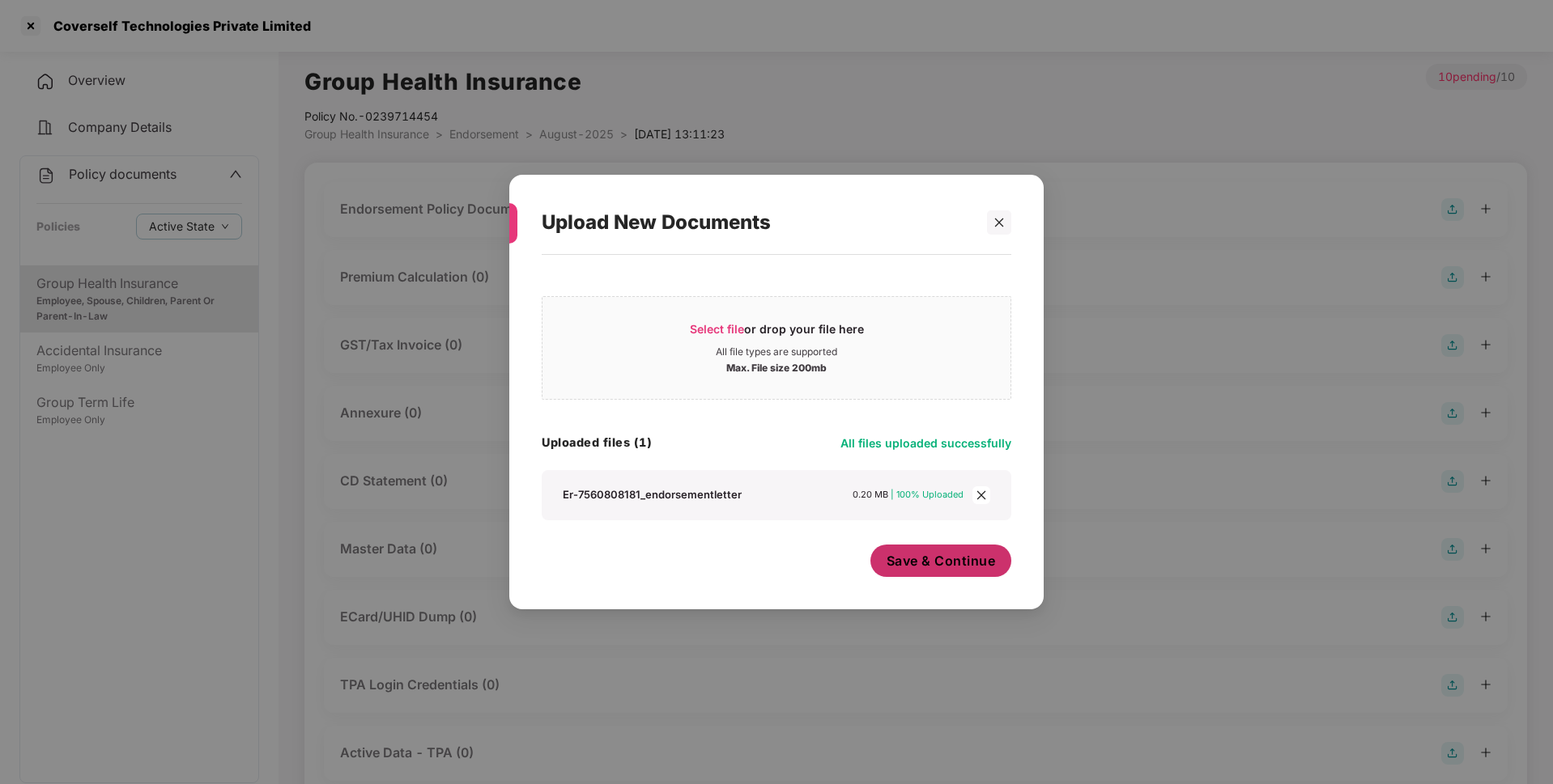
click at [936, 550] on button "Save & Continue" at bounding box center [941, 560] width 141 height 32
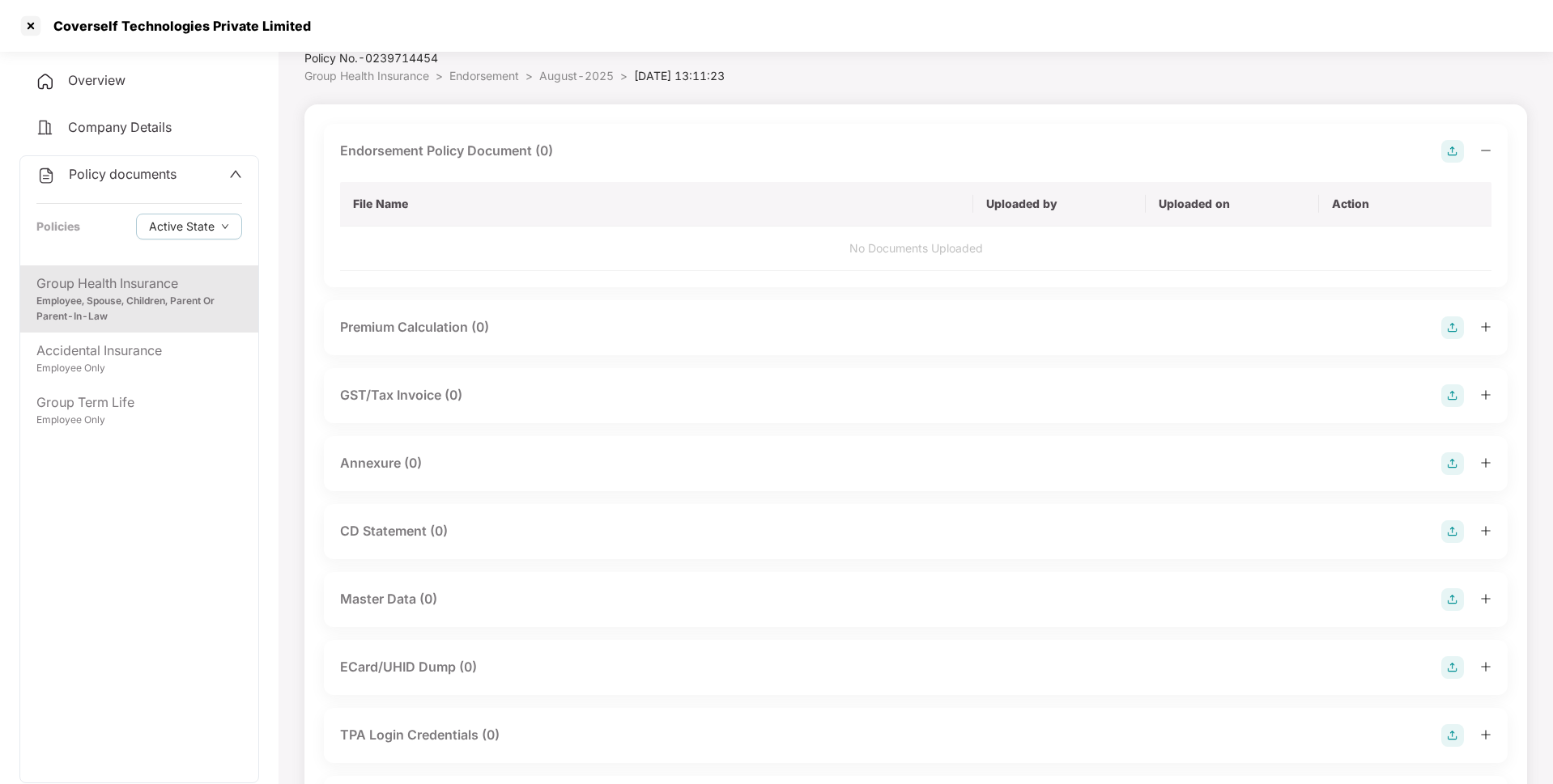
scroll to position [75, 0]
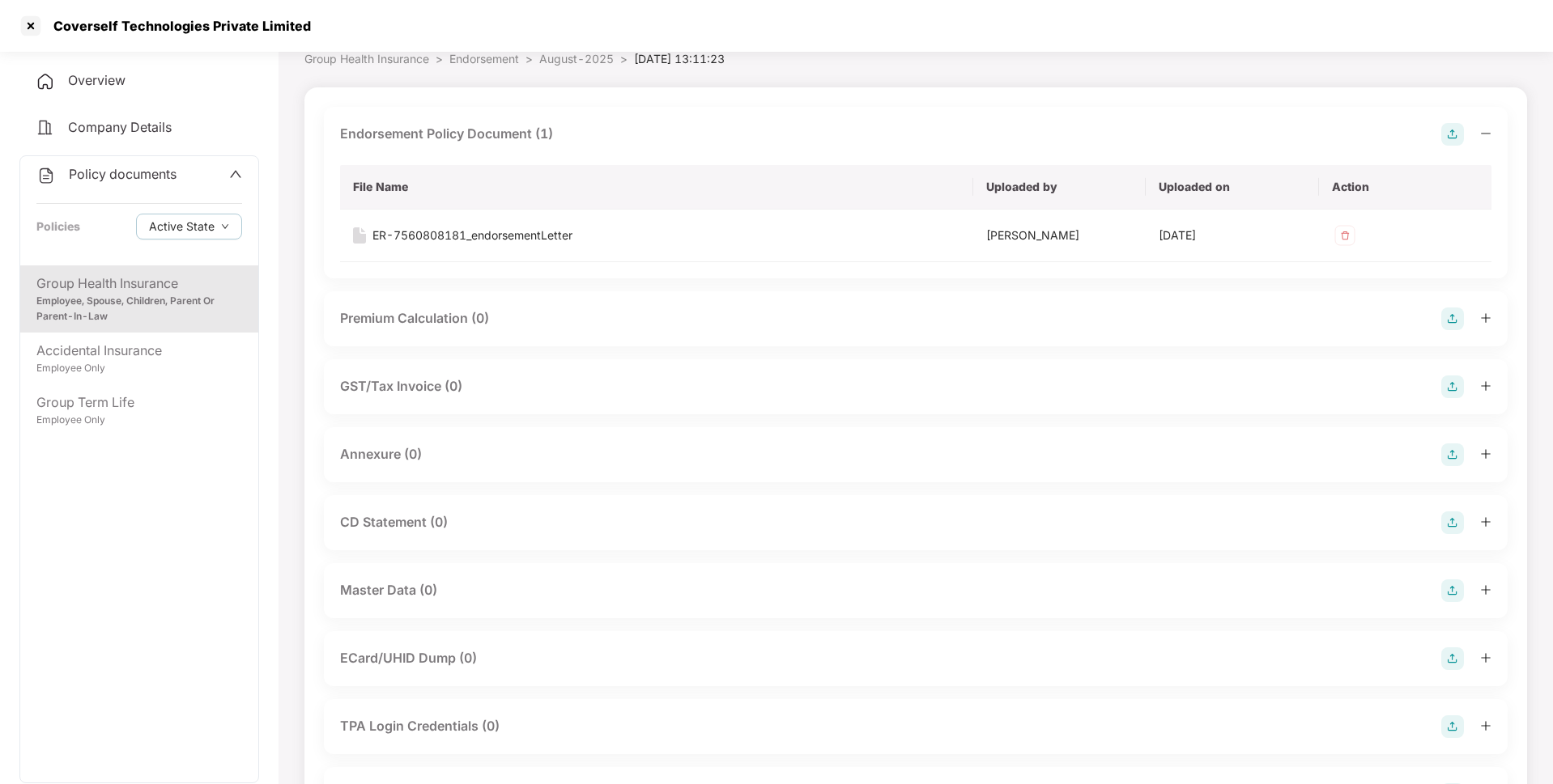
click at [1455, 449] on img at bounding box center [1451, 454] width 22 height 22
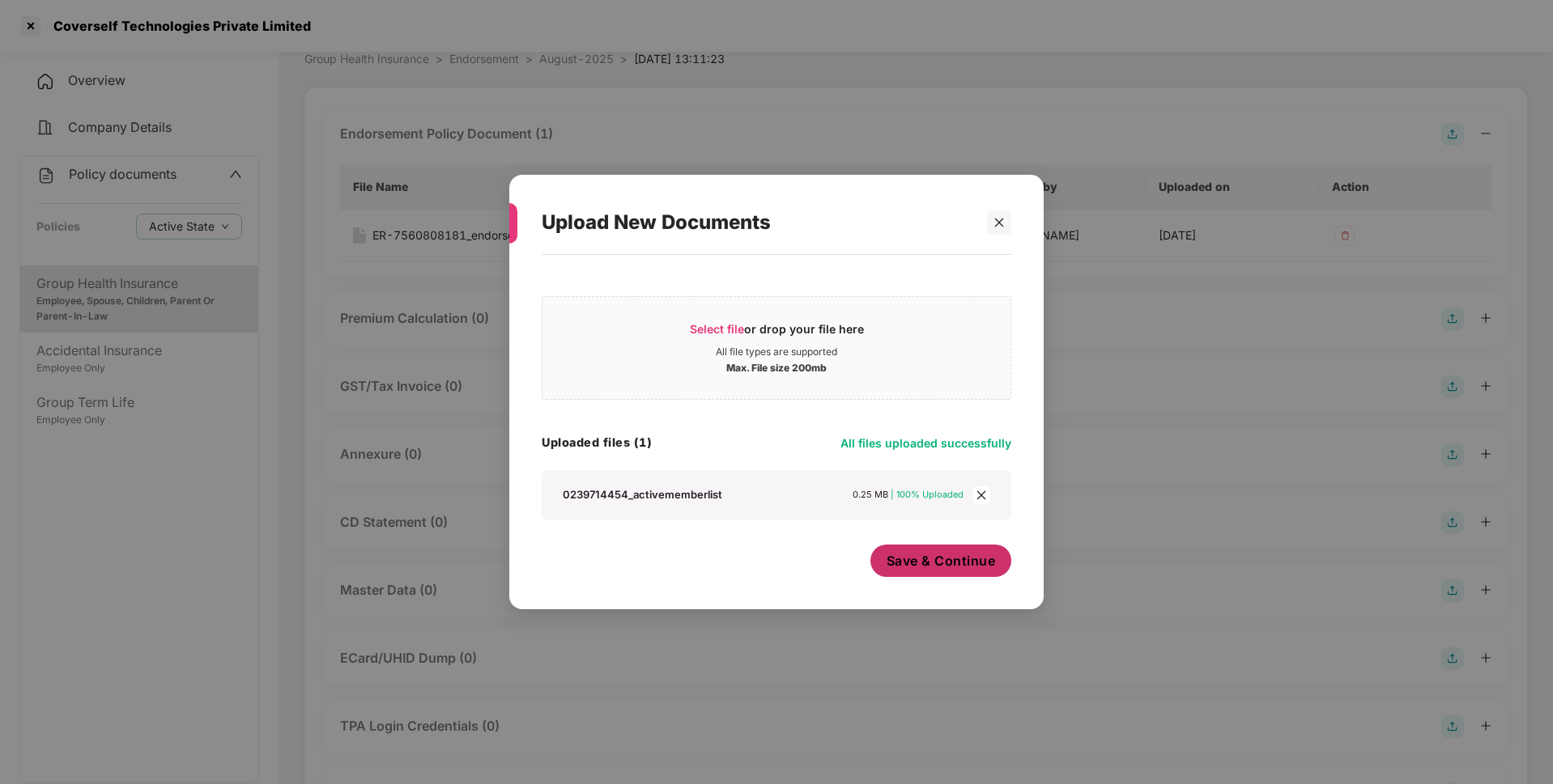
click at [933, 563] on span "Save & Continue" at bounding box center [941, 561] width 109 height 18
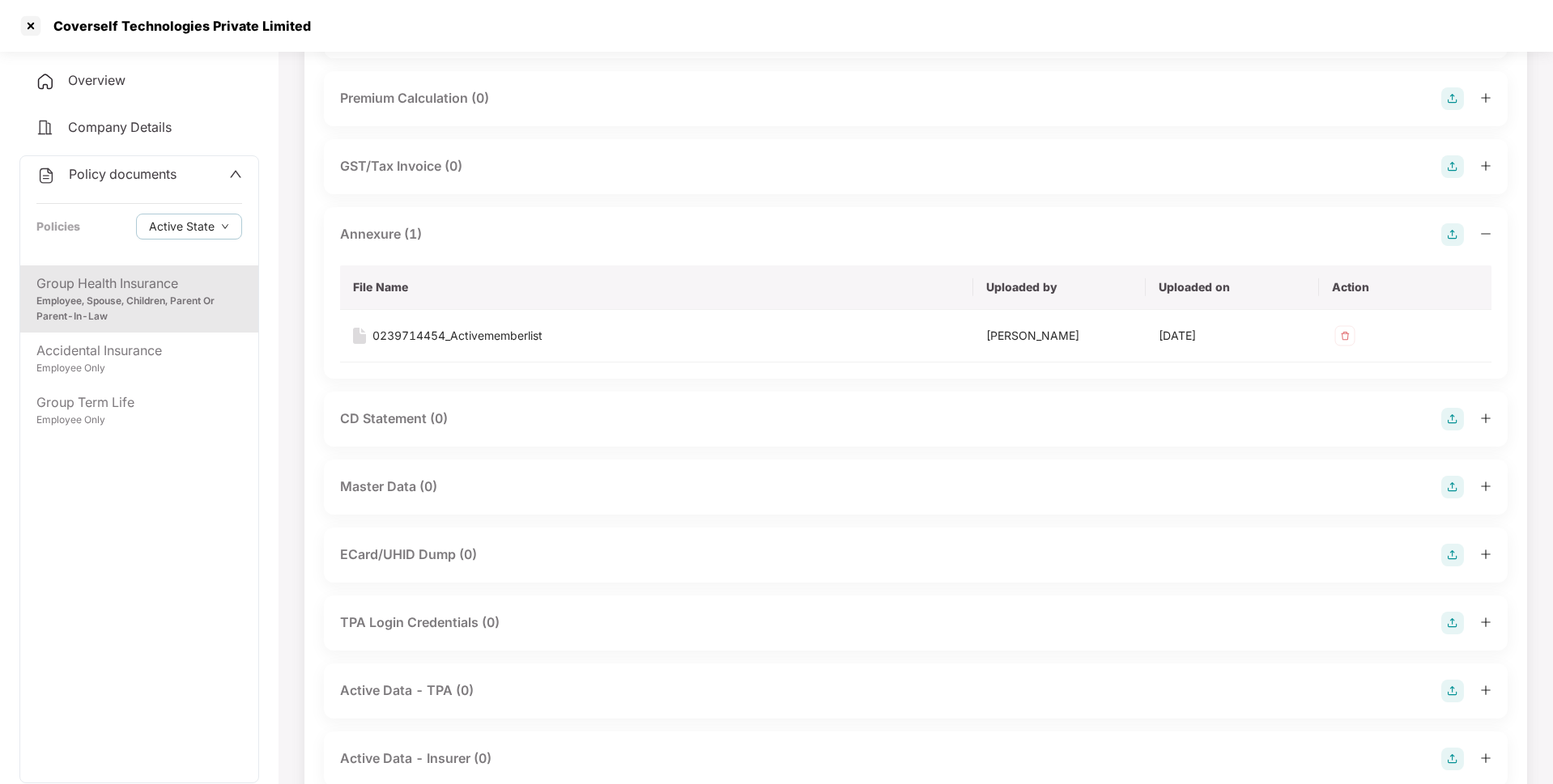
scroll to position [296, 0]
click at [1451, 485] on img at bounding box center [1451, 486] width 22 height 22
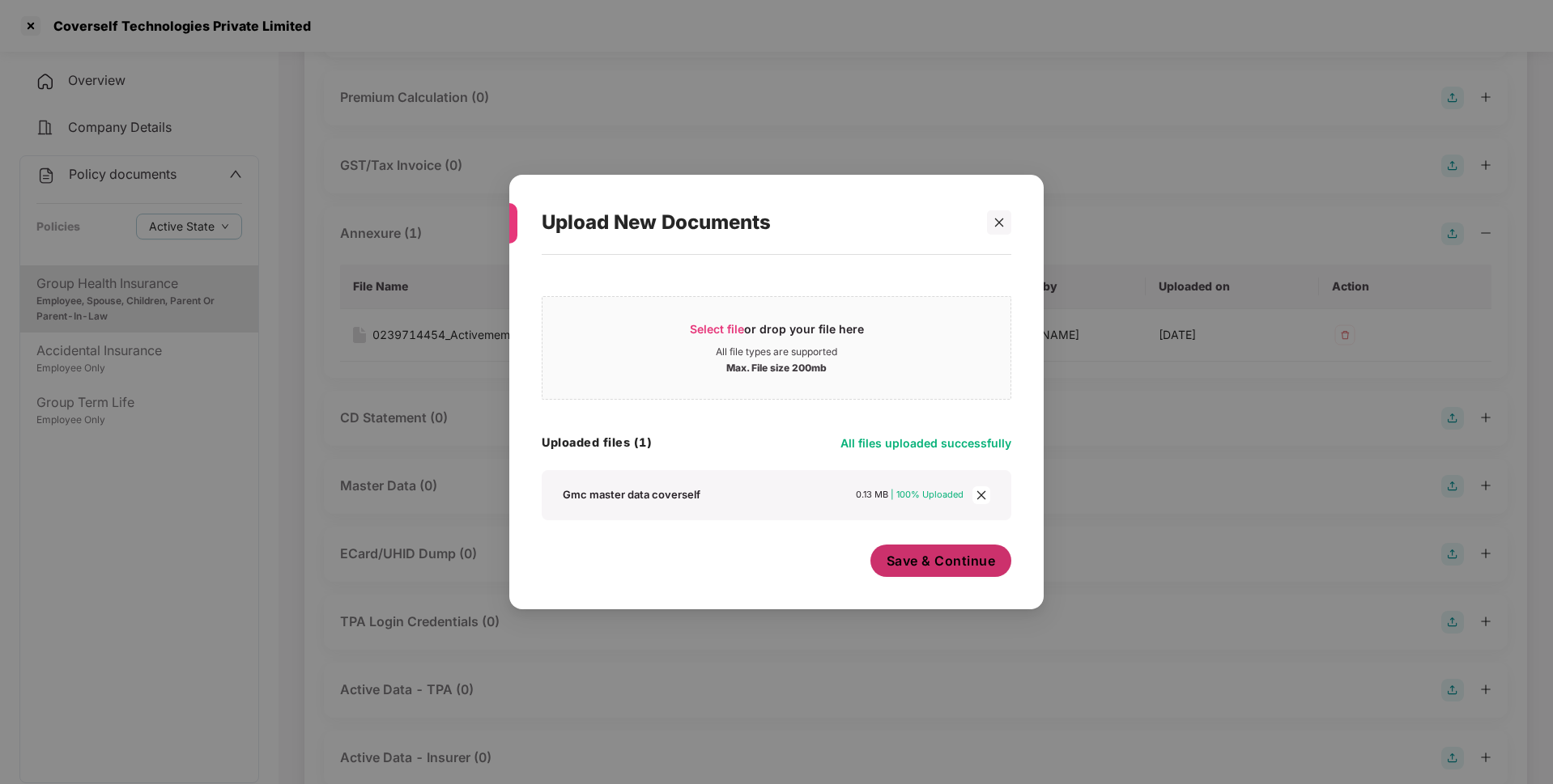
click at [955, 565] on span "Save & Continue" at bounding box center [941, 561] width 109 height 18
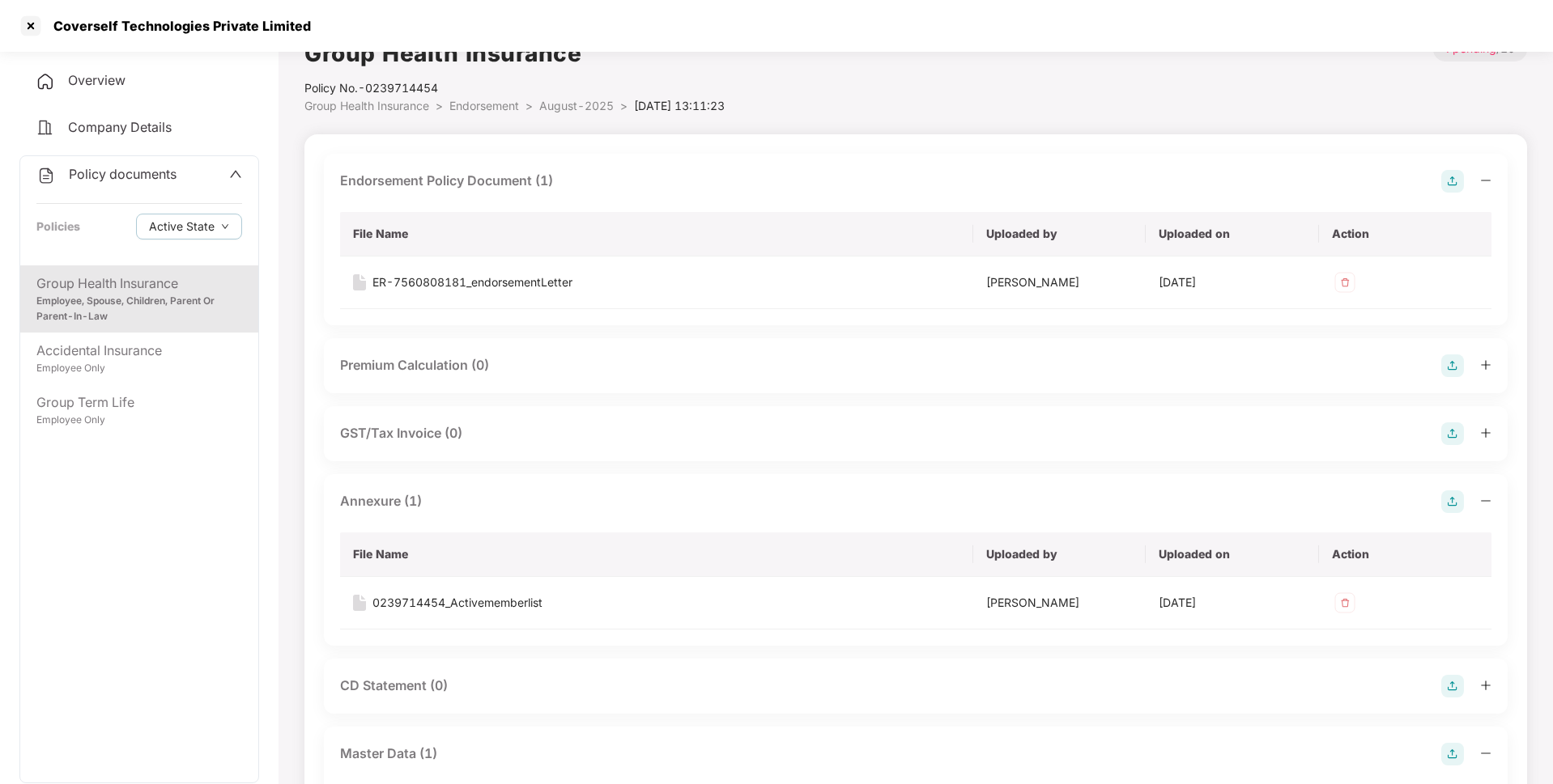
scroll to position [12, 0]
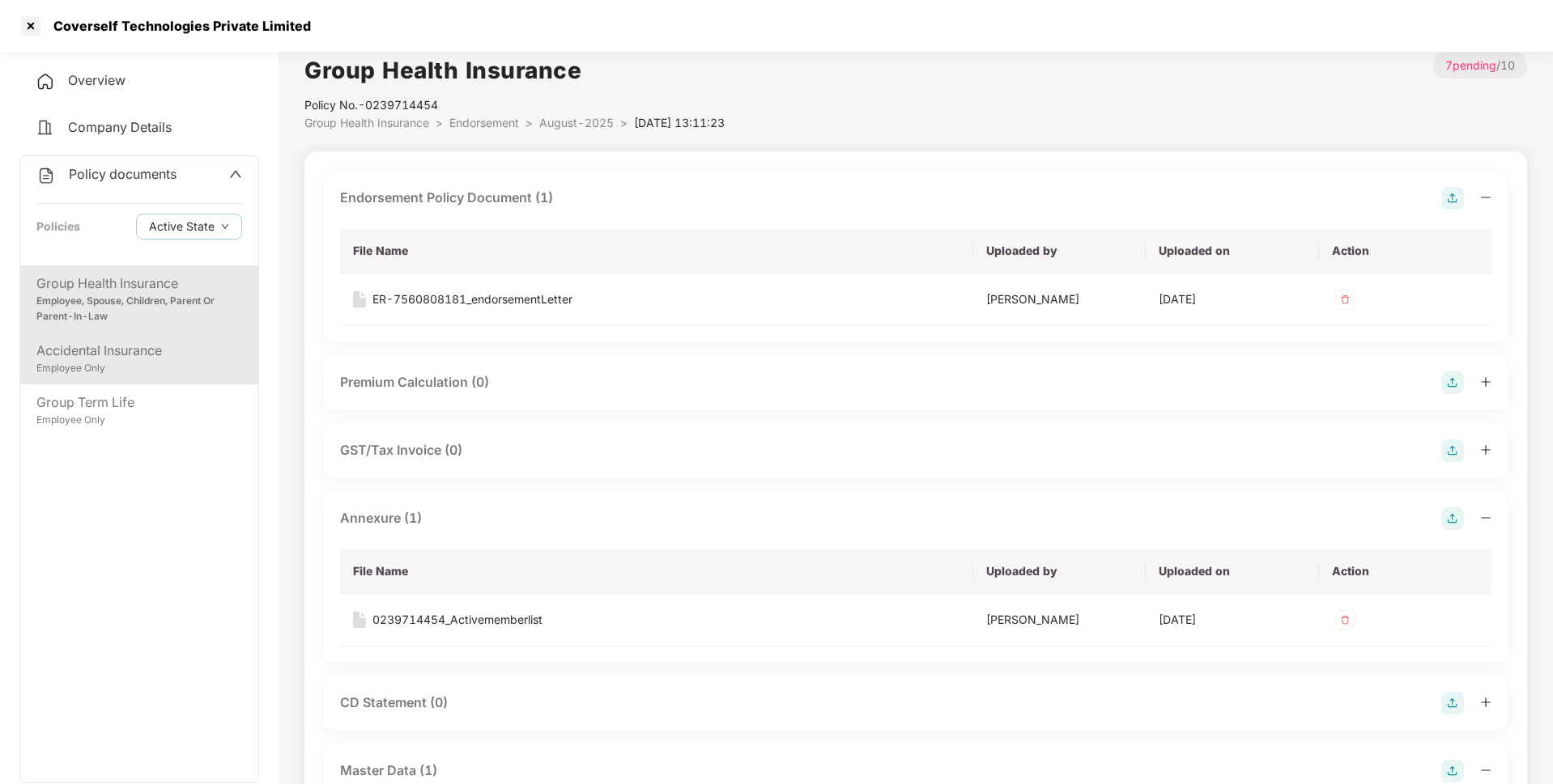
click at [141, 355] on div "Accidental Insurance" at bounding box center [139, 350] width 206 height 20
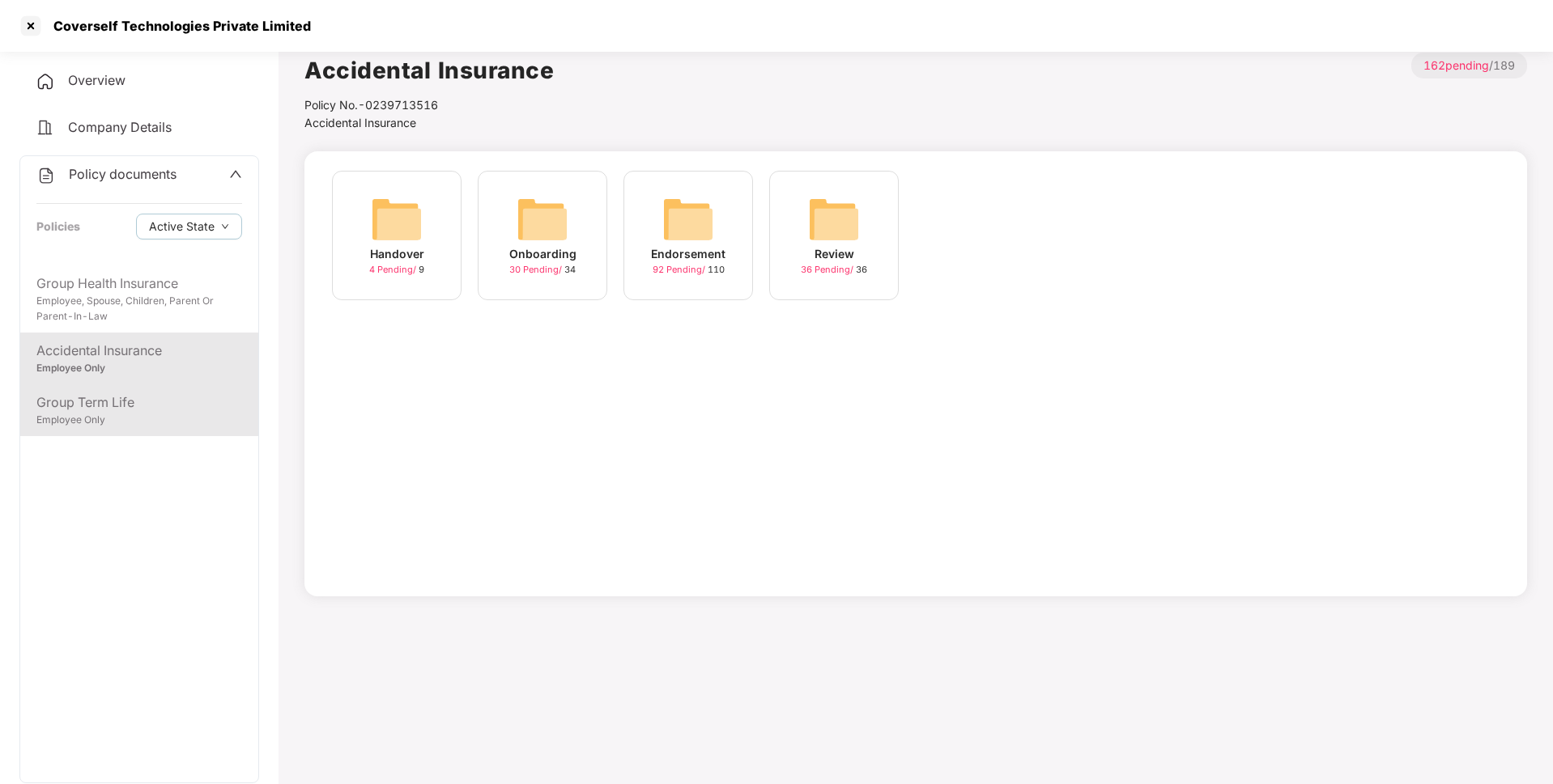
click at [132, 402] on div "Group Term Life" at bounding box center [139, 402] width 206 height 20
click at [174, 357] on div "Accidental Insurance" at bounding box center [139, 350] width 206 height 20
